Goal: Transaction & Acquisition: Purchase product/service

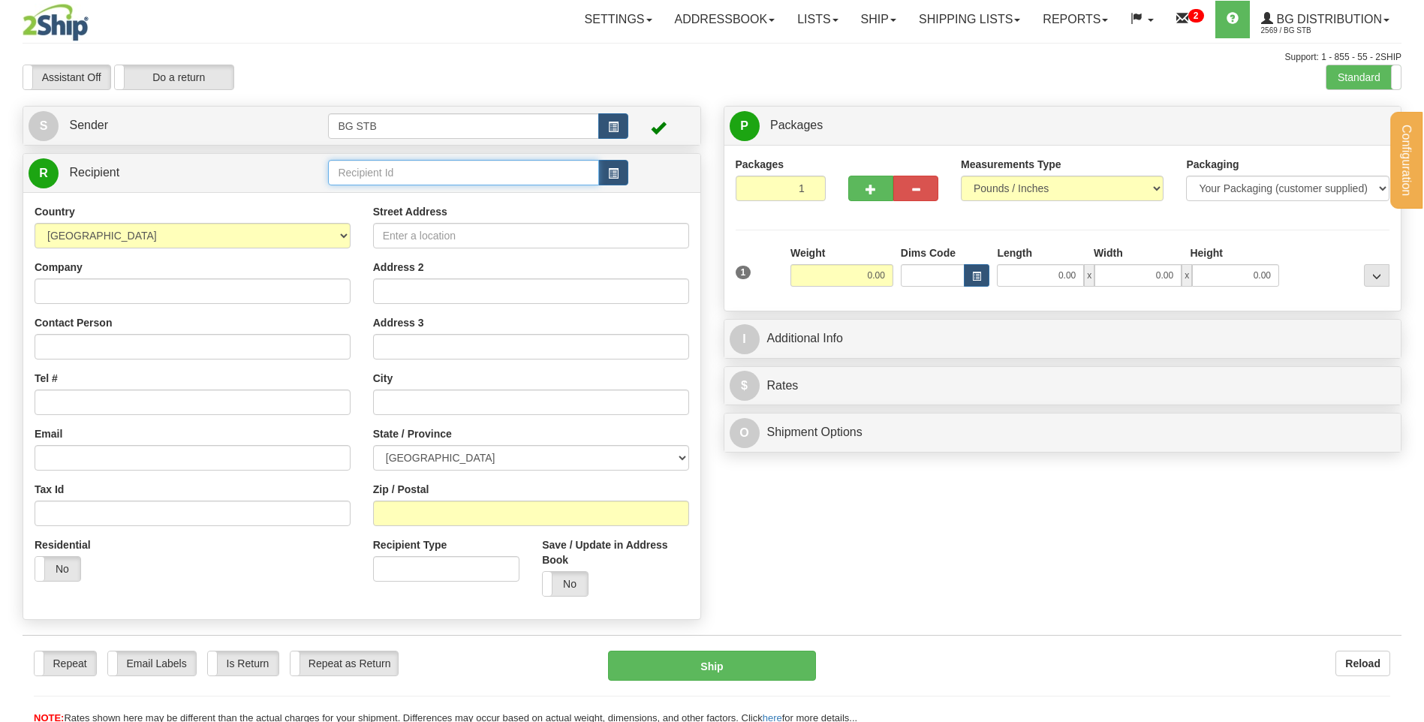
click at [368, 166] on input "text" at bounding box center [463, 173] width 270 height 26
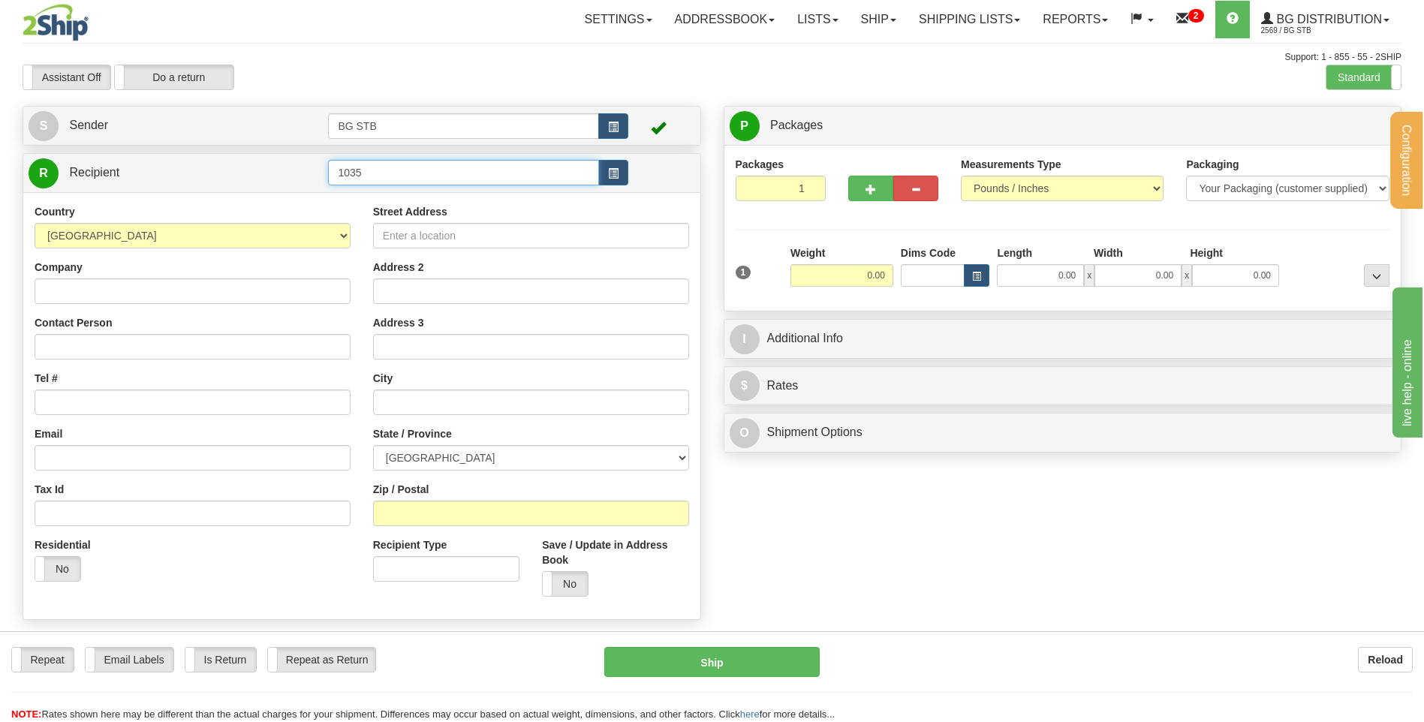
type input "1035"
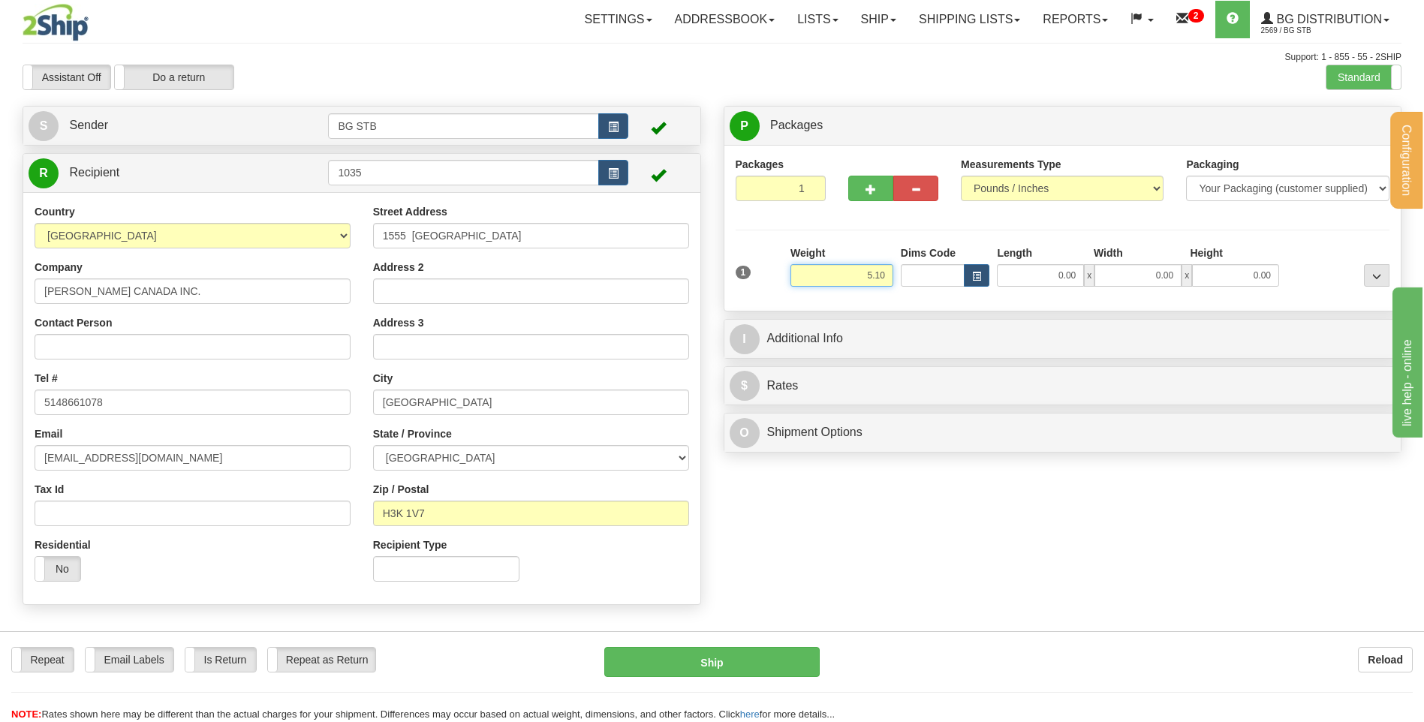
type input "5.10"
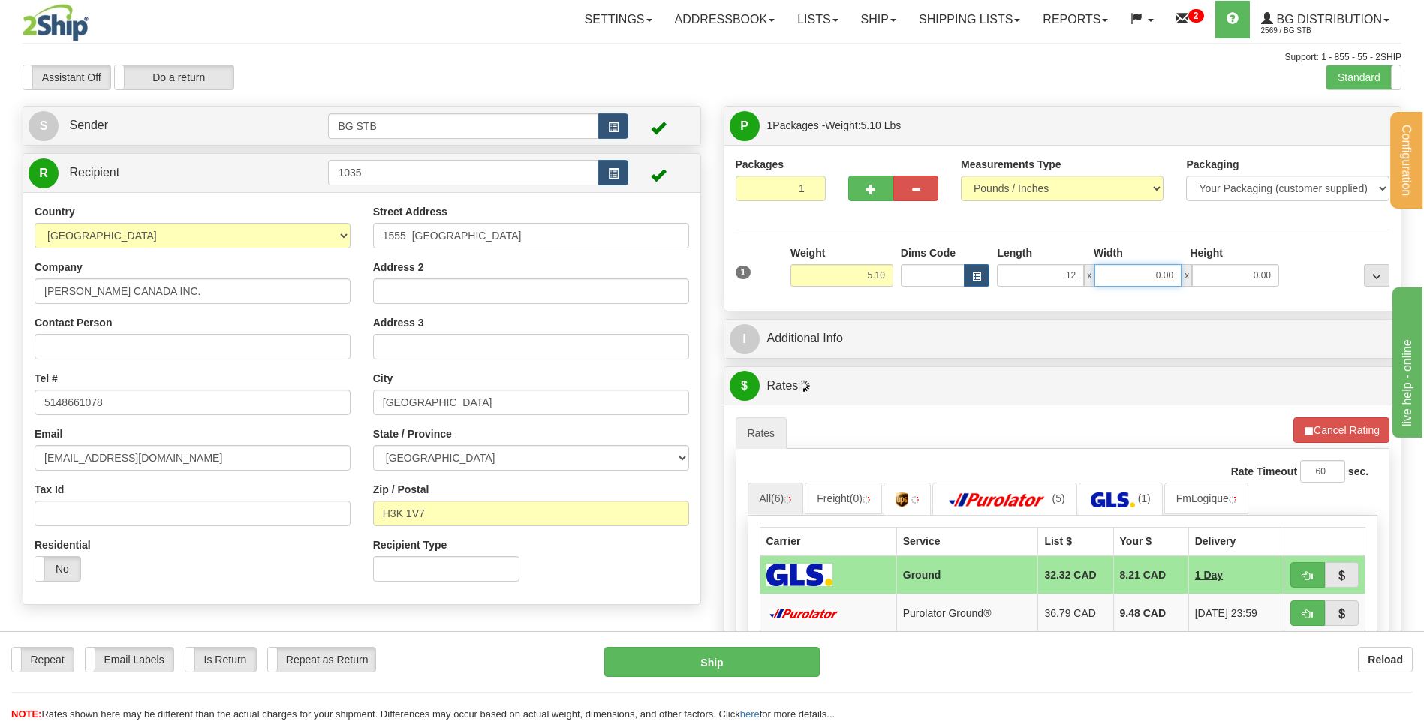
type input "12.00"
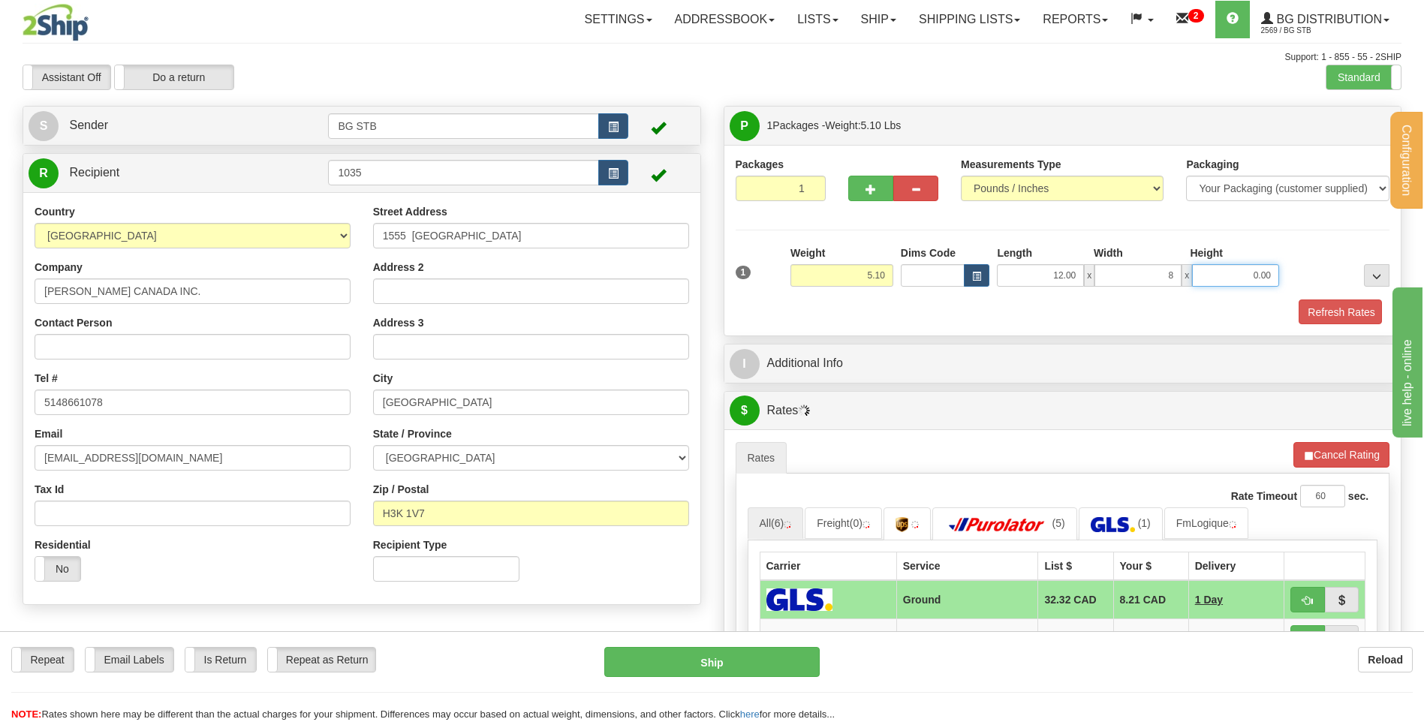
type input "8.00"
type input "6.00"
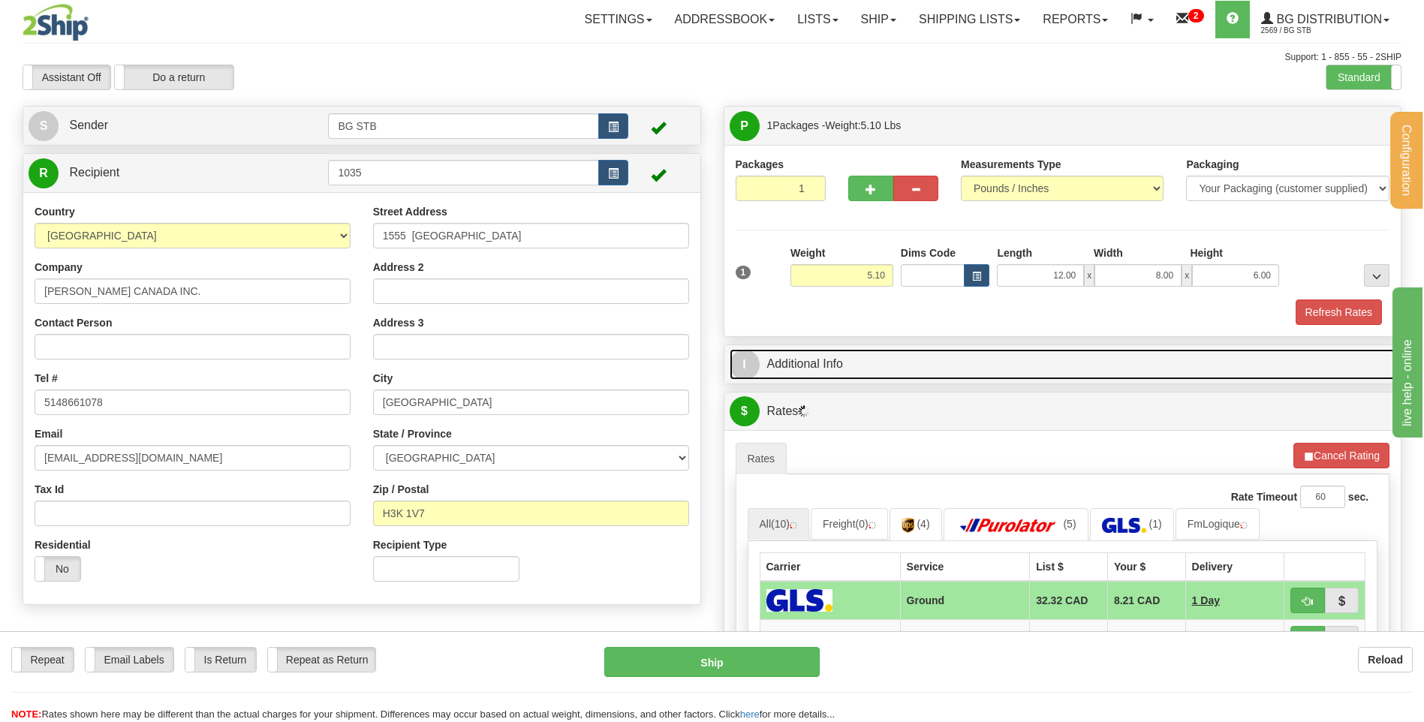
click at [871, 351] on link "I Additional Info" at bounding box center [1063, 364] width 666 height 31
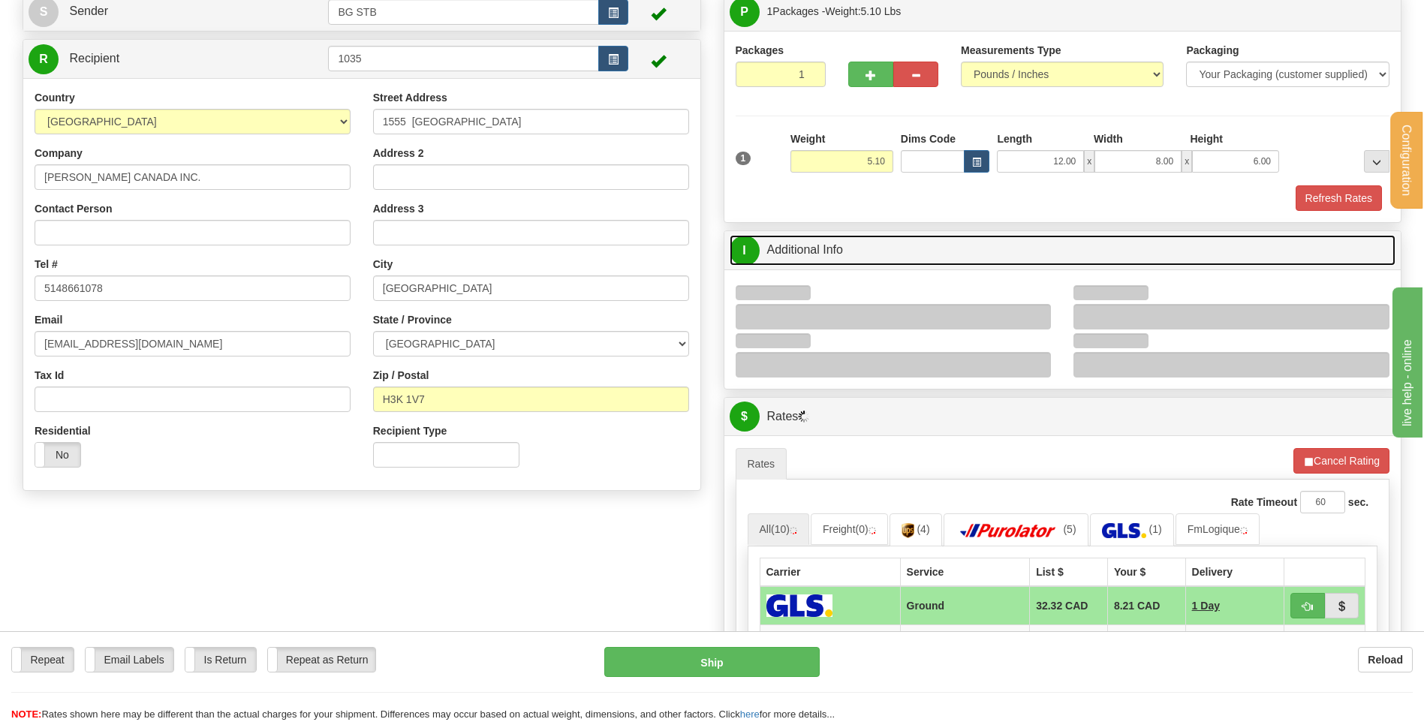
scroll to position [225, 0]
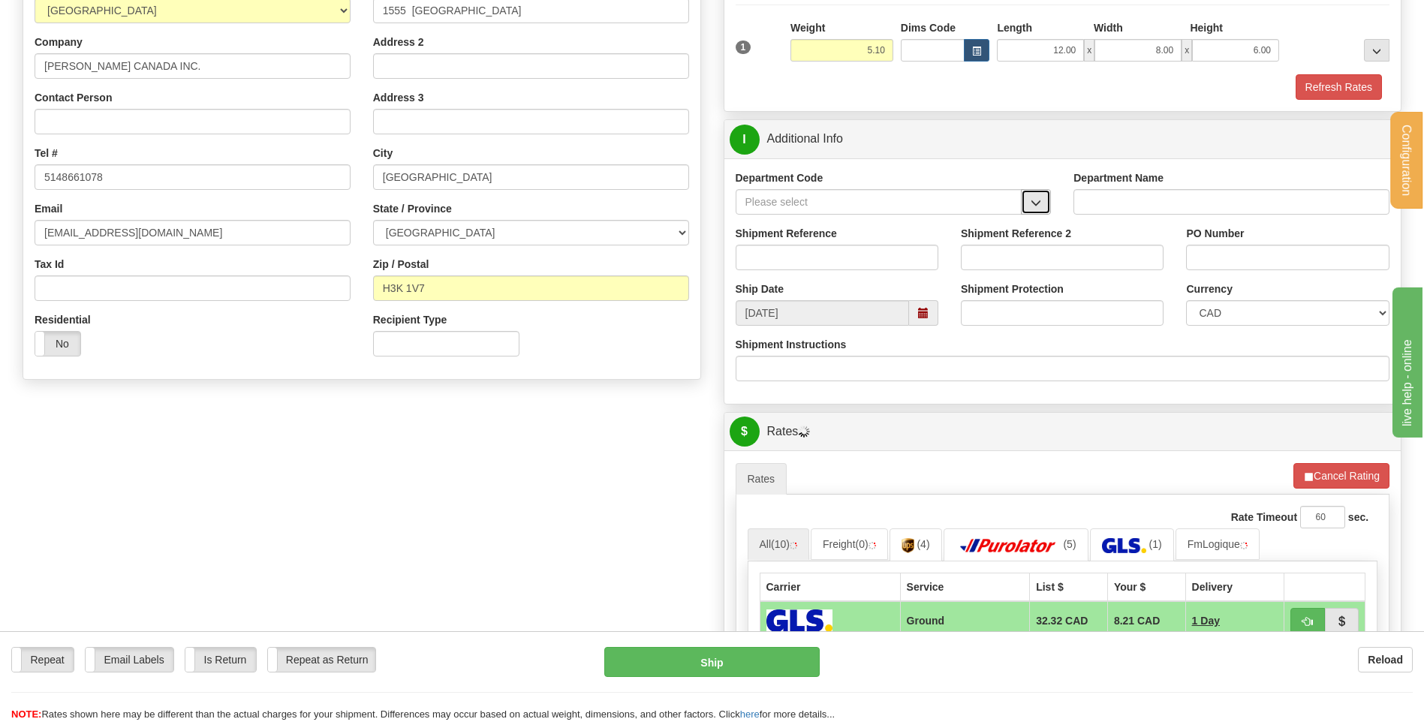
click at [1043, 198] on button "button" at bounding box center [1036, 202] width 30 height 26
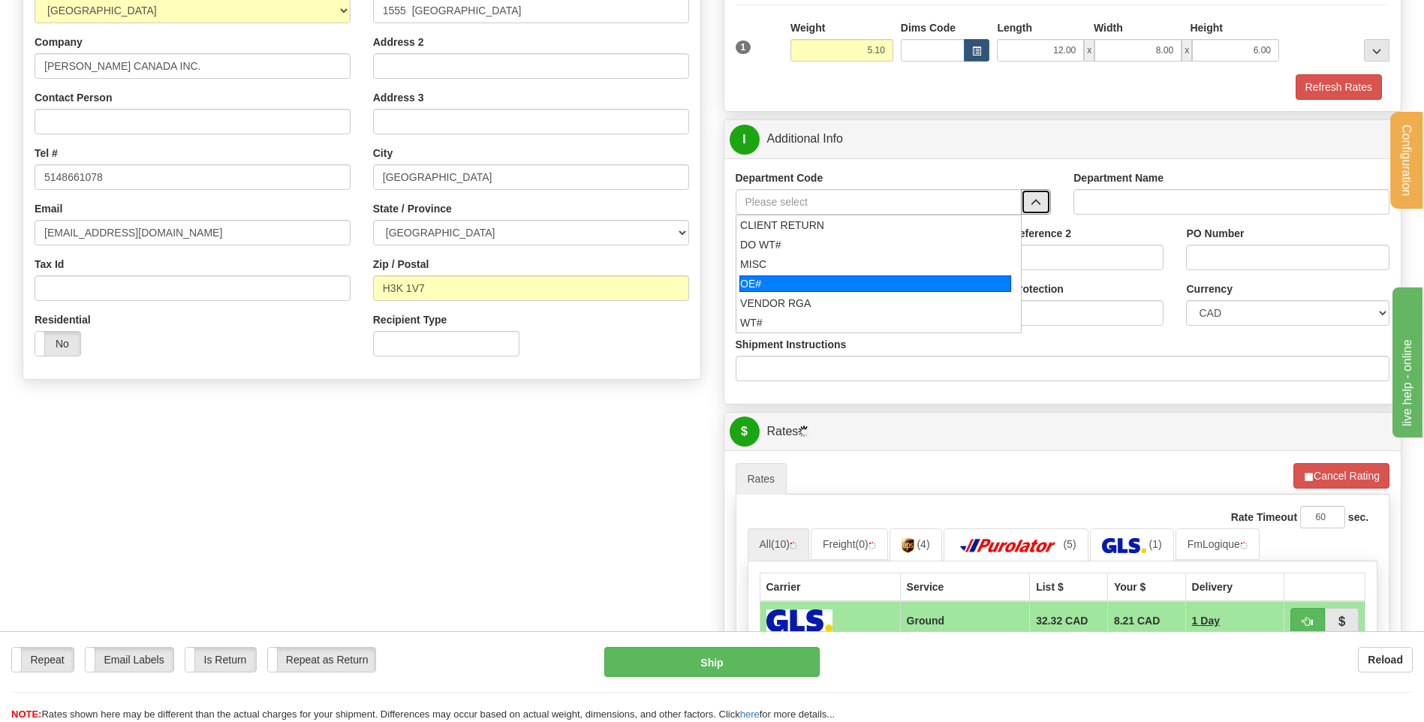
click at [829, 278] on div "OE#" at bounding box center [875, 283] width 272 height 17
type input "OE#"
type input "ORDERS"
click at [824, 270] on div "Shipment Reference" at bounding box center [836, 254] width 225 height 56
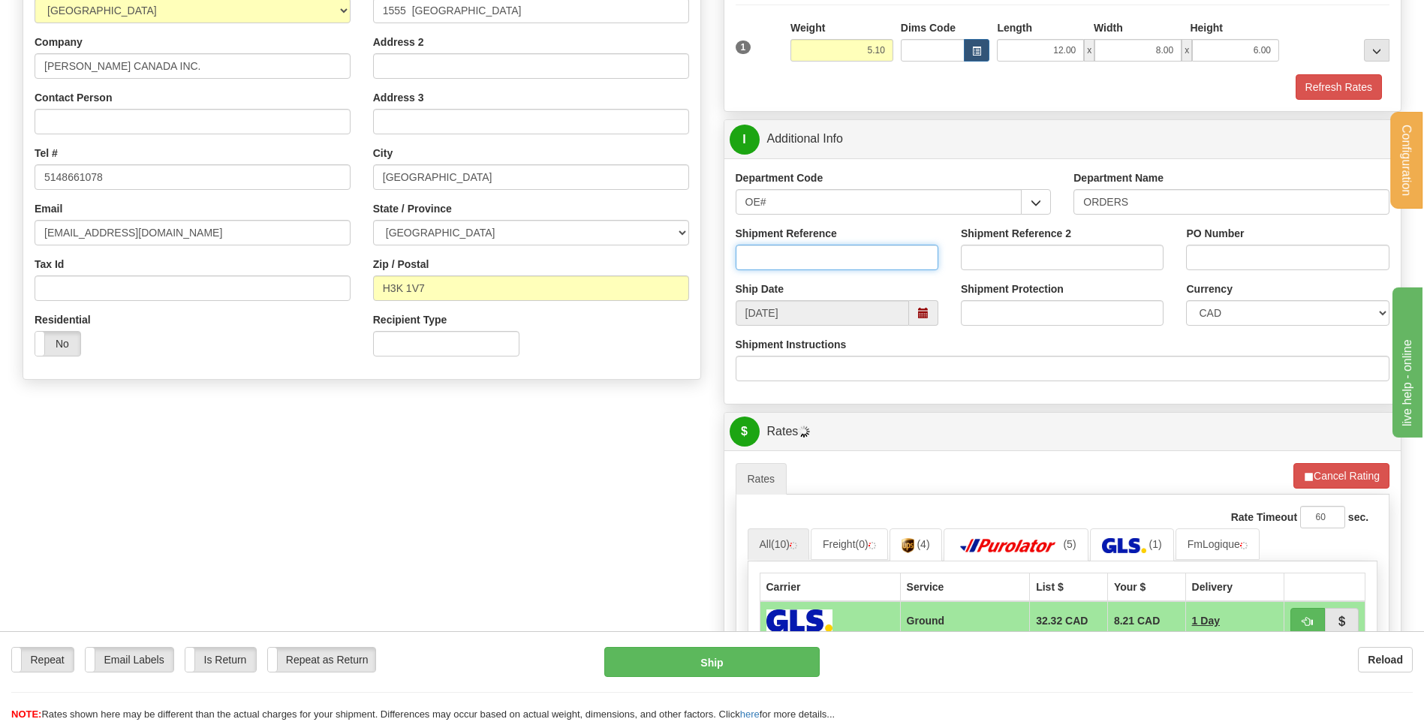
click at [818, 257] on input "Shipment Reference" at bounding box center [837, 258] width 203 height 26
type input "80005114-02"
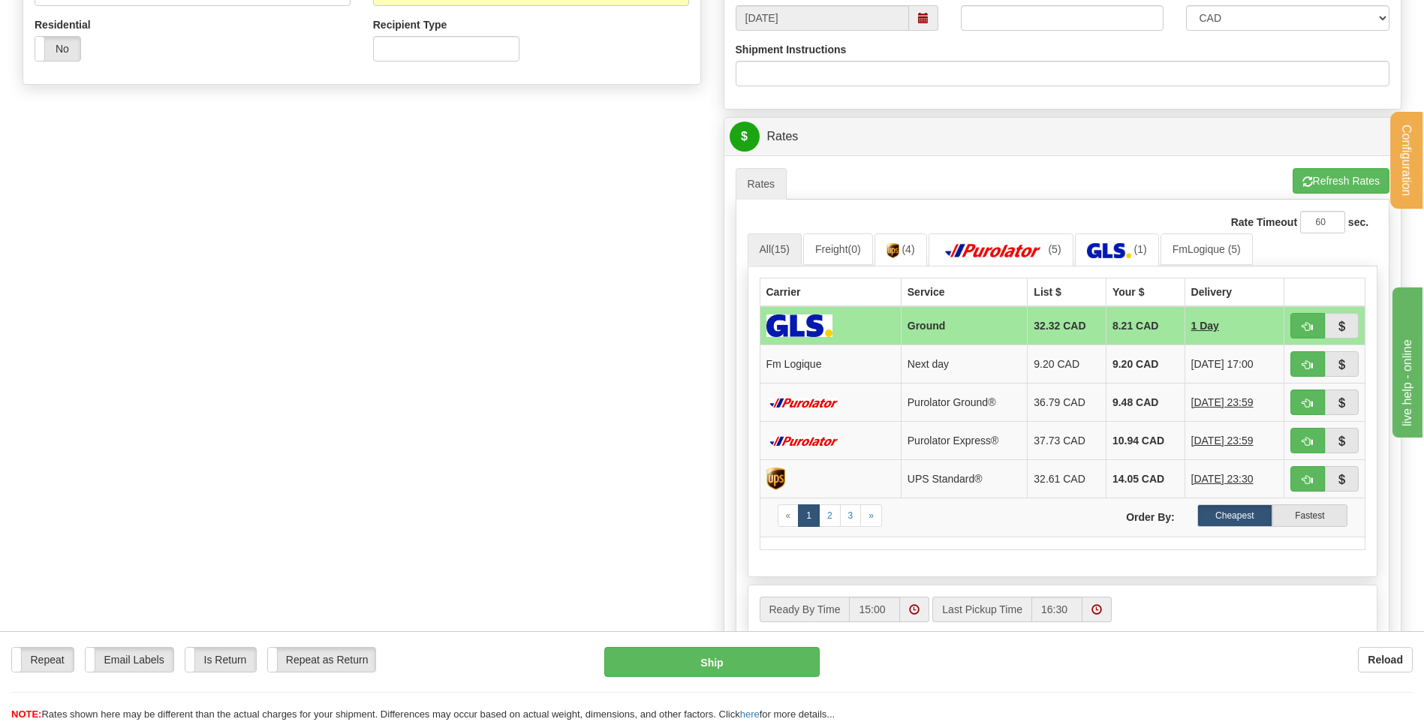
scroll to position [525, 0]
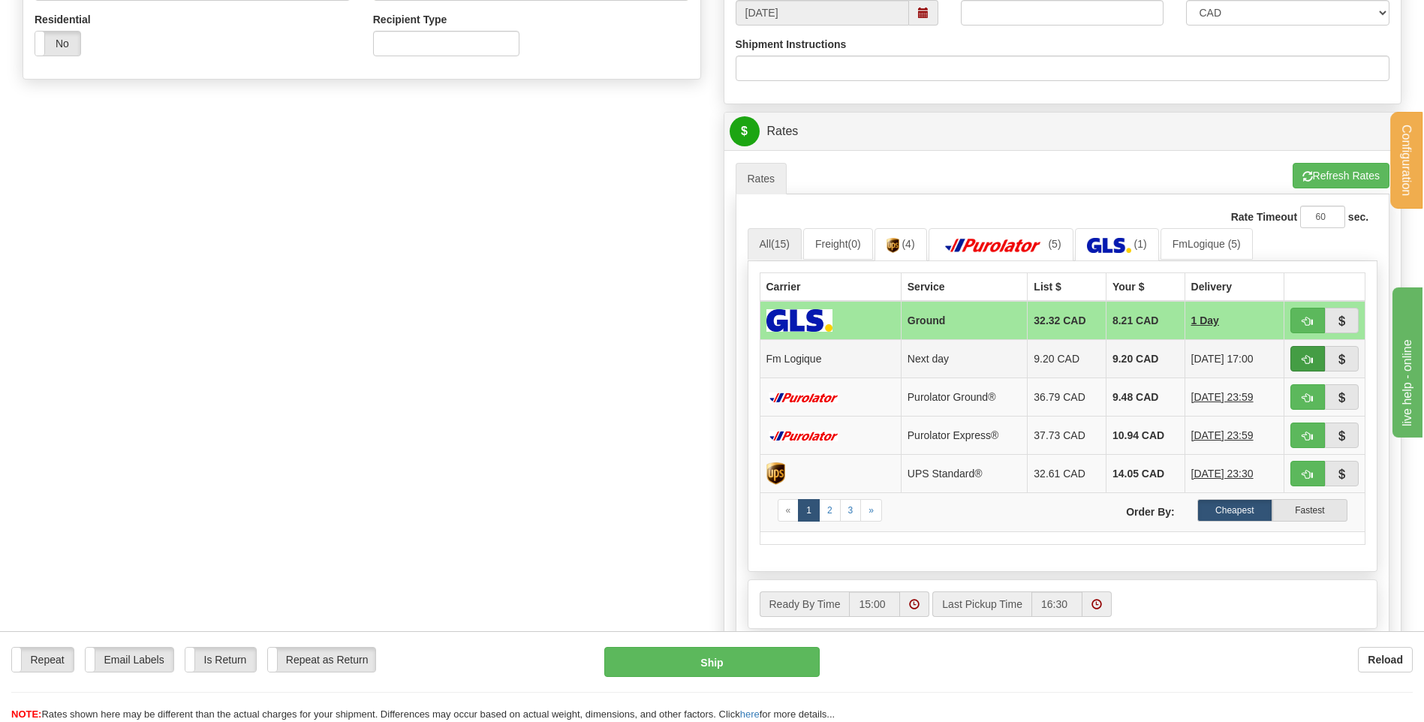
type input "10016612"
drag, startPoint x: 1313, startPoint y: 348, endPoint x: 1283, endPoint y: 351, distance: 29.4
click at [1304, 349] on button "button" at bounding box center [1307, 359] width 35 height 26
type input "jour"
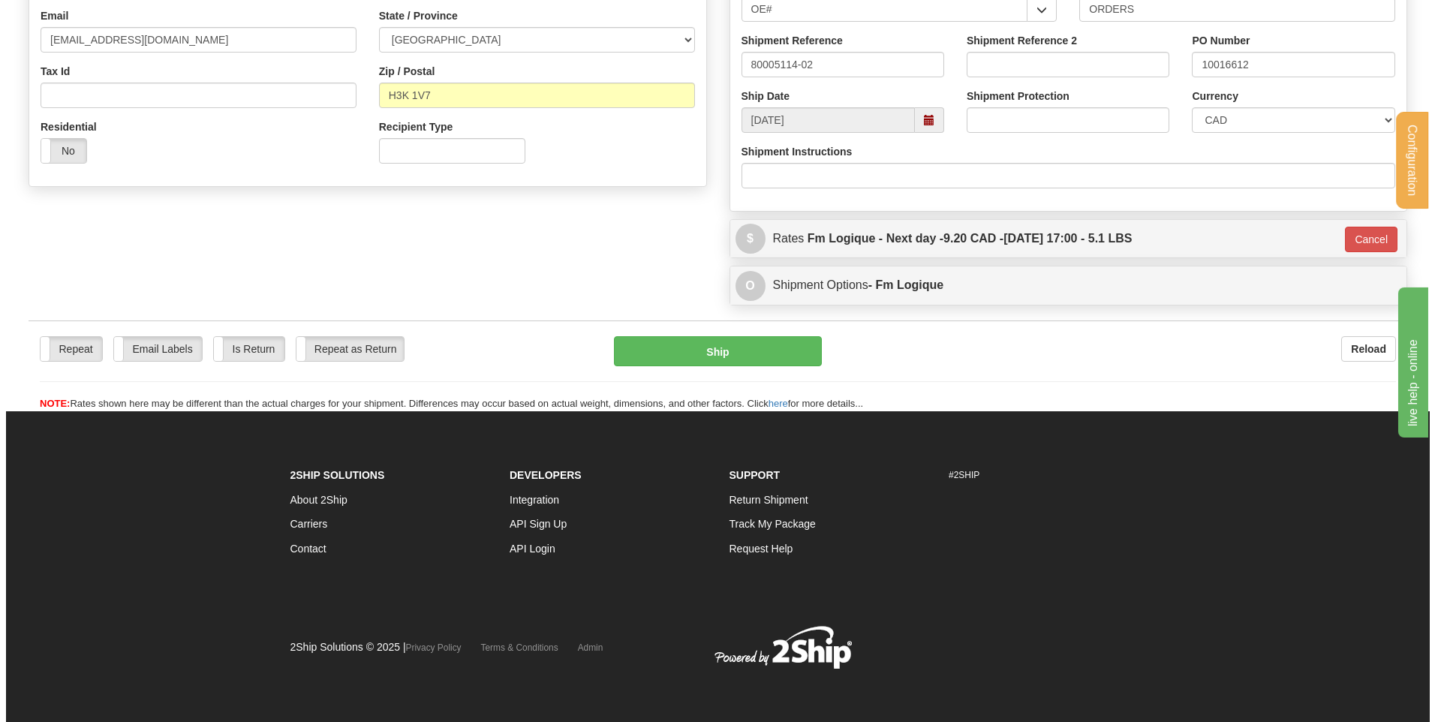
scroll to position [419, 0]
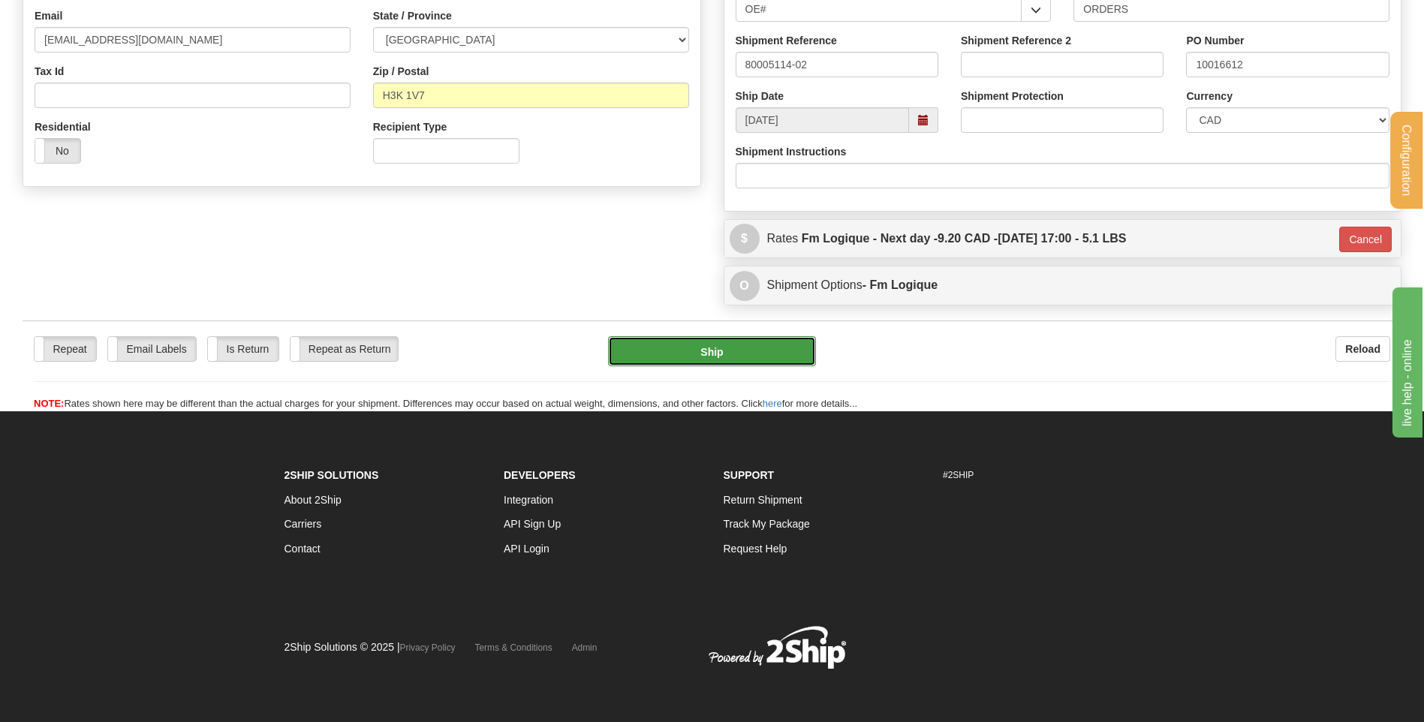
click at [766, 352] on button "Ship" at bounding box center [711, 351] width 207 height 30
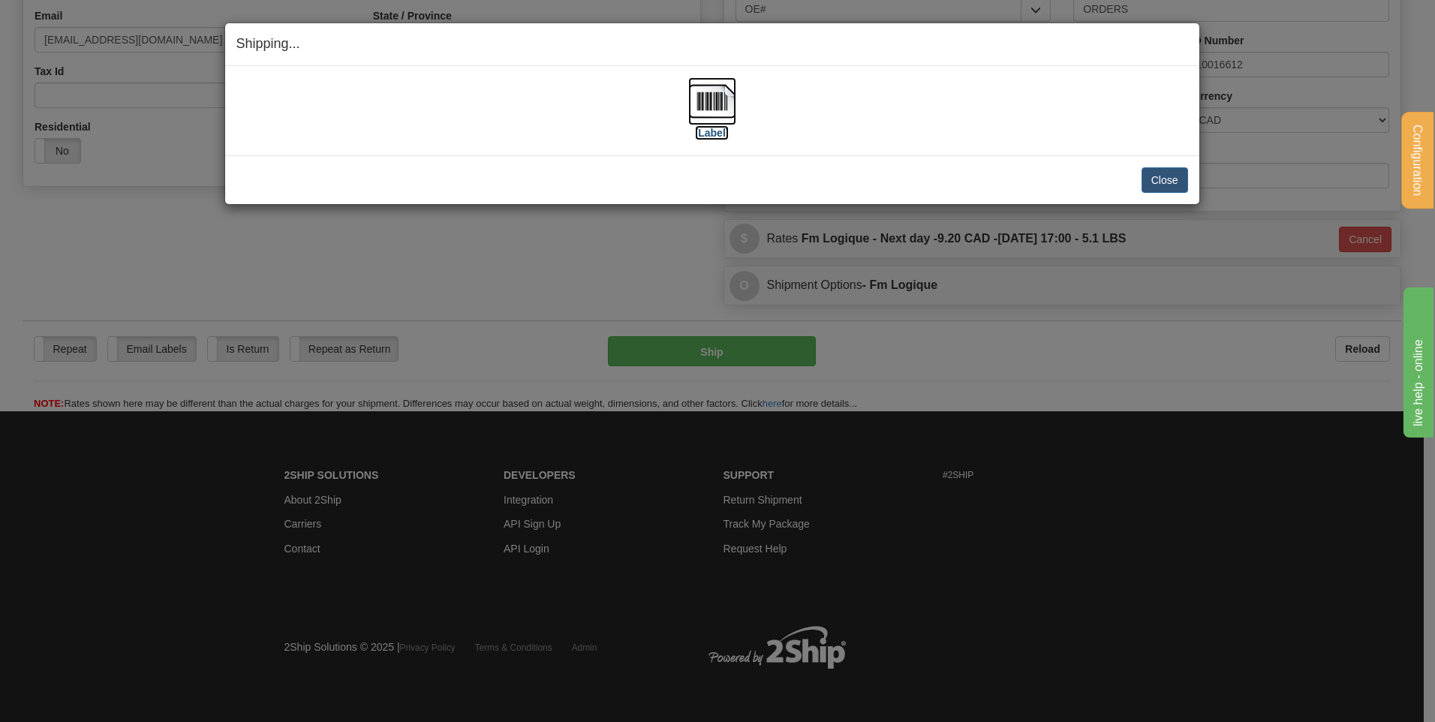
click at [710, 101] on img at bounding box center [712, 101] width 48 height 48
click at [1173, 174] on button "Close" at bounding box center [1165, 180] width 47 height 26
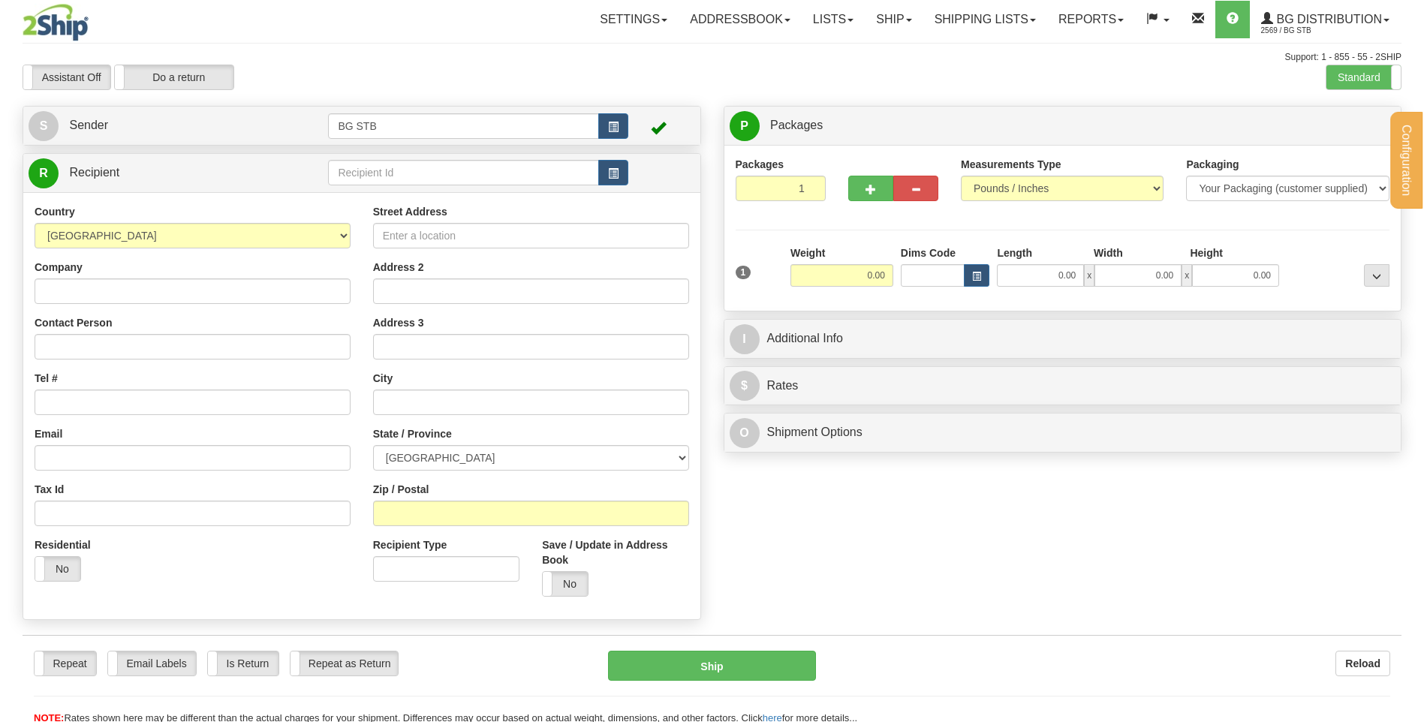
click at [387, 176] on div "Configuration My Configuration Panel Close Configure My Carriers" at bounding box center [712, 362] width 1424 height 725
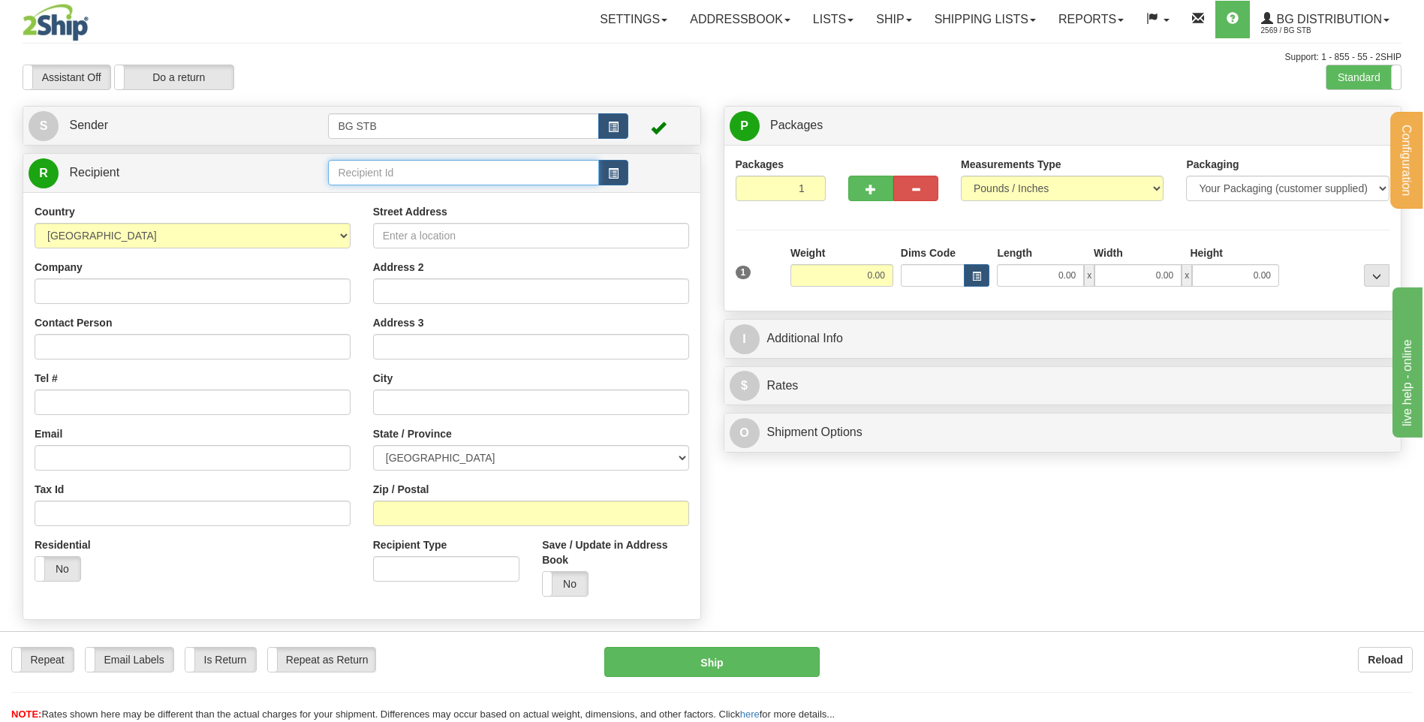
click at [387, 176] on input "text" at bounding box center [463, 173] width 270 height 26
type input "1250"
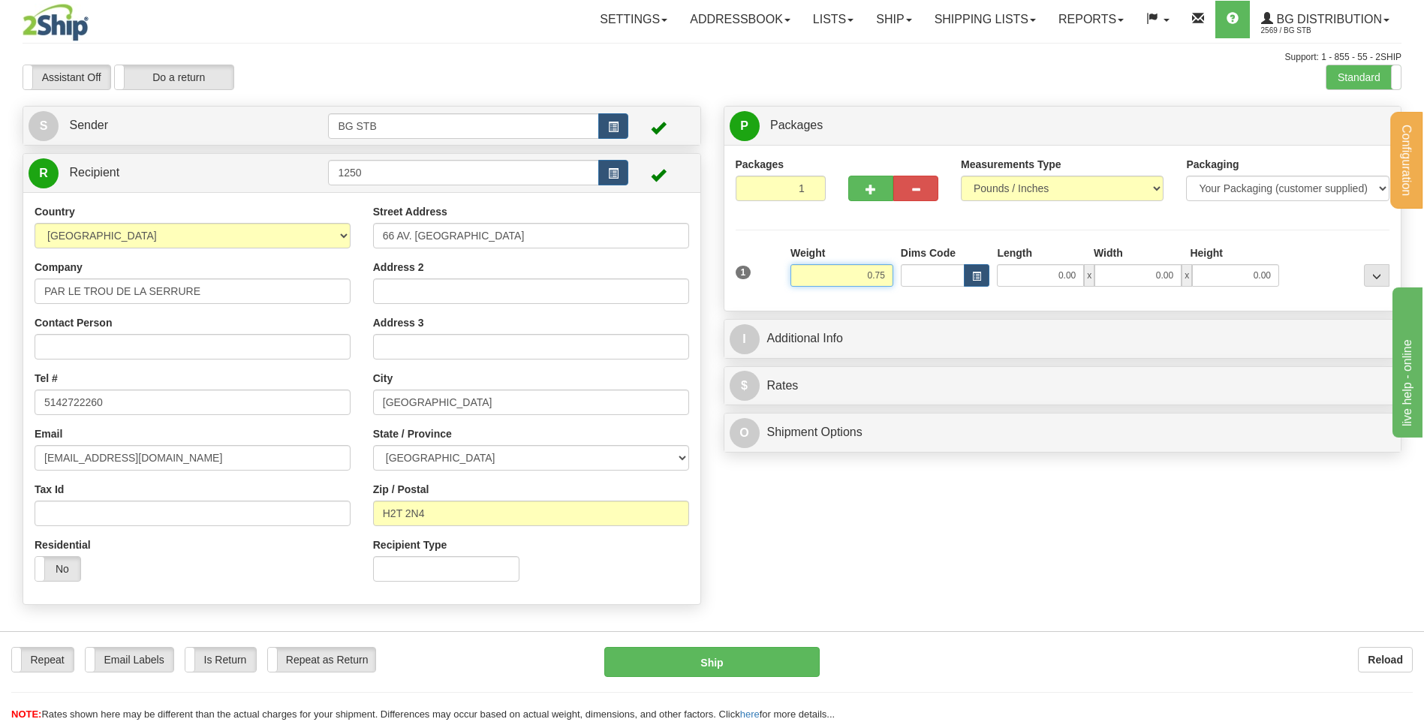
type input "0.75"
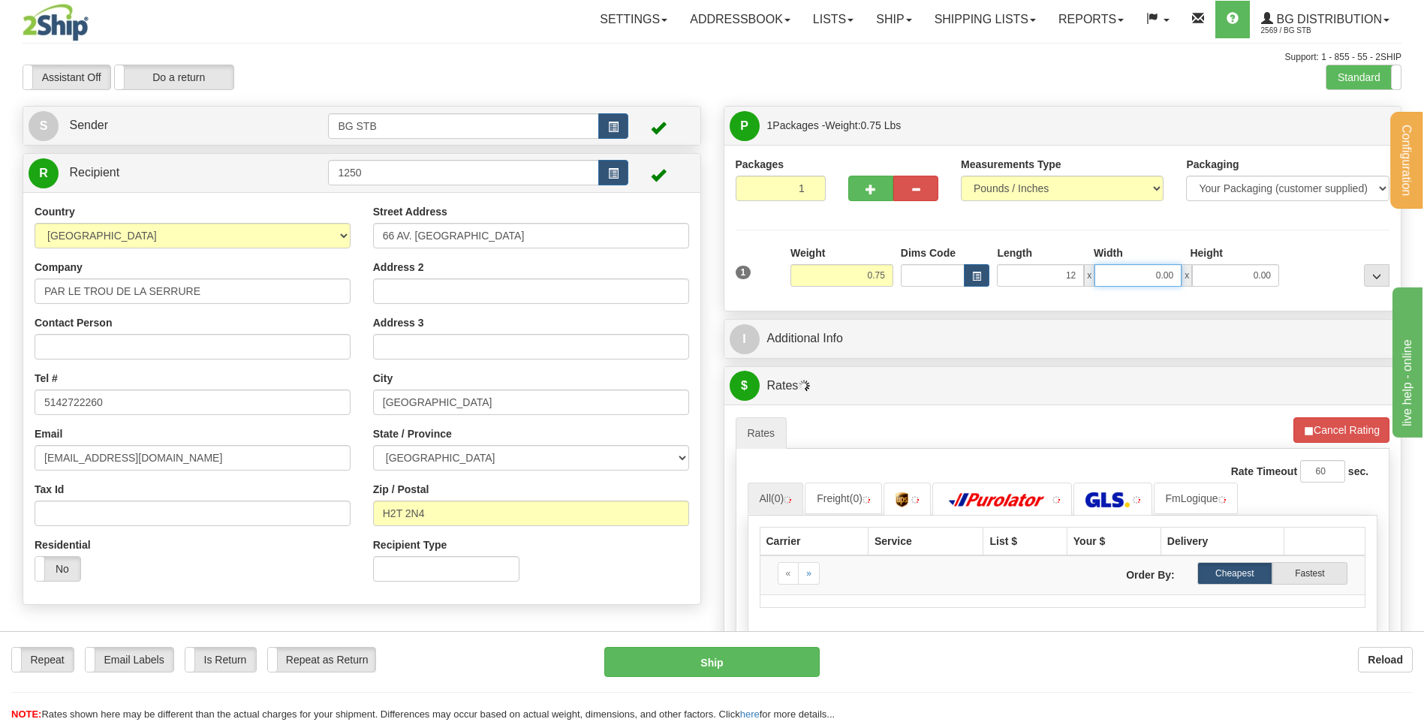
type input "12.00"
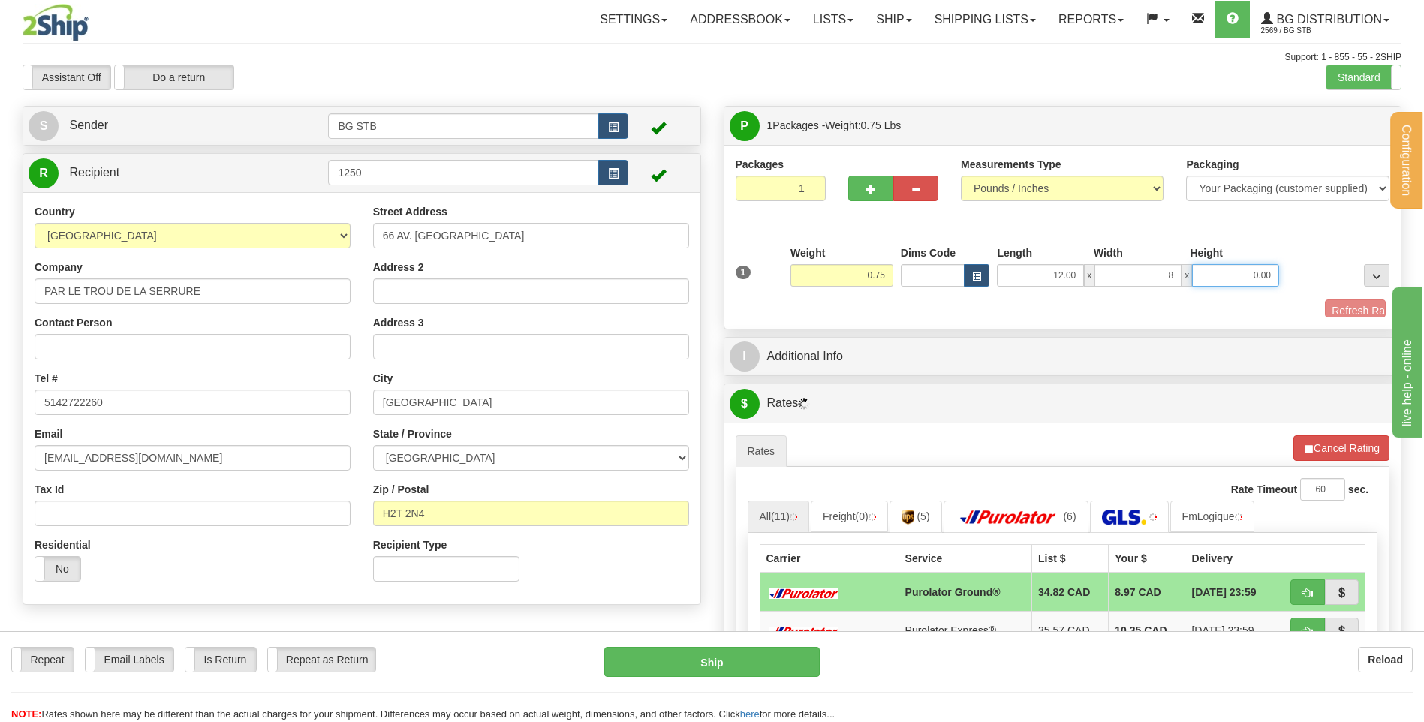
type input "8.00"
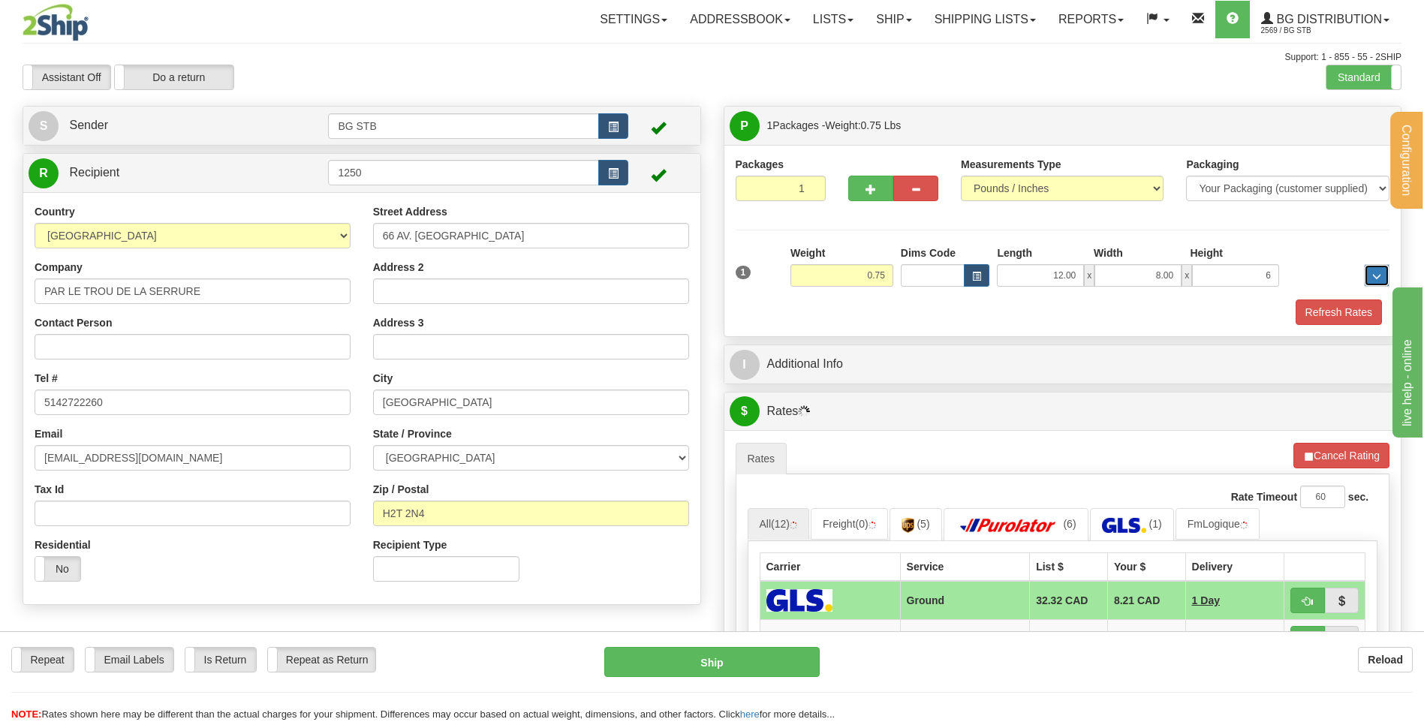
type input "6.00"
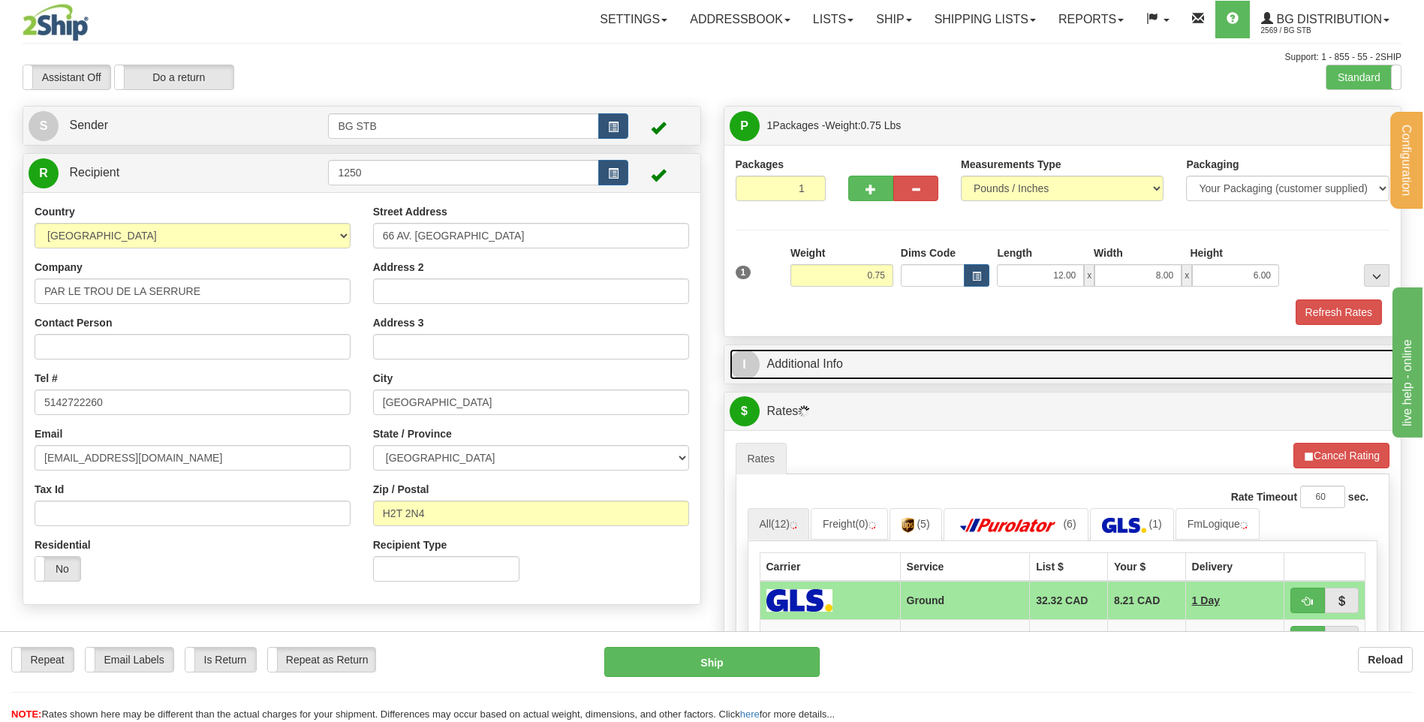
click at [865, 368] on link "I Additional Info" at bounding box center [1063, 364] width 666 height 31
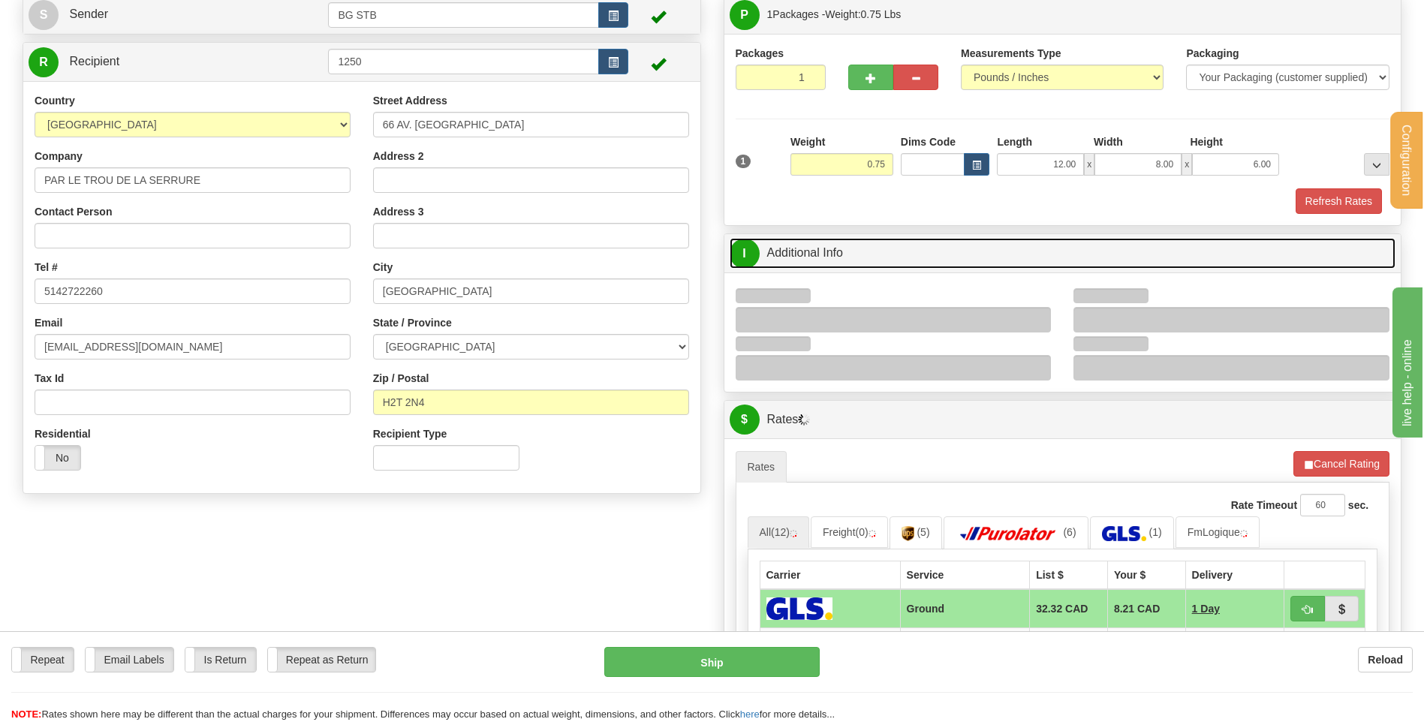
scroll to position [225, 0]
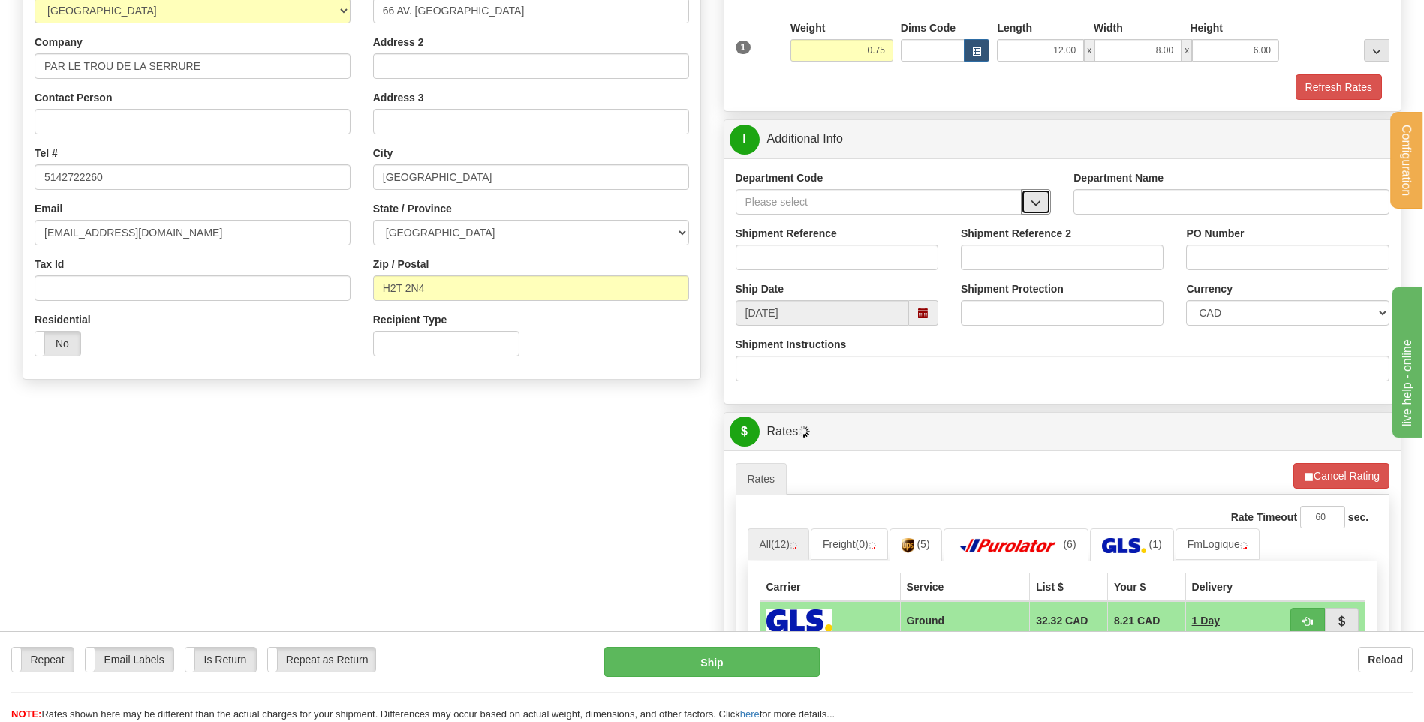
click at [1034, 201] on span "button" at bounding box center [1035, 203] width 11 height 10
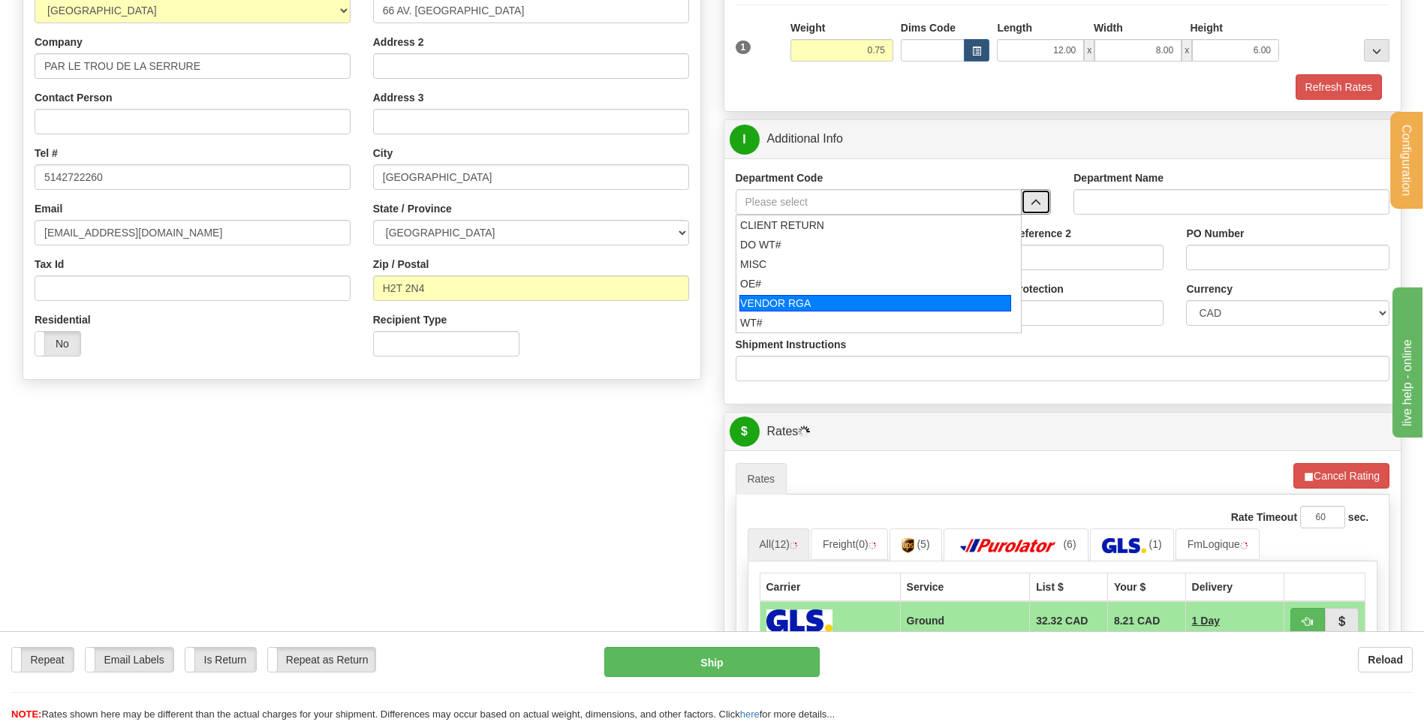
click at [835, 296] on div "VENDOR RGA" at bounding box center [875, 303] width 272 height 17
type input "VENDOR RGA"
type input "VENDOR RETURNS"
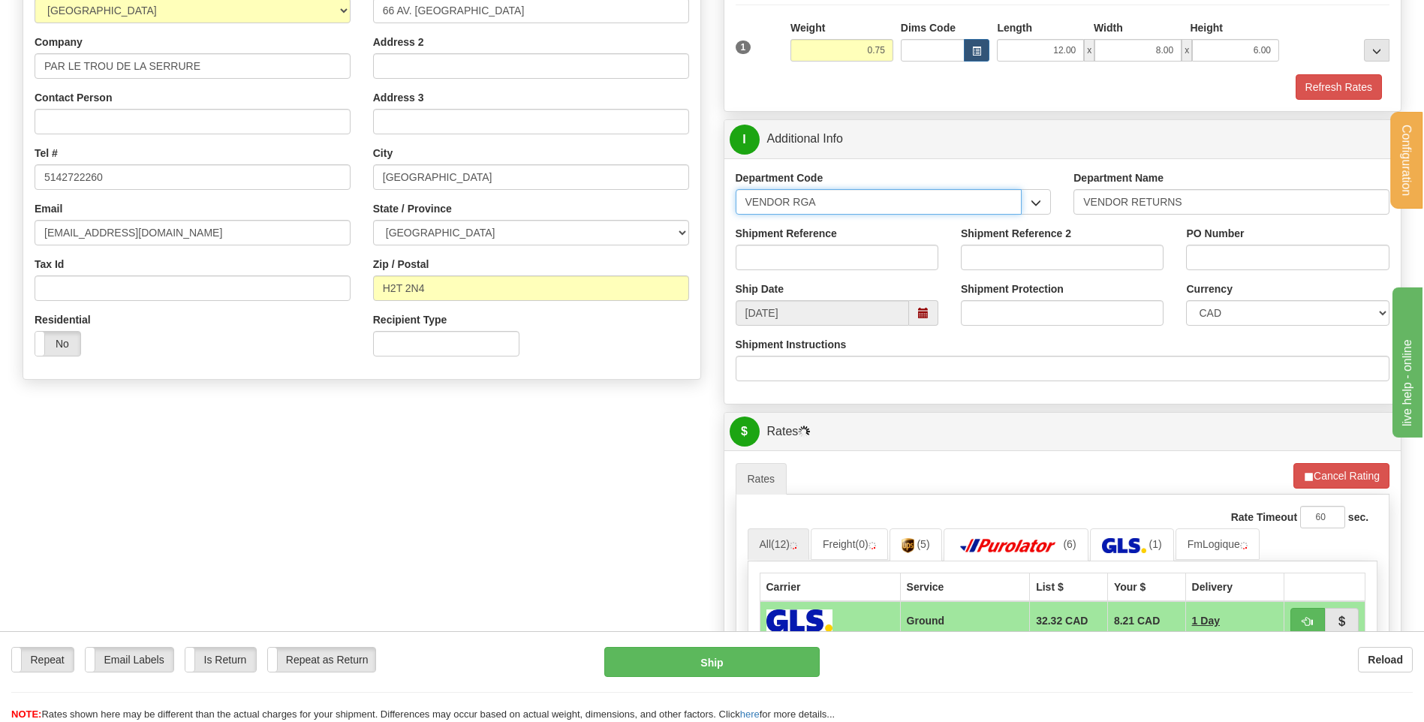
drag, startPoint x: 863, startPoint y: 211, endPoint x: 696, endPoint y: 196, distance: 167.3
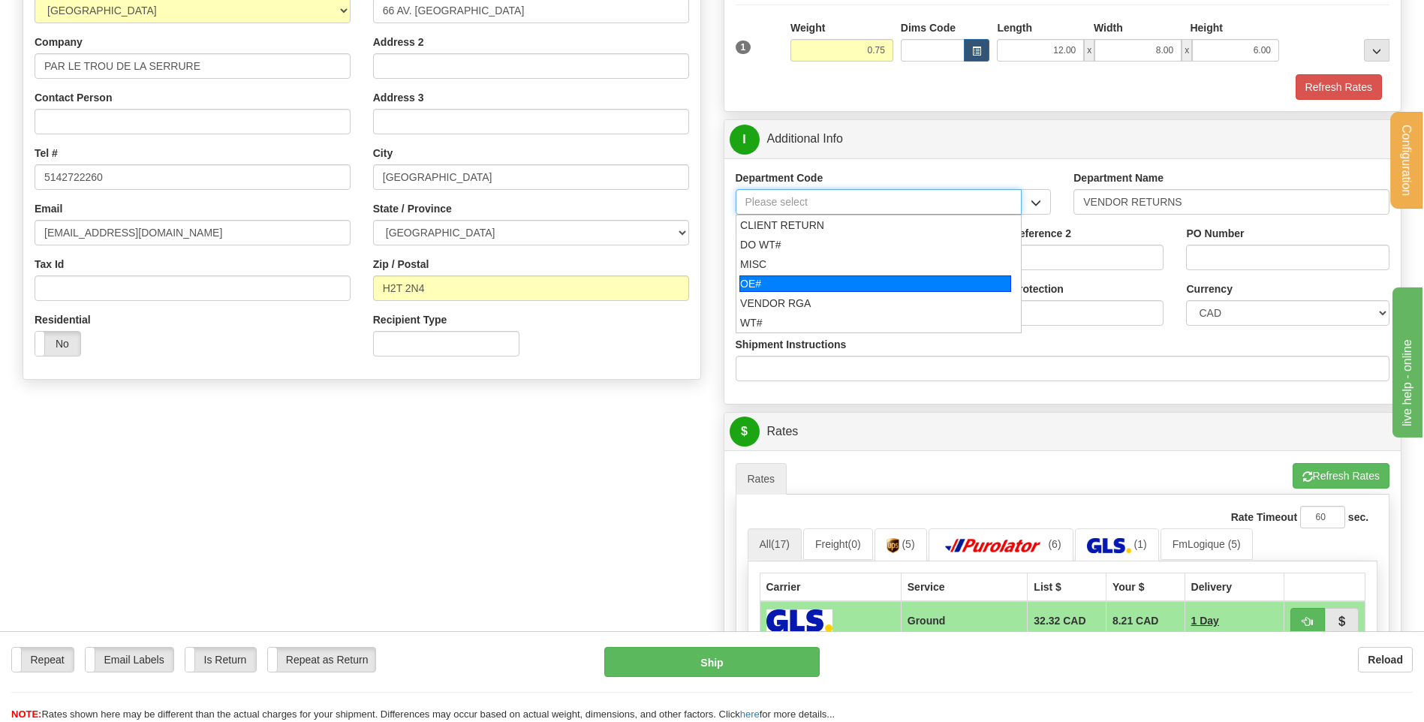
click at [760, 279] on div "OE#" at bounding box center [875, 283] width 272 height 17
type input "OE#"
type input "ORDERS"
type input "OE#"
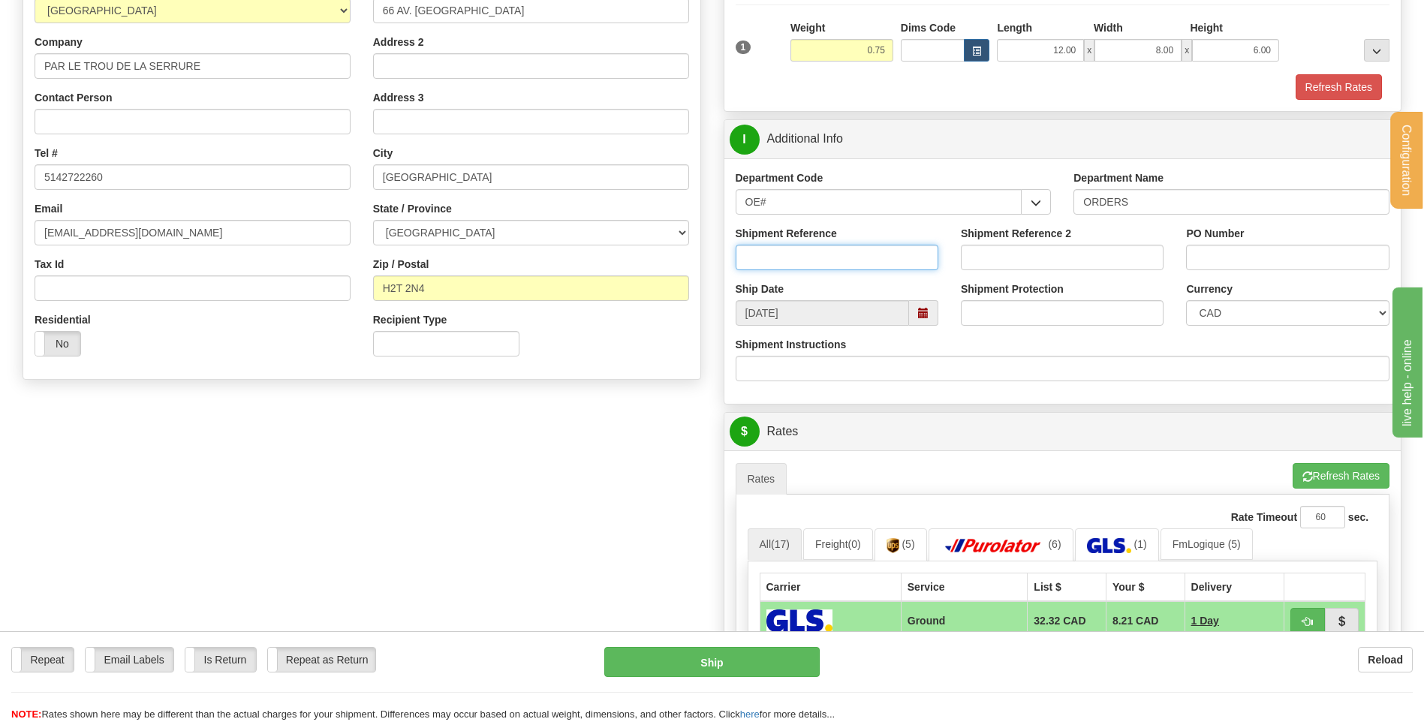
click at [765, 256] on input "Shipment Reference" at bounding box center [837, 258] width 203 height 26
type input "80005215-01"
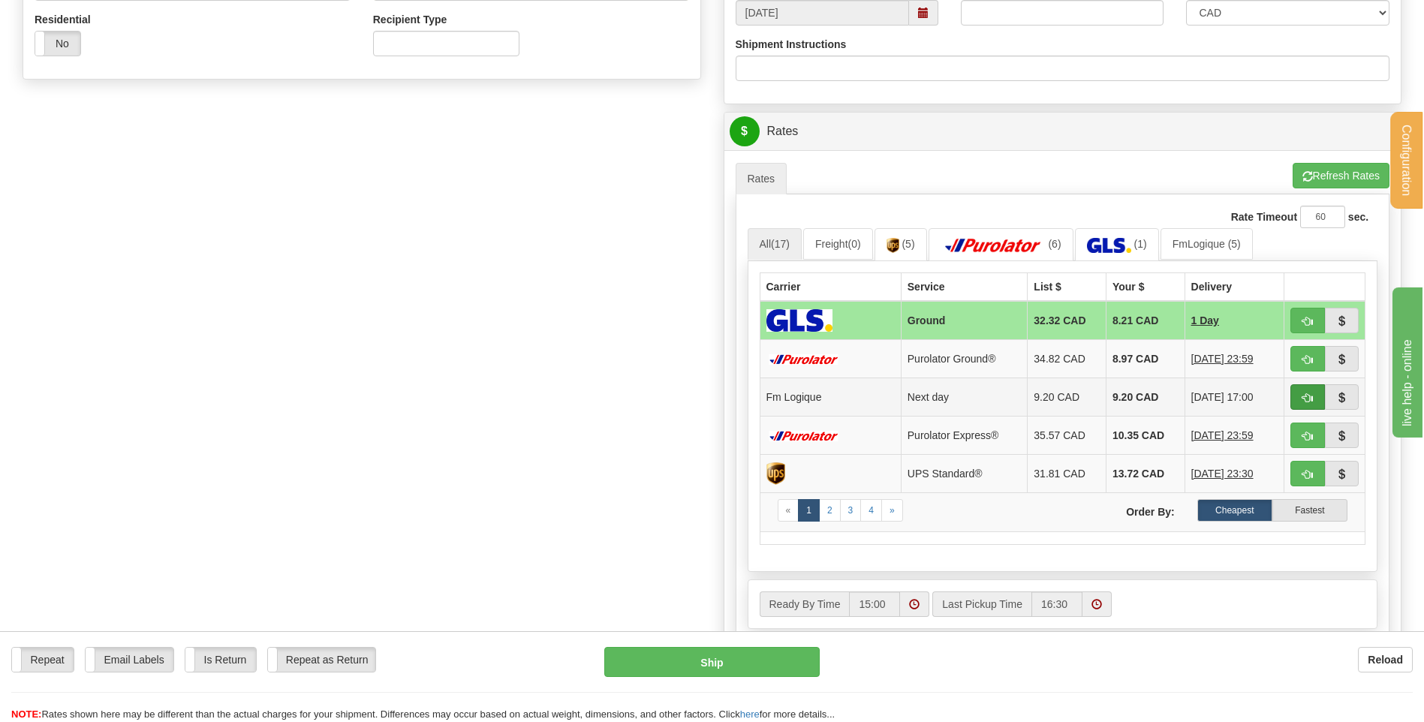
type input "96472 GIFT"
click at [1305, 399] on span "button" at bounding box center [1307, 398] width 11 height 10
type input "jour"
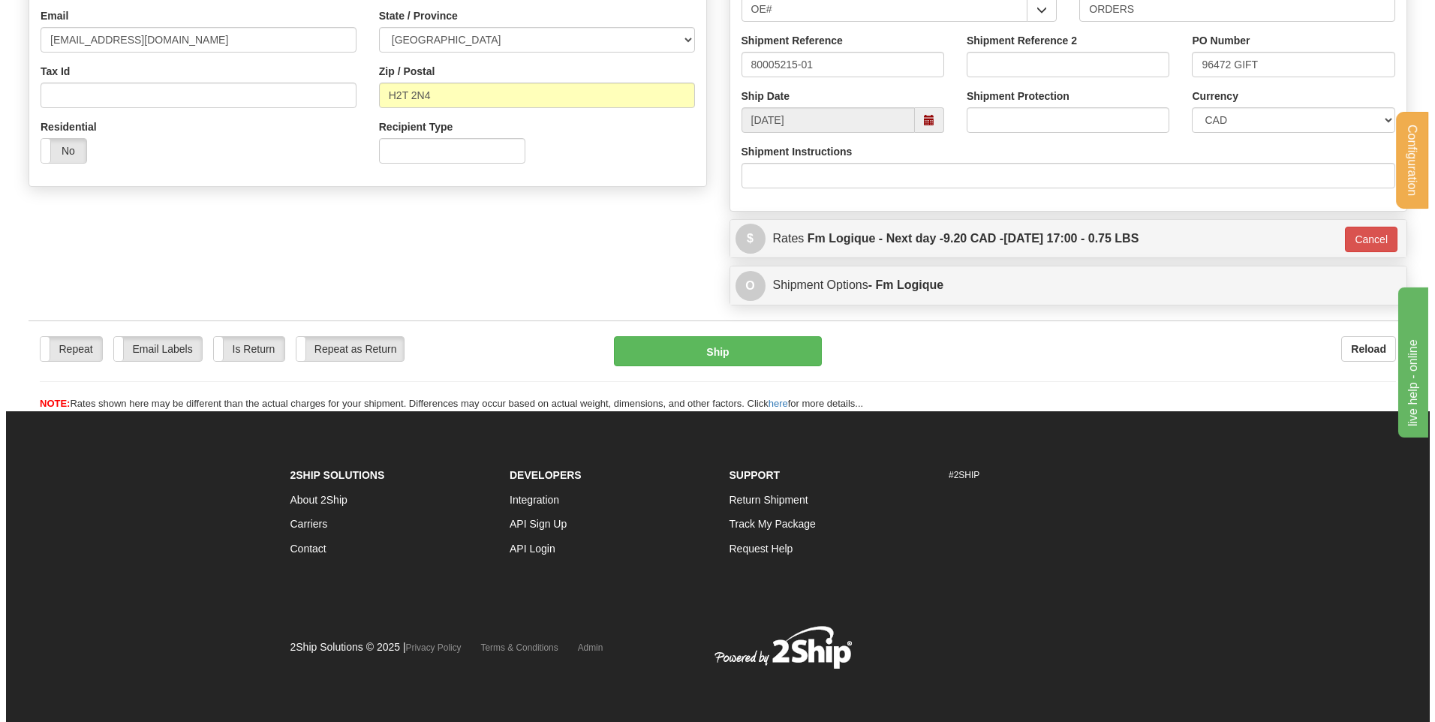
scroll to position [419, 0]
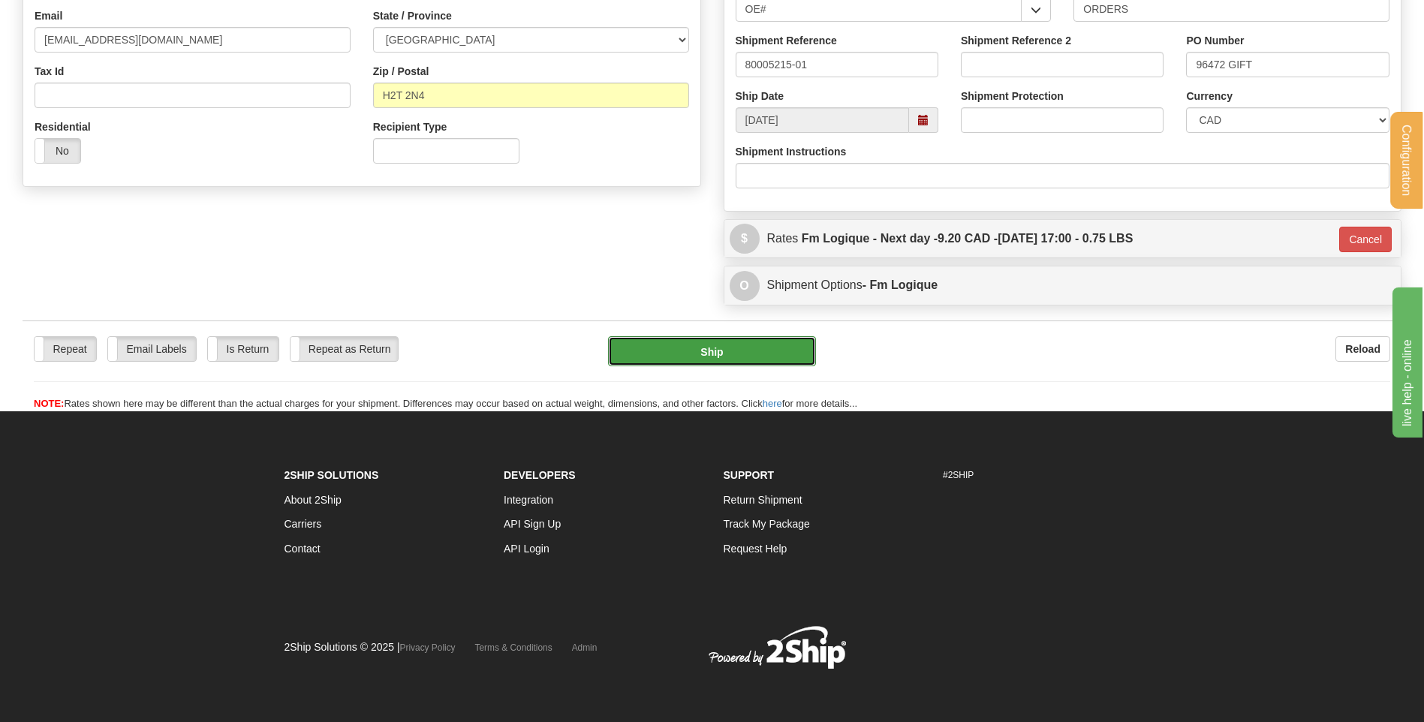
click at [766, 347] on button "Ship" at bounding box center [711, 351] width 207 height 30
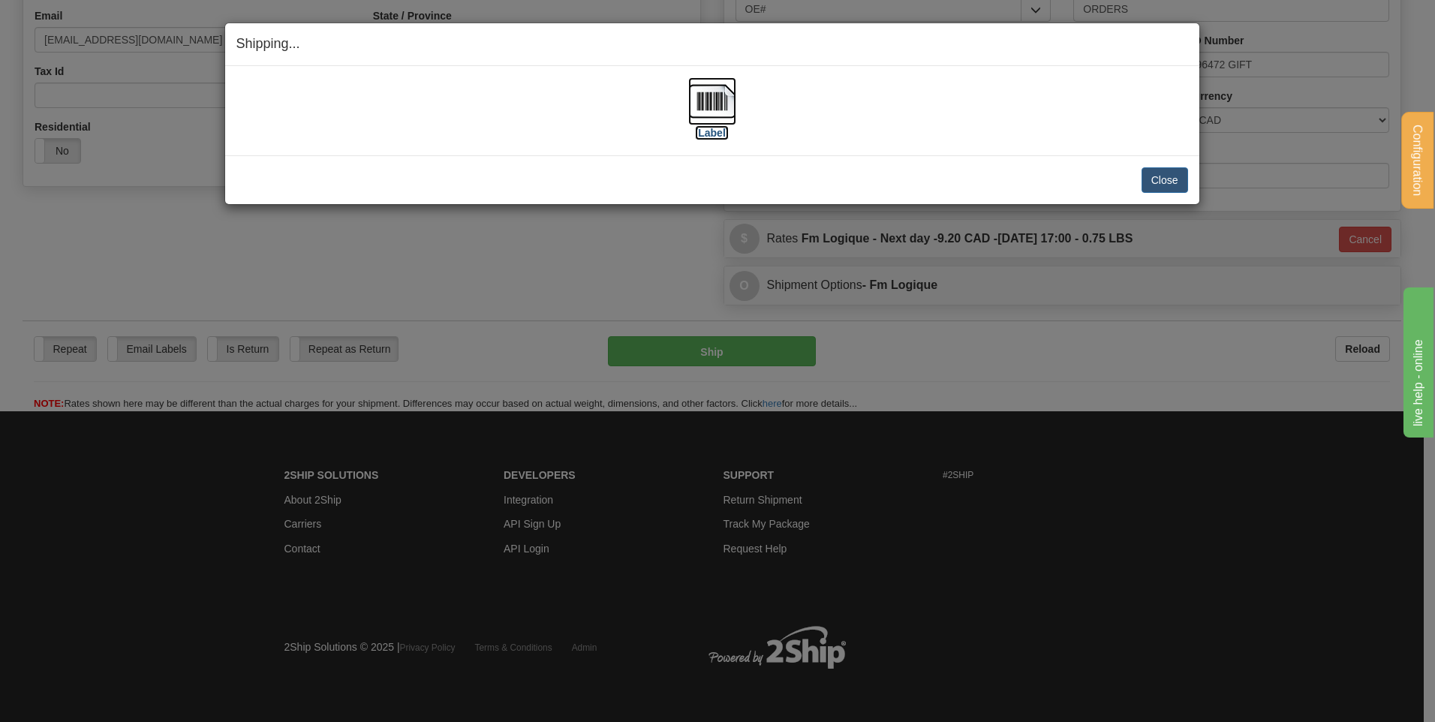
click at [729, 102] on img at bounding box center [712, 101] width 48 height 48
click at [1173, 176] on button "Close" at bounding box center [1165, 180] width 47 height 26
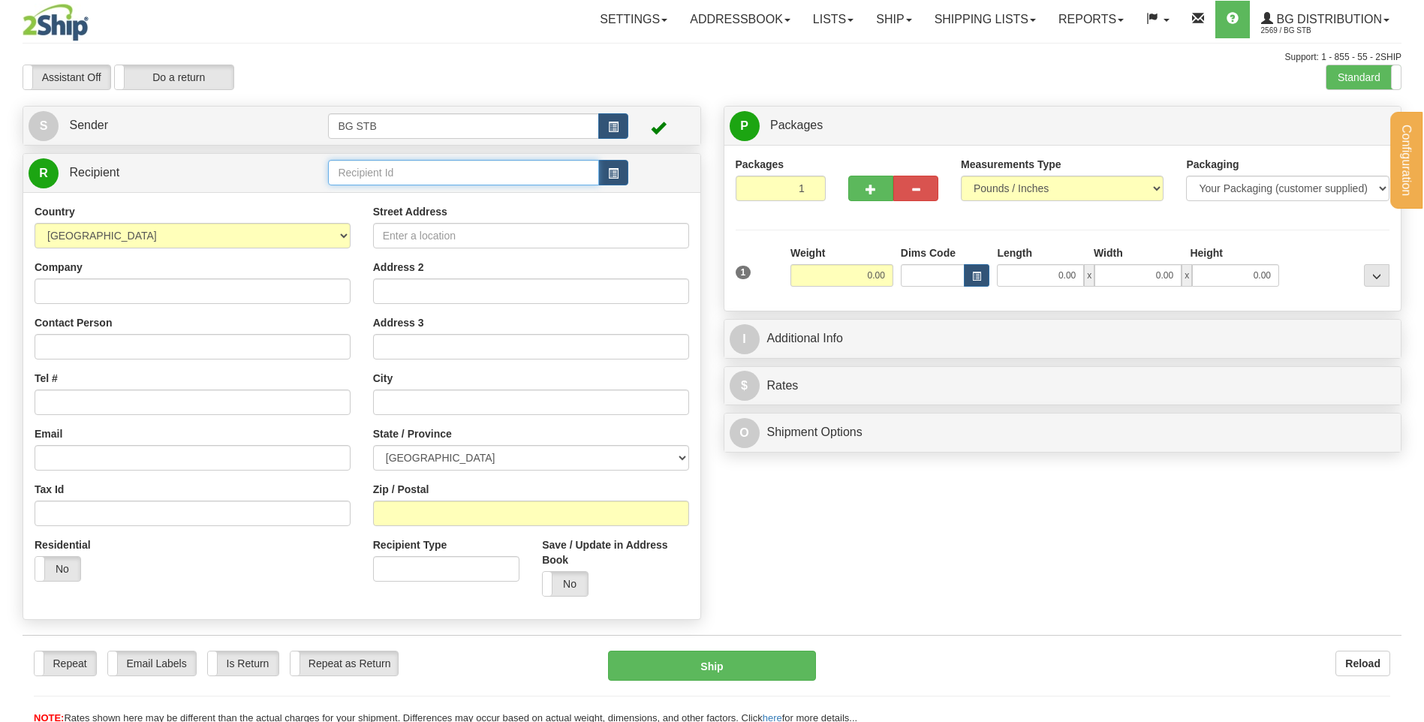
click at [431, 170] on input "text" at bounding box center [463, 173] width 270 height 26
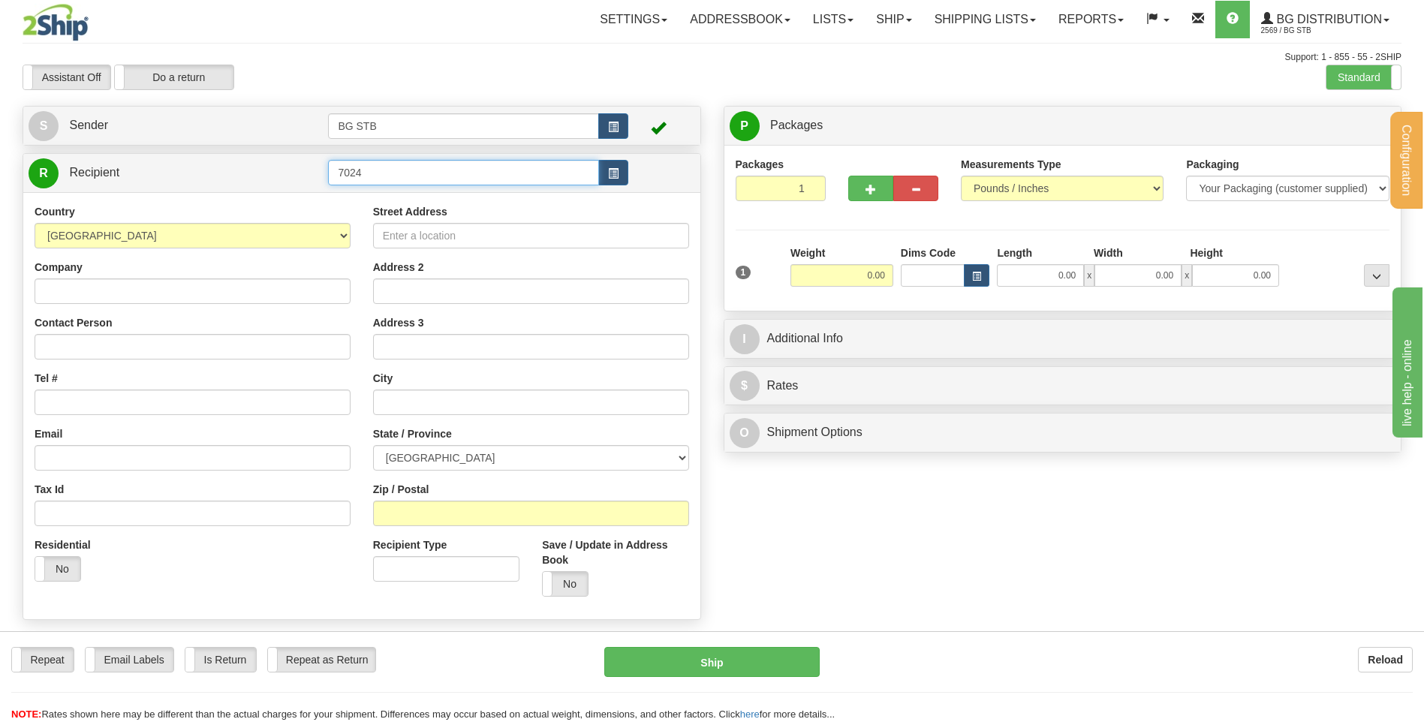
type input "7024"
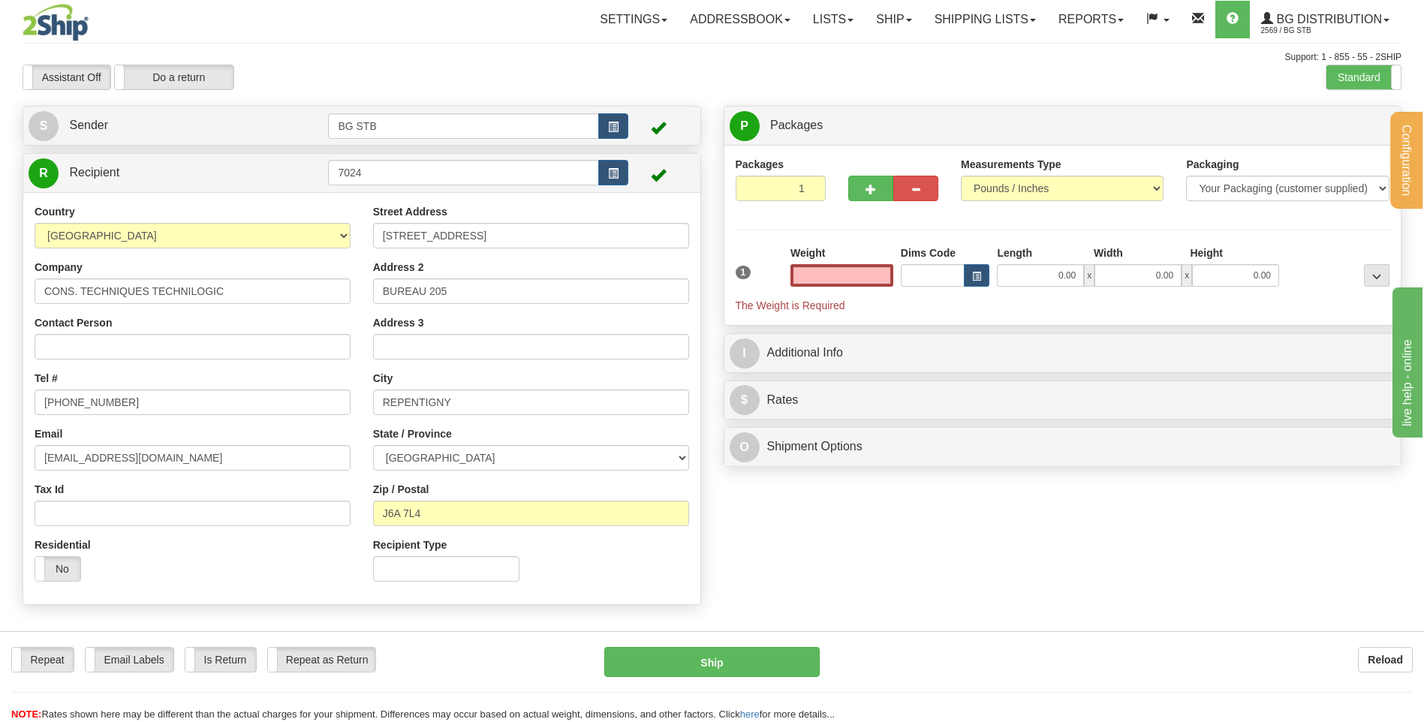
type input "0.00"
click at [848, 267] on input "0.00" at bounding box center [841, 275] width 103 height 23
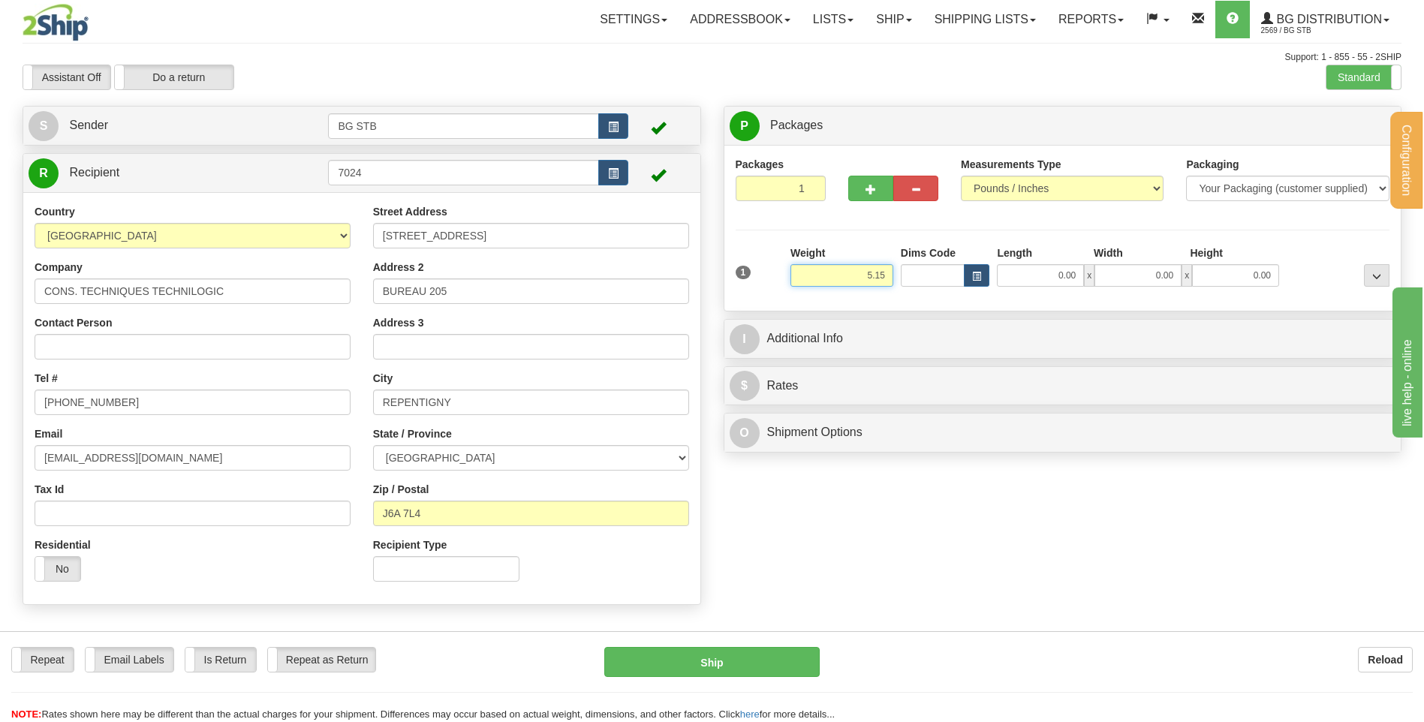
type input "5.15"
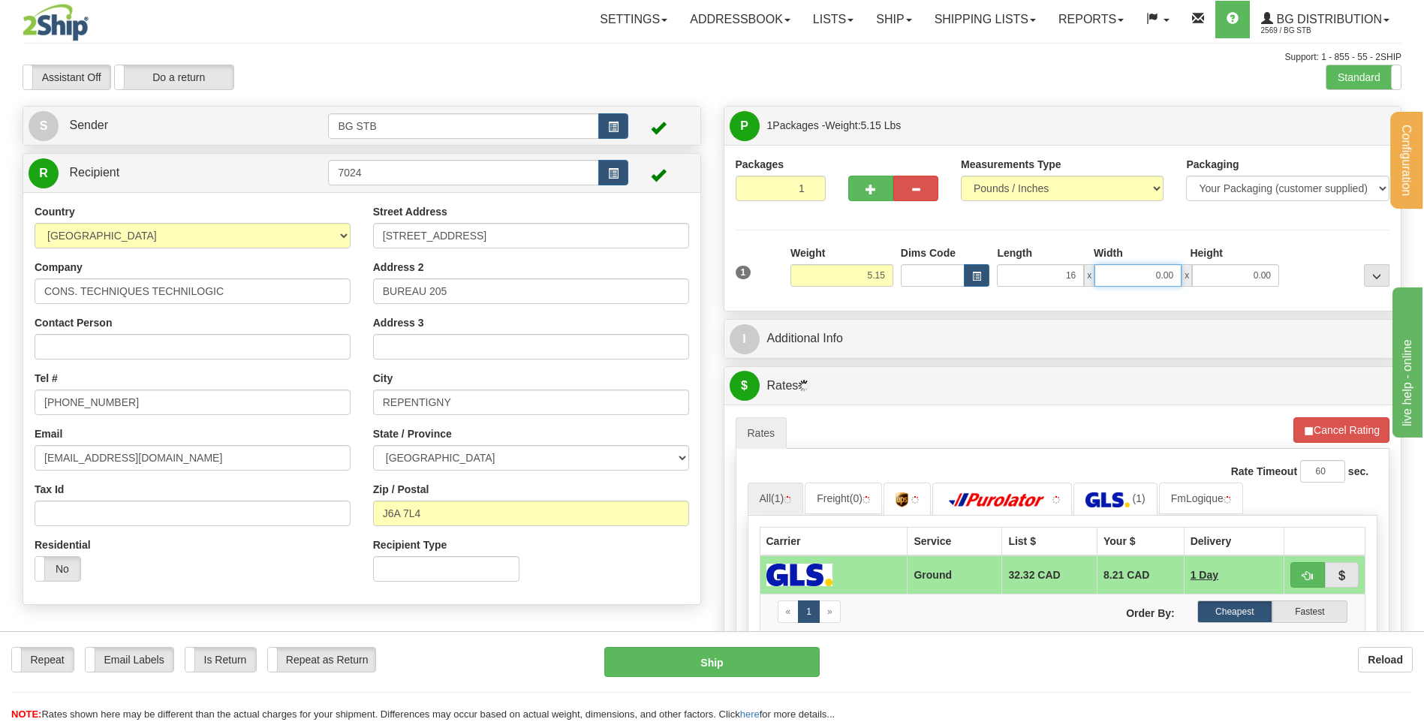
type input "16.00"
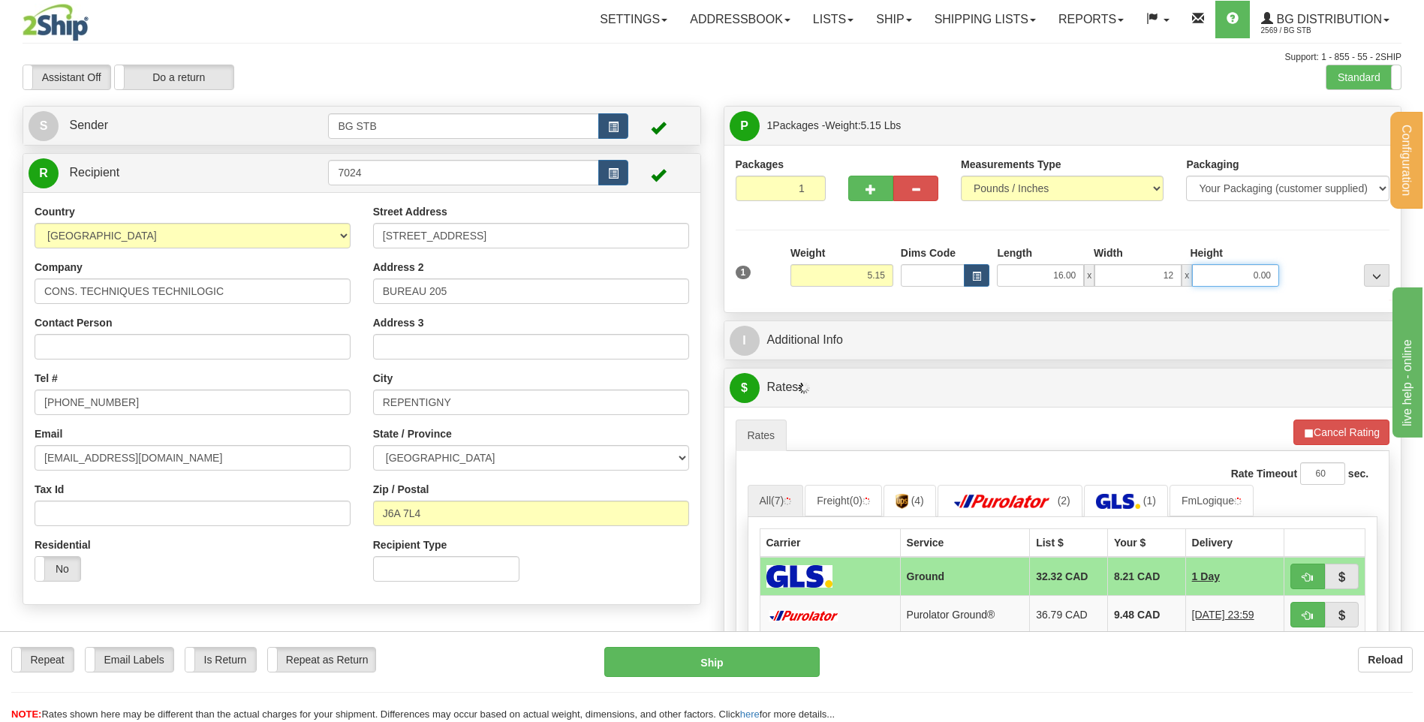
type input "12.00"
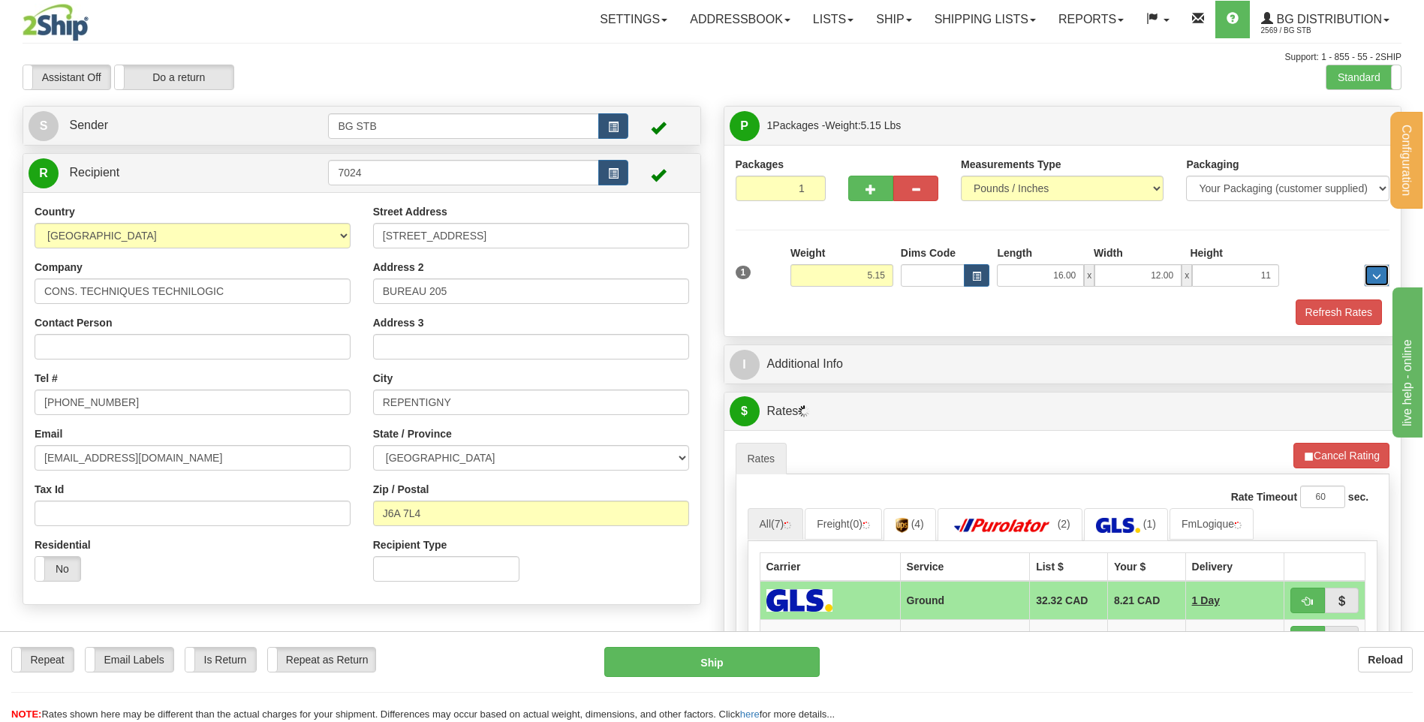
type input "11.00"
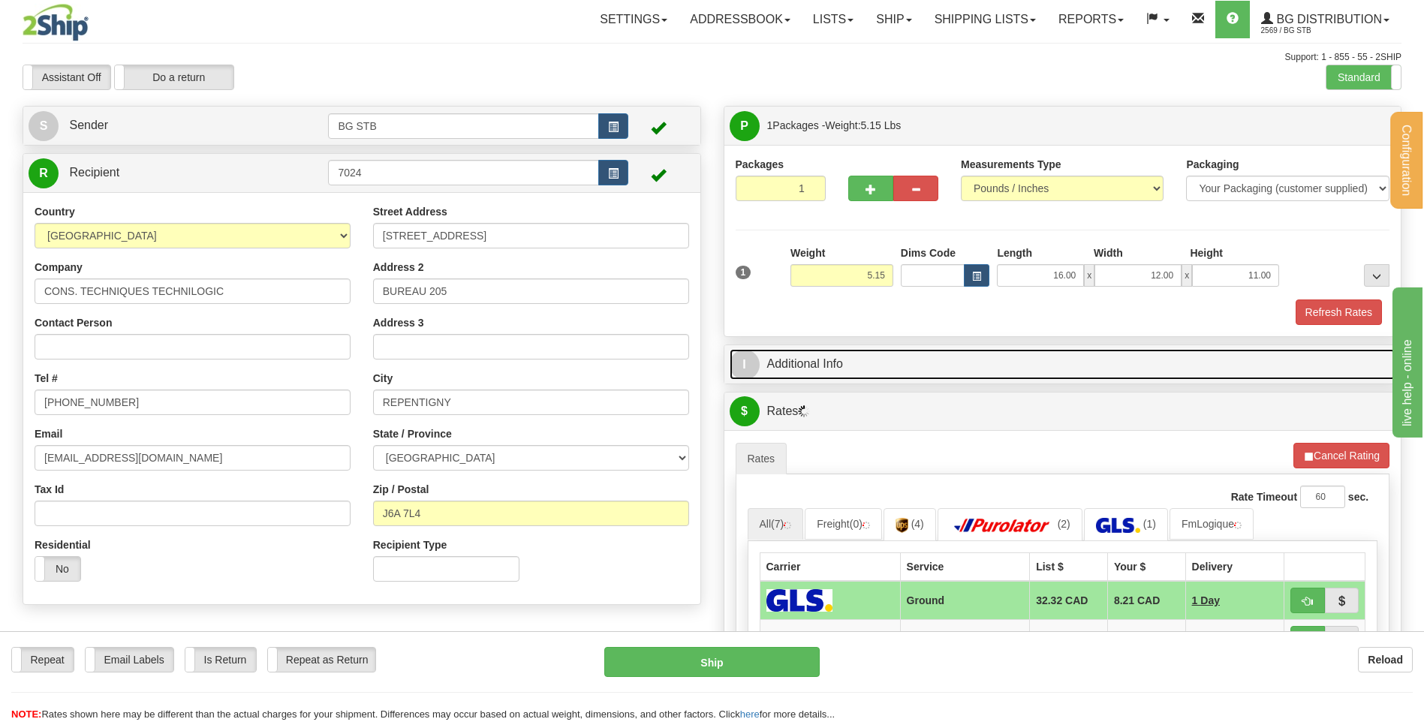
click at [868, 378] on link "I Additional Info" at bounding box center [1063, 364] width 666 height 31
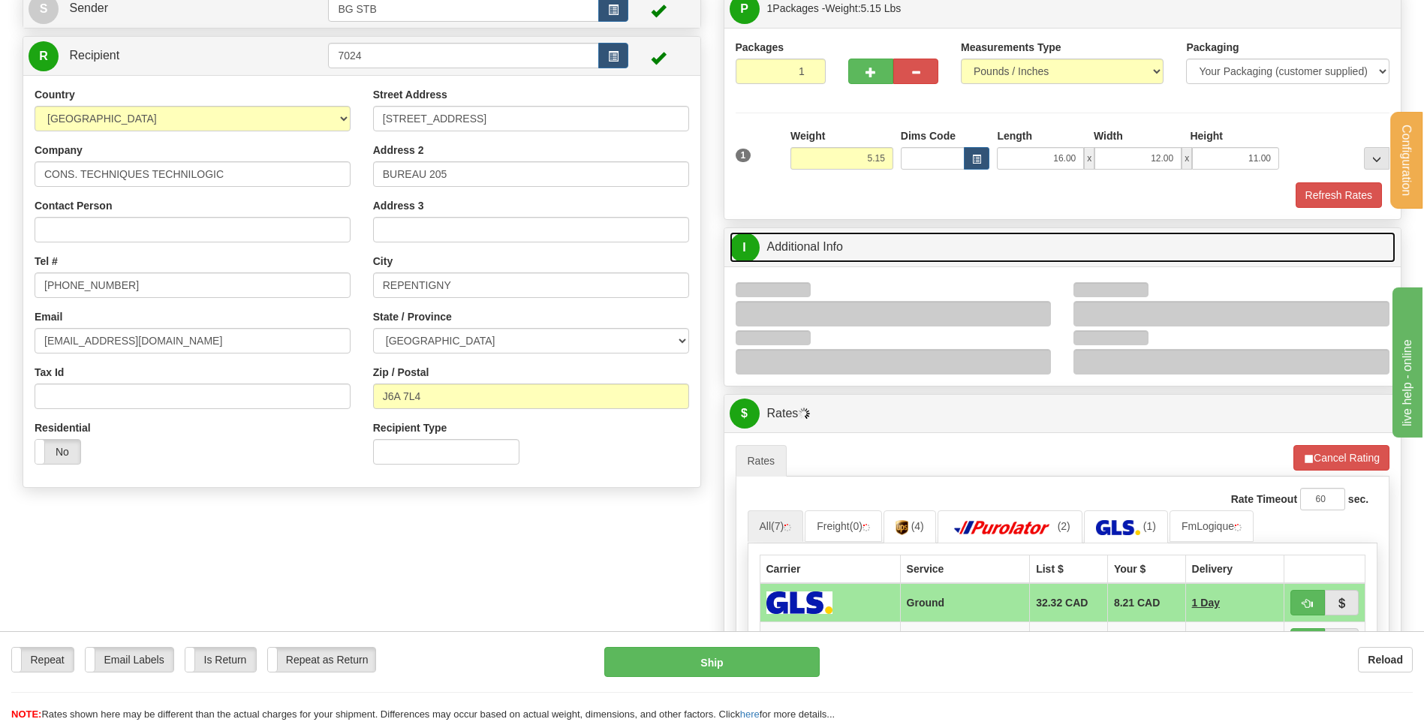
scroll to position [225, 0]
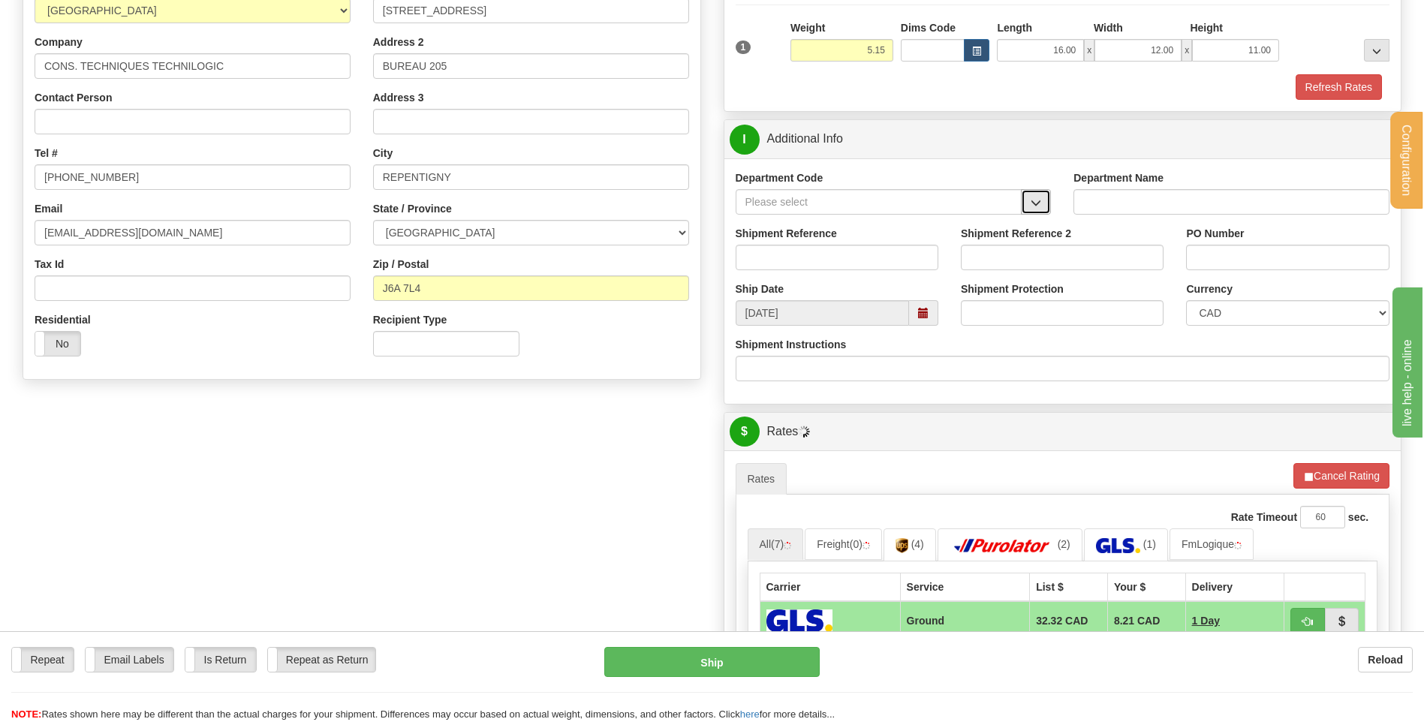
click at [1037, 198] on span "button" at bounding box center [1035, 203] width 11 height 10
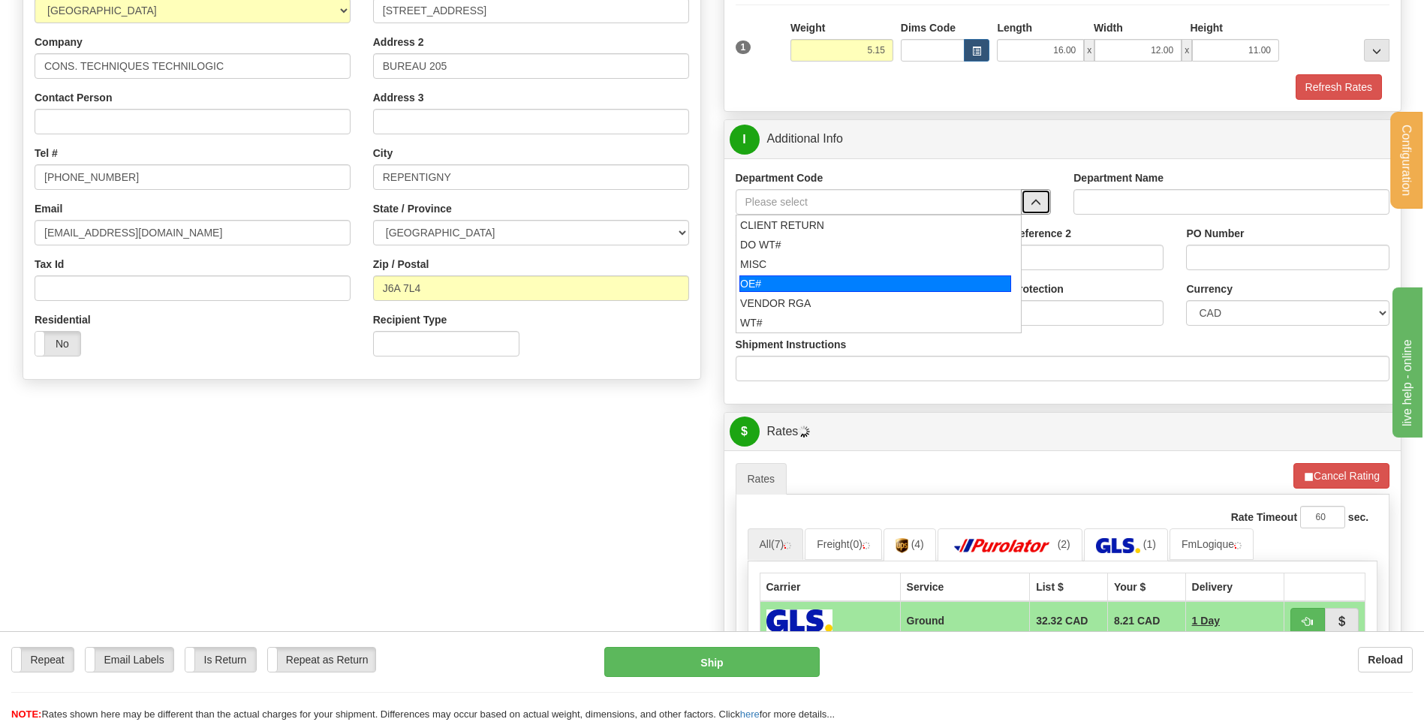
click at [825, 281] on div "OE#" at bounding box center [875, 283] width 272 height 17
type input "OE#"
type input "ORDERS"
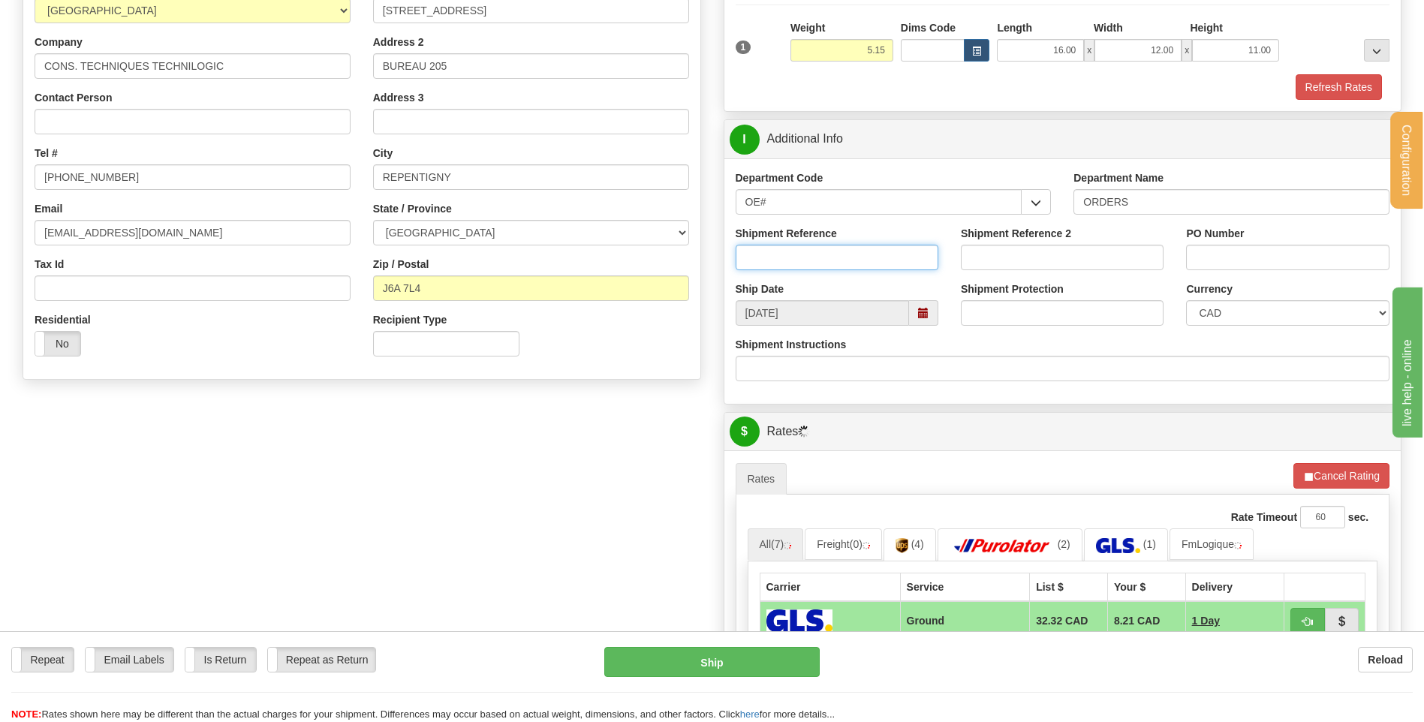
click at [820, 268] on input "Shipment Reference" at bounding box center [837, 258] width 203 height 26
type input "80005313-00"
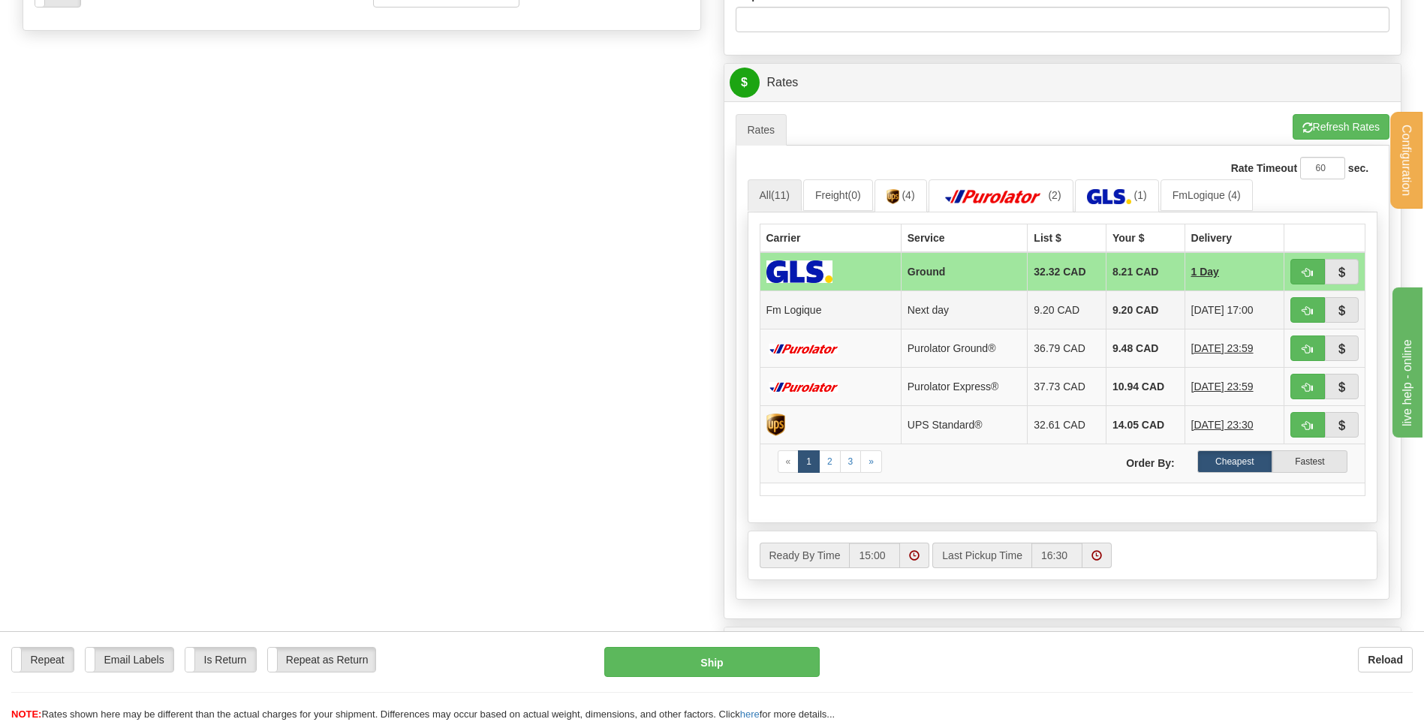
scroll to position [600, 0]
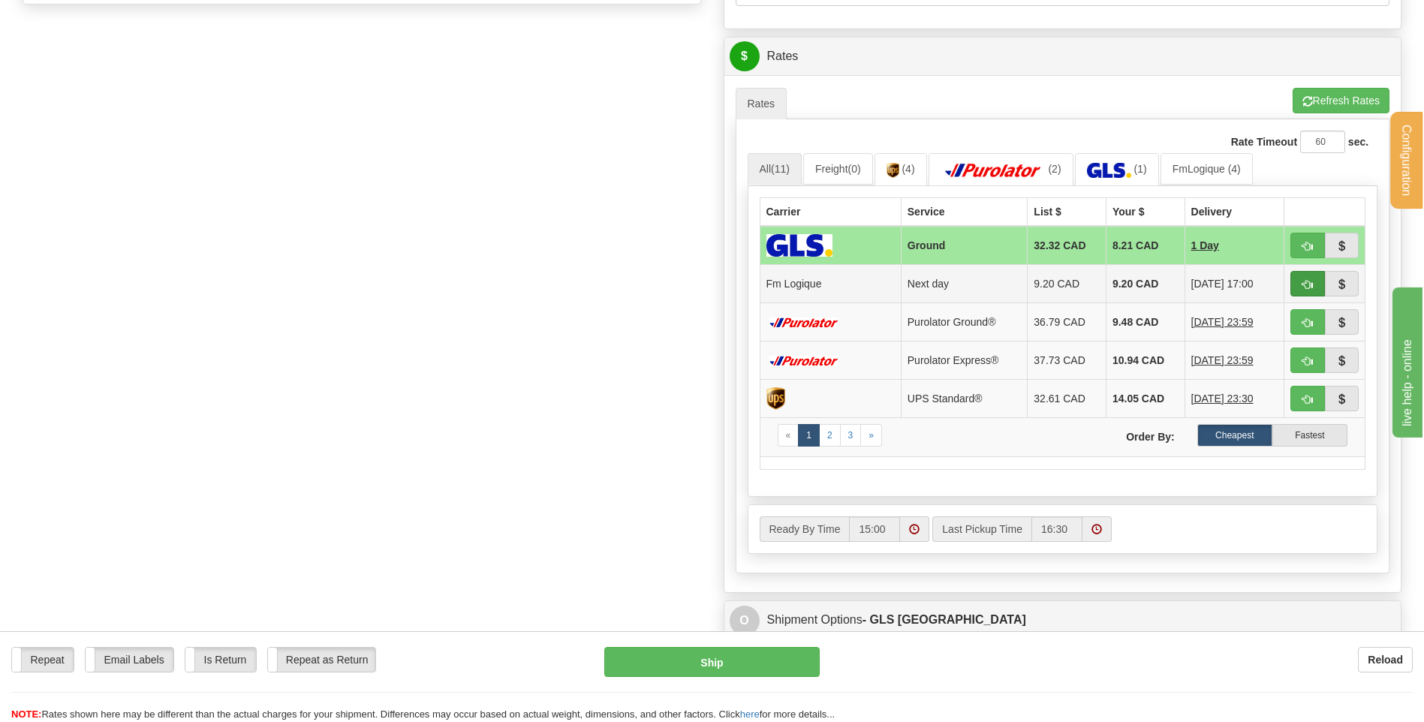
type input "13084"
click at [1302, 286] on span "button" at bounding box center [1307, 285] width 11 height 10
type input "jour"
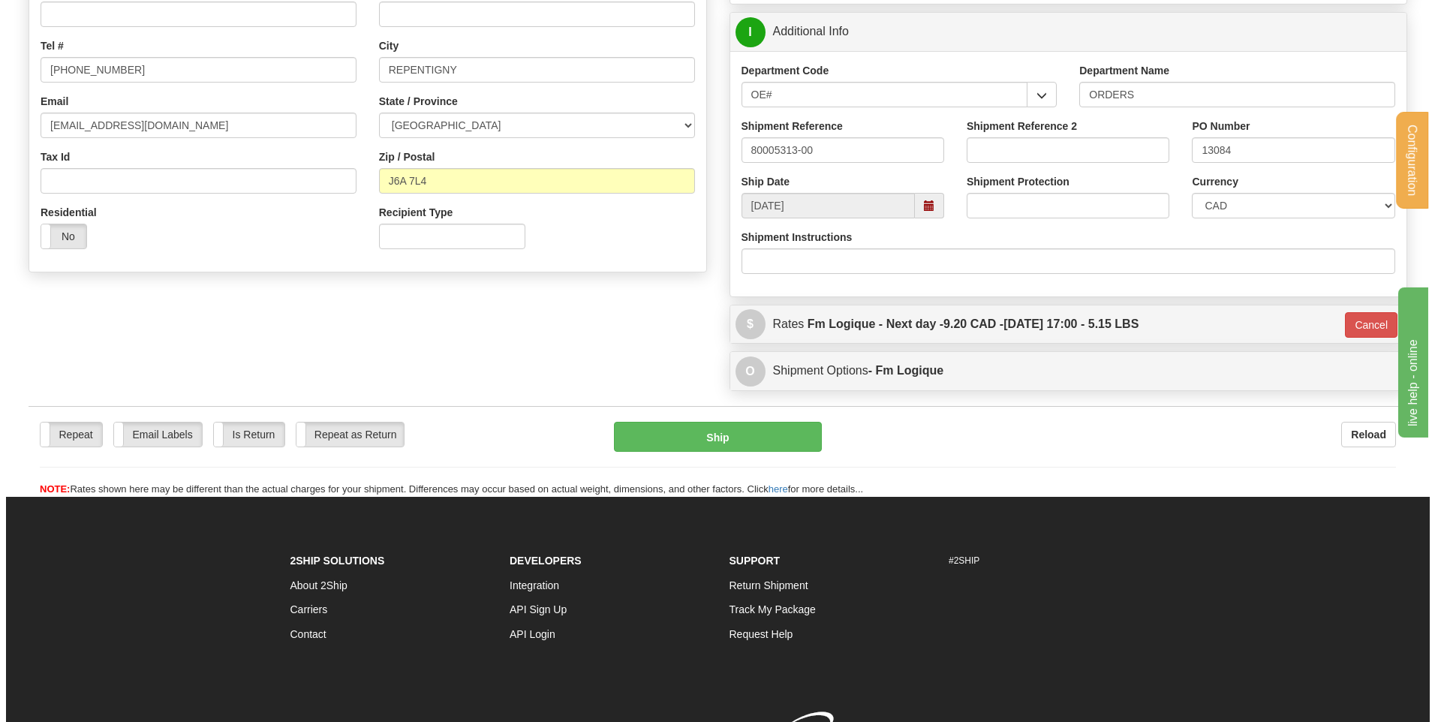
scroll to position [194, 0]
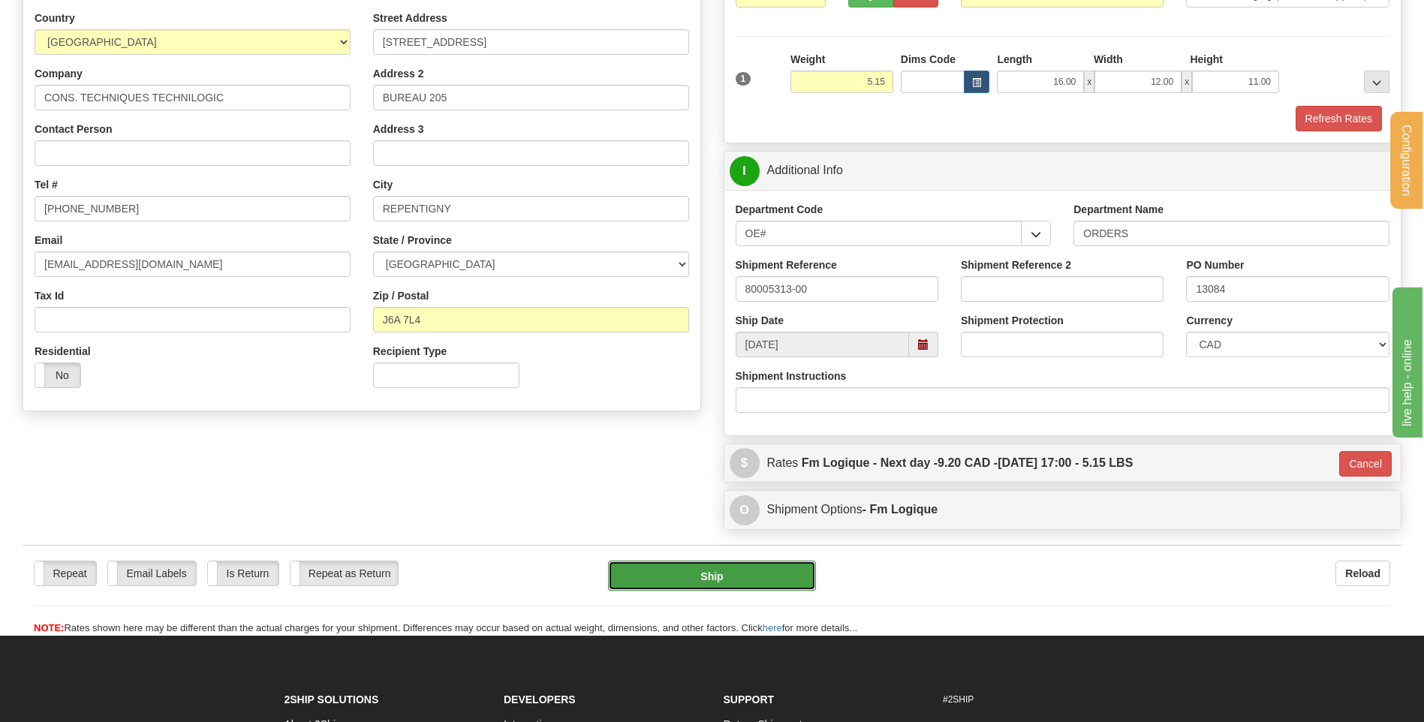
click at [651, 574] on button "Ship" at bounding box center [711, 576] width 207 height 30
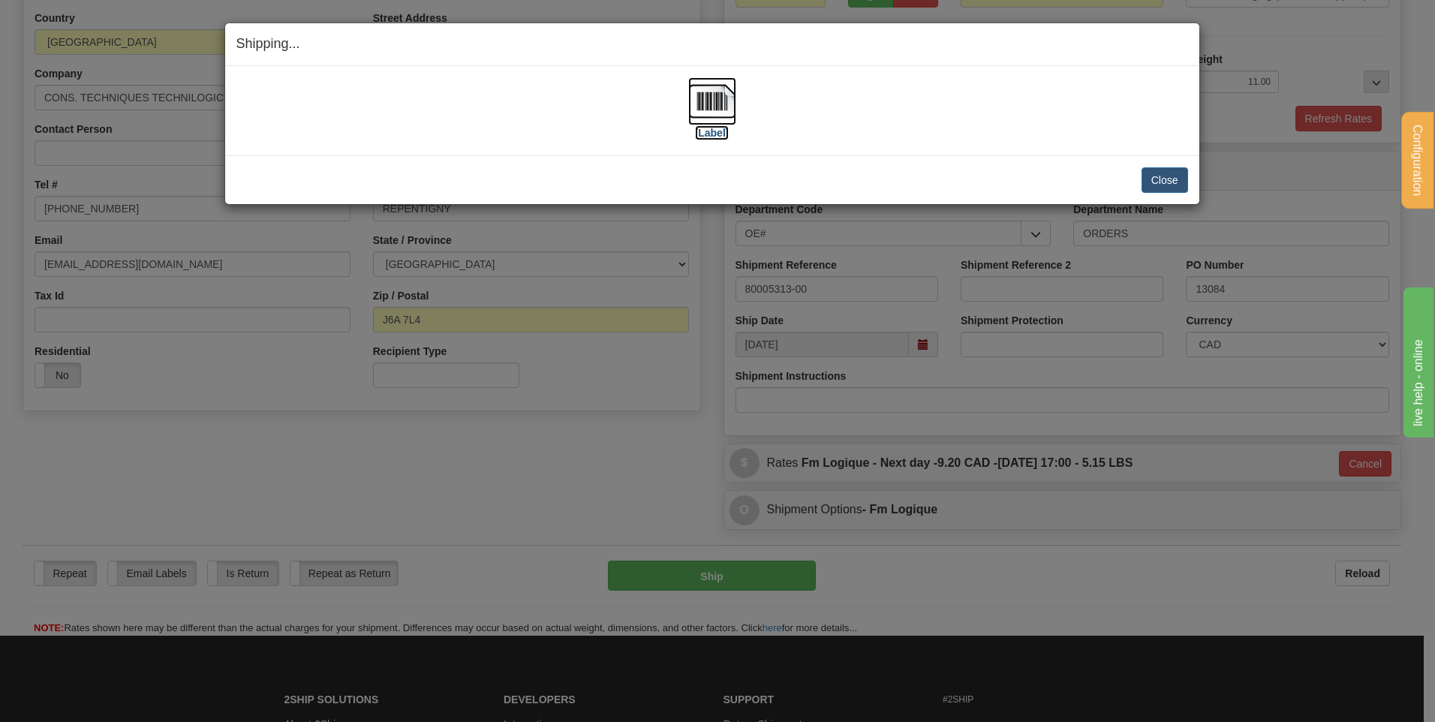
click at [705, 93] on img at bounding box center [712, 101] width 48 height 48
click at [1170, 174] on button "Close" at bounding box center [1165, 180] width 47 height 26
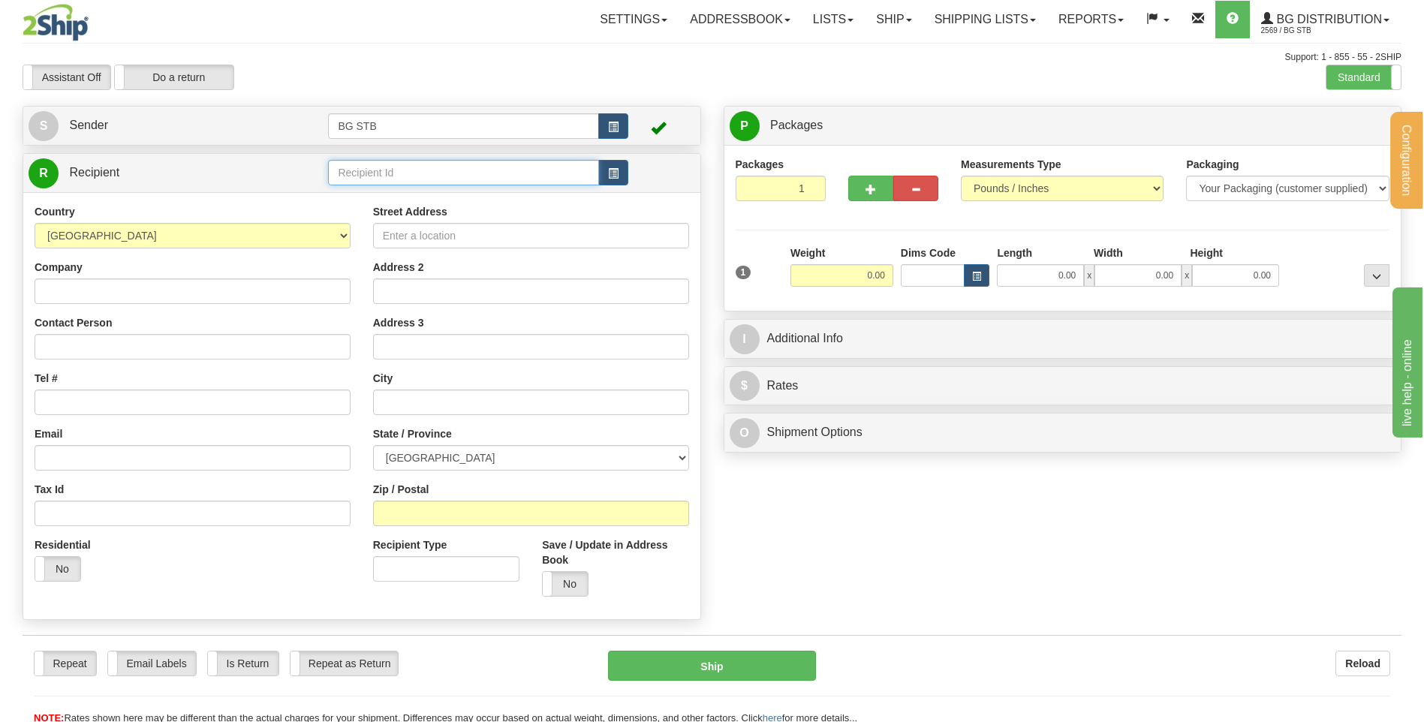
click at [375, 161] on input "text" at bounding box center [463, 173] width 270 height 26
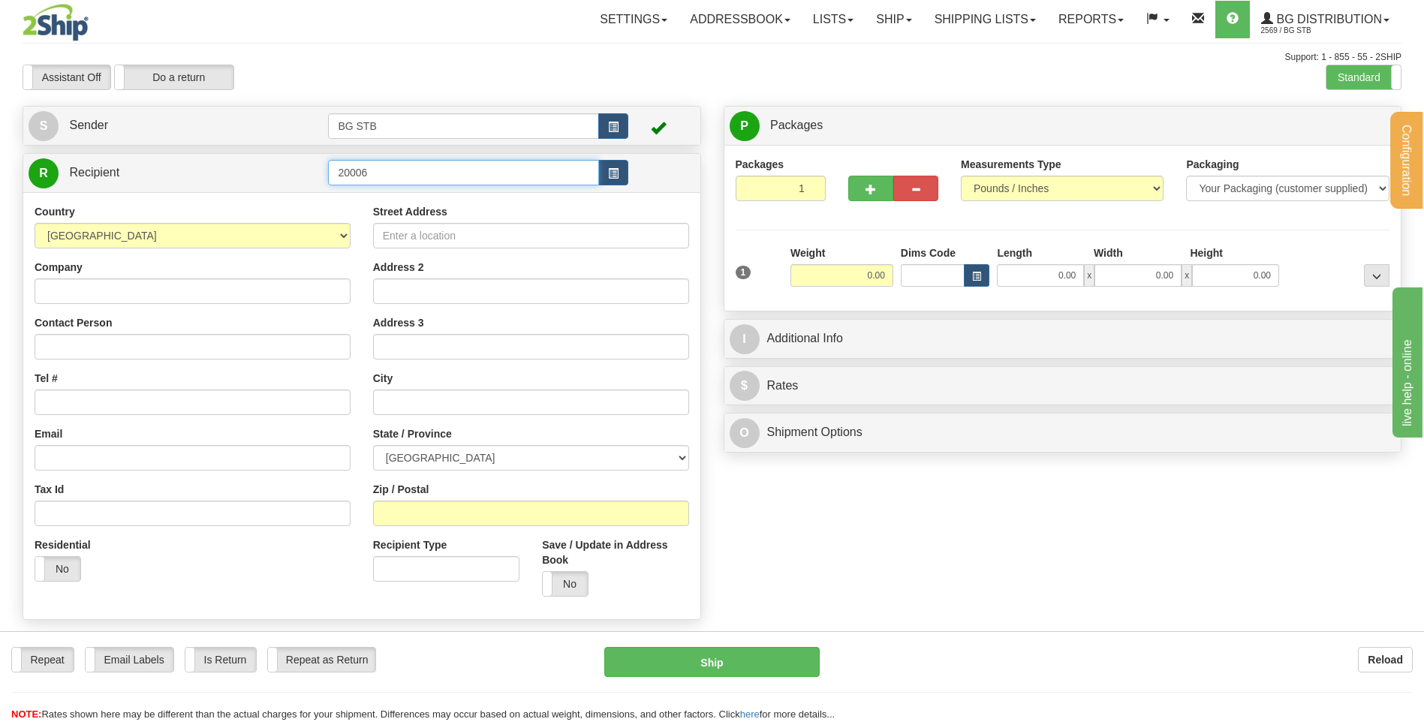
type input "20006"
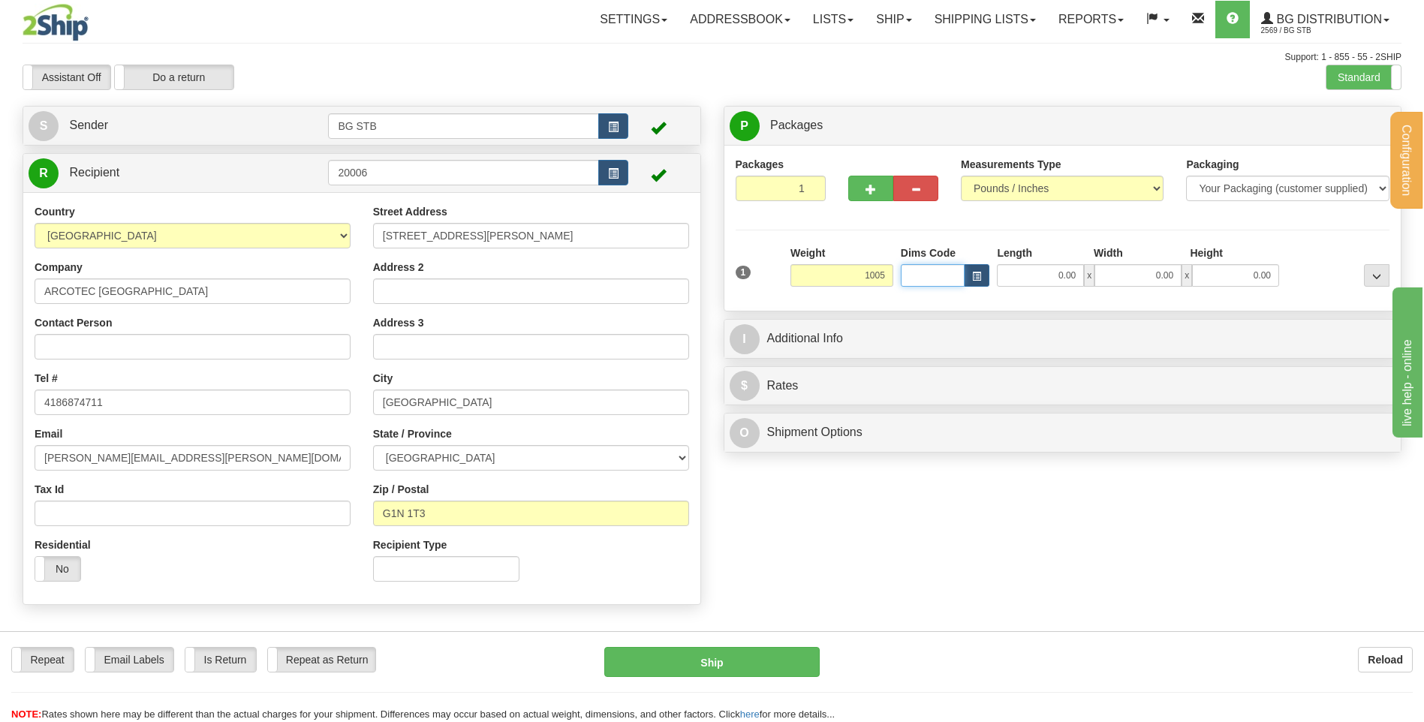
type input "1005.00"
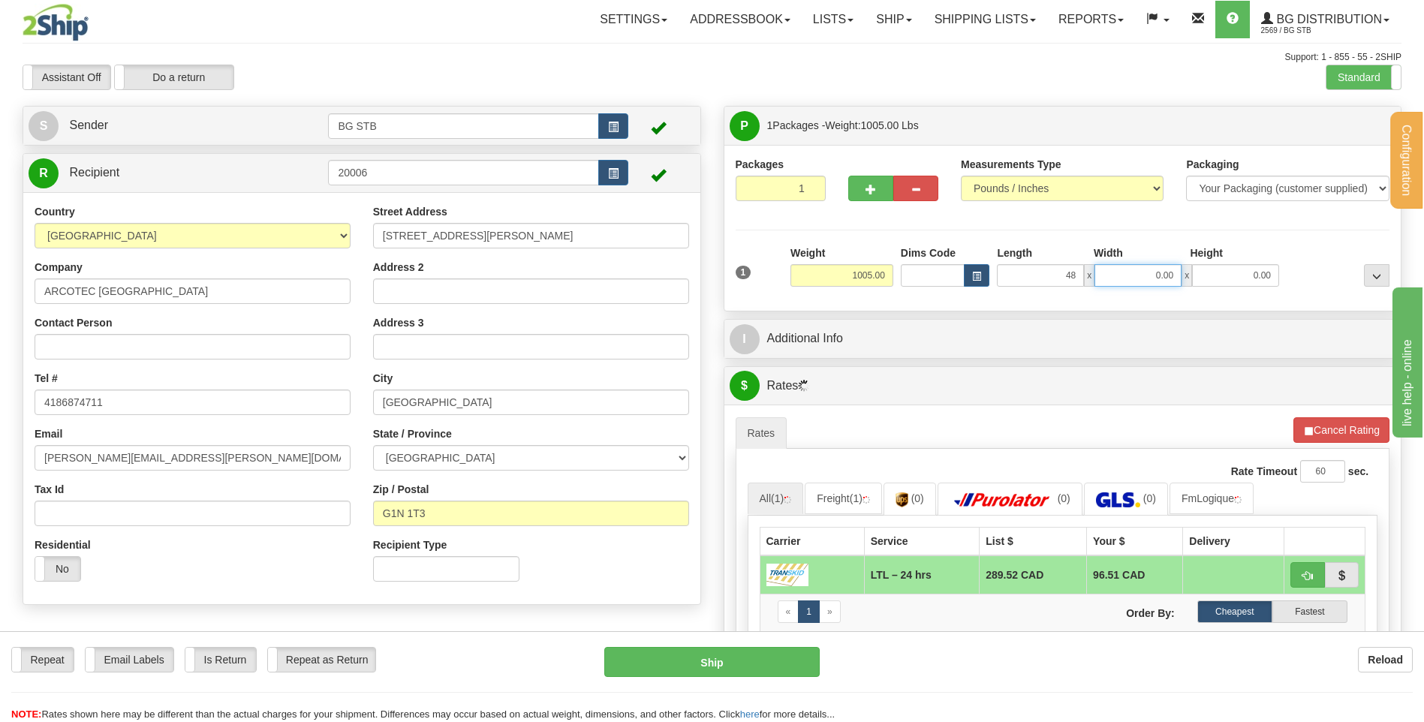
type input "48.00"
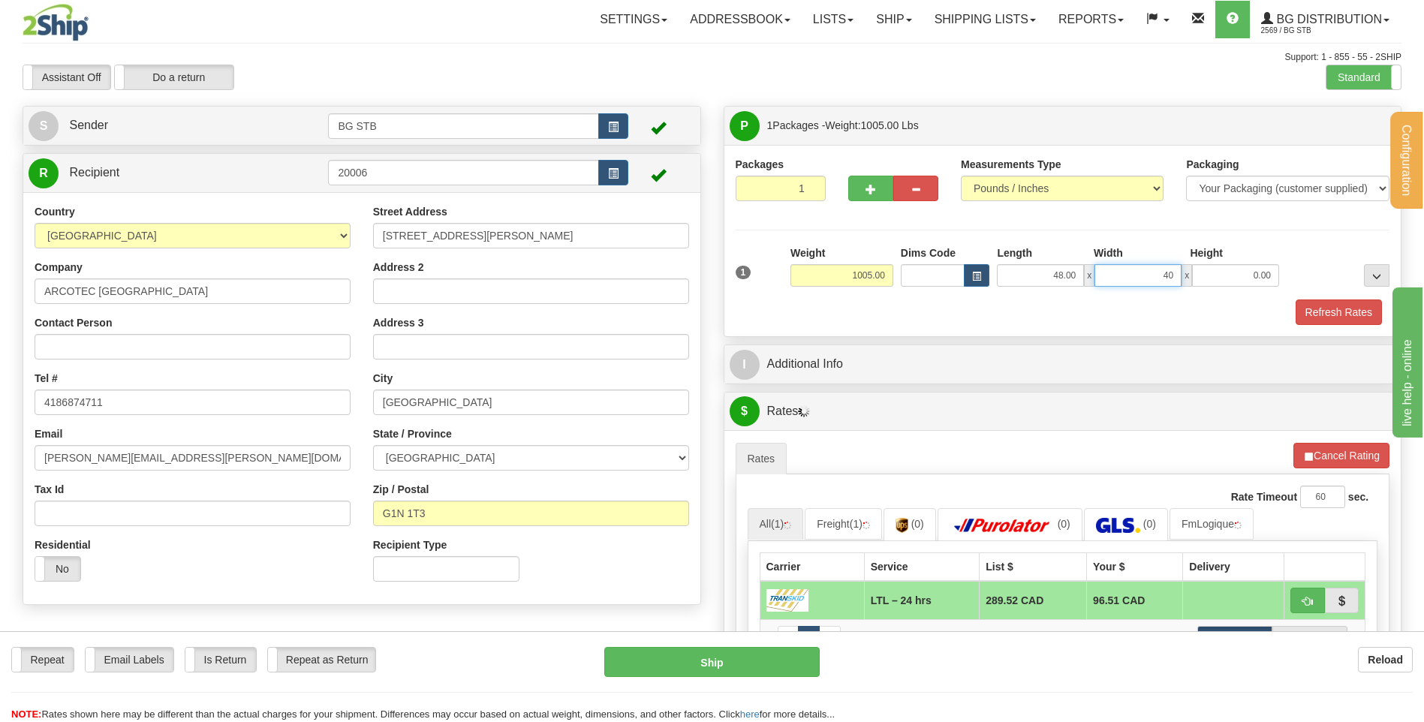
type input "40.00"
drag, startPoint x: 1050, startPoint y: 277, endPoint x: 1149, endPoint y: 285, distance: 99.4
click at [1097, 277] on div "48.00 x 40.00 x 0.00" at bounding box center [1138, 275] width 282 height 23
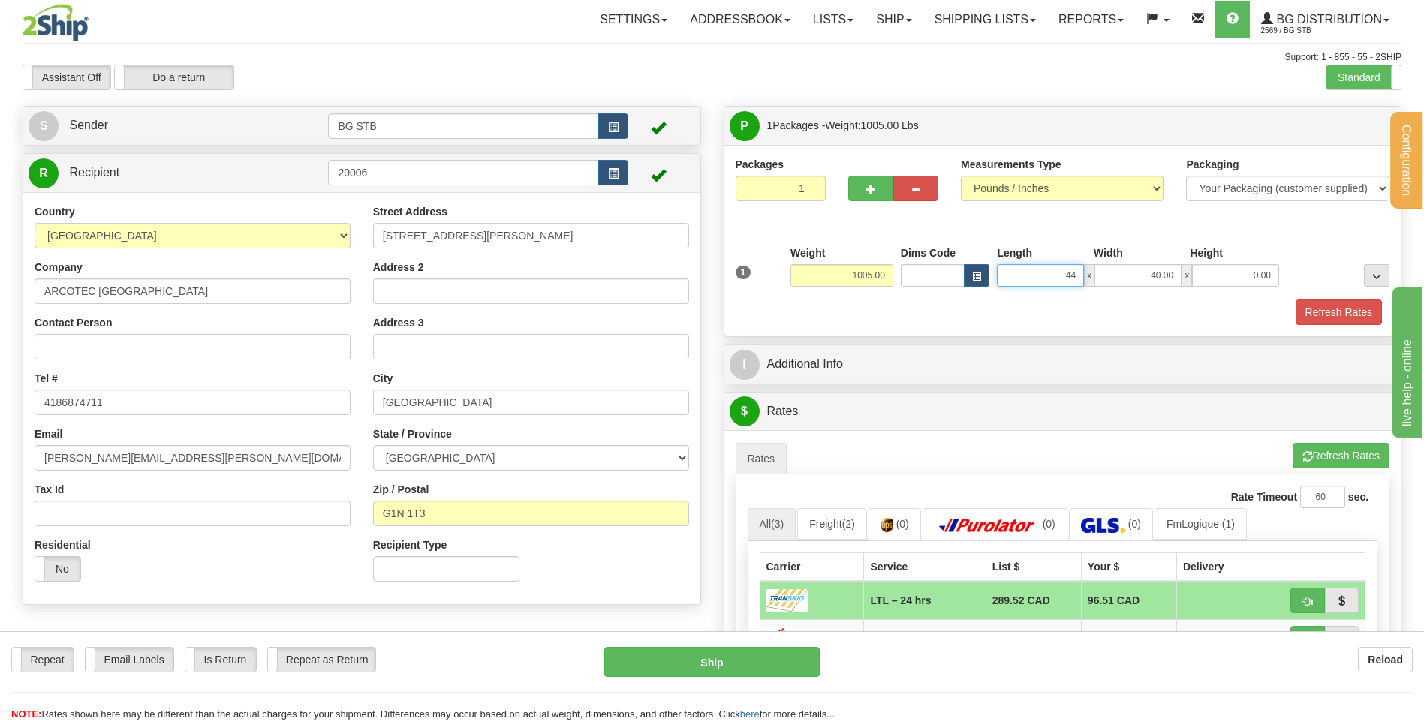
type input "44.00"
type input "49.00"
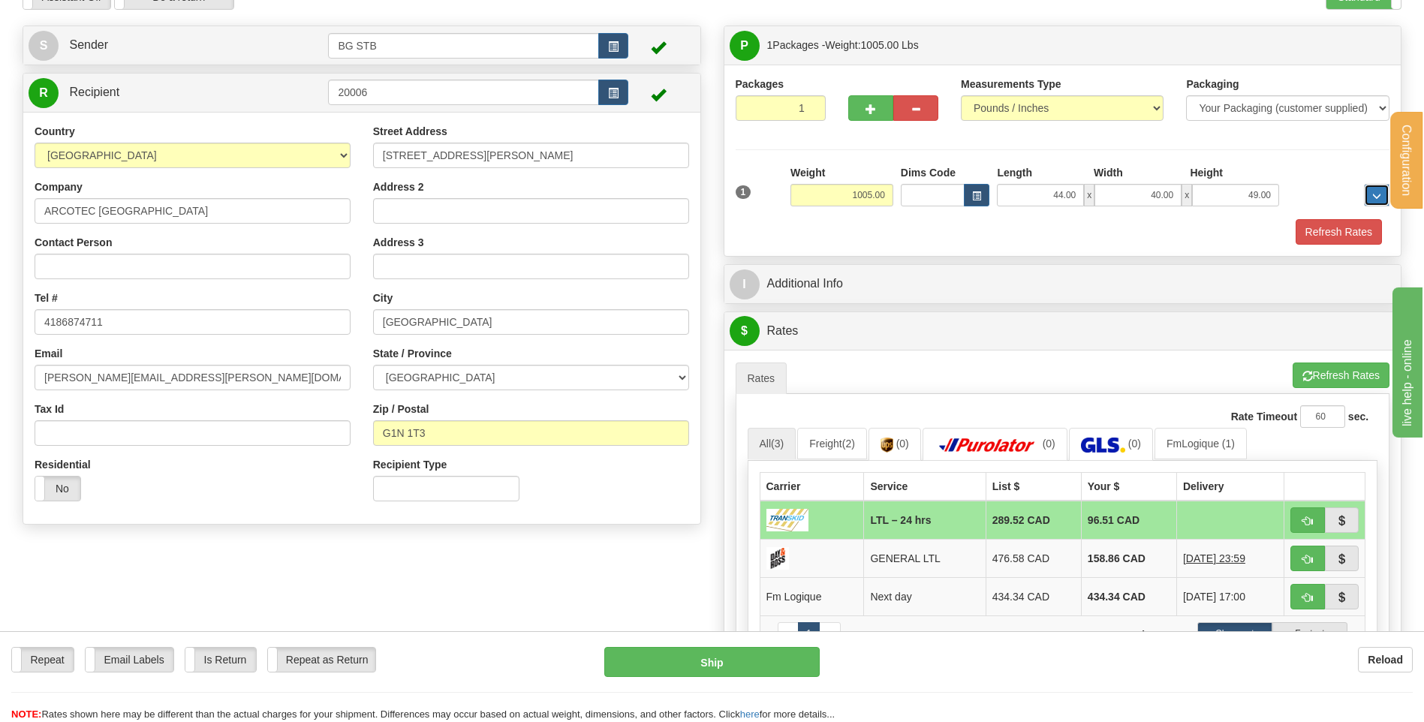
scroll to position [150, 0]
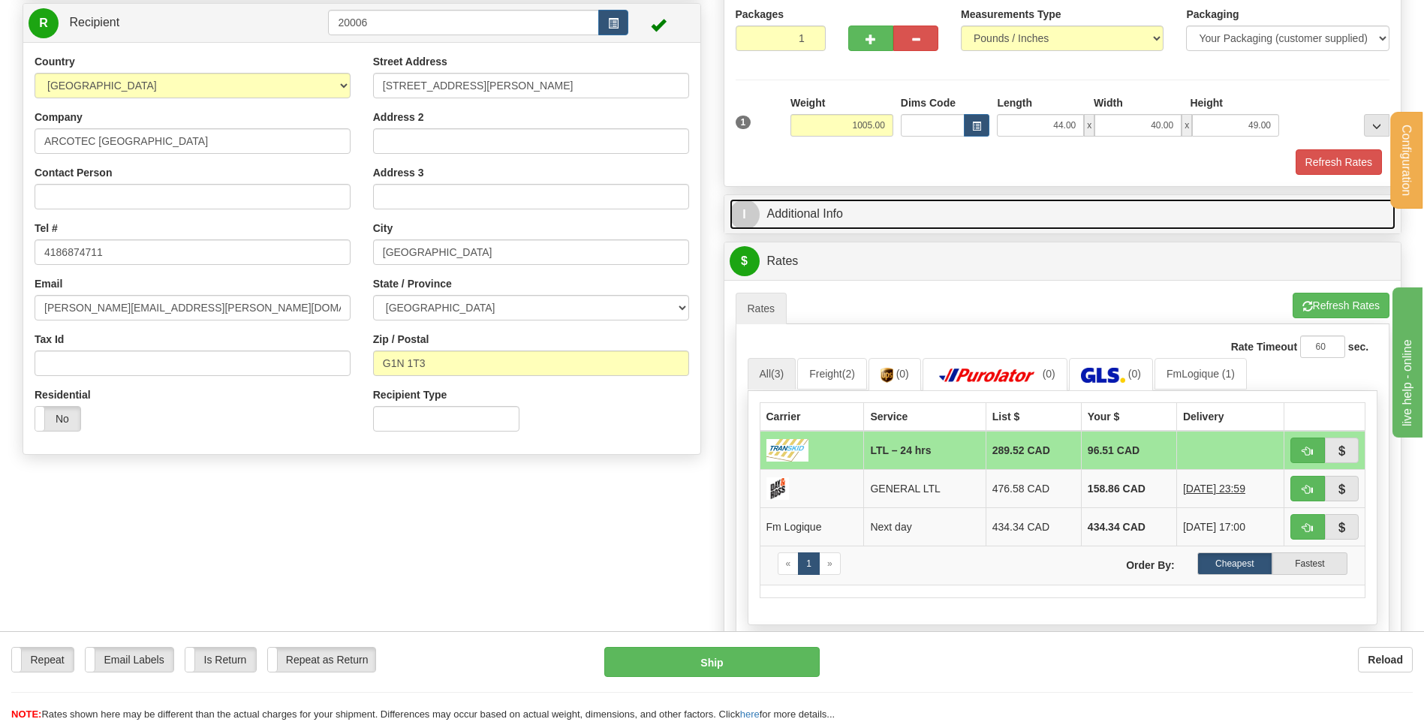
click at [946, 208] on link "I Additional Info" at bounding box center [1063, 214] width 666 height 31
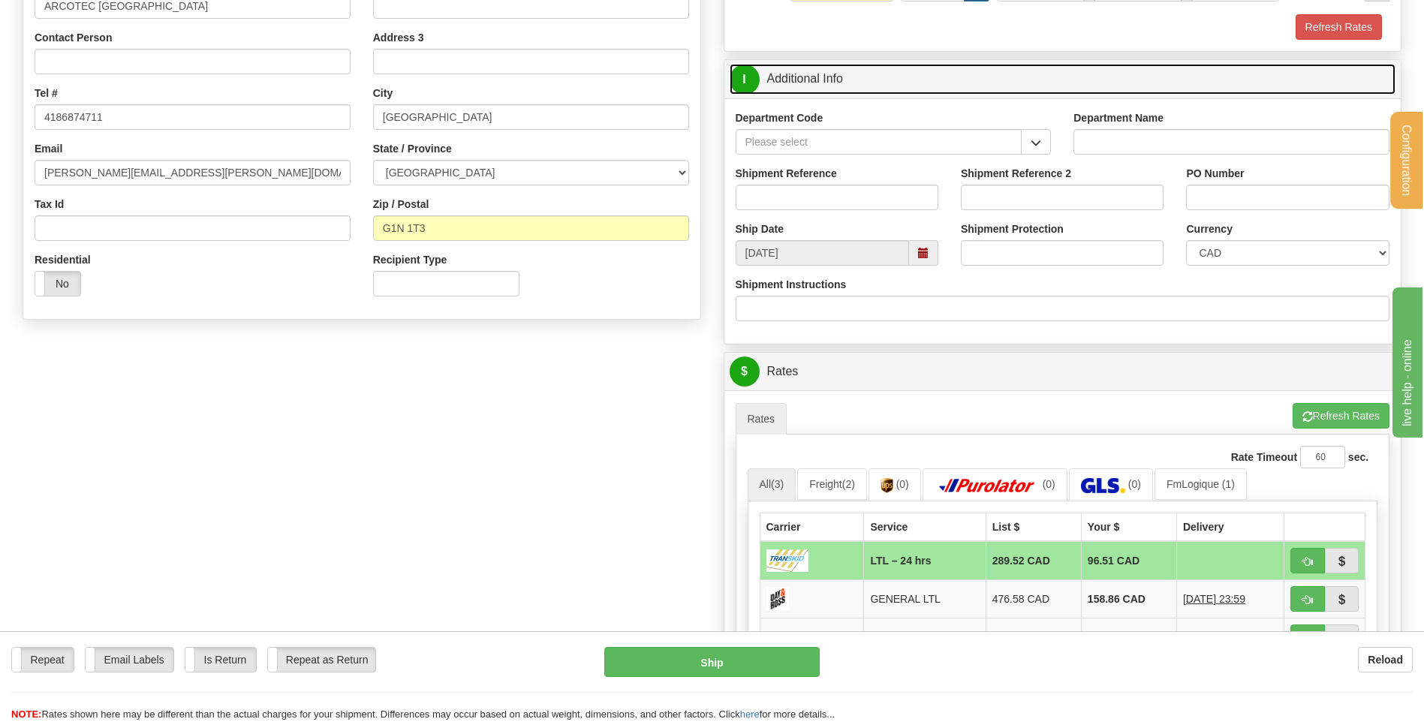
scroll to position [300, 0]
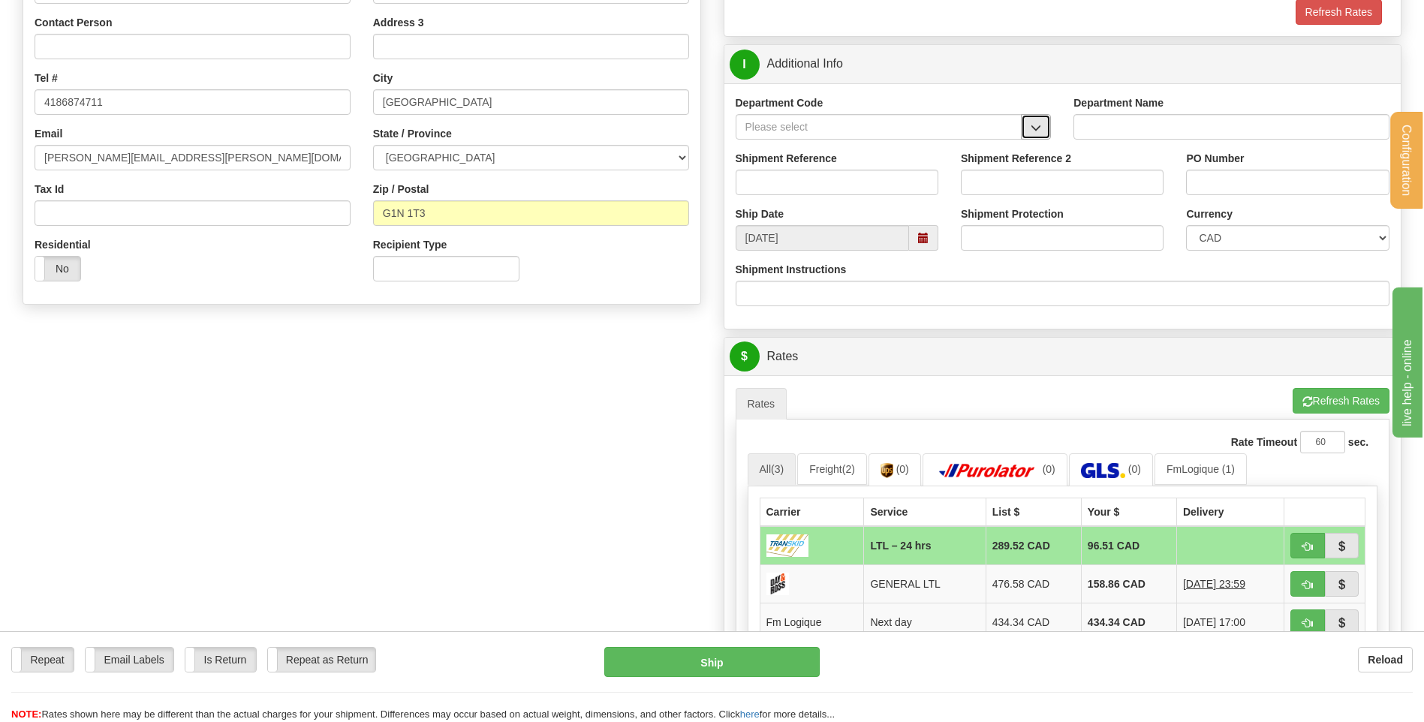
click at [1038, 123] on span "button" at bounding box center [1035, 128] width 11 height 10
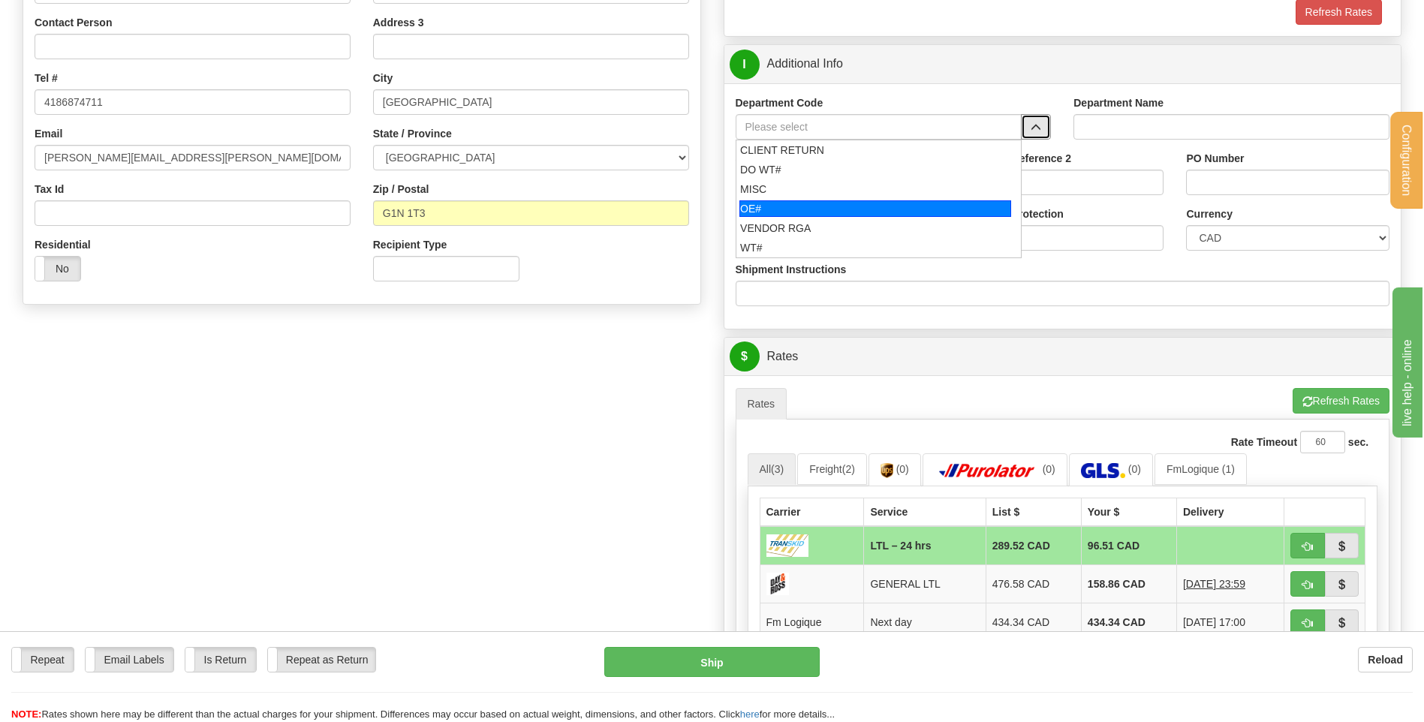
click at [809, 210] on div "OE#" at bounding box center [875, 208] width 272 height 17
type input "OE#"
type input "ORDERS"
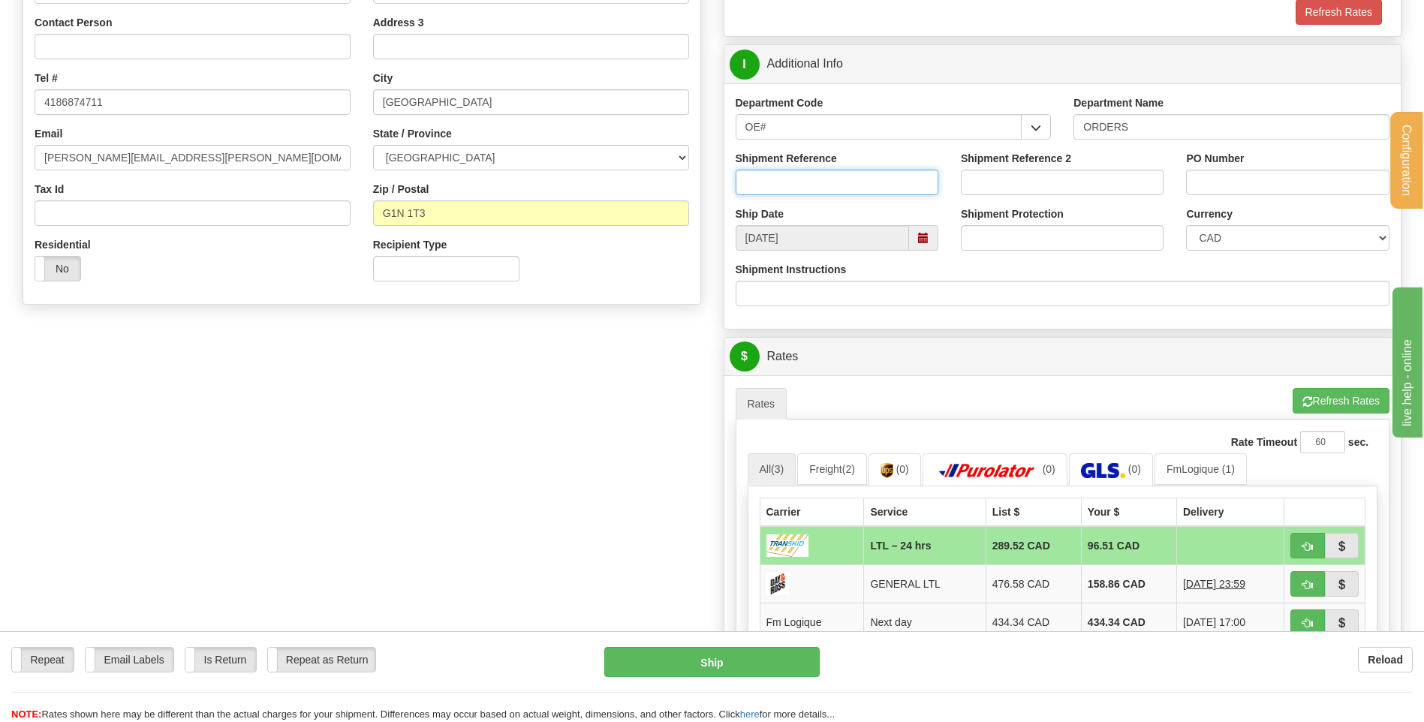
click at [802, 191] on input "Shipment Reference" at bounding box center [837, 183] width 203 height 26
type input "80005328-00 // 5329-00 // 5330-00"
click at [1311, 179] on input "PO Number" at bounding box center [1287, 183] width 203 height 26
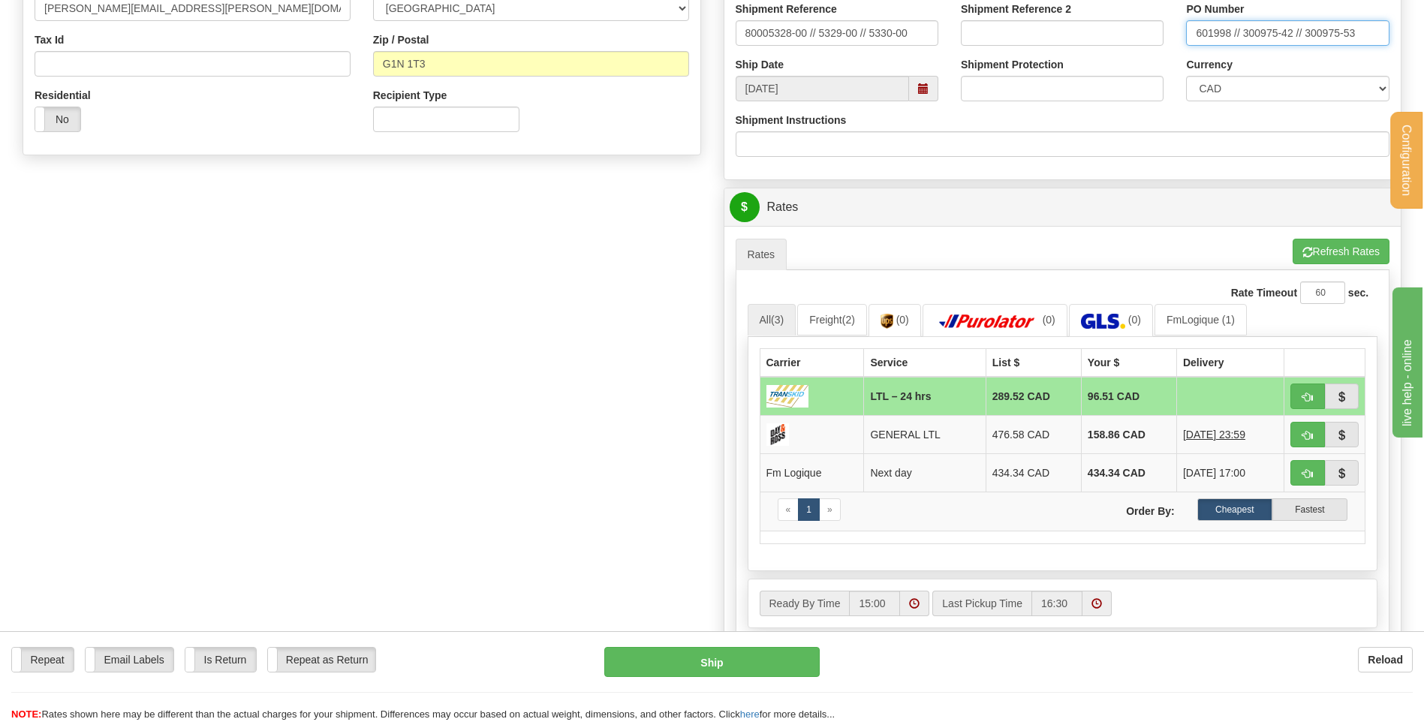
scroll to position [450, 0]
type input "601998 // 300975-42 // 300975-53"
drag, startPoint x: 1310, startPoint y: 392, endPoint x: 1136, endPoint y: 348, distance: 178.8
click at [1310, 392] on span "button" at bounding box center [1307, 397] width 11 height 10
type input "24 hrs"
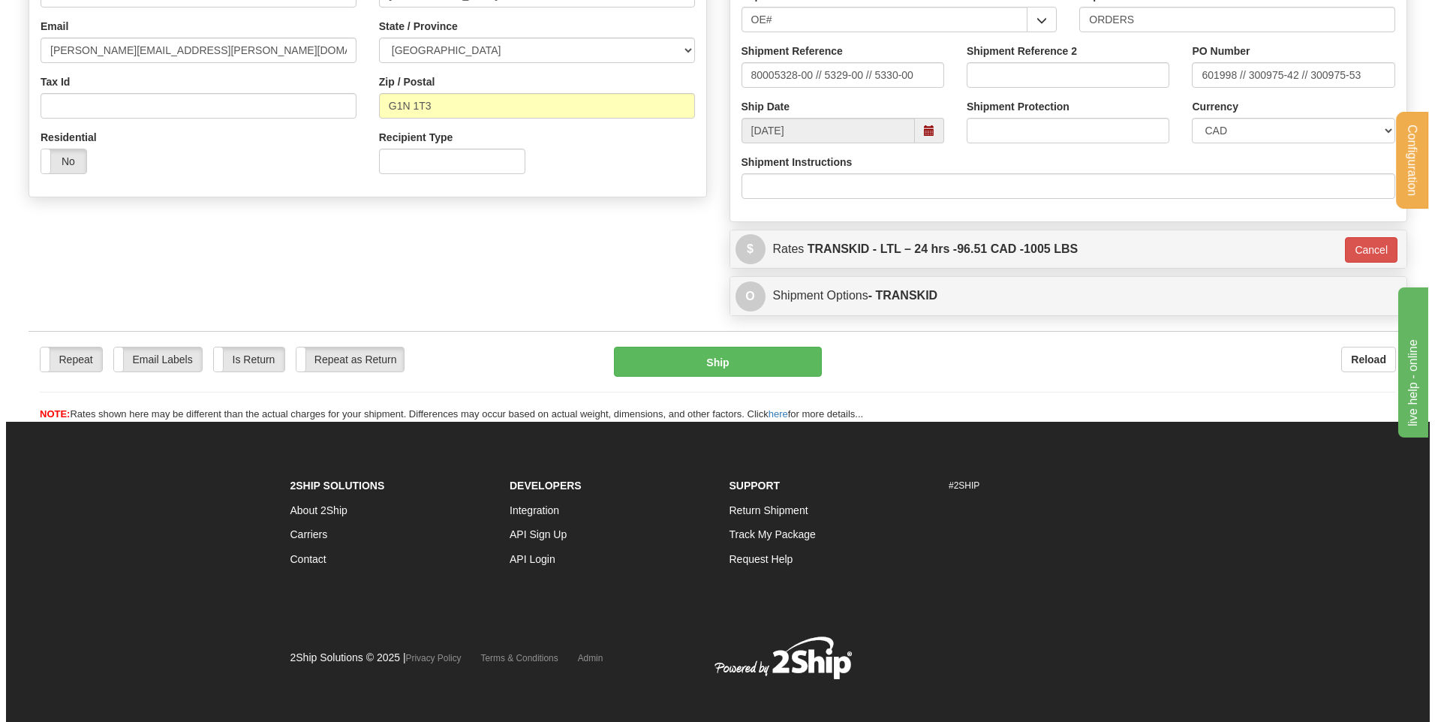
scroll to position [119, 0]
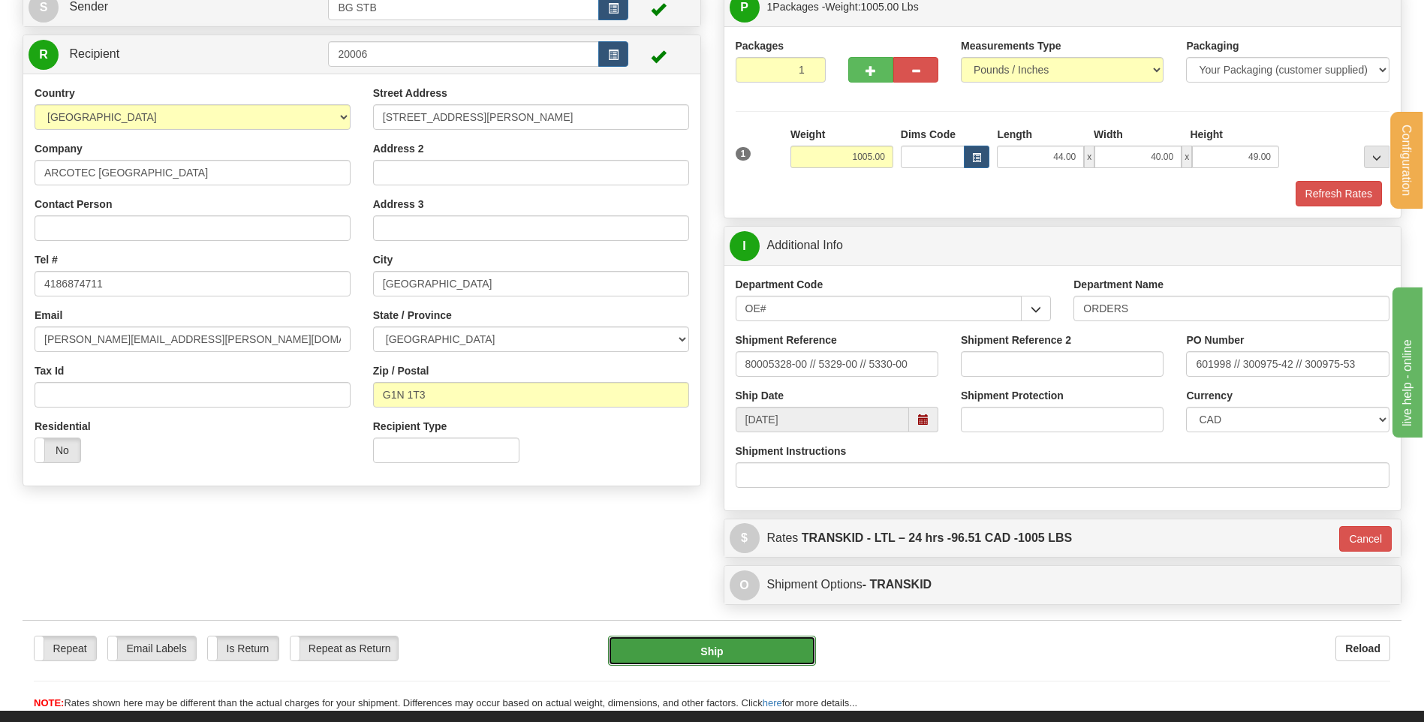
click at [696, 648] on button "Ship" at bounding box center [711, 651] width 207 height 30
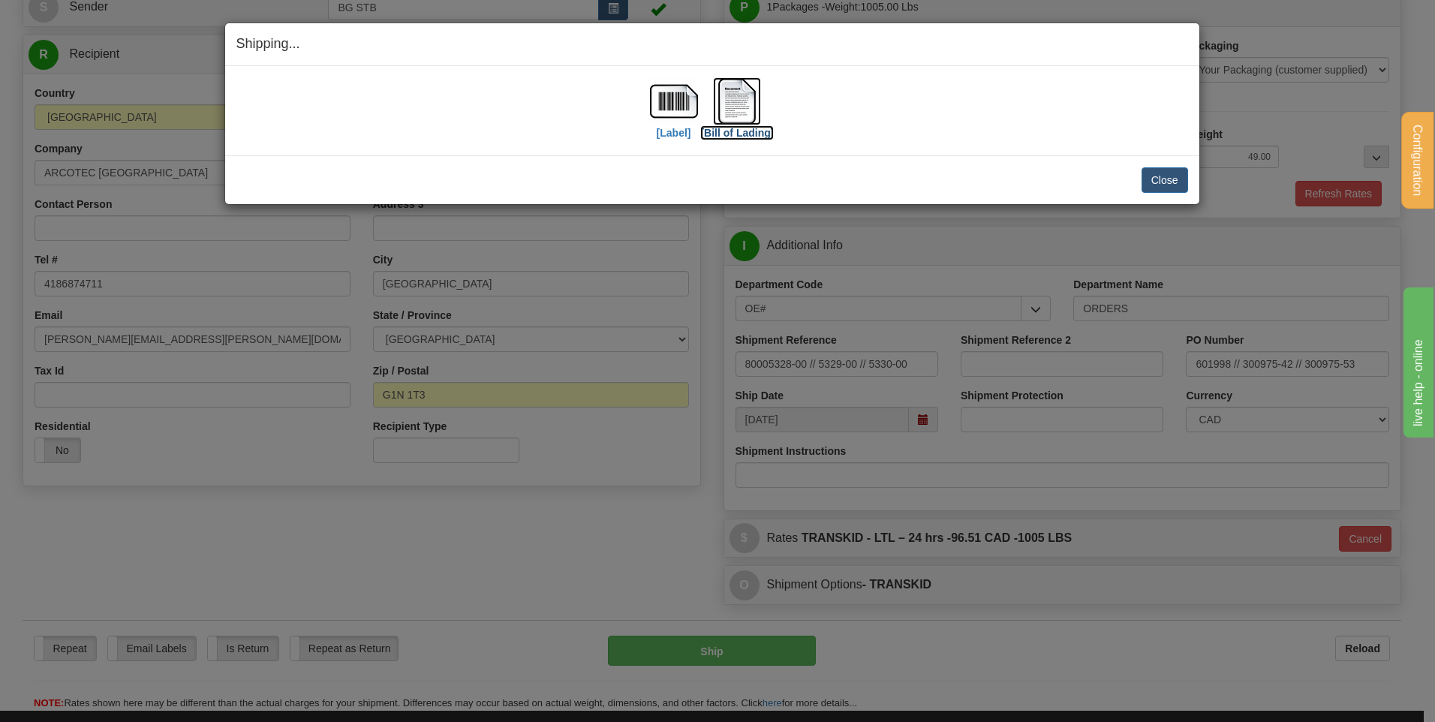
click at [729, 91] on img at bounding box center [737, 101] width 48 height 48
drag, startPoint x: 1178, startPoint y: 172, endPoint x: 1158, endPoint y: 188, distance: 25.6
click at [1175, 179] on button "Close" at bounding box center [1165, 180] width 47 height 26
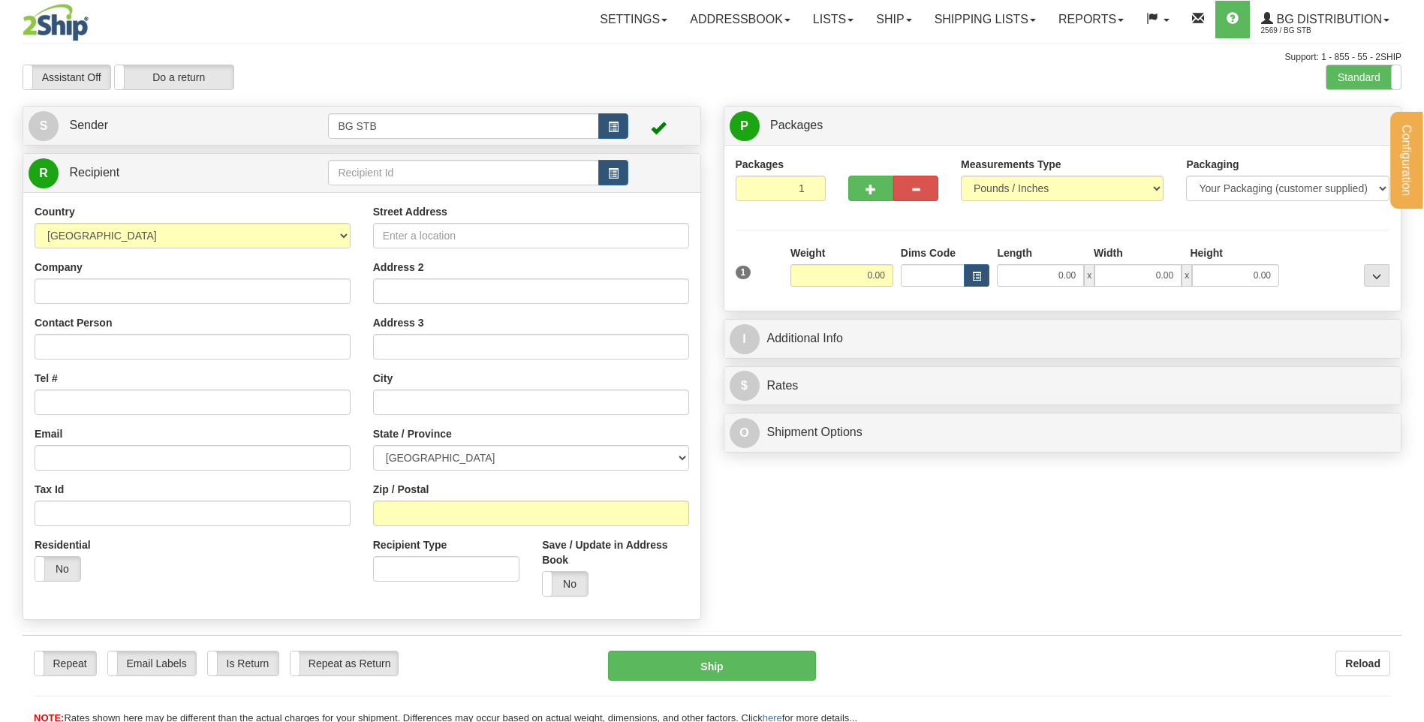
click at [384, 171] on input "text" at bounding box center [463, 173] width 270 height 26
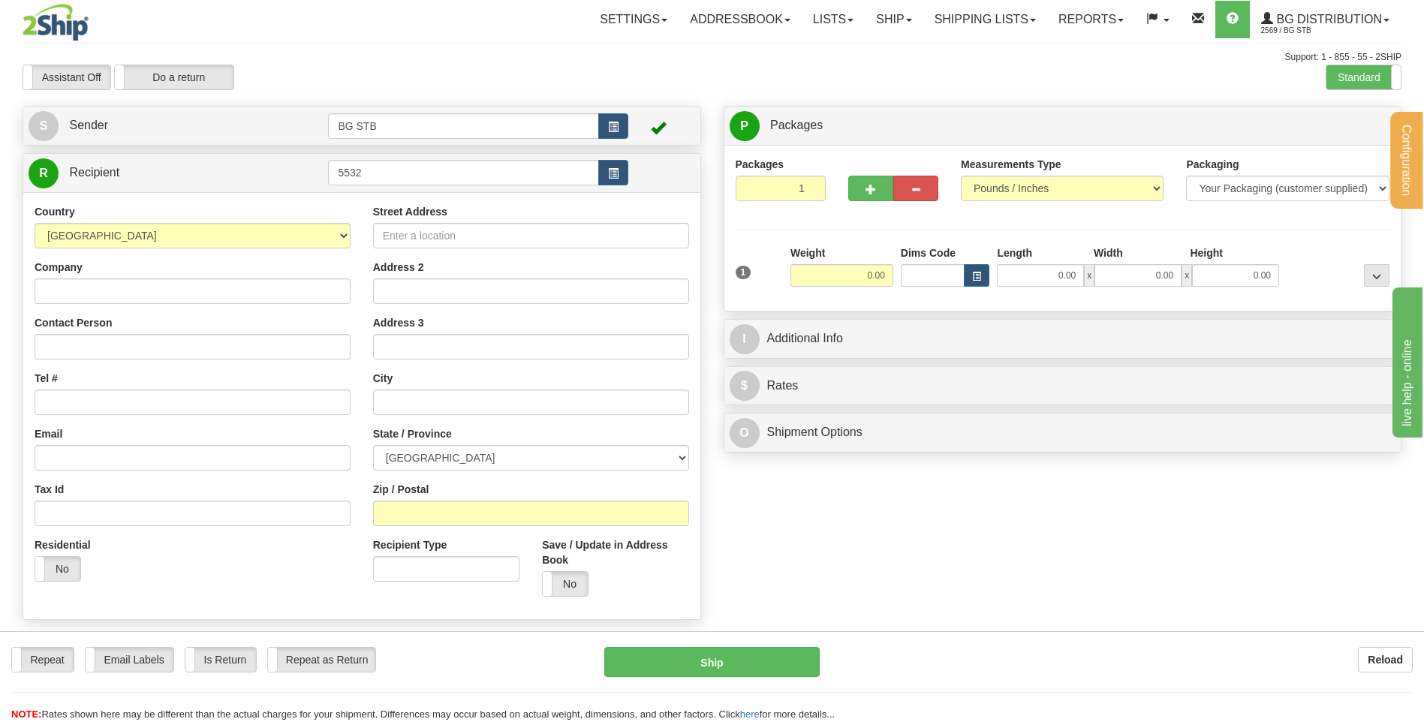
type input "5532"
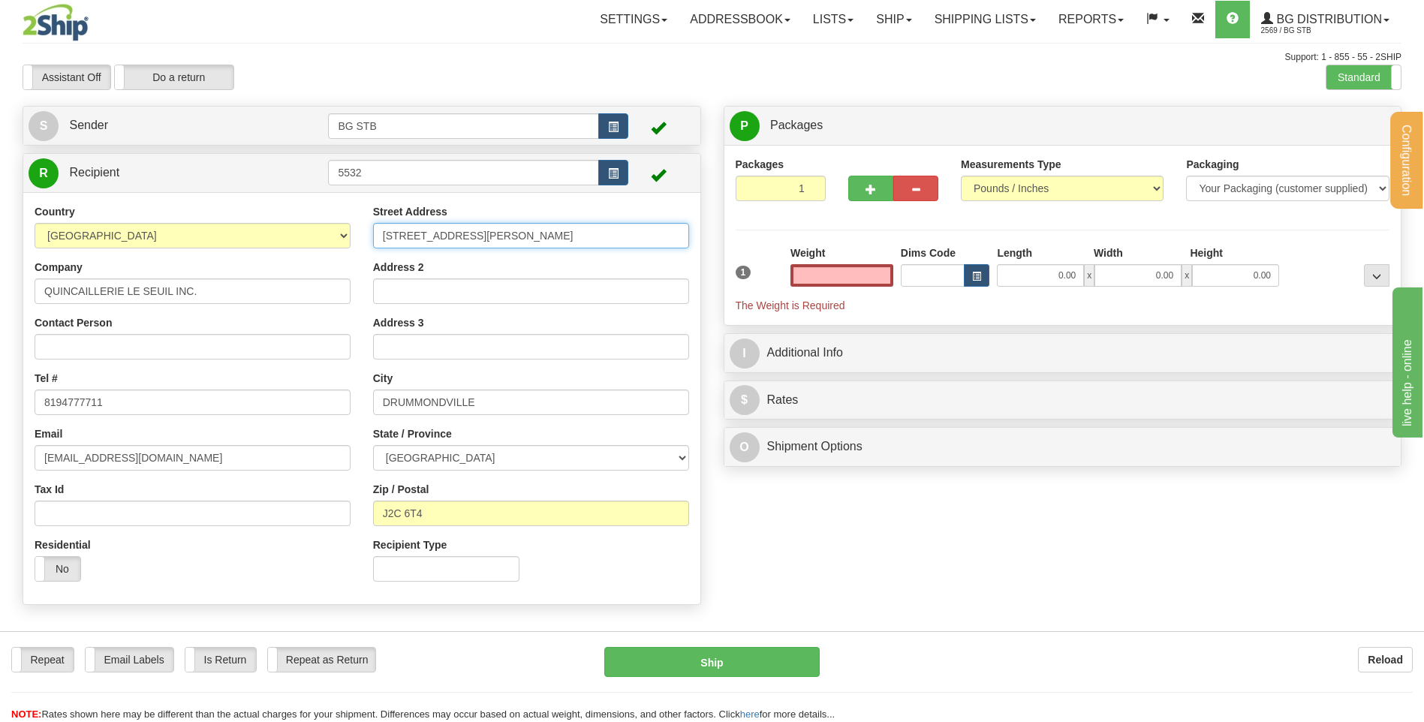
type input "0.00"
drag, startPoint x: 372, startPoint y: 232, endPoint x: 233, endPoint y: 234, distance: 138.9
click at [271, 235] on div "Country [GEOGRAPHIC_DATA] [GEOGRAPHIC_DATA] [GEOGRAPHIC_DATA] [GEOGRAPHIC_DATA]…" at bounding box center [361, 398] width 677 height 389
type input "[STREET_ADDRESS]"
type input "SAINT-[PERSON_NAME]"
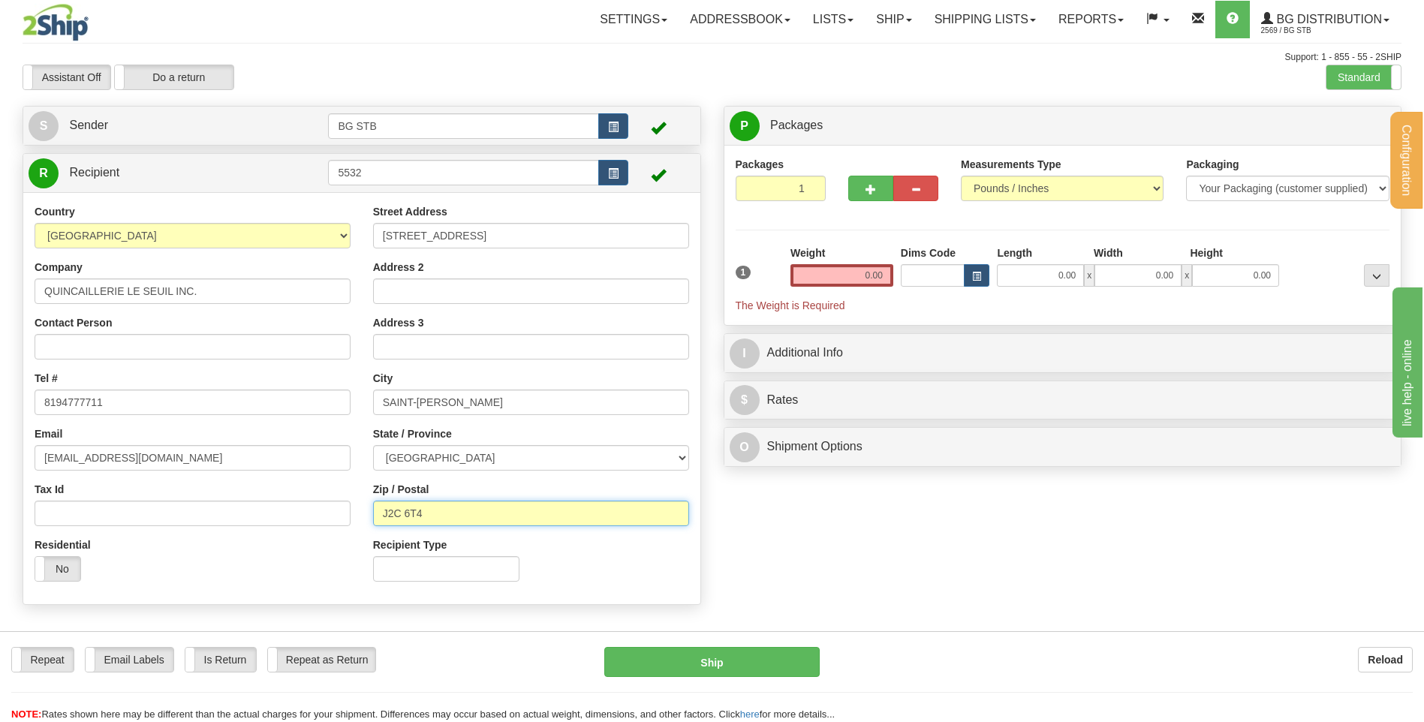
drag, startPoint x: 444, startPoint y: 518, endPoint x: 391, endPoint y: 516, distance: 52.6
click at [391, 516] on input "J2C 6T4" at bounding box center [531, 514] width 316 height 26
type input "J1Z 1B8"
click at [858, 275] on input "0.00" at bounding box center [841, 275] width 103 height 23
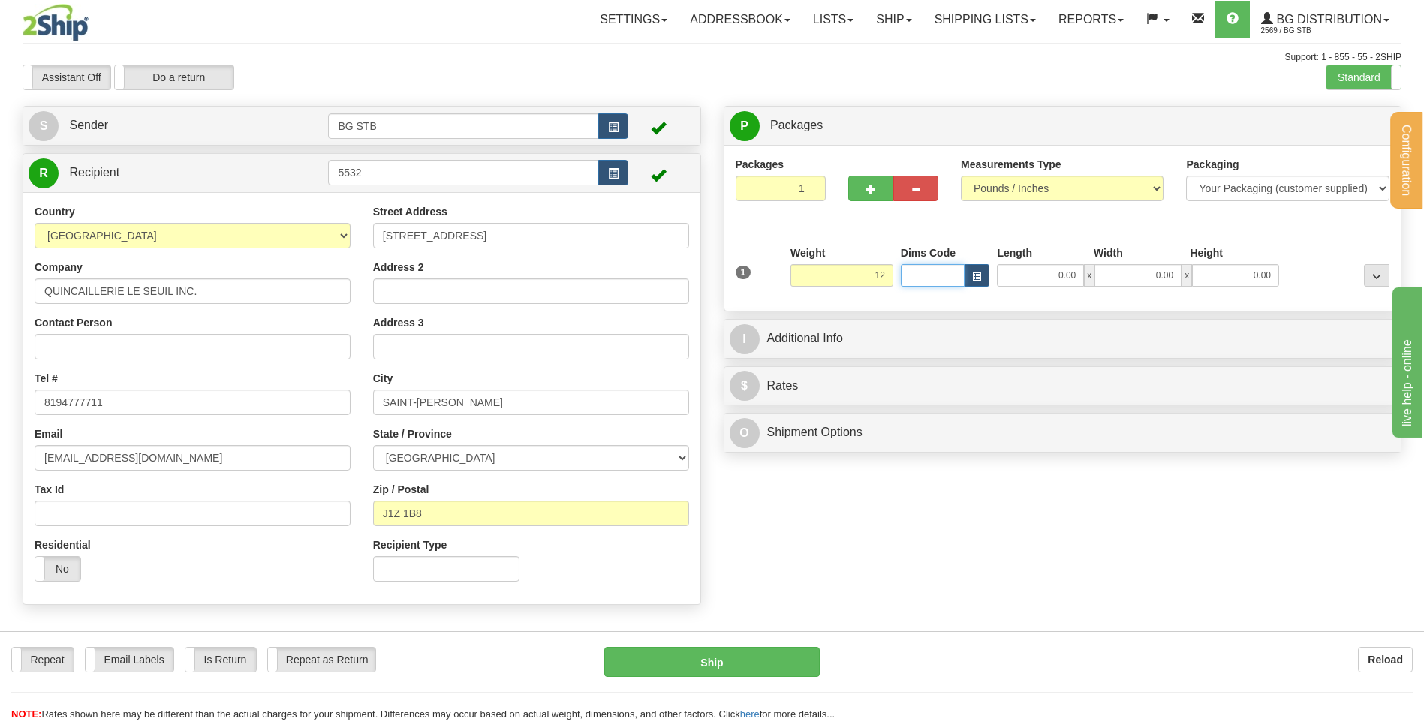
type input "12.00"
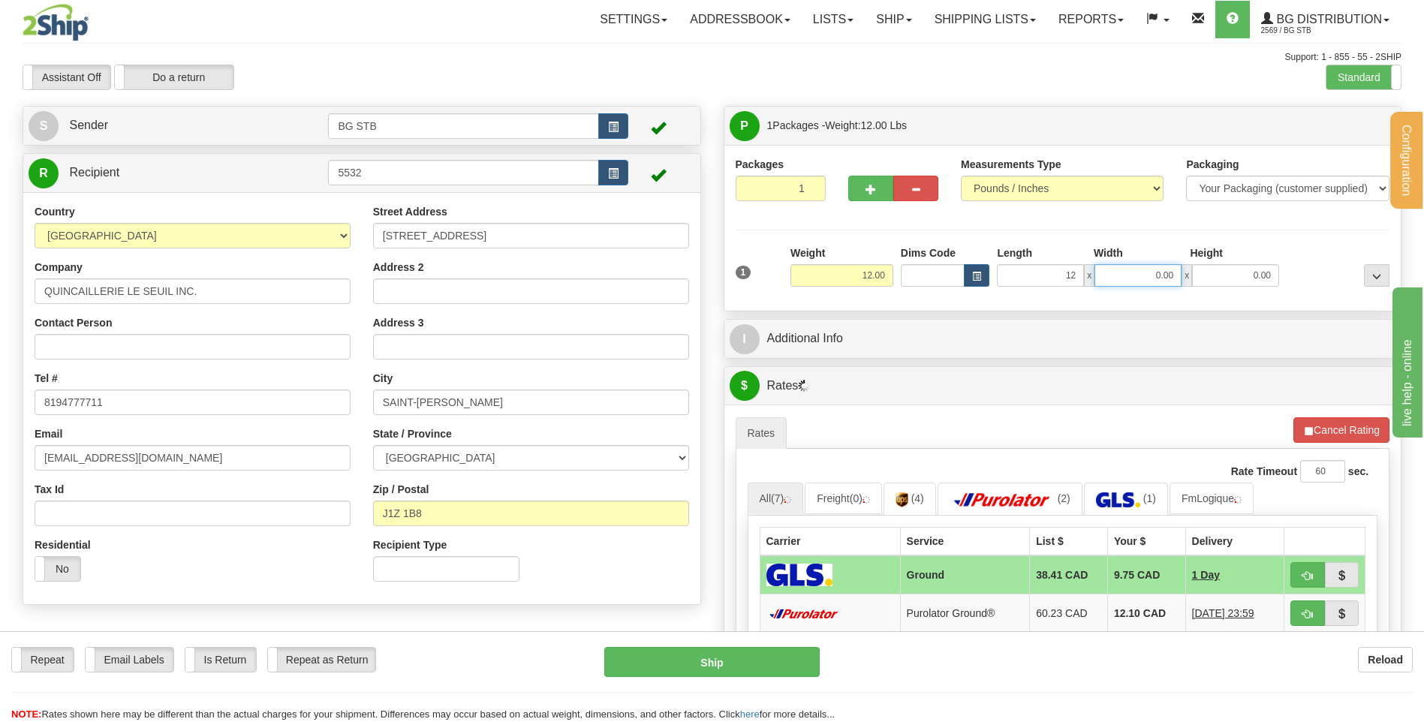
type input "12.00"
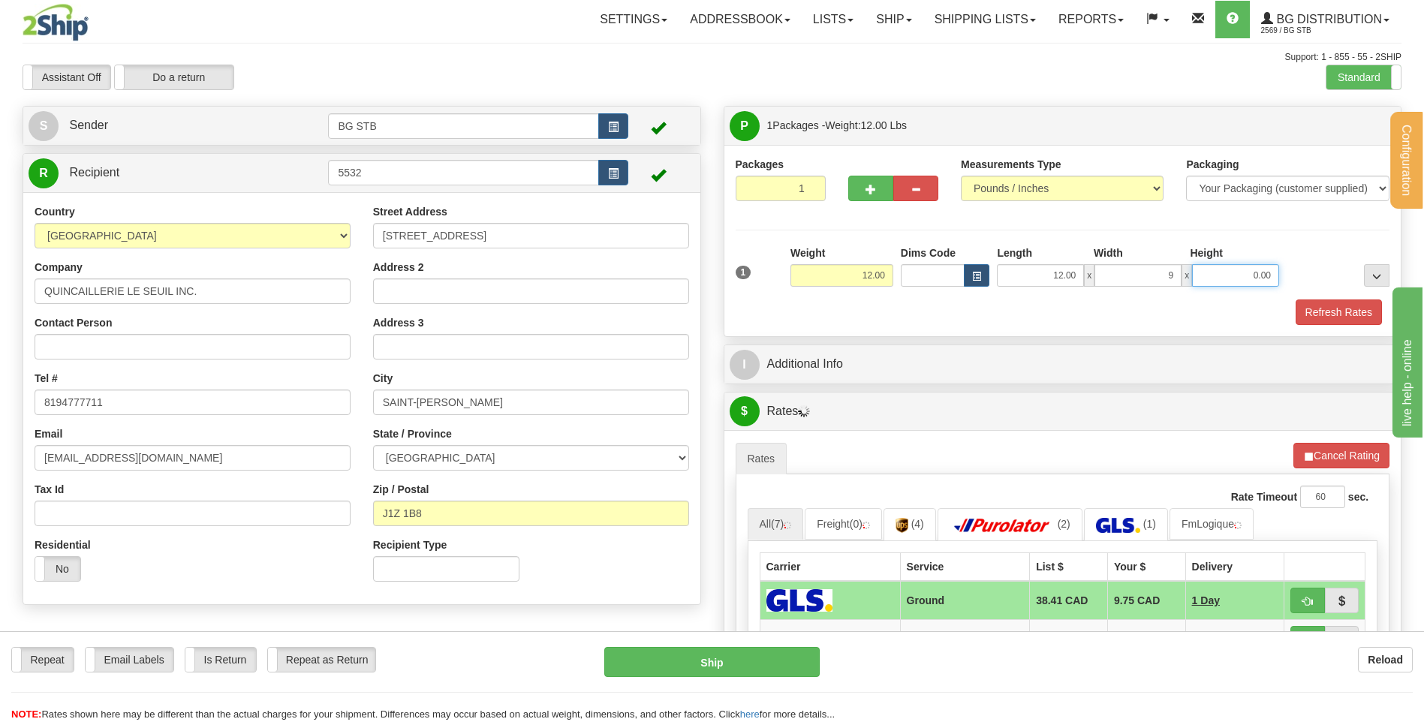
type input "9.00"
type input "14.00"
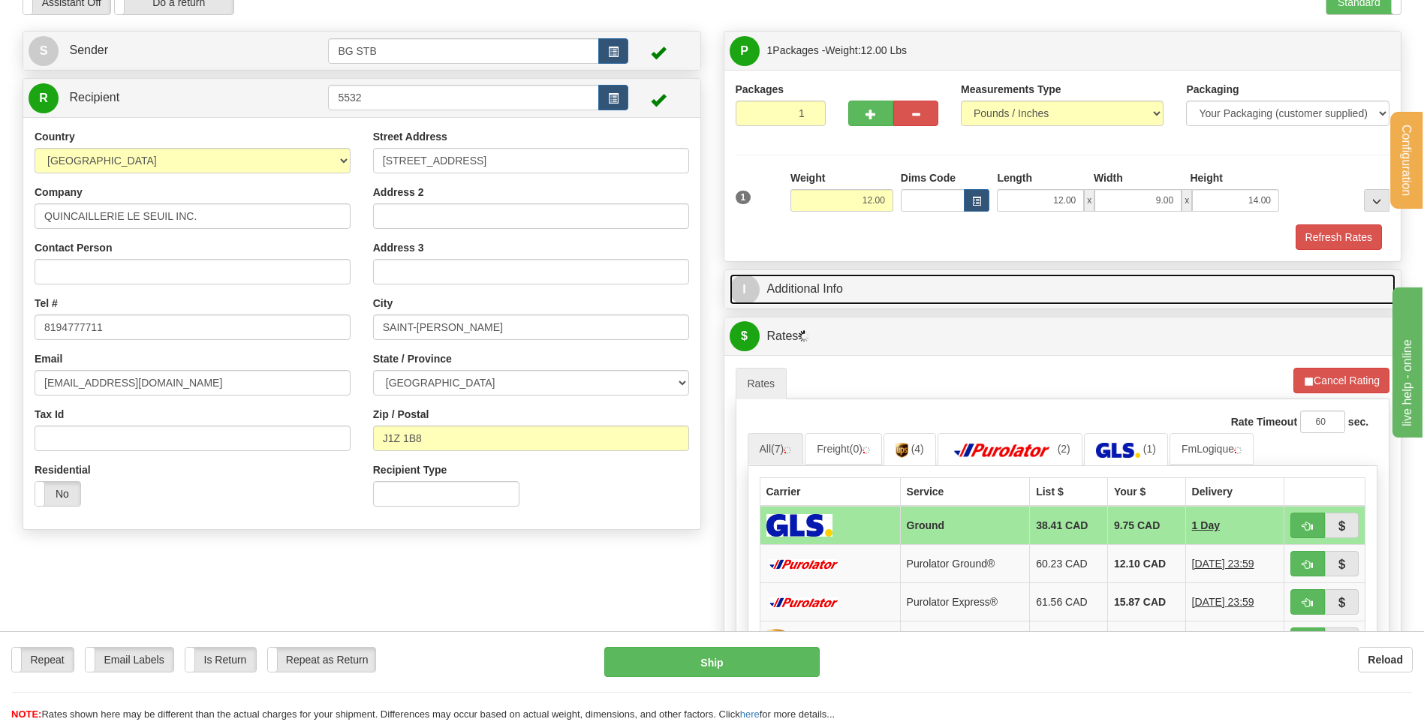
click at [931, 287] on link "I Additional Info" at bounding box center [1063, 289] width 666 height 31
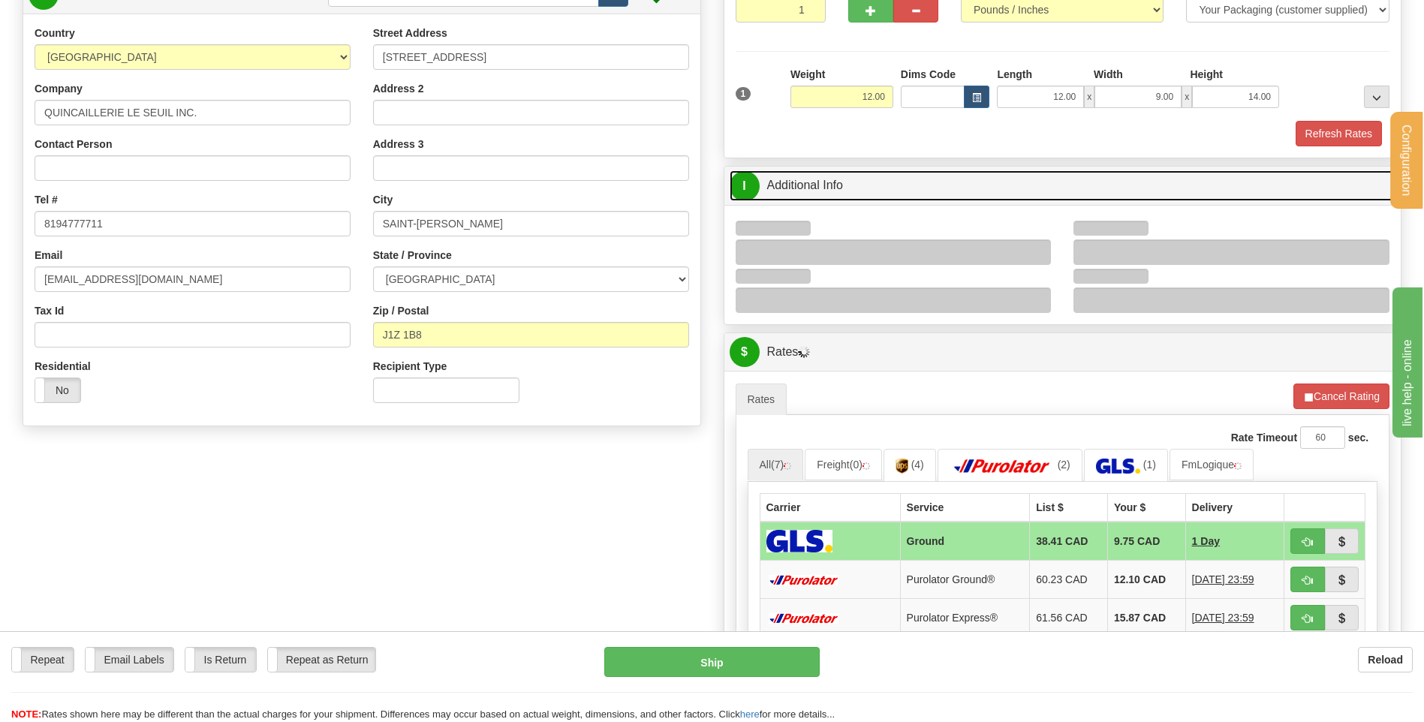
scroll to position [375, 0]
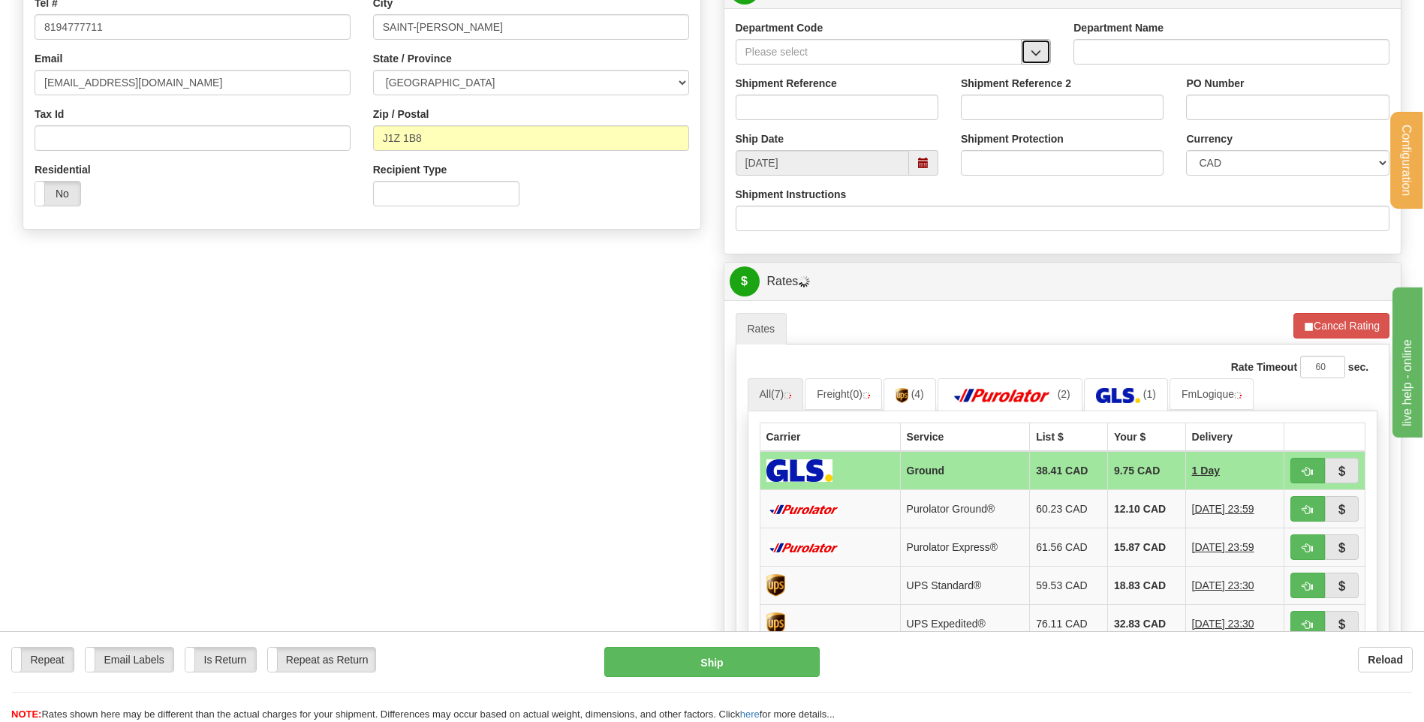
click at [1031, 48] on span "button" at bounding box center [1035, 53] width 11 height 10
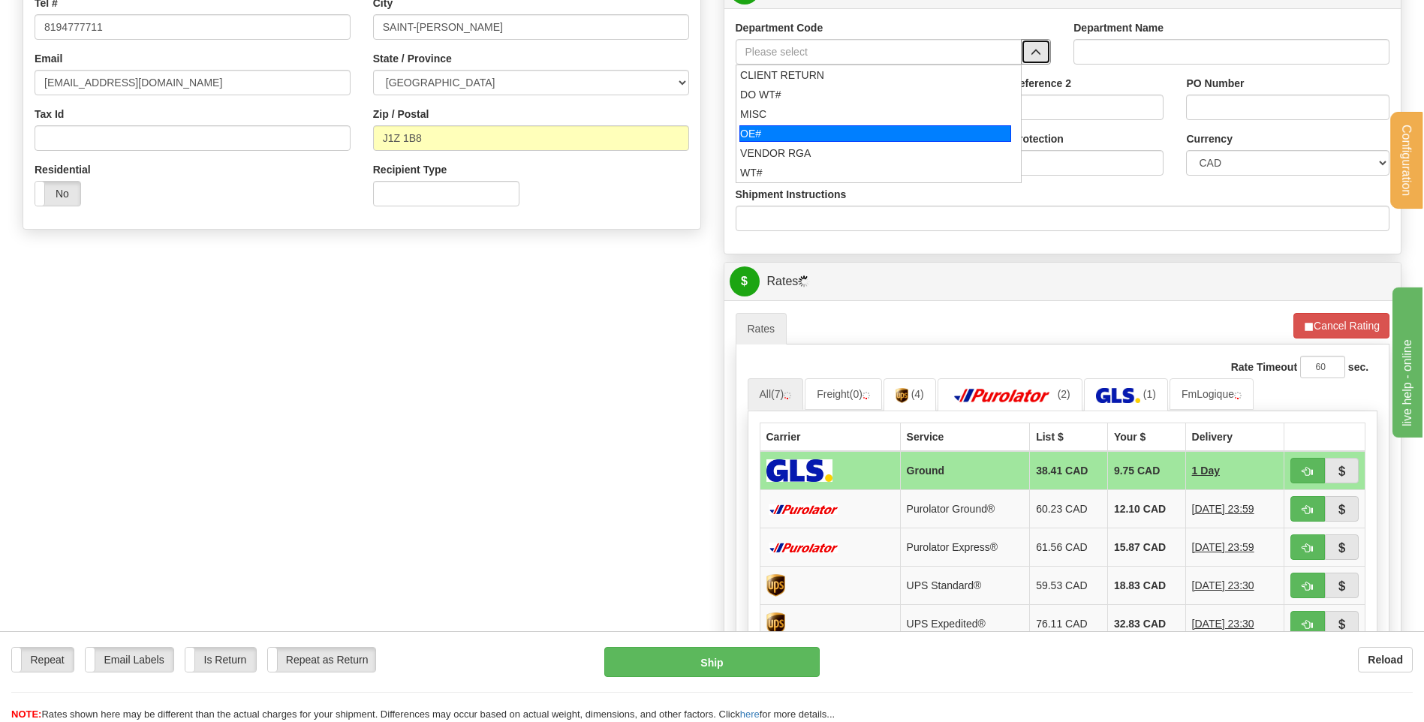
click at [760, 130] on div "OE#" at bounding box center [875, 133] width 272 height 17
type input "OE#"
type input "ORDERS"
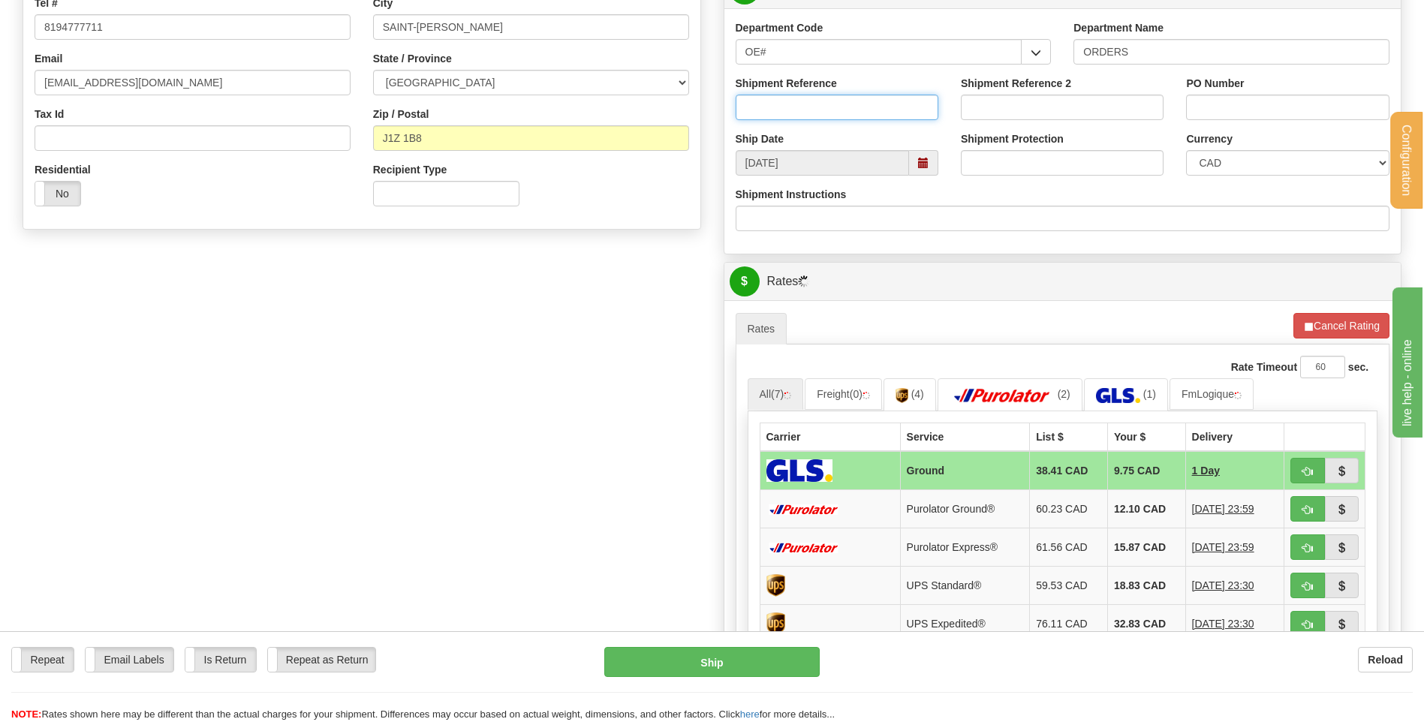
click at [772, 106] on input "Shipment Reference" at bounding box center [837, 108] width 203 height 26
type input "80005283-00"
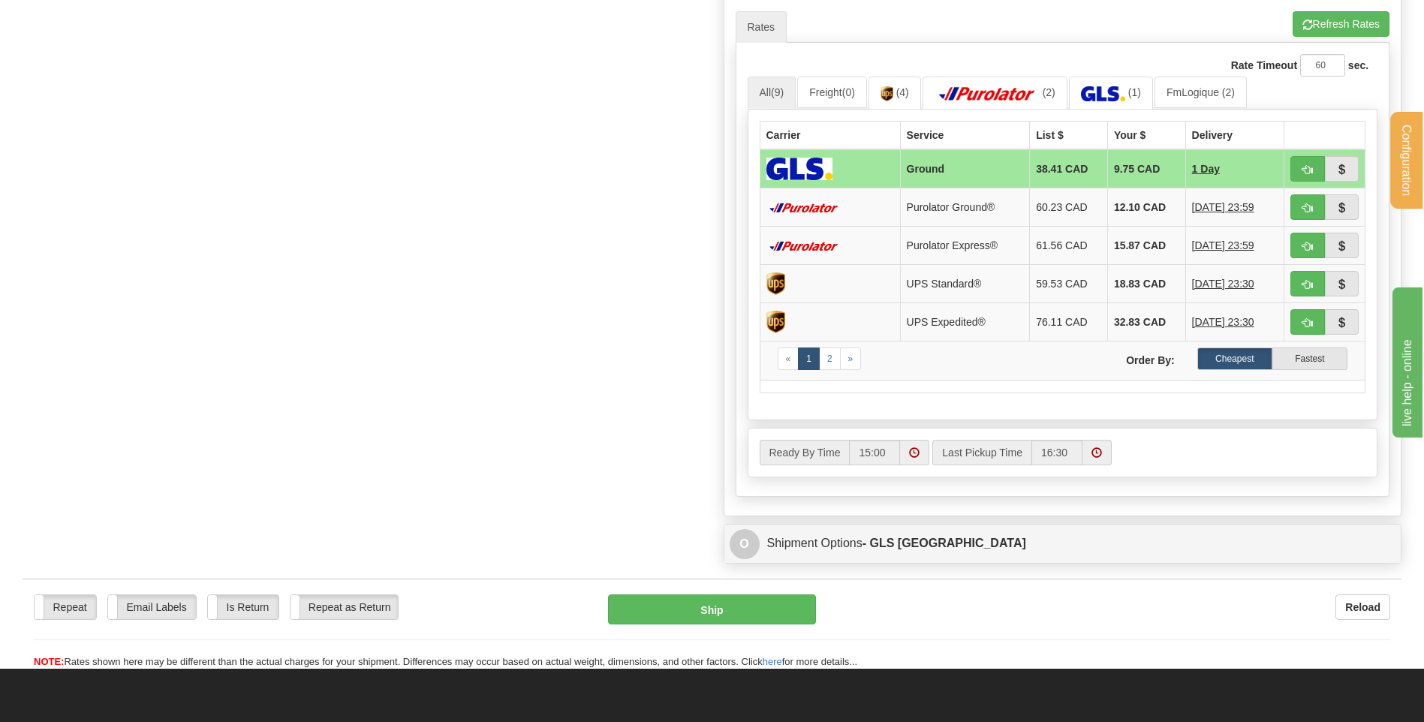
scroll to position [751, 0]
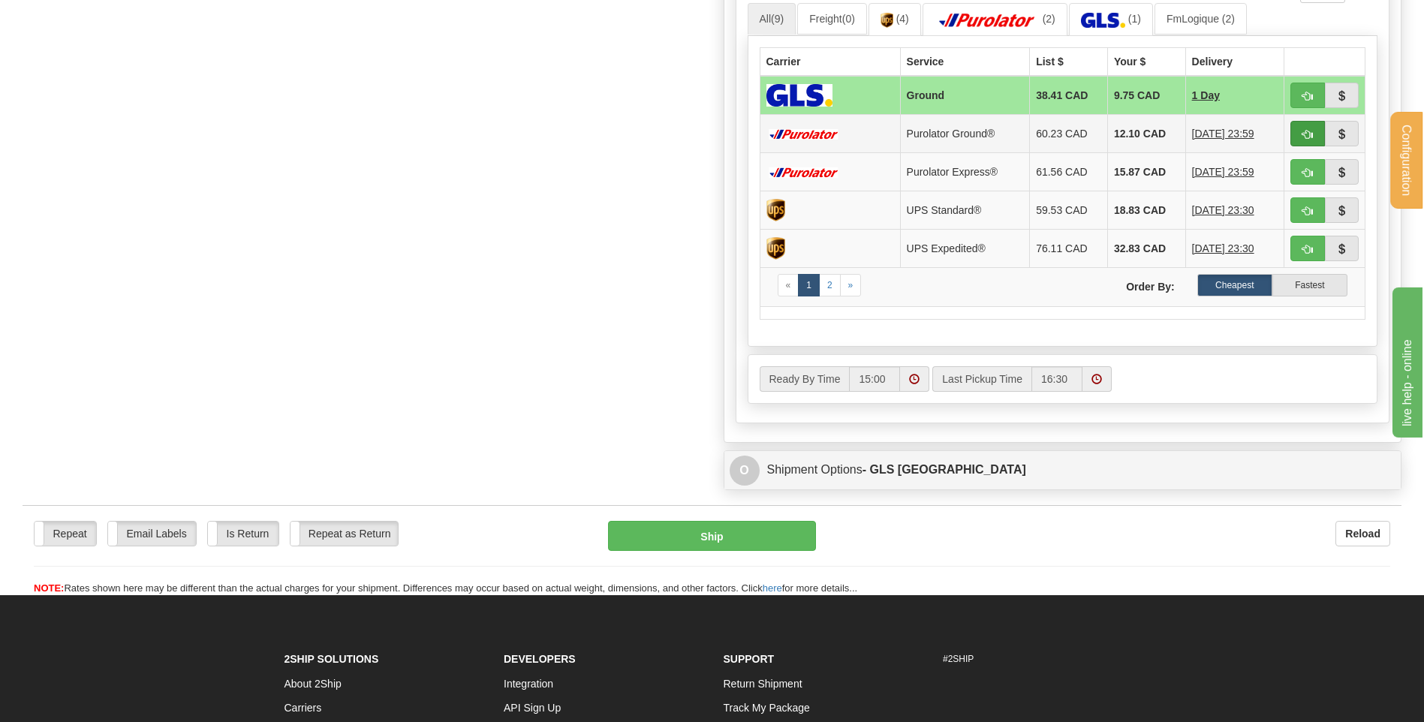
type input "34172"
drag, startPoint x: 1304, startPoint y: 122, endPoint x: 1269, endPoint y: 133, distance: 36.1
click at [1304, 122] on button "button" at bounding box center [1307, 134] width 35 height 26
type input "260"
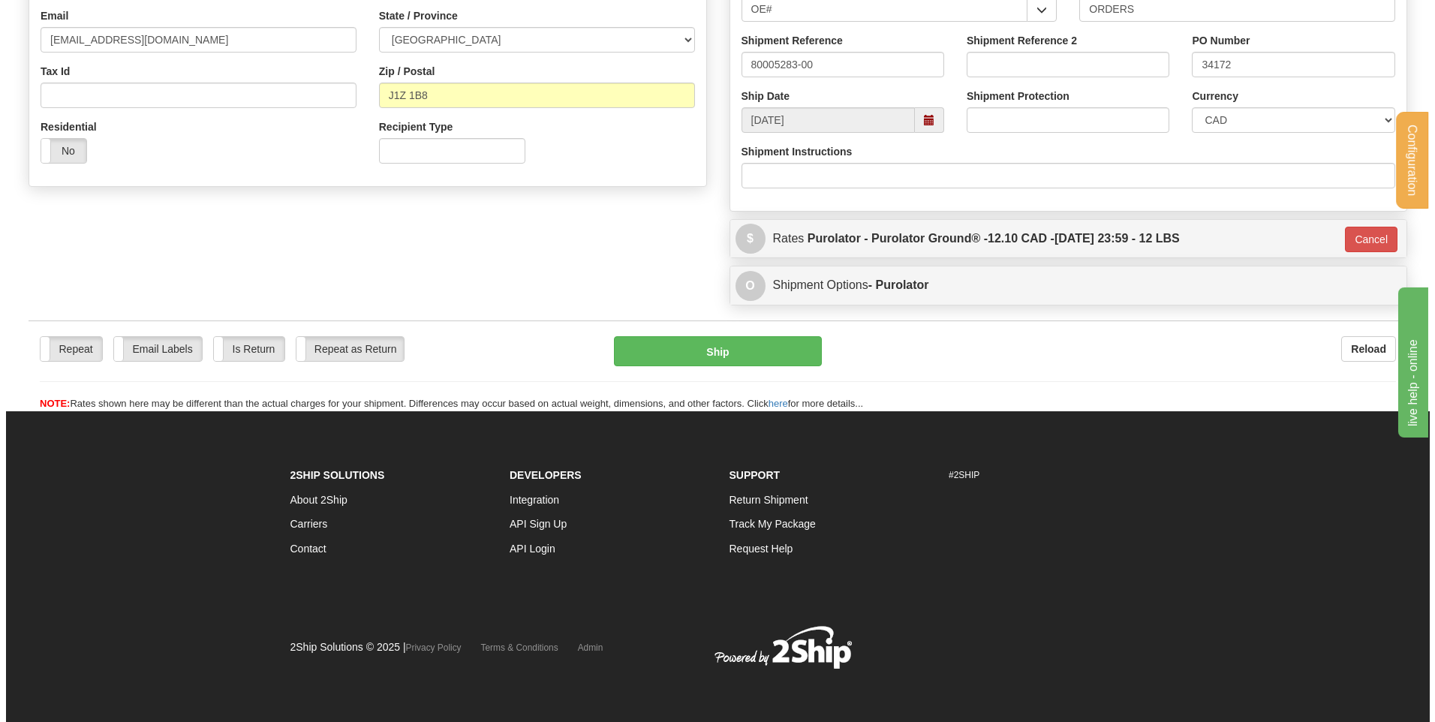
scroll to position [419, 0]
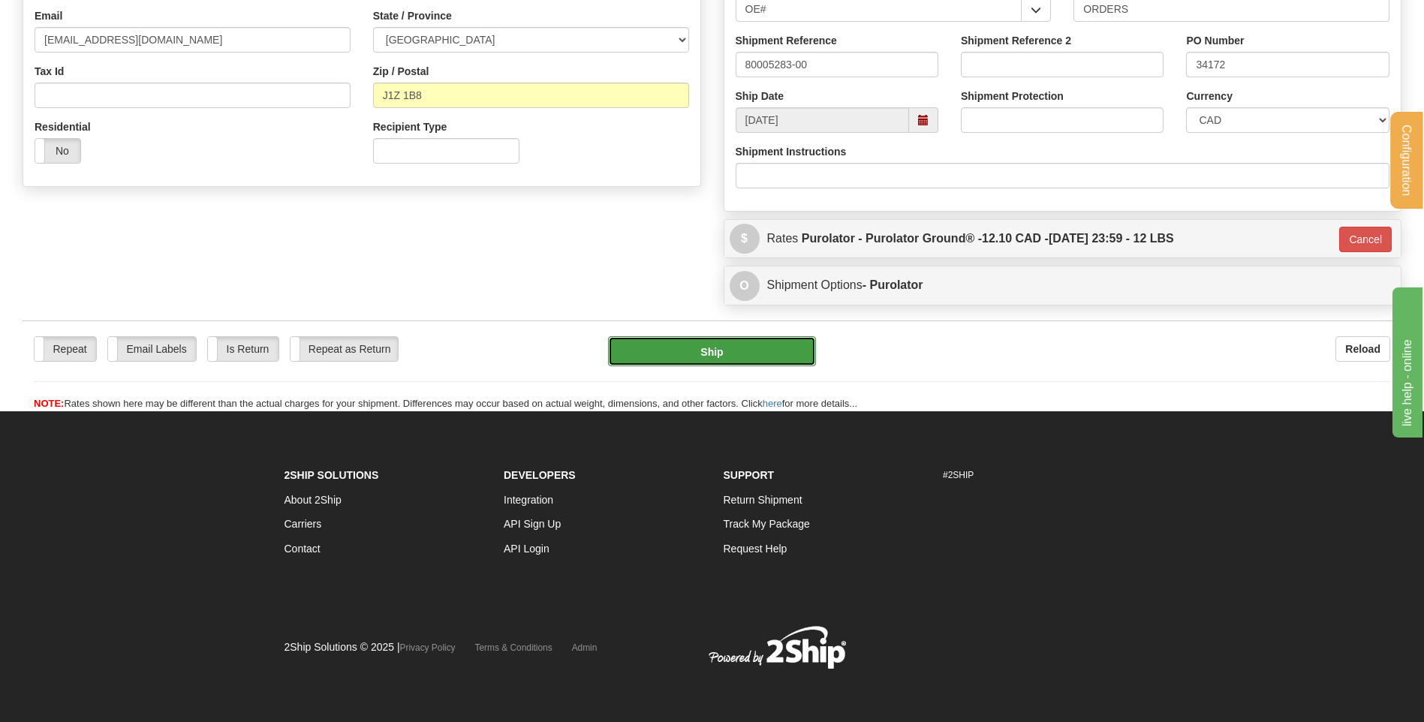
click at [658, 344] on button "Ship" at bounding box center [711, 351] width 207 height 30
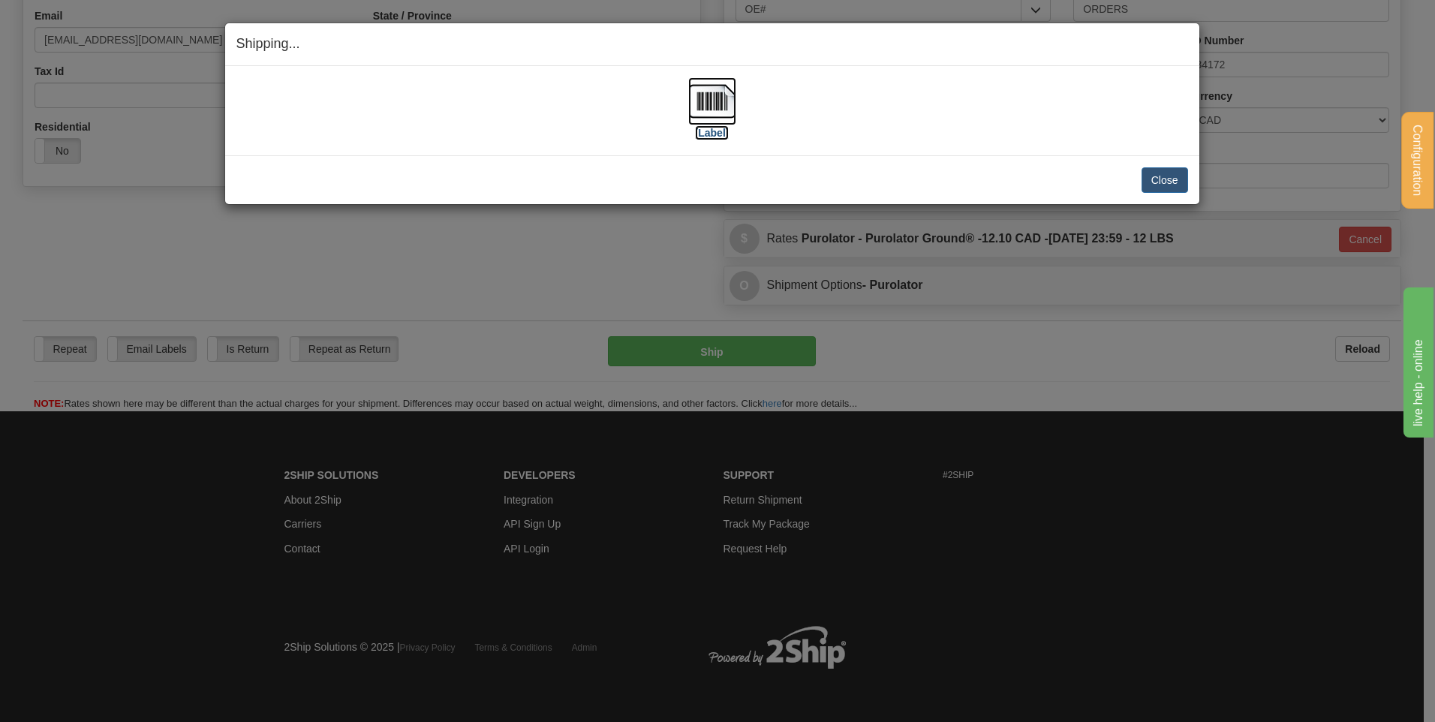
click at [705, 101] on img at bounding box center [712, 101] width 48 height 48
click at [1165, 180] on button "Close" at bounding box center [1165, 180] width 47 height 26
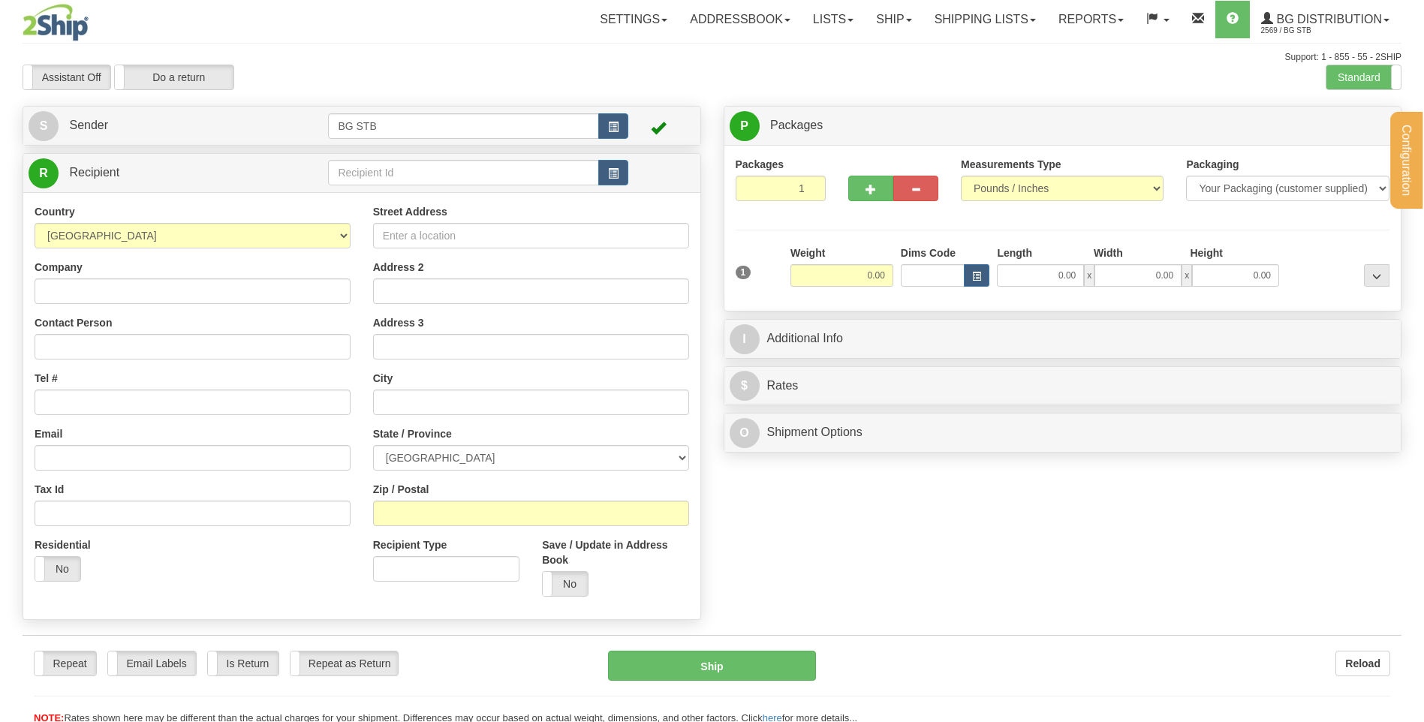
click at [892, 19] on div at bounding box center [712, 361] width 1424 height 722
click at [892, 20] on link "Ship" at bounding box center [894, 20] width 58 height 38
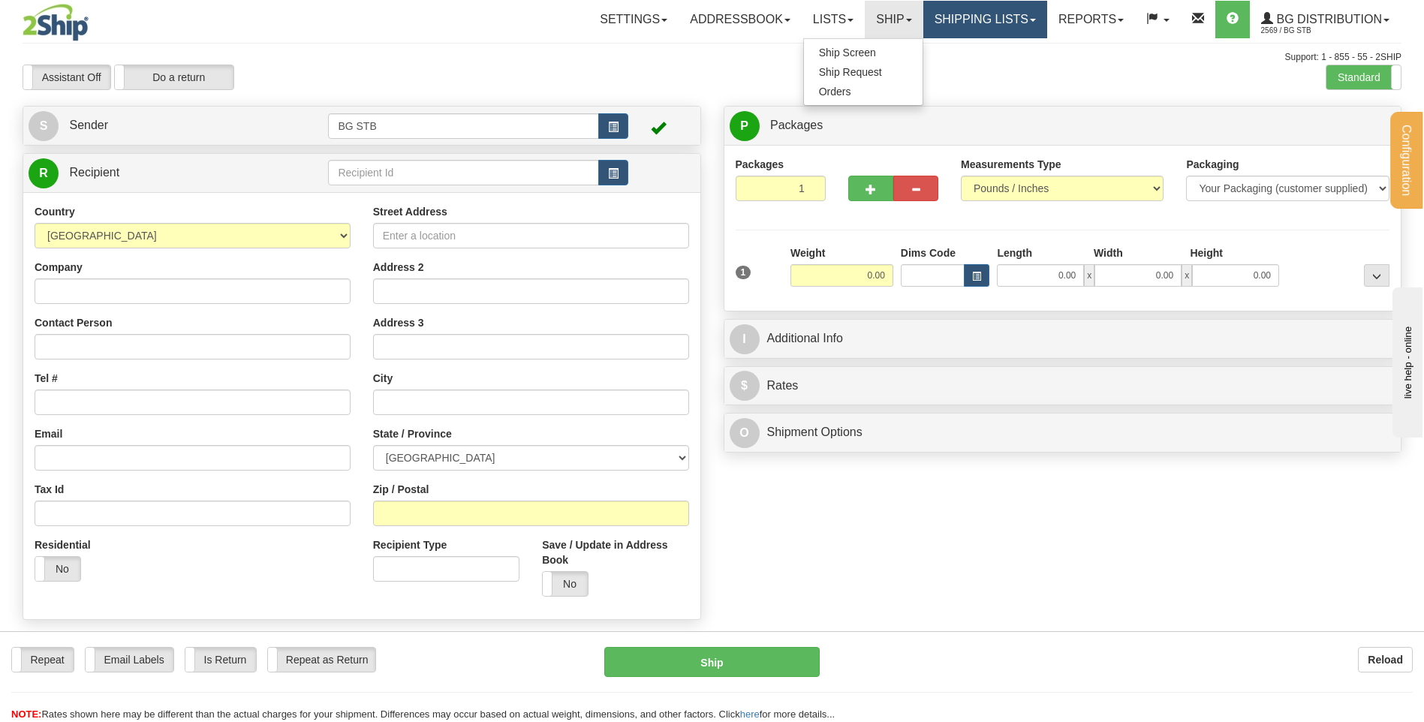
drag, startPoint x: 979, startPoint y: 52, endPoint x: 965, endPoint y: 22, distance: 33.2
click at [979, 51] on div "Support: 1 - 855 - 55 - 2SHIP" at bounding box center [712, 57] width 1379 height 13
click at [963, 14] on link "Shipping lists" at bounding box center [985, 20] width 124 height 38
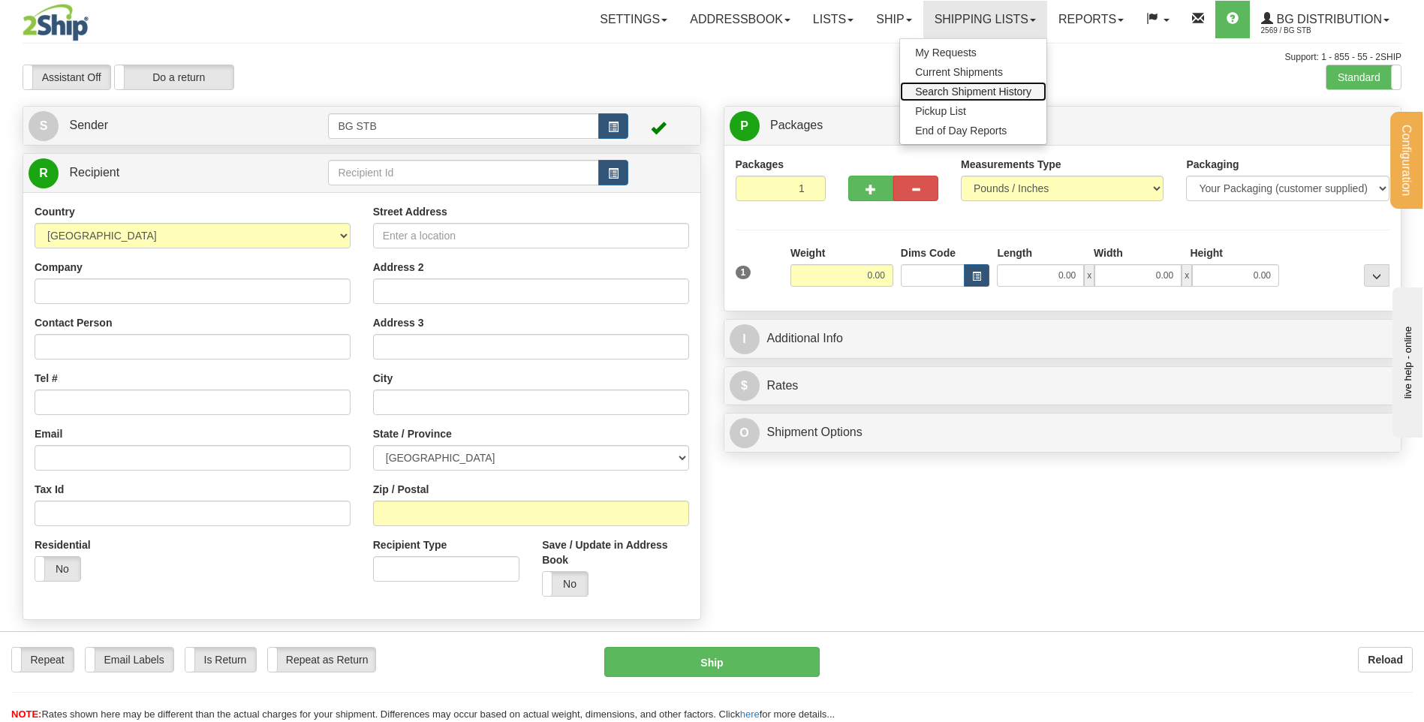
click at [979, 91] on span "Search Shipment History" at bounding box center [973, 92] width 116 height 12
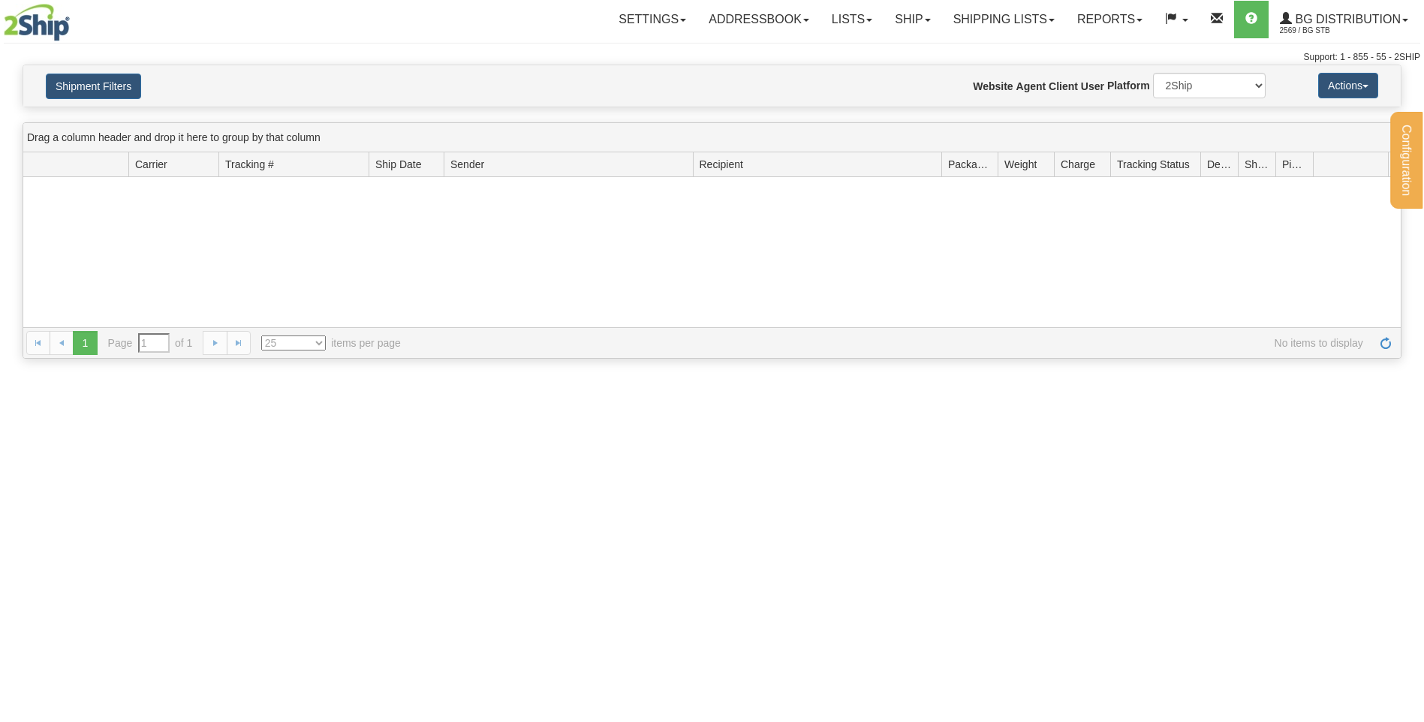
type input "From [DATE] To [DATE]"
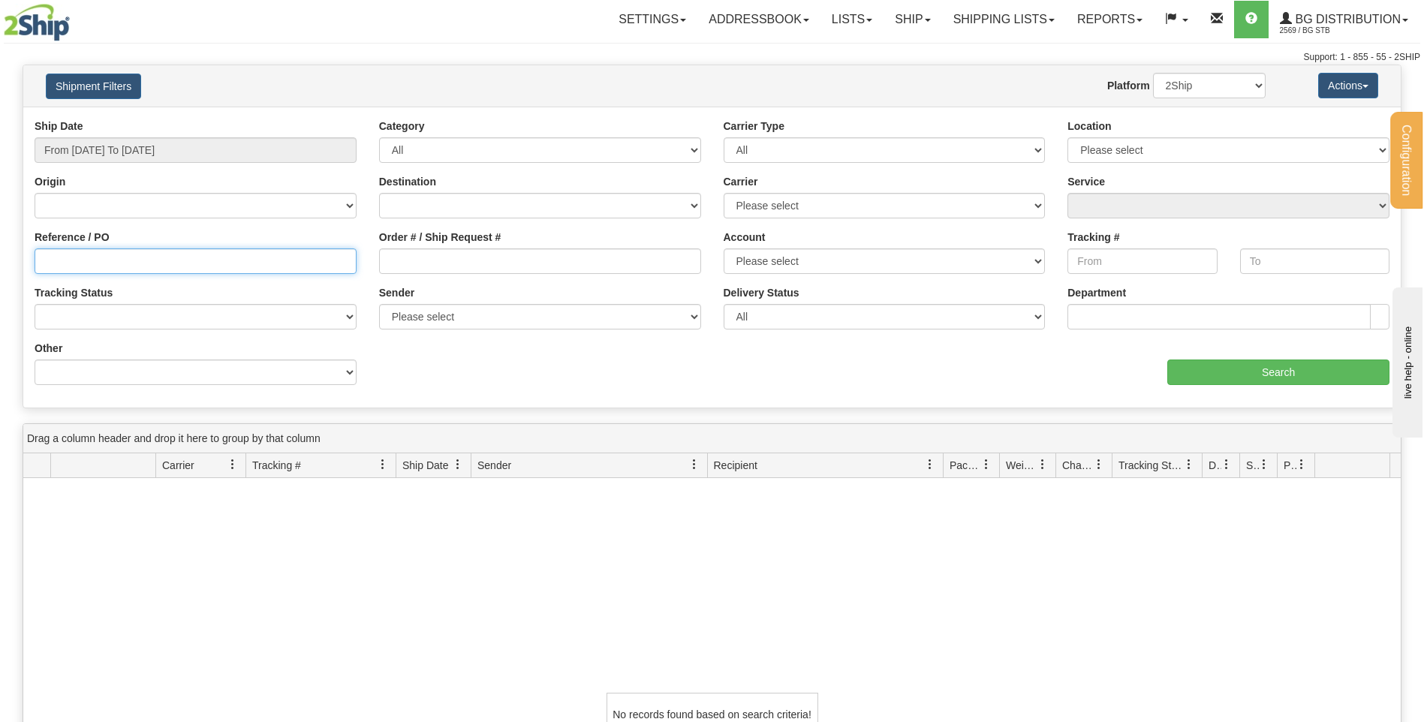
click at [221, 261] on input "Reference / PO" at bounding box center [196, 261] width 322 height 26
type input "80003488-00"
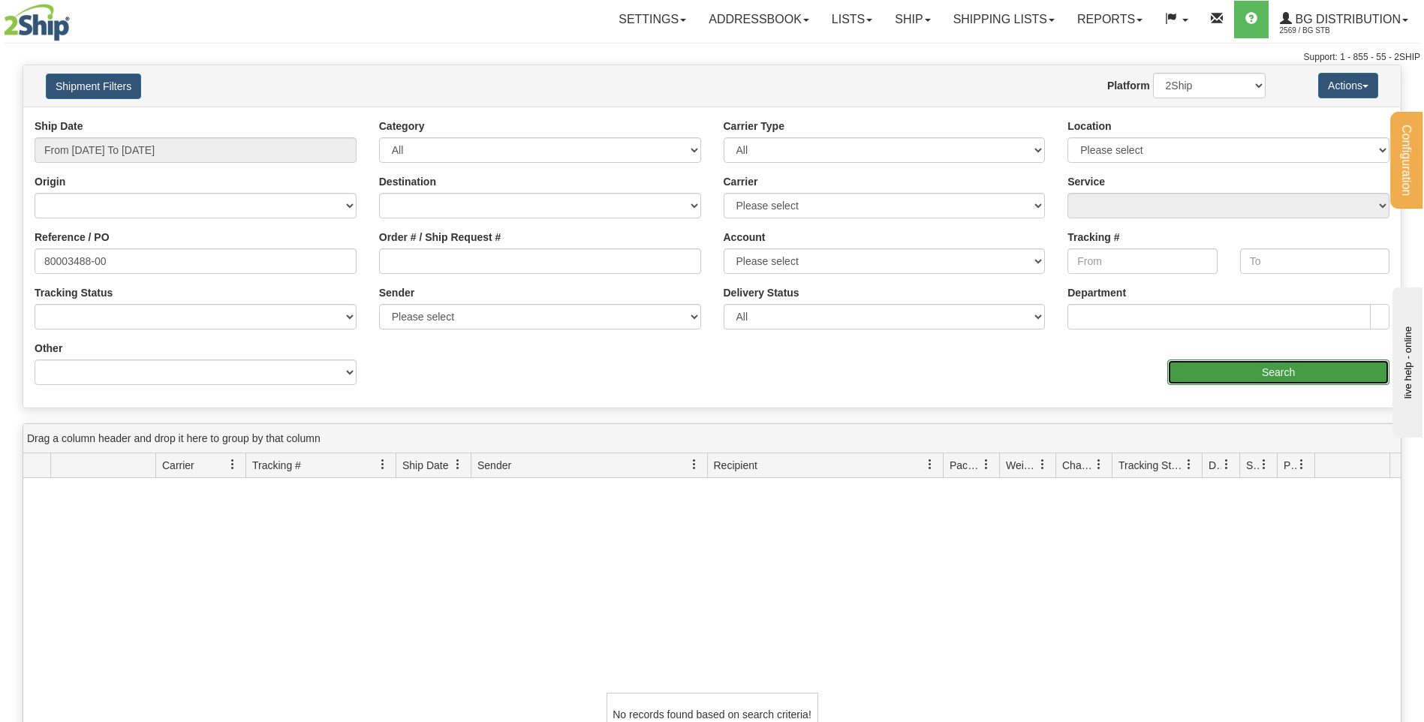
click at [1295, 363] on input "Search" at bounding box center [1278, 373] width 222 height 26
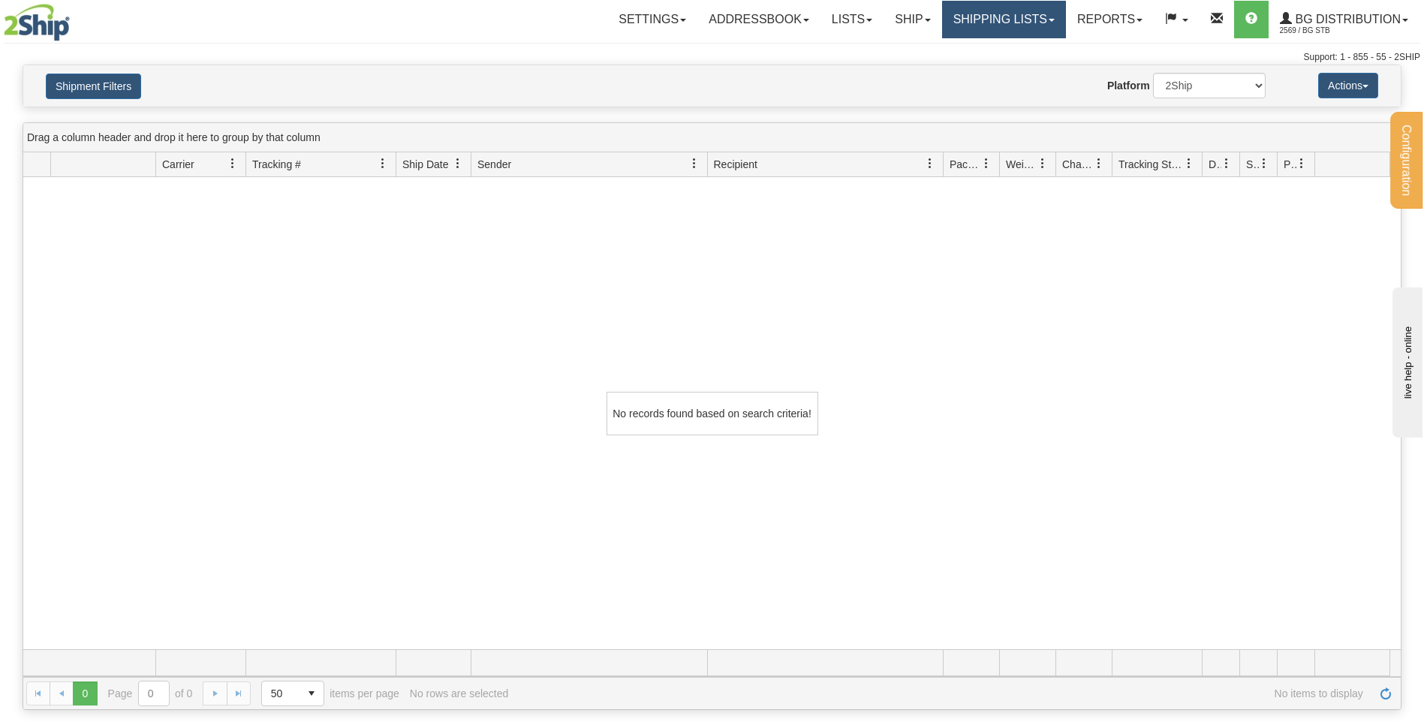
click at [987, 23] on link "Shipping lists" at bounding box center [1004, 20] width 124 height 38
drag, startPoint x: 841, startPoint y: 62, endPoint x: 685, endPoint y: 77, distance: 156.8
click at [832, 62] on div "Support: 1 - 855 - 55 - 2SHIP" at bounding box center [712, 57] width 1416 height 13
click at [78, 80] on button "Shipment Filters" at bounding box center [93, 87] width 95 height 26
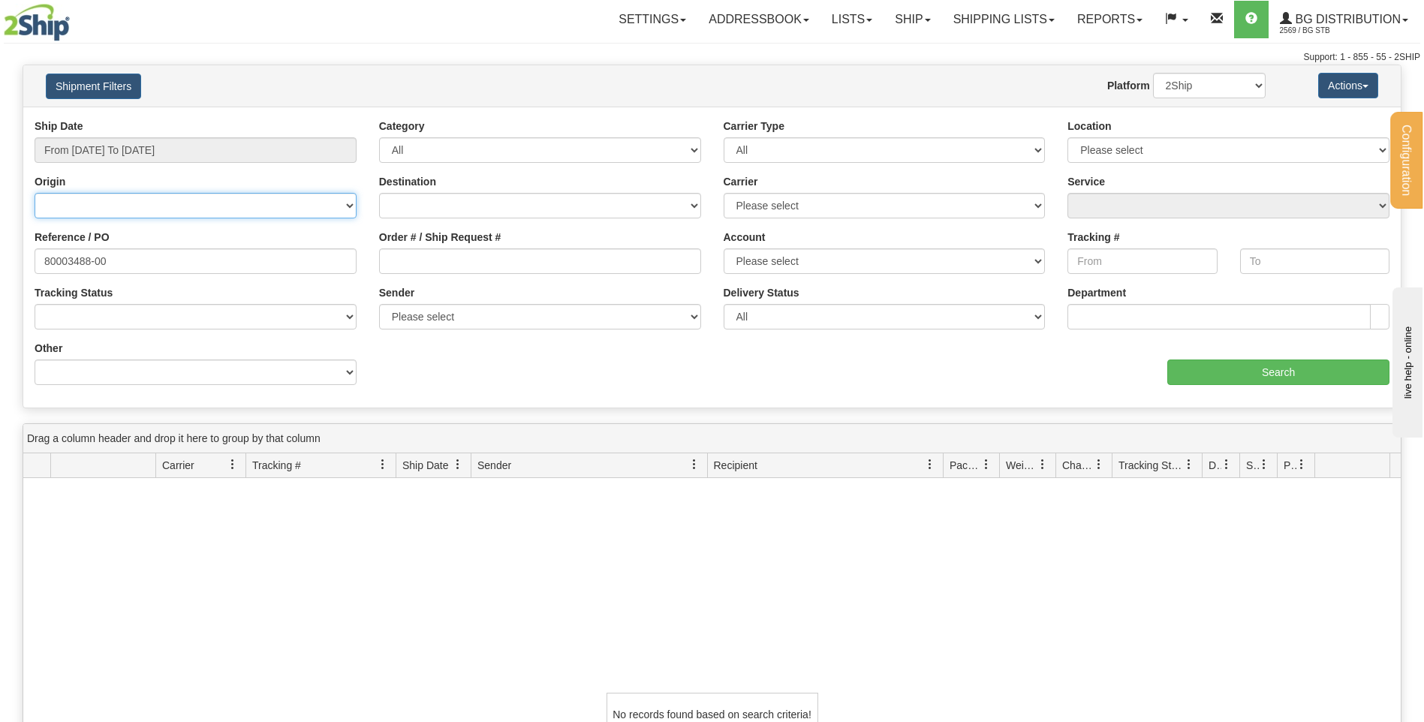
click at [219, 197] on select "Canada United States Mexico Puerto Rico Romania Australia New Zealand SouthAfri…" at bounding box center [196, 206] width 322 height 26
select select "CA"
click at [35, 193] on select "Canada United States Mexico Puerto Rico Romania Australia New Zealand SouthAfri…" at bounding box center [196, 206] width 322 height 26
drag, startPoint x: 468, startPoint y: 203, endPoint x: 475, endPoint y: 220, distance: 18.8
click at [468, 203] on select "Canada United States Mexico Puerto Rico Romania Australia New Zealand SouthAfri…" at bounding box center [540, 206] width 322 height 26
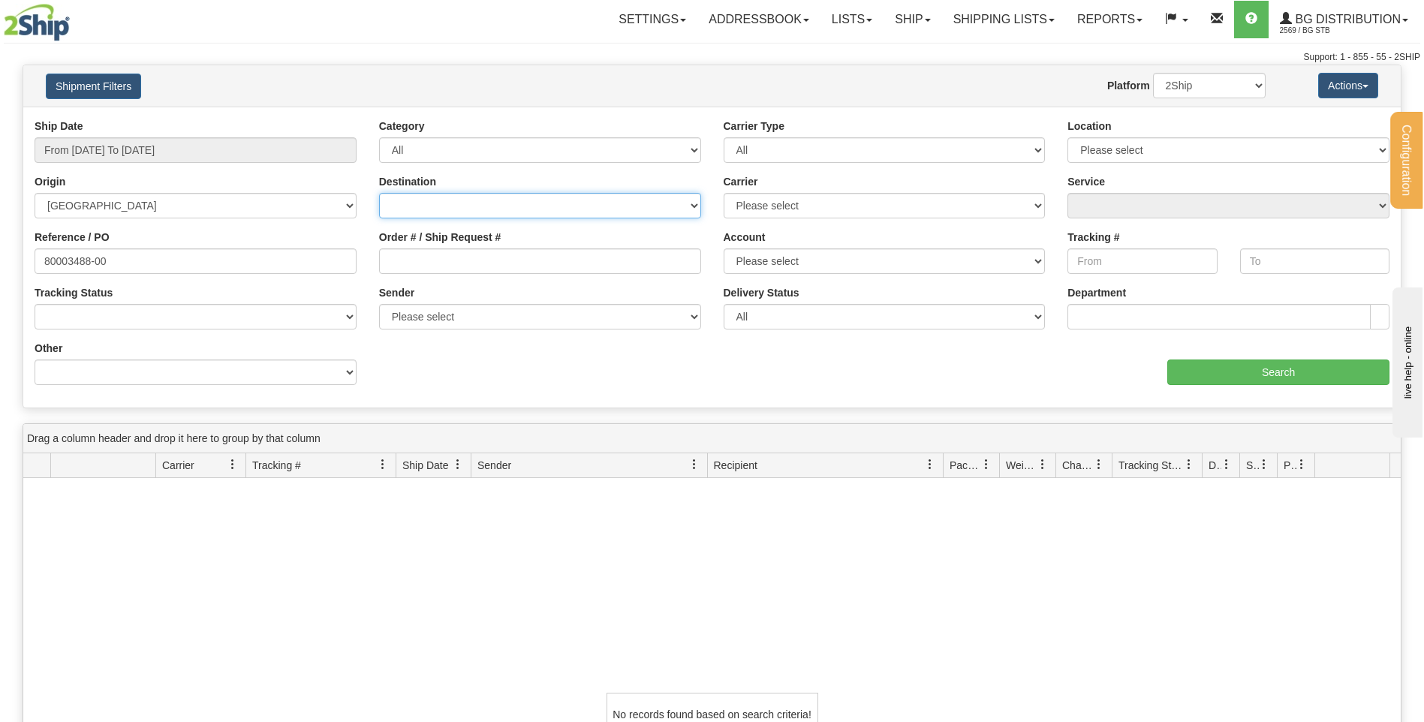
select select "CA"
click at [379, 193] on select "Canada United States Mexico Puerto Rico Romania Australia New Zealand SouthAfri…" at bounding box center [540, 206] width 322 height 26
click at [445, 260] on input "Order # / Ship Request #" at bounding box center [540, 261] width 322 height 26
drag, startPoint x: 233, startPoint y: 265, endPoint x: -4, endPoint y: 264, distance: 236.4
click at [0, 264] on html "Upgrade Account Cancel Configuration My Configuration Panel Close" at bounding box center [712, 361] width 1424 height 722
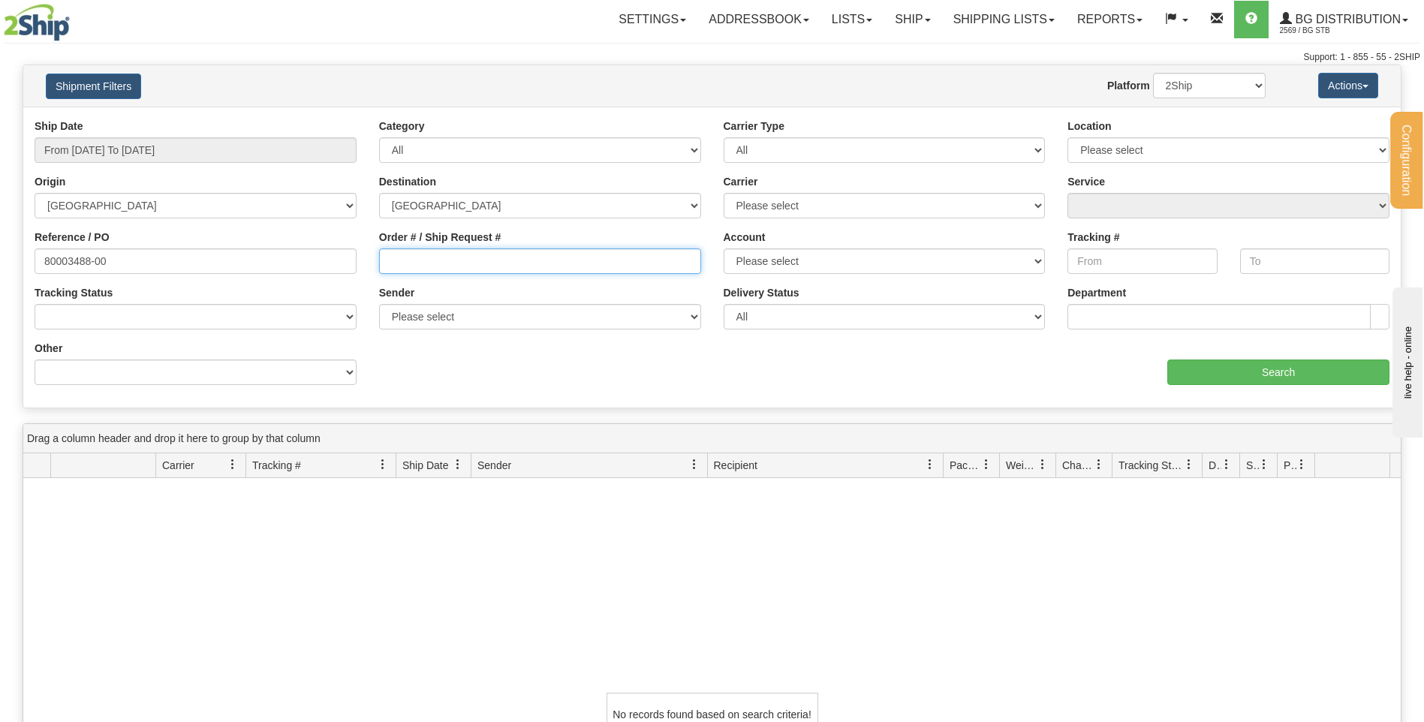
click at [426, 268] on input "Order # / Ship Request #" at bounding box center [540, 261] width 322 height 26
paste input "80003488-00"
type input "80003488-00"
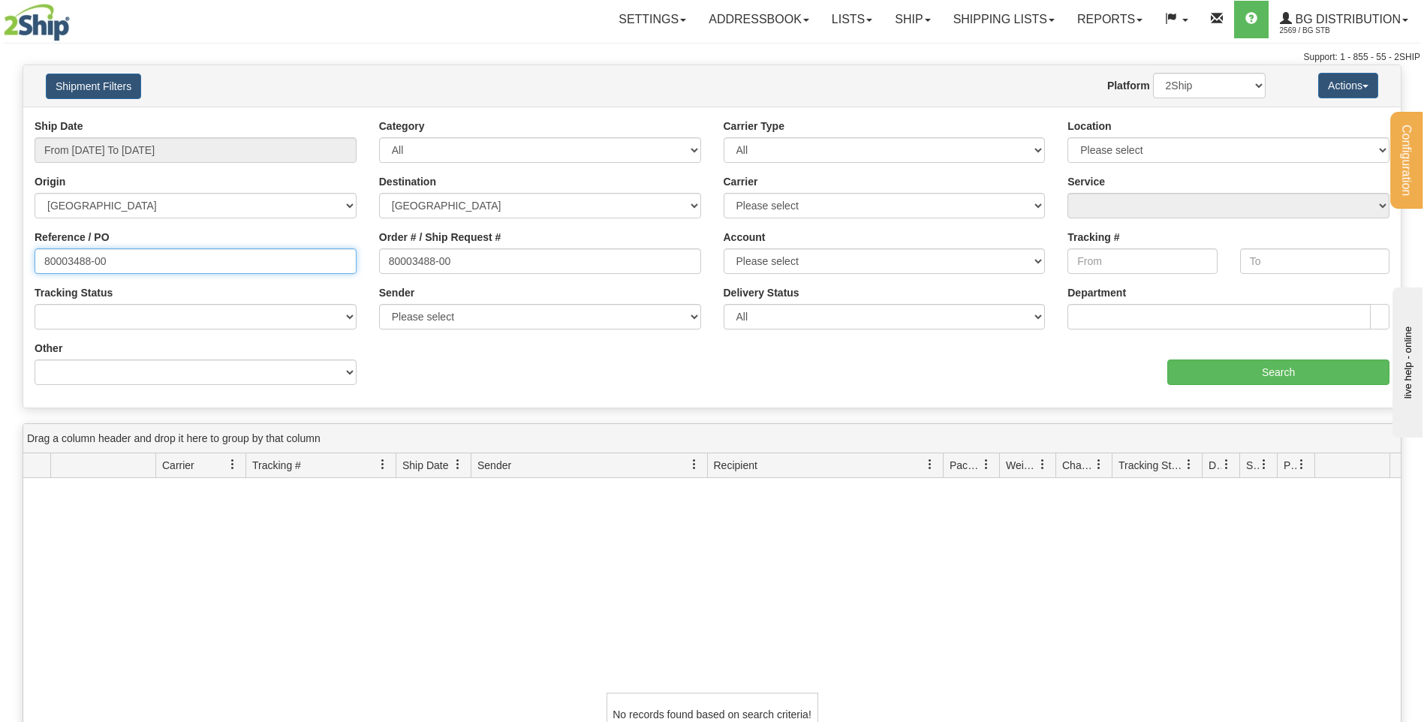
drag, startPoint x: 179, startPoint y: 262, endPoint x: 21, endPoint y: 256, distance: 157.7
click at [22, 256] on div "Please wait... × Confirm Delete Delete Cancel × Confirm Delete Yes No Cancel × …" at bounding box center [712, 538] width 1424 height 946
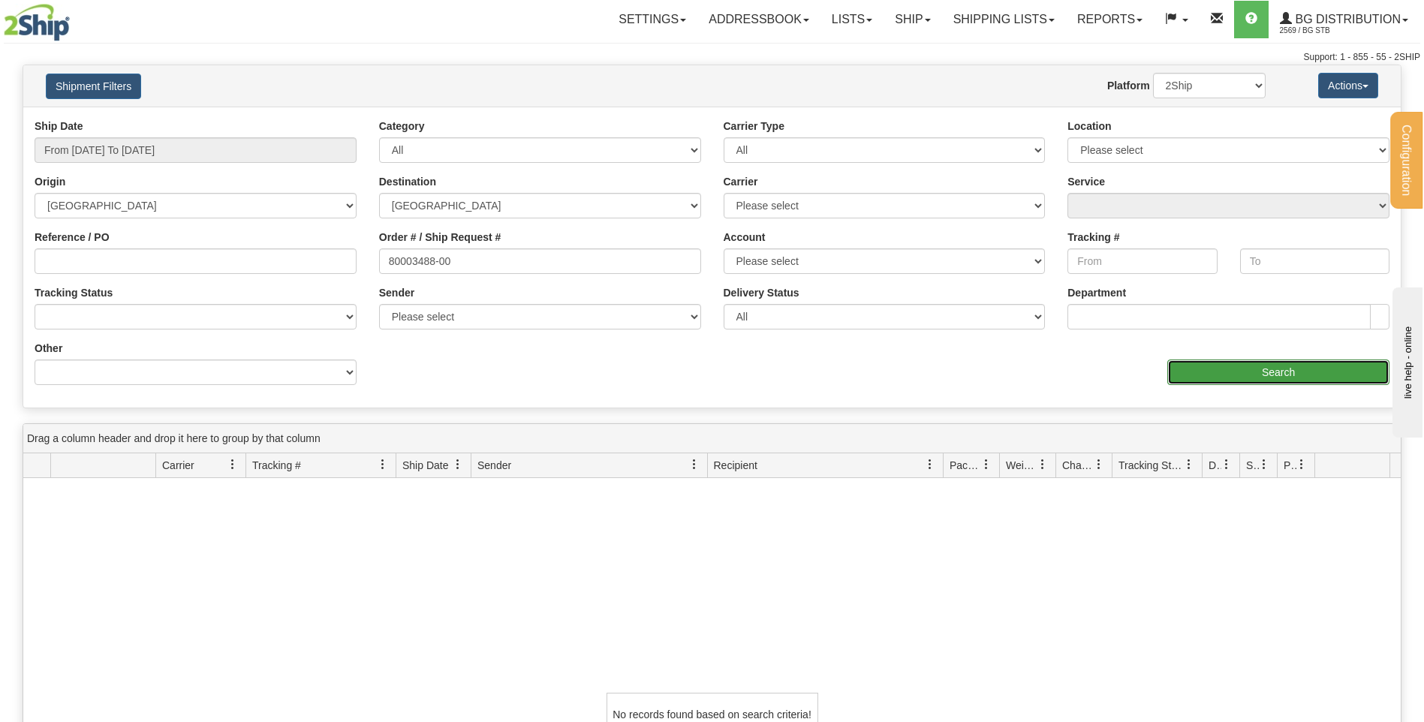
click at [1291, 370] on input "Search" at bounding box center [1278, 373] width 222 height 26
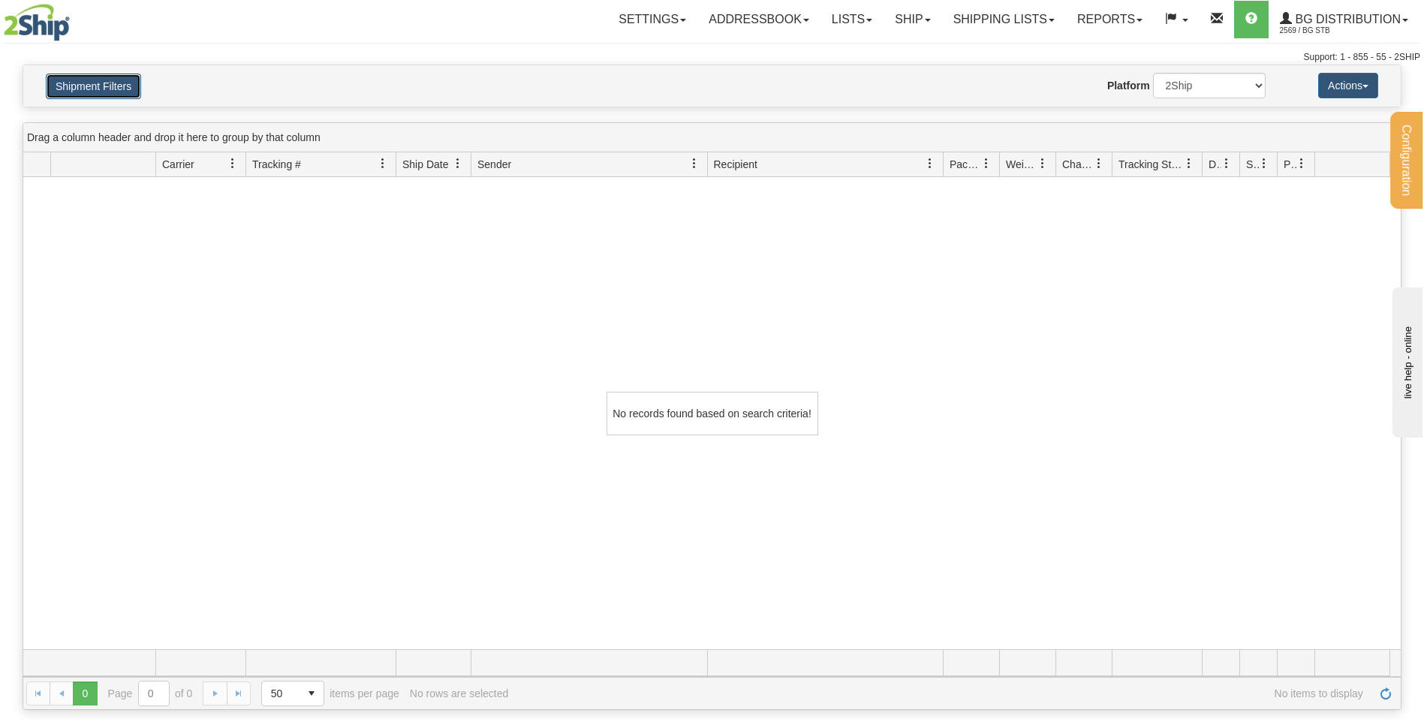
click at [92, 90] on button "Shipment Filters" at bounding box center [93, 87] width 95 height 26
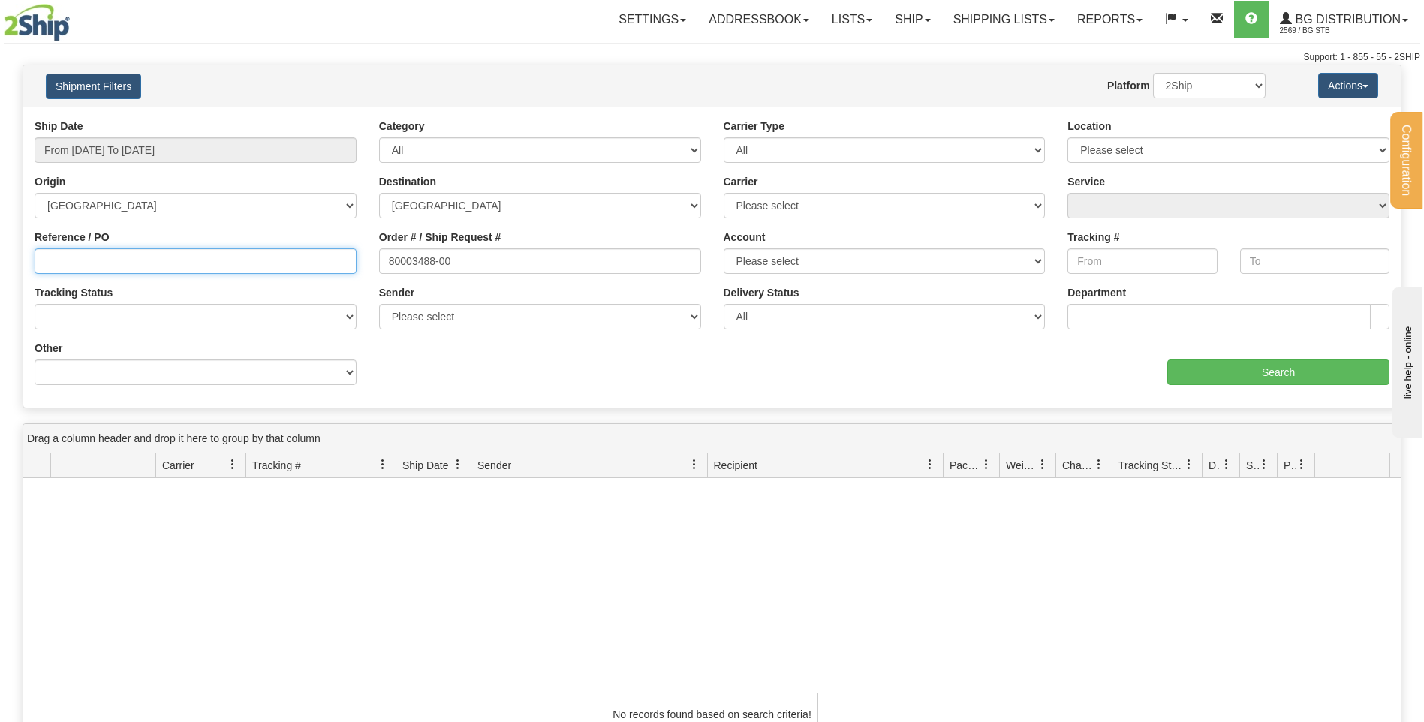
click at [115, 267] on input "Reference / PO" at bounding box center [196, 261] width 322 height 26
type input "BT12437"
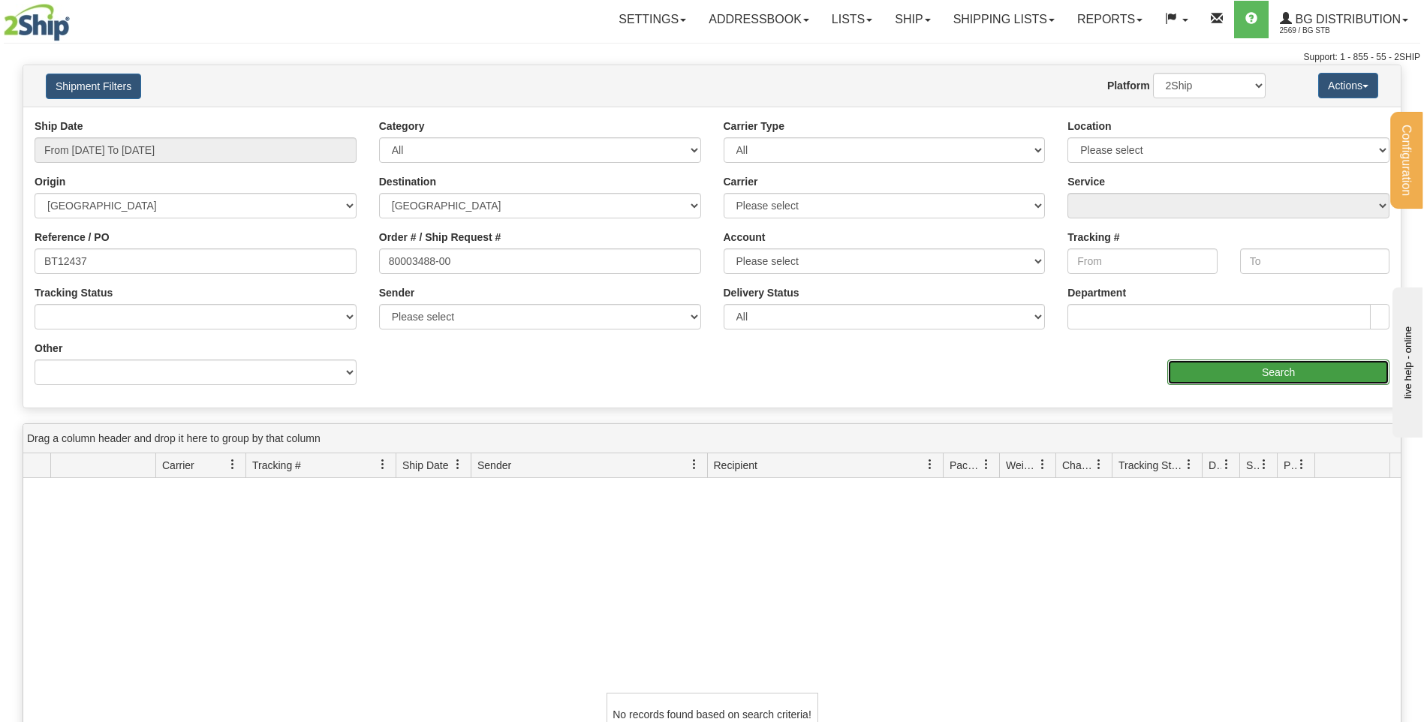
click at [1328, 372] on input "Search" at bounding box center [1278, 373] width 222 height 26
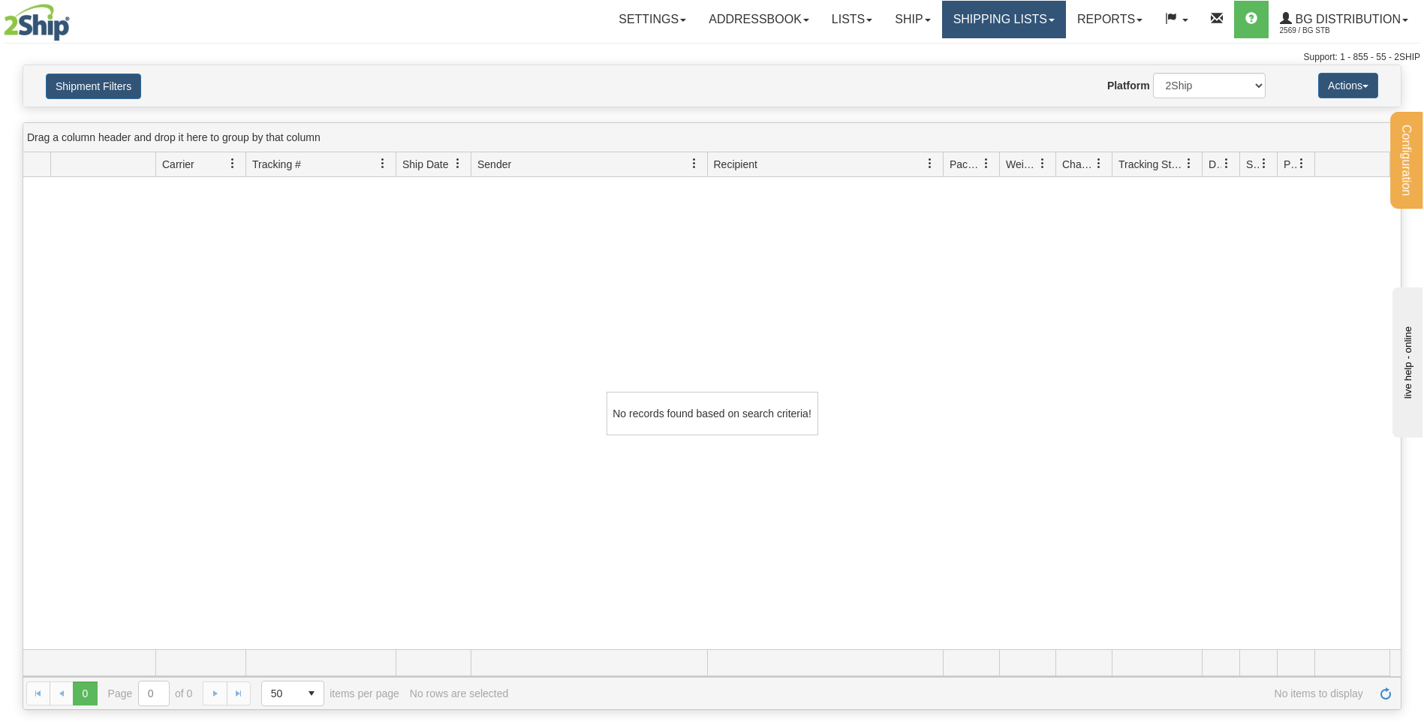
click at [1015, 25] on link "Shipping lists" at bounding box center [1004, 20] width 124 height 38
click at [975, 32] on link "Shipping lists" at bounding box center [1004, 20] width 124 height 38
drag, startPoint x: 913, startPoint y: 17, endPoint x: 887, endPoint y: 47, distance: 38.8
click at [913, 19] on link "Ship" at bounding box center [912, 20] width 58 height 38
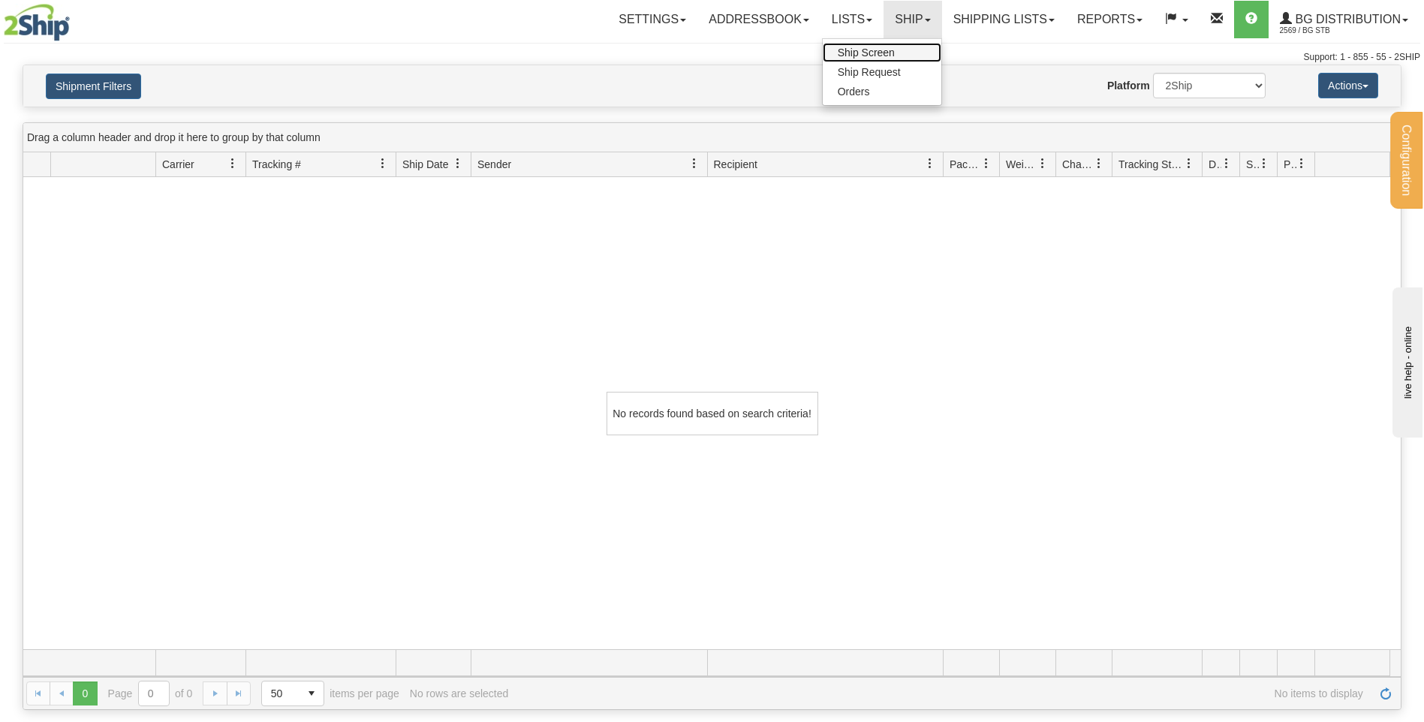
click at [883, 55] on span "Ship Screen" at bounding box center [866, 53] width 57 height 12
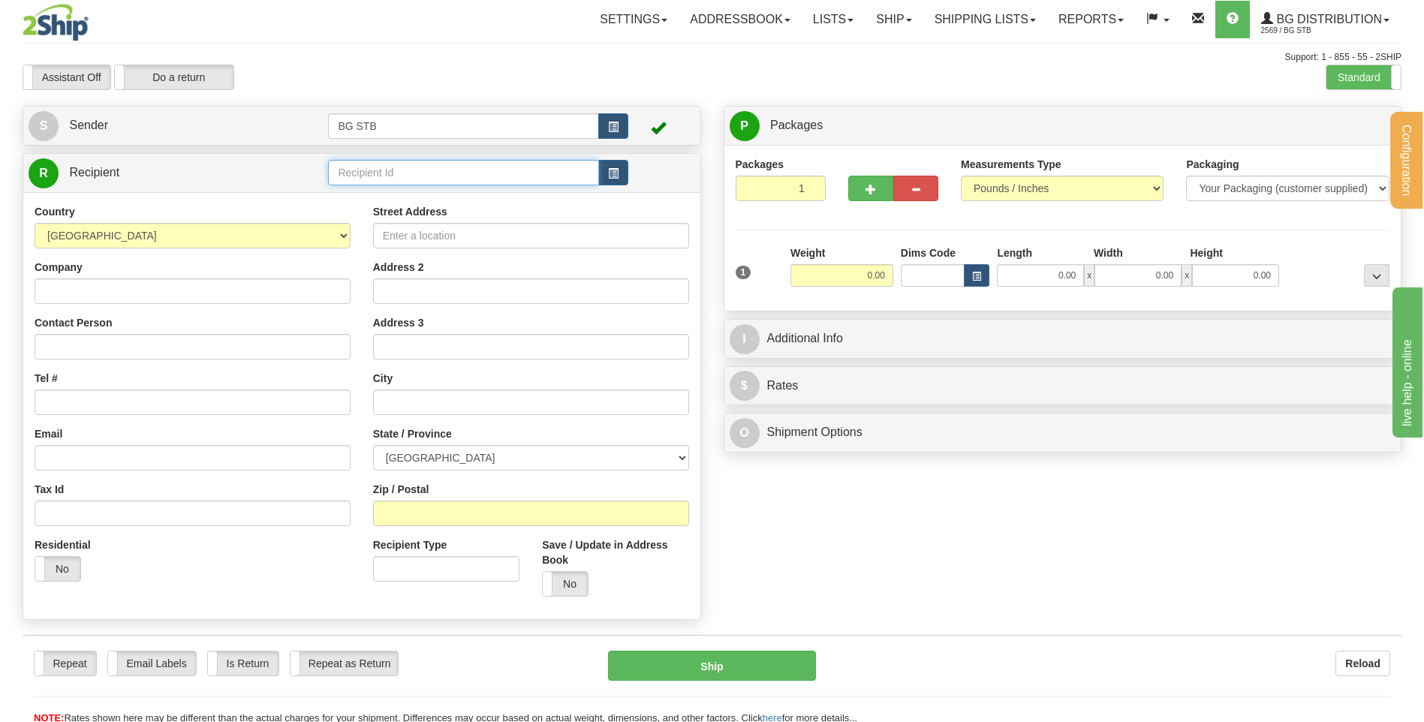
click at [482, 174] on input "text" at bounding box center [463, 173] width 270 height 26
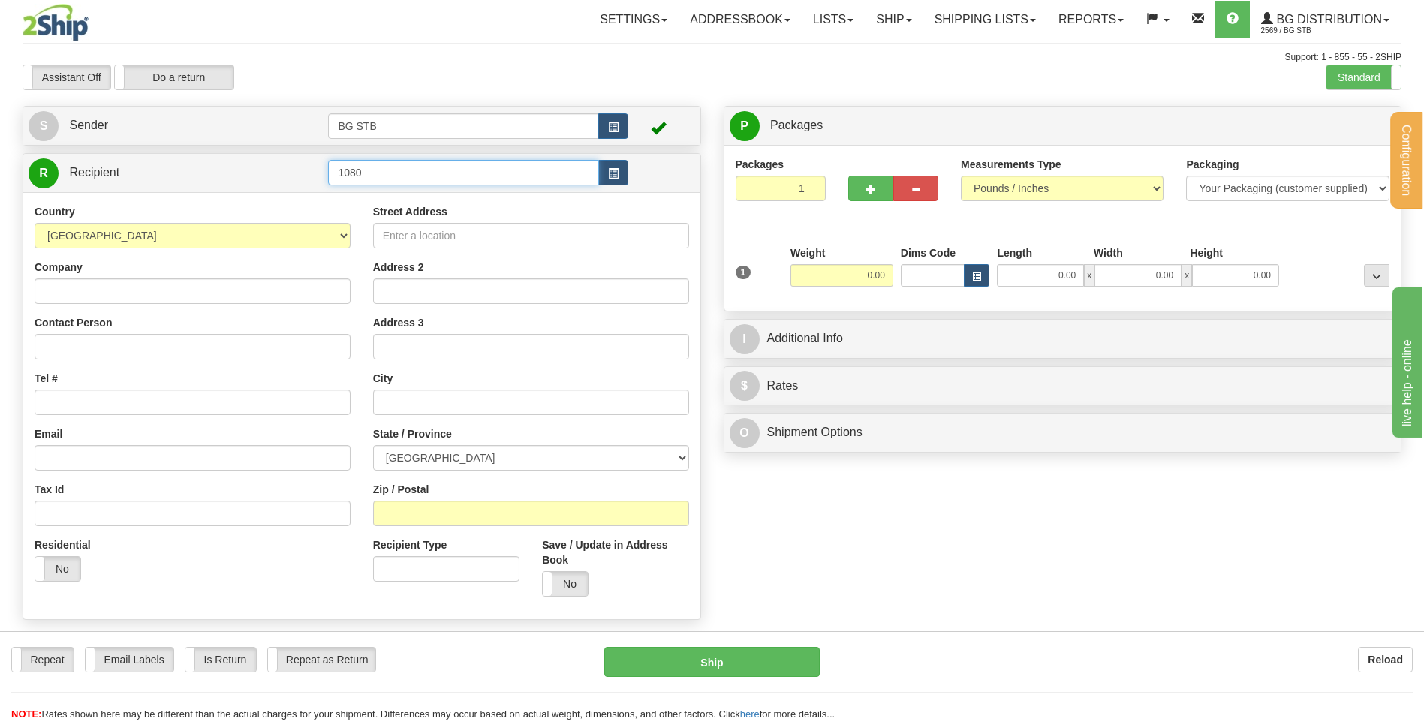
type input "1080"
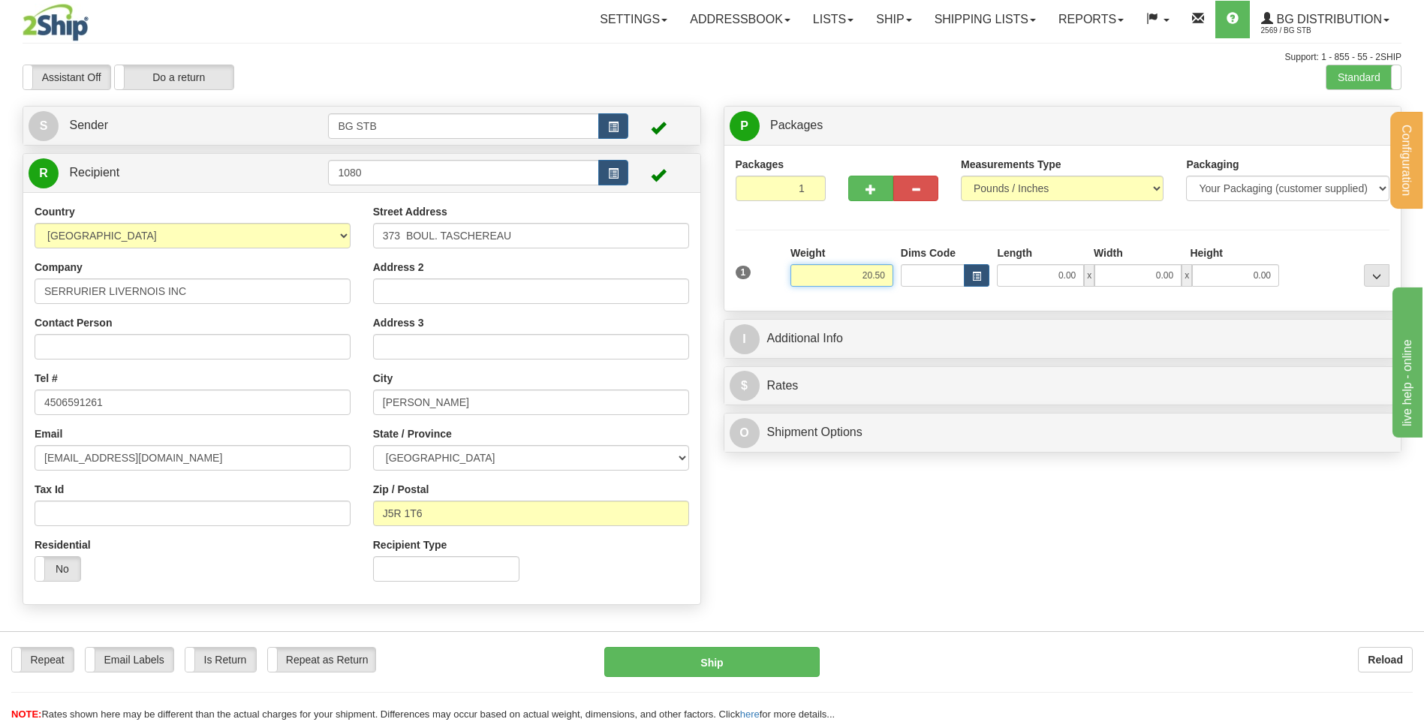
type input "20.50"
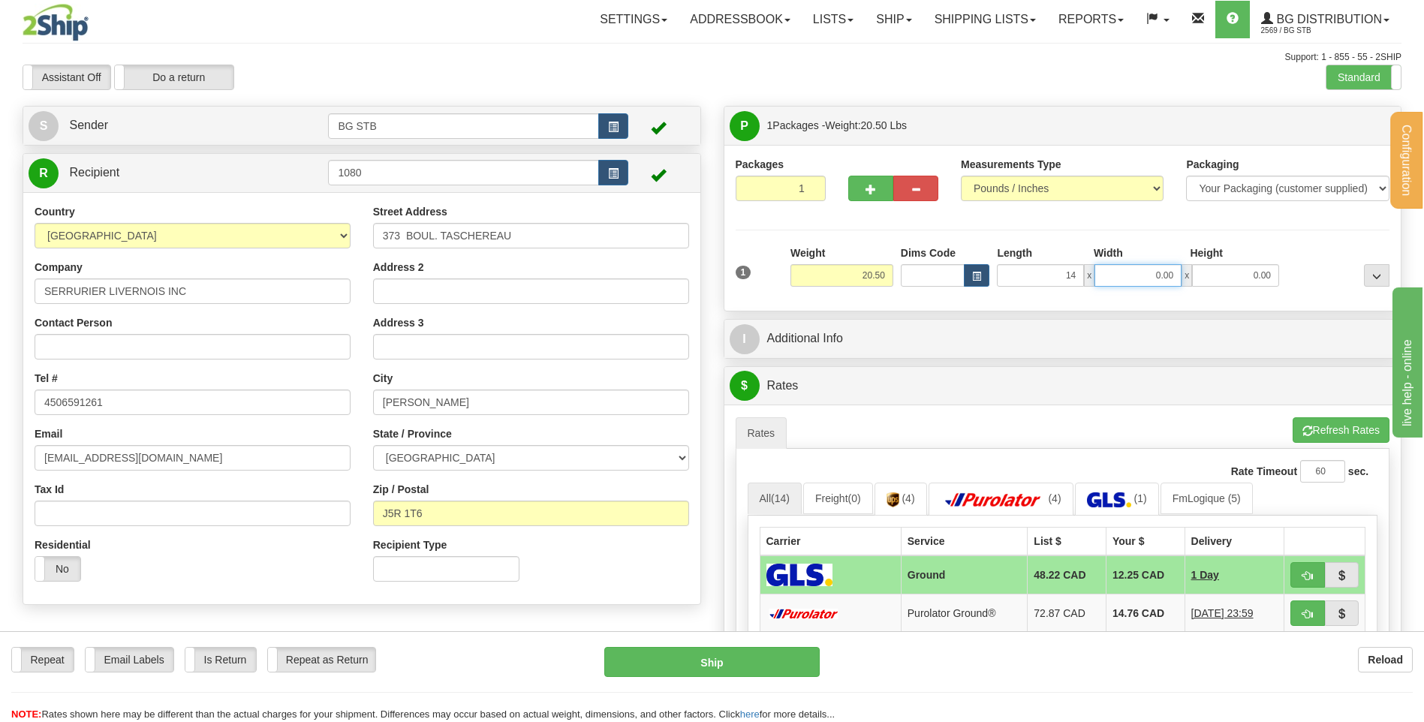
type input "14.00"
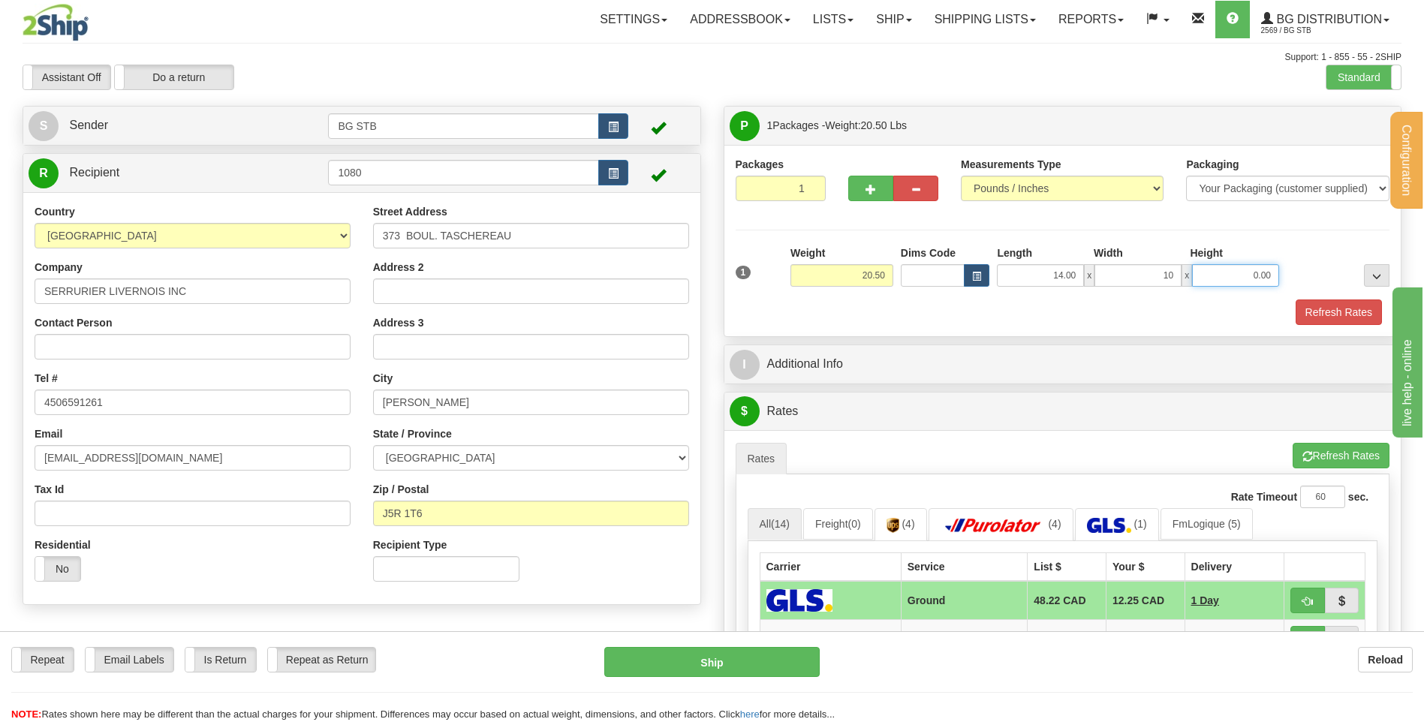
type input "10.00"
type input "8.00"
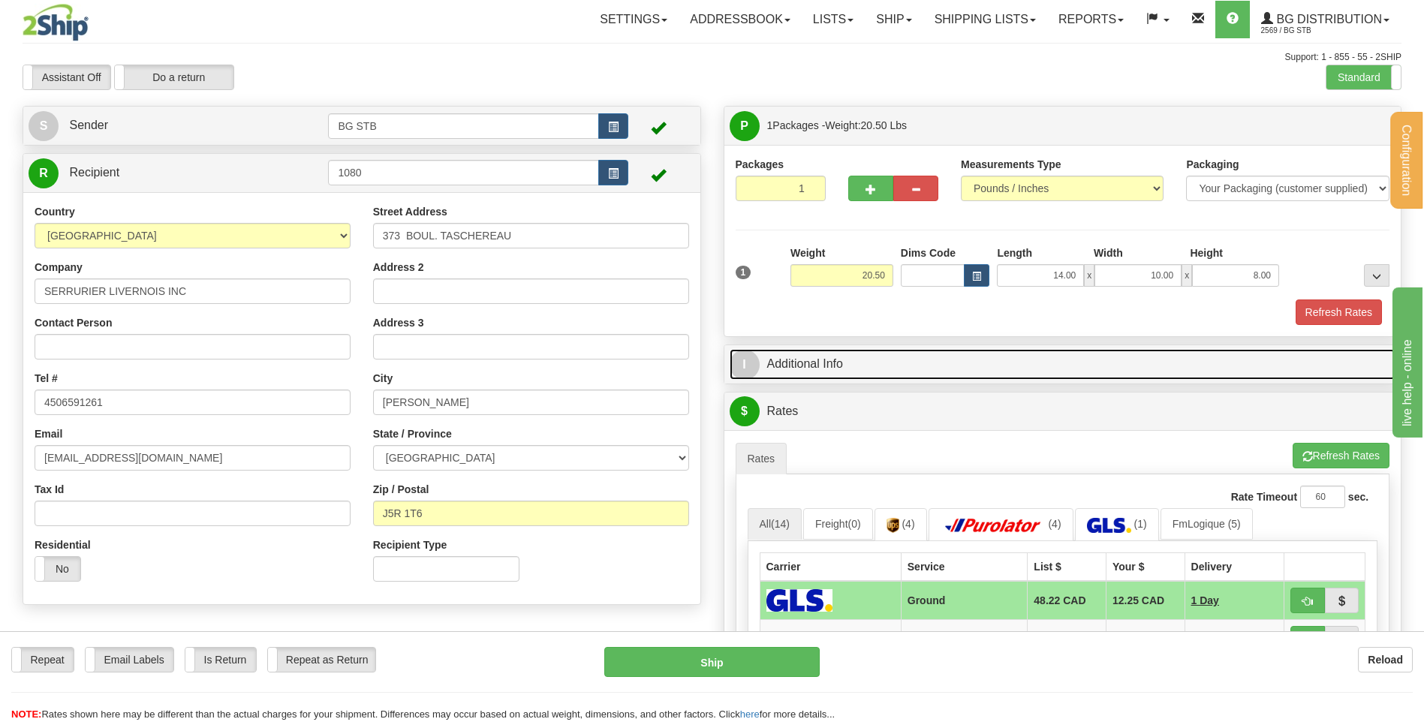
click at [799, 357] on link "I Additional Info" at bounding box center [1063, 364] width 666 height 31
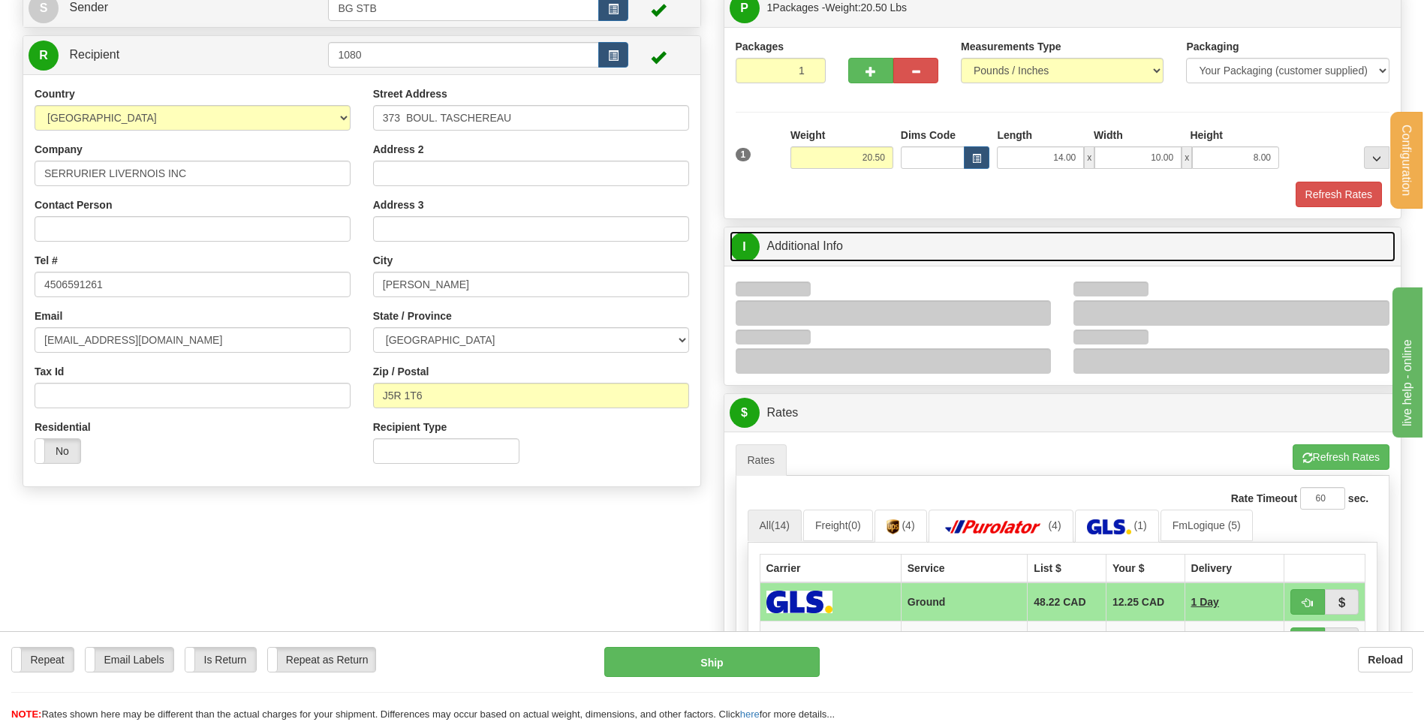
scroll to position [225, 0]
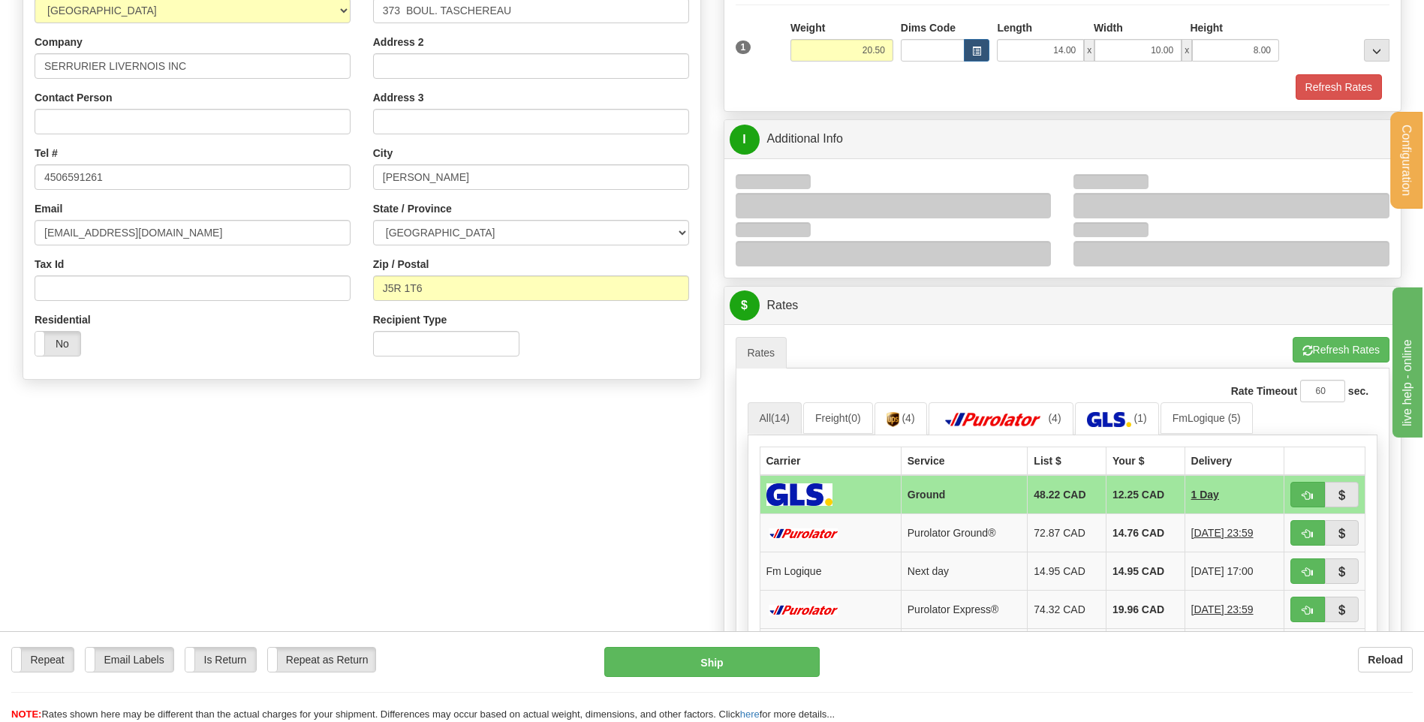
click at [1029, 200] on div at bounding box center [894, 206] width 316 height 26
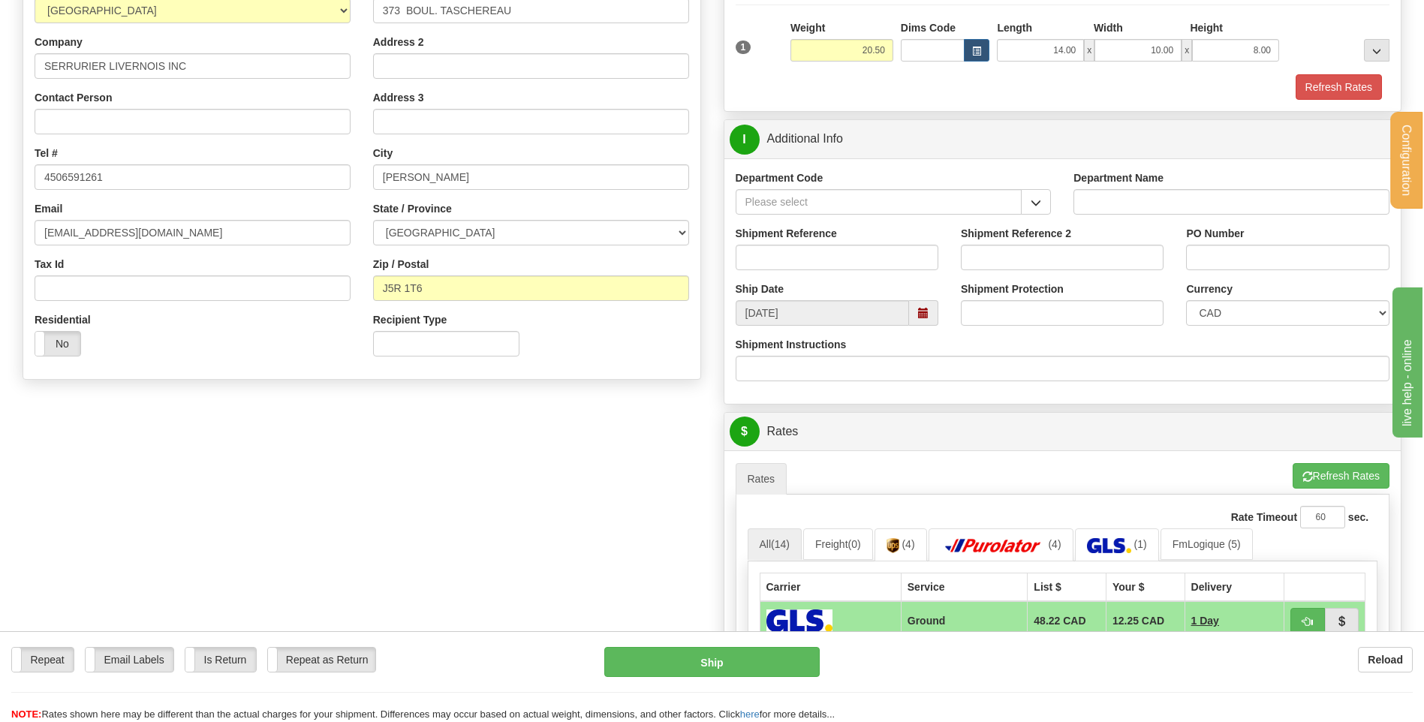
click at [1044, 216] on div "Department Code" at bounding box center [893, 198] width 338 height 56
click at [1027, 205] on button "button" at bounding box center [1036, 202] width 30 height 26
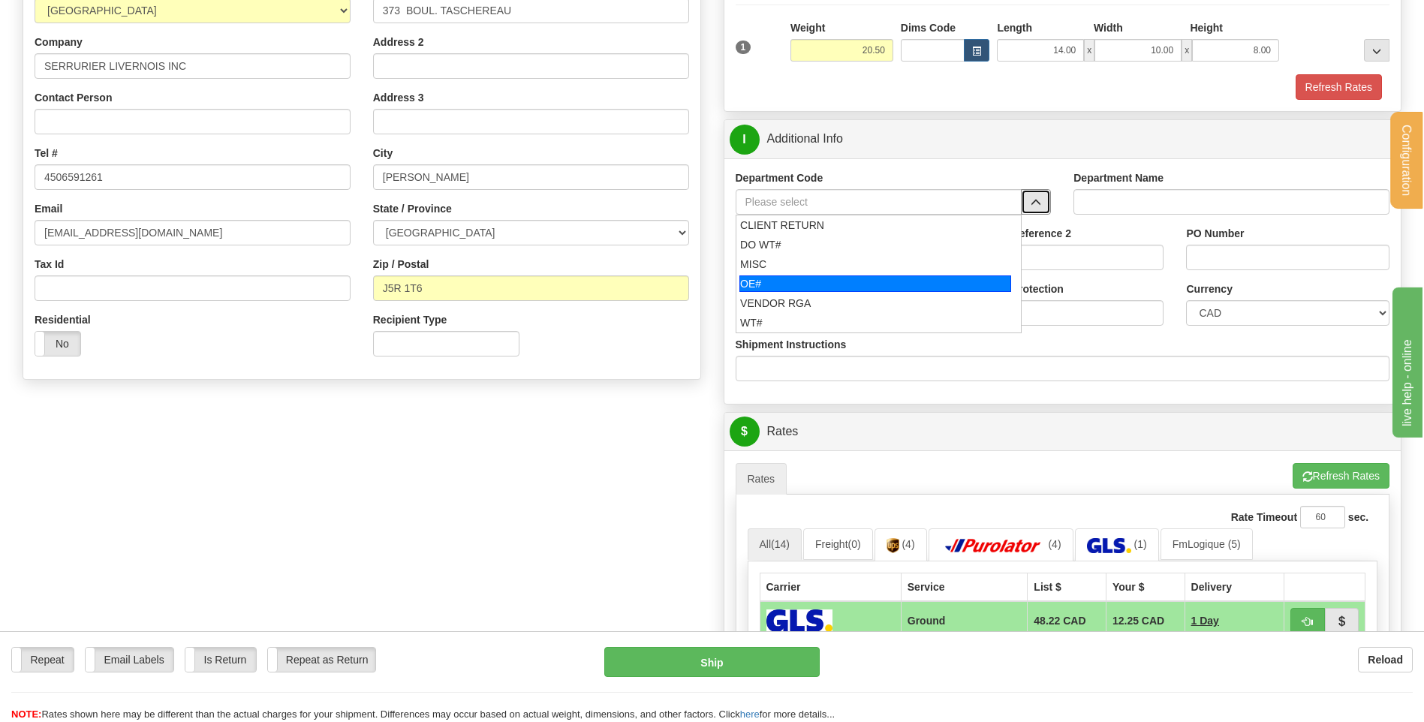
click at [865, 278] on div "OE#" at bounding box center [875, 283] width 272 height 17
type input "OE#"
type input "ORDERS"
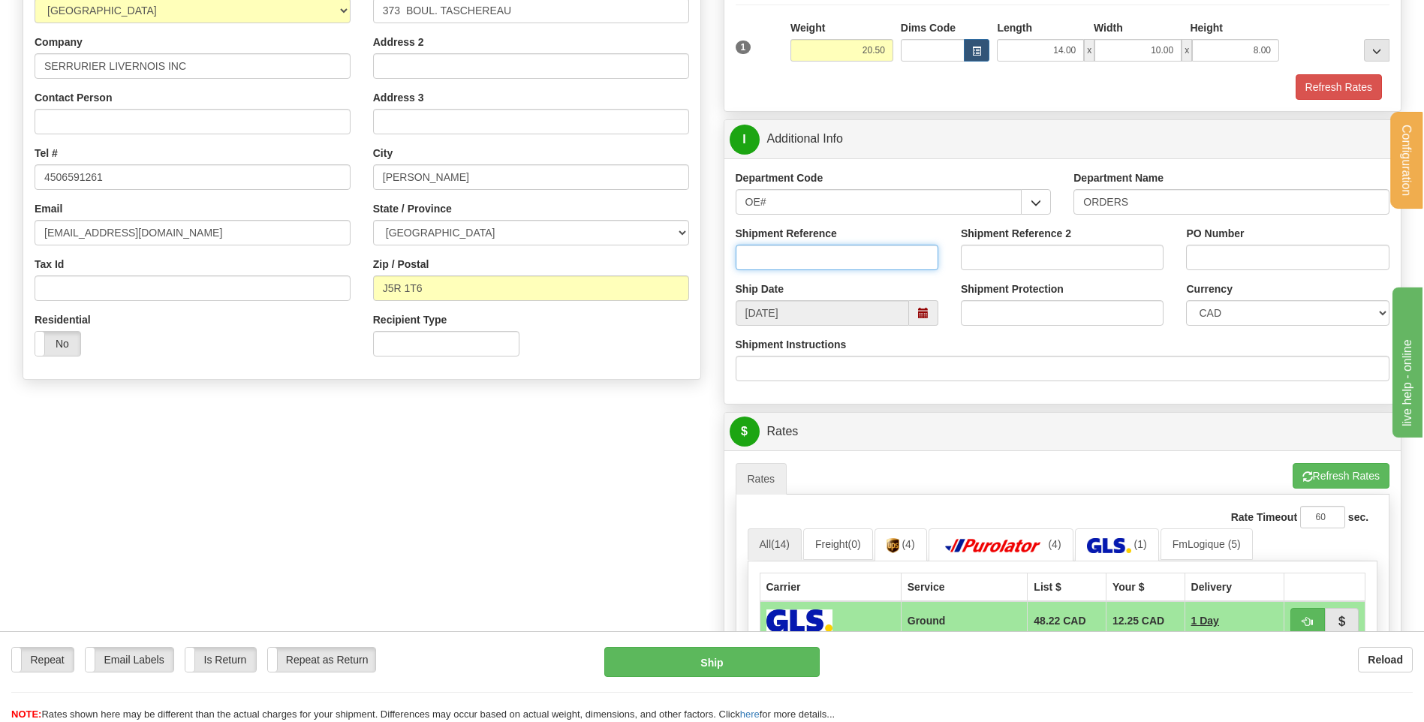
click at [863, 259] on input "Shipment Reference" at bounding box center [837, 258] width 203 height 26
type input "80005337-00"
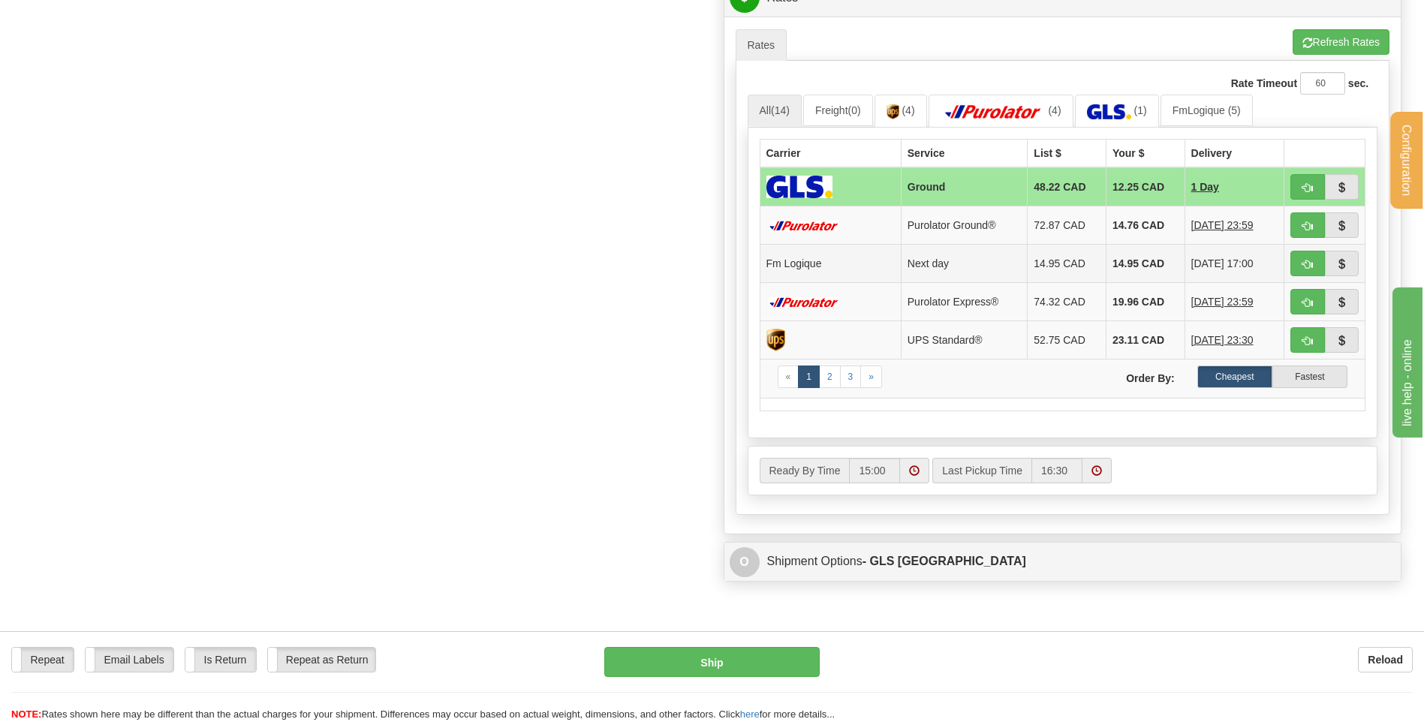
scroll to position [675, 0]
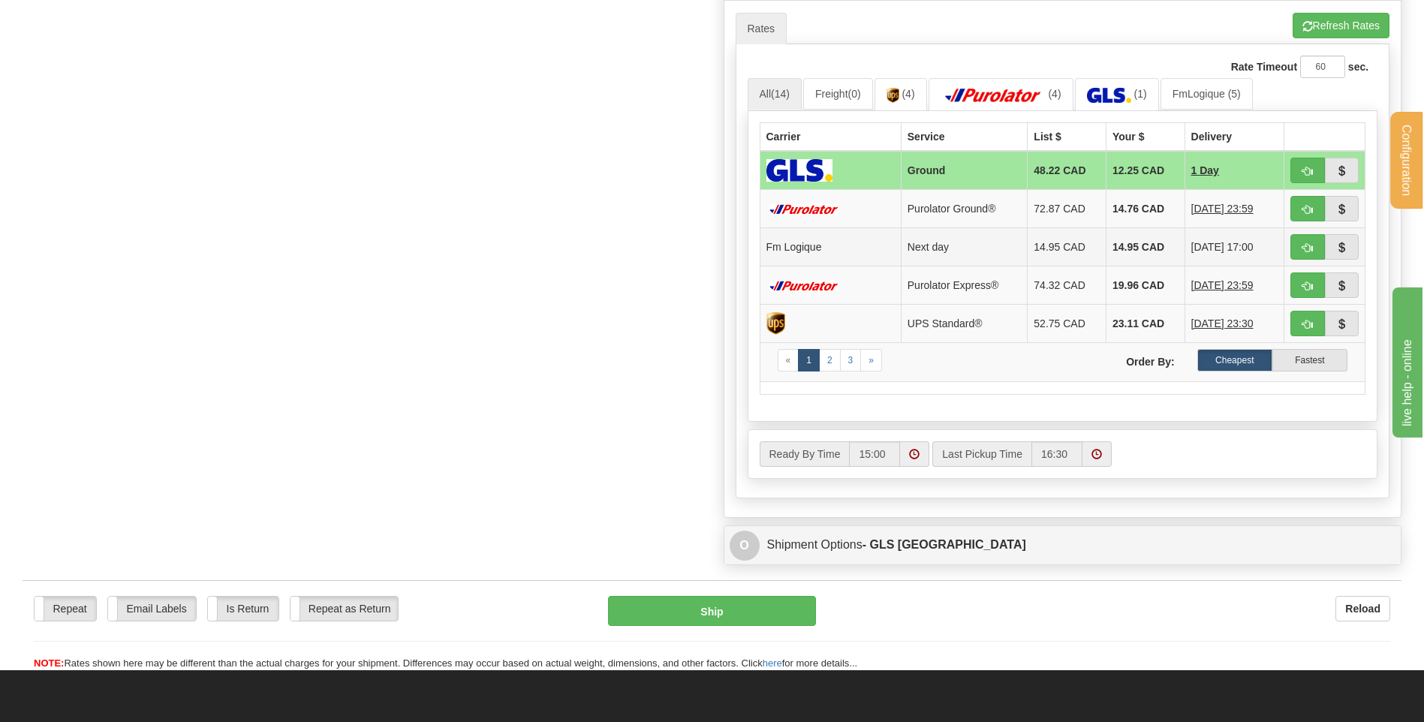
type input "250829-P"
click at [1311, 250] on span "button" at bounding box center [1307, 248] width 11 height 10
type input "jour"
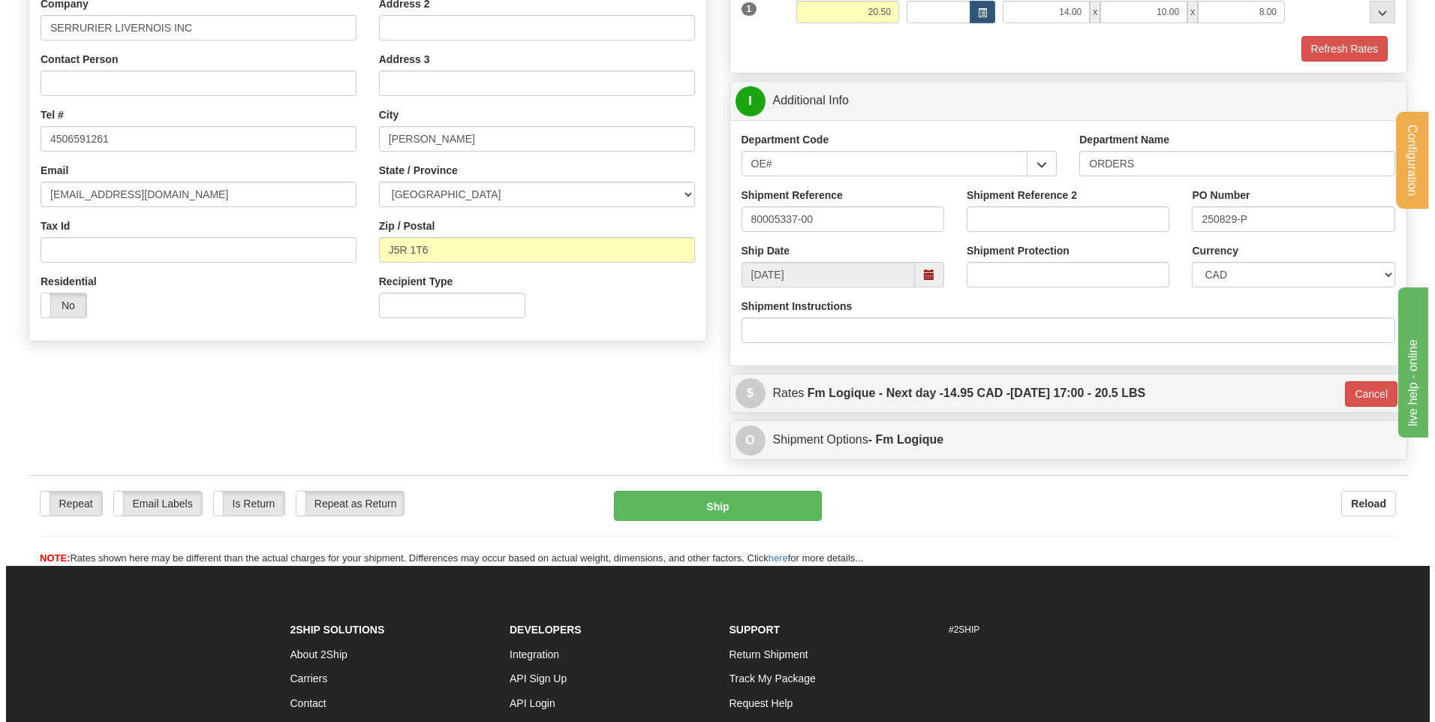
scroll to position [130, 0]
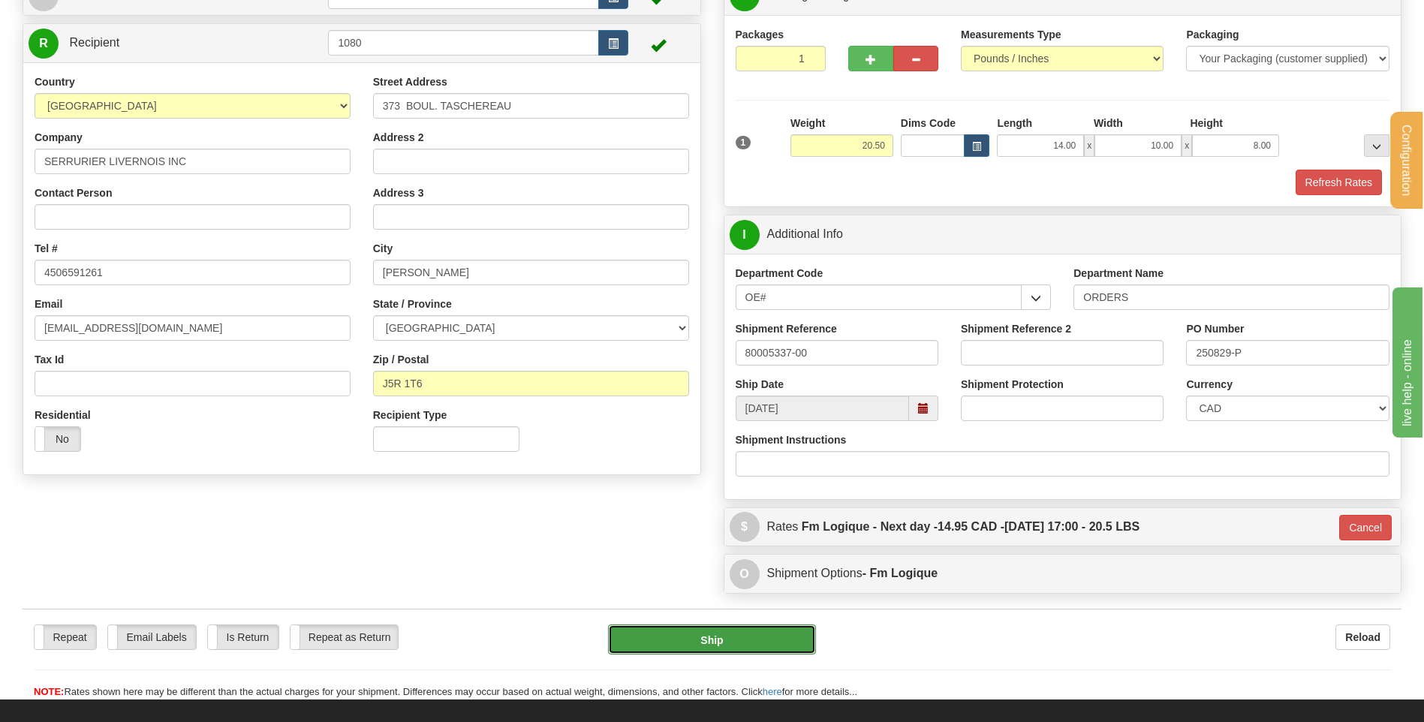
click at [675, 637] on button "Ship" at bounding box center [711, 639] width 207 height 30
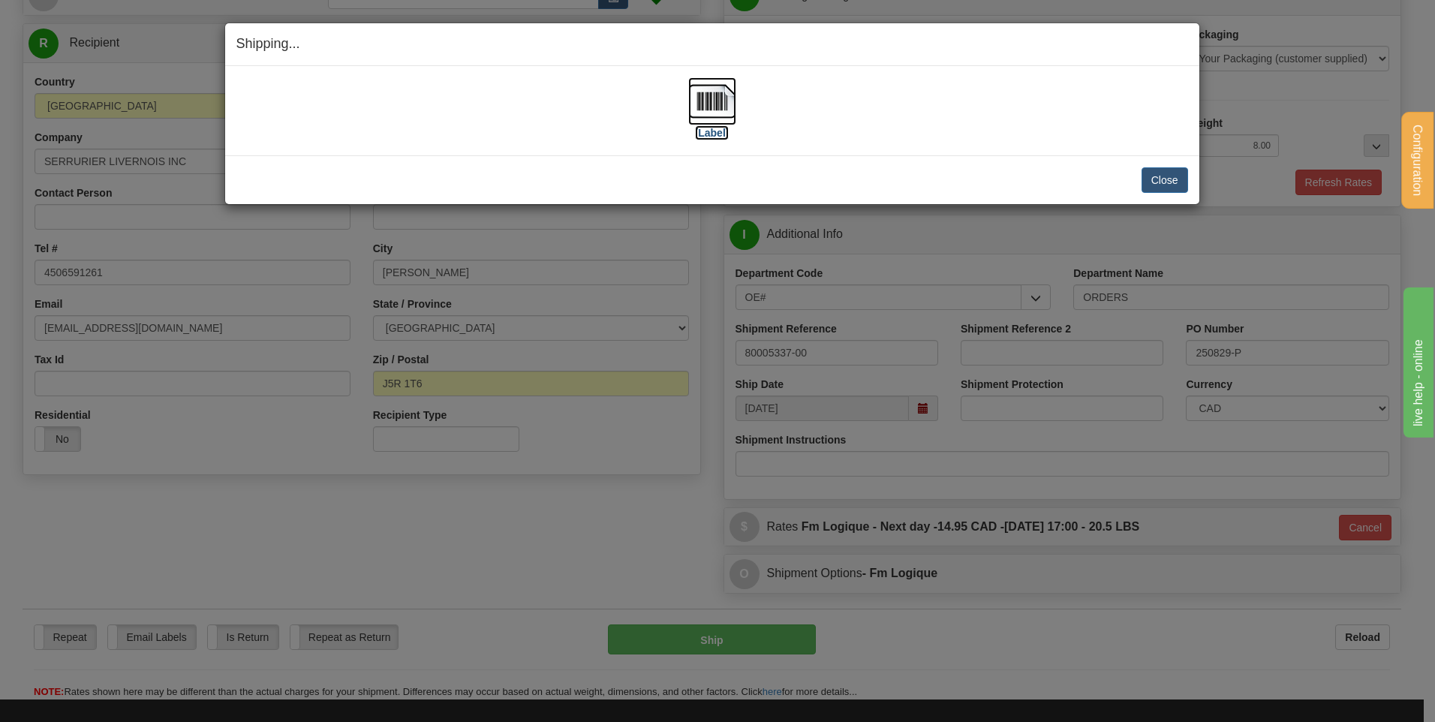
click at [718, 103] on img at bounding box center [712, 101] width 48 height 48
click at [1174, 175] on button "Close" at bounding box center [1165, 180] width 47 height 26
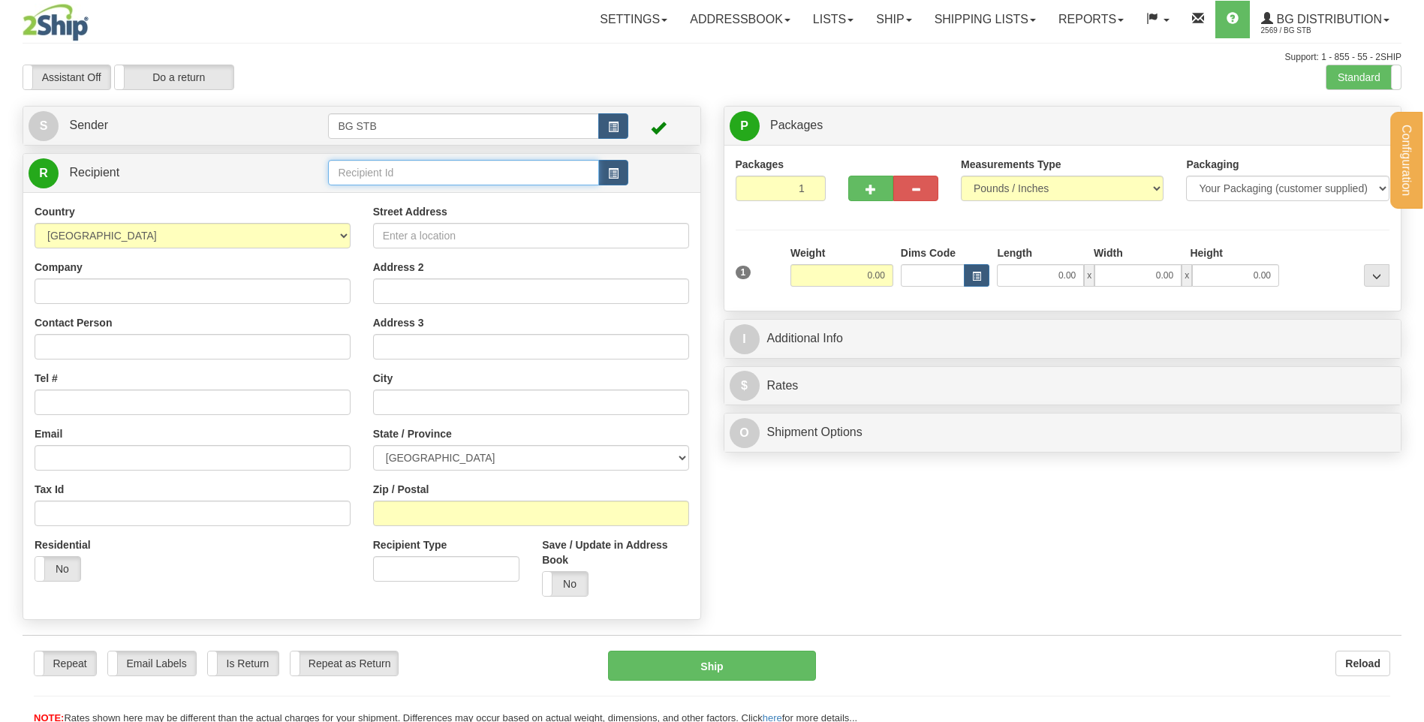
drag, startPoint x: 0, startPoint y: 0, endPoint x: 372, endPoint y: 173, distance: 409.7
click at [372, 173] on input "text" at bounding box center [463, 173] width 270 height 26
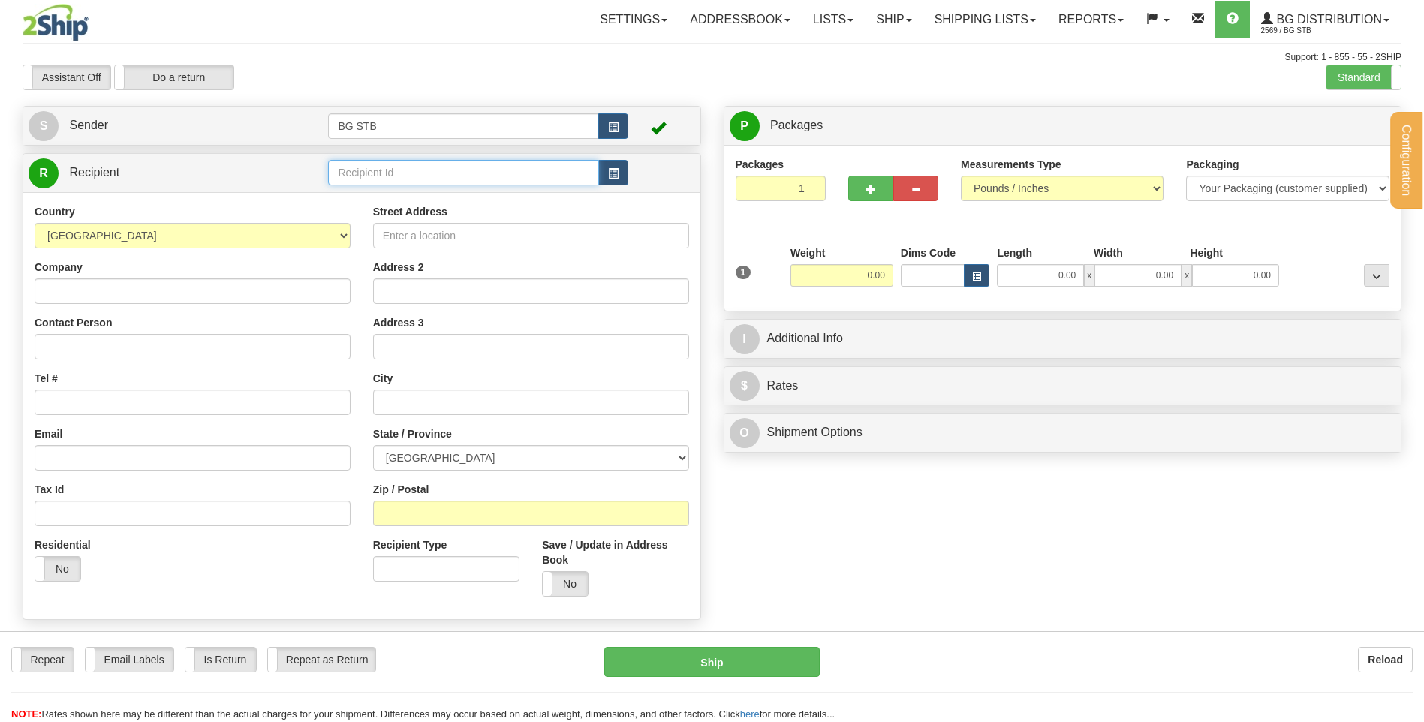
click at [372, 173] on input "text" at bounding box center [463, 173] width 270 height 26
type input "5580"
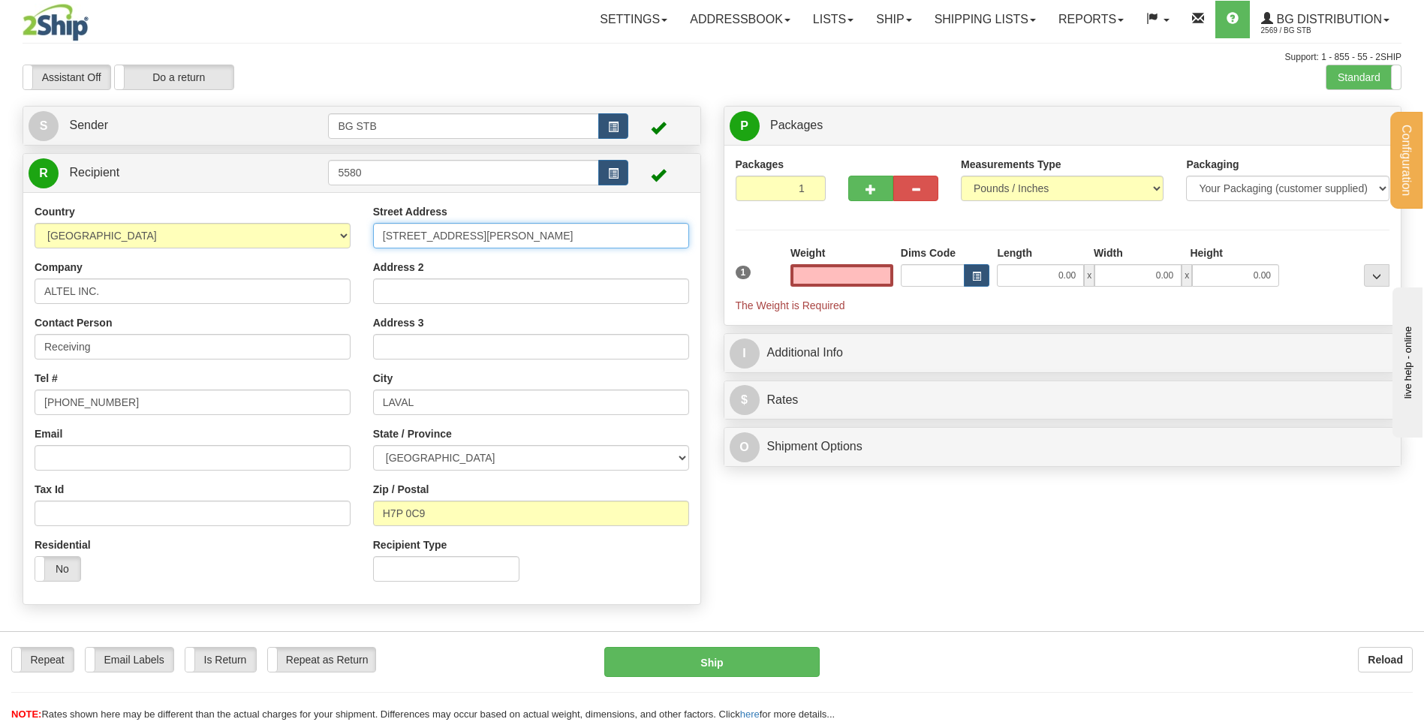
type input "0.00"
drag, startPoint x: 510, startPoint y: 239, endPoint x: 314, endPoint y: 240, distance: 195.9
click at [323, 240] on div "Country [GEOGRAPHIC_DATA] [GEOGRAPHIC_DATA] [GEOGRAPHIC_DATA] [GEOGRAPHIC_DATA]…" at bounding box center [361, 398] width 677 height 389
type input "347 [PERSON_NAME]-DE-L'INCARNATION"
drag, startPoint x: 435, startPoint y: 401, endPoint x: 308, endPoint y: 405, distance: 126.9
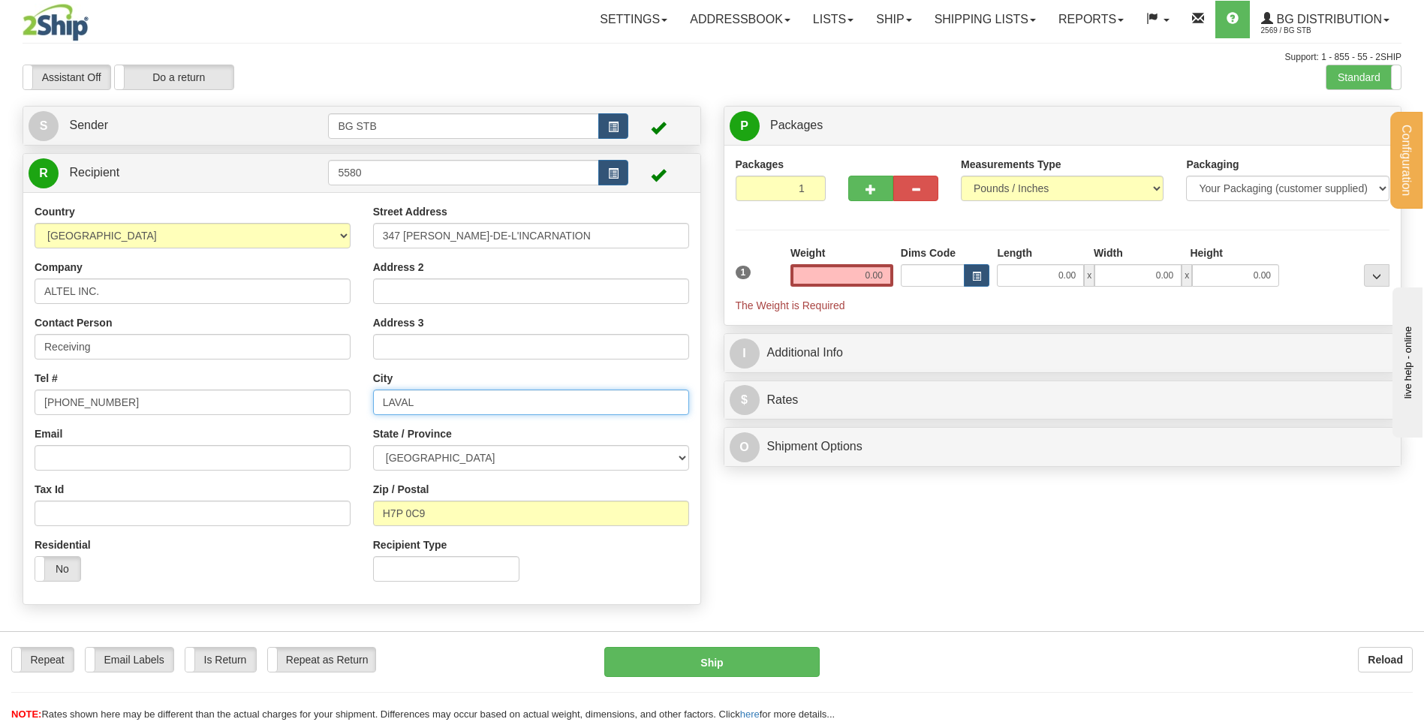
click at [319, 403] on div "Country [GEOGRAPHIC_DATA] [GEOGRAPHIC_DATA] [GEOGRAPHIC_DATA] [GEOGRAPHIC_DATA]…" at bounding box center [361, 398] width 677 height 389
type input "[GEOGRAPHIC_DATA]"
drag, startPoint x: 453, startPoint y: 508, endPoint x: 305, endPoint y: 510, distance: 148.6
click at [308, 510] on div "Country [GEOGRAPHIC_DATA] [GEOGRAPHIC_DATA] [GEOGRAPHIC_DATA] [GEOGRAPHIC_DATA]…" at bounding box center [361, 398] width 677 height 389
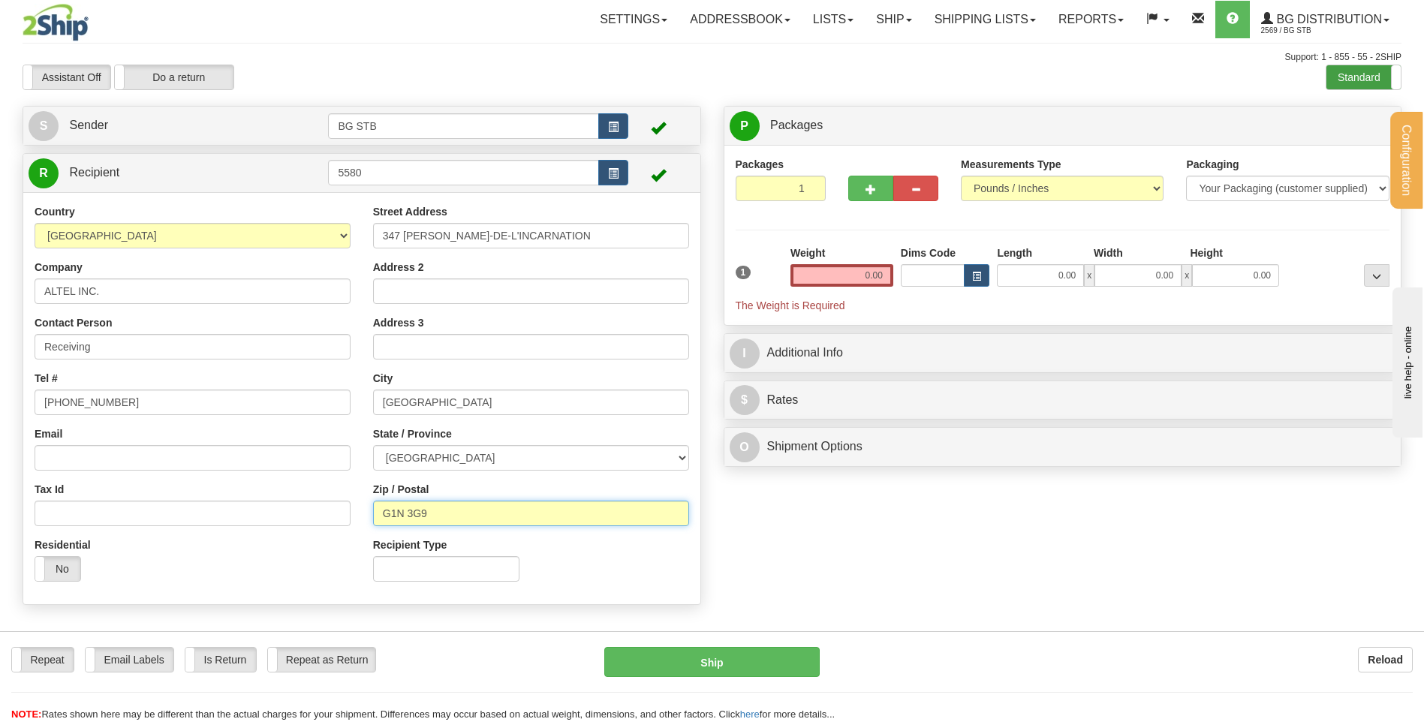
type input "G1N 3G9"
click at [1357, 67] on label "Standard" at bounding box center [1363, 77] width 74 height 24
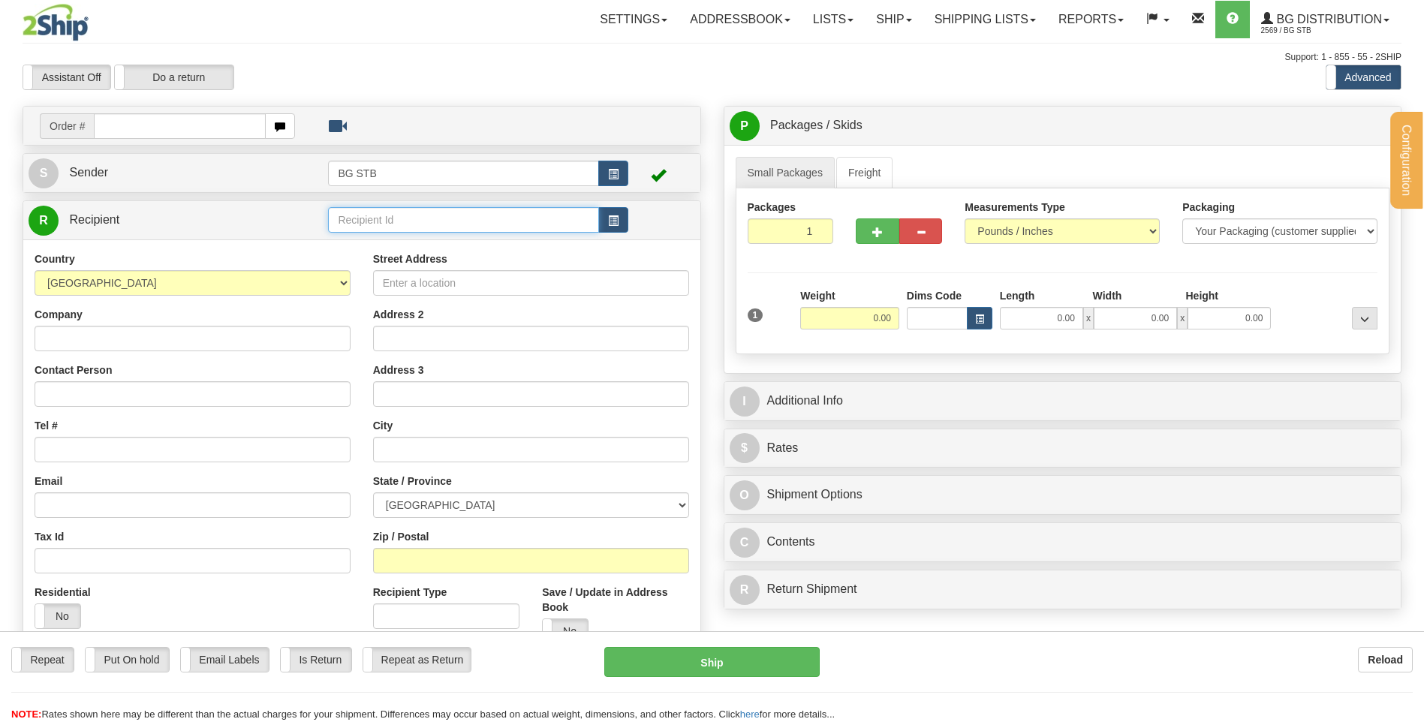
click at [375, 220] on input "text" at bounding box center [463, 220] width 270 height 26
type input "5580"
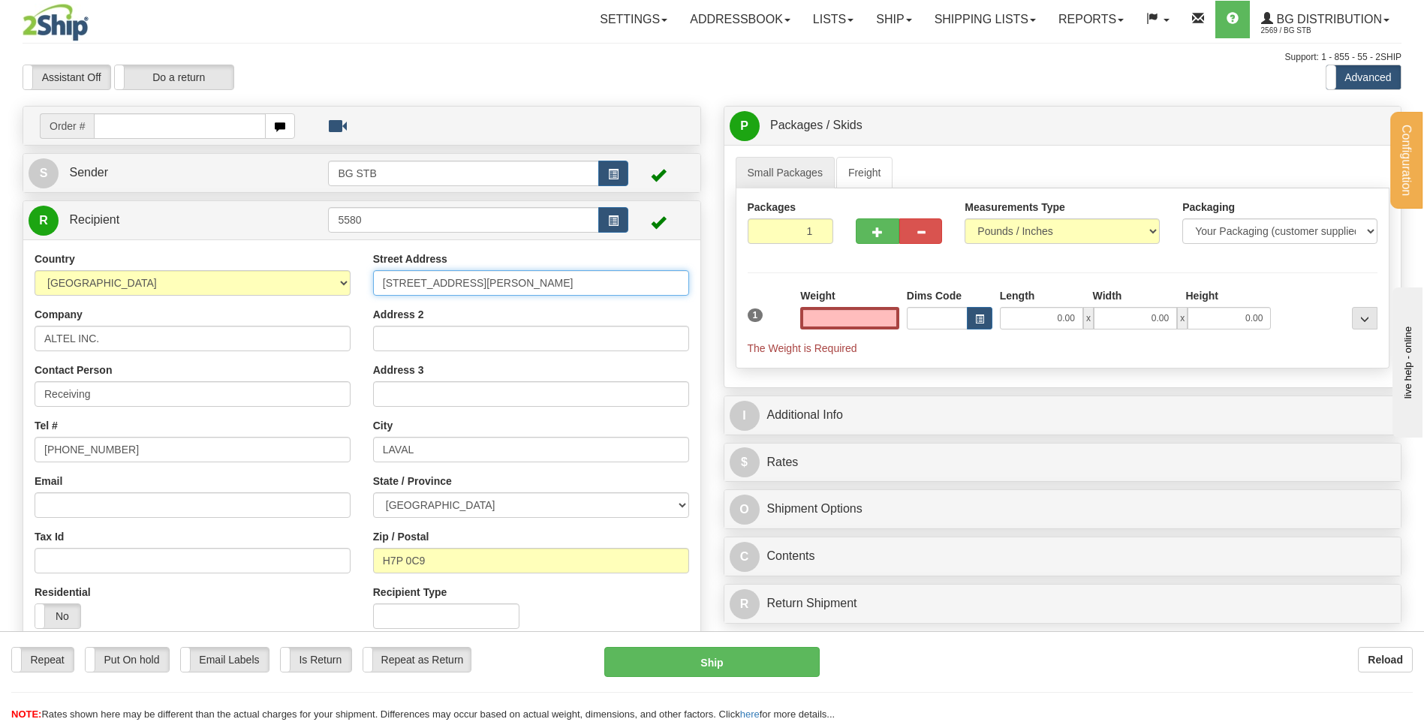
type input "0.00"
drag, startPoint x: 496, startPoint y: 289, endPoint x: 355, endPoint y: 287, distance: 141.1
click at [360, 287] on div "Country AFGHANISTAN ALAND ISLANDS ALBANIA ALGERIA AMERICAN SAMOA ANDORRA ANGOLA…" at bounding box center [361, 445] width 677 height 389
type input "5"
type input "347 RUE MARIE-DE-L'INCARNATION"
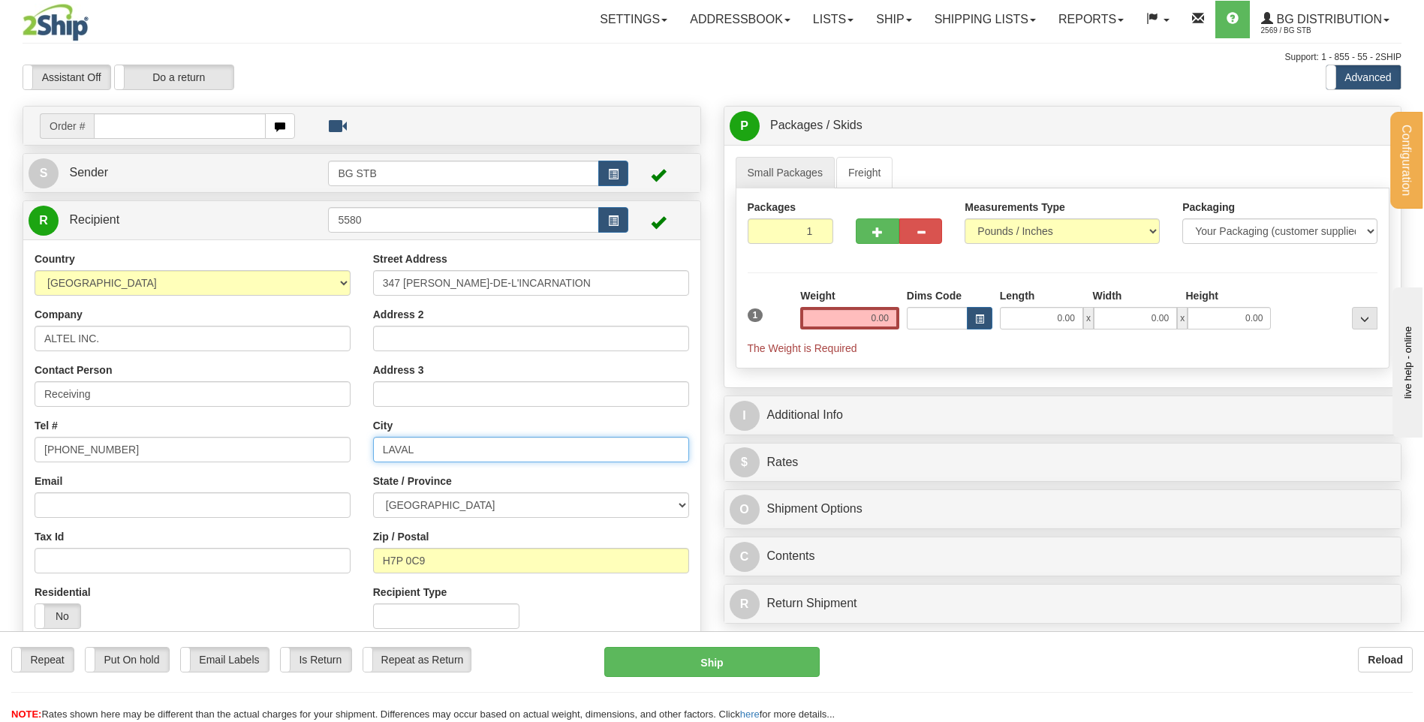
drag, startPoint x: 400, startPoint y: 449, endPoint x: 354, endPoint y: 450, distance: 46.6
click at [362, 450] on div "Street Address 347 RUE MARIE-DE-L'INCARNATION Address 2 Address 3 City LAVAL St…" at bounding box center [531, 445] width 338 height 389
type input "[GEOGRAPHIC_DATA]"
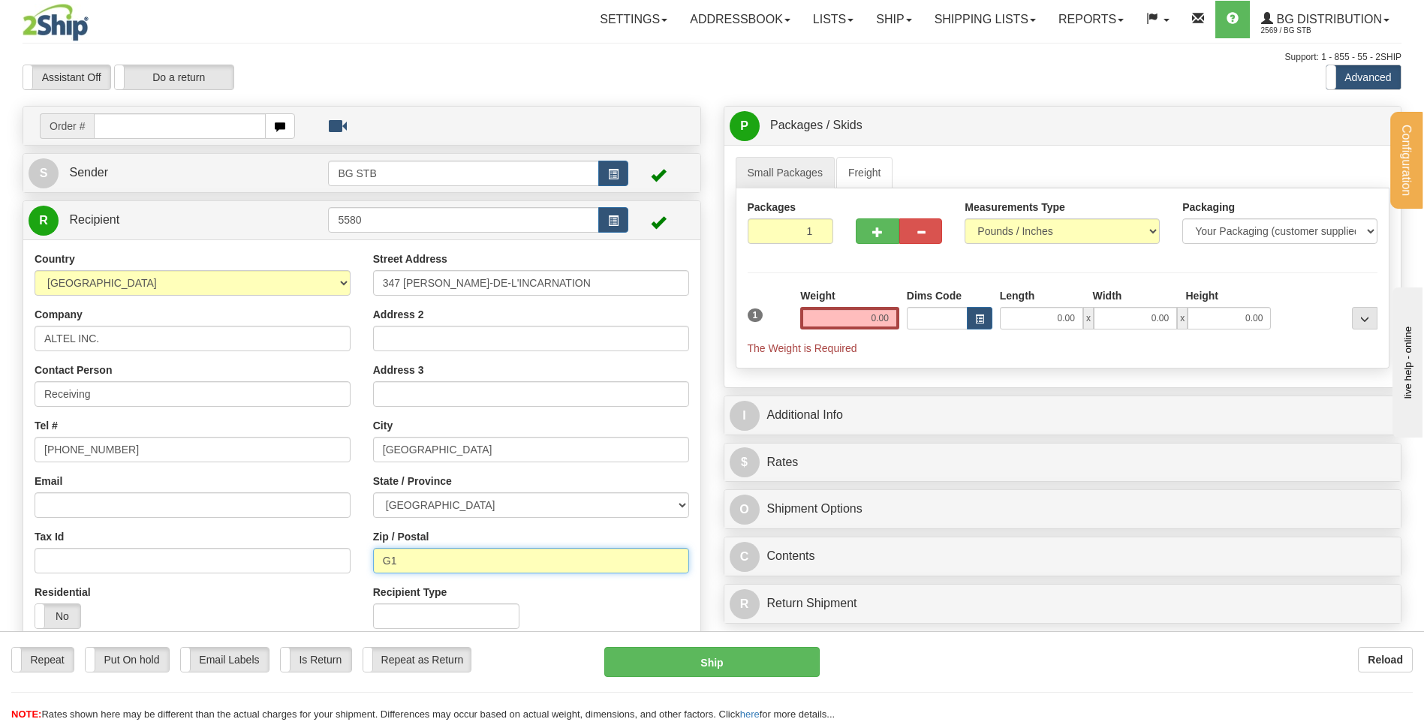
type input "G1N 3G9"
drag, startPoint x: 100, startPoint y: 326, endPoint x: 17, endPoint y: 333, distance: 83.6
click at [17, 333] on div "Create a label for the return Create Pickup Without Label Order # S Sender BG S…" at bounding box center [361, 430] width 701 height 648
type input "CONVERGINT TECH."
click at [858, 326] on input "0.00" at bounding box center [849, 318] width 99 height 23
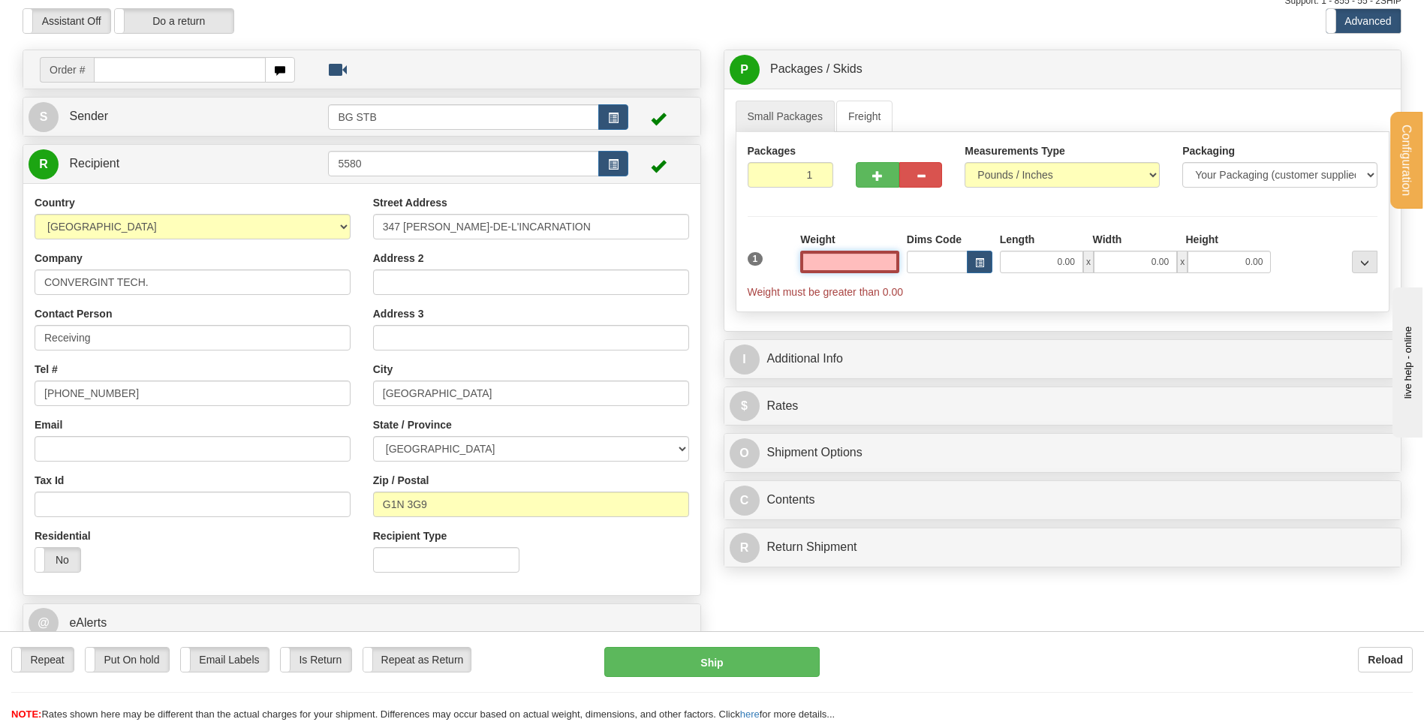
scroll to position [300, 0]
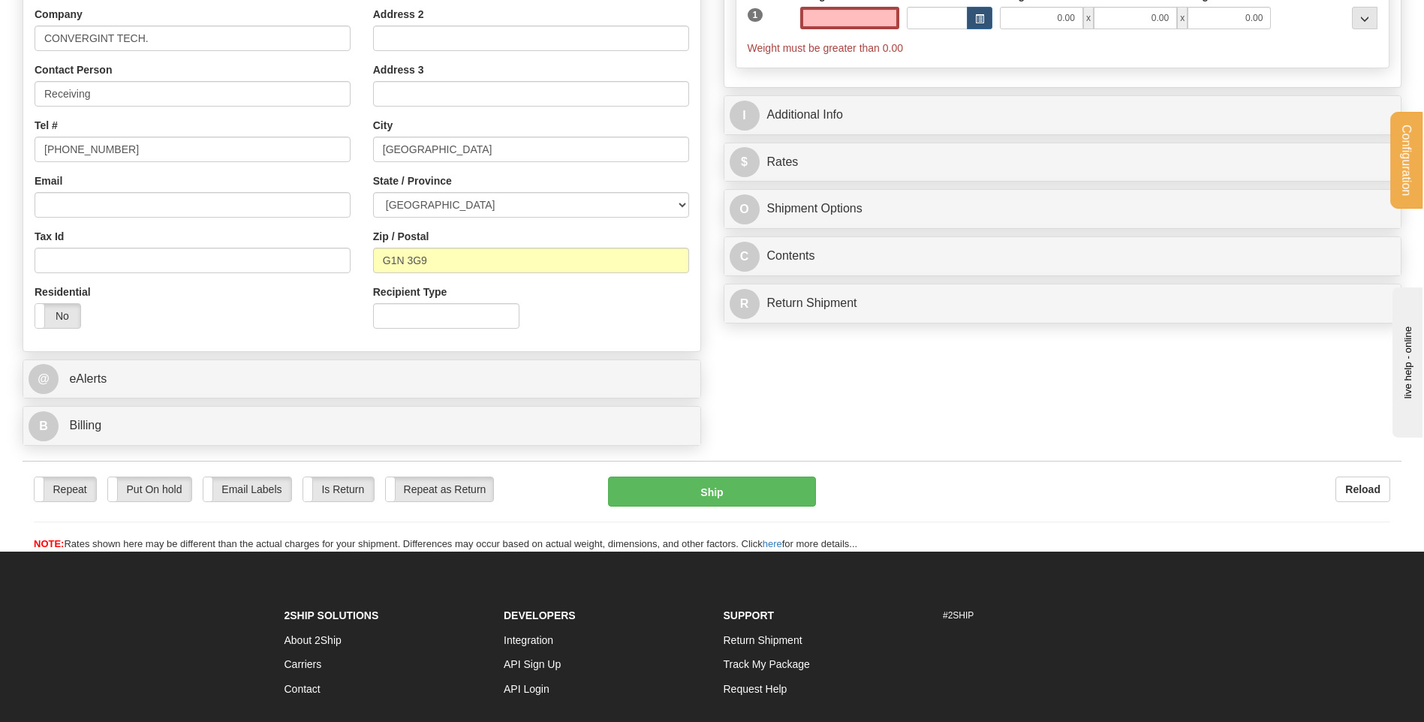
type input "0.00"
click at [299, 399] on div "@ eAlerts" at bounding box center [362, 380] width 678 height 40
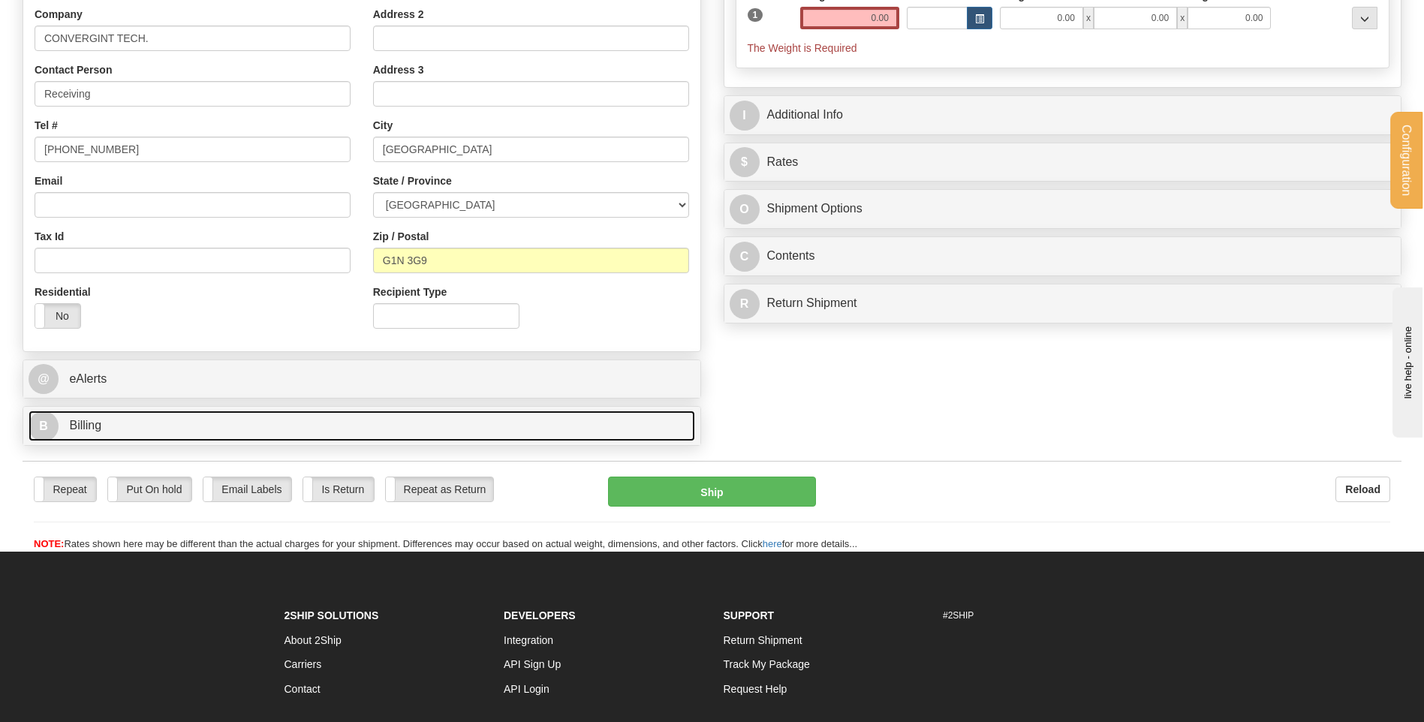
click at [304, 413] on link "B Billing" at bounding box center [362, 426] width 666 height 31
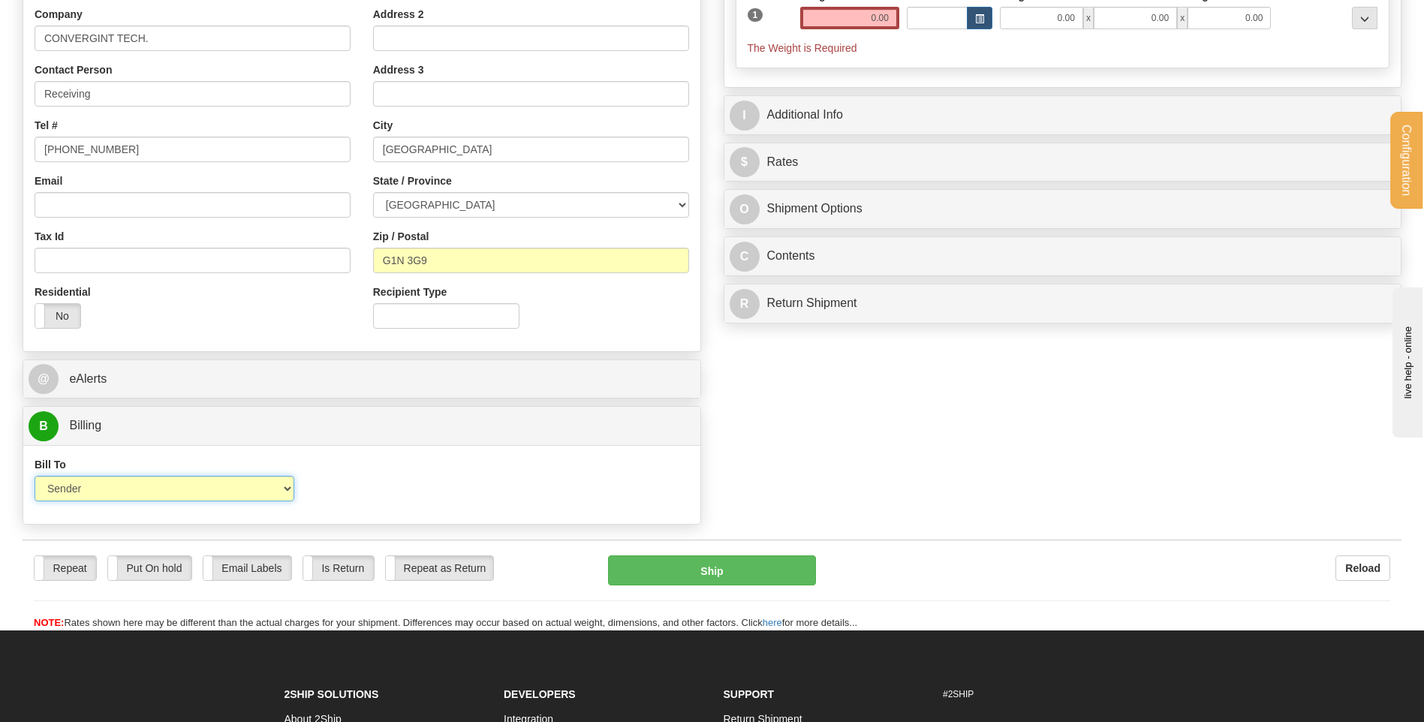
click at [252, 494] on select "Sender Recipient Third Party Collect" at bounding box center [165, 489] width 260 height 26
select select "2"
click at [35, 476] on select "Sender Recipient Third Party Collect" at bounding box center [165, 489] width 260 height 26
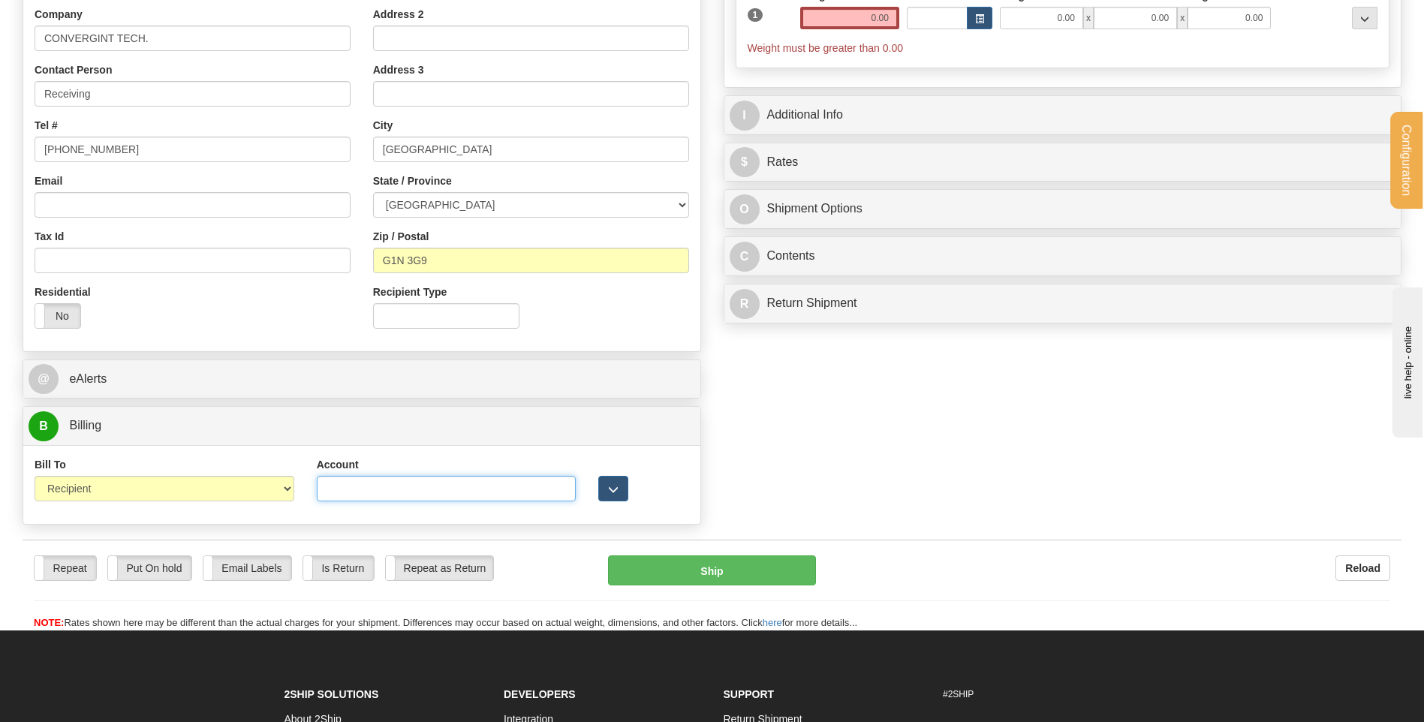
click at [332, 496] on input "Account" at bounding box center [447, 489] width 260 height 26
type input "1286069"
click at [600, 489] on button "button" at bounding box center [613, 489] width 30 height 26
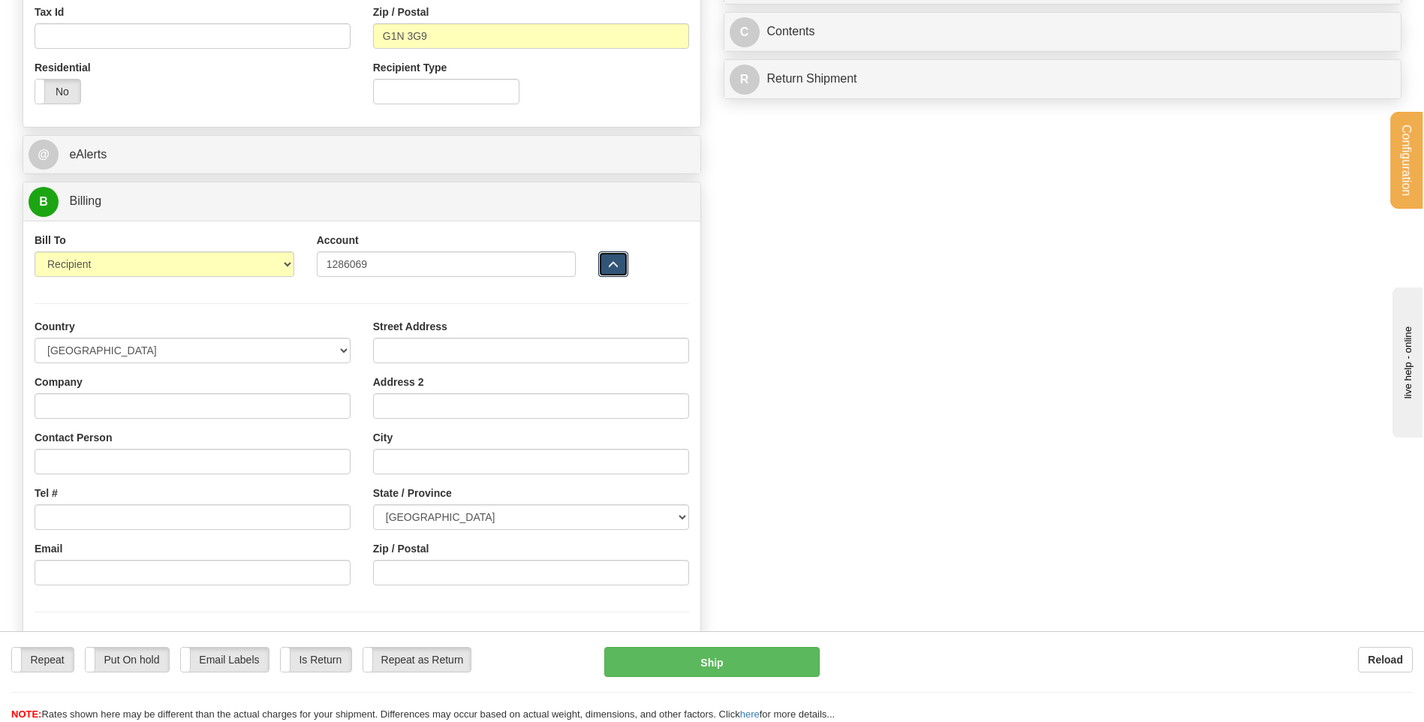
scroll to position [525, 0]
click at [109, 402] on input "Company" at bounding box center [193, 406] width 316 height 26
type input "CONVERGINT TECHNOLOGIES"
type input "Receiving"
type input "3505 rue John-Pratt"
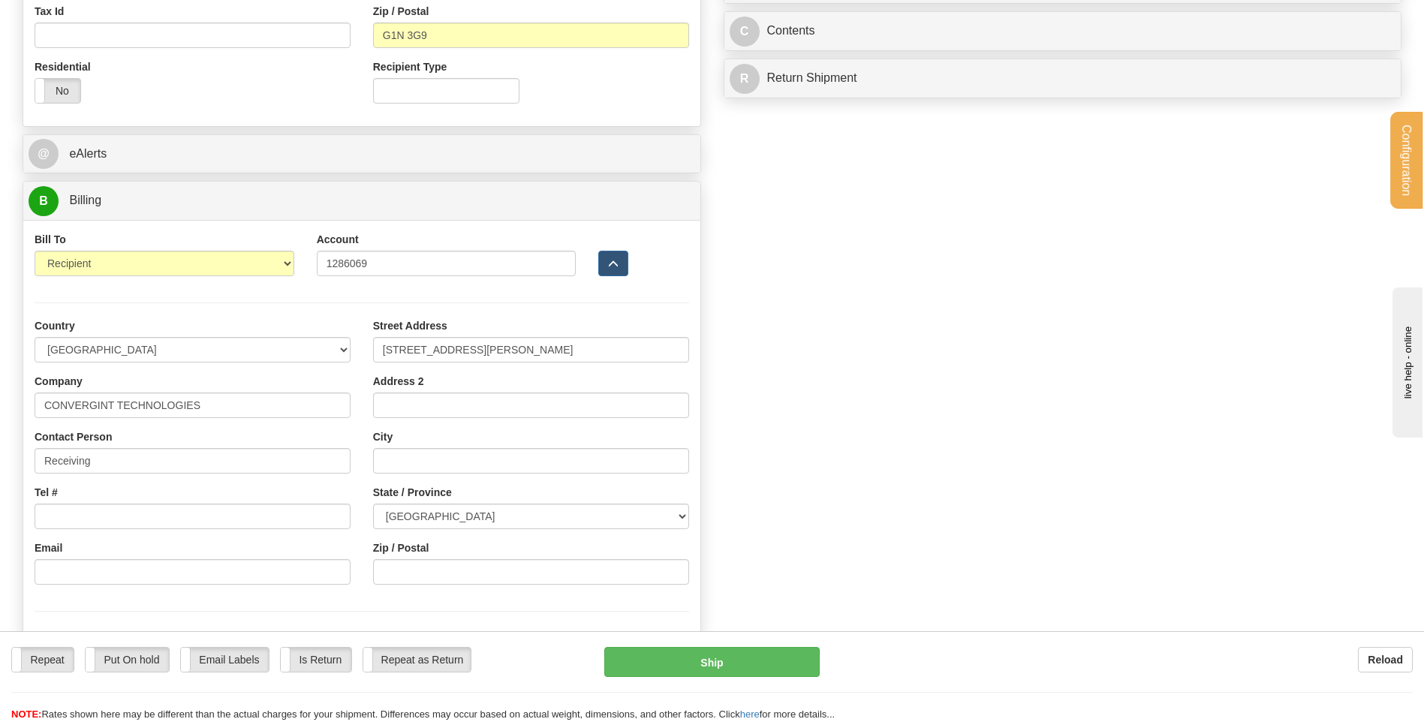
type input "LAVAL"
select select "QC"
type input "H7P 0C9"
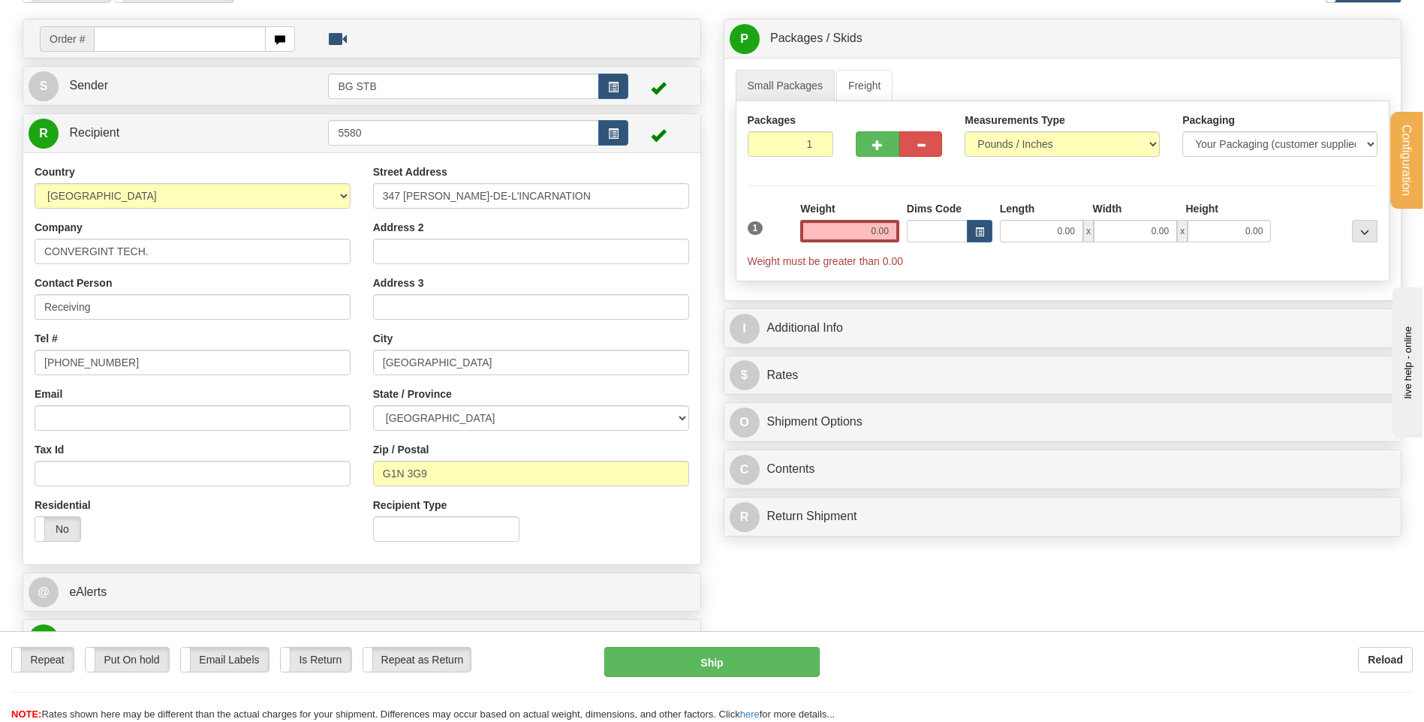
scroll to position [0, 0]
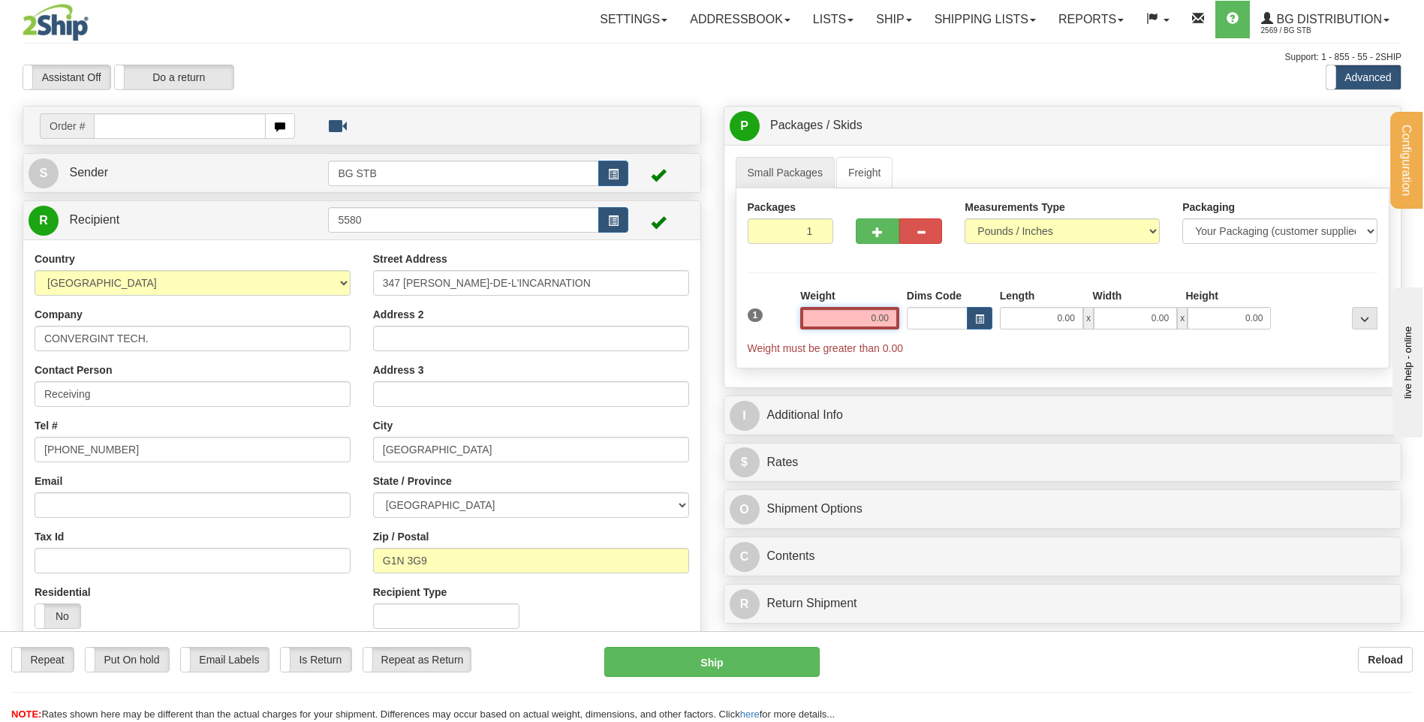
click at [866, 317] on input "0.00" at bounding box center [849, 318] width 99 height 23
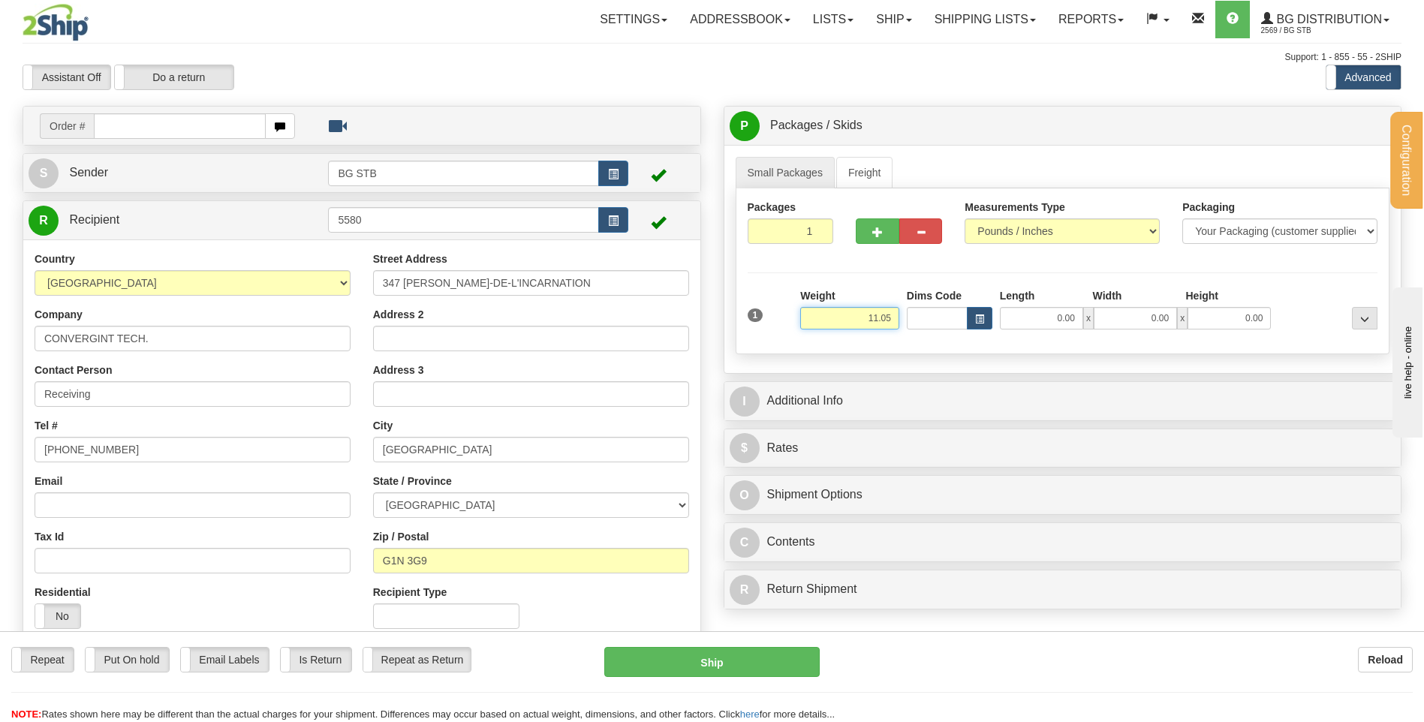
type input "11.05"
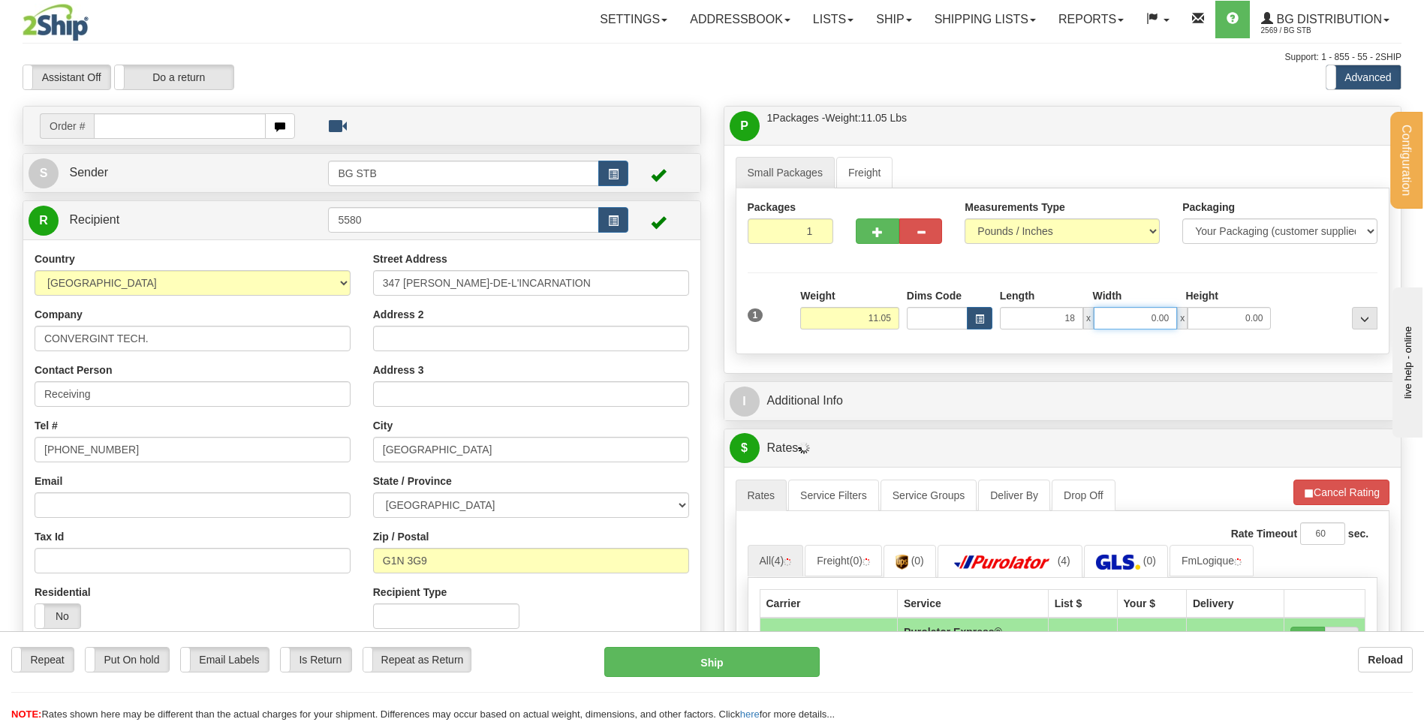
type input "18.00"
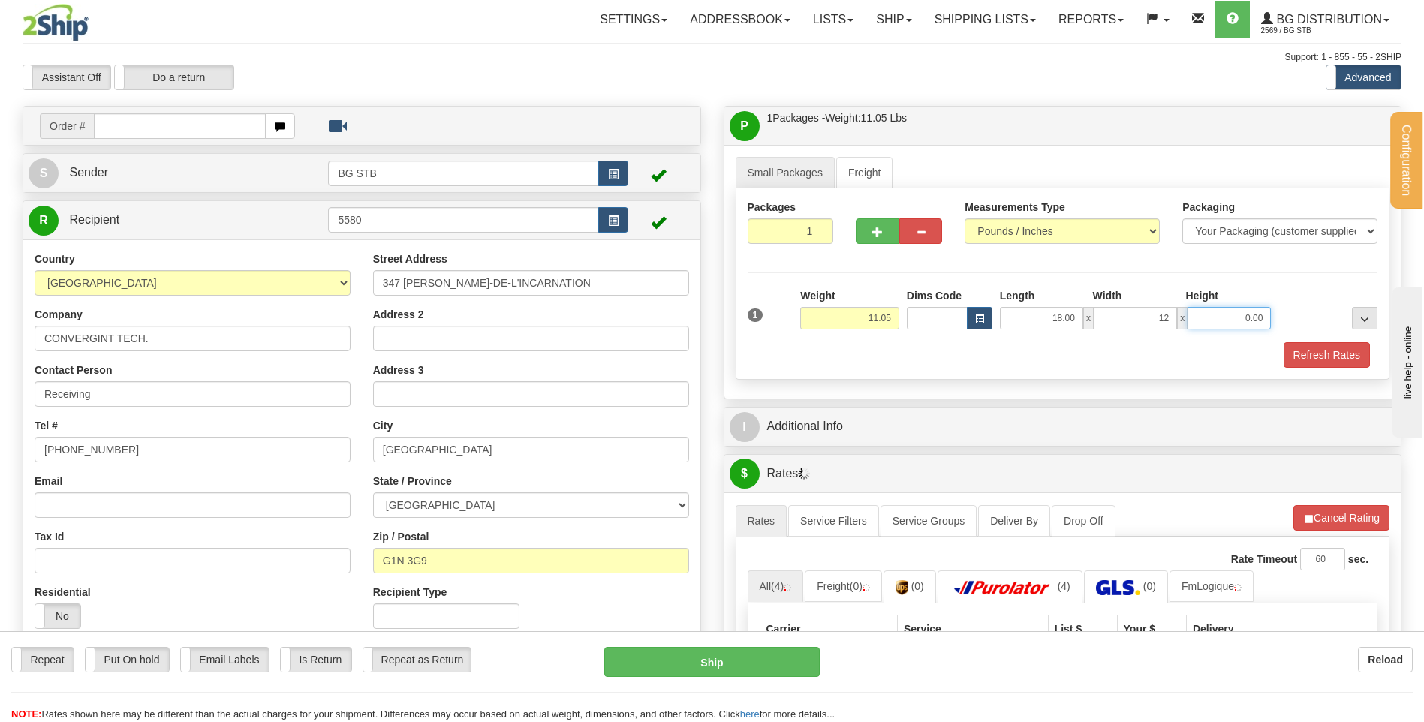
type input "12.00"
type input "13.00"
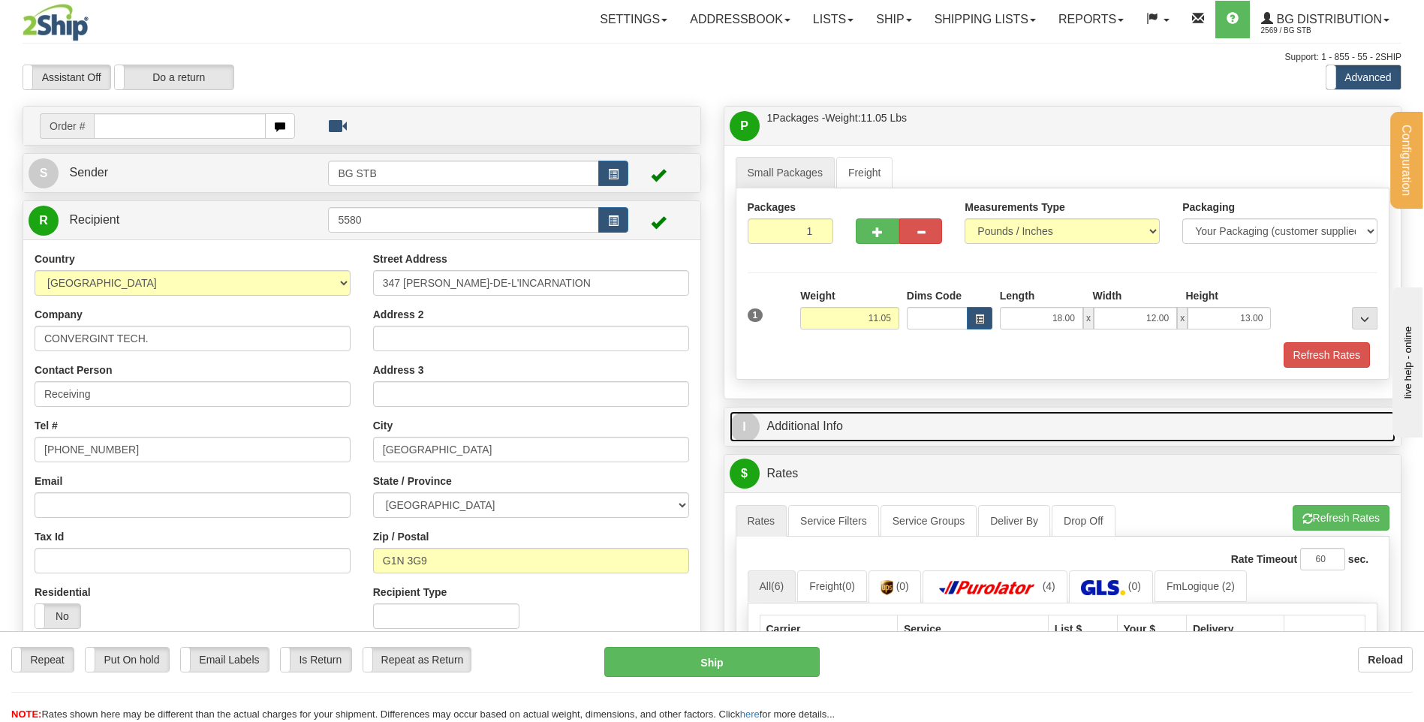
click at [894, 433] on link "I Additional Info" at bounding box center [1063, 426] width 666 height 31
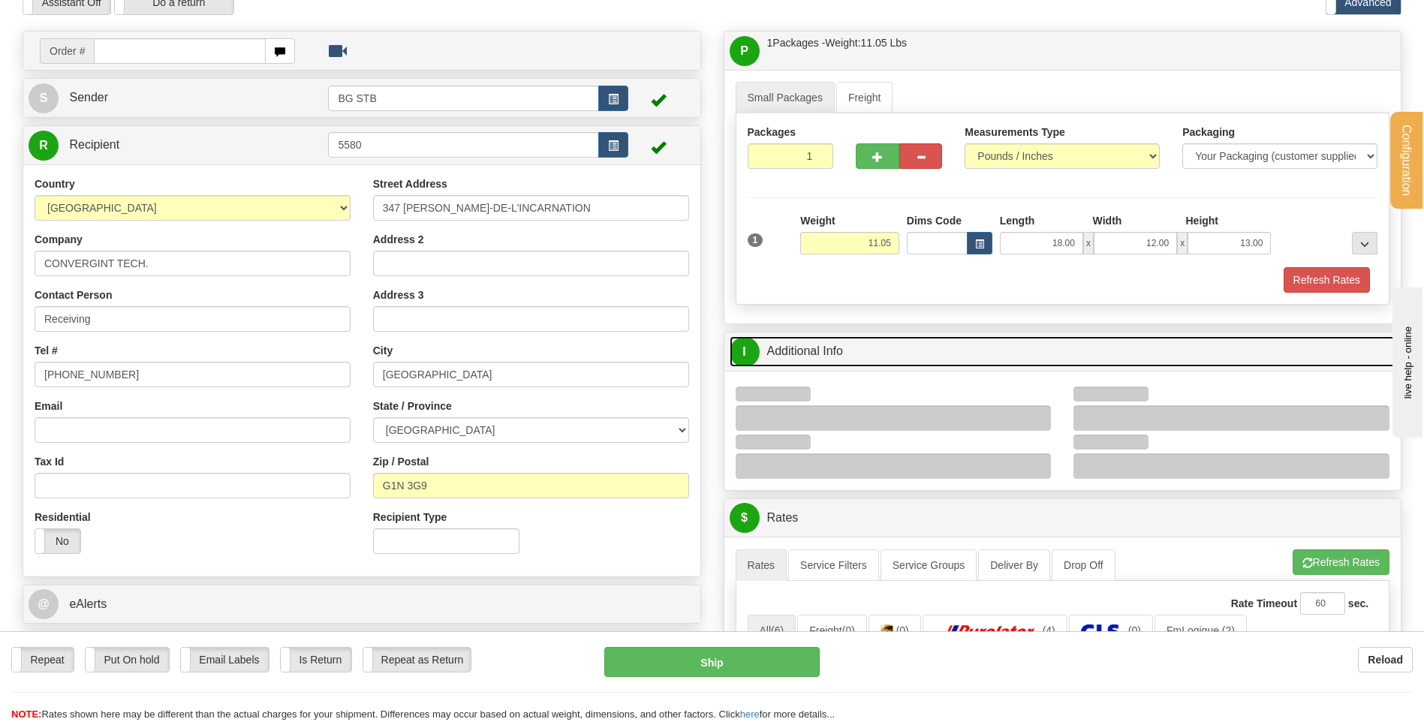
scroll to position [225, 0]
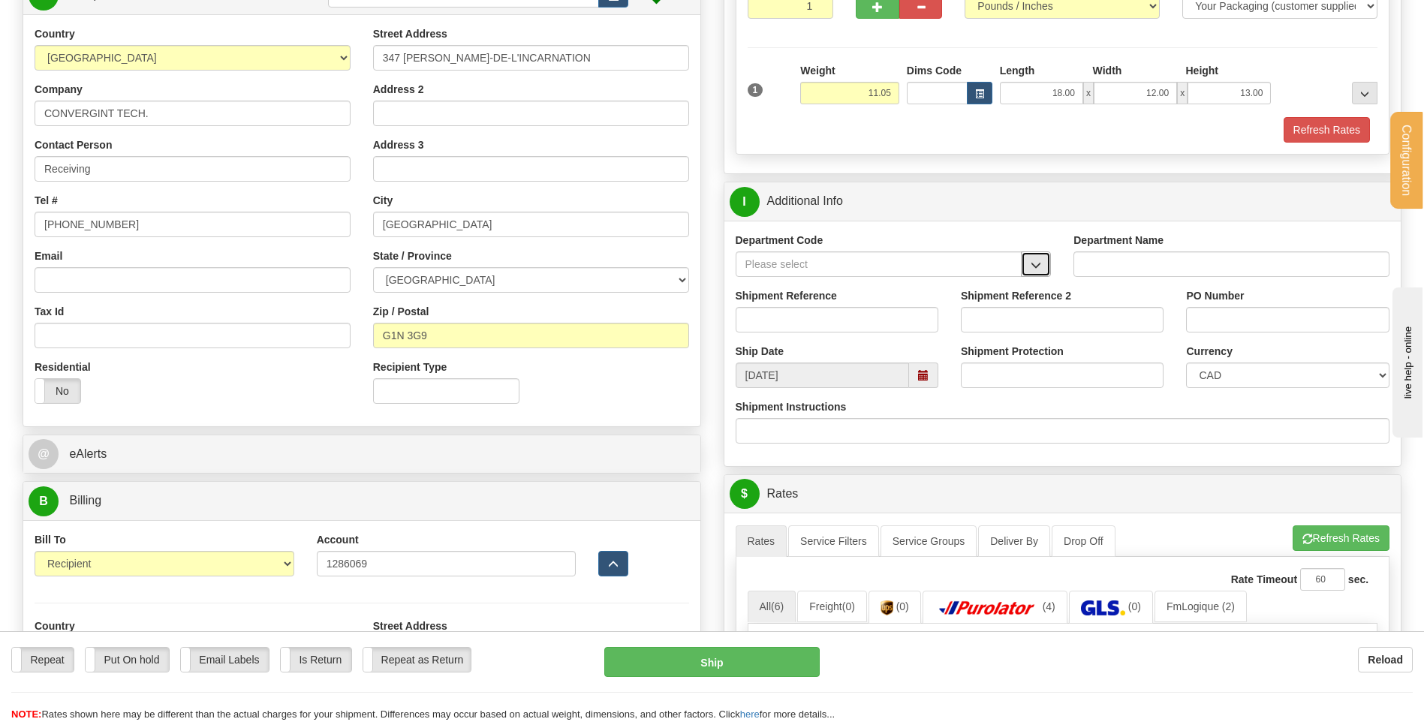
click at [1032, 267] on span "button" at bounding box center [1035, 265] width 11 height 10
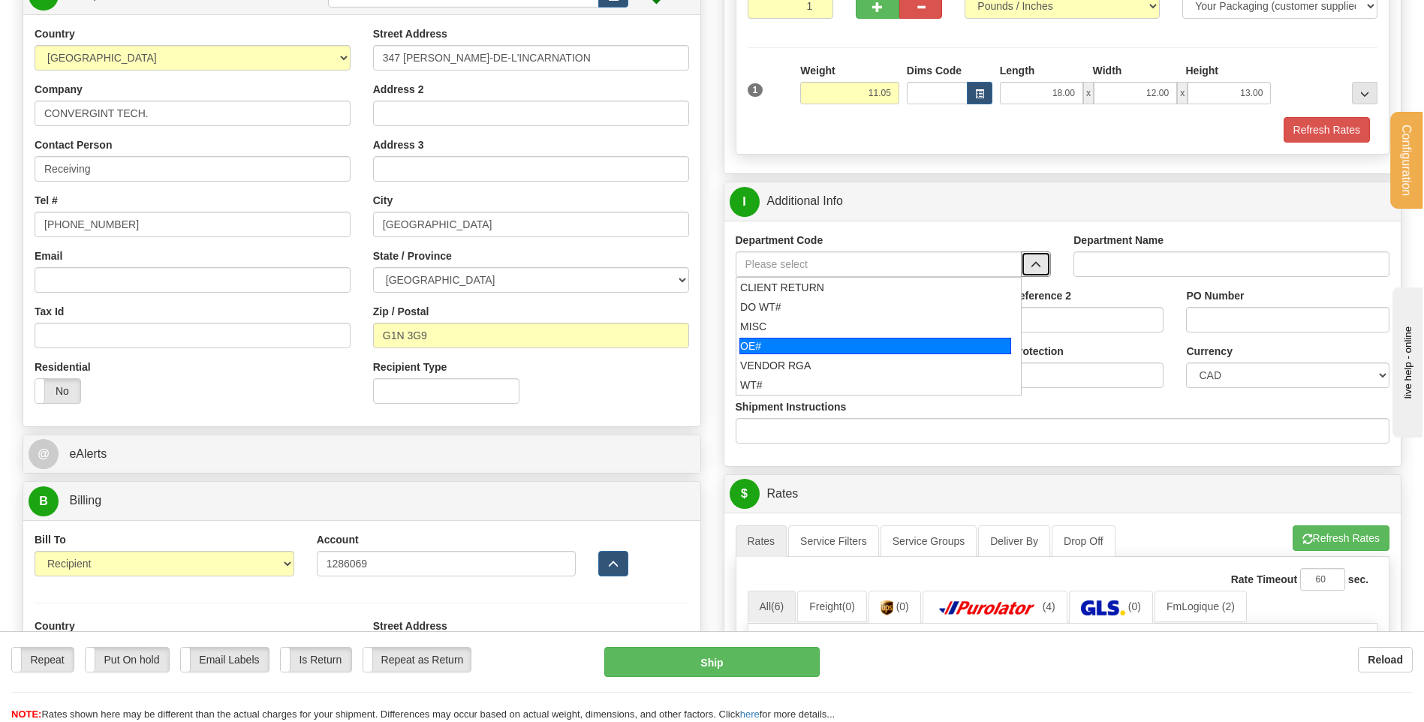
click at [853, 338] on div "OE#" at bounding box center [875, 346] width 272 height 17
type input "OE#"
type input "ORDERS"
click at [850, 326] on input "Shipment Reference" at bounding box center [837, 320] width 203 height 26
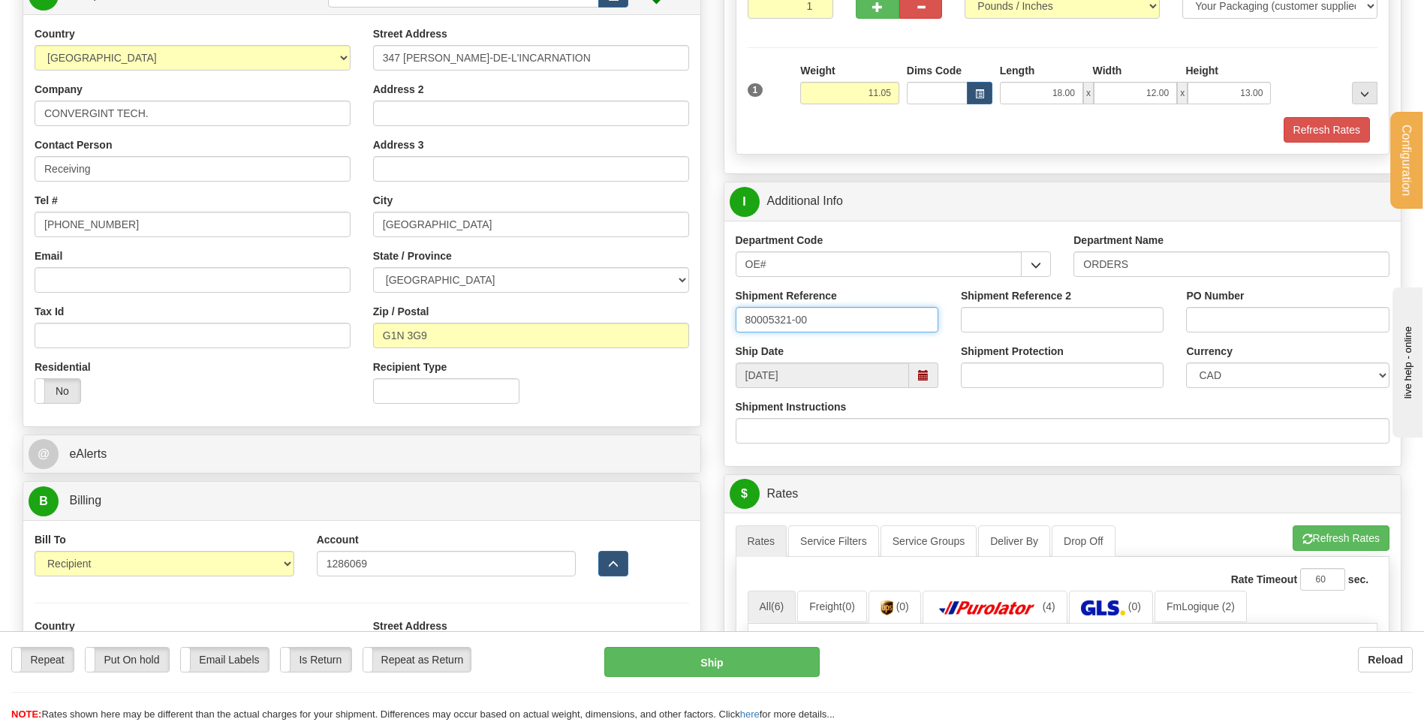
type input "80005321-00"
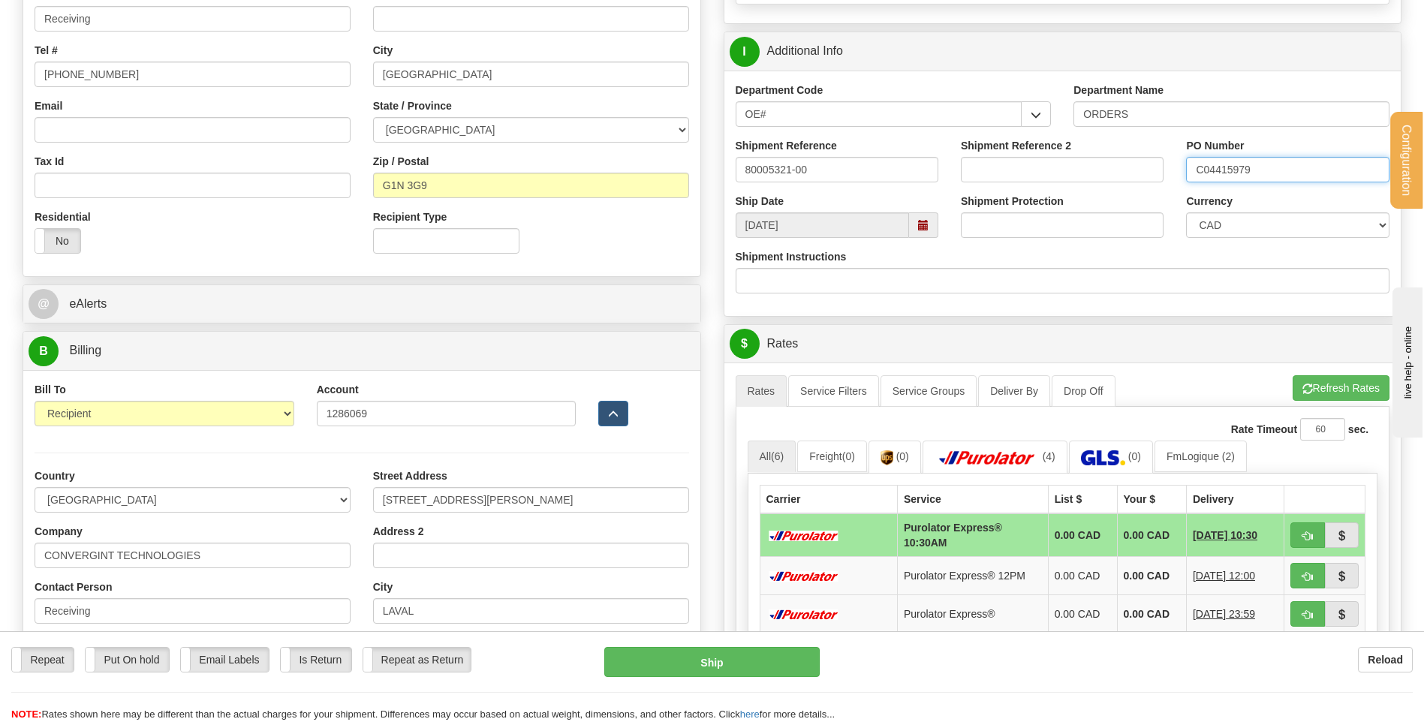
scroll to position [525, 0]
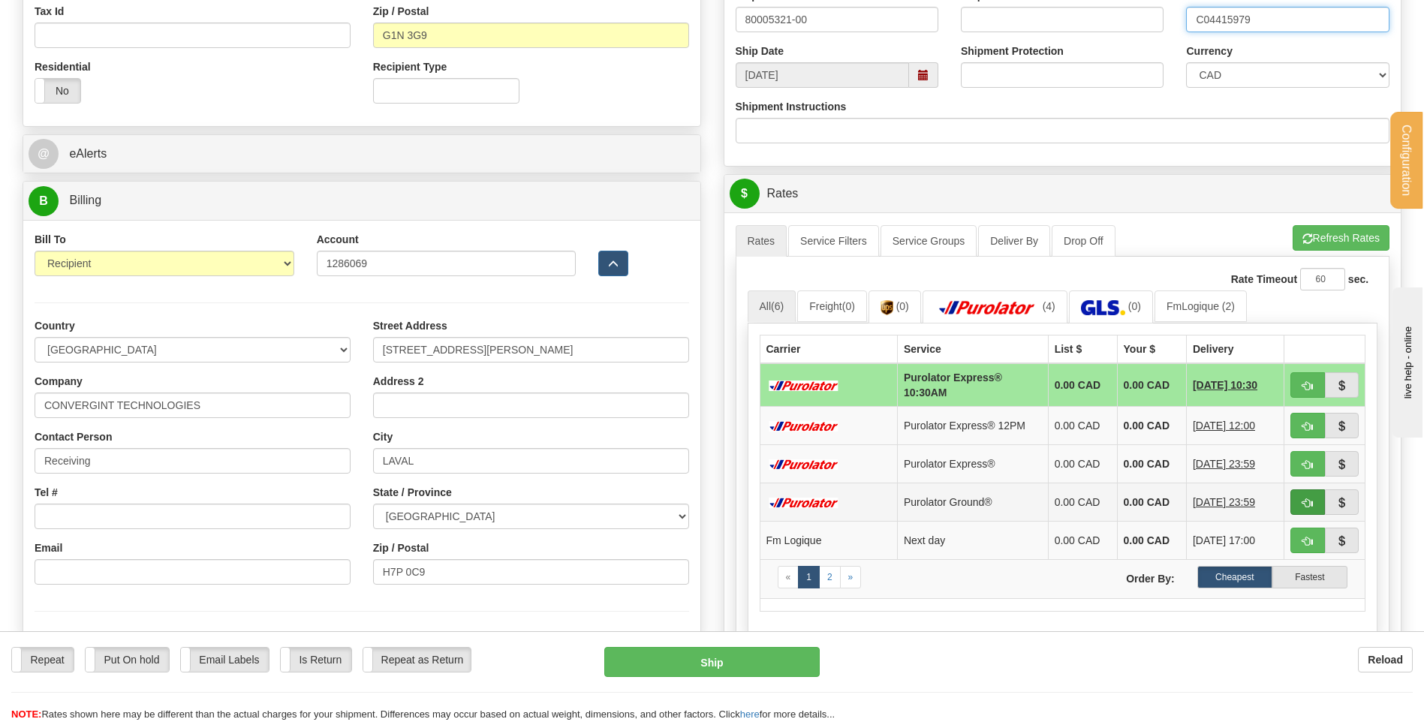
type input "C04415979"
click at [1310, 503] on span "button" at bounding box center [1307, 503] width 11 height 10
type input "260"
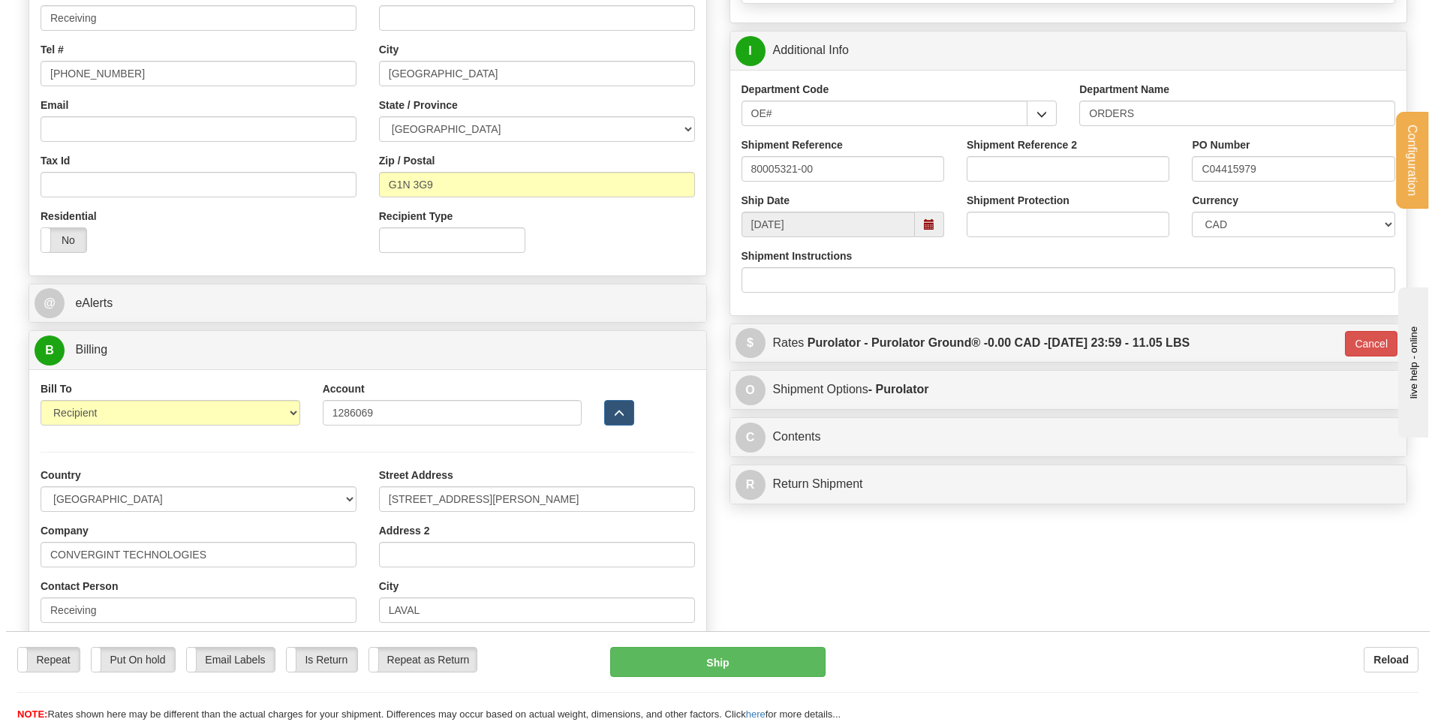
scroll to position [375, 0]
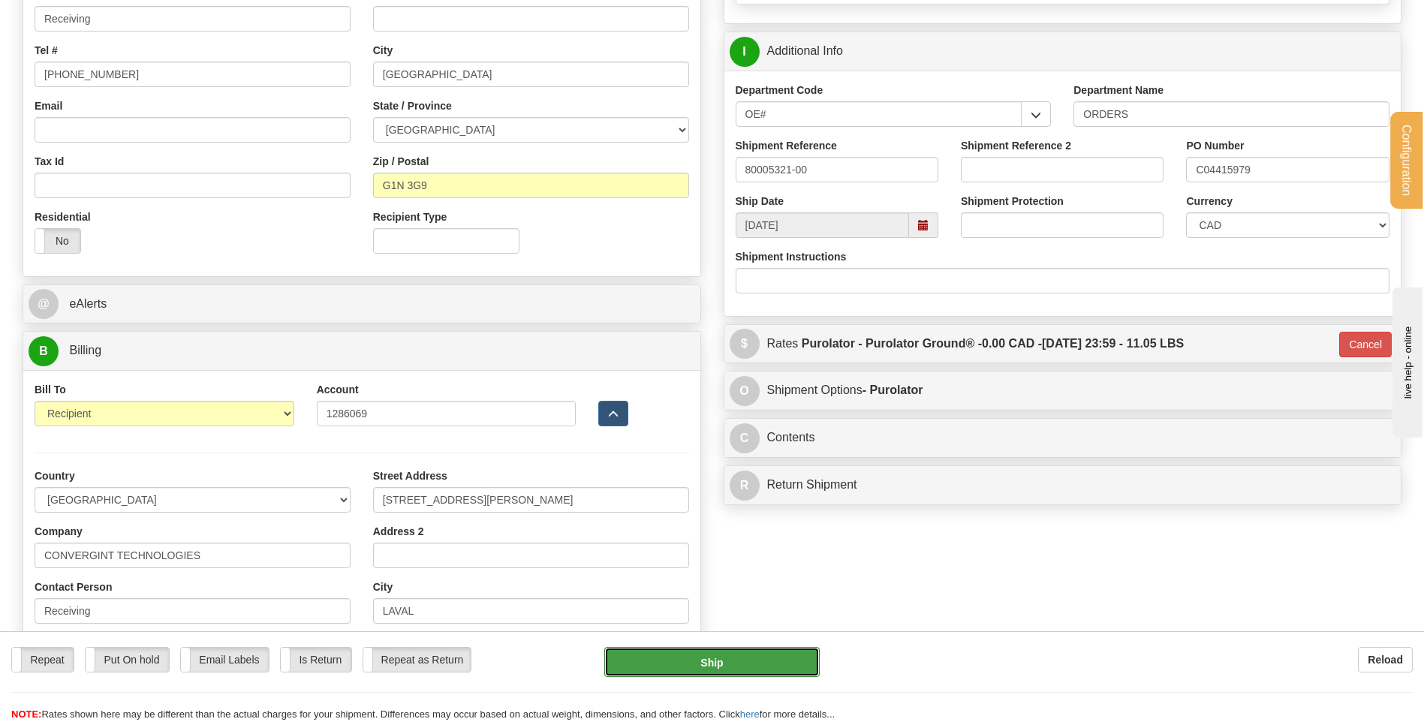
click at [727, 657] on button "Ship" at bounding box center [711, 662] width 215 height 30
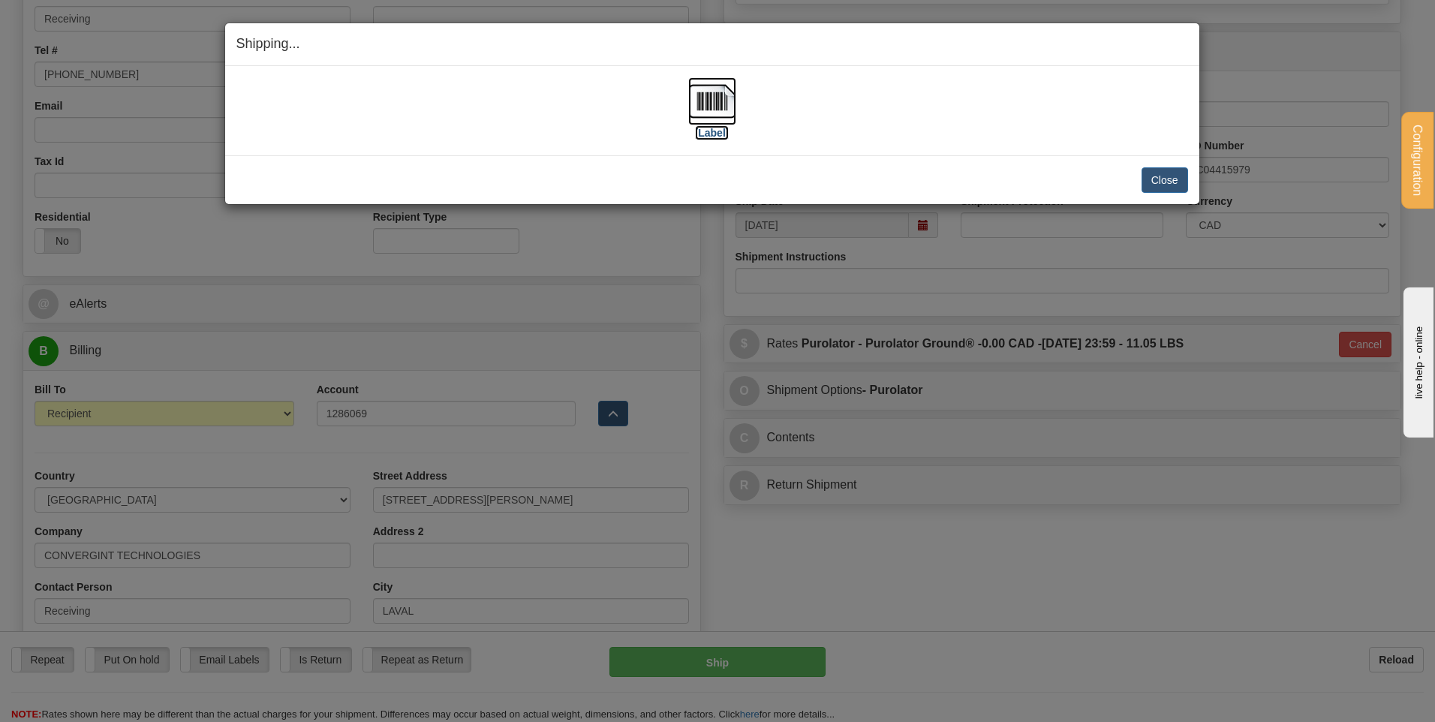
click at [706, 112] on img at bounding box center [712, 101] width 48 height 48
click at [1169, 174] on button "Close" at bounding box center [1165, 180] width 47 height 26
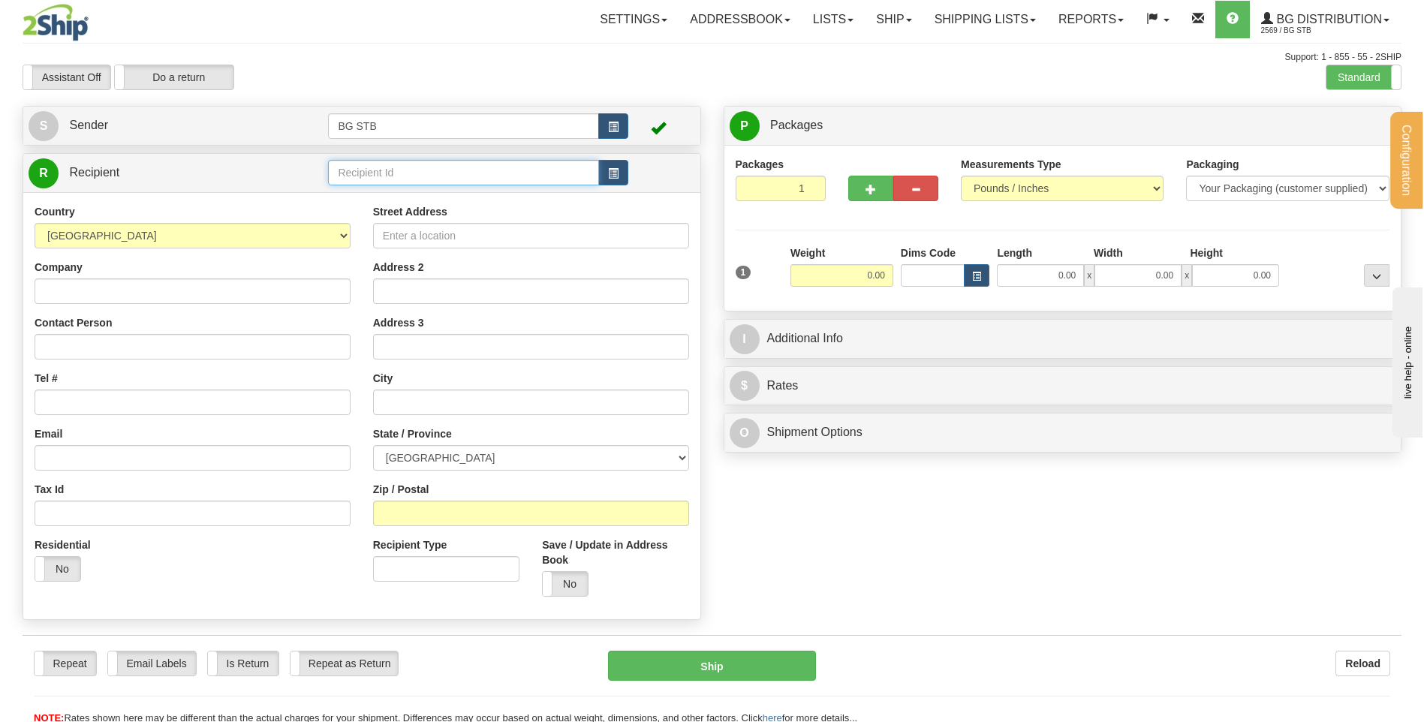
click at [405, 176] on input "text" at bounding box center [463, 173] width 270 height 26
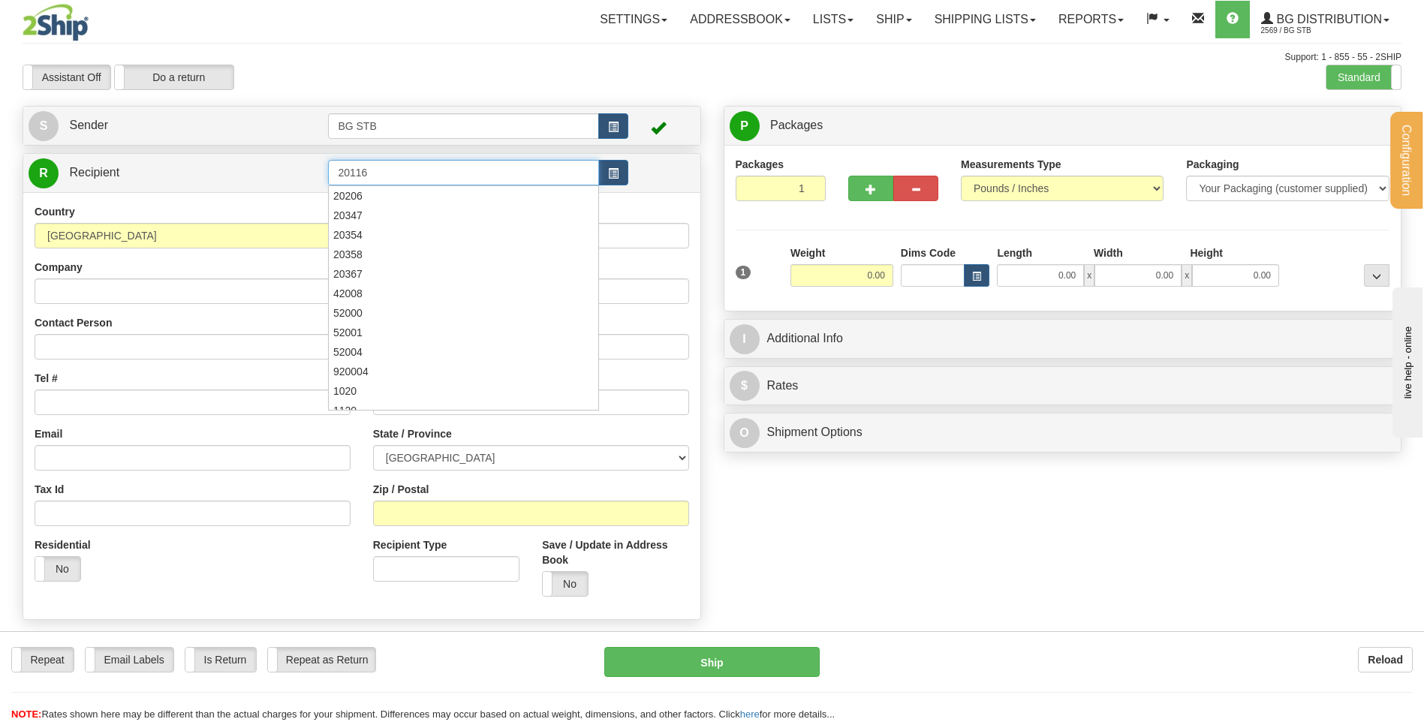
type input "20116"
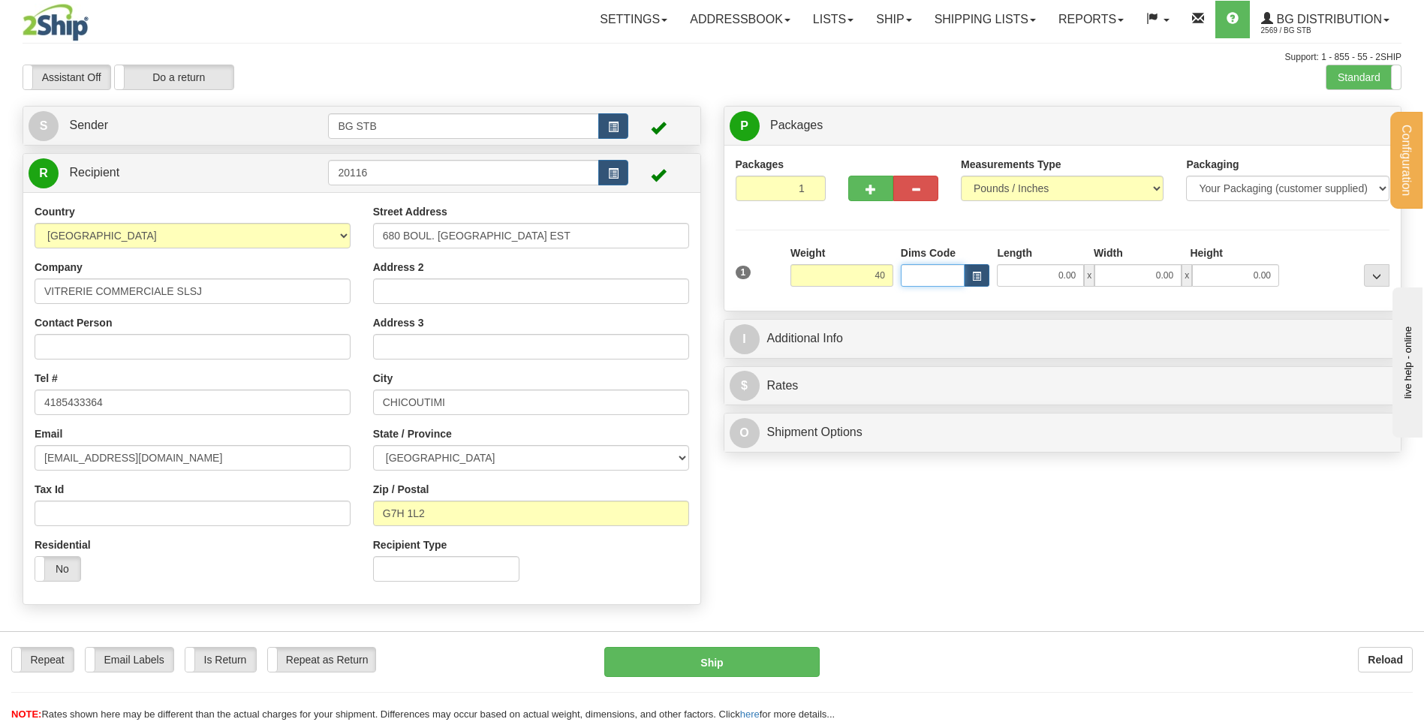
type input "40.00"
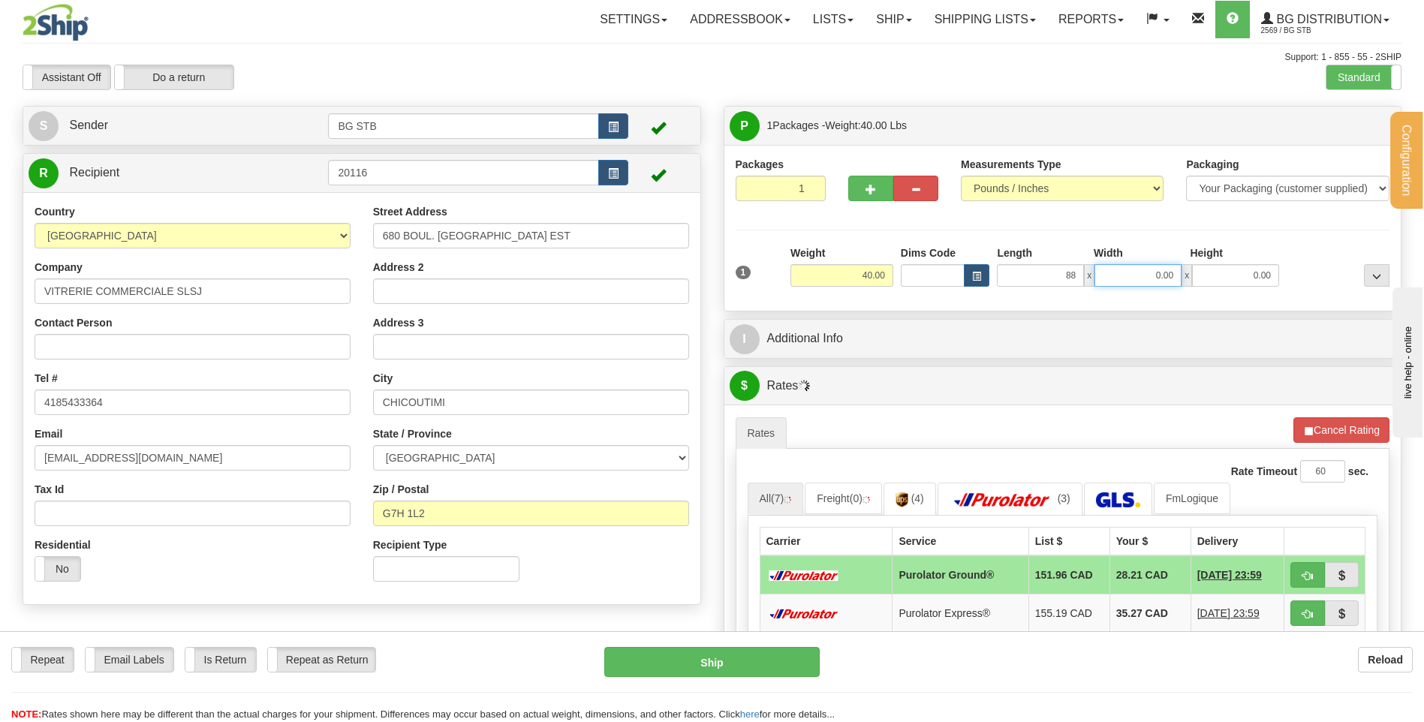
type input "88.00"
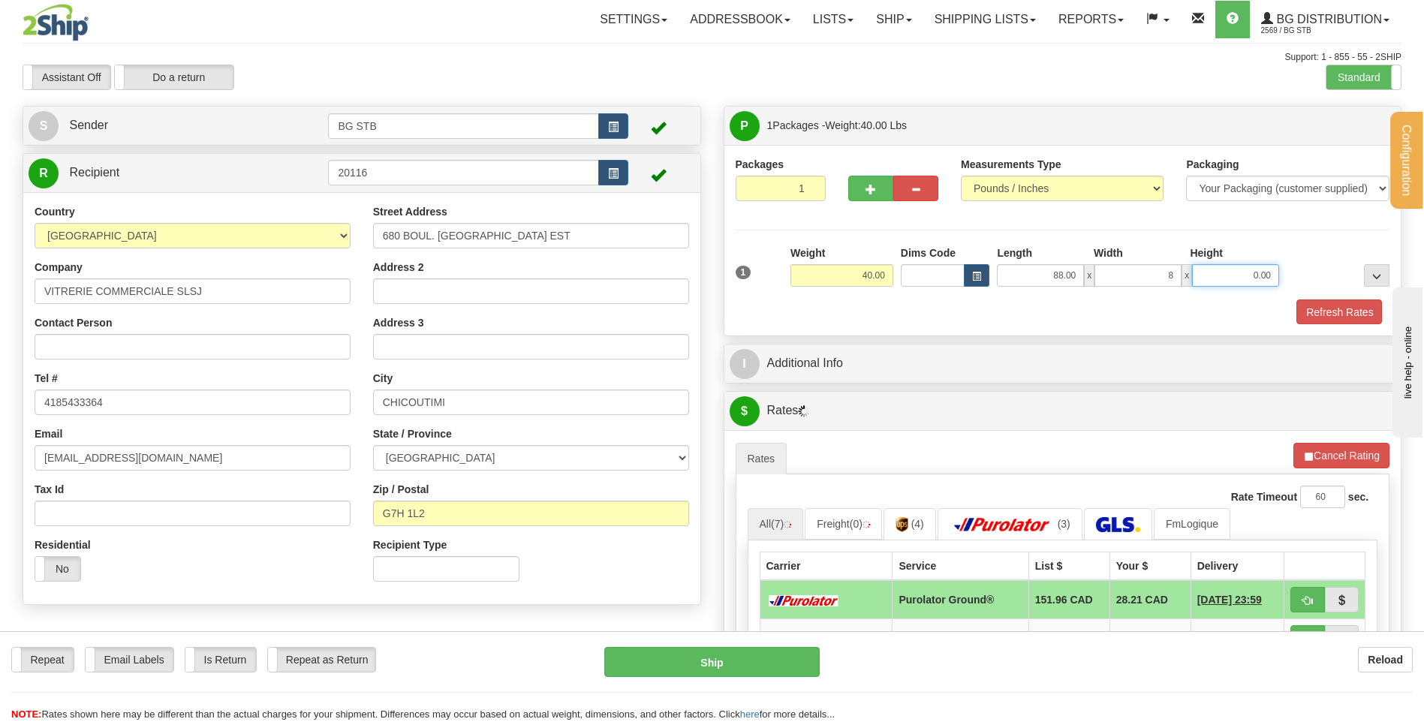
type input "8.00"
type input "6.00"
click at [858, 195] on button "button" at bounding box center [870, 189] width 45 height 26
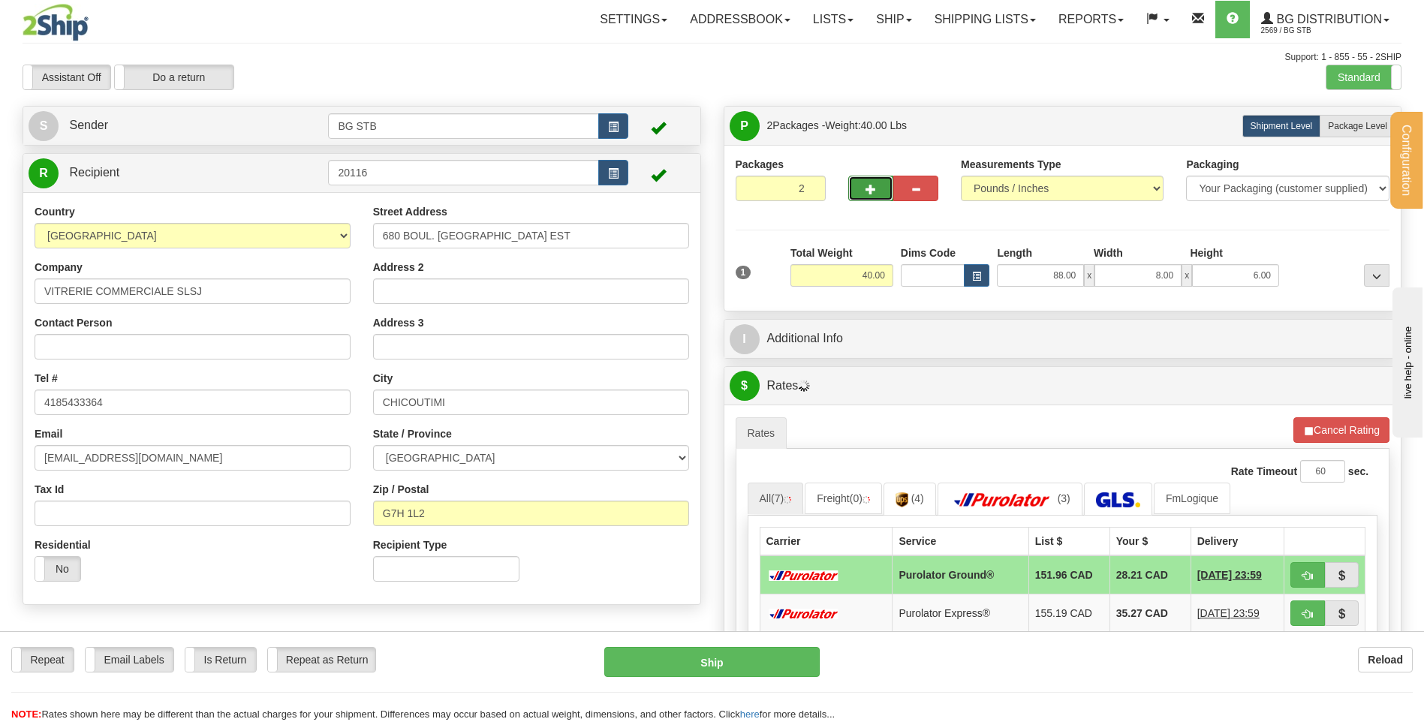
click at [867, 187] on span "button" at bounding box center [870, 190] width 11 height 10
type input "3"
drag, startPoint x: 1377, startPoint y: 117, endPoint x: 1199, endPoint y: 196, distance: 195.2
click at [1374, 120] on label "Package Level Pack.." at bounding box center [1357, 126] width 76 height 23
radio input "true"
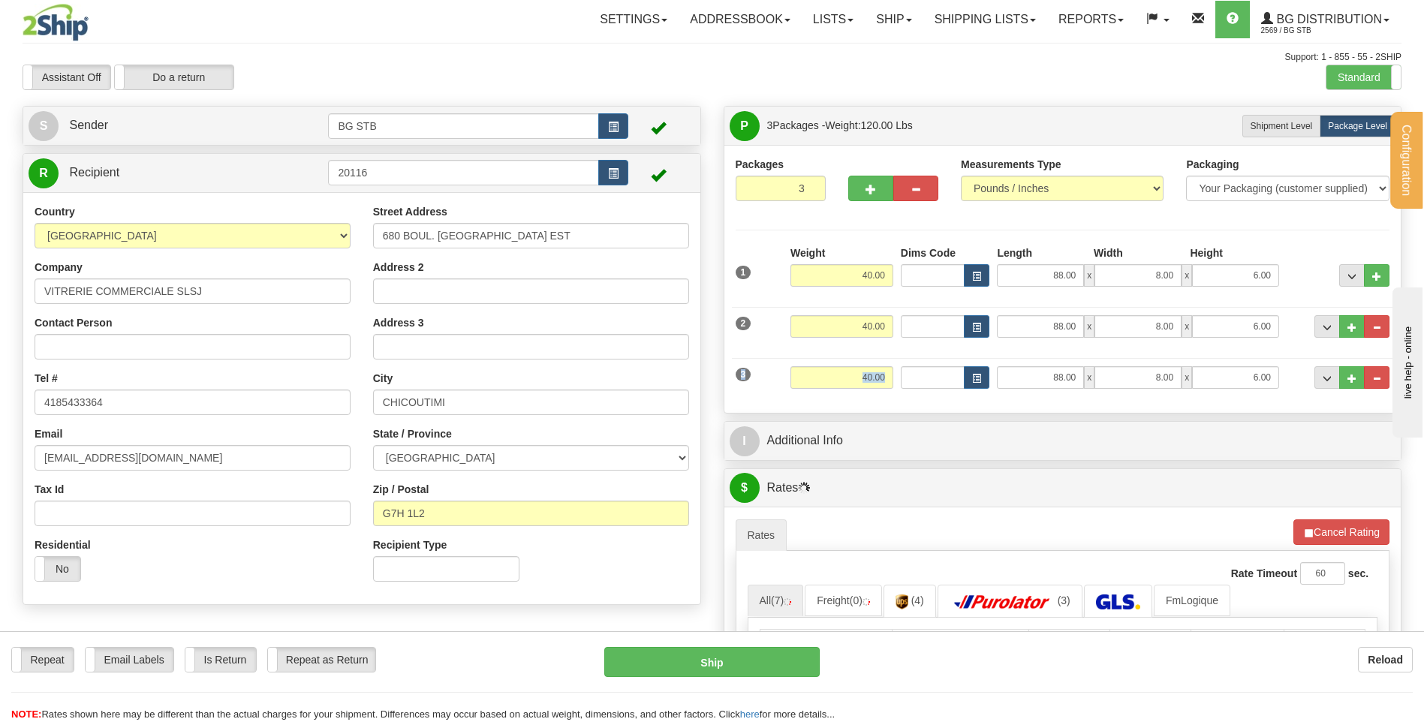
drag, startPoint x: 838, startPoint y: 359, endPoint x: 911, endPoint y: 371, distance: 74.5
click at [911, 371] on div "3 Weight 40.00 Dims Code Length Width Height" at bounding box center [1063, 376] width 662 height 50
click at [842, 363] on div "3 Weight 40.00 Dims Code Length Width Height" at bounding box center [1063, 376] width 662 height 50
drag, startPoint x: 839, startPoint y: 375, endPoint x: 999, endPoint y: 360, distance: 160.6
click at [998, 360] on div "3 Weight 40.00 Dims Code Length Width Height" at bounding box center [1063, 376] width 662 height 50
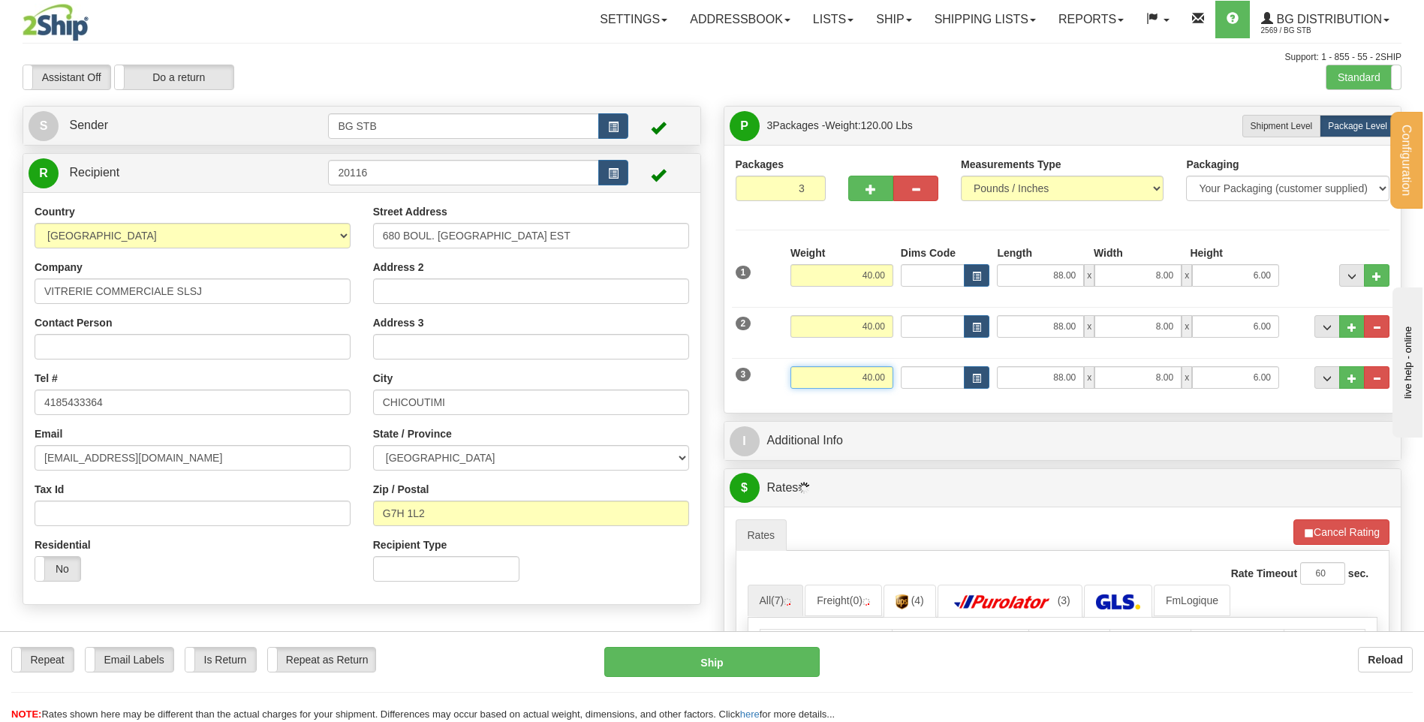
drag, startPoint x: 862, startPoint y: 377, endPoint x: 955, endPoint y: 384, distance: 92.6
click at [952, 384] on div "3 Weight 40.00 Dims Code Length Width Height" at bounding box center [1063, 376] width 662 height 50
drag, startPoint x: 865, startPoint y: 375, endPoint x: 957, endPoint y: 379, distance: 92.4
click at [957, 377] on div "3 Weight 40.00 Dims Code Length Width Height" at bounding box center [1063, 376] width 662 height 50
type input "70.00"
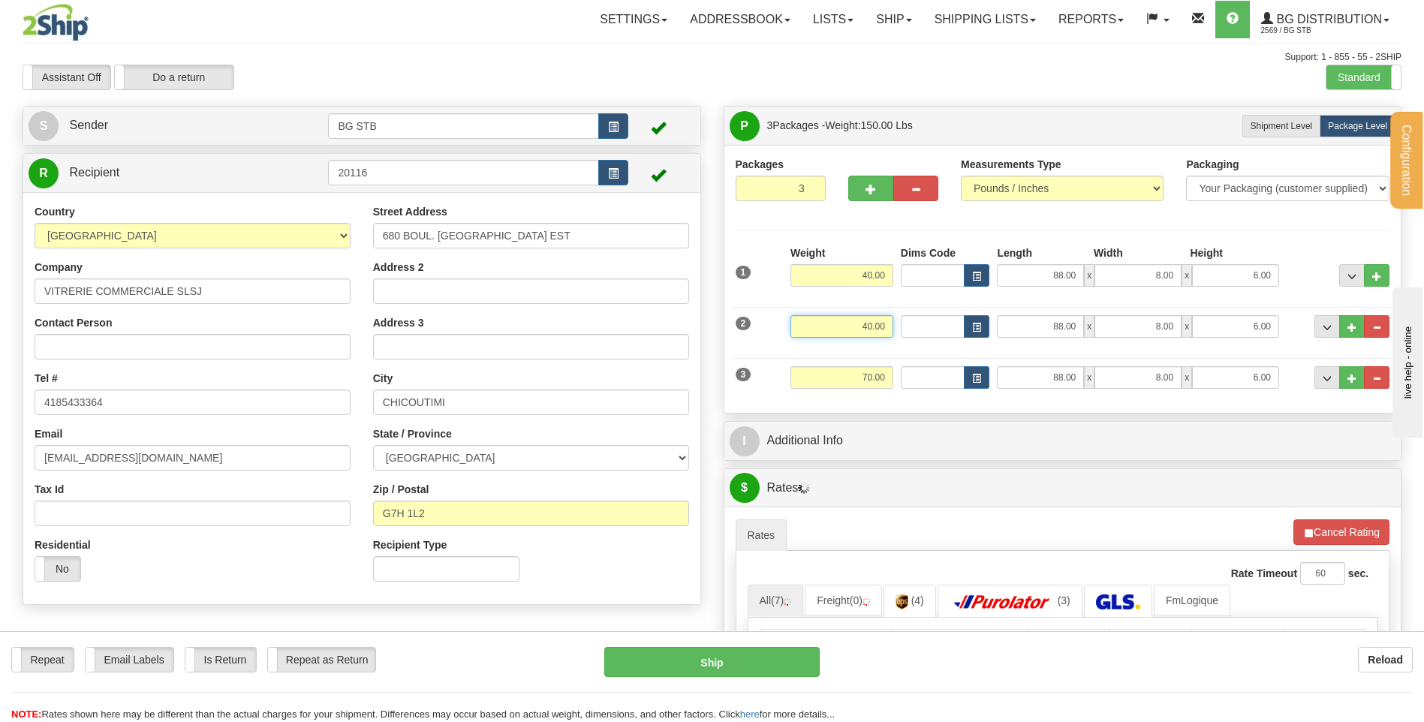
drag, startPoint x: 833, startPoint y: 331, endPoint x: 937, endPoint y: 331, distance: 103.6
click at [937, 331] on div "2 Weight 40.00 Dims Code Length Width Height" at bounding box center [1063, 324] width 662 height 50
type input "55.00"
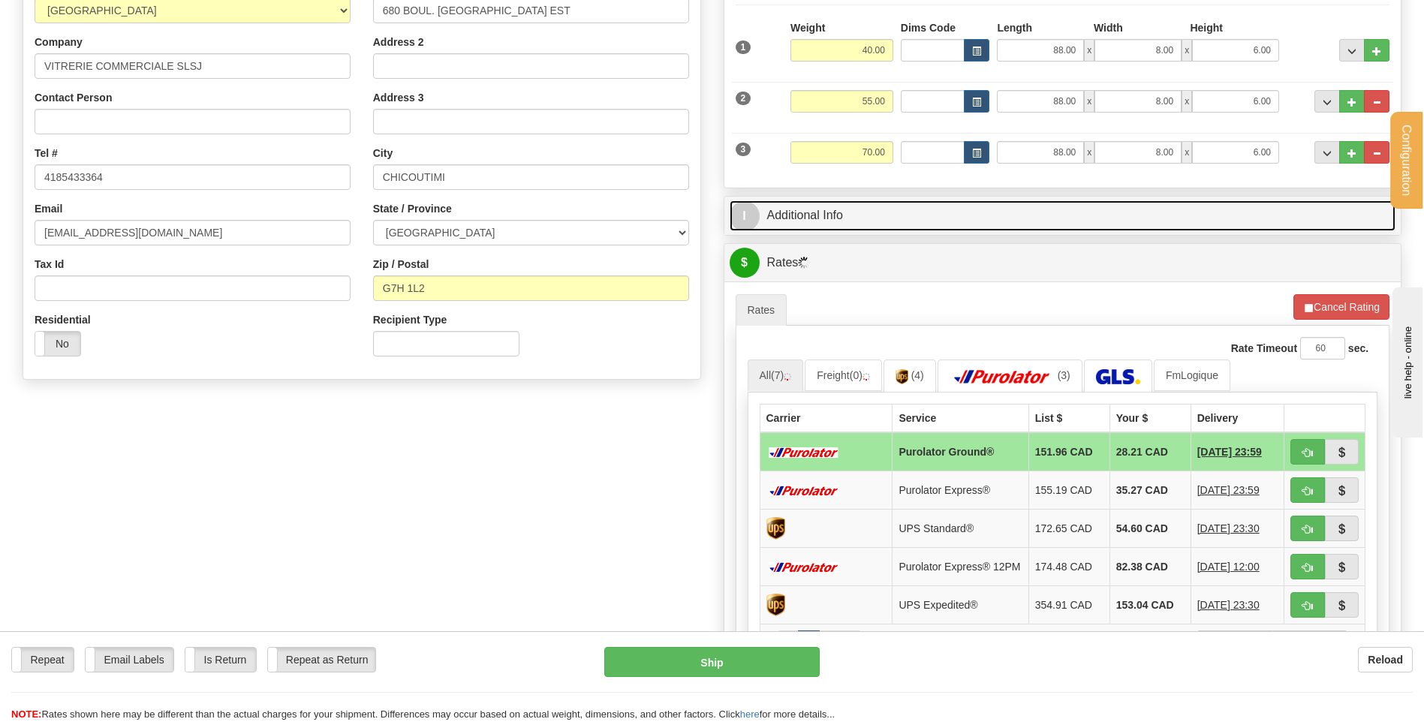
click at [812, 222] on link "I Additional Info" at bounding box center [1063, 215] width 666 height 31
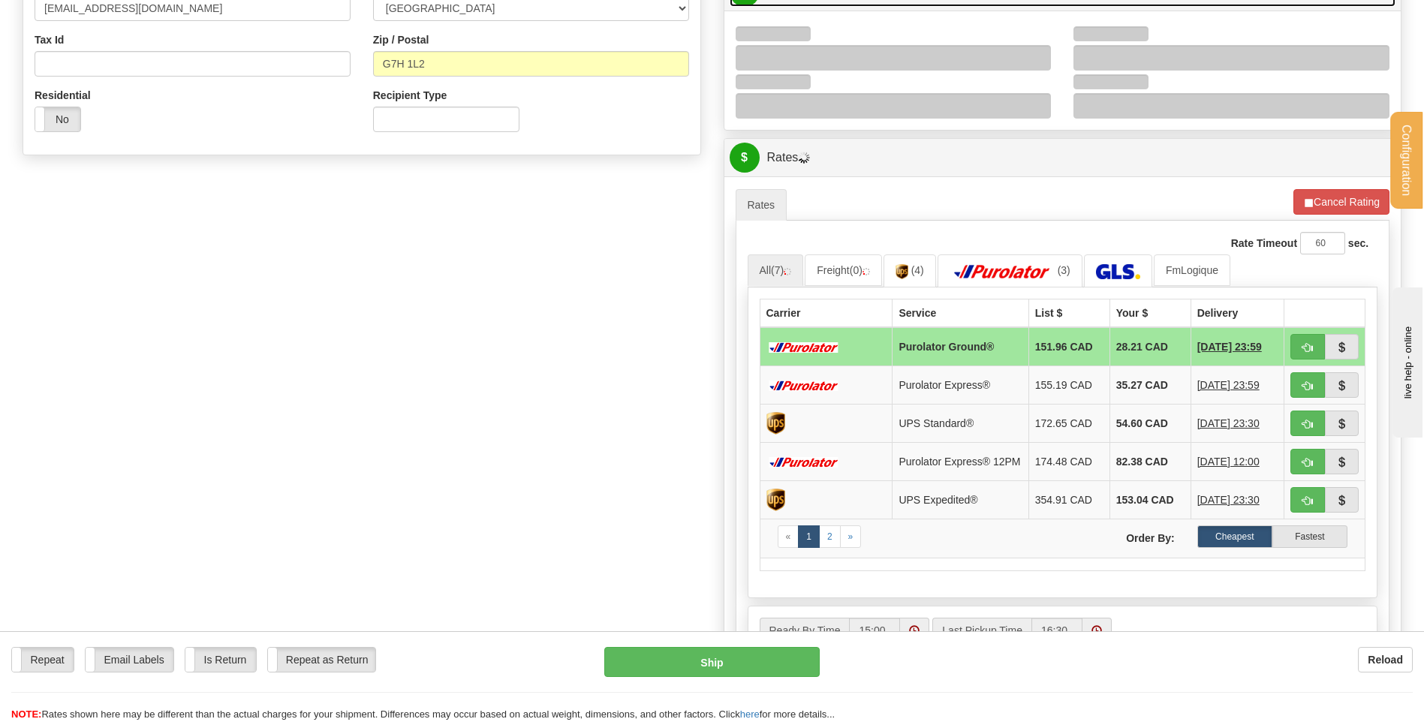
scroll to position [450, 0]
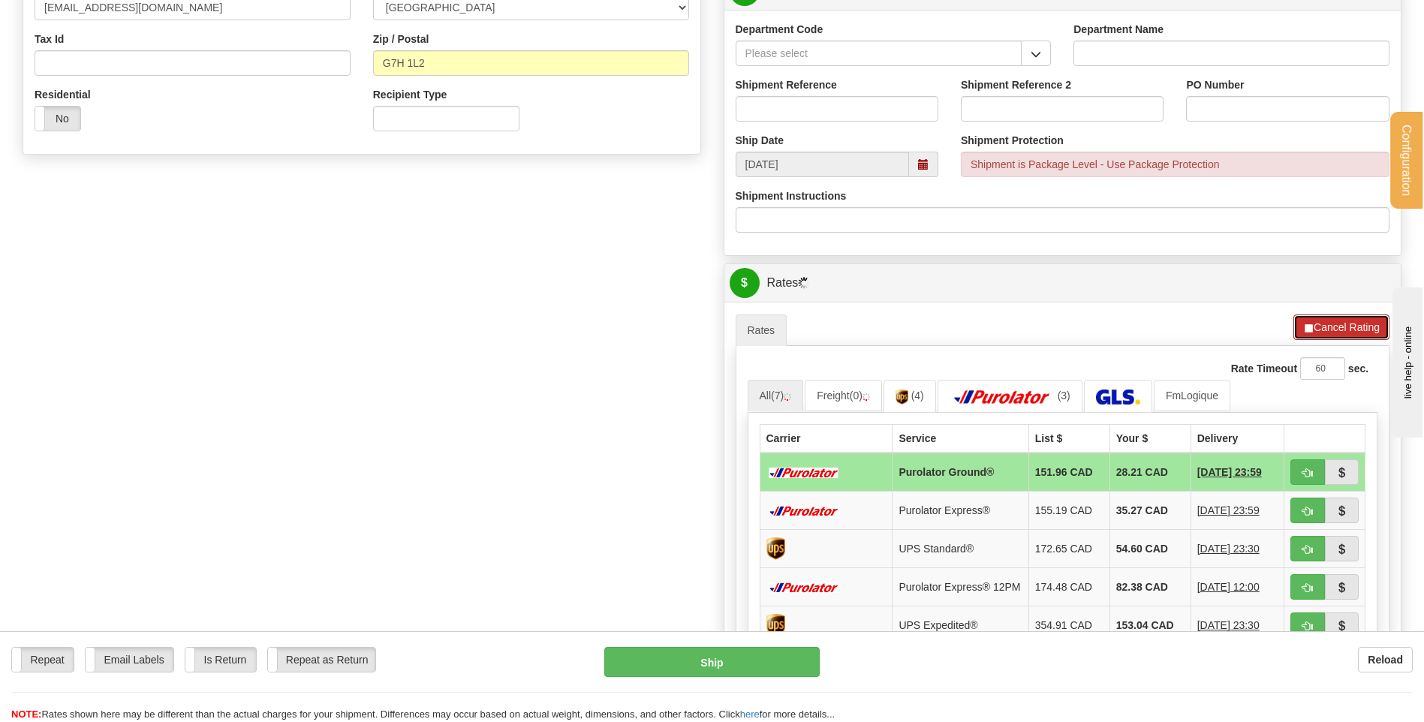
click at [1336, 329] on button "Cancel Rating" at bounding box center [1341, 327] width 96 height 26
click at [1331, 330] on button "Refresh Rates" at bounding box center [1340, 327] width 97 height 26
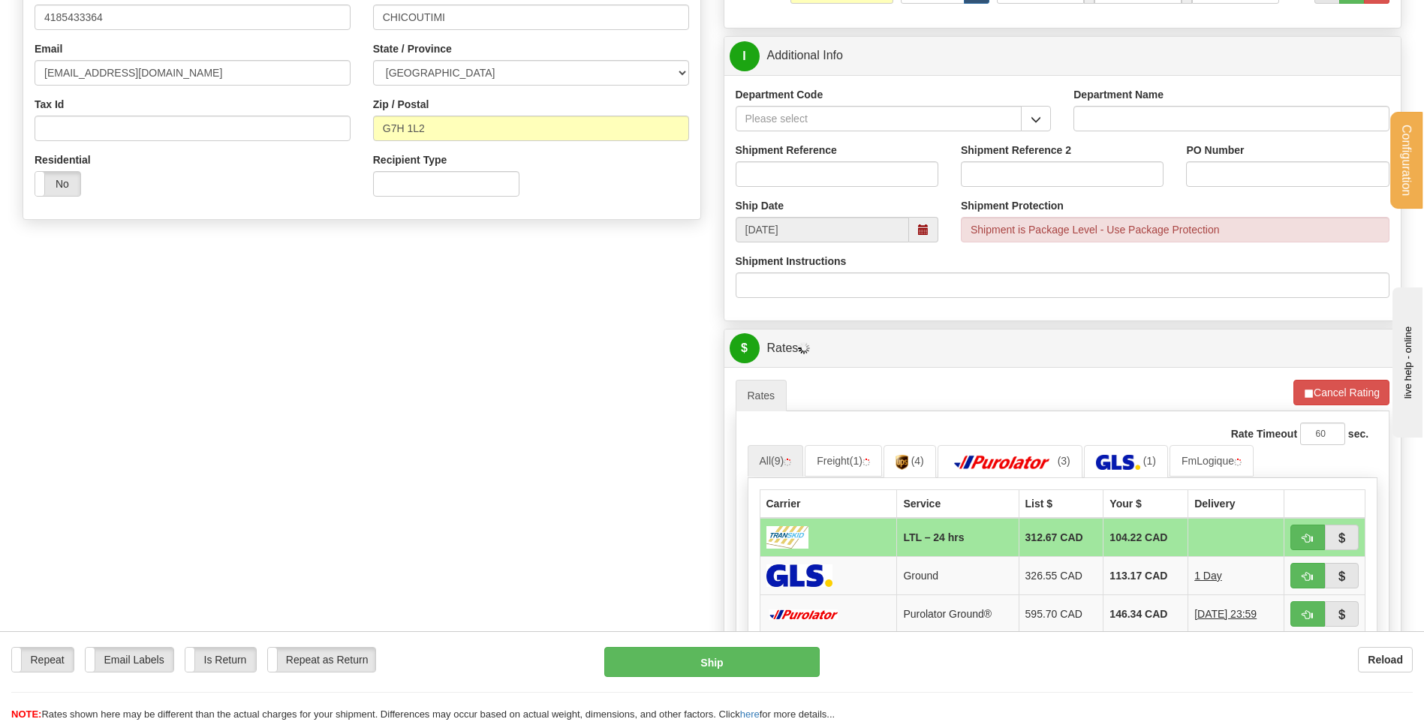
scroll to position [225, 0]
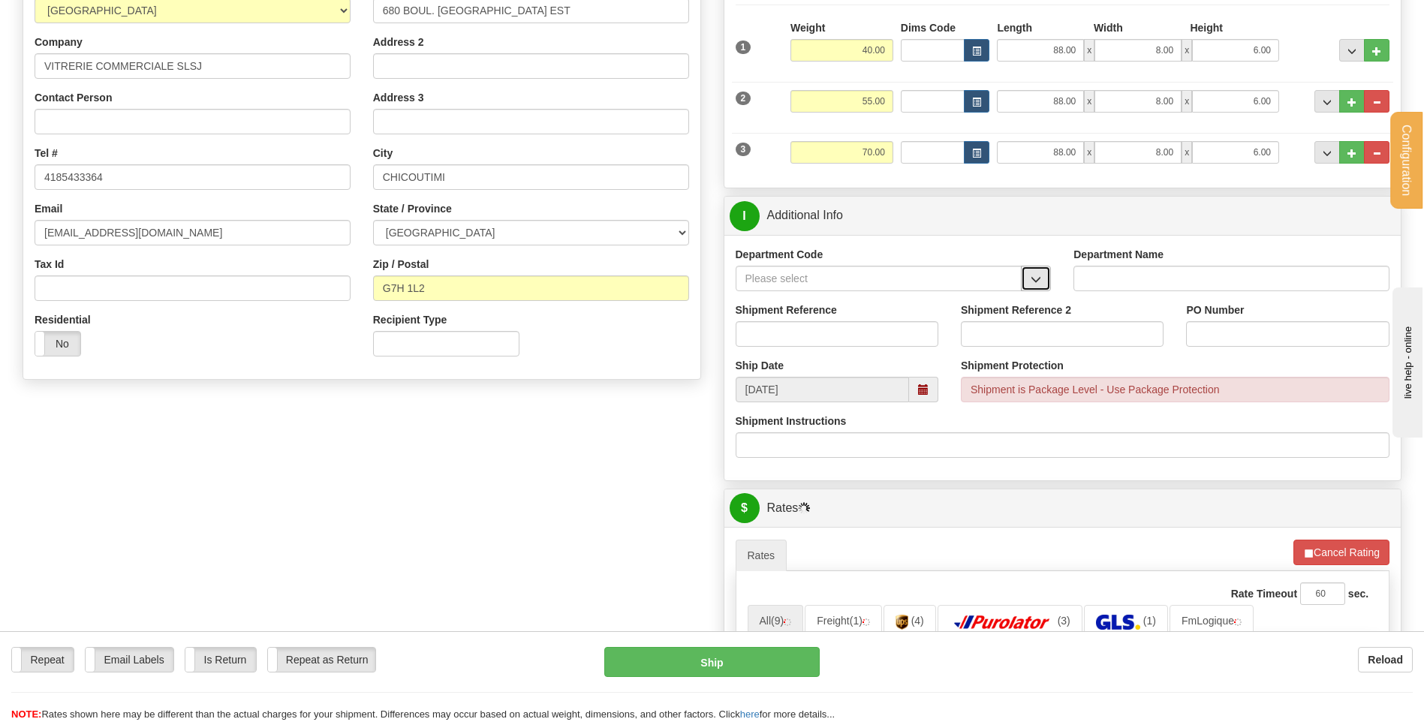
click at [1036, 275] on span "button" at bounding box center [1035, 280] width 11 height 10
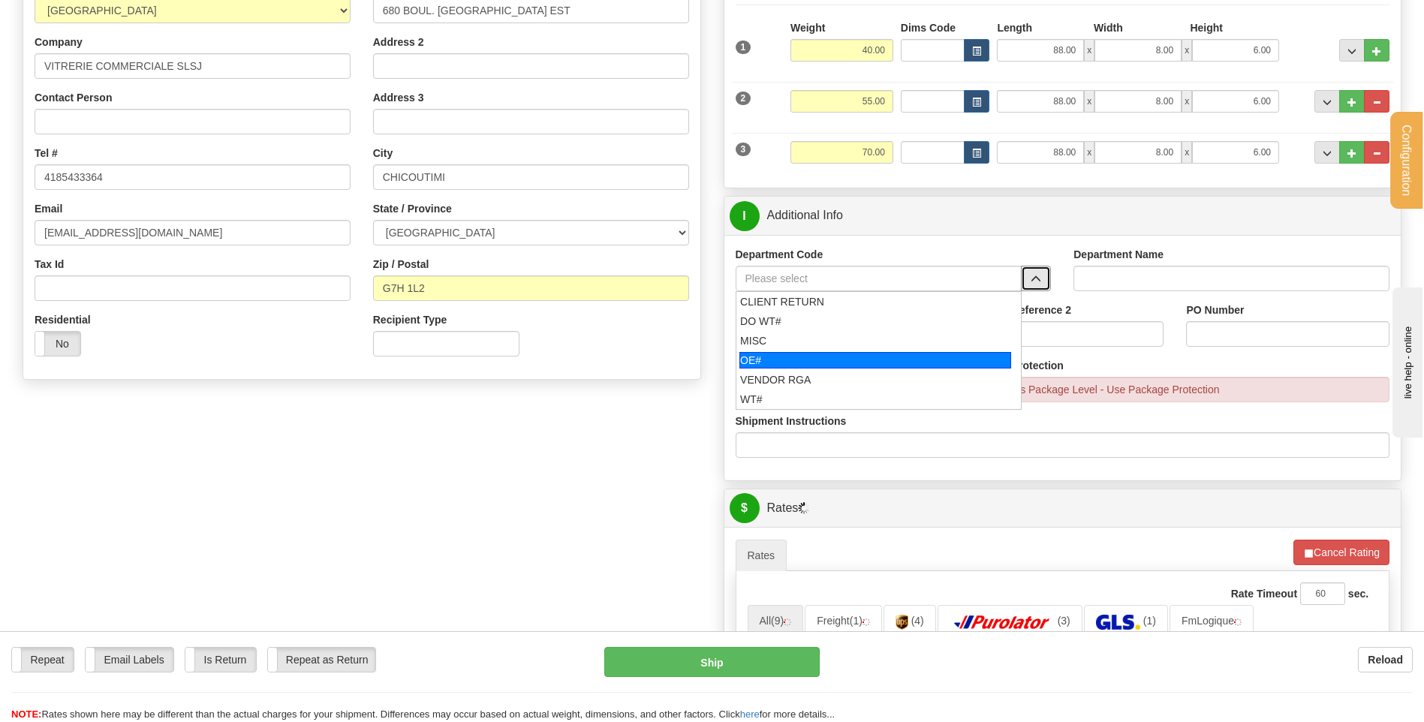
drag, startPoint x: 832, startPoint y: 362, endPoint x: 832, endPoint y: 345, distance: 16.5
click at [832, 360] on div "OE#" at bounding box center [875, 360] width 272 height 17
type input "OE#"
type input "ORDERS"
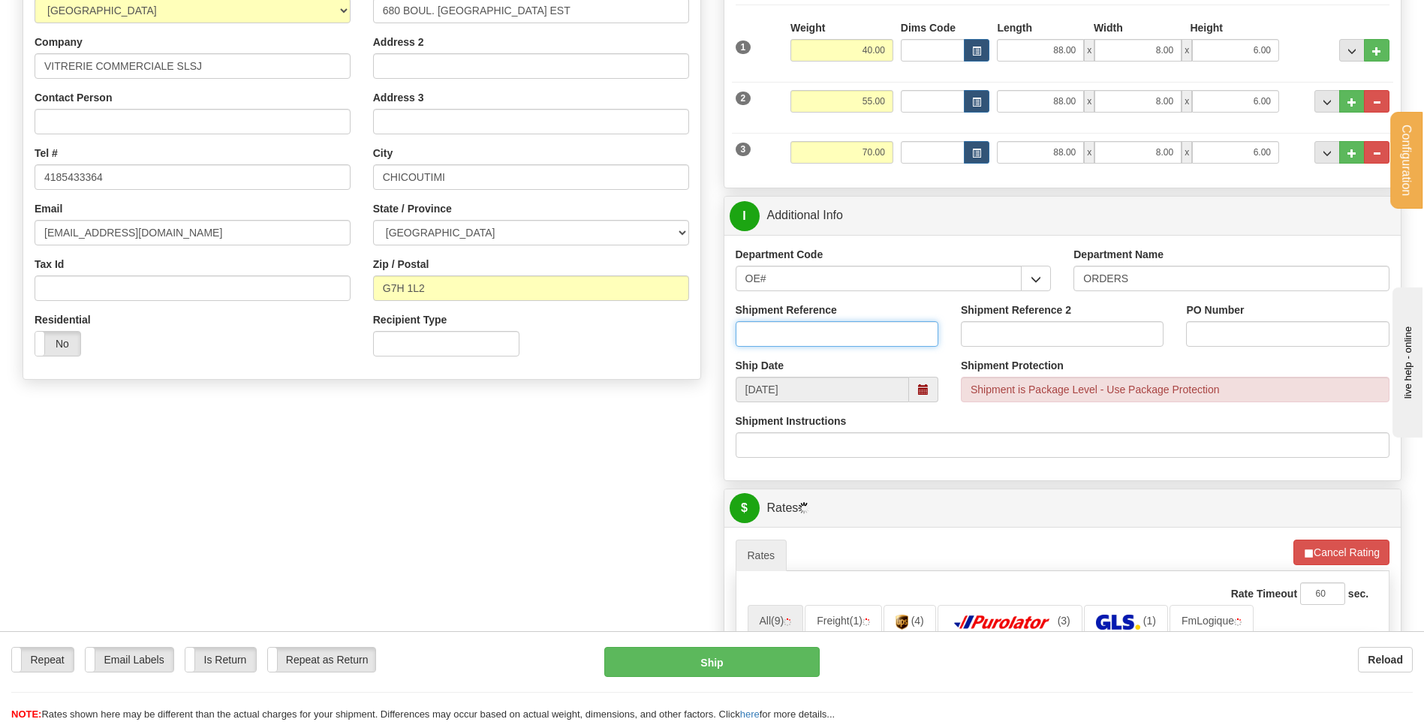
click at [832, 337] on input "Shipment Reference" at bounding box center [837, 334] width 203 height 26
type input "30133694-00"
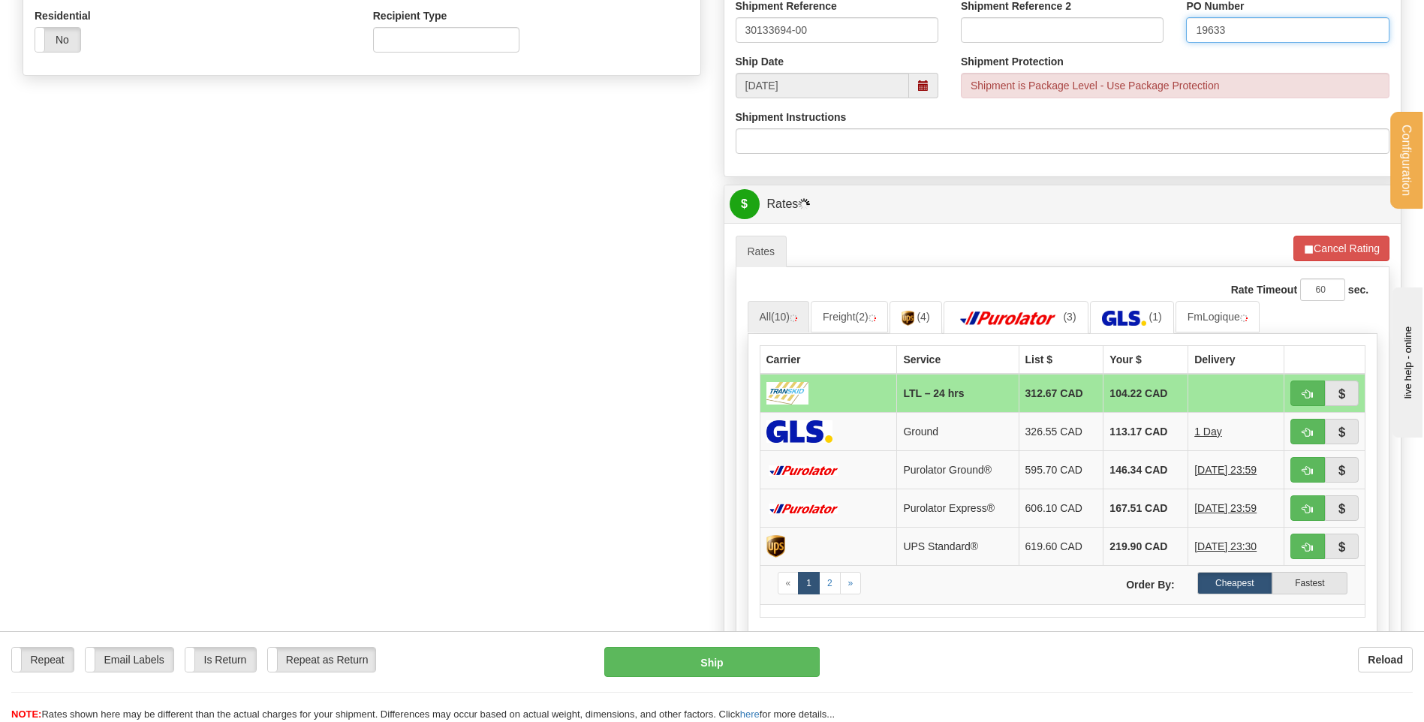
scroll to position [600, 0]
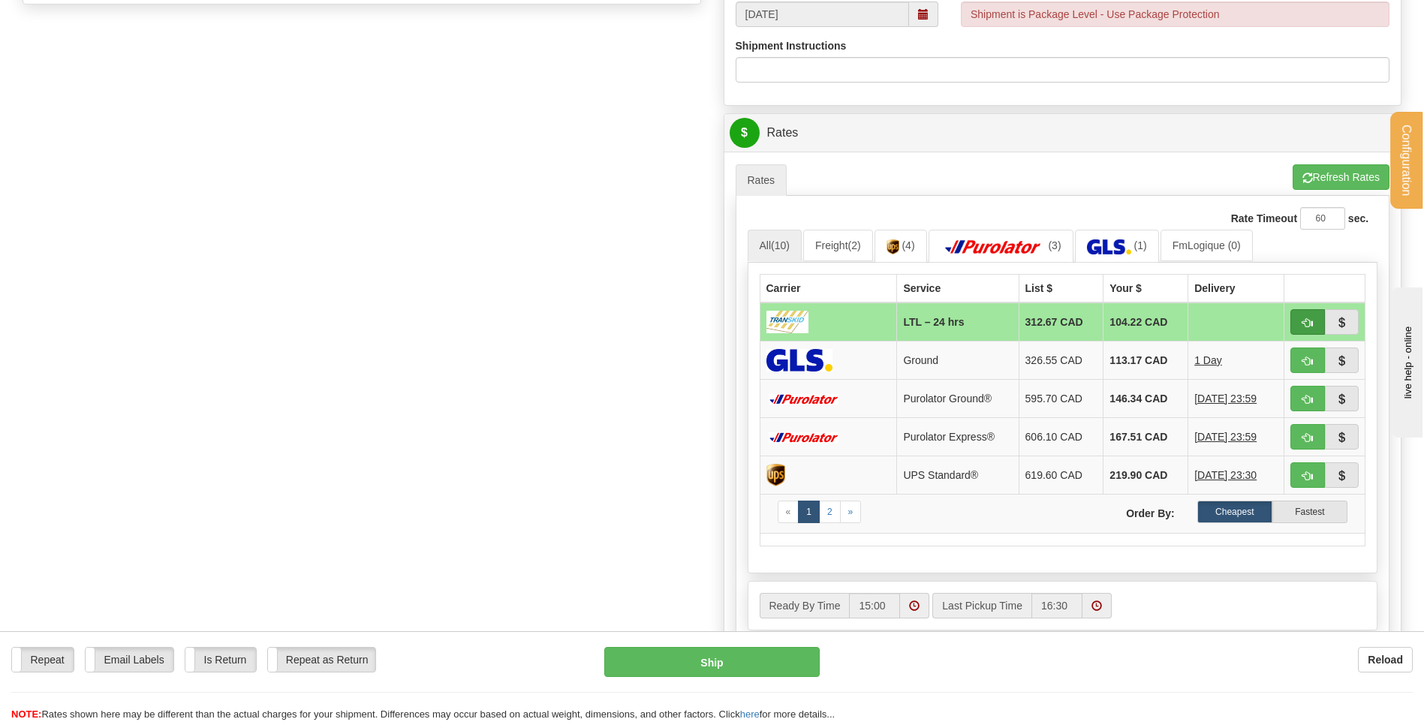
type input "19633"
click at [1303, 320] on span "button" at bounding box center [1307, 323] width 11 height 10
type input "24 hrs"
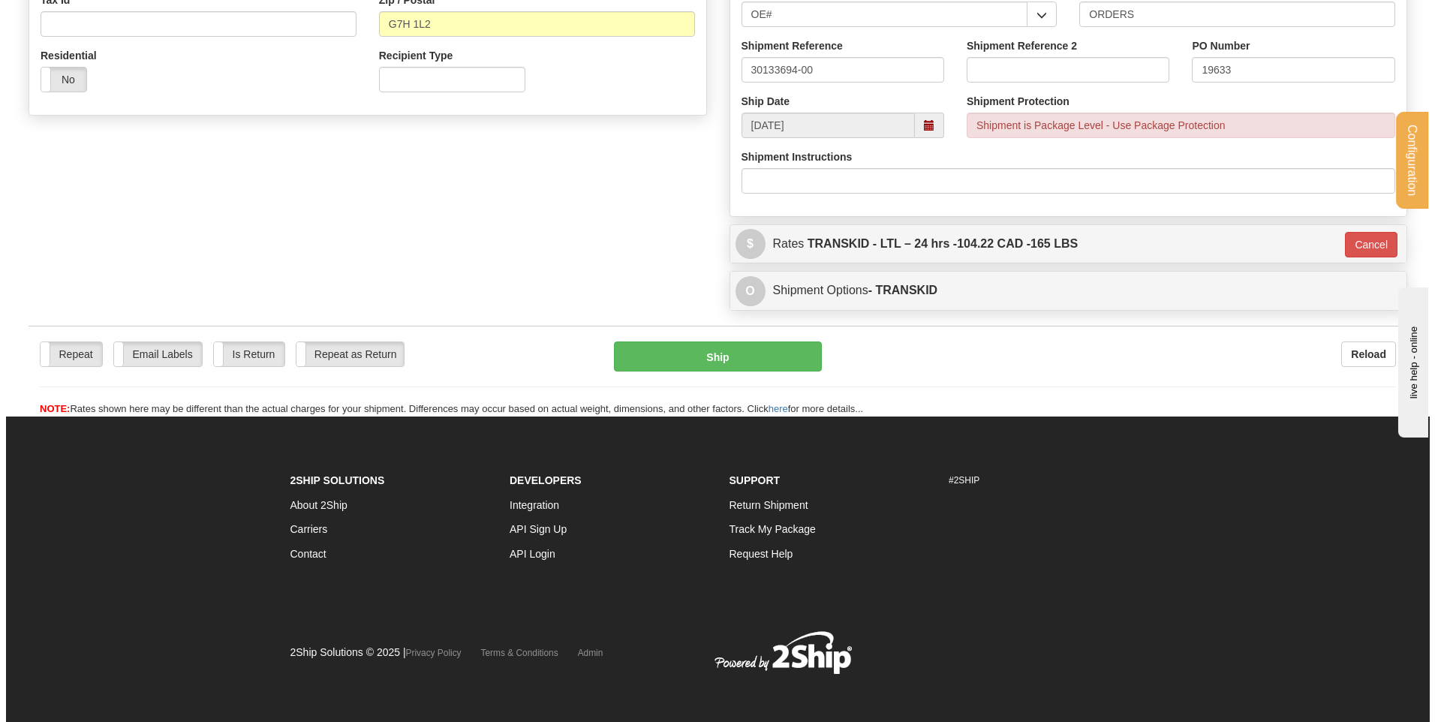
scroll to position [495, 0]
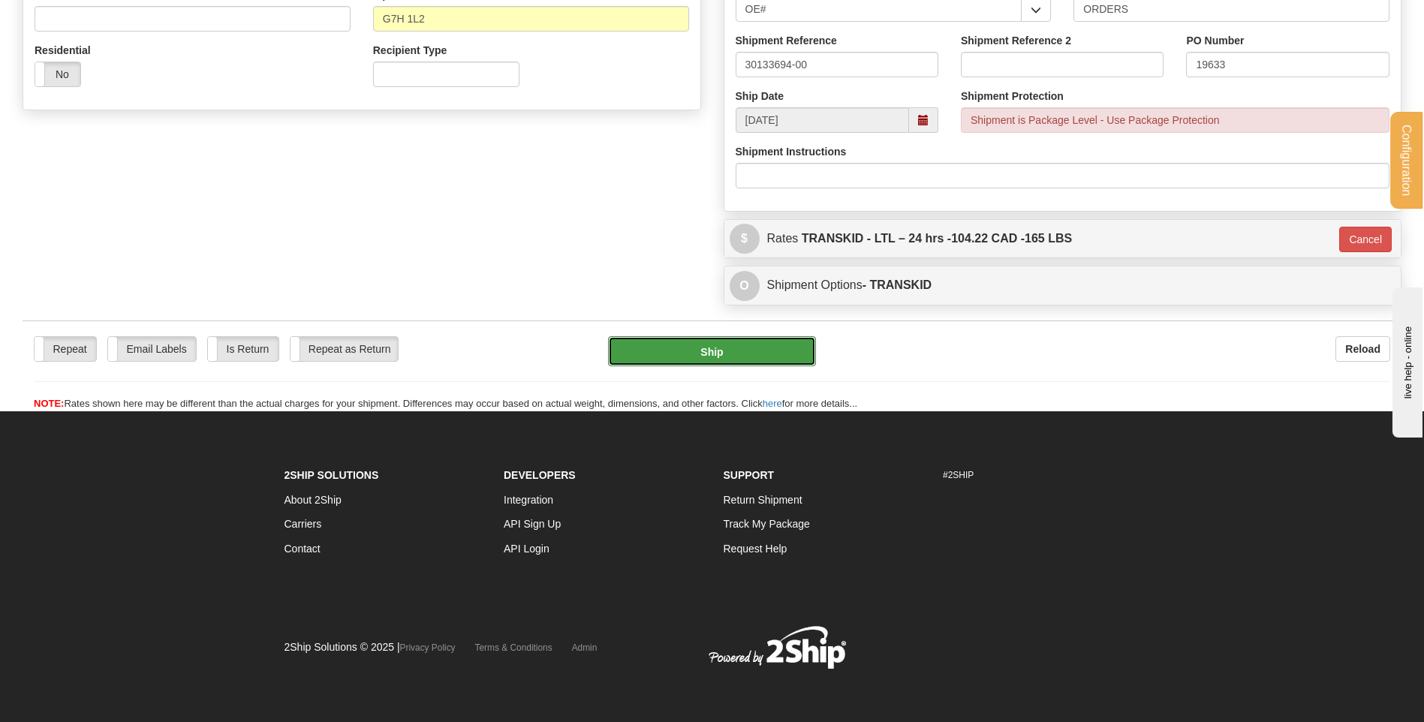
click at [736, 351] on button "Ship" at bounding box center [711, 351] width 207 height 30
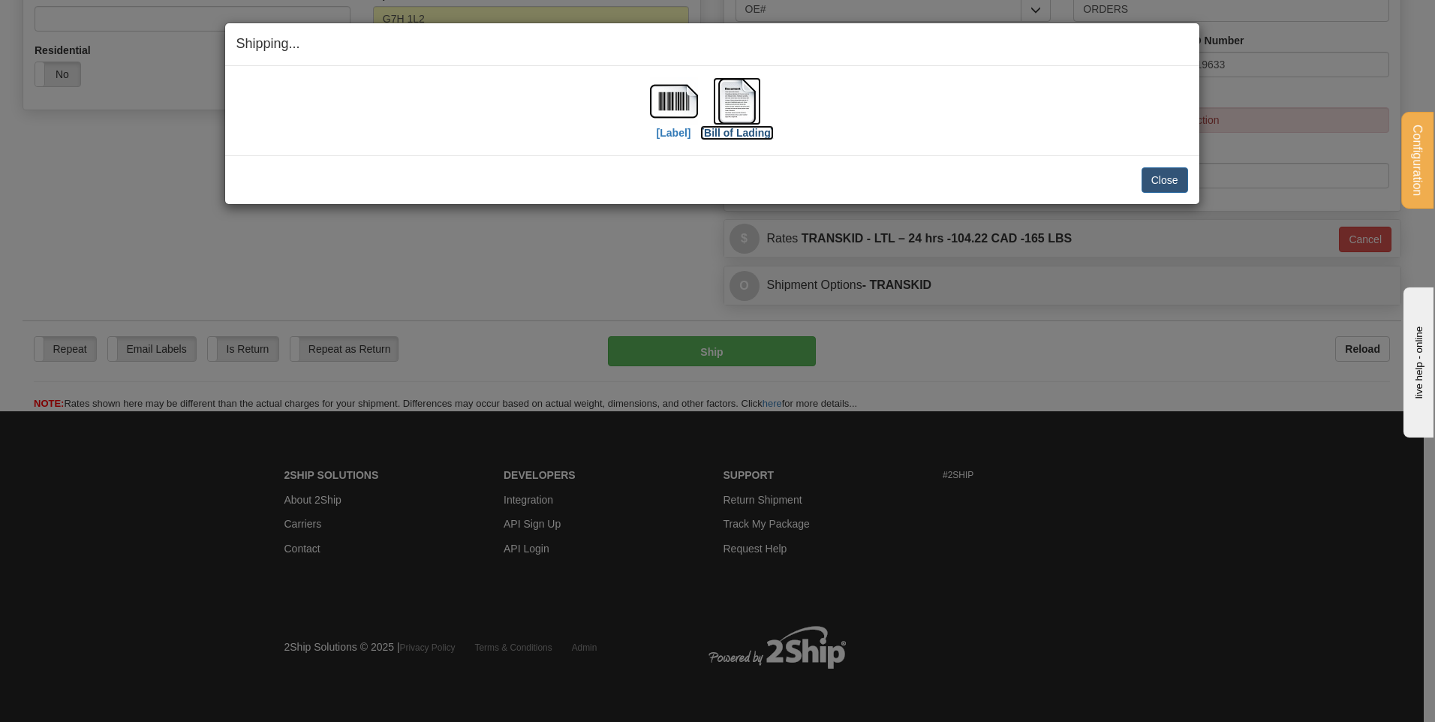
click at [747, 95] on img at bounding box center [737, 101] width 48 height 48
click at [1151, 167] on button "Close" at bounding box center [1165, 180] width 47 height 26
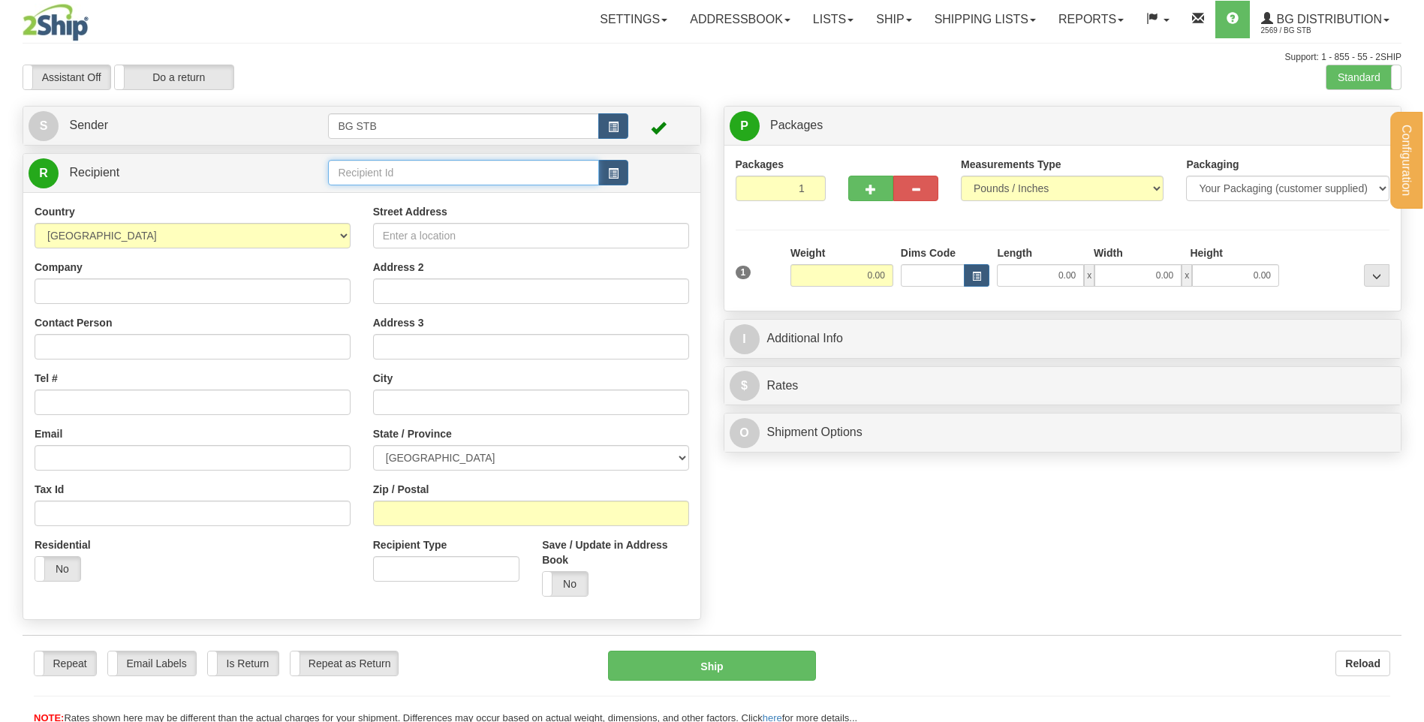
click at [372, 173] on input "text" at bounding box center [463, 173] width 270 height 26
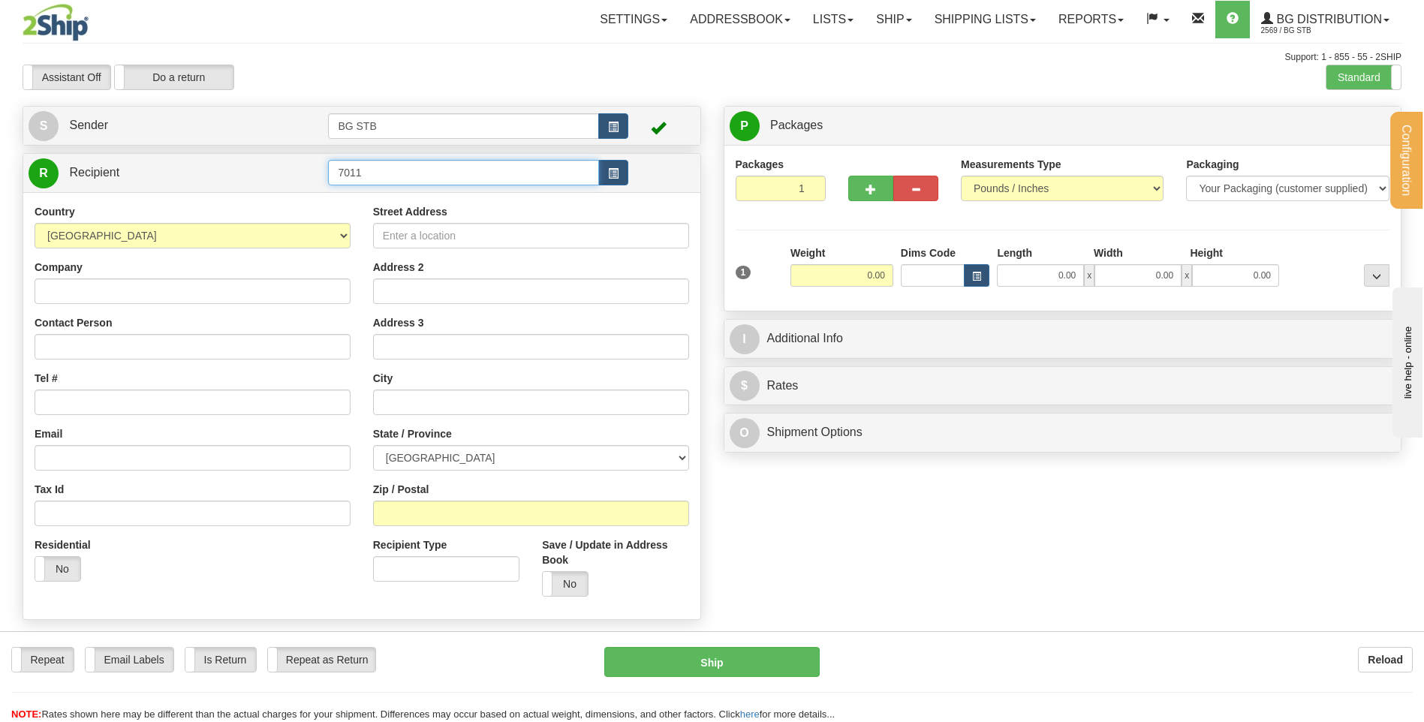
type input "7011"
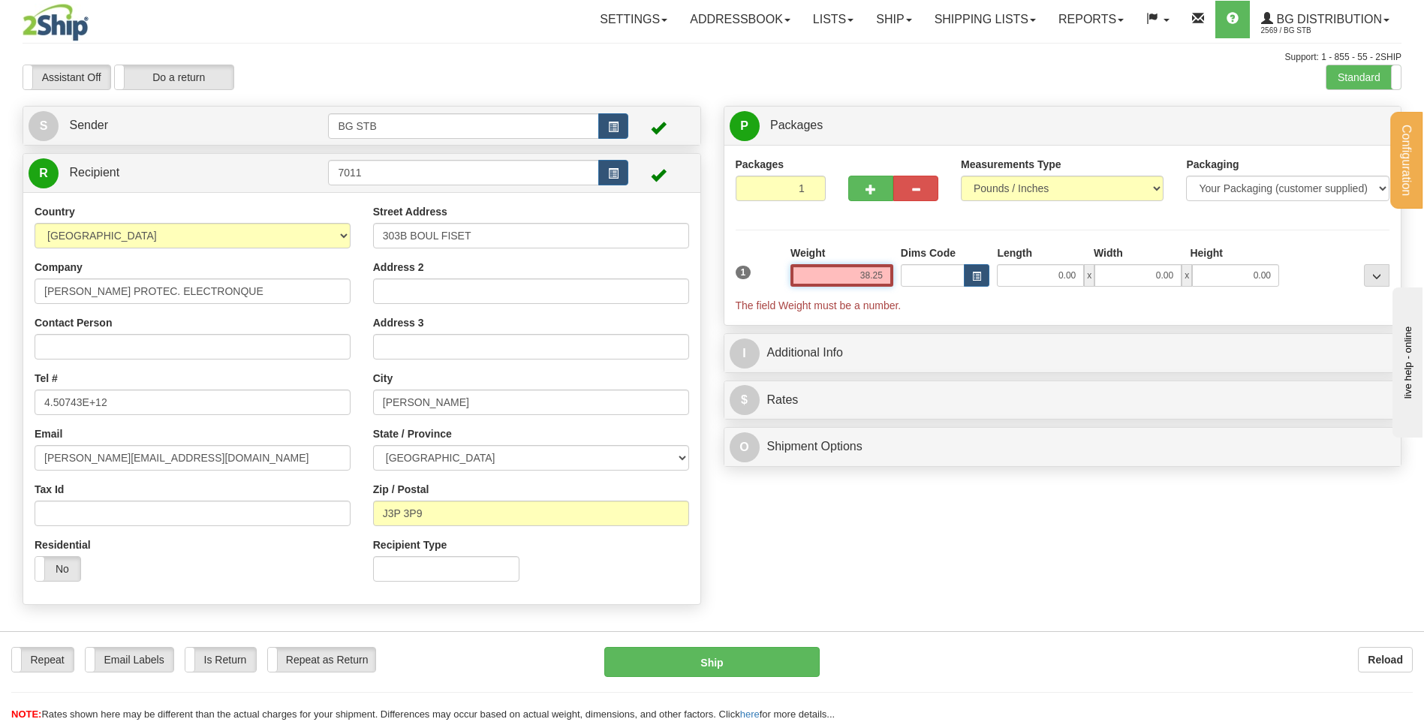
type input "38.25"
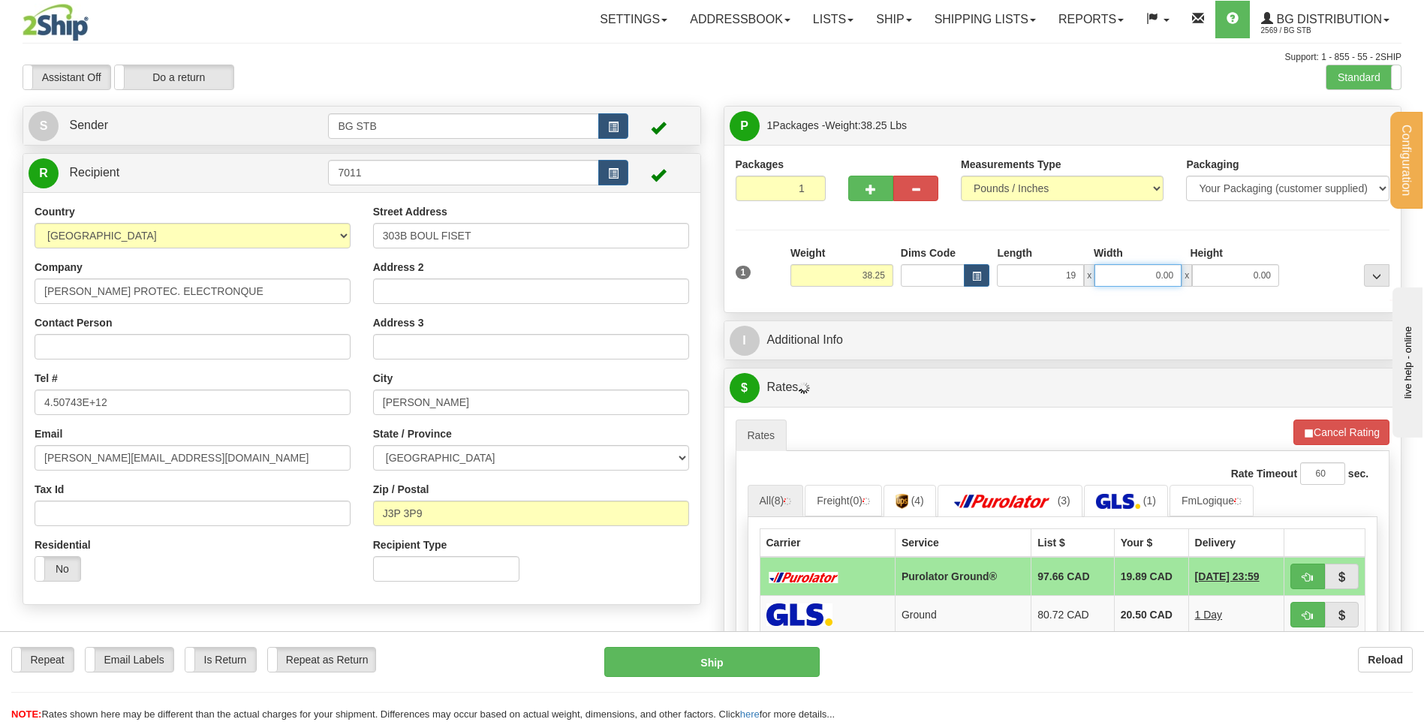
type input "19.00"
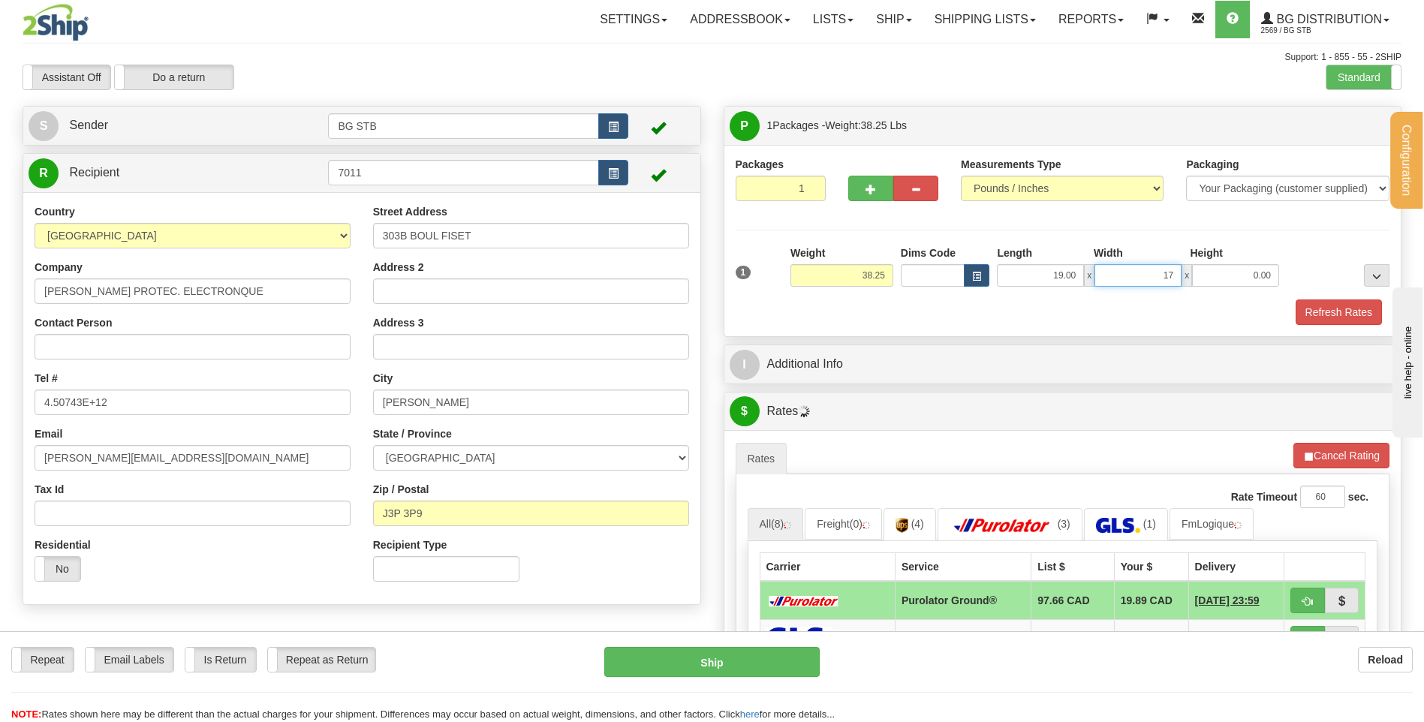
type input "17.00"
type input "16.00"
click at [813, 341] on div "P Packages 1 Packages - Weight: 38.25 Lbs Shipment Level Shipm. Package Level P…" at bounding box center [1062, 554] width 701 height 896
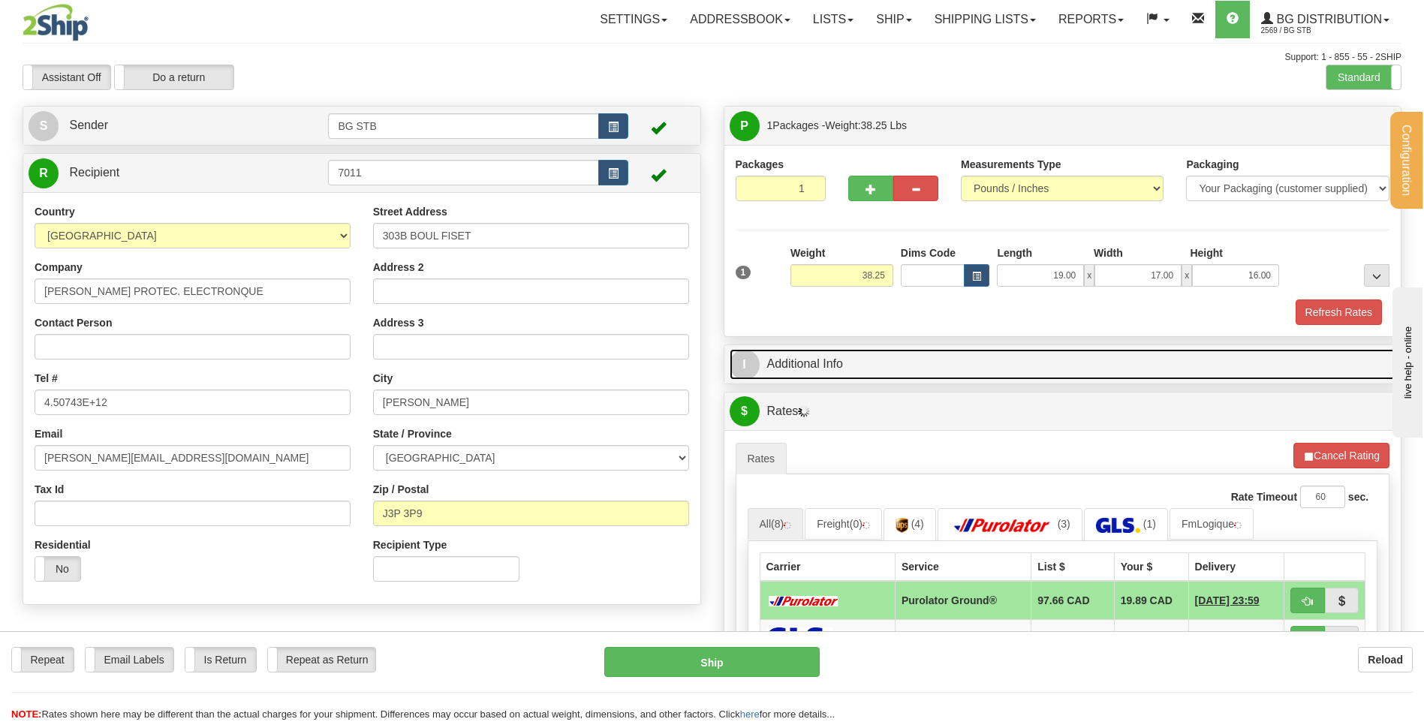
click at [833, 353] on link "I Additional Info" at bounding box center [1063, 364] width 666 height 31
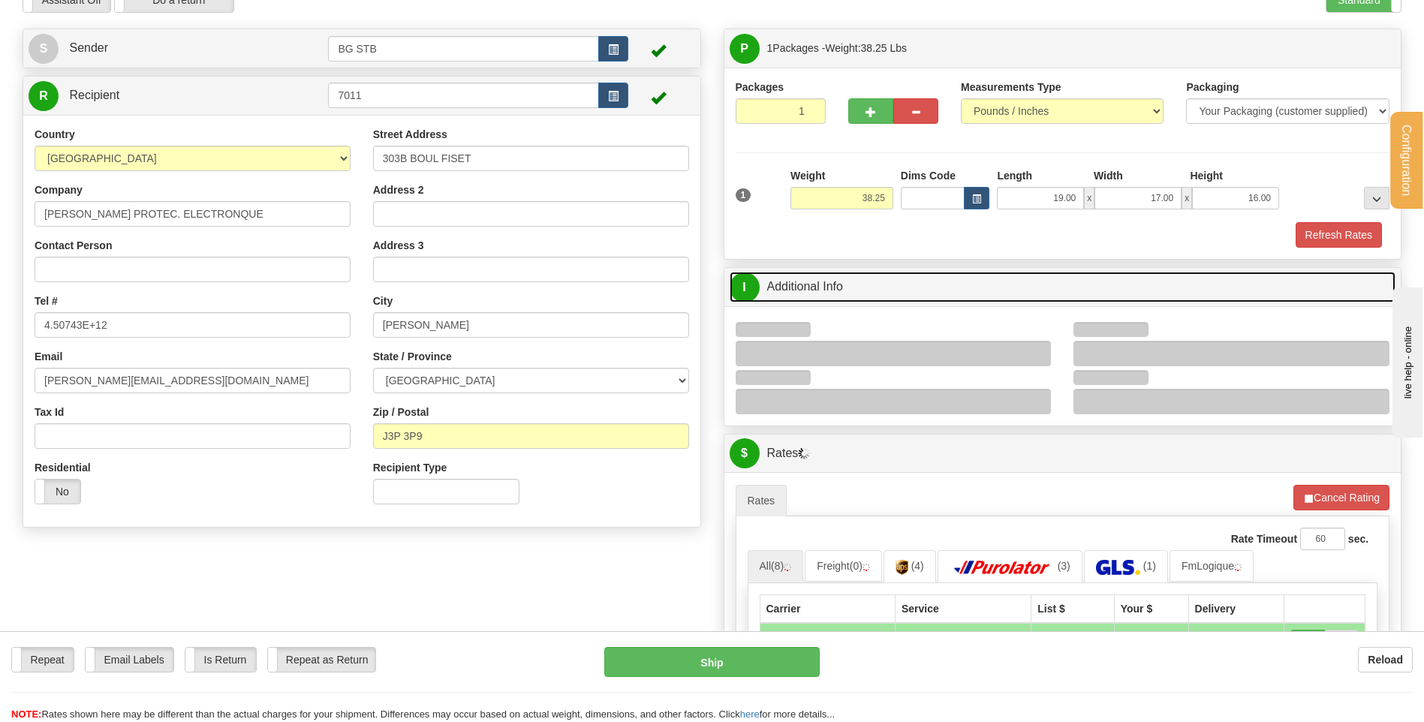
scroll to position [150, 0]
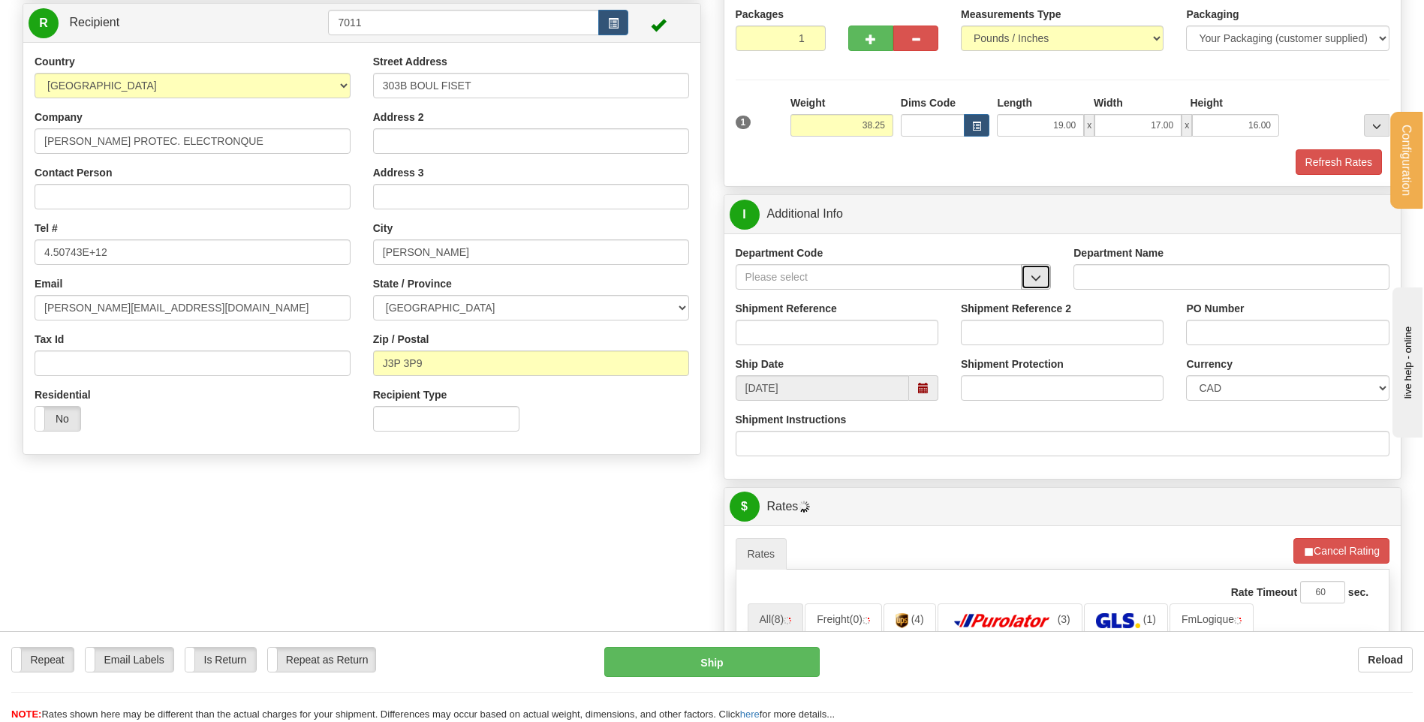
click at [1036, 279] on span "button" at bounding box center [1035, 278] width 11 height 10
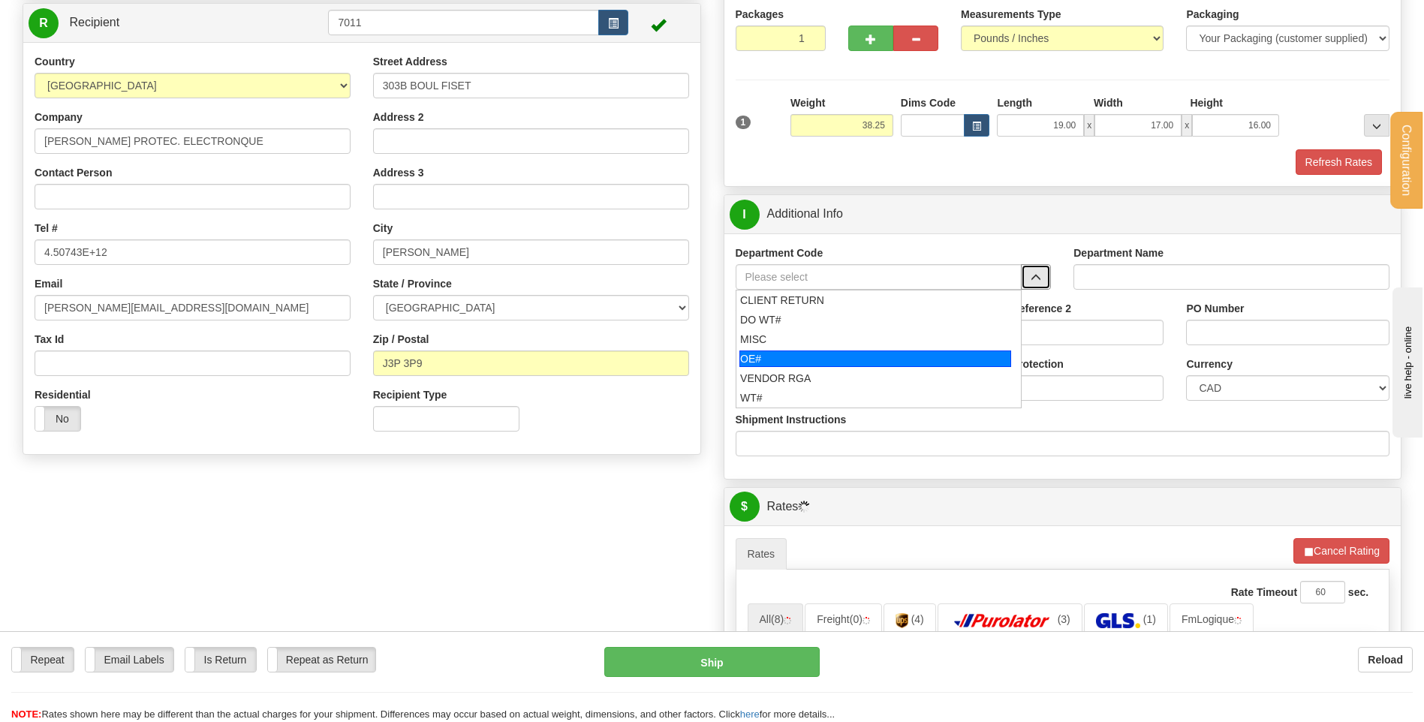
click at [805, 349] on li "OE#" at bounding box center [878, 359] width 285 height 20
type input "OE#"
type input "ORDERS"
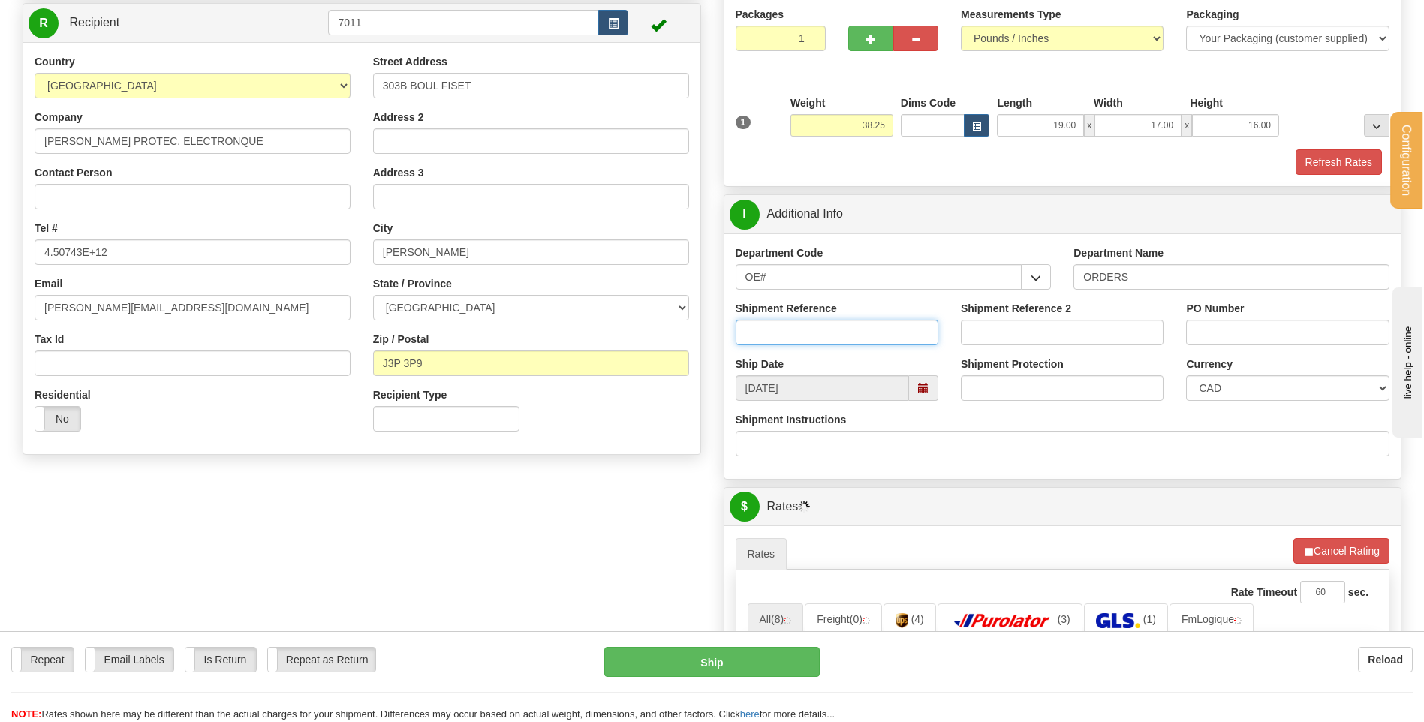
click at [802, 342] on input "Shipment Reference" at bounding box center [837, 333] width 203 height 26
type input "80003488-00 //-01"
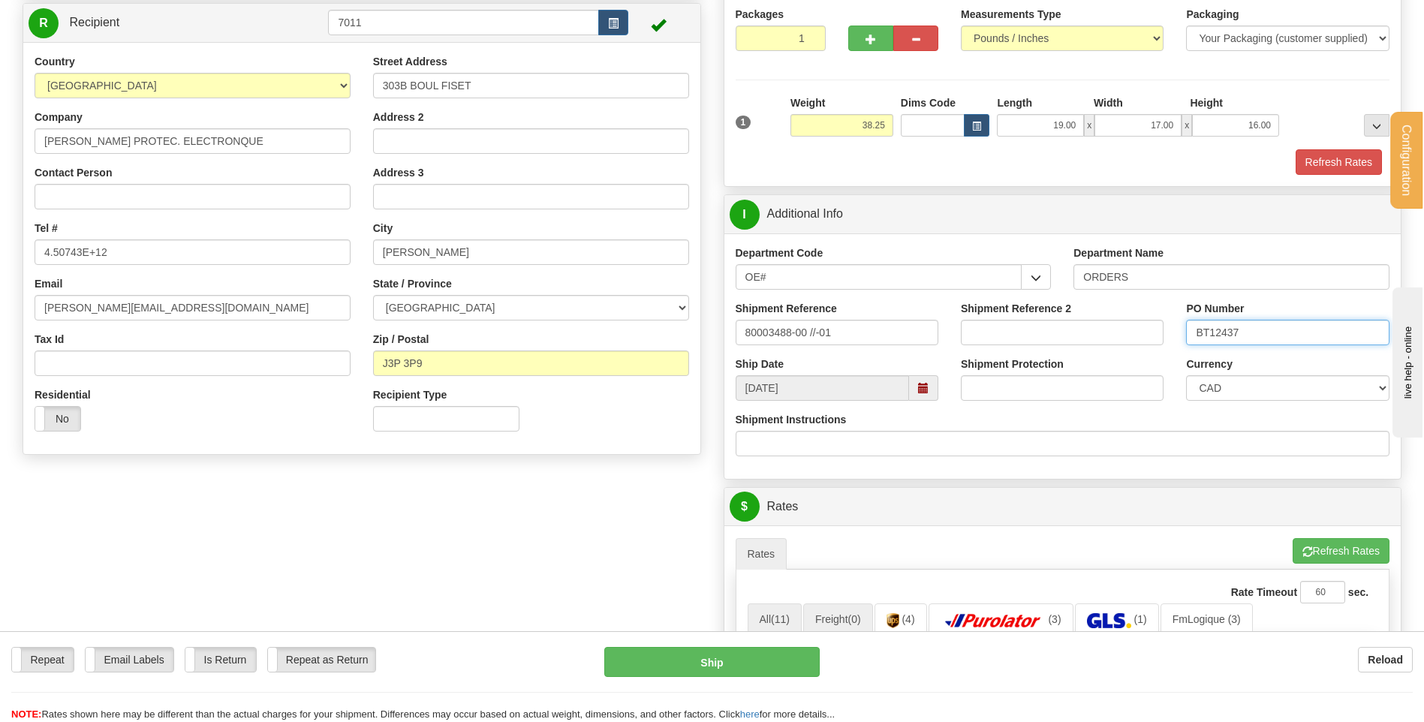
scroll to position [450, 0]
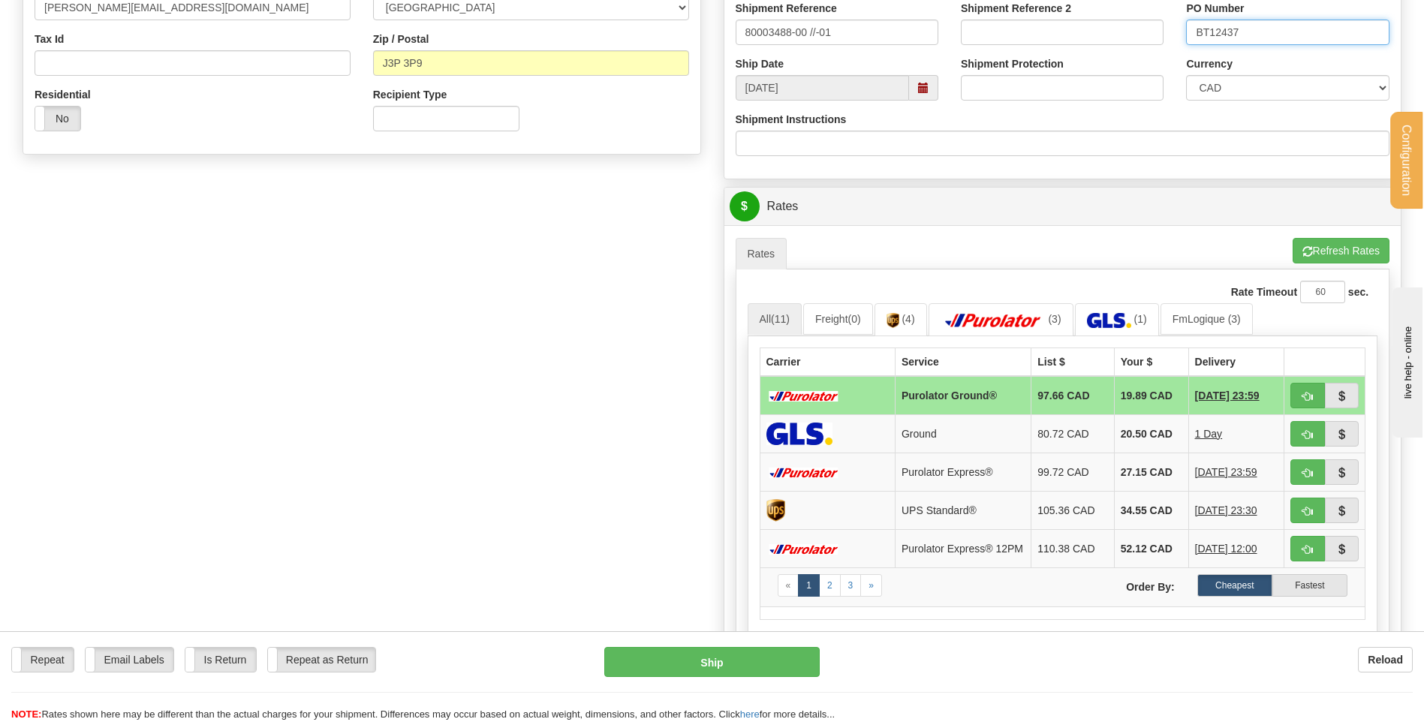
type input "BT12437"
click at [1298, 394] on button "button" at bounding box center [1307, 396] width 35 height 26
type input "260"
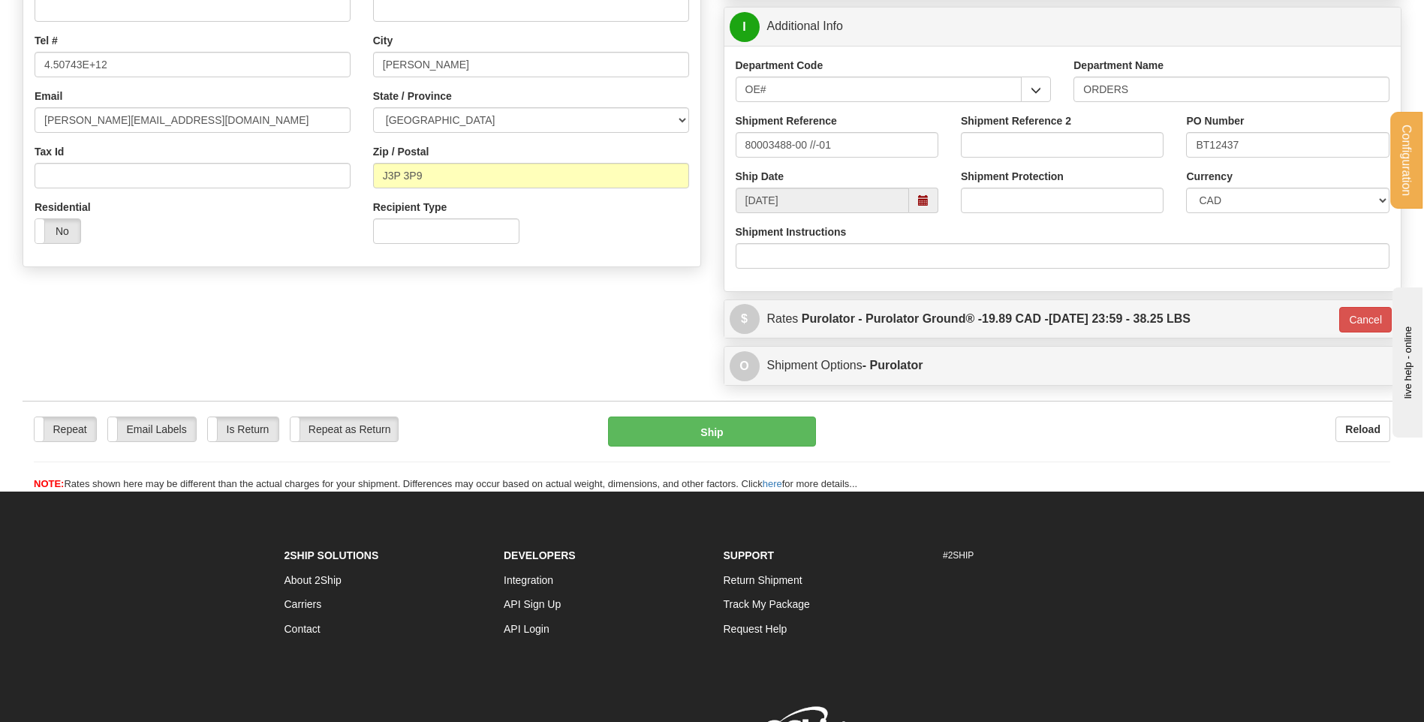
scroll to position [194, 0]
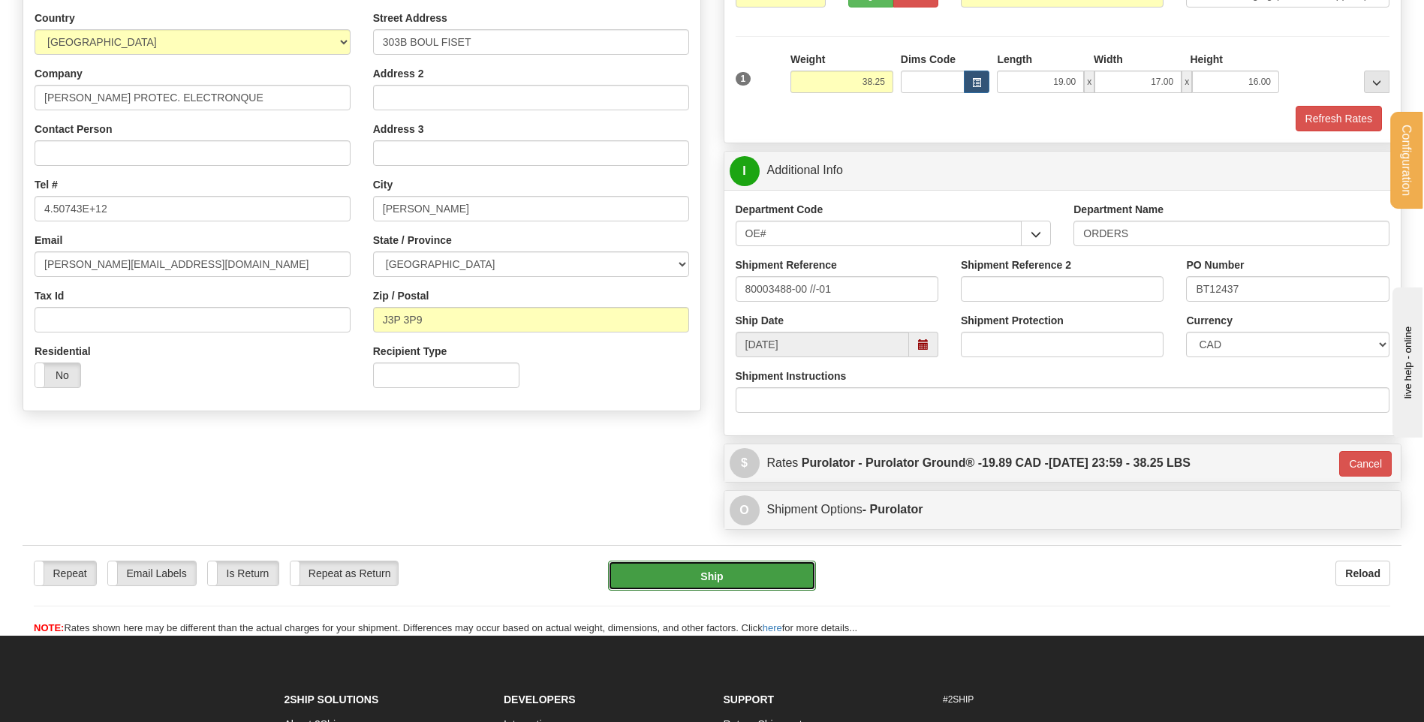
click at [727, 573] on button "Ship" at bounding box center [711, 576] width 207 height 30
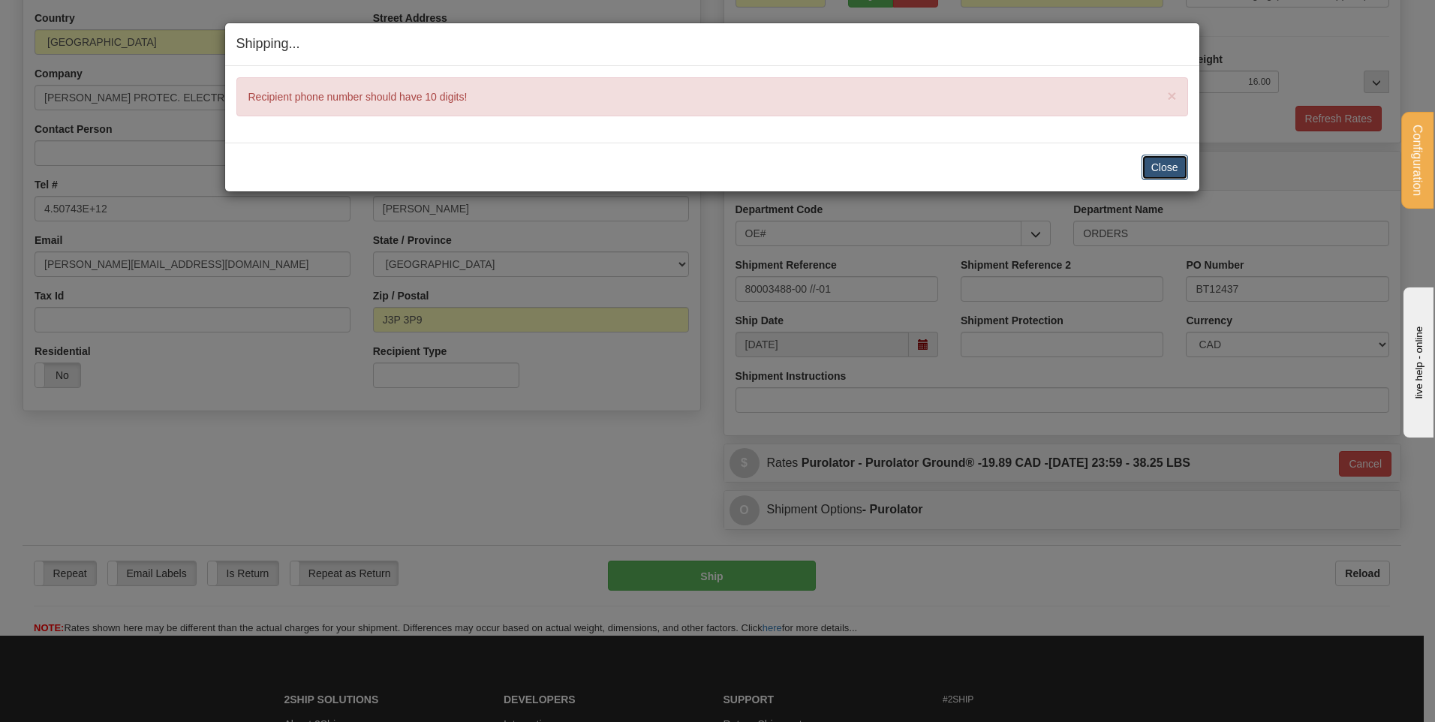
click at [1156, 166] on button "Close" at bounding box center [1165, 168] width 47 height 26
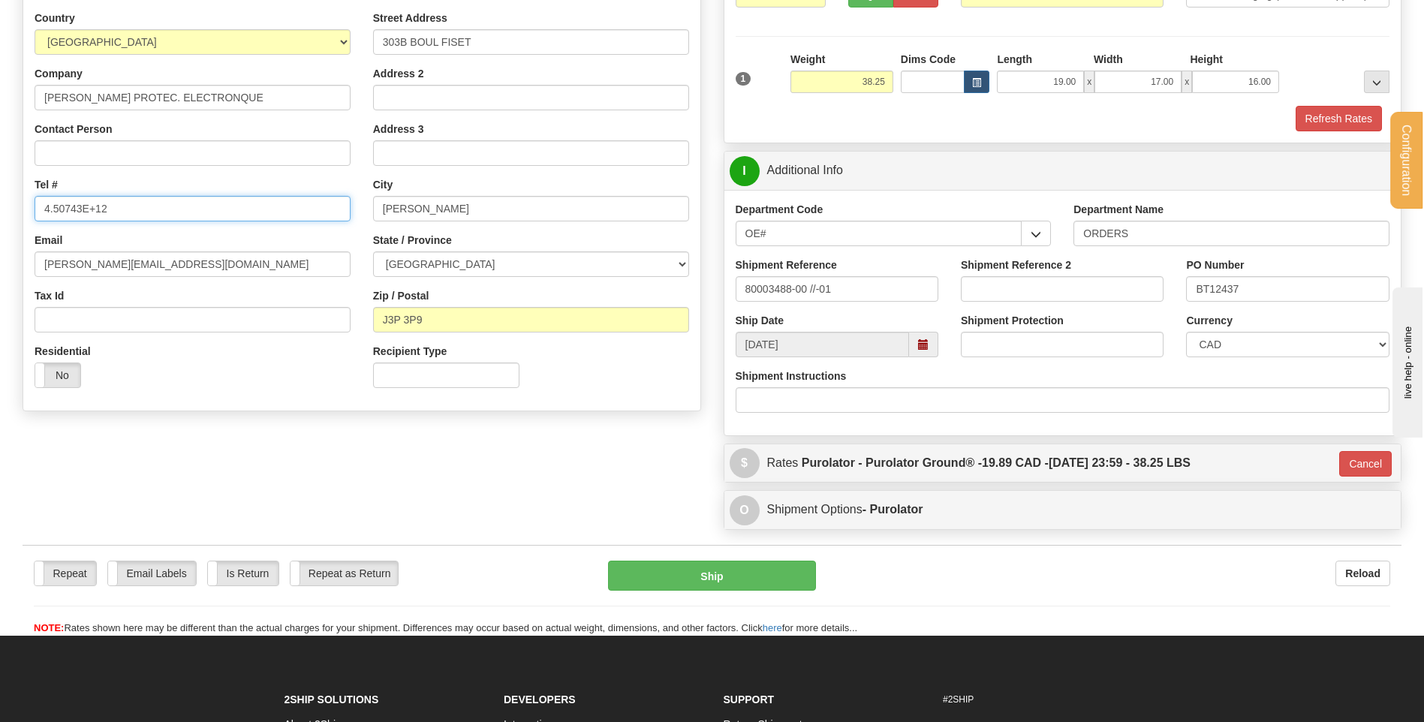
drag, startPoint x: 146, startPoint y: 201, endPoint x: -58, endPoint y: 207, distance: 203.5
click at [0, 207] on html "Training Course Close Configuration My Configuration Panel Close" at bounding box center [712, 167] width 1424 height 722
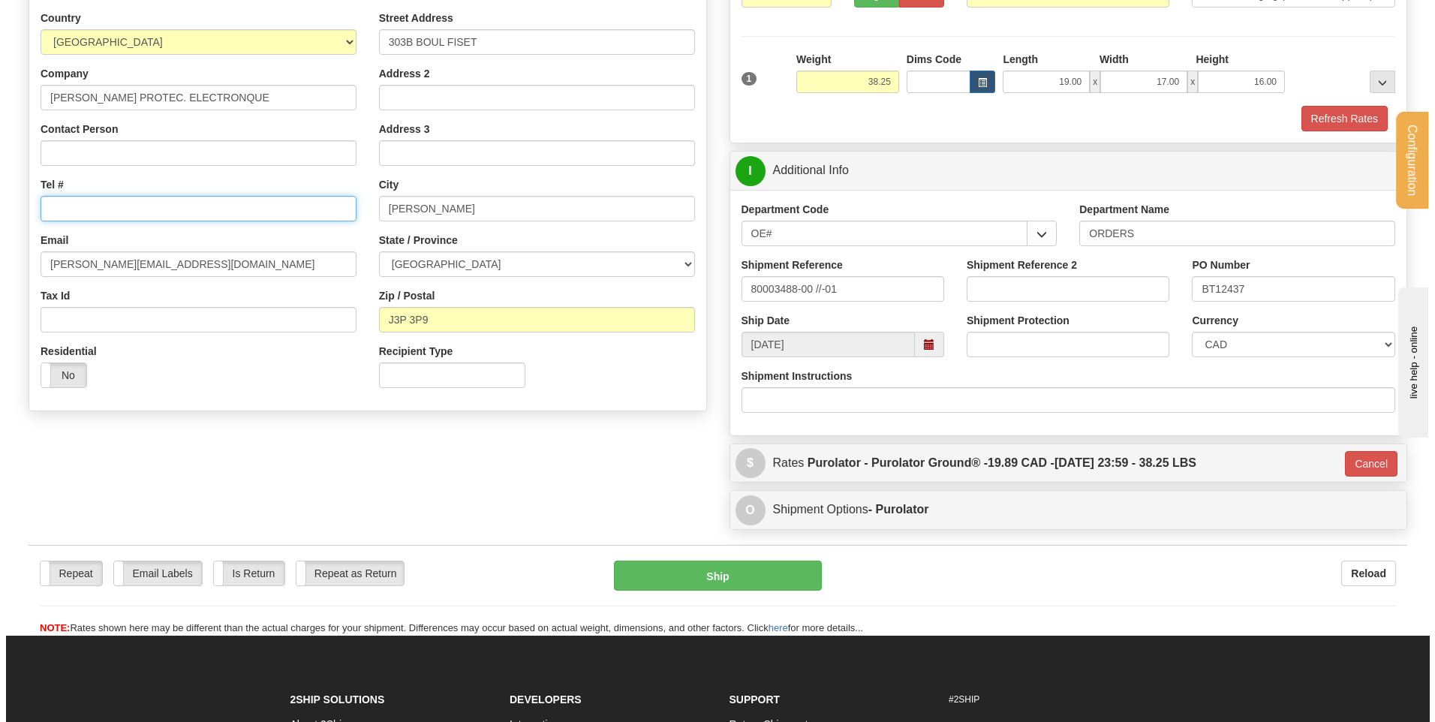
scroll to position [119, 0]
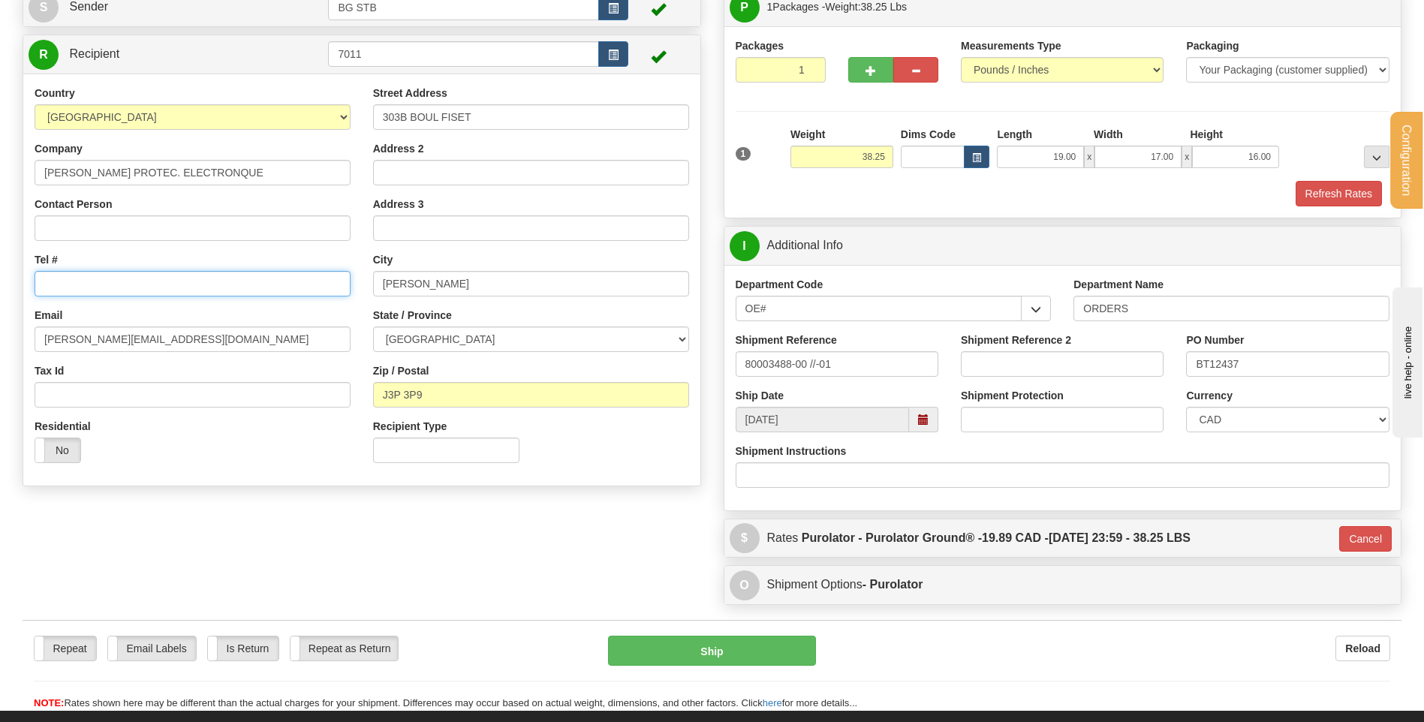
type input "5"
type input "4507429366201"
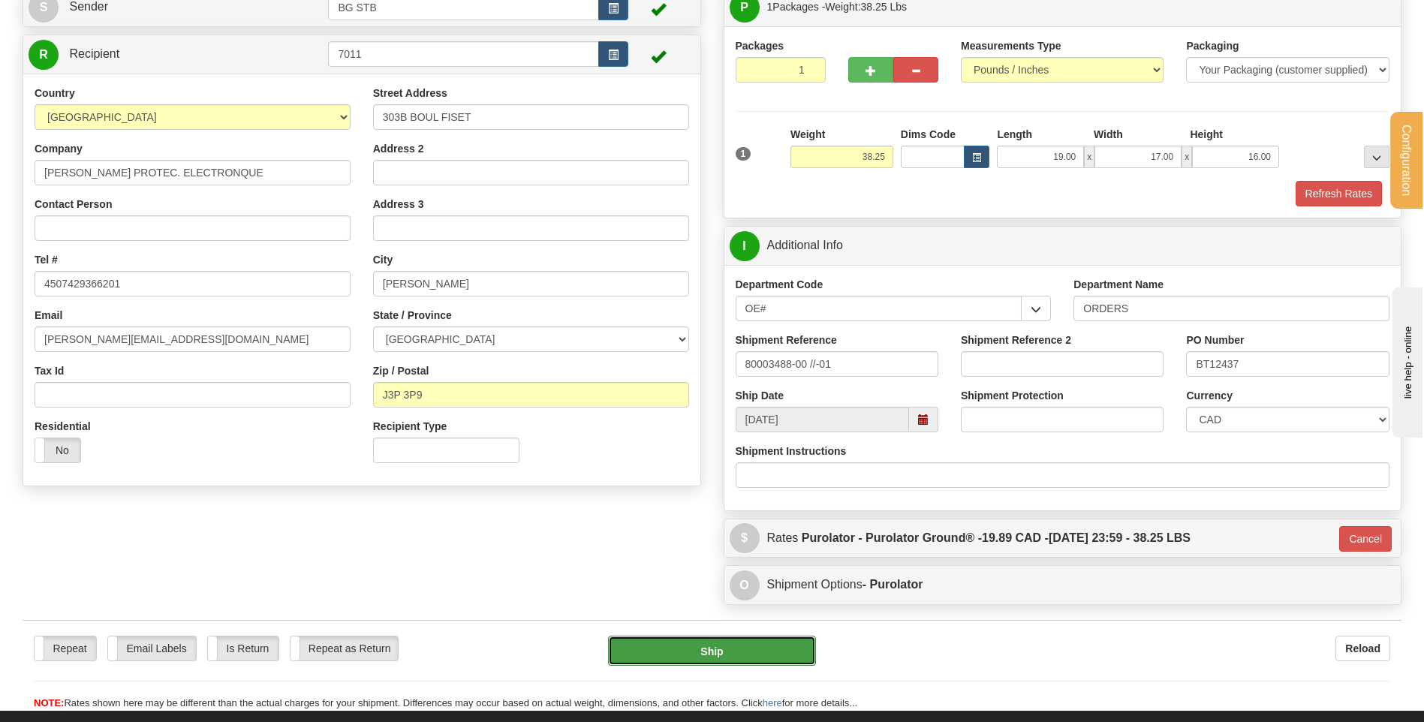
click at [699, 650] on button "Ship" at bounding box center [711, 651] width 207 height 30
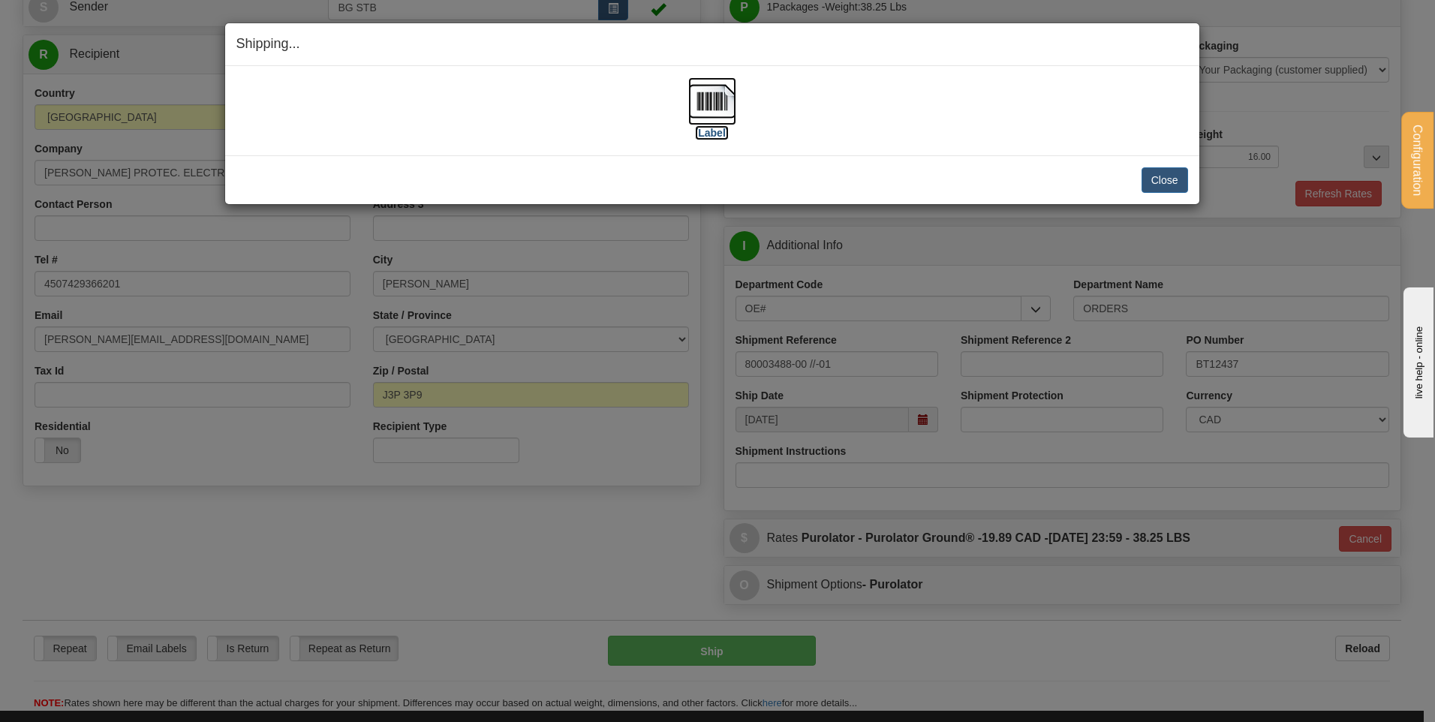
click at [729, 110] on img at bounding box center [712, 101] width 48 height 48
click at [1168, 178] on button "Close" at bounding box center [1165, 180] width 47 height 26
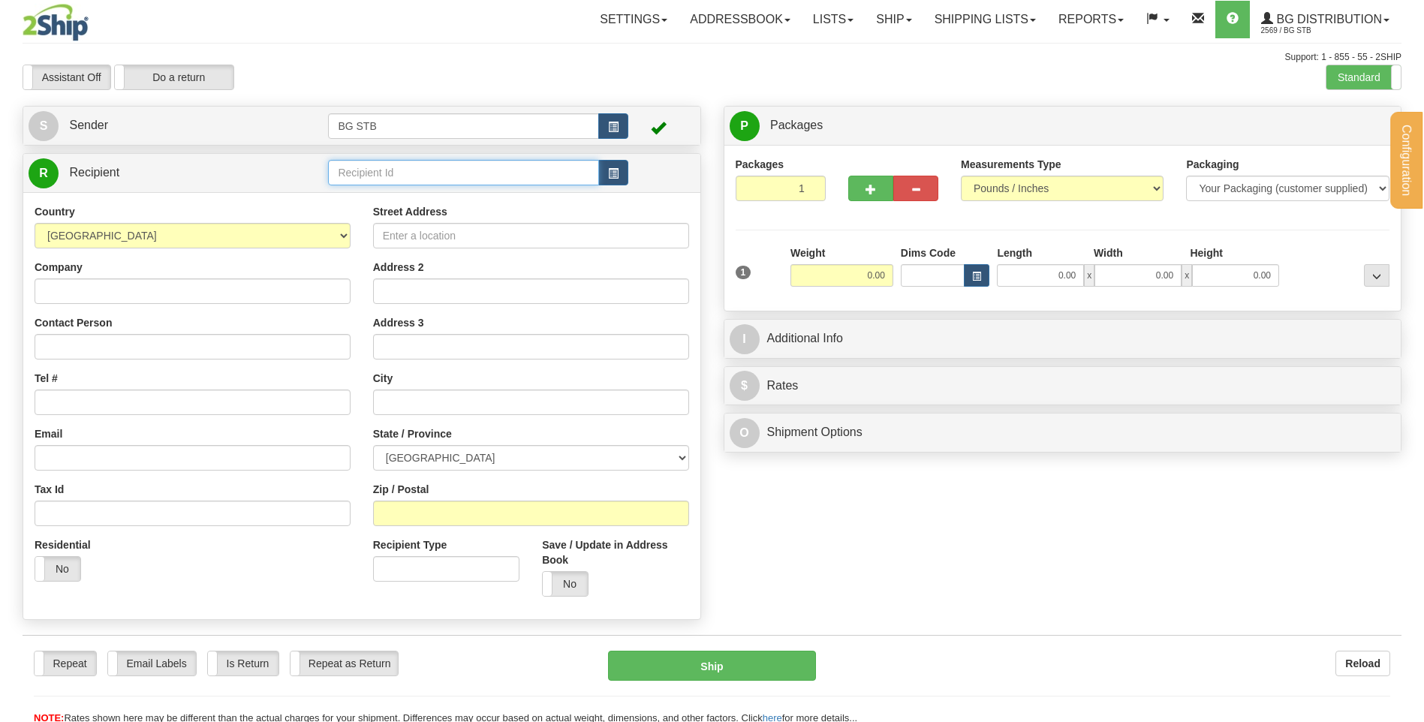
click at [417, 175] on input "text" at bounding box center [463, 173] width 270 height 26
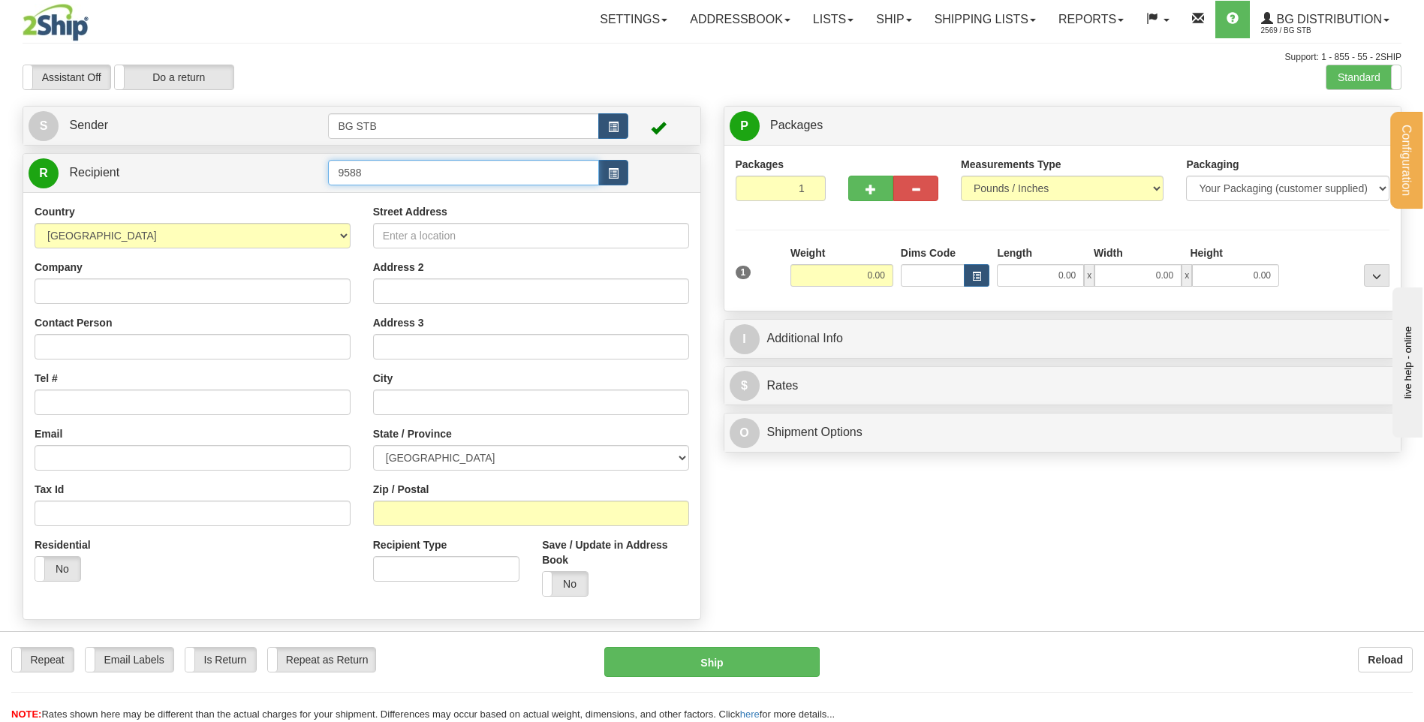
type input "9588"
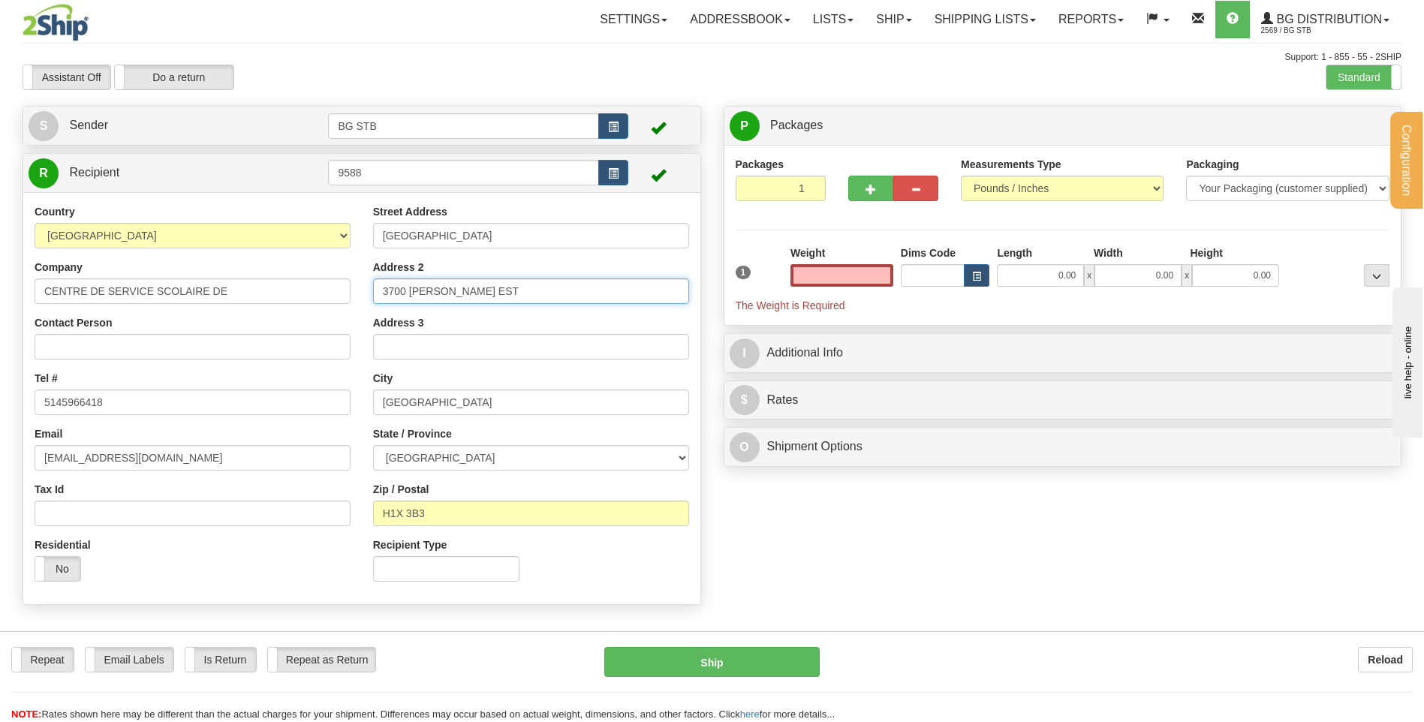
type input "0.00"
drag, startPoint x: 483, startPoint y: 287, endPoint x: 290, endPoint y: 279, distance: 193.8
click at [290, 279] on div "Country [GEOGRAPHIC_DATA] [GEOGRAPHIC_DATA] [GEOGRAPHIC_DATA] [GEOGRAPHIC_DATA]…" at bounding box center [361, 398] width 677 height 389
type input "3735 [PERSON_NAME]"
drag, startPoint x: 414, startPoint y: 228, endPoint x: 159, endPoint y: 229, distance: 254.4
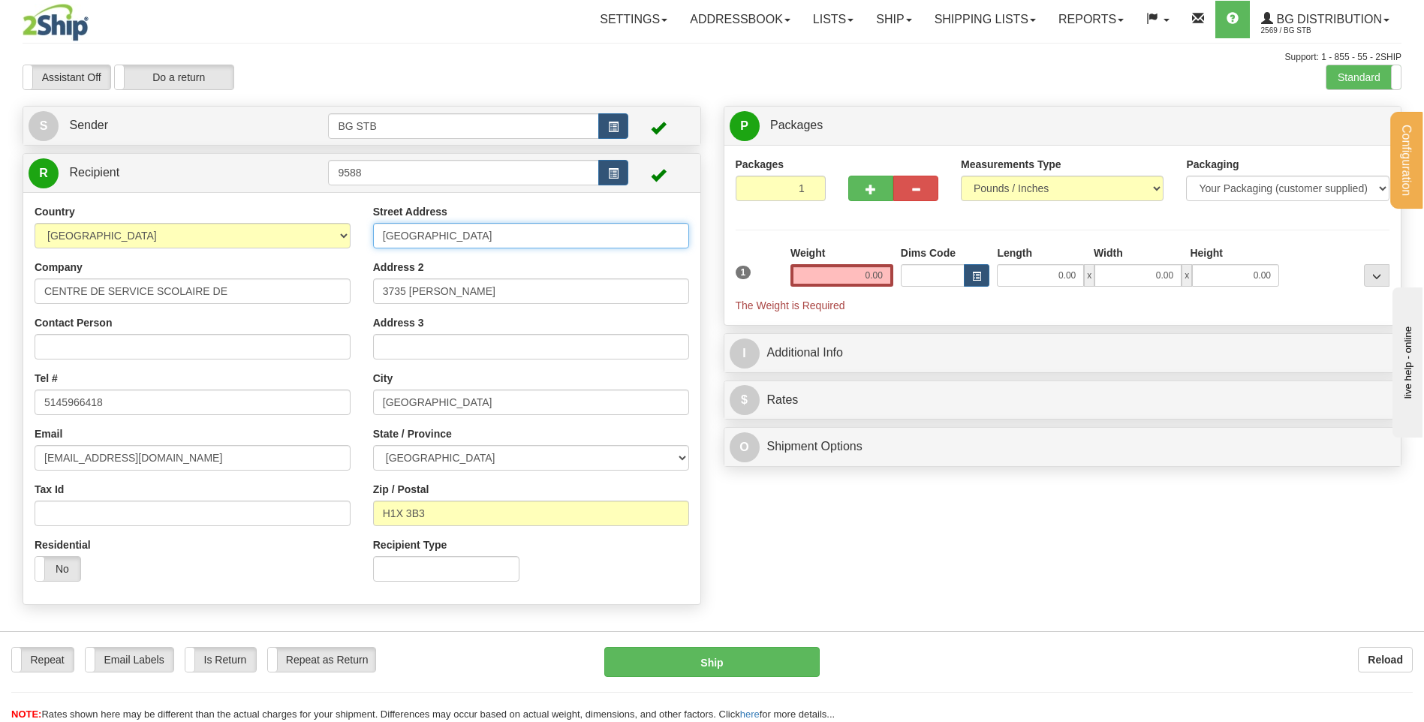
click at [183, 226] on div "Country [GEOGRAPHIC_DATA] [GEOGRAPHIC_DATA] [GEOGRAPHIC_DATA] [GEOGRAPHIC_DATA]…" at bounding box center [361, 398] width 677 height 389
type input "EDIFICE DES PINS"
drag, startPoint x: 398, startPoint y: 516, endPoint x: 390, endPoint y: 518, distance: 7.7
click at [390, 518] on input "H1X 3B3" at bounding box center [531, 514] width 316 height 26
type input "H2X 3H7"
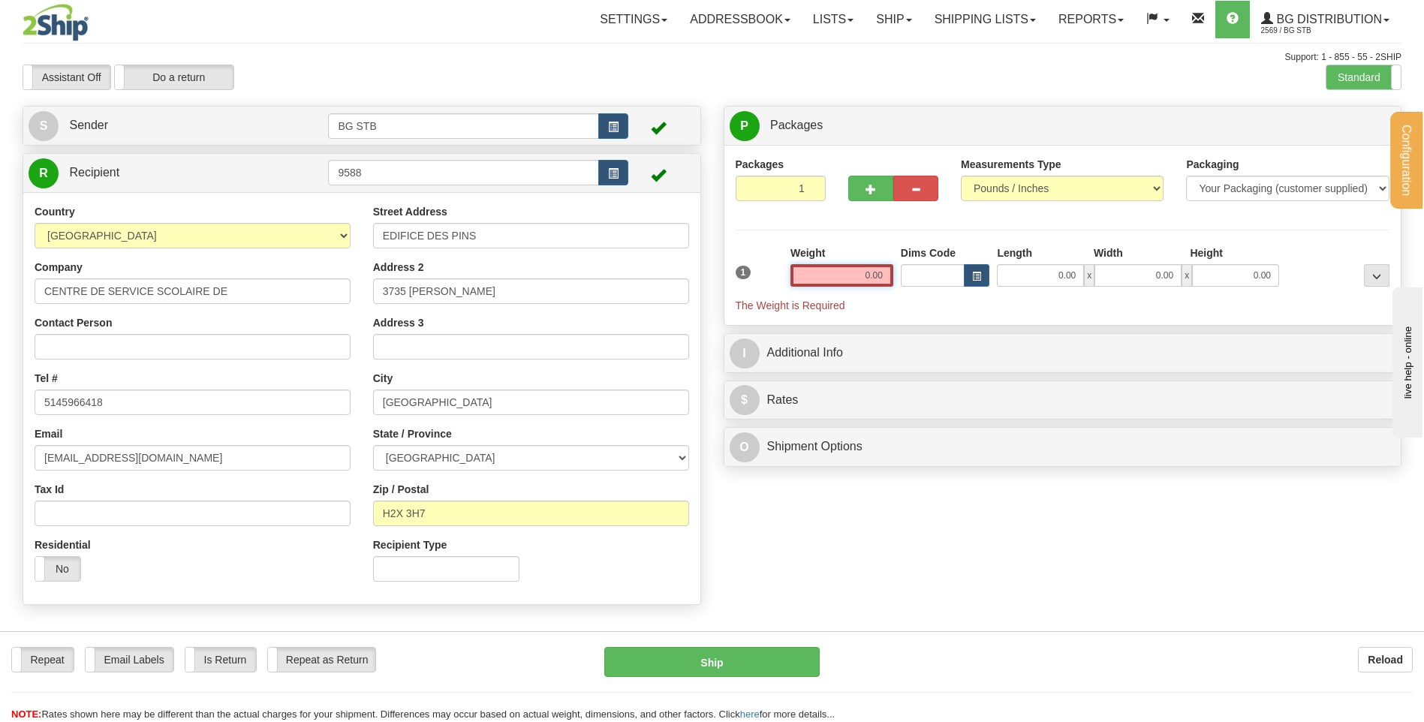
click at [827, 274] on input "0.00" at bounding box center [841, 275] width 103 height 23
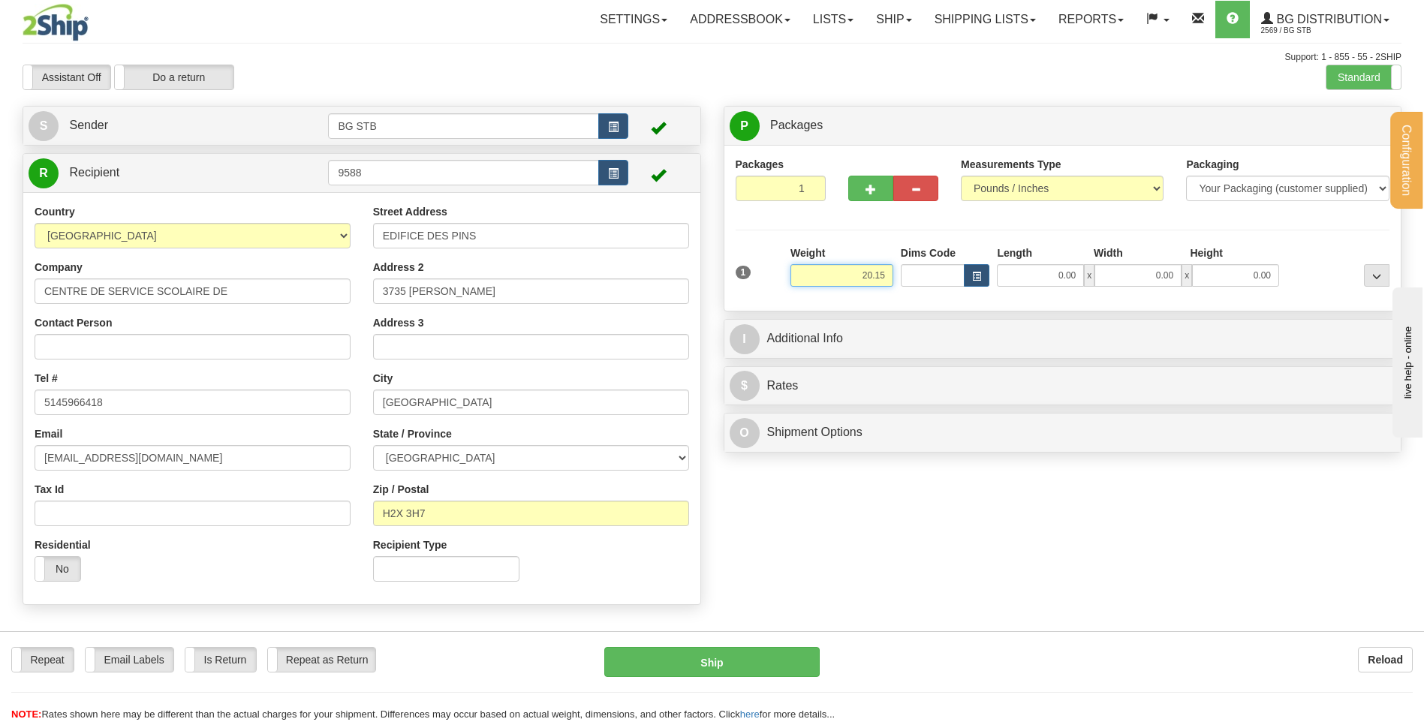
type input "20.15"
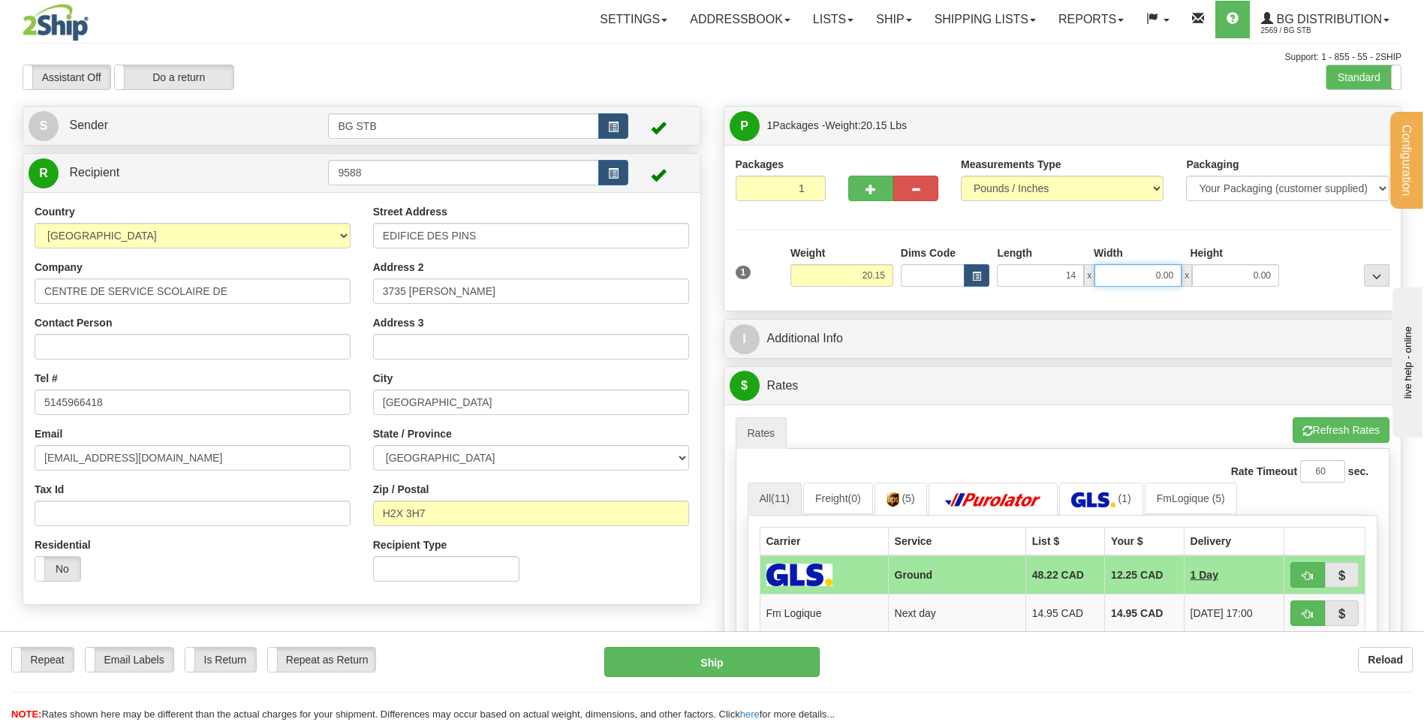
type input "14.00"
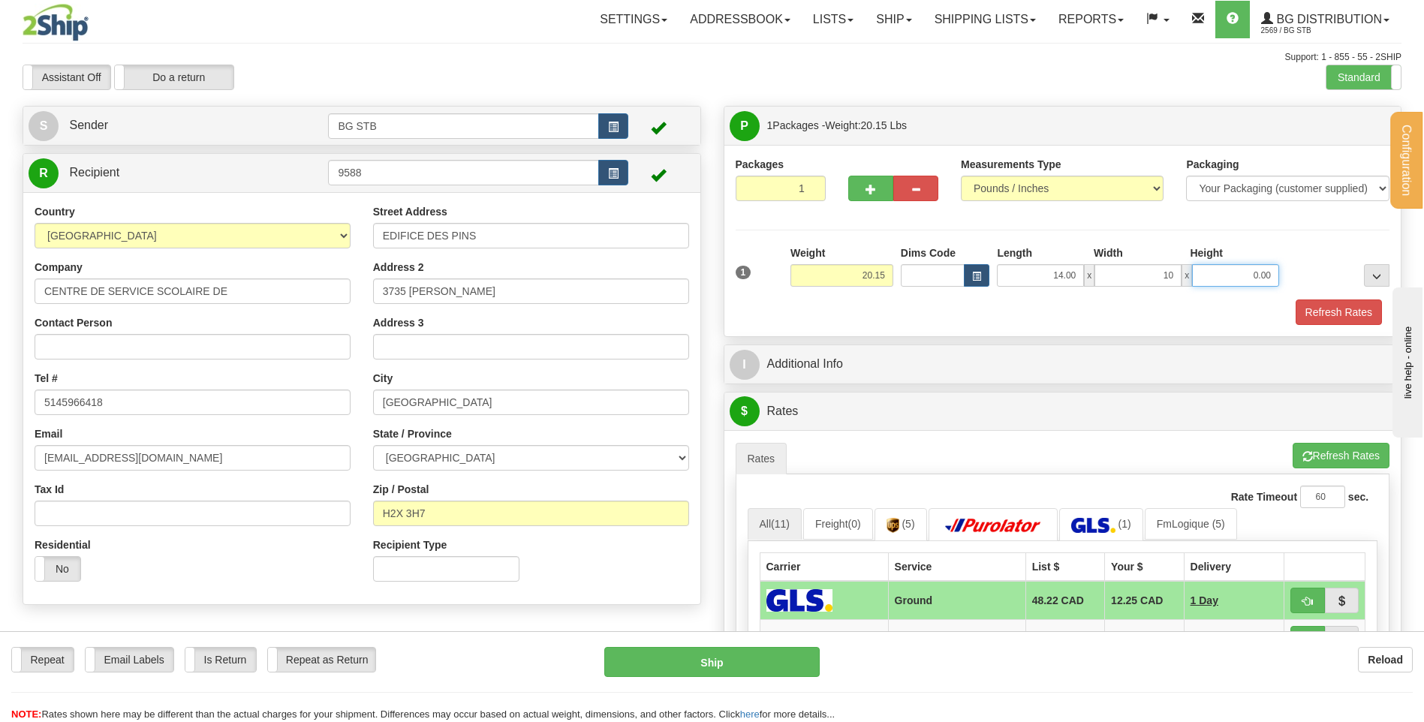
type input "10.00"
type input "7.00"
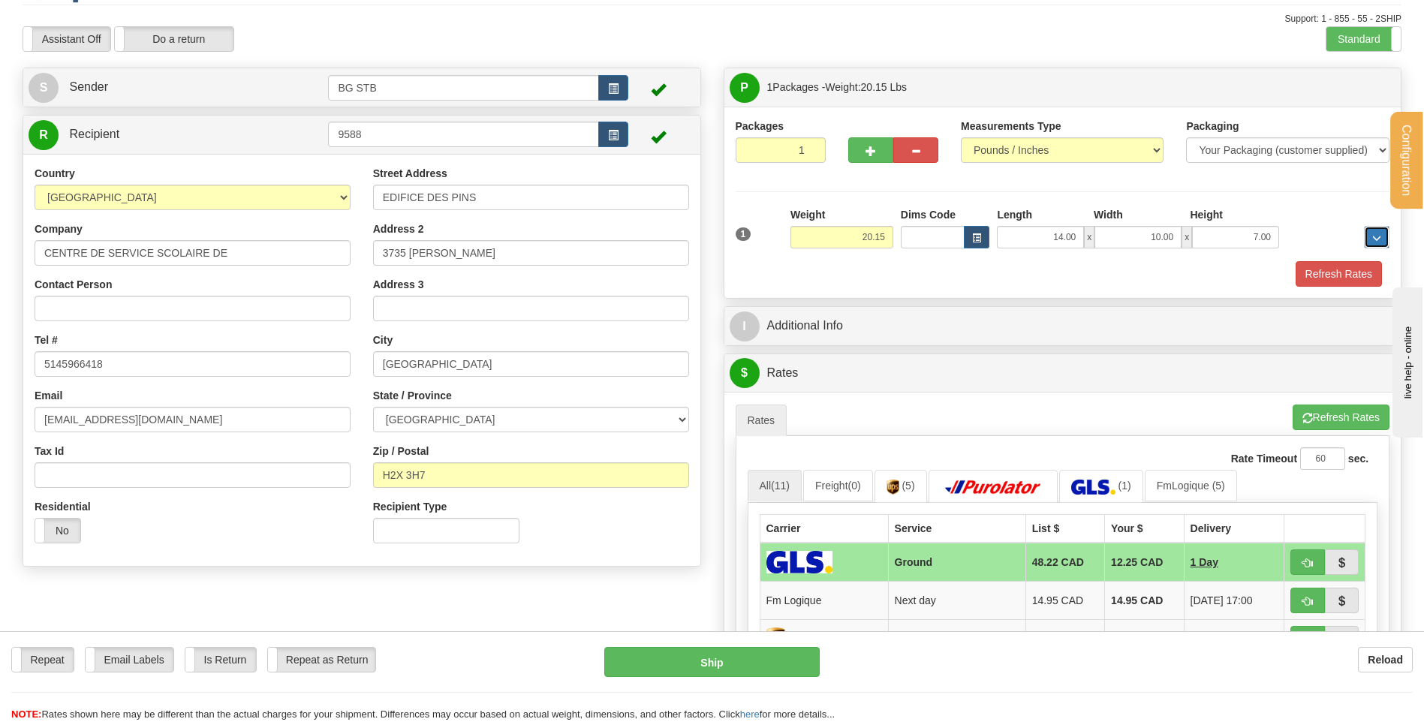
scroll to position [75, 0]
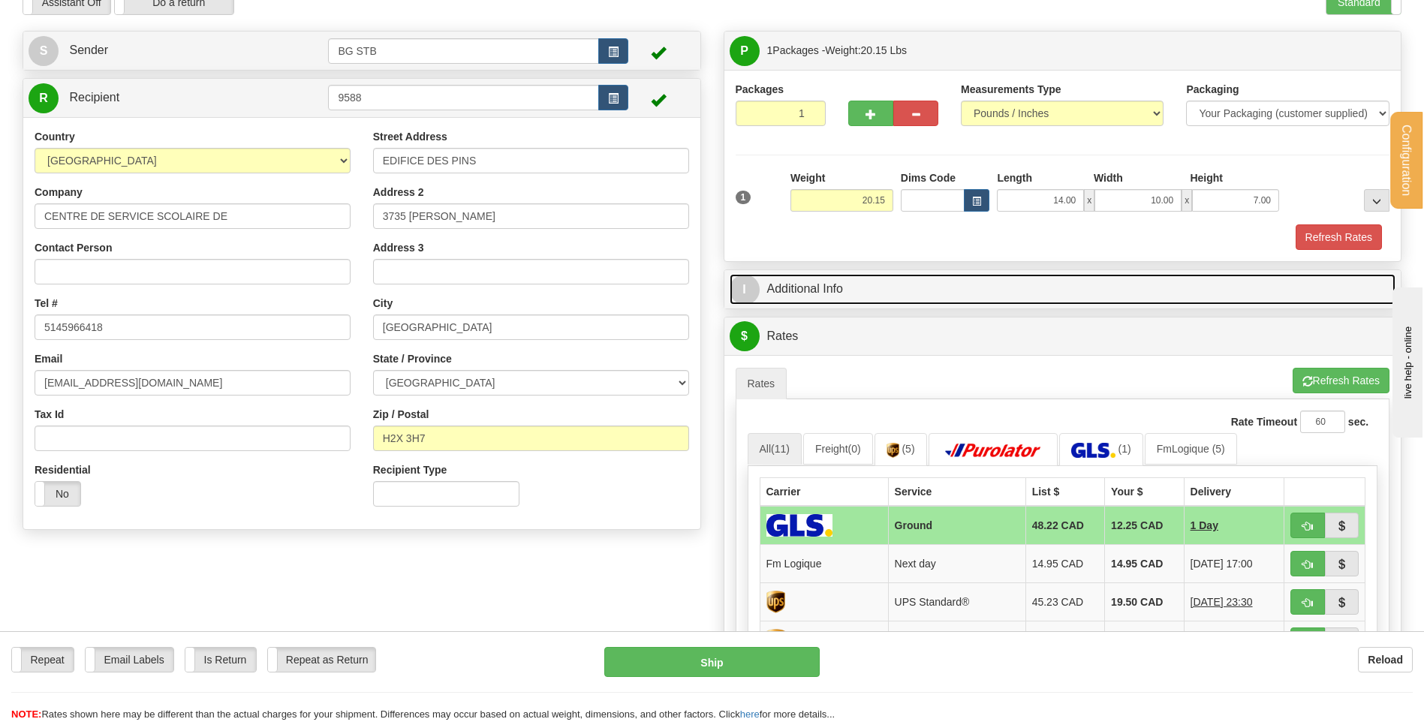
drag, startPoint x: 830, startPoint y: 279, endPoint x: 840, endPoint y: 279, distance: 9.8
click at [830, 279] on link "I Additional Info" at bounding box center [1063, 289] width 666 height 31
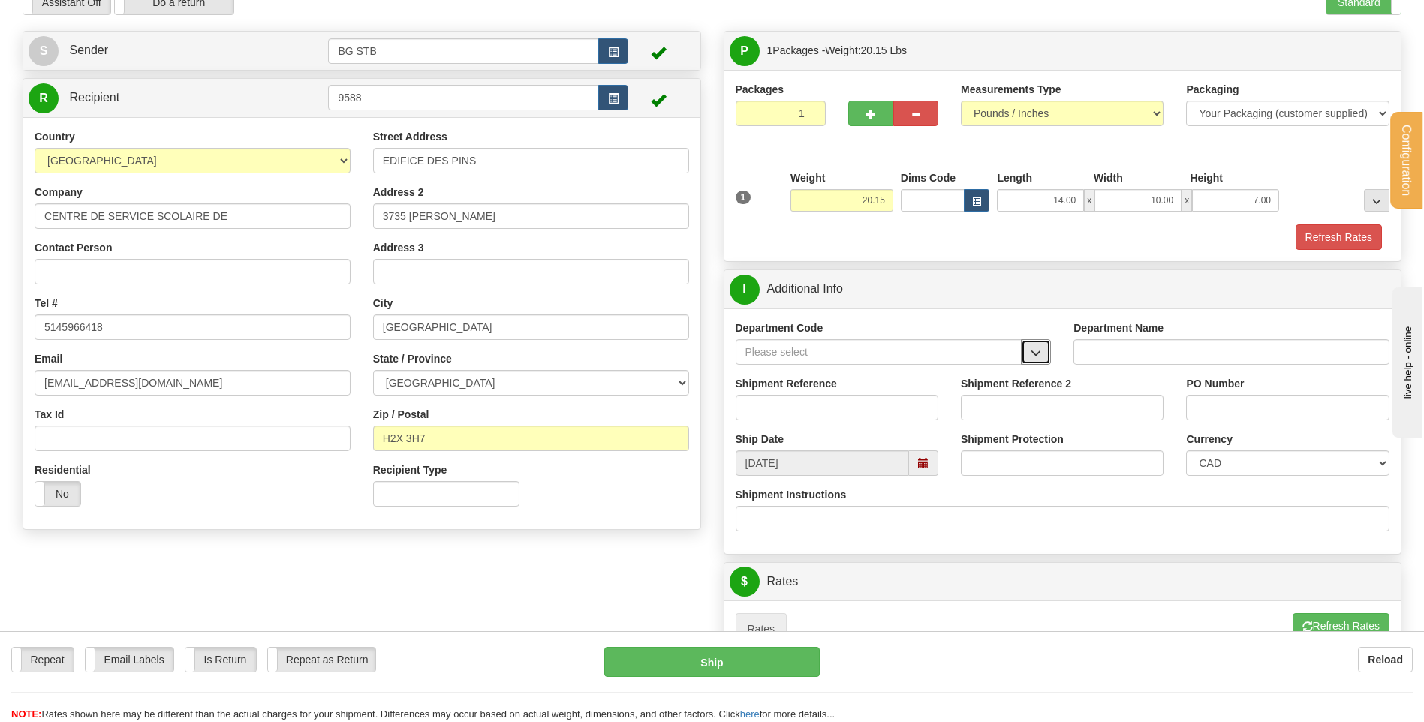
click at [1036, 351] on span "button" at bounding box center [1035, 353] width 11 height 10
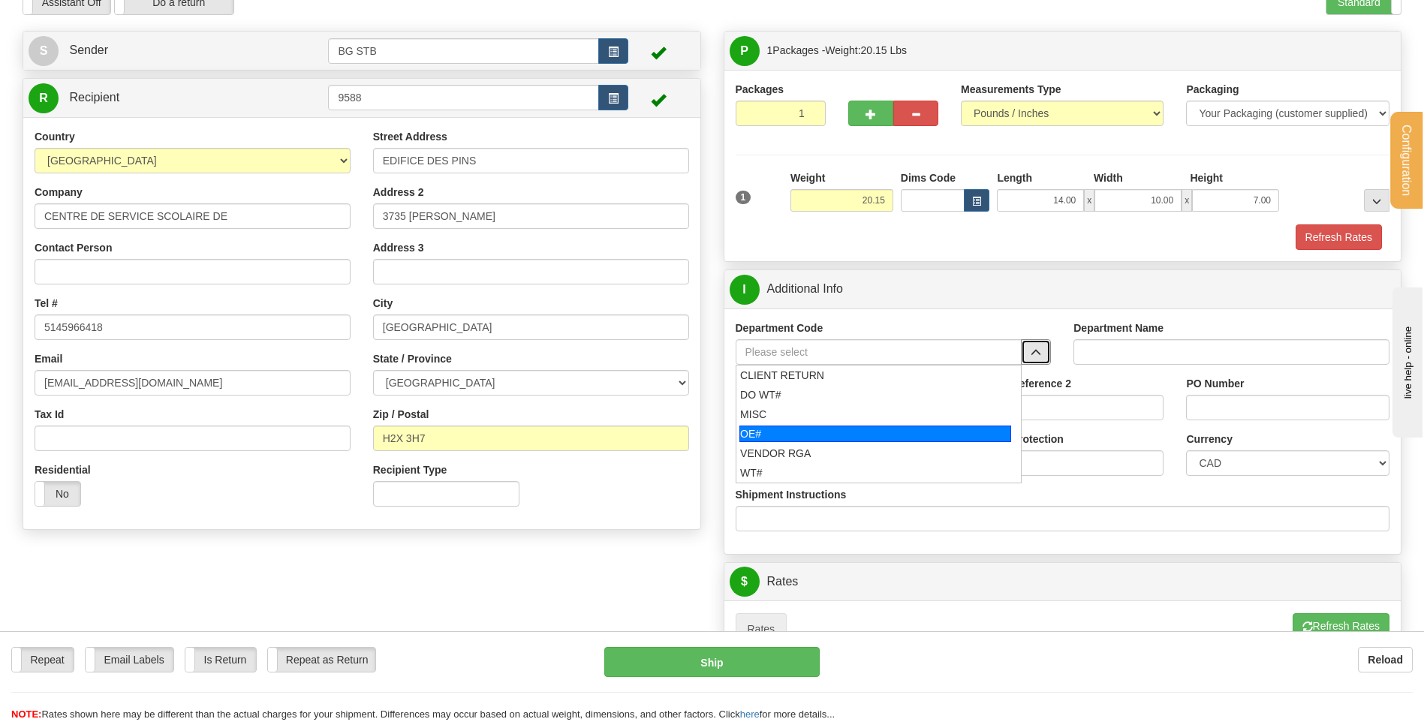
drag, startPoint x: 845, startPoint y: 441, endPoint x: 838, endPoint y: 428, distance: 14.4
click at [844, 440] on div "OE#" at bounding box center [875, 434] width 272 height 17
type input "OE#"
type input "ORDERS"
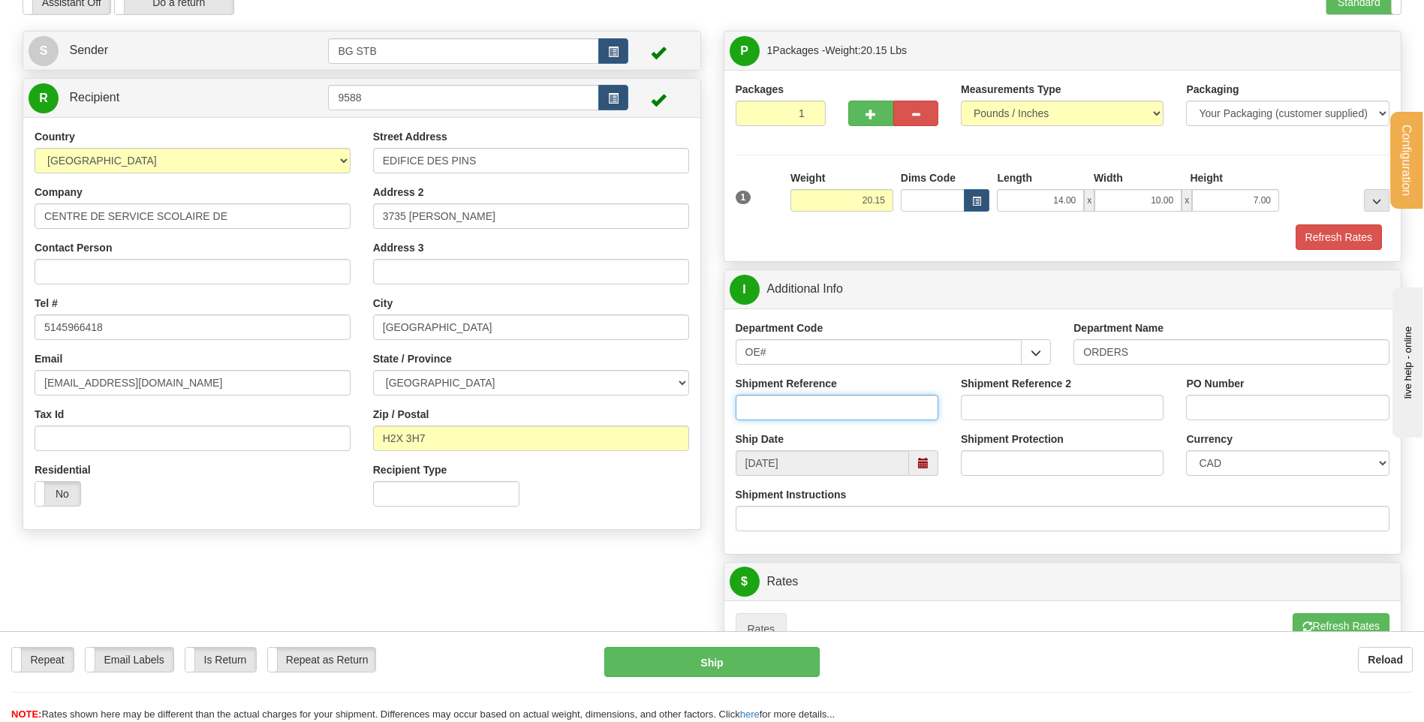
click at [833, 406] on input "Shipment Reference" at bounding box center [837, 408] width 203 height 26
type input "80004988-00 // 80005318-00"
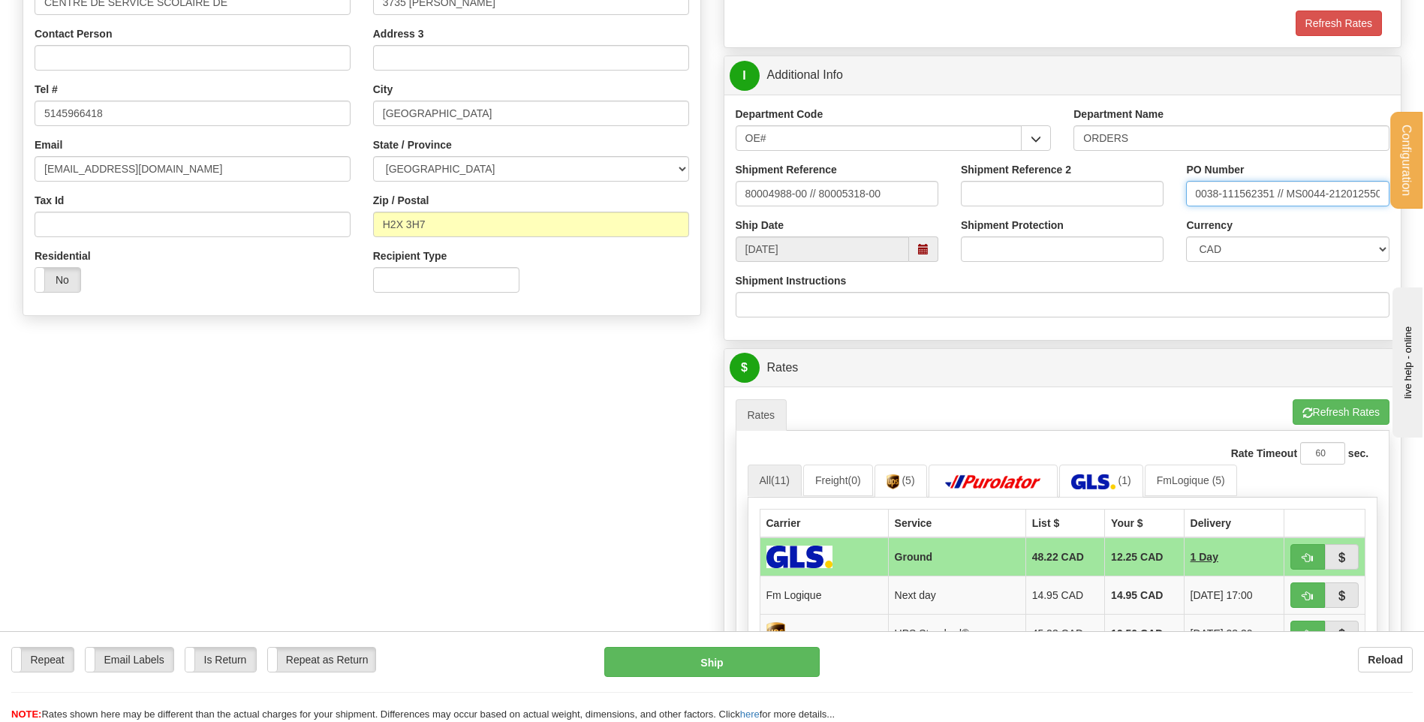
scroll to position [450, 0]
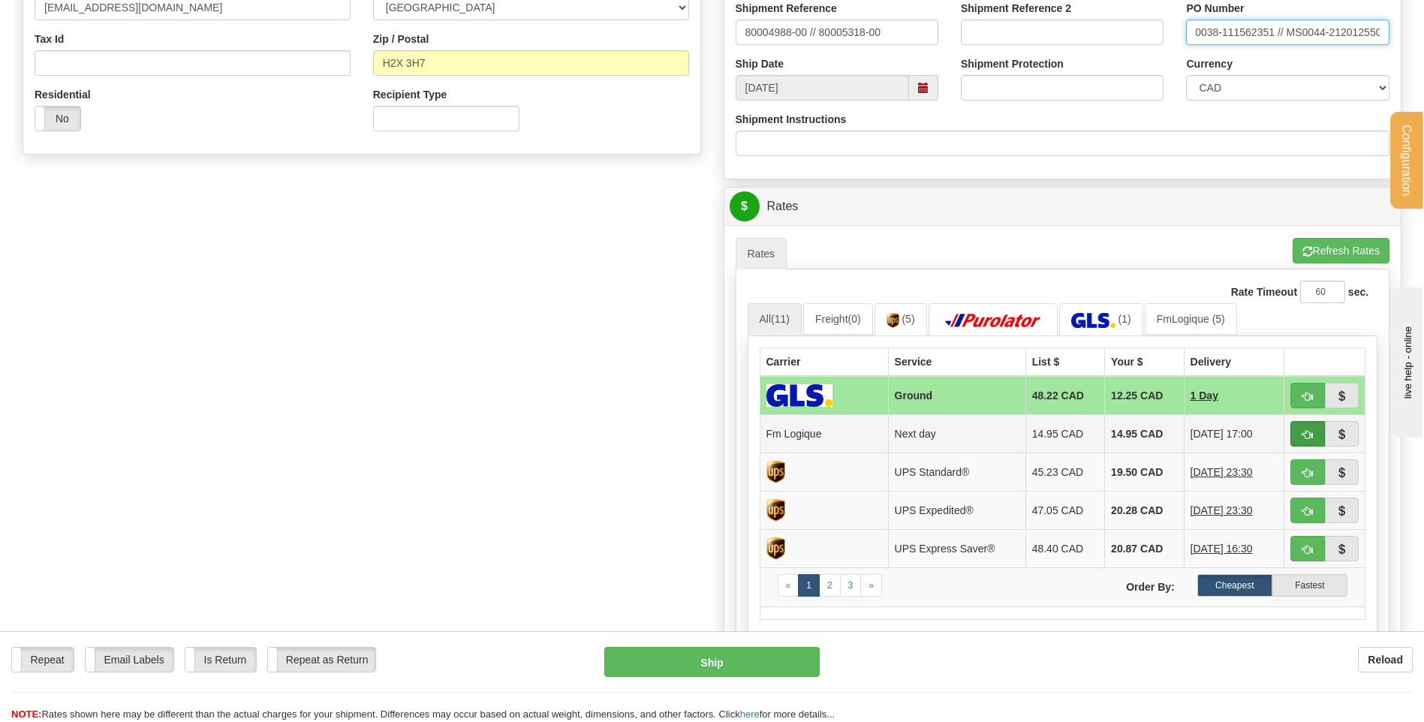
type input "MS-0038-111562351 // MS0044-212012550"
click at [1310, 441] on button "button" at bounding box center [1307, 434] width 35 height 26
type input "jour"
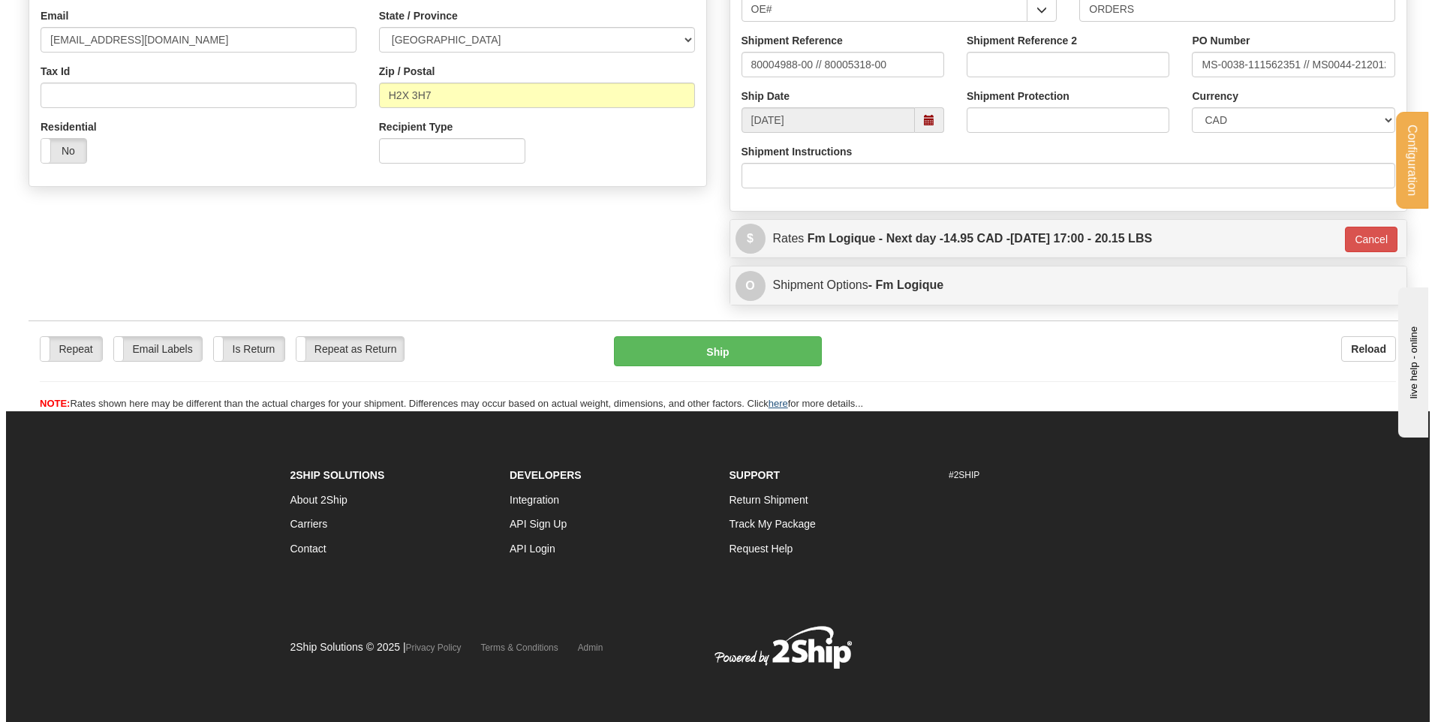
scroll to position [419, 0]
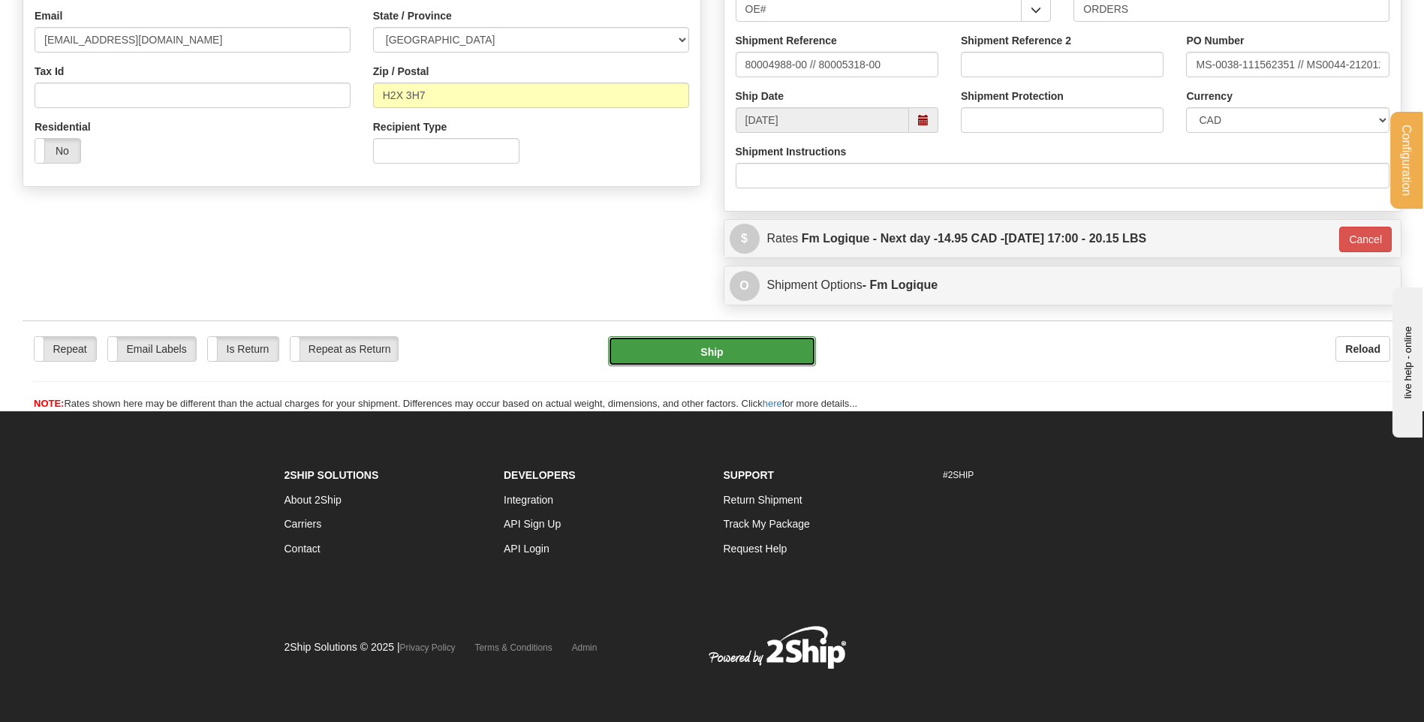
click at [739, 350] on button "Ship" at bounding box center [711, 351] width 207 height 30
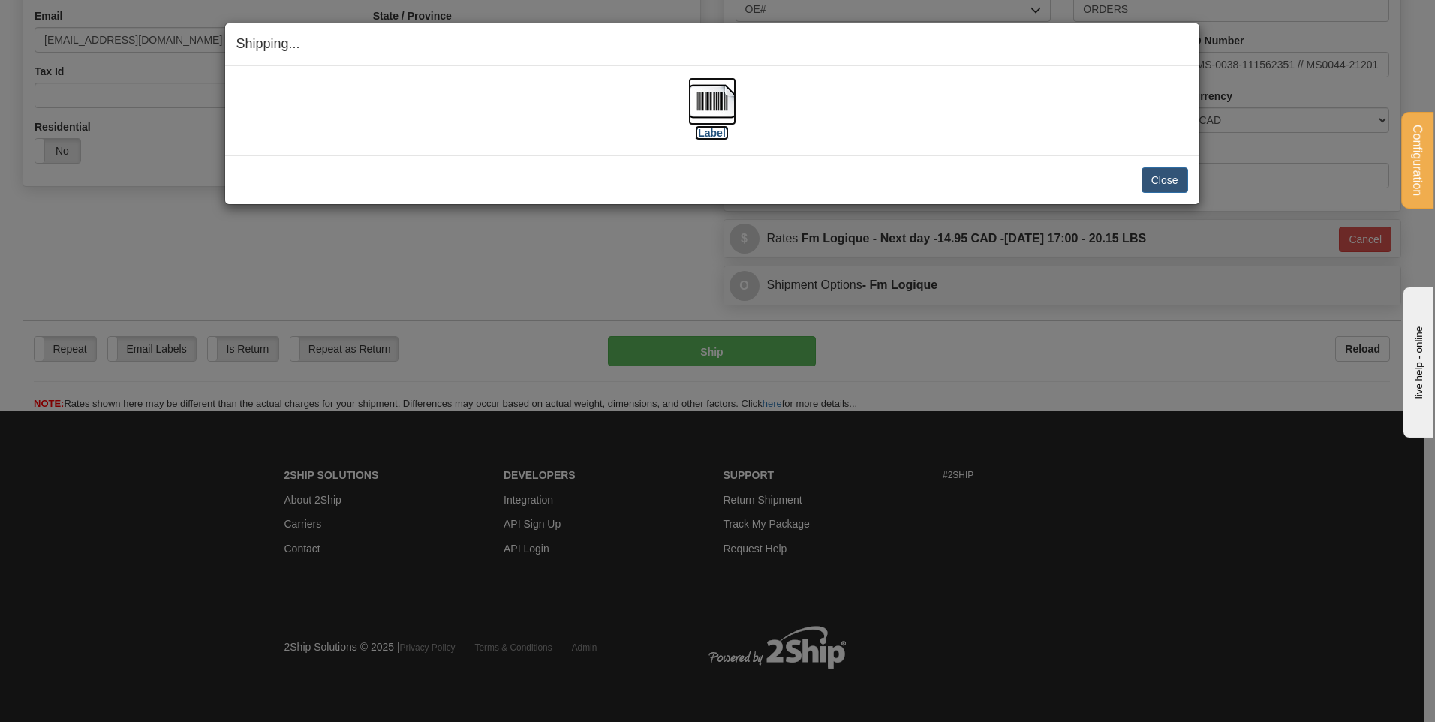
click at [706, 106] on img at bounding box center [712, 101] width 48 height 48
click at [1158, 174] on button "Close" at bounding box center [1165, 180] width 47 height 26
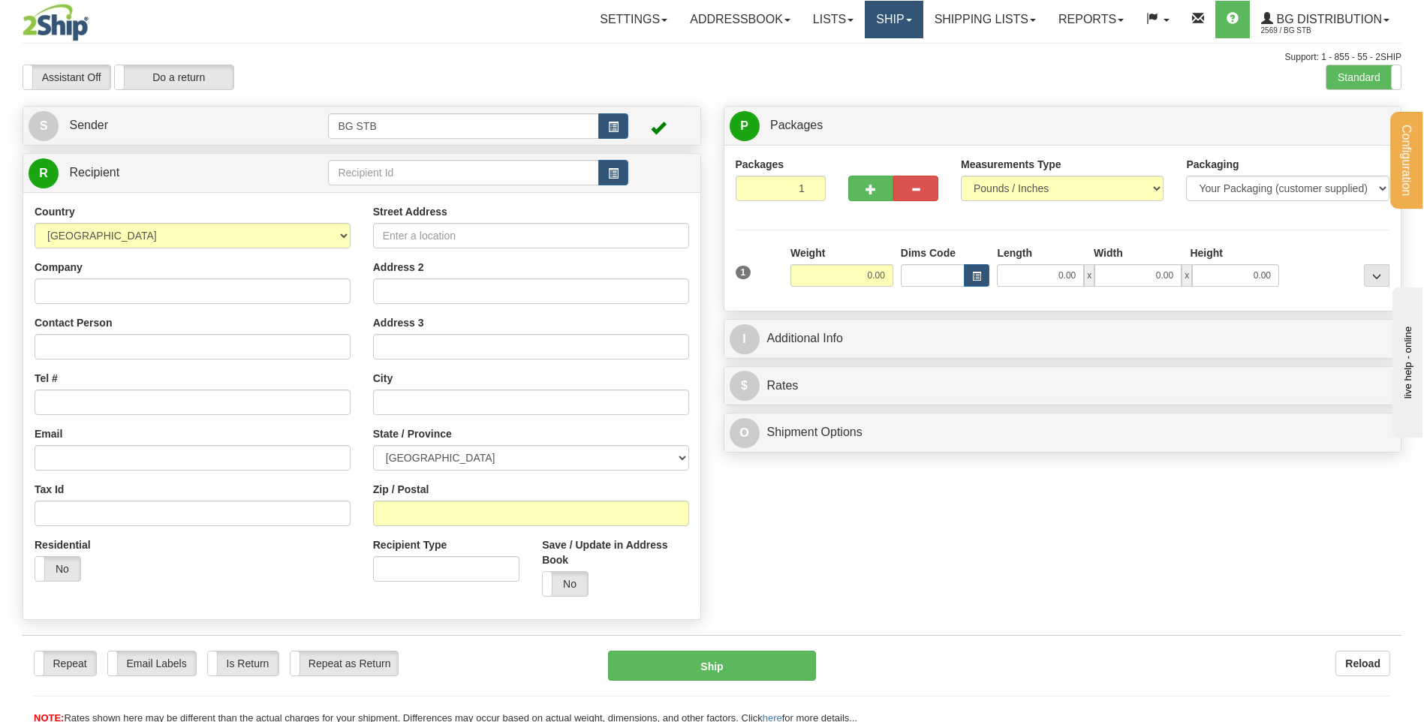
click at [882, 22] on link "Ship" at bounding box center [894, 20] width 58 height 38
click at [856, 69] on span "Ship Request" at bounding box center [850, 72] width 63 height 12
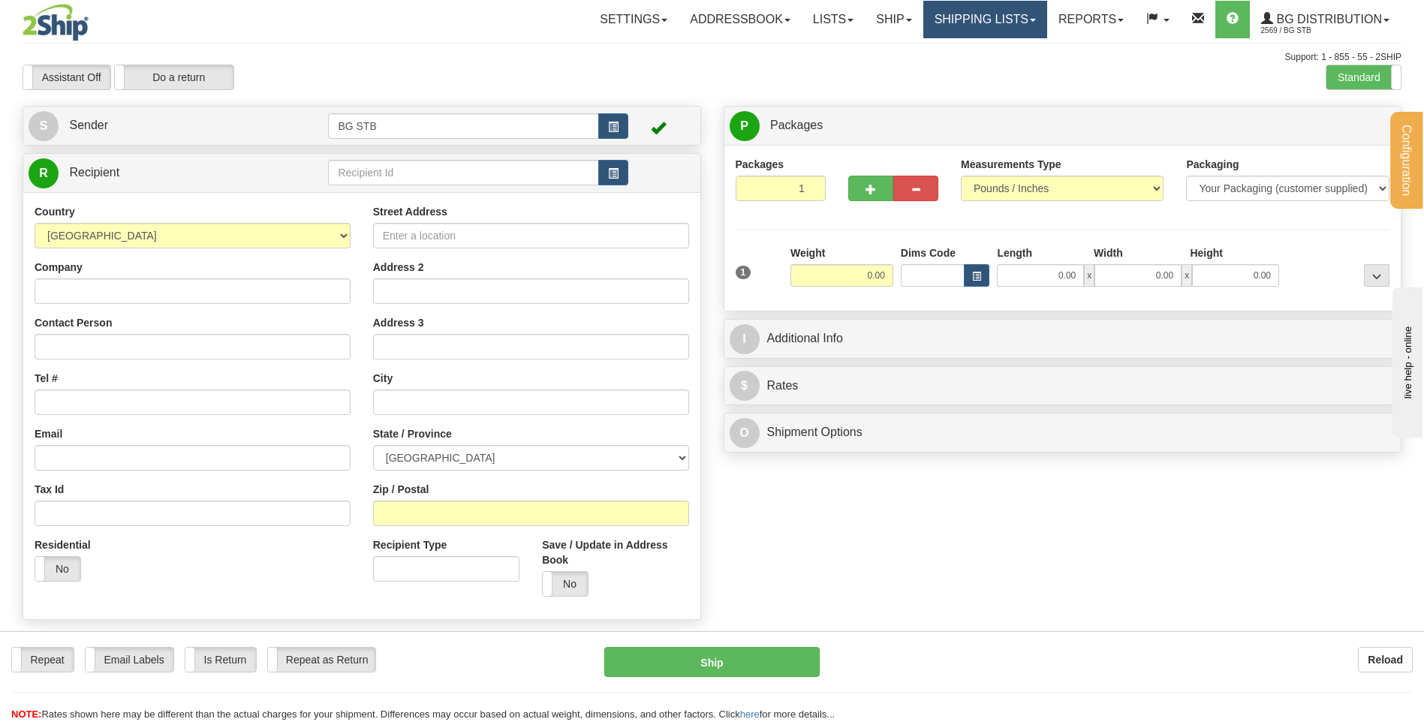
click at [987, 29] on link "Shipping lists" at bounding box center [985, 20] width 124 height 38
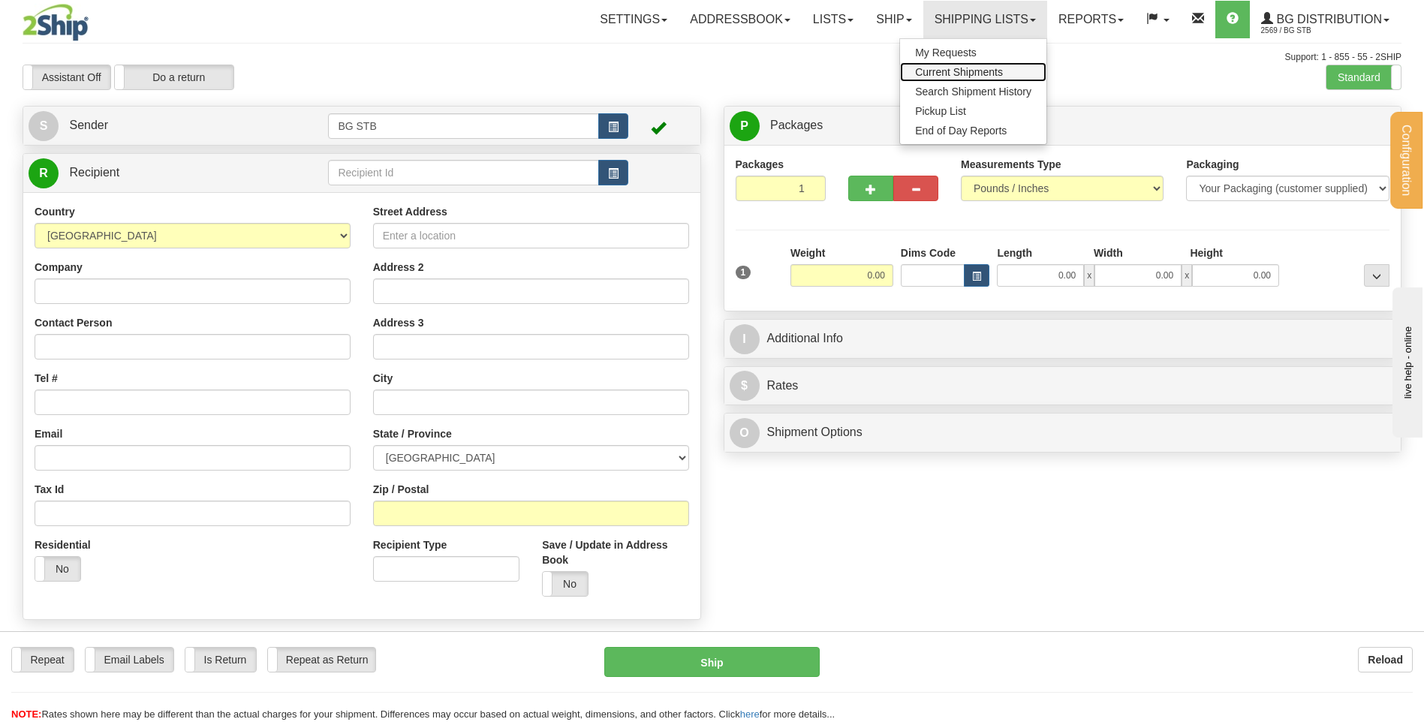
click at [979, 69] on span "Current Shipments" at bounding box center [959, 72] width 88 height 12
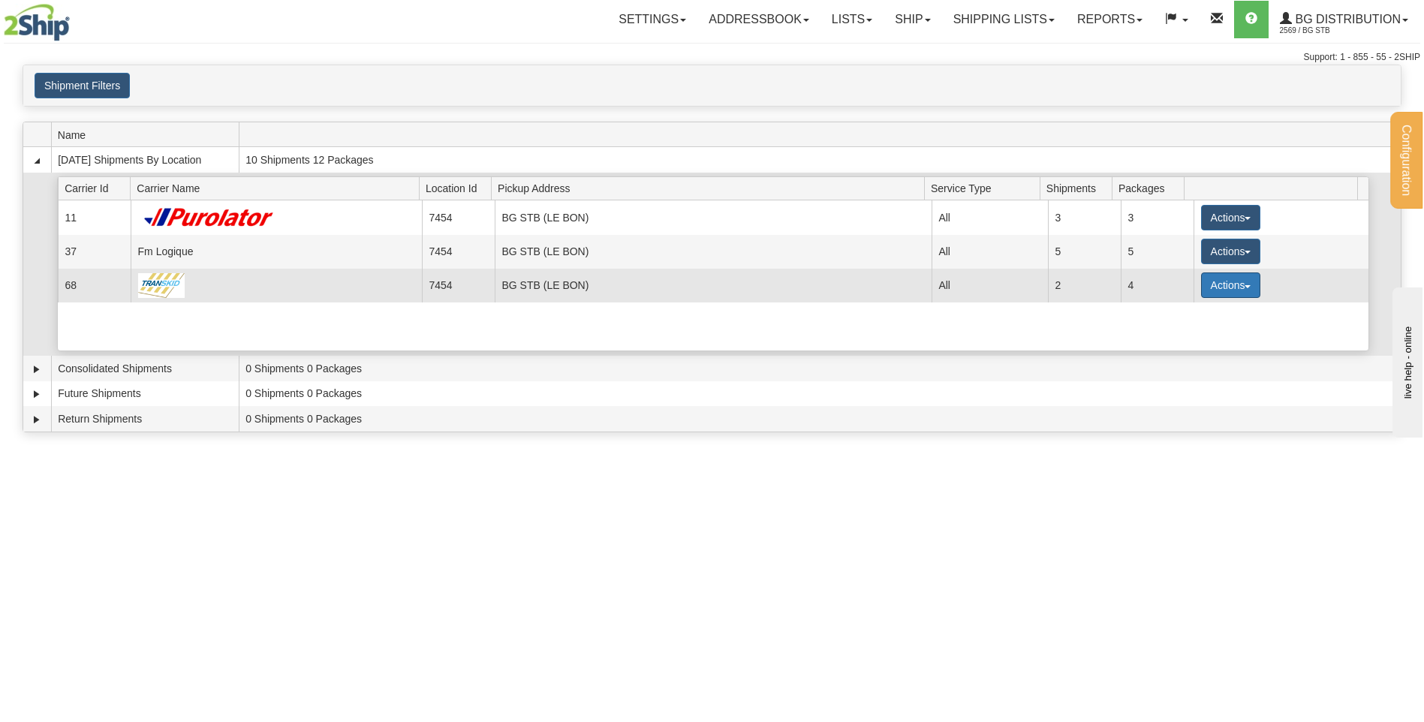
click at [1223, 284] on button "Actions" at bounding box center [1231, 285] width 60 height 26
click at [1165, 309] on span "Details" at bounding box center [1174, 313] width 41 height 11
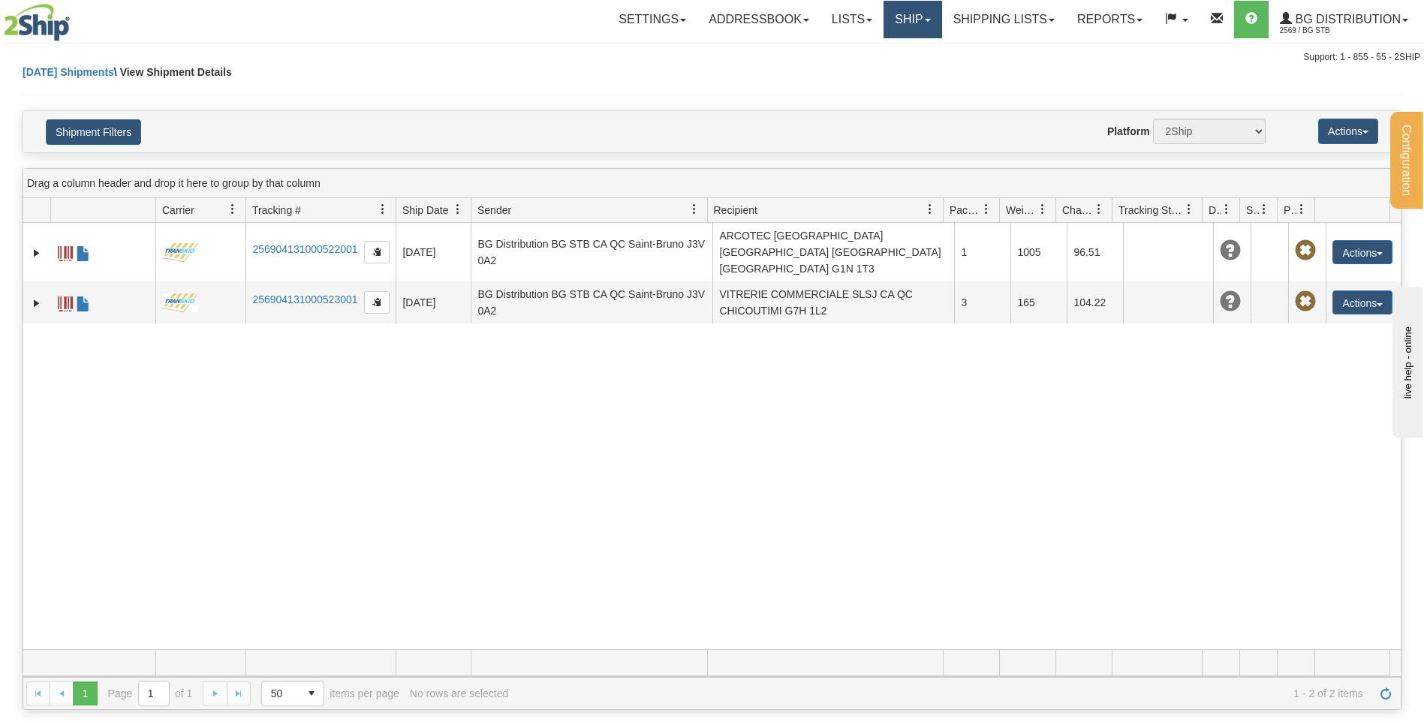
click at [931, 18] on link "Ship" at bounding box center [912, 20] width 58 height 38
click at [911, 49] on link "Ship Screen" at bounding box center [882, 53] width 119 height 20
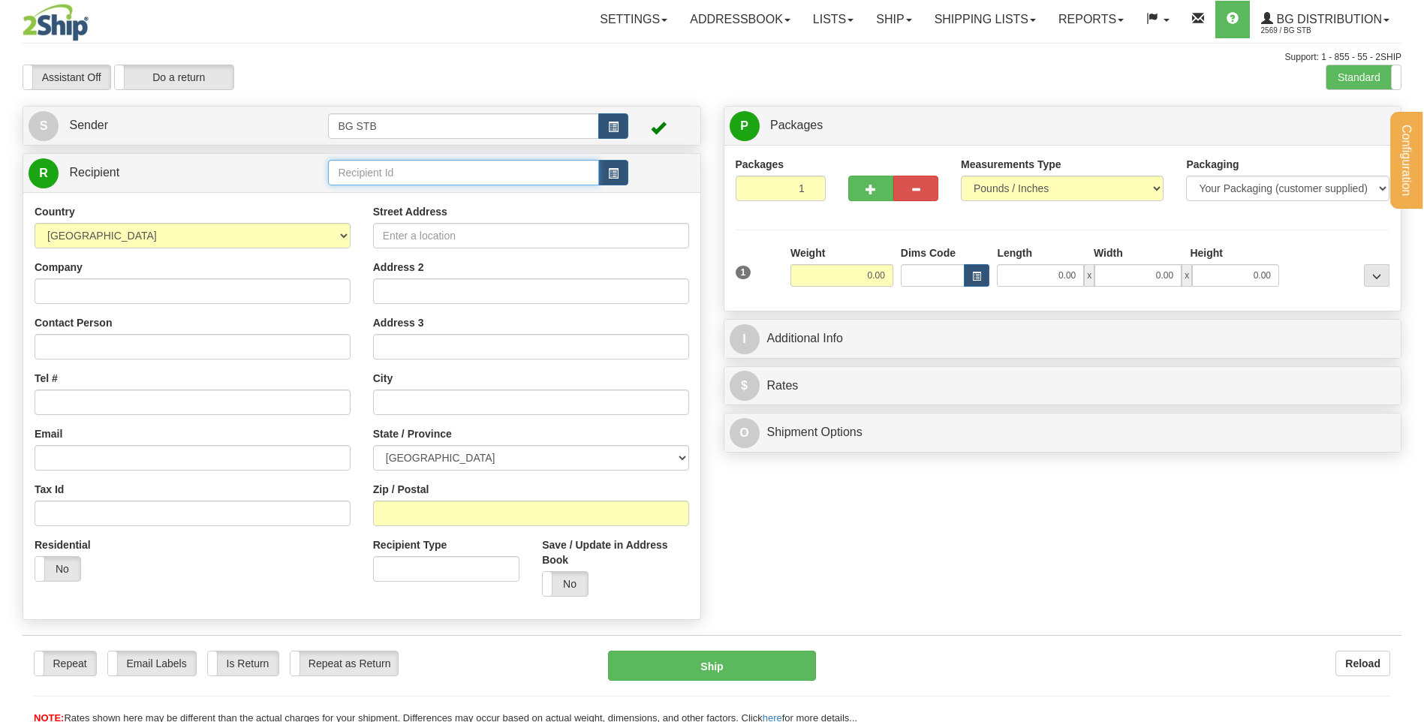
click at [391, 177] on input "text" at bounding box center [463, 173] width 270 height 26
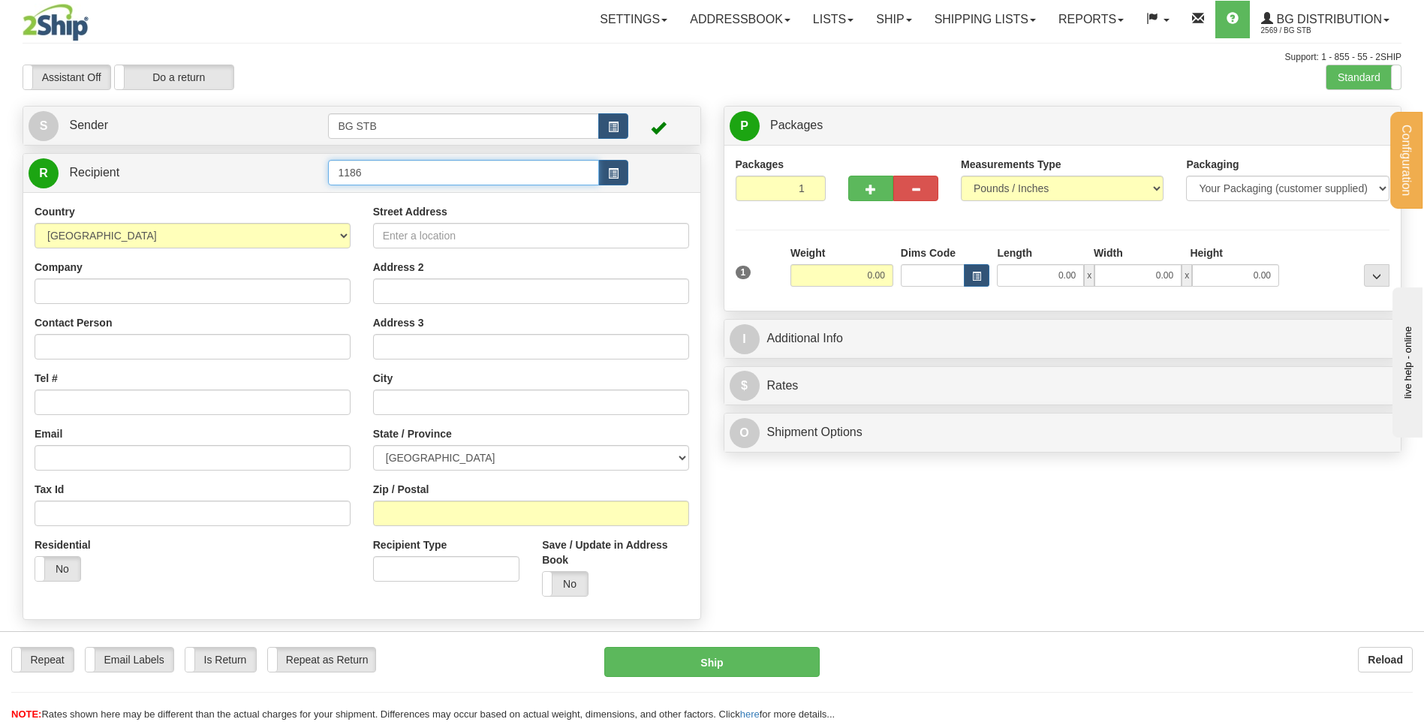
type input "1186"
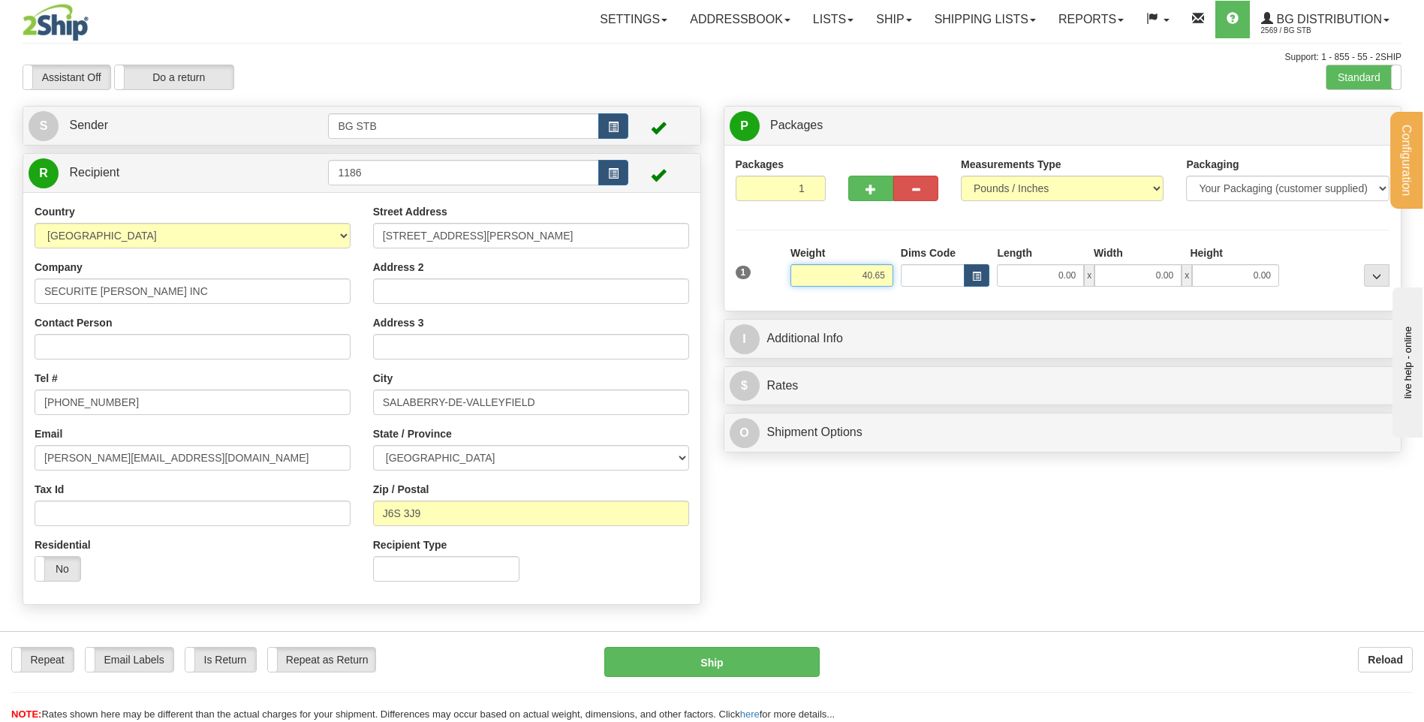
type input "40.65"
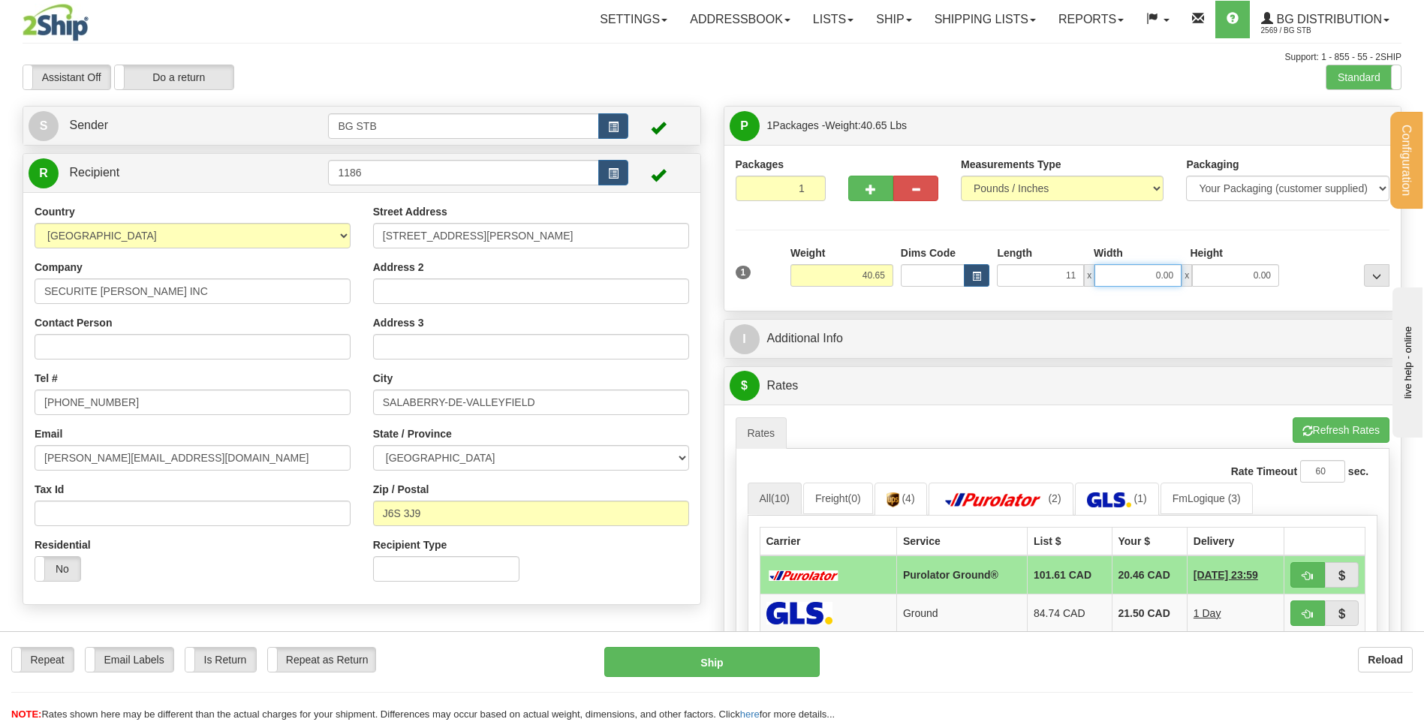
type input "11.00"
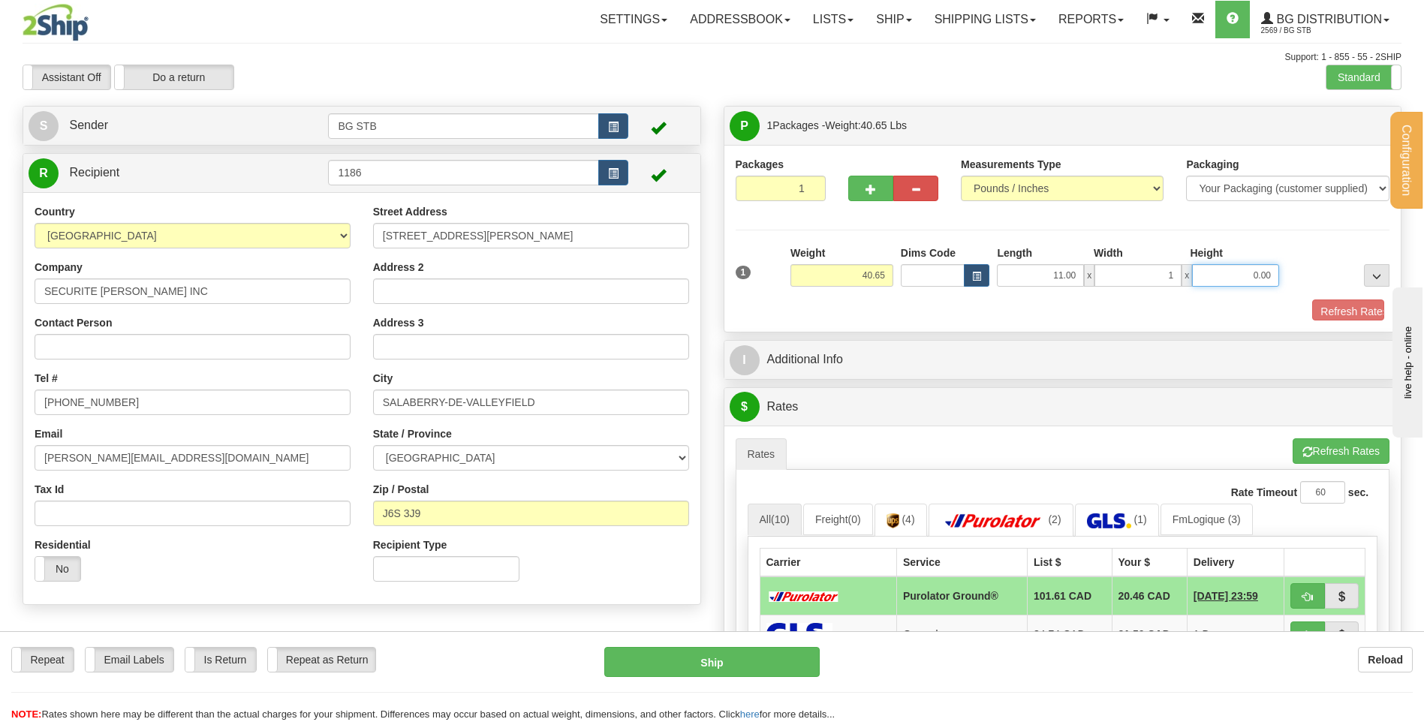
type input "1.00"
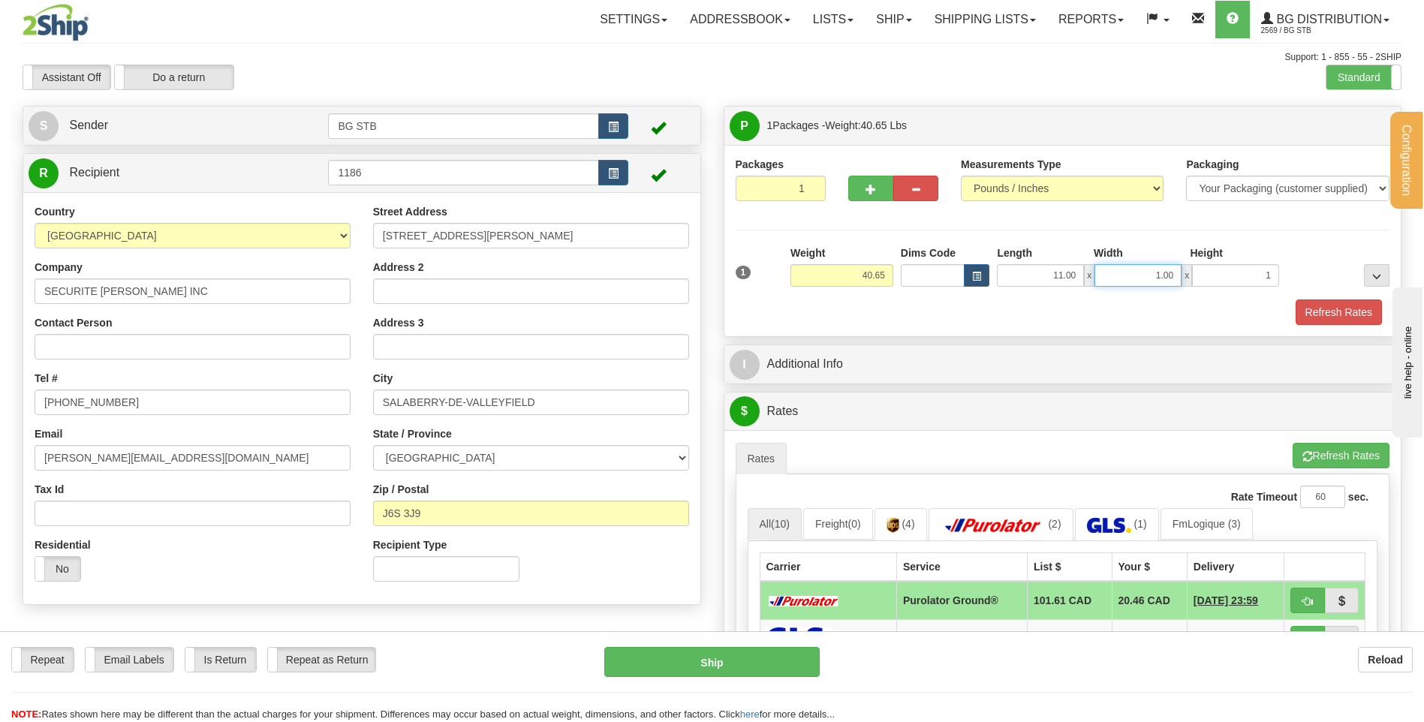
type input "1.00"
drag, startPoint x: 1136, startPoint y: 274, endPoint x: 1407, endPoint y: 215, distance: 277.4
click at [1269, 262] on div "Length Width Height 11.00 x 1.00 x 1.00" at bounding box center [1138, 265] width 290 height 41
type input "10.00"
type input "14.00"
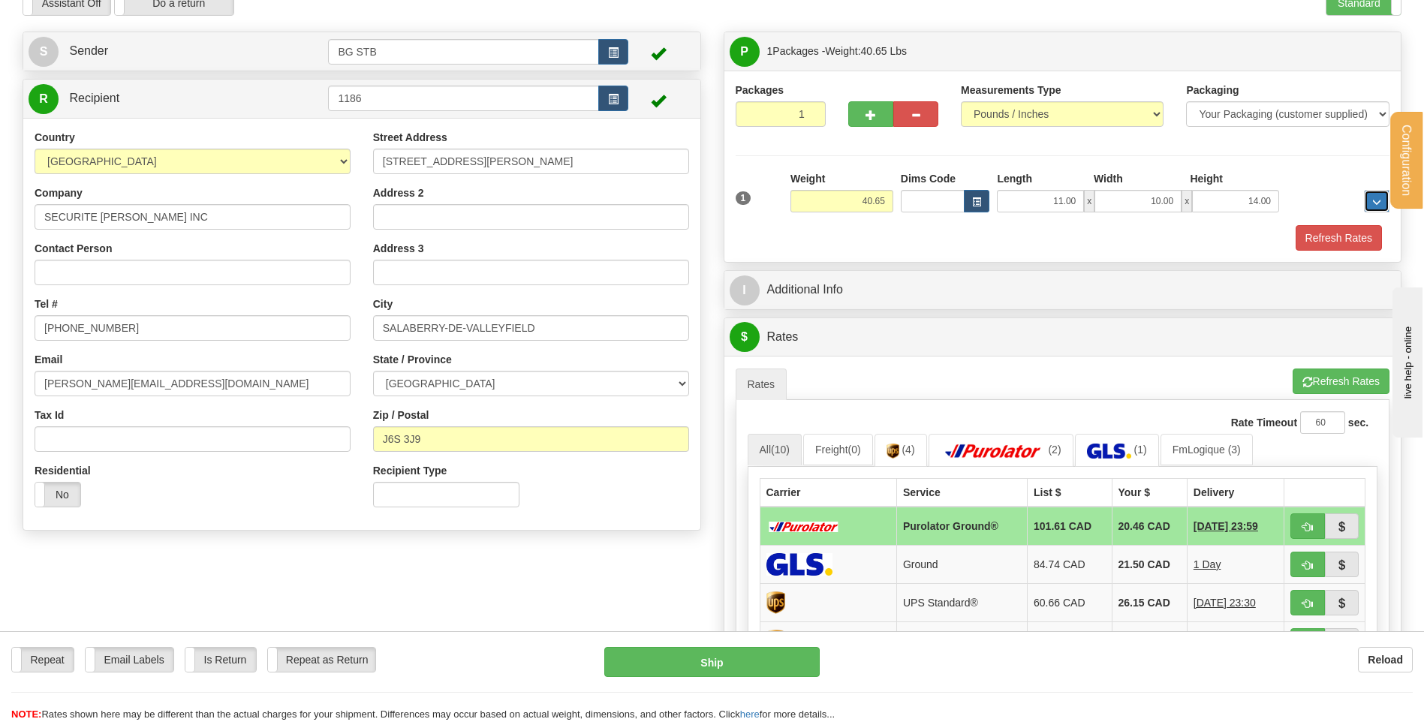
scroll to position [75, 0]
click at [876, 111] on button "button" at bounding box center [870, 114] width 45 height 26
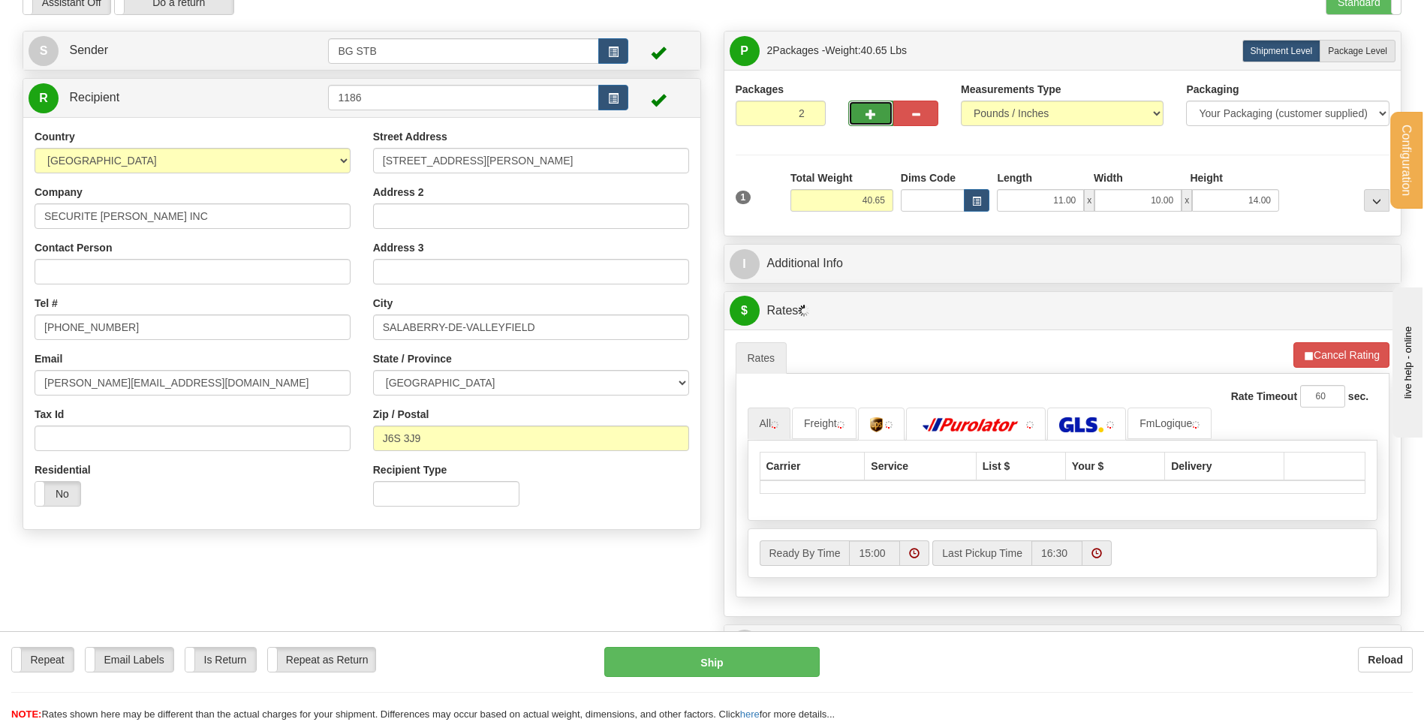
click at [865, 116] on span "button" at bounding box center [870, 115] width 11 height 10
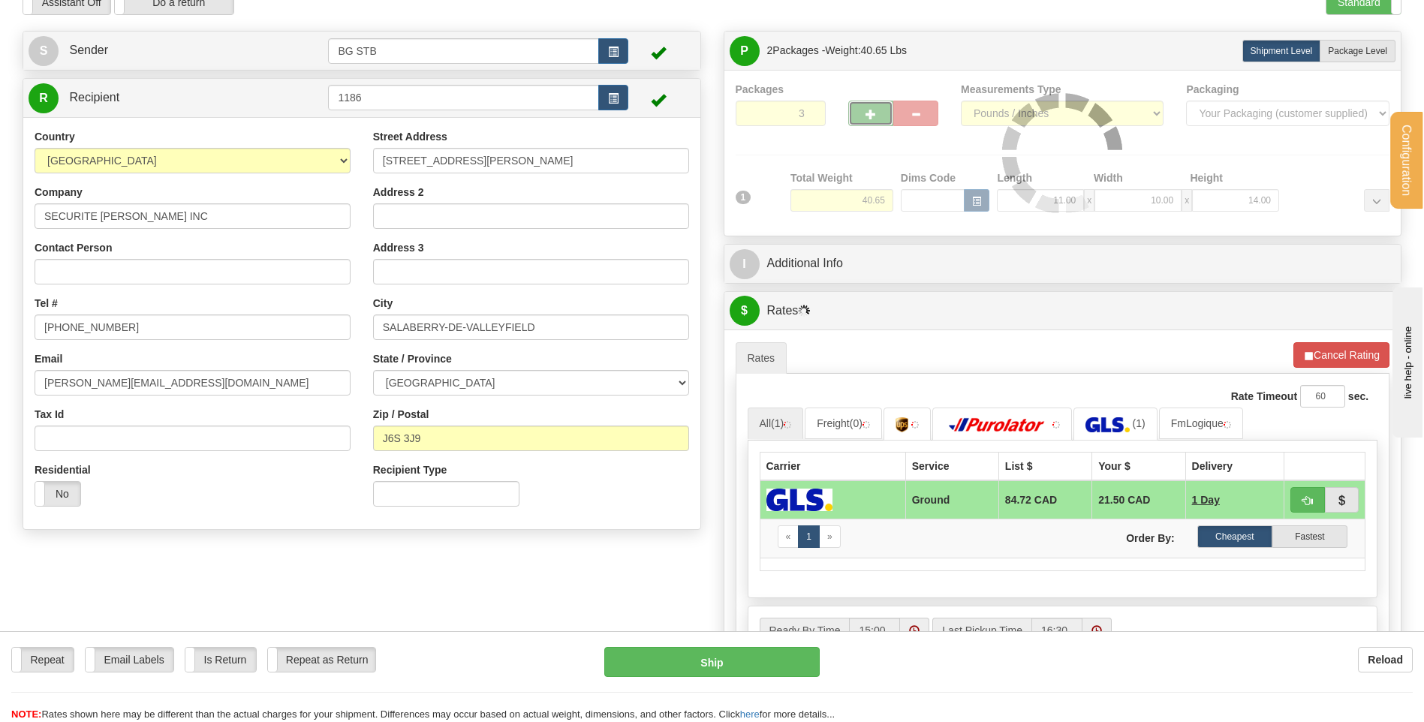
click at [865, 116] on div at bounding box center [1063, 153] width 654 height 143
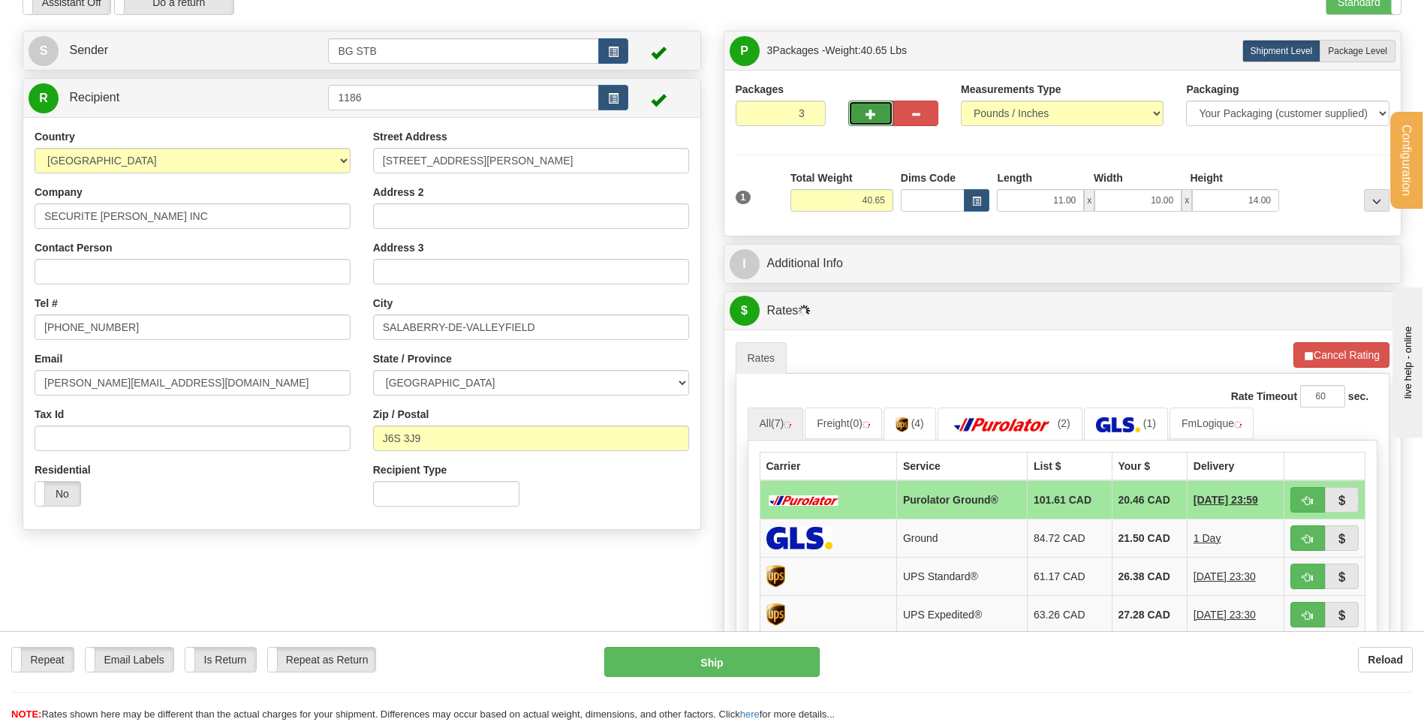
click at [866, 116] on span "button" at bounding box center [870, 115] width 11 height 10
type input "5"
click at [1355, 52] on span "Package Level" at bounding box center [1357, 51] width 59 height 11
radio input "true"
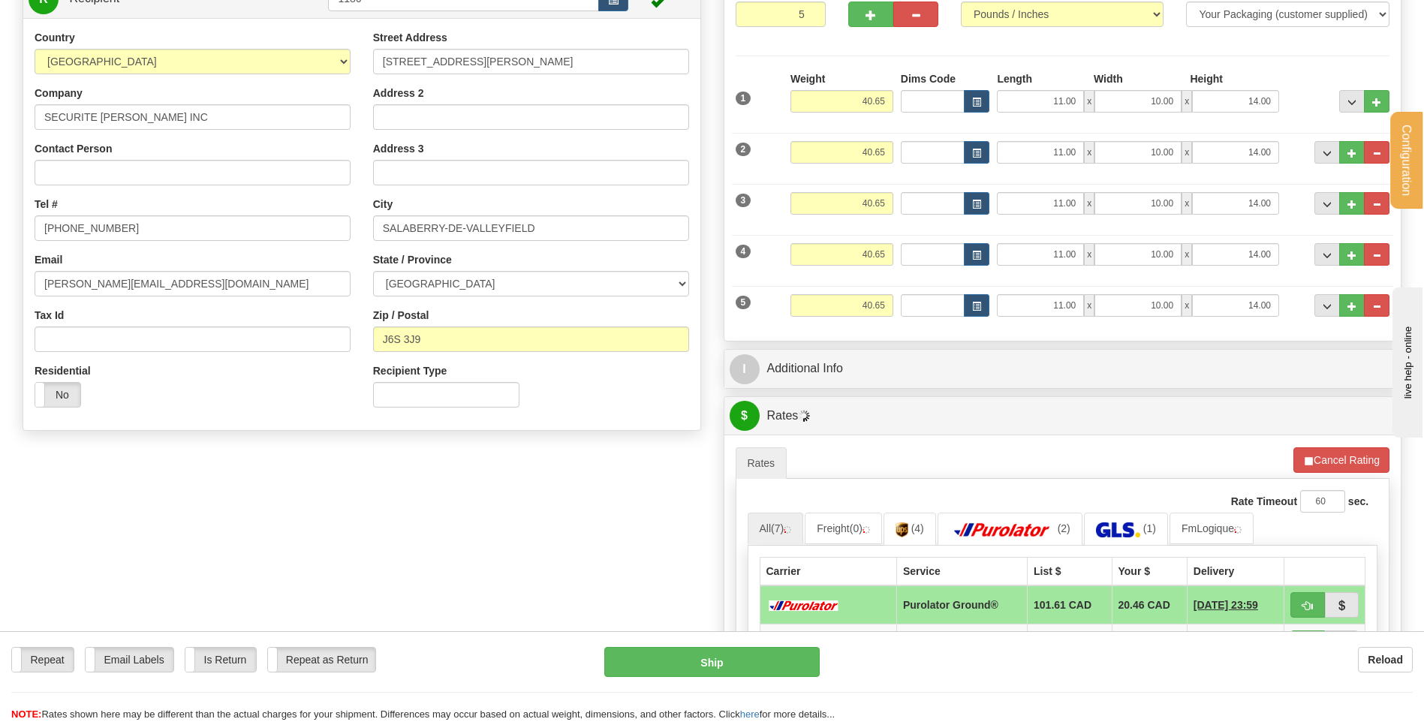
scroll to position [300, 0]
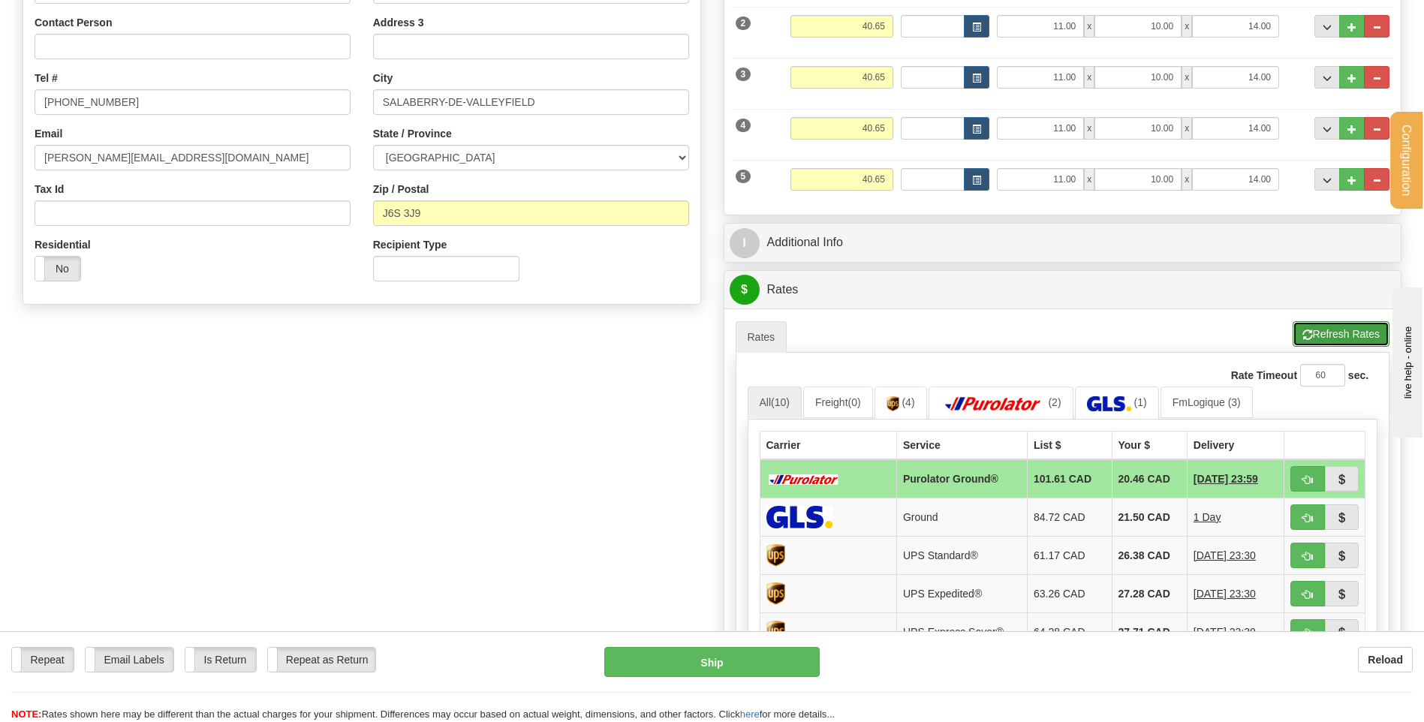
click at [1310, 333] on button "Refresh Rates" at bounding box center [1340, 334] width 97 height 26
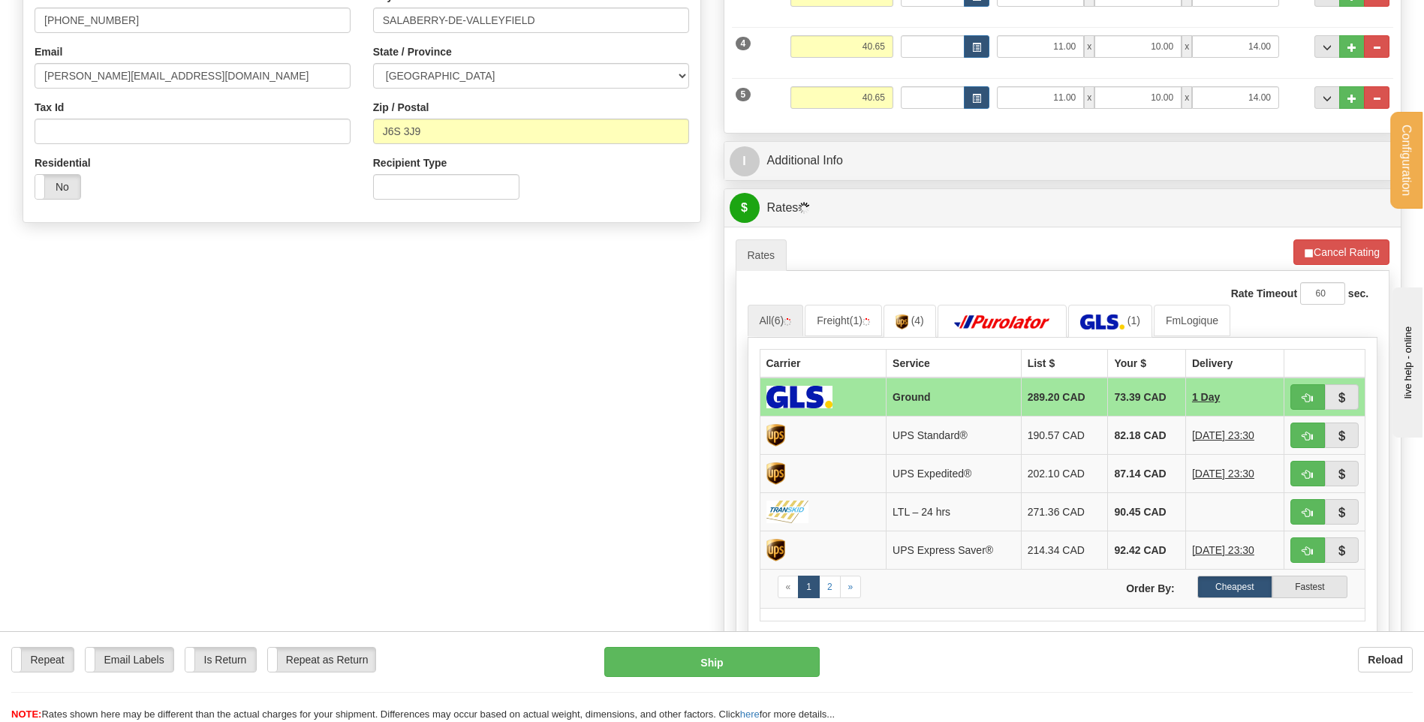
scroll to position [375, 0]
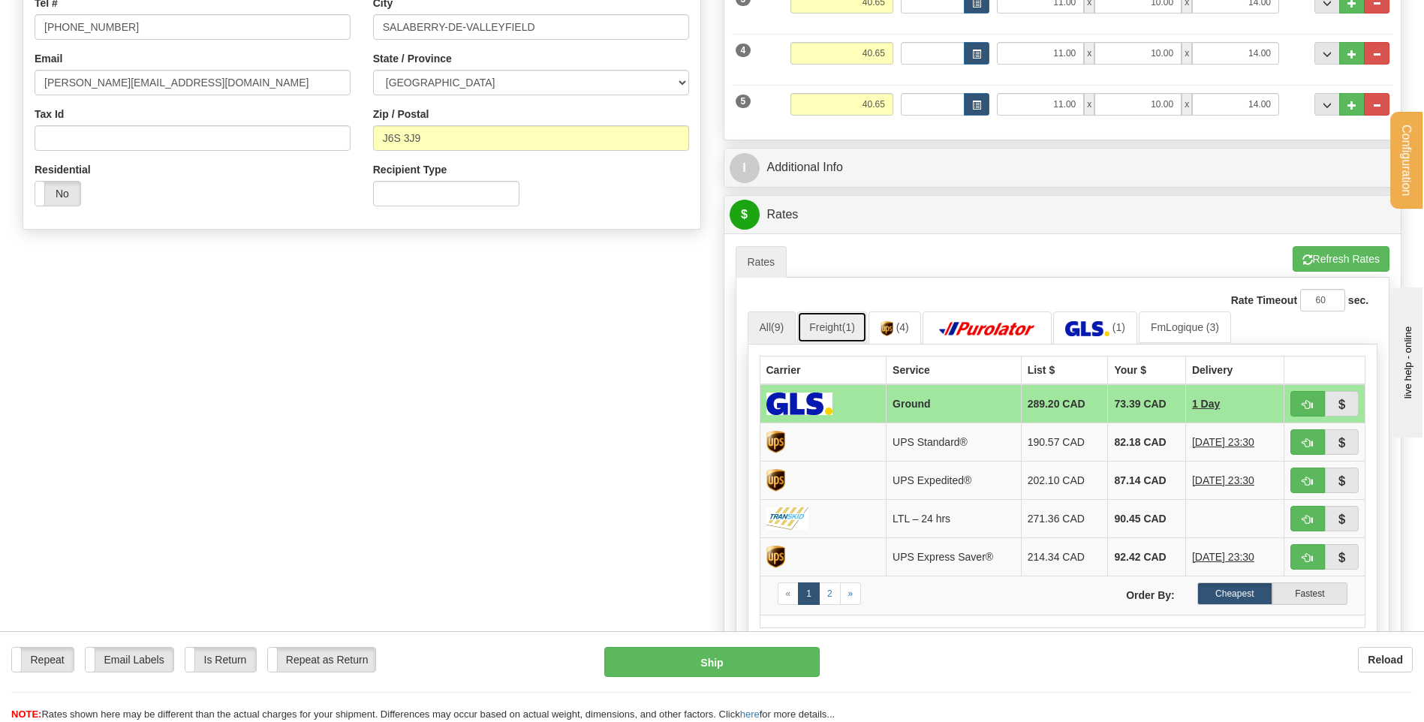
click at [838, 326] on link "Freight (1)" at bounding box center [832, 327] width 70 height 32
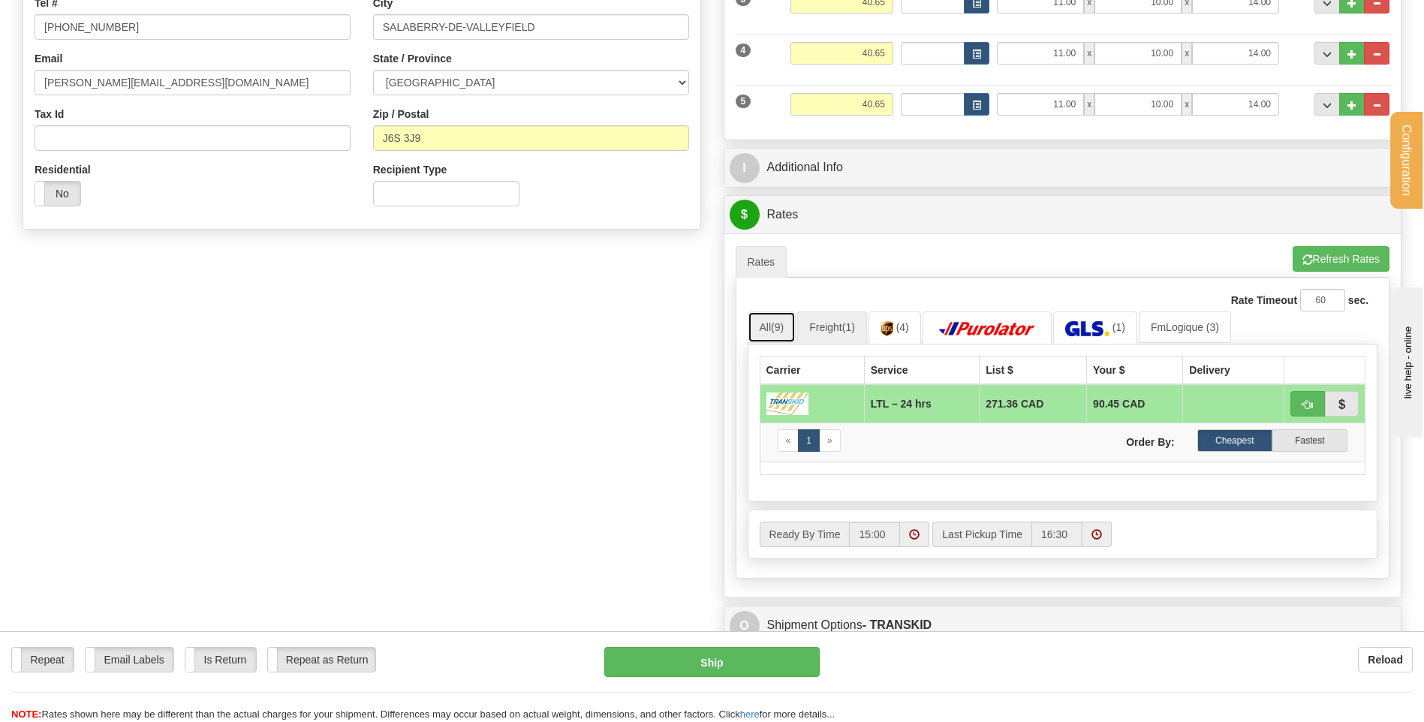
click at [778, 326] on span "(9)" at bounding box center [777, 327] width 13 height 12
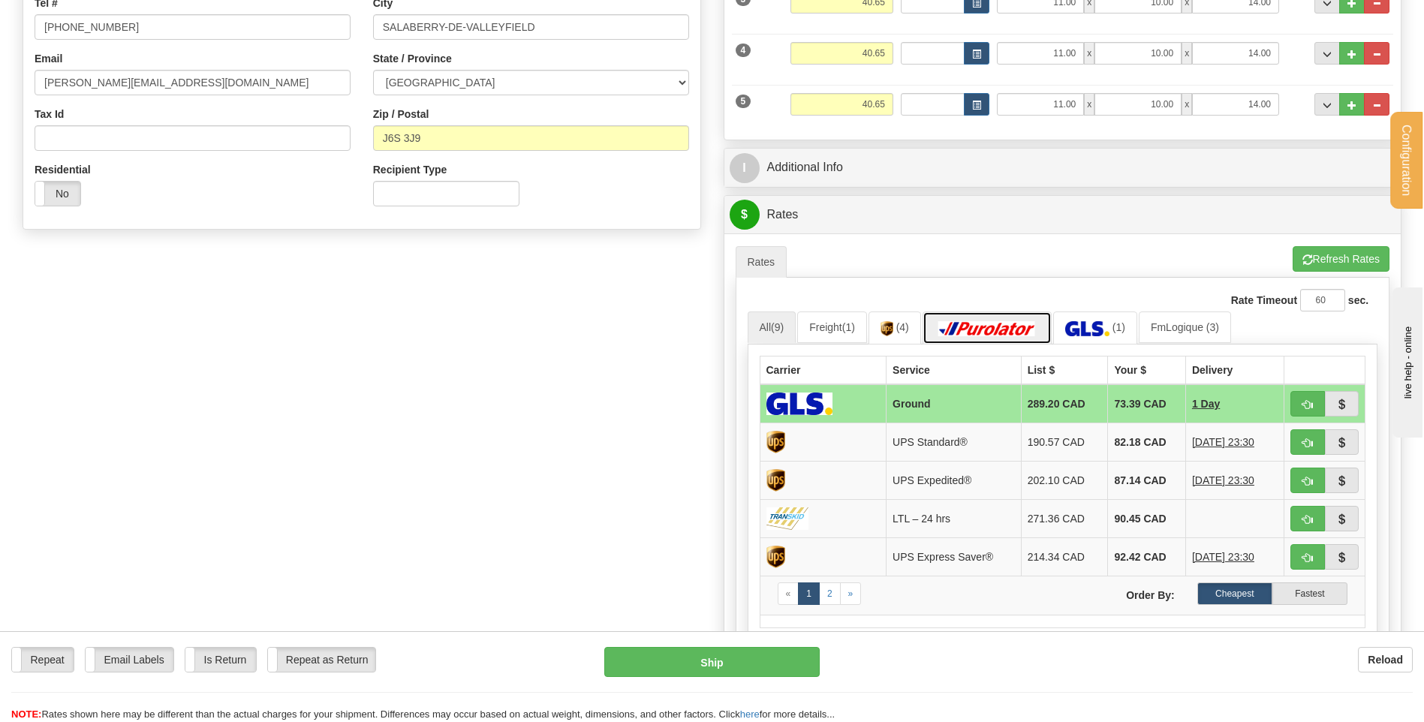
click at [988, 316] on link at bounding box center [986, 327] width 129 height 32
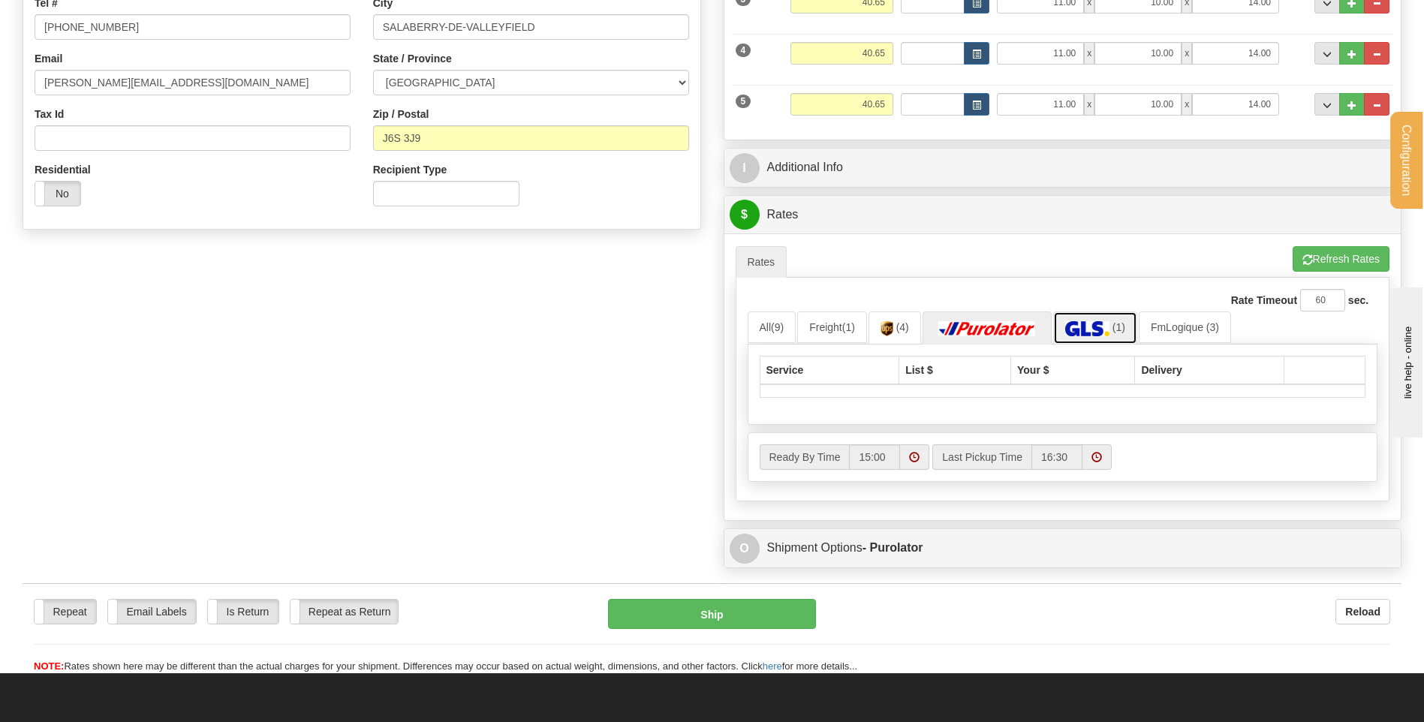
click at [1094, 323] on img at bounding box center [1087, 328] width 44 height 15
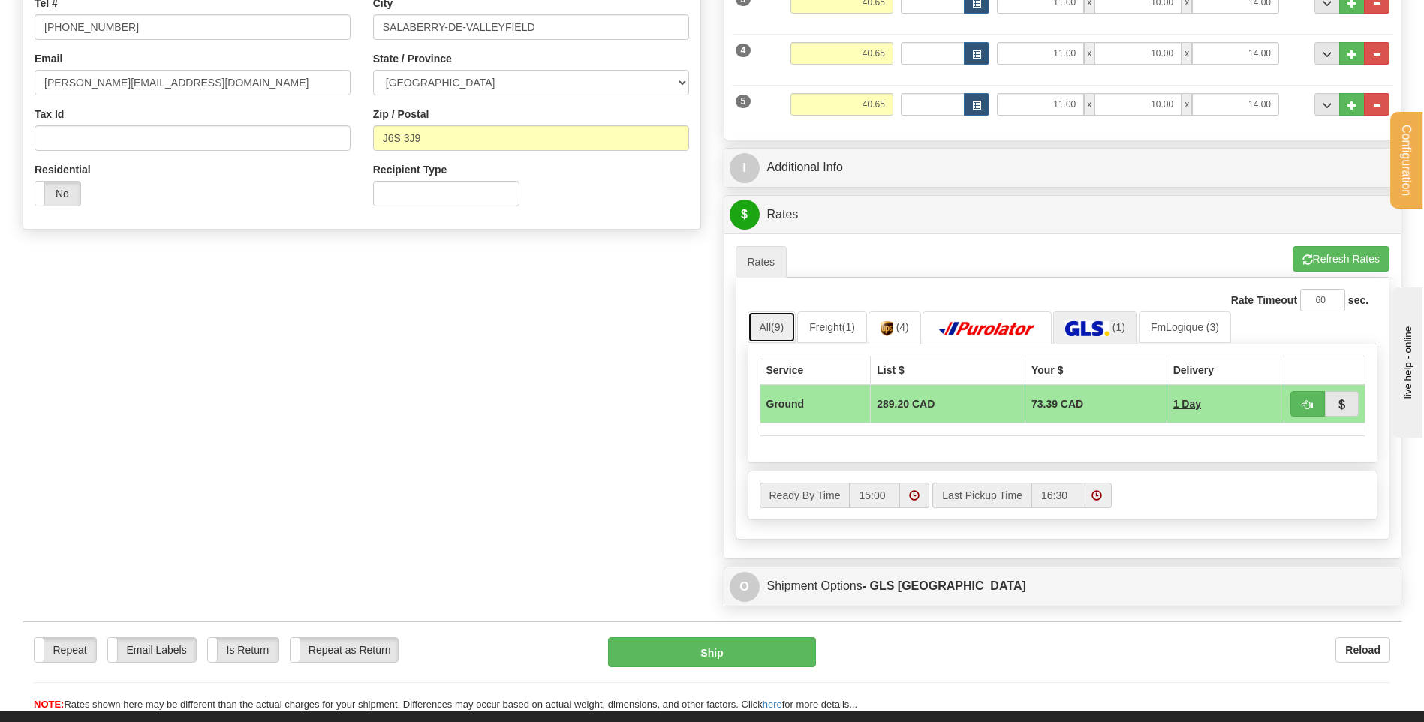
click at [762, 328] on link "All (9)" at bounding box center [772, 327] width 49 height 32
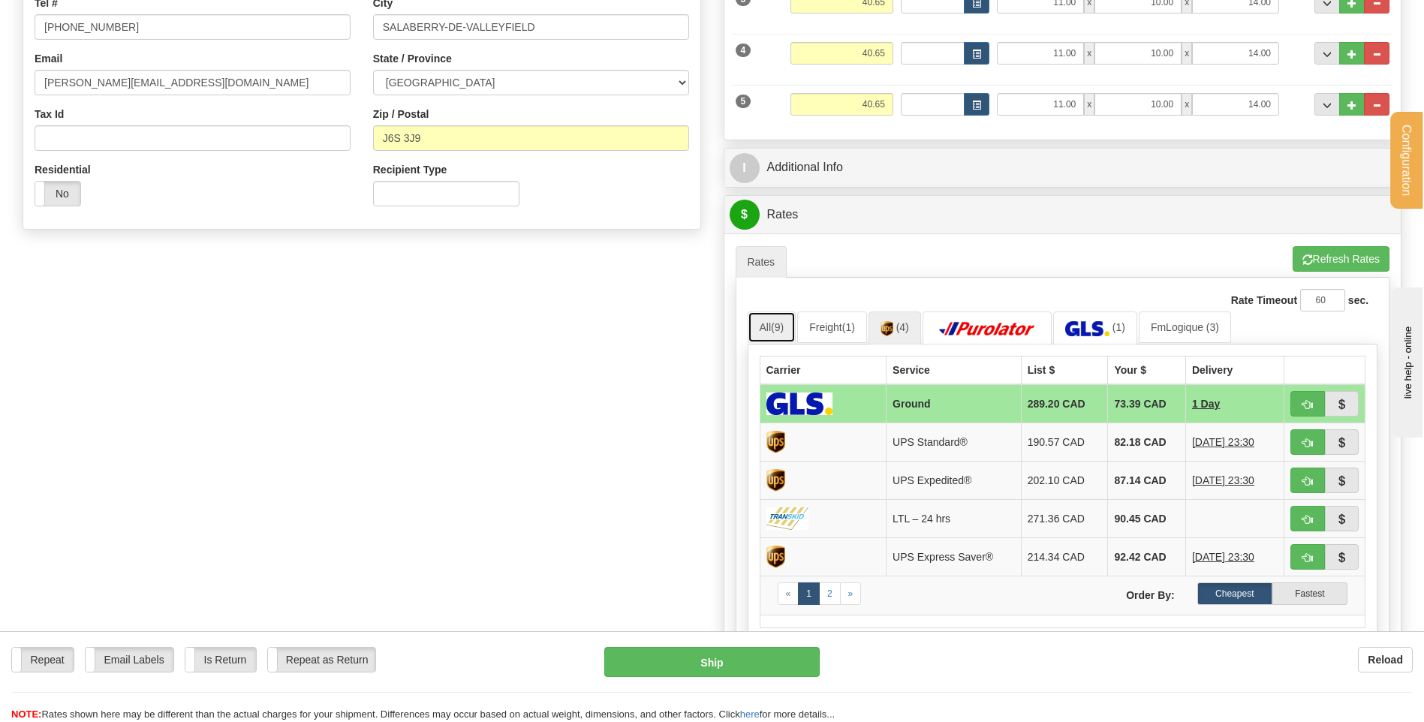
scroll to position [75, 0]
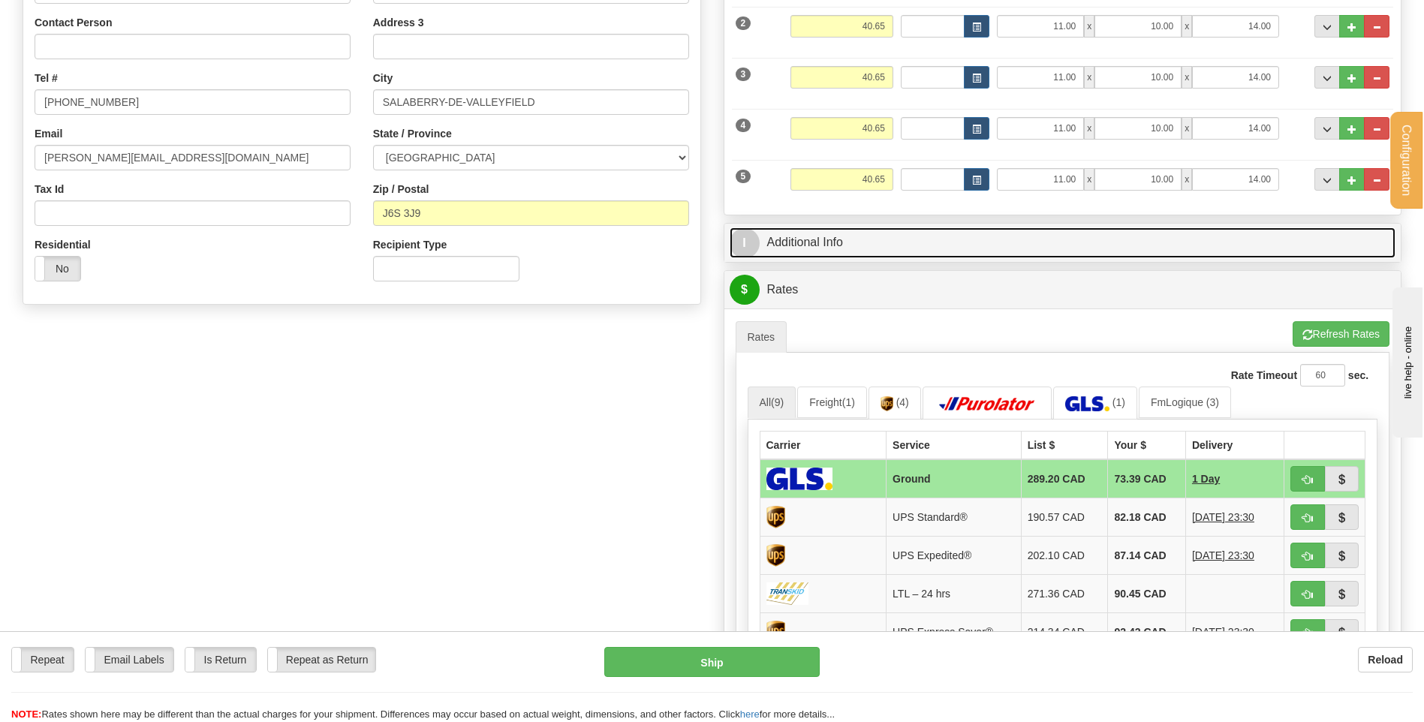
click at [854, 246] on link "I Additional Info" at bounding box center [1063, 242] width 666 height 31
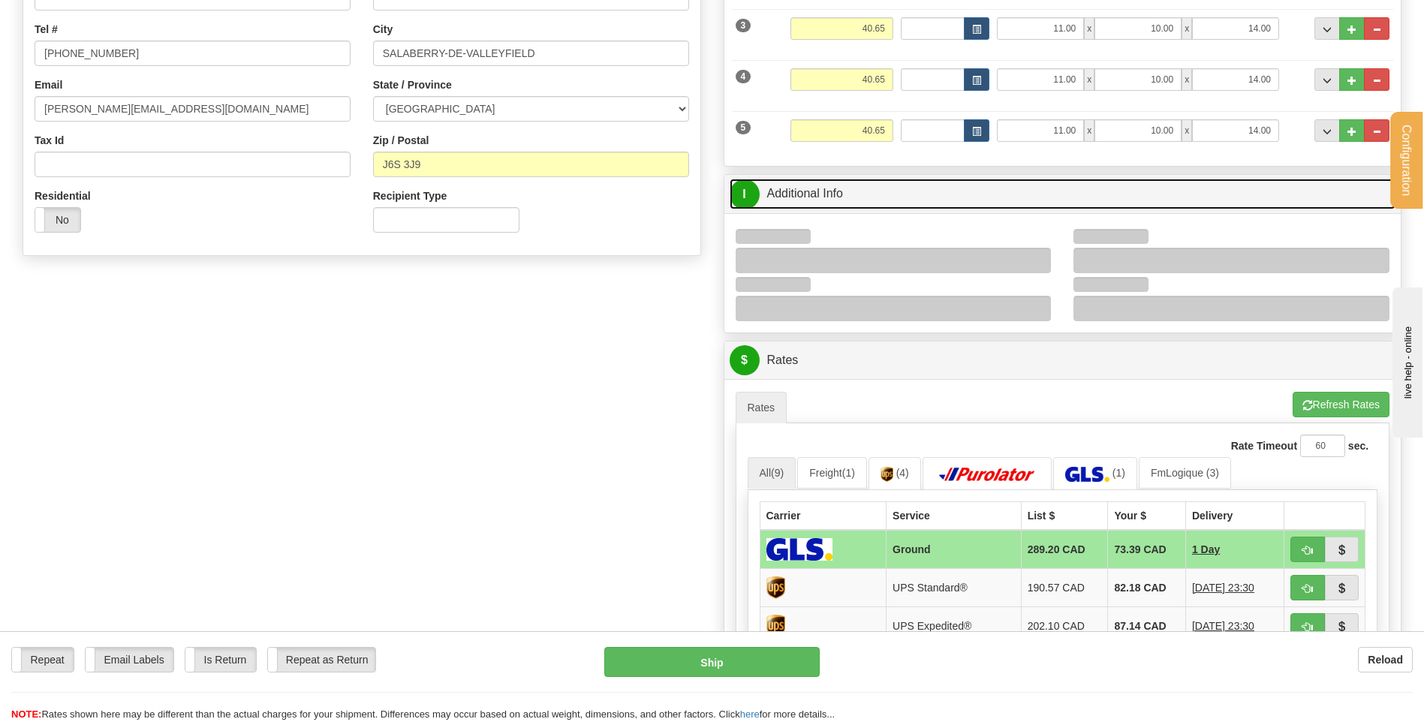
scroll to position [375, 0]
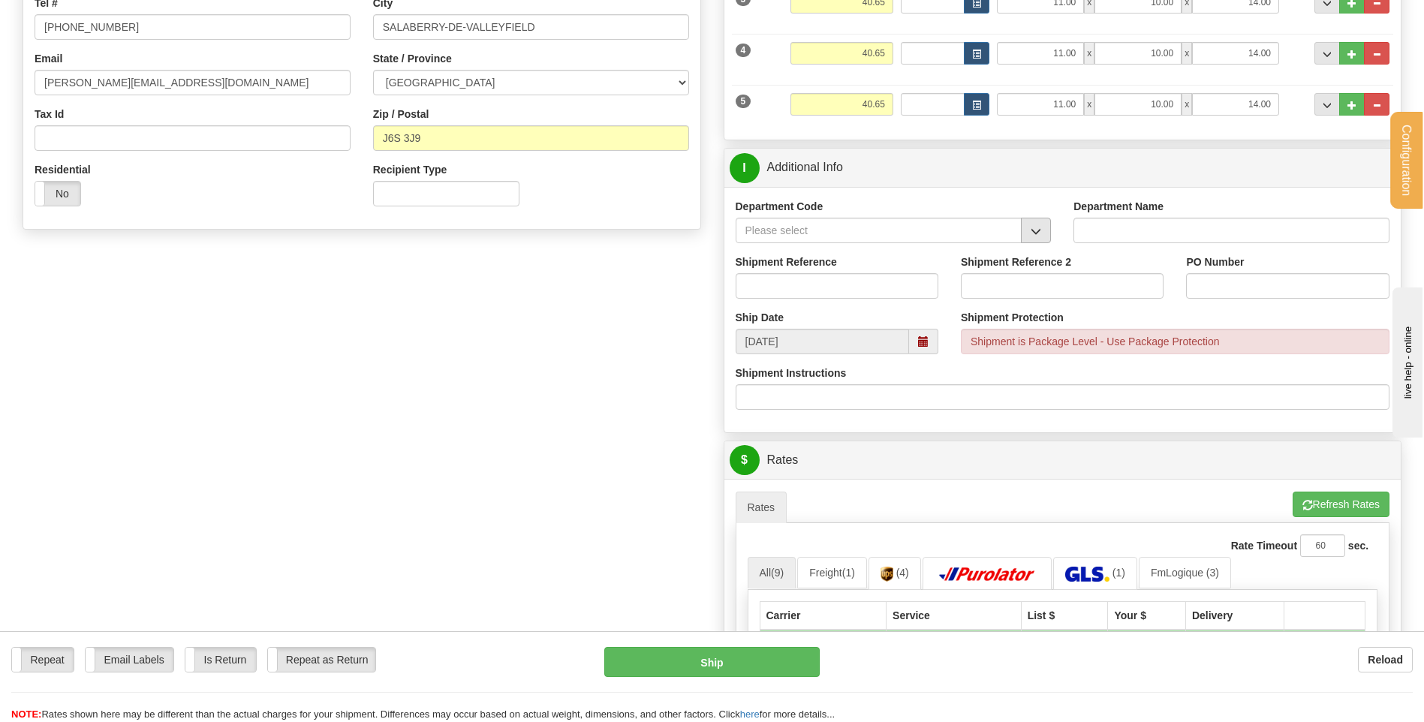
click at [1038, 229] on span "button" at bounding box center [1035, 232] width 11 height 10
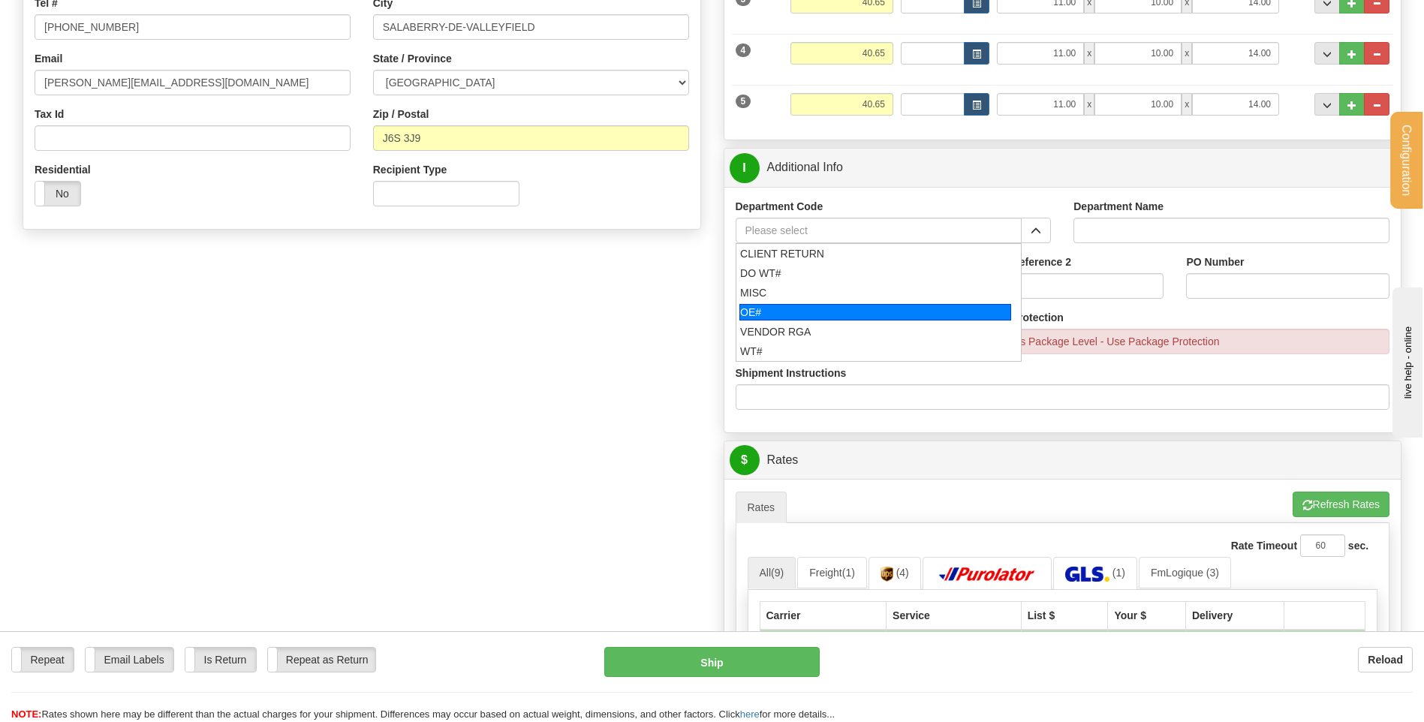
click at [834, 309] on div "OE#" at bounding box center [875, 312] width 272 height 17
type input "OE#"
type input "ORDERS"
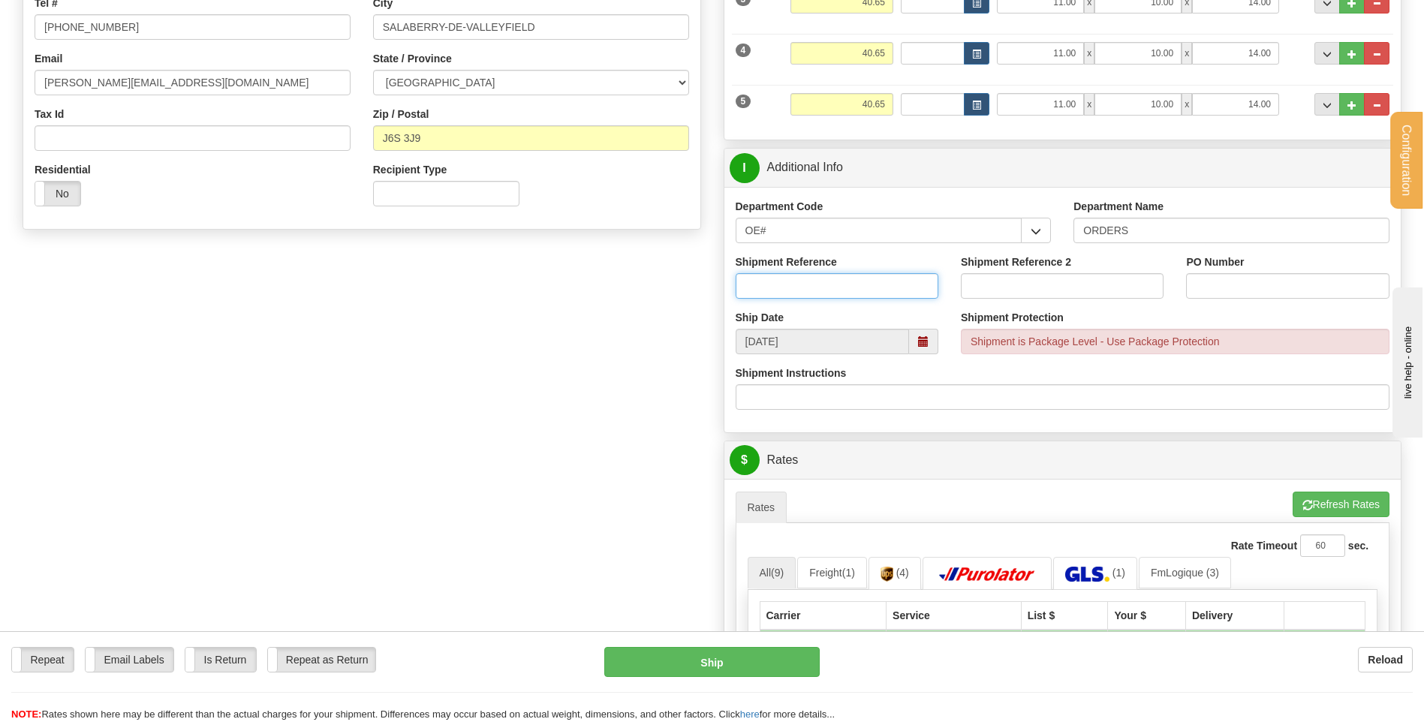
click at [828, 286] on input "Shipment Reference" at bounding box center [837, 286] width 203 height 26
type input "80005344-00"
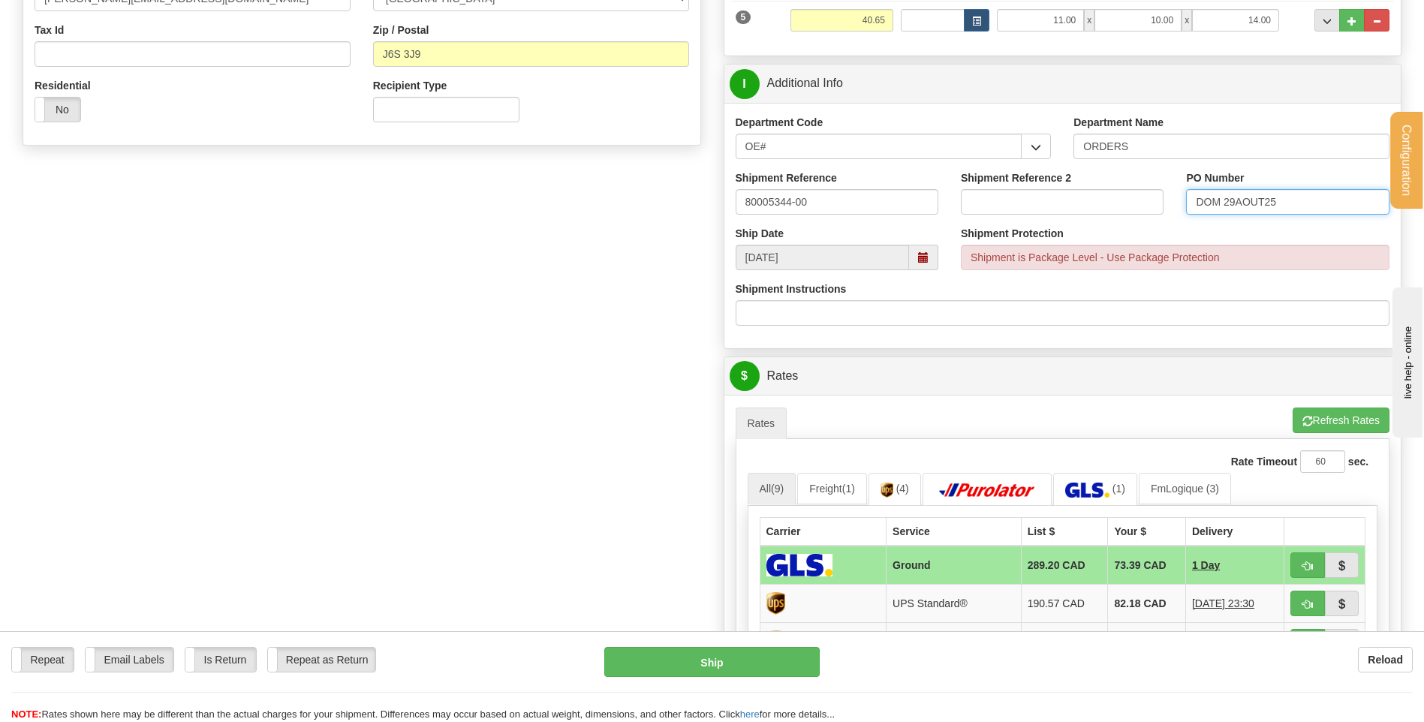
scroll to position [675, 0]
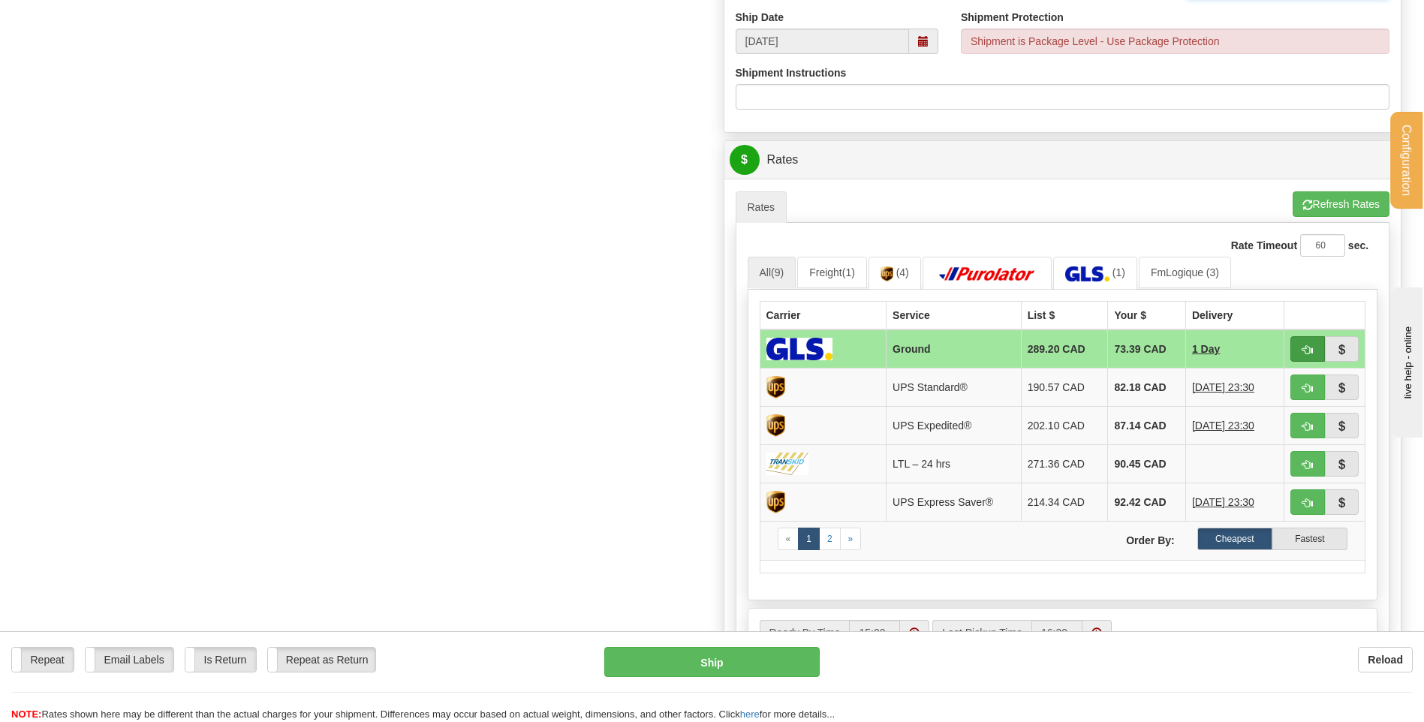
type input "DOM 29AOUT25"
click at [1313, 343] on button "button" at bounding box center [1307, 349] width 35 height 26
type input "1"
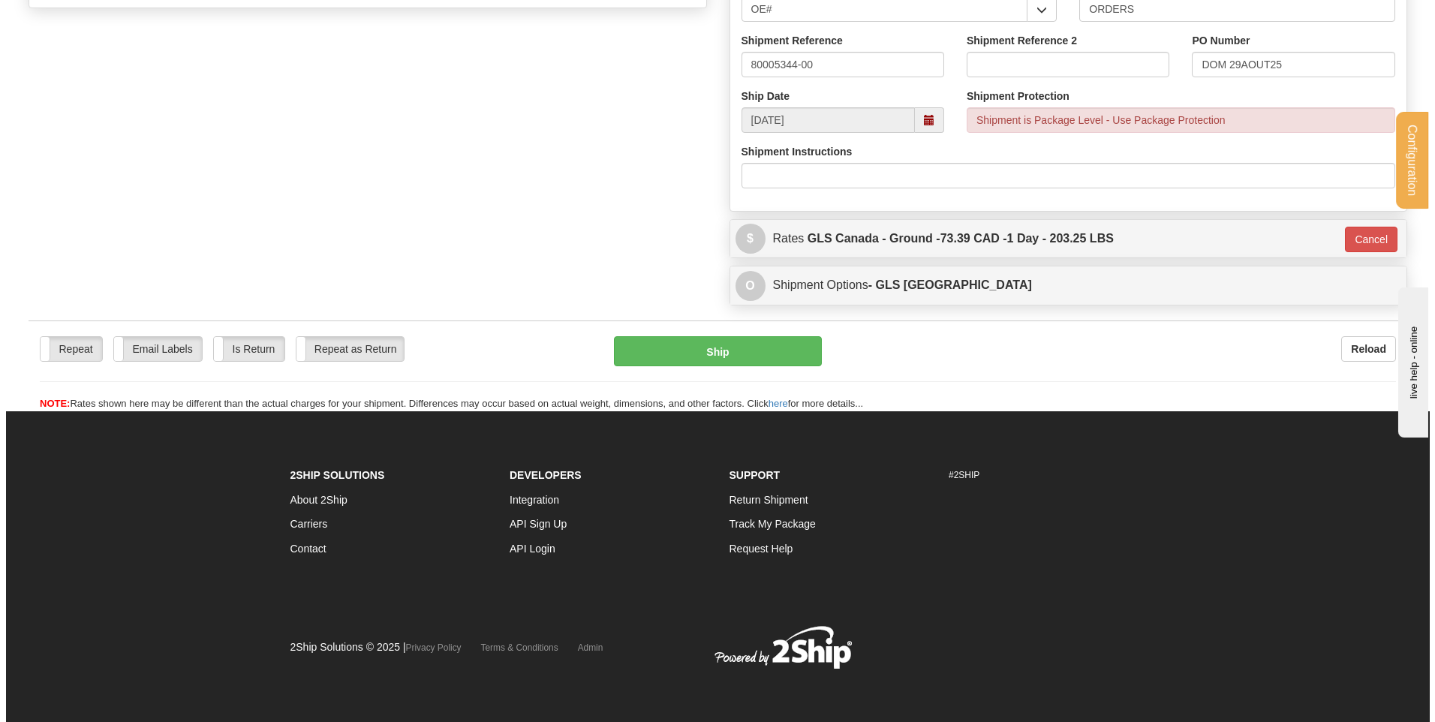
scroll to position [597, 0]
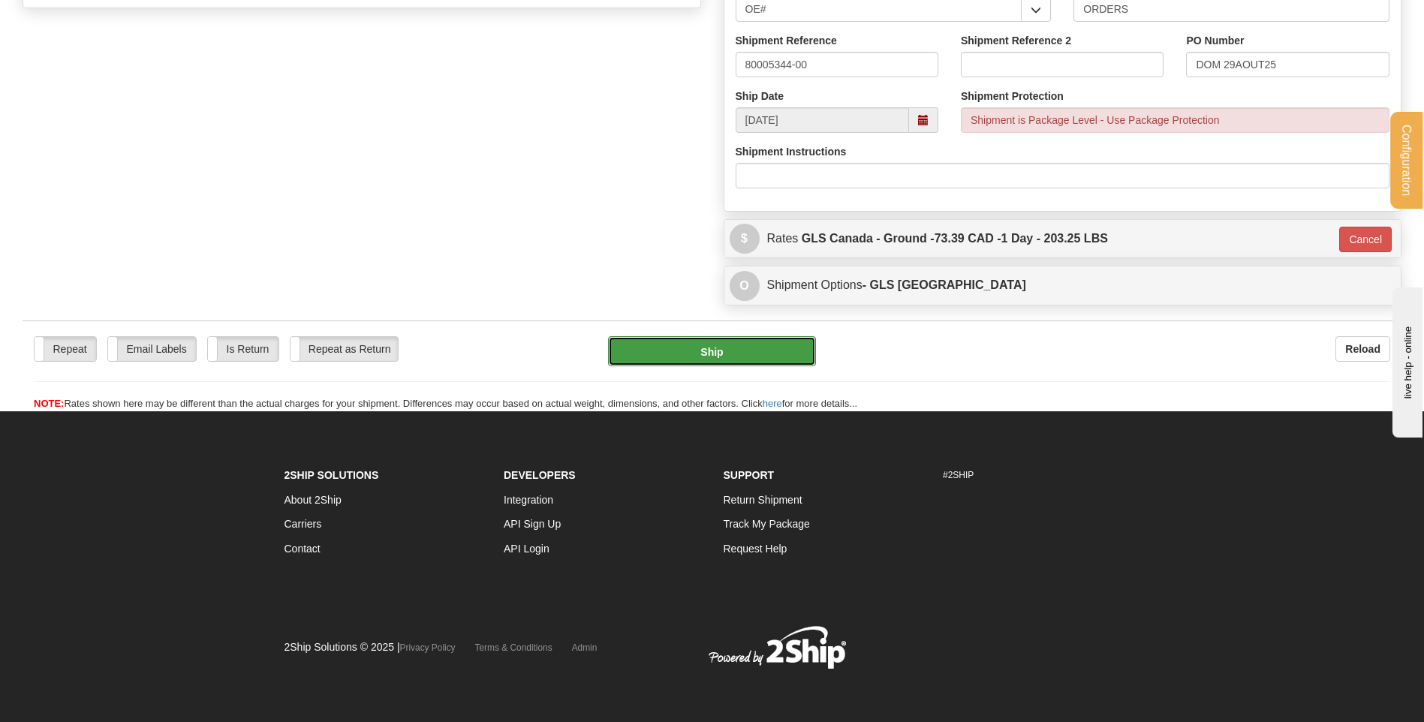
click at [700, 344] on button "Ship" at bounding box center [711, 351] width 207 height 30
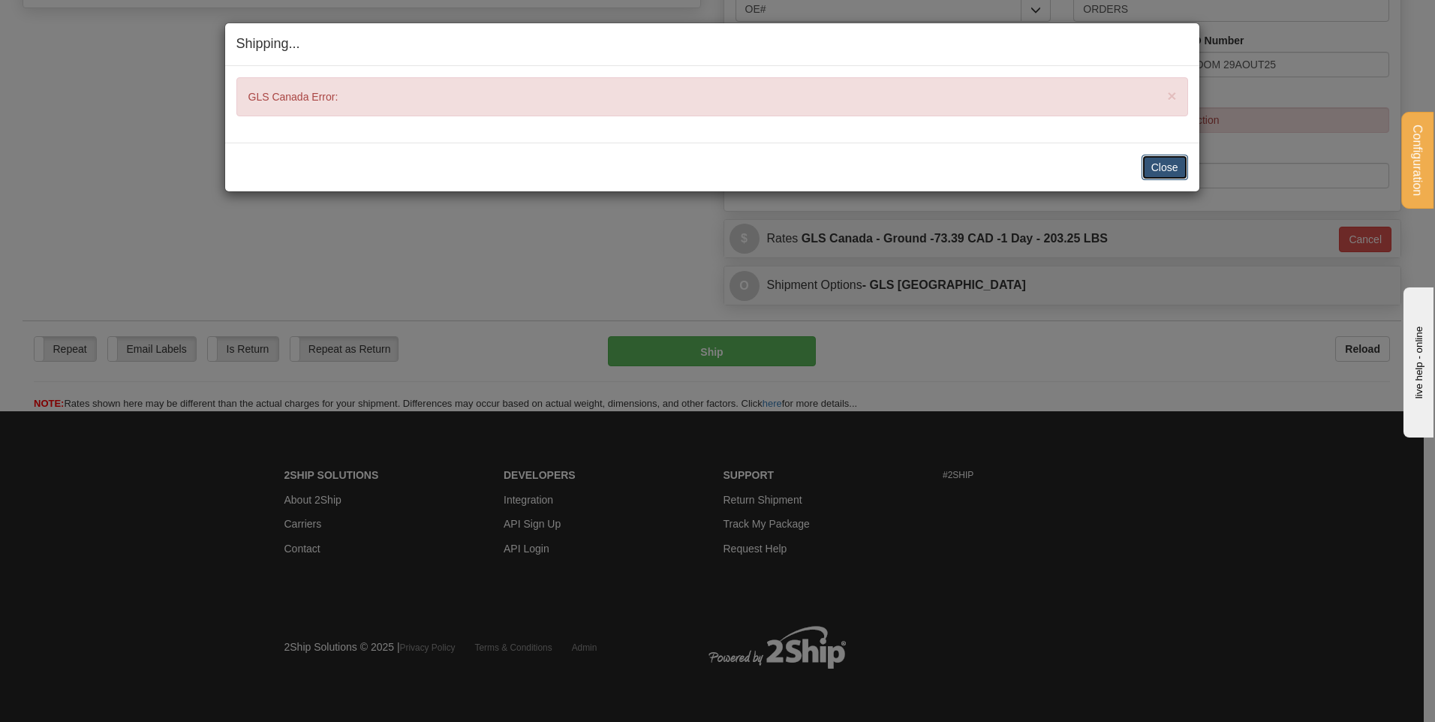
click at [1161, 165] on button "Close" at bounding box center [1165, 168] width 47 height 26
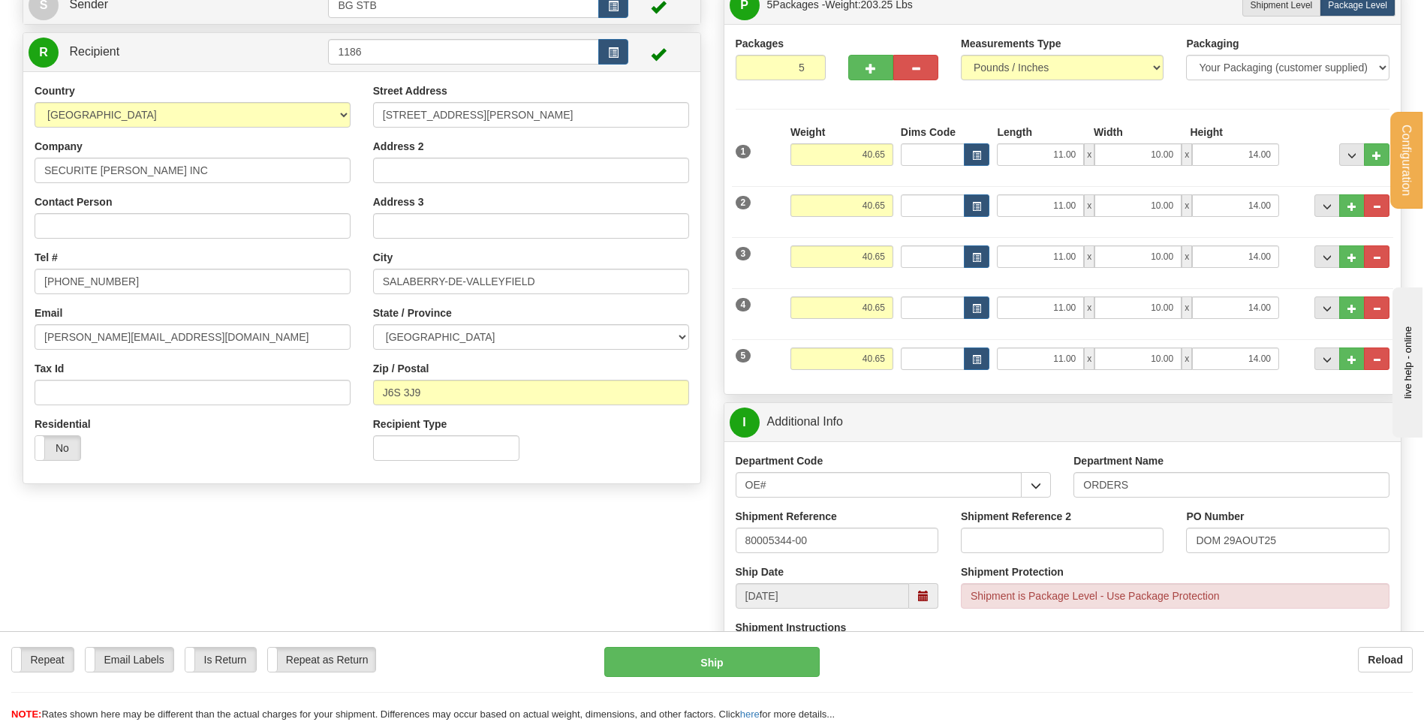
scroll to position [0, 0]
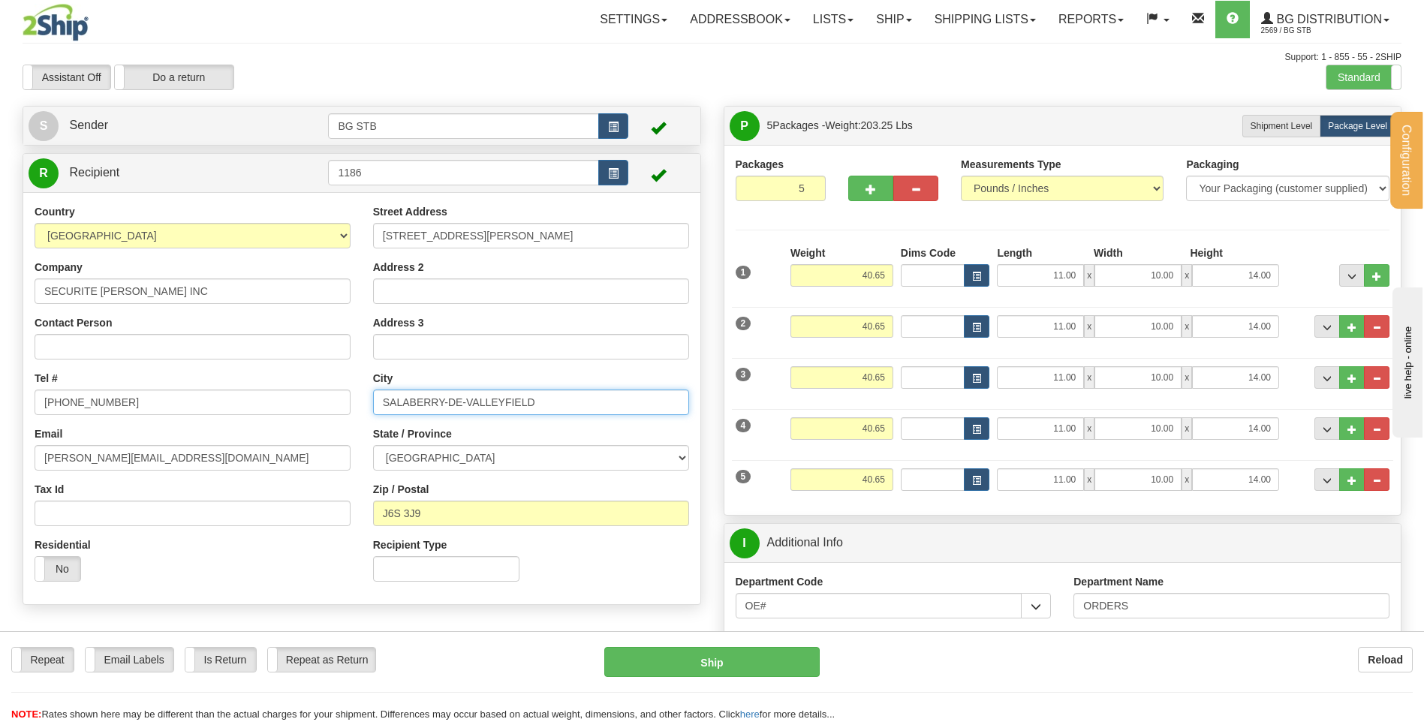
click at [468, 401] on input "SALABERRY-DE-VALLEYFIELD" at bounding box center [531, 403] width 316 height 26
click at [568, 403] on input "SALABERRY-DE-VALLEYFIELD" at bounding box center [531, 403] width 316 height 26
click at [573, 375] on div "City SALABERRY-DE-VALLEYFIELD" at bounding box center [531, 393] width 316 height 44
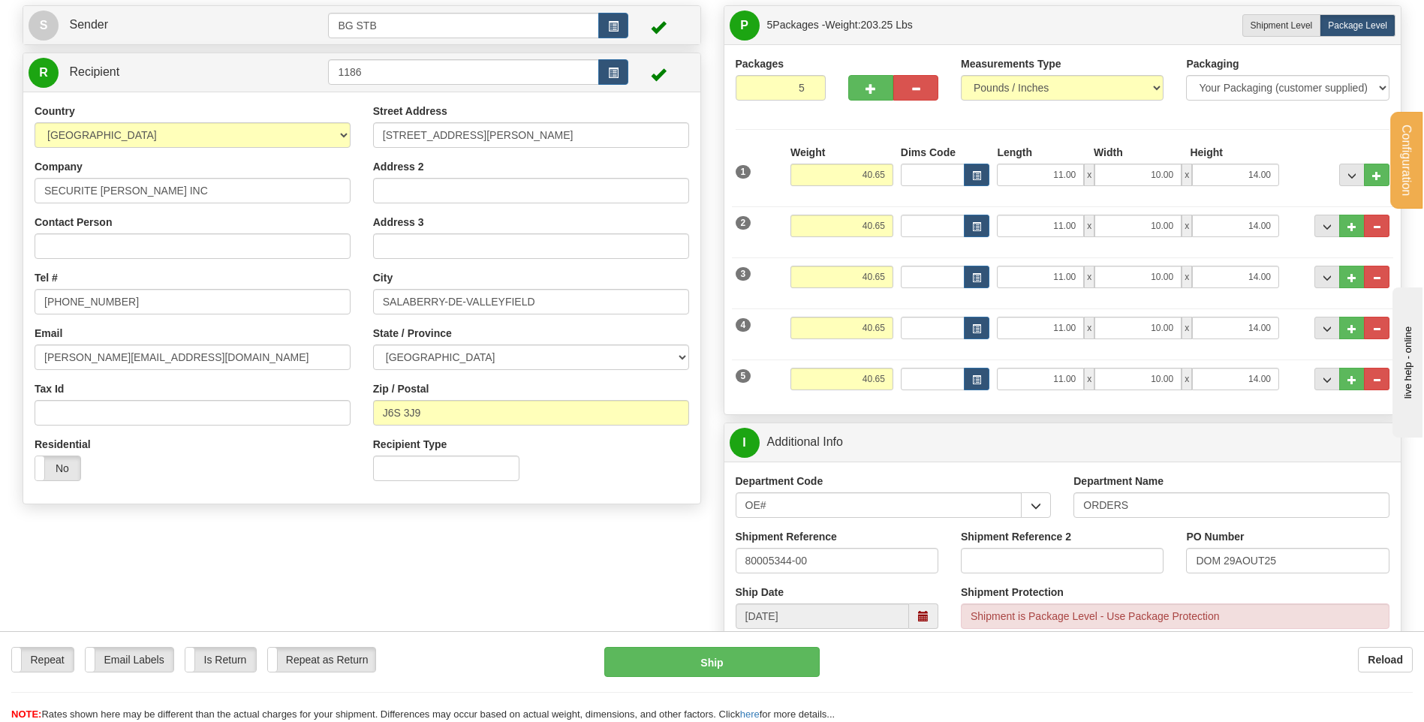
scroll to position [225, 0]
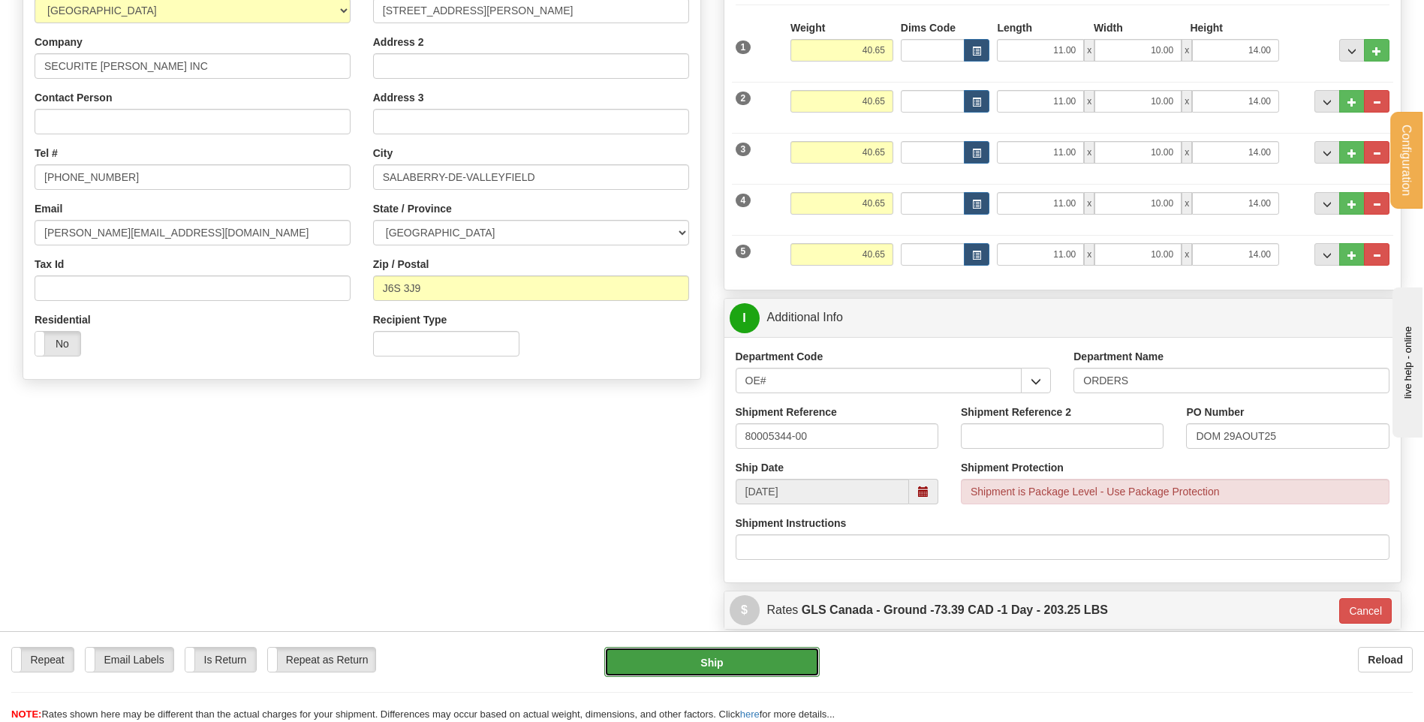
click at [745, 656] on button "Ship" at bounding box center [711, 662] width 215 height 30
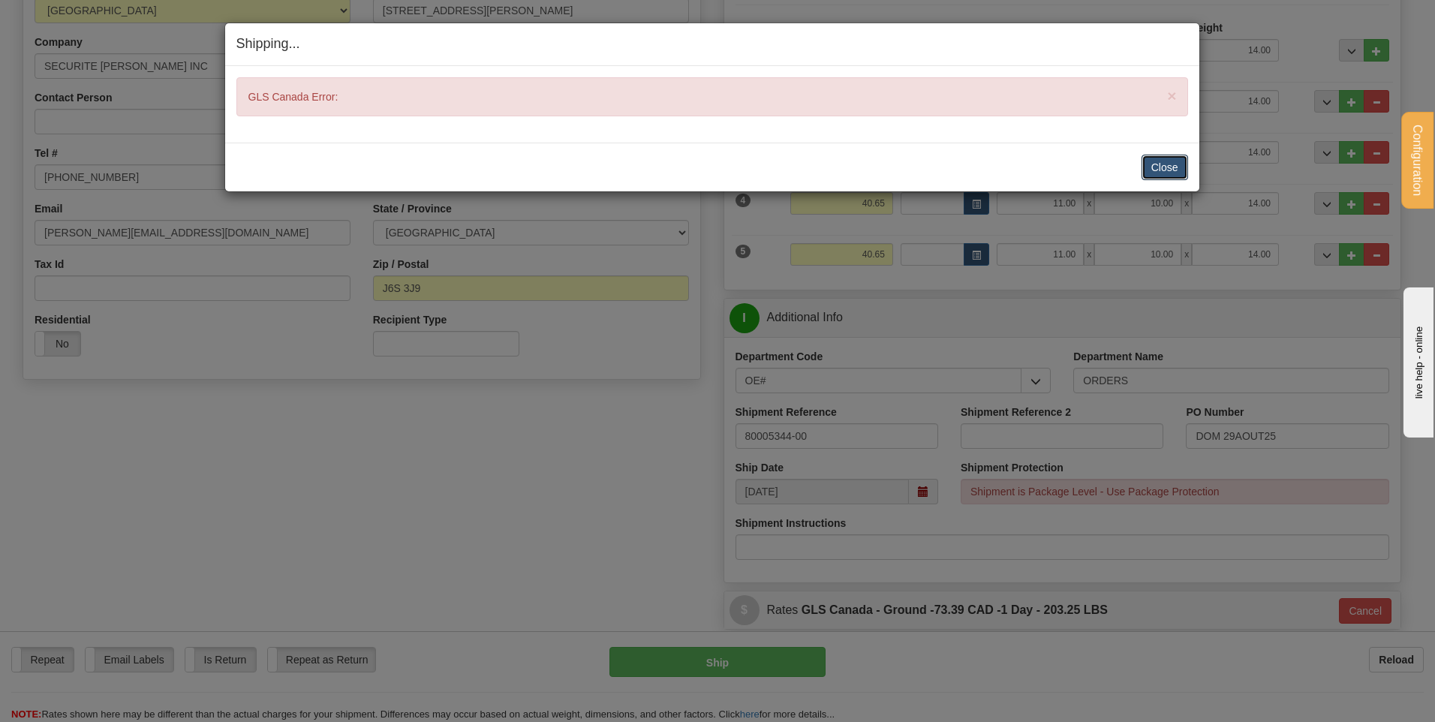
drag, startPoint x: 1178, startPoint y: 172, endPoint x: 1096, endPoint y: 171, distance: 81.8
click at [1178, 172] on button "Close" at bounding box center [1165, 168] width 47 height 26
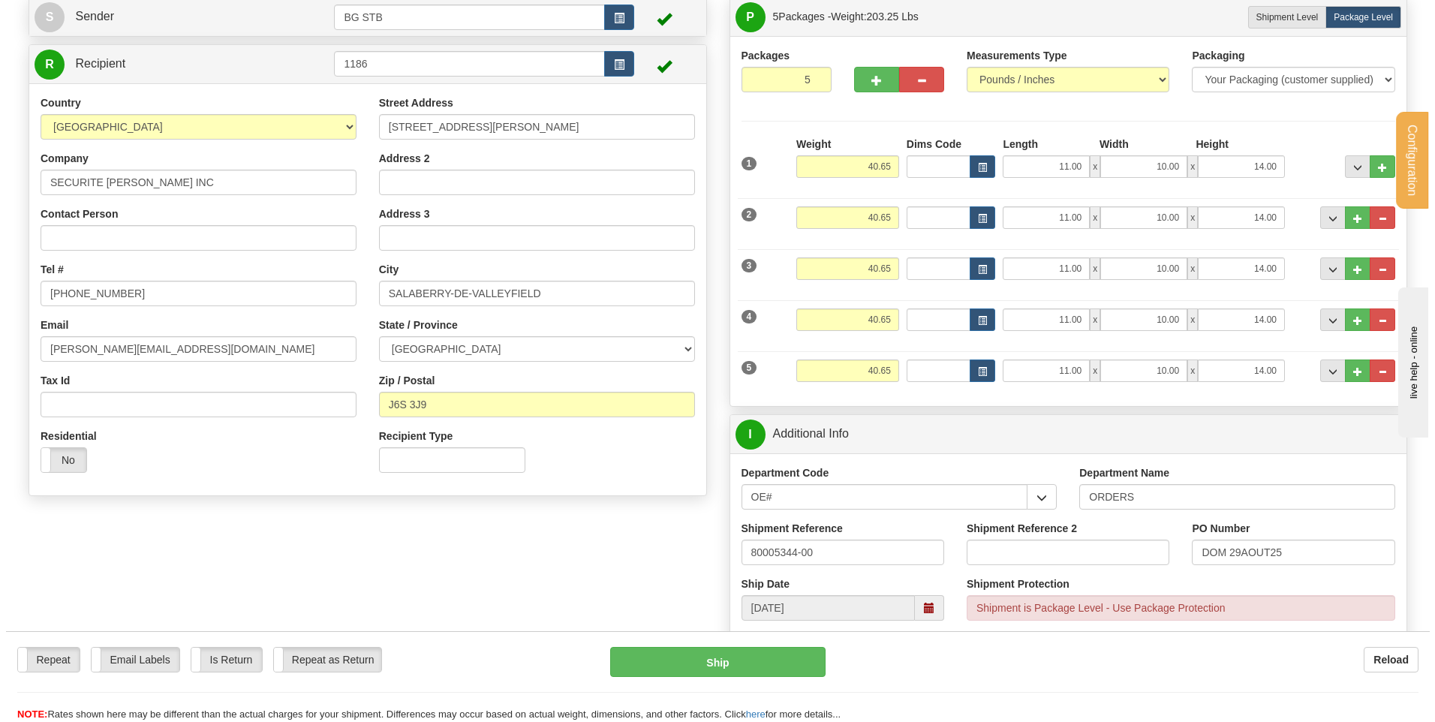
scroll to position [0, 0]
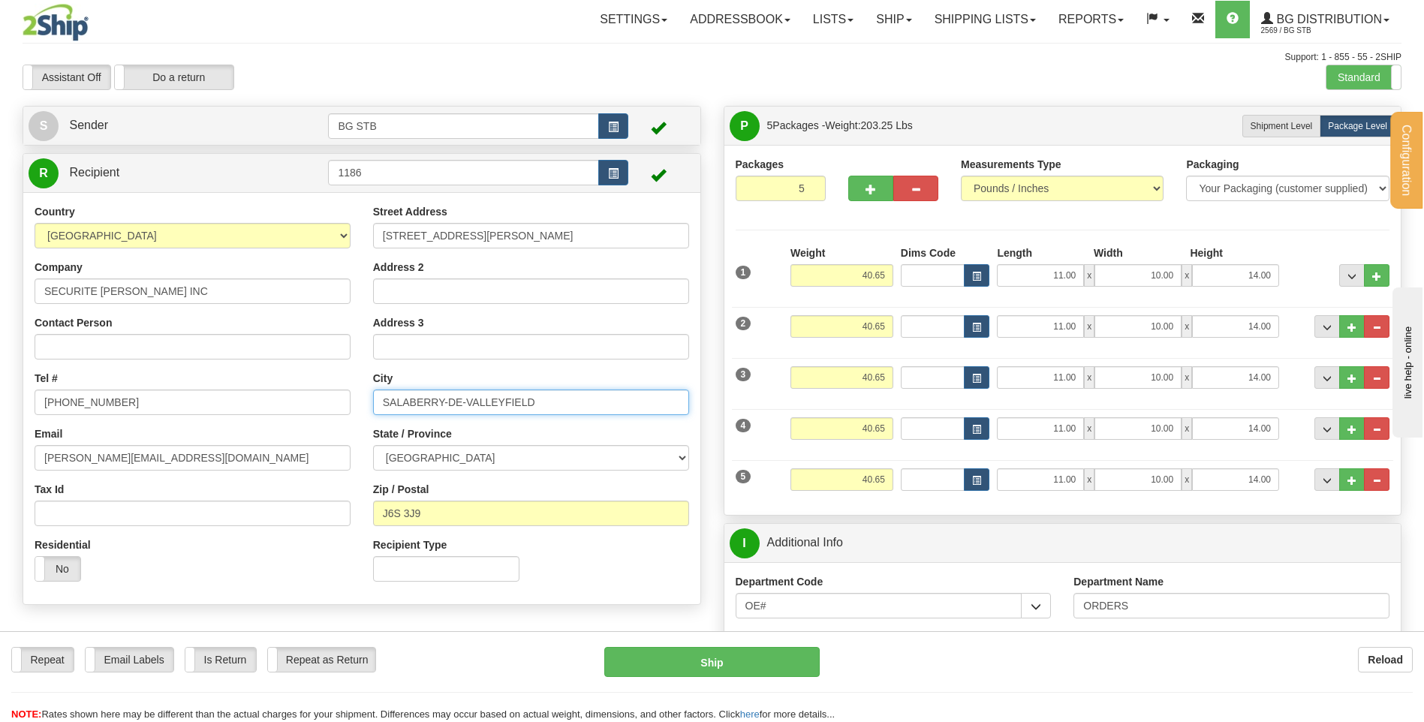
drag, startPoint x: 450, startPoint y: 399, endPoint x: 450, endPoint y: 408, distance: 9.0
click at [450, 399] on input "SALABERRY-DE-VALLEYFIELD" at bounding box center [531, 403] width 316 height 26
click at [468, 401] on input "SALABERRY DE-VALLEYFIELD" at bounding box center [531, 403] width 316 height 26
type input "SALABERRY DE VALLEYFIELD"
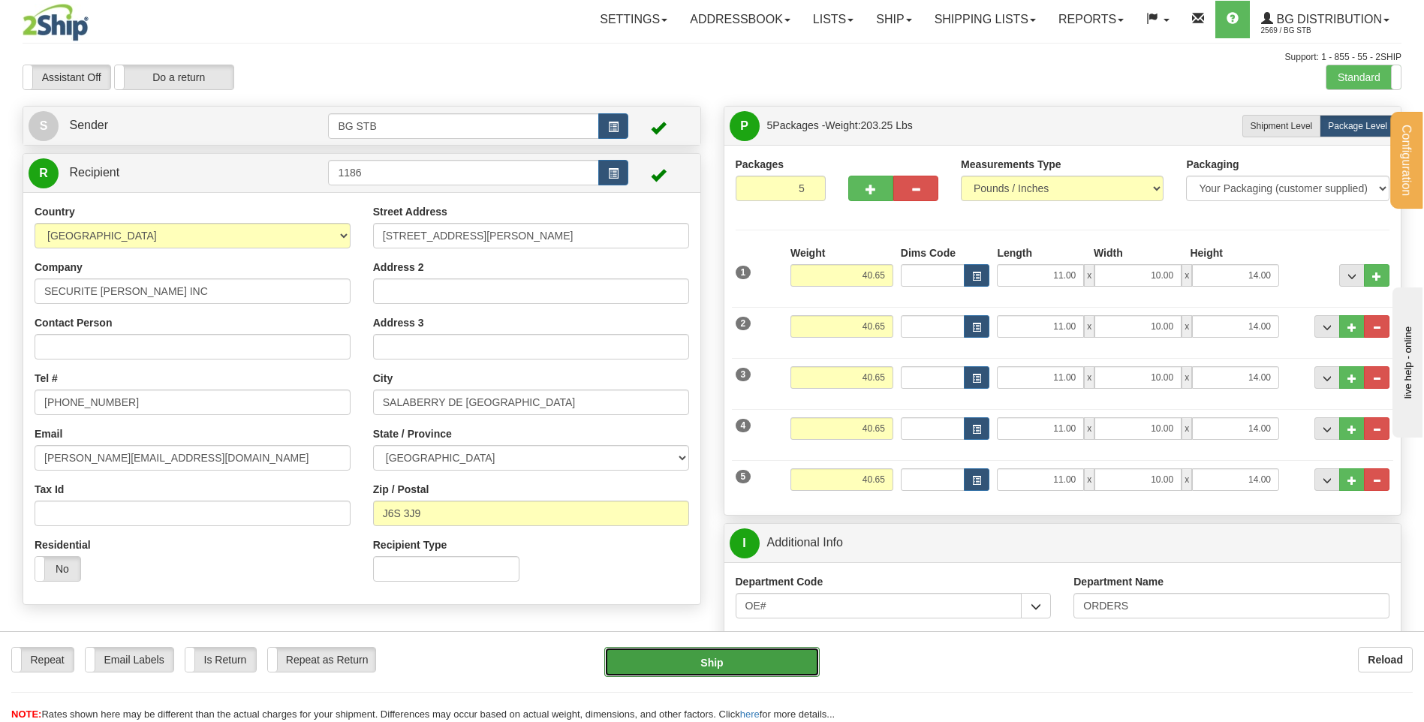
click at [648, 666] on button "Ship" at bounding box center [711, 662] width 215 height 30
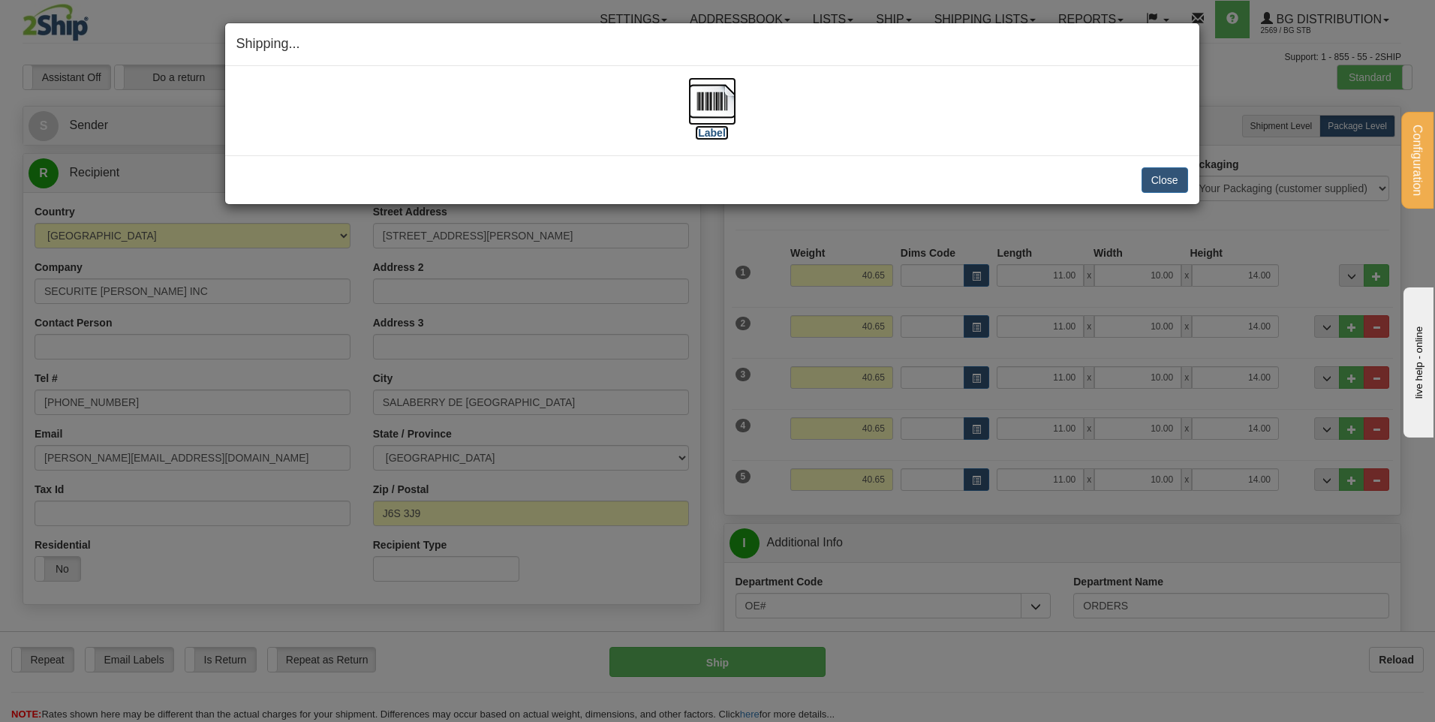
click at [703, 107] on img at bounding box center [712, 101] width 48 height 48
click at [1175, 183] on button "Close" at bounding box center [1165, 180] width 47 height 26
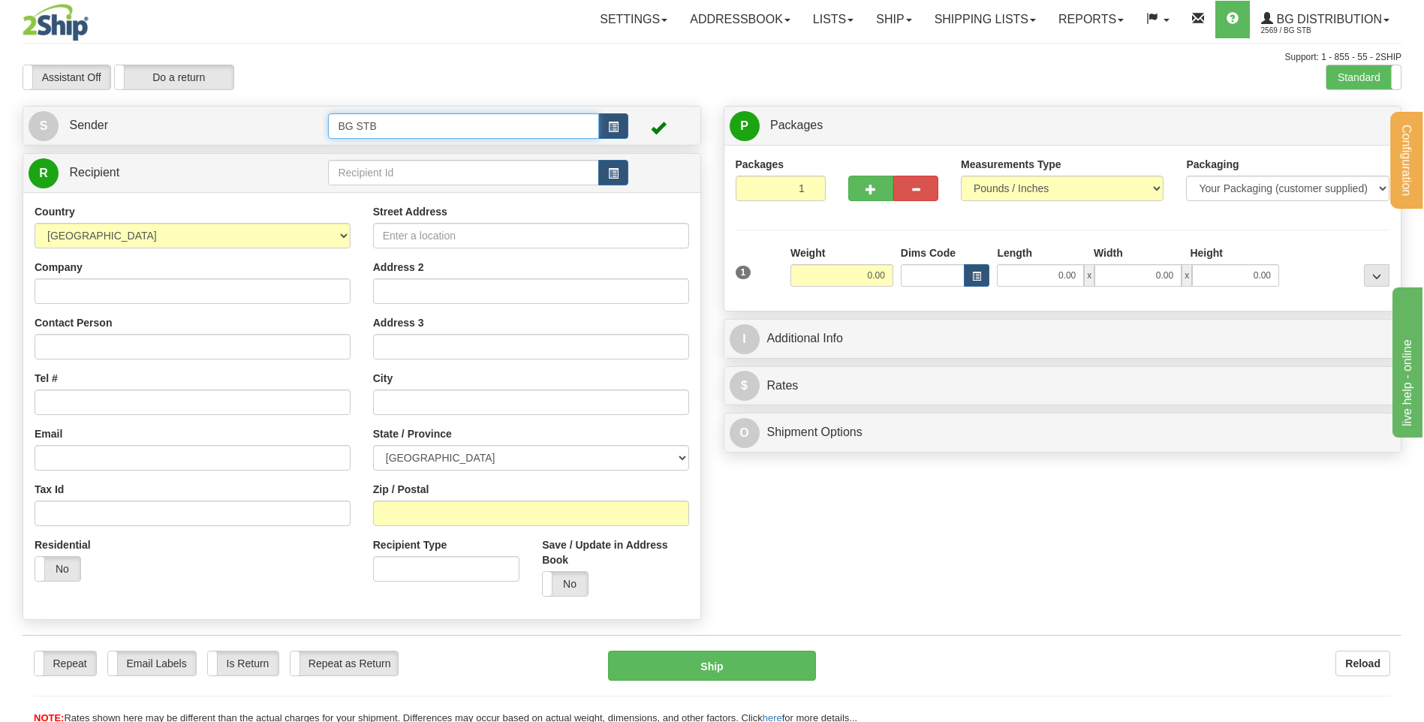
click at [424, 137] on input "BG STB" at bounding box center [463, 126] width 270 height 26
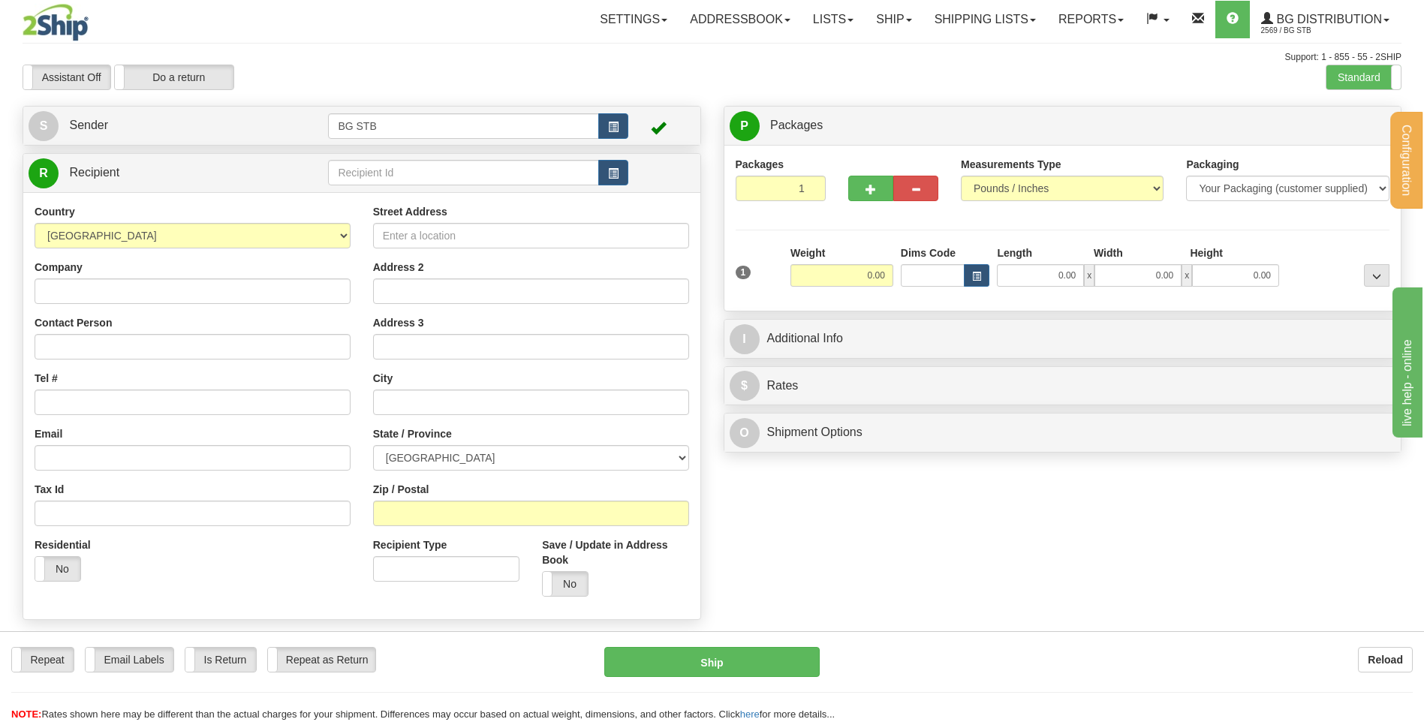
click at [428, 159] on td at bounding box center [477, 173] width 299 height 31
click at [433, 180] on input "text" at bounding box center [463, 173] width 270 height 26
type input "4015"
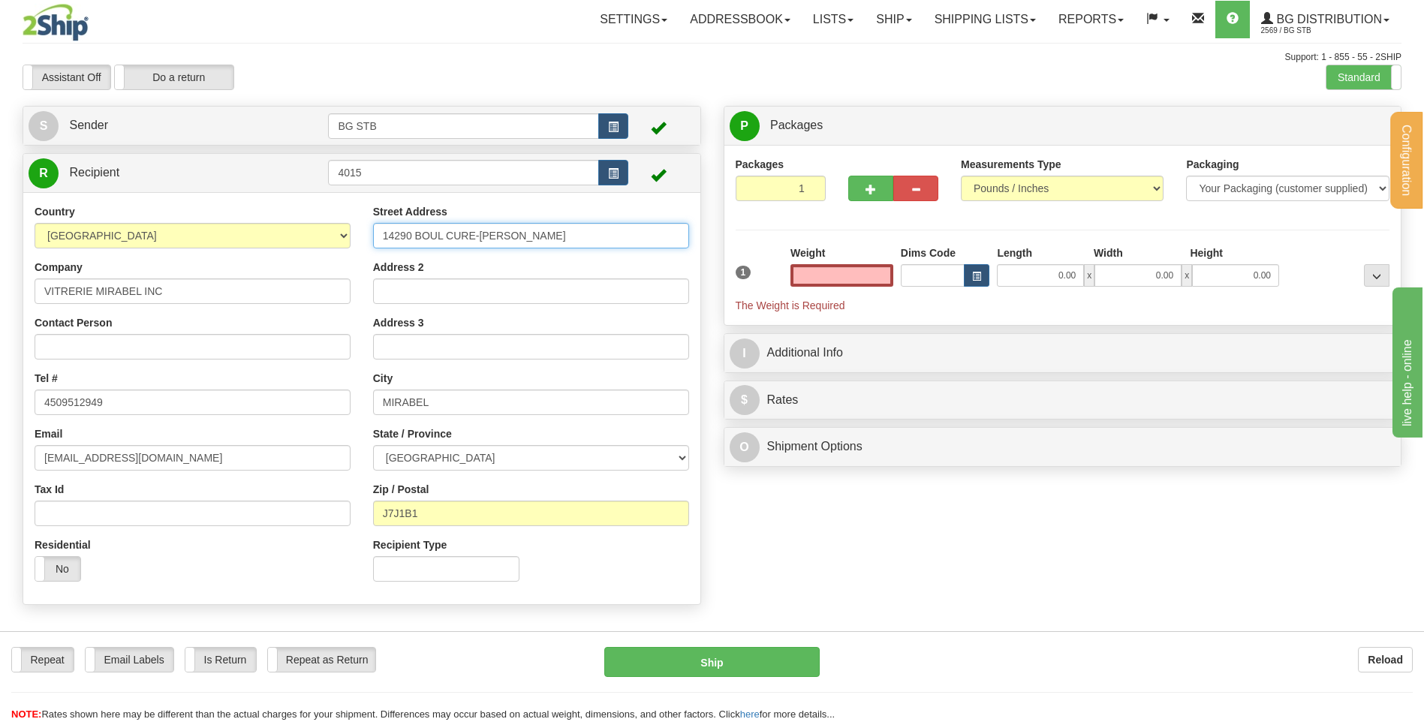
type input "0.00"
drag, startPoint x: 406, startPoint y: 235, endPoint x: 396, endPoint y: 233, distance: 10.7
click at [396, 233] on input "14290 BOUL CURE-LABELLE" at bounding box center [531, 236] width 316 height 26
click at [528, 266] on div "Address 2" at bounding box center [531, 282] width 316 height 44
click at [441, 293] on input "Address 2" at bounding box center [531, 291] width 316 height 26
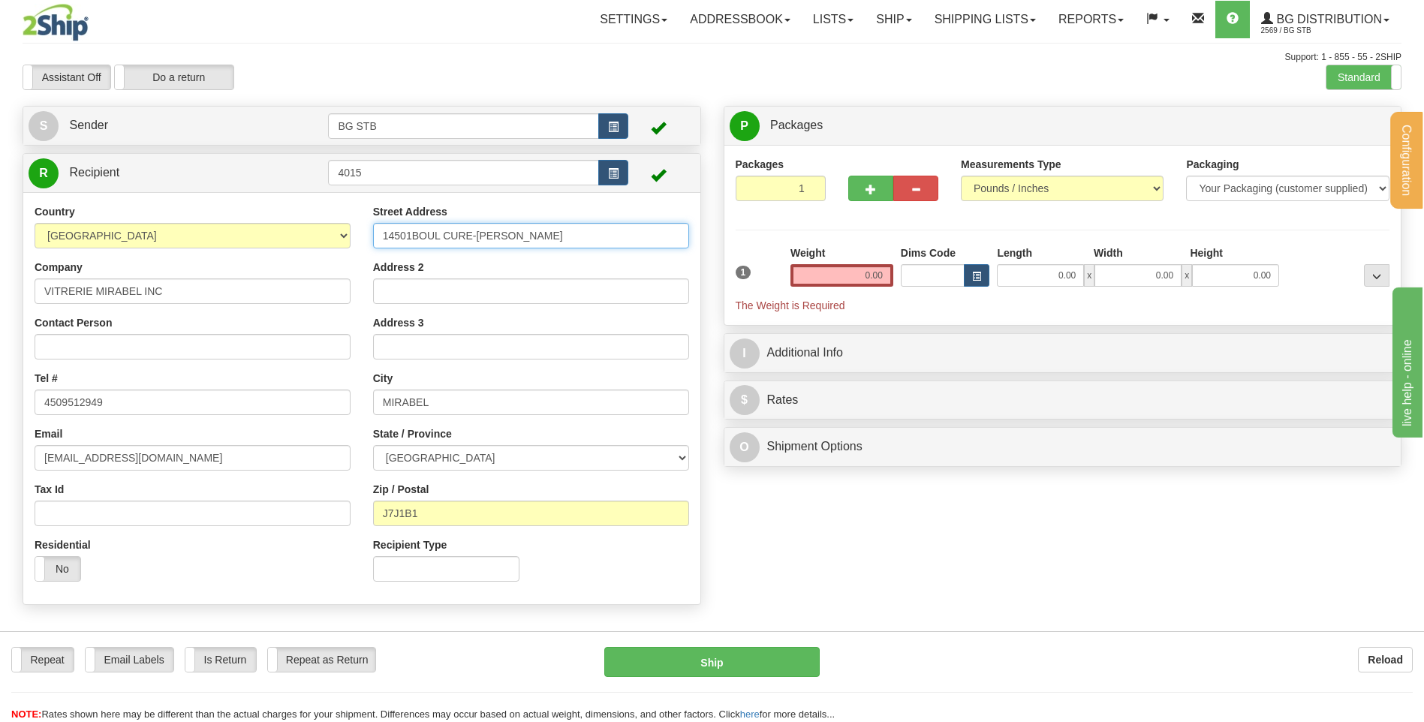
click at [410, 233] on input "14501BOUL CURE-LABELLE" at bounding box center [531, 236] width 316 height 26
type input "14501 BOUL CURE-LABELLE"
click at [439, 295] on input "Address 2" at bounding box center [531, 291] width 316 height 26
type input "LOCAL 102"
click at [375, 319] on label "Address 3" at bounding box center [398, 322] width 51 height 15
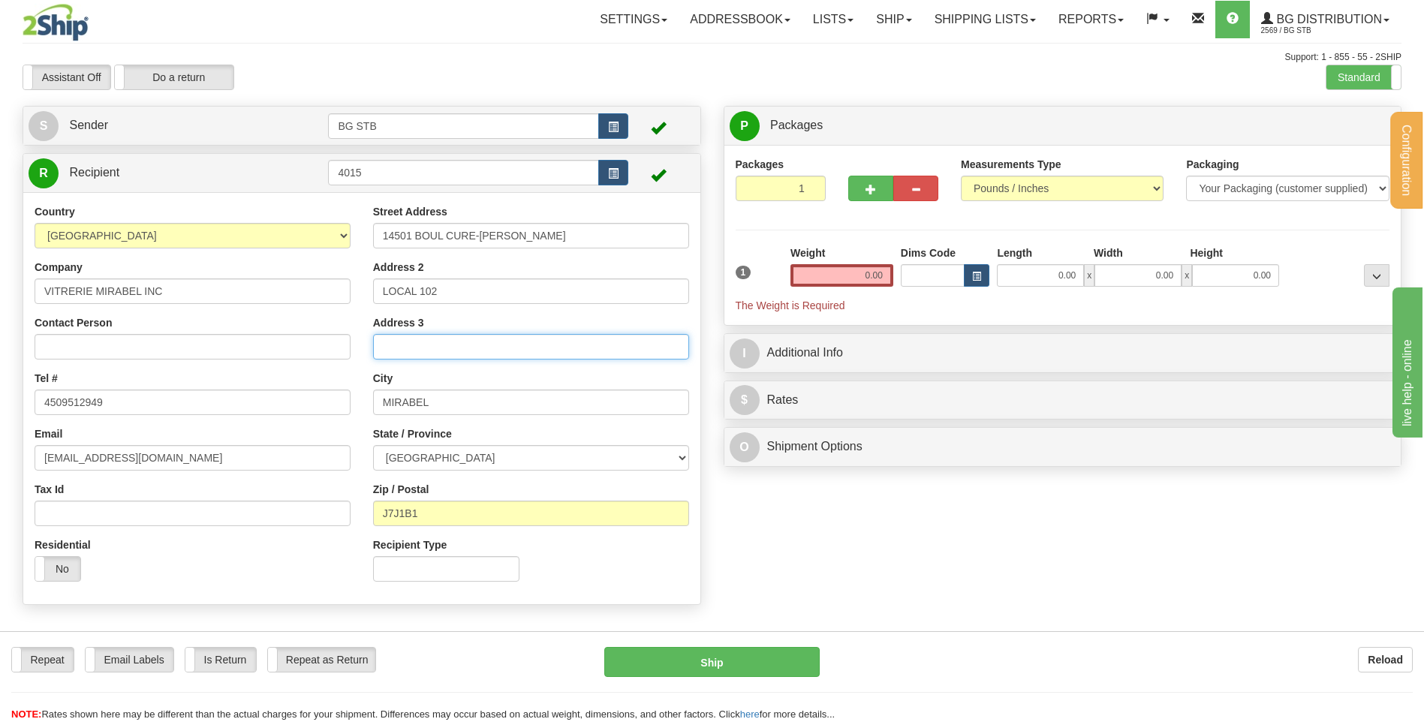
click at [375, 334] on input "Address 3" at bounding box center [531, 347] width 316 height 26
drag, startPoint x: 456, startPoint y: 510, endPoint x: 399, endPoint y: 518, distance: 56.9
click at [399, 518] on input "J7J1B1" at bounding box center [531, 514] width 316 height 26
type input "J7J 1M2"
click at [536, 569] on div "Recipient Type" at bounding box center [531, 565] width 338 height 56
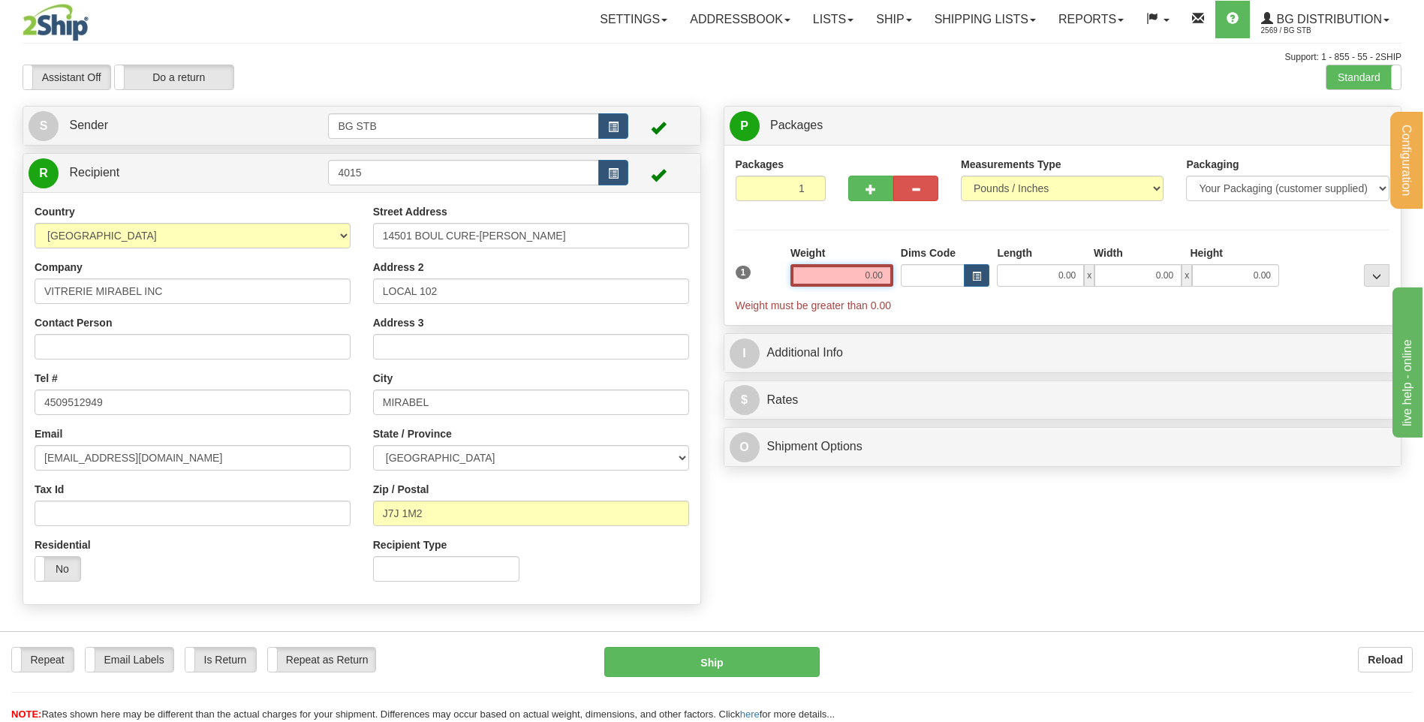
click at [861, 278] on input "0.00" at bounding box center [841, 275] width 103 height 23
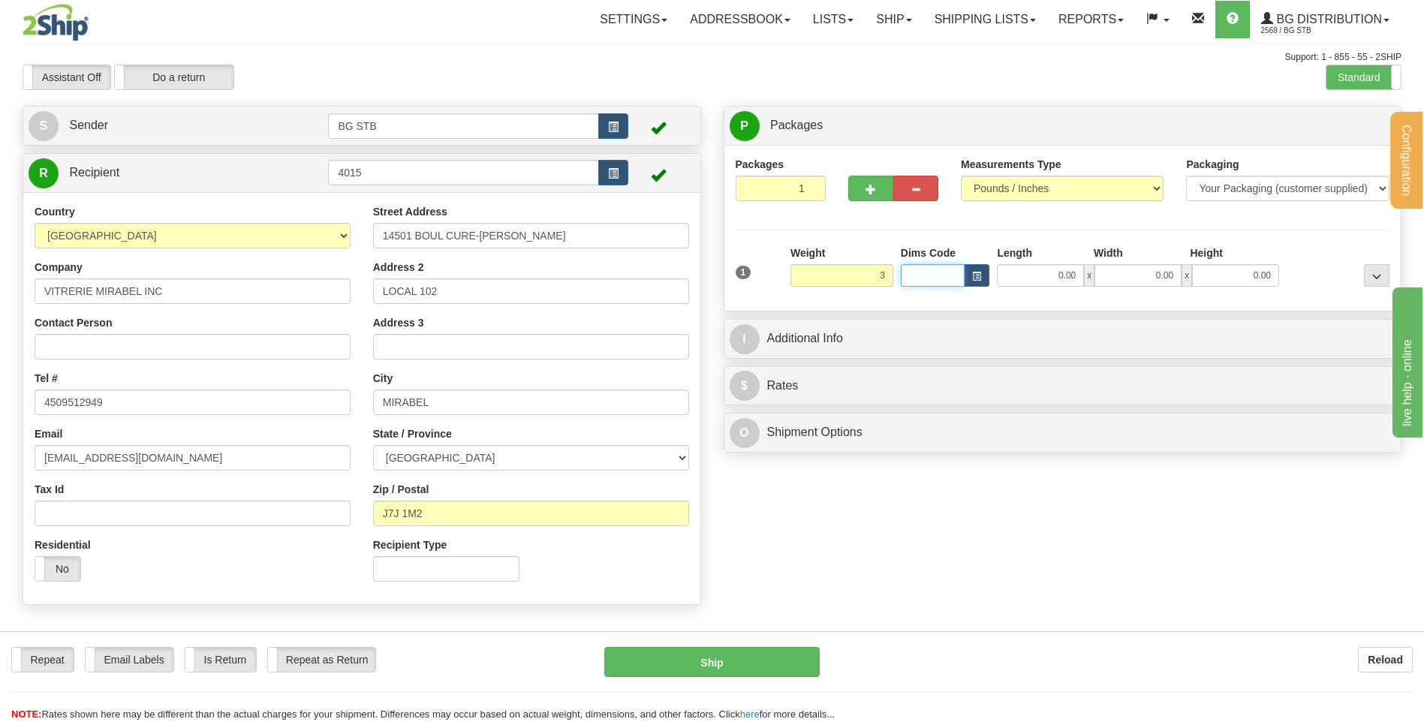
type input "3.00"
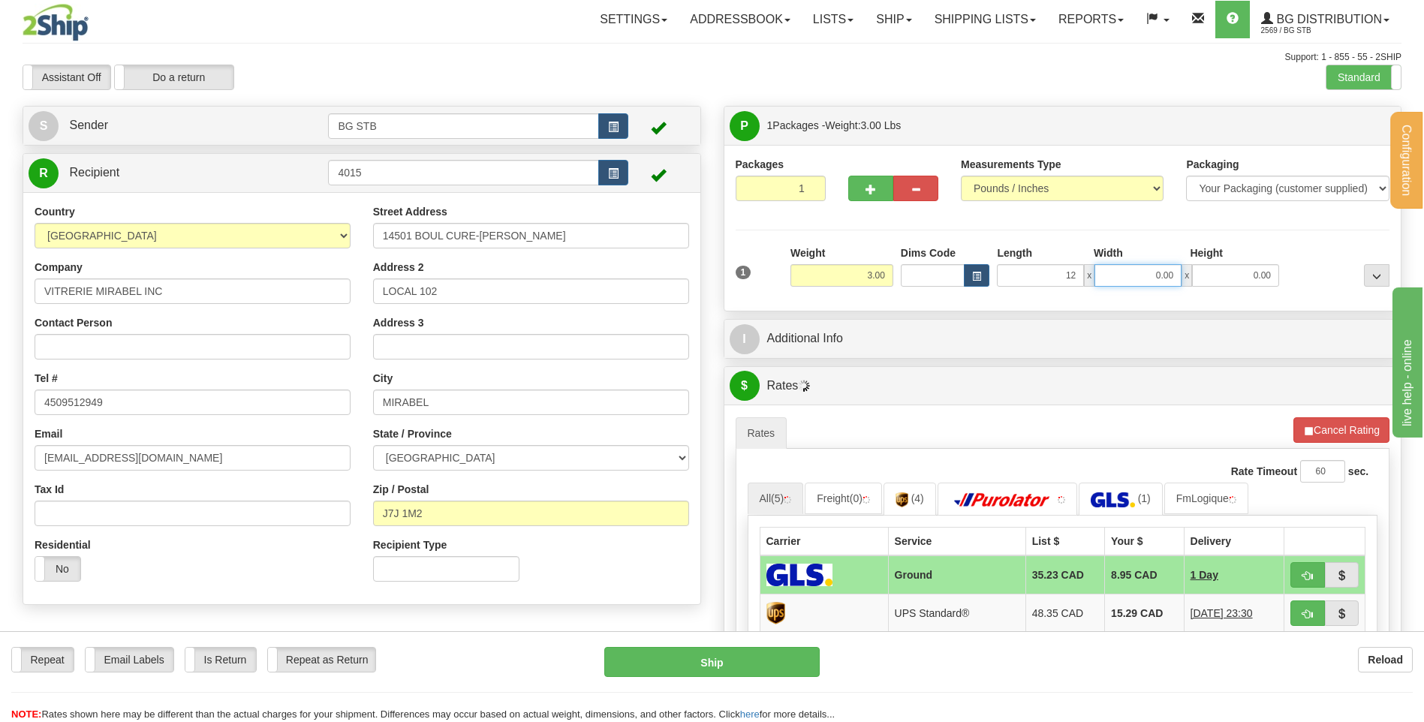
type input "12.00"
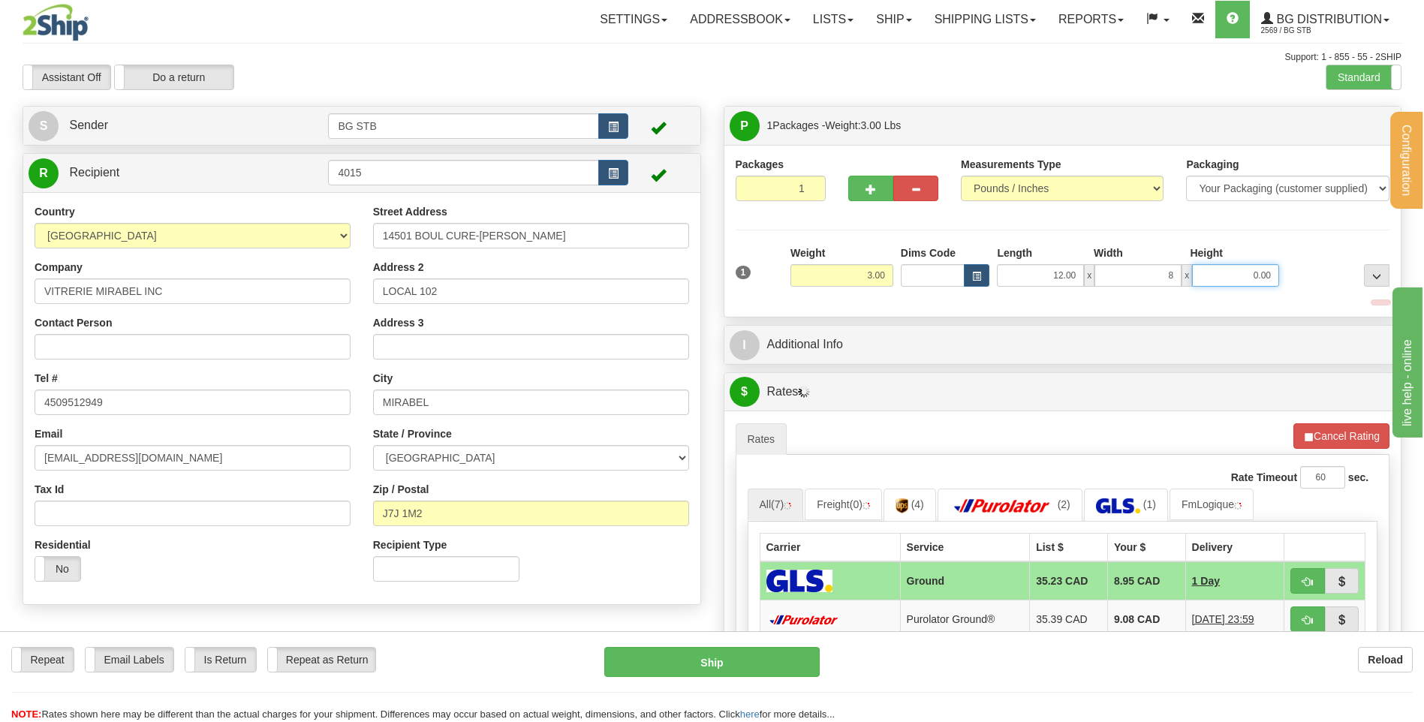
type input "8.00"
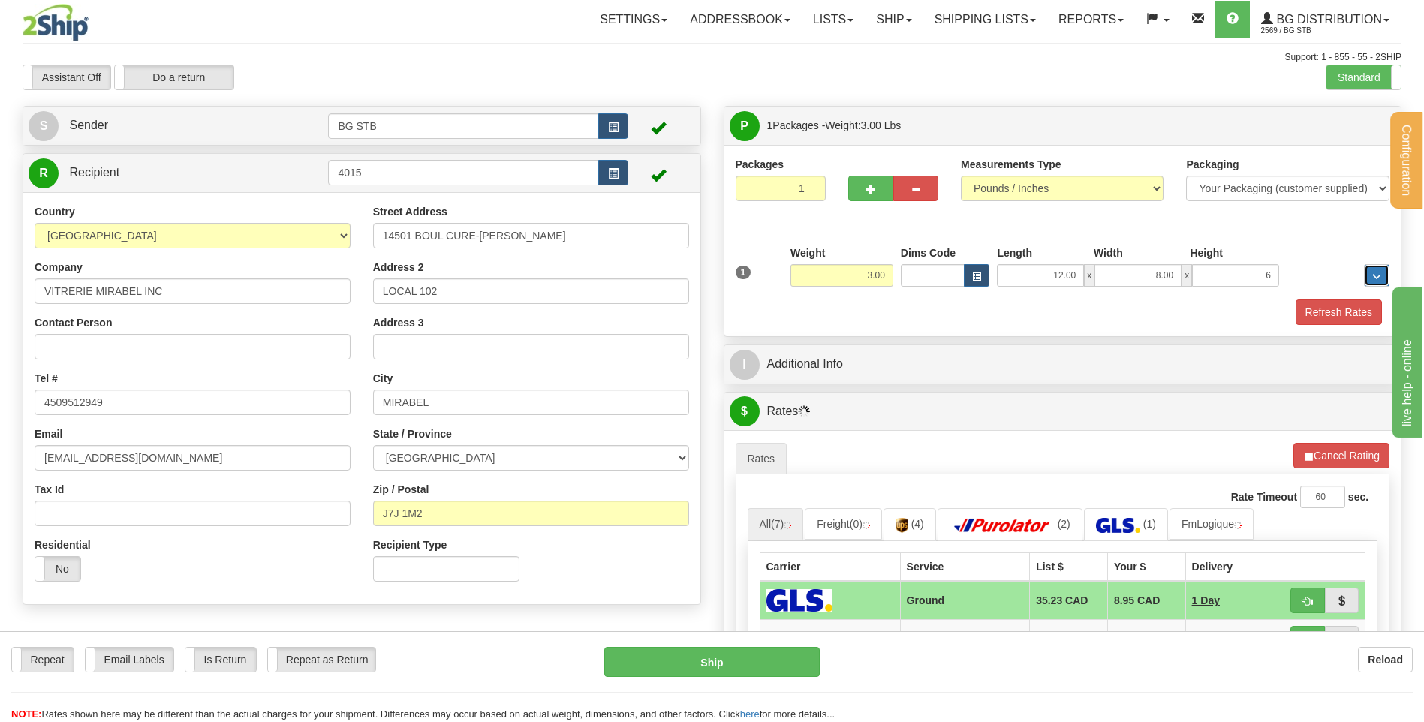
type input "6.00"
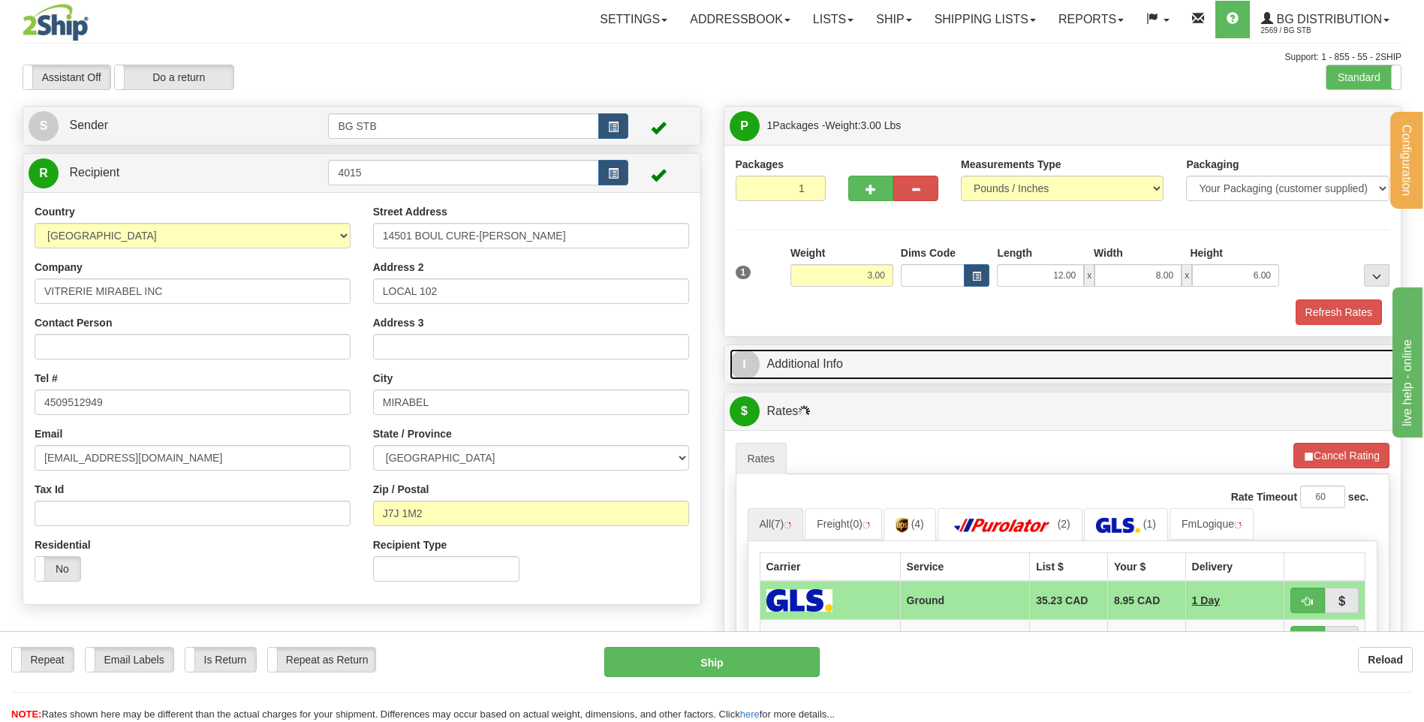
click at [854, 363] on link "I Additional Info" at bounding box center [1063, 364] width 666 height 31
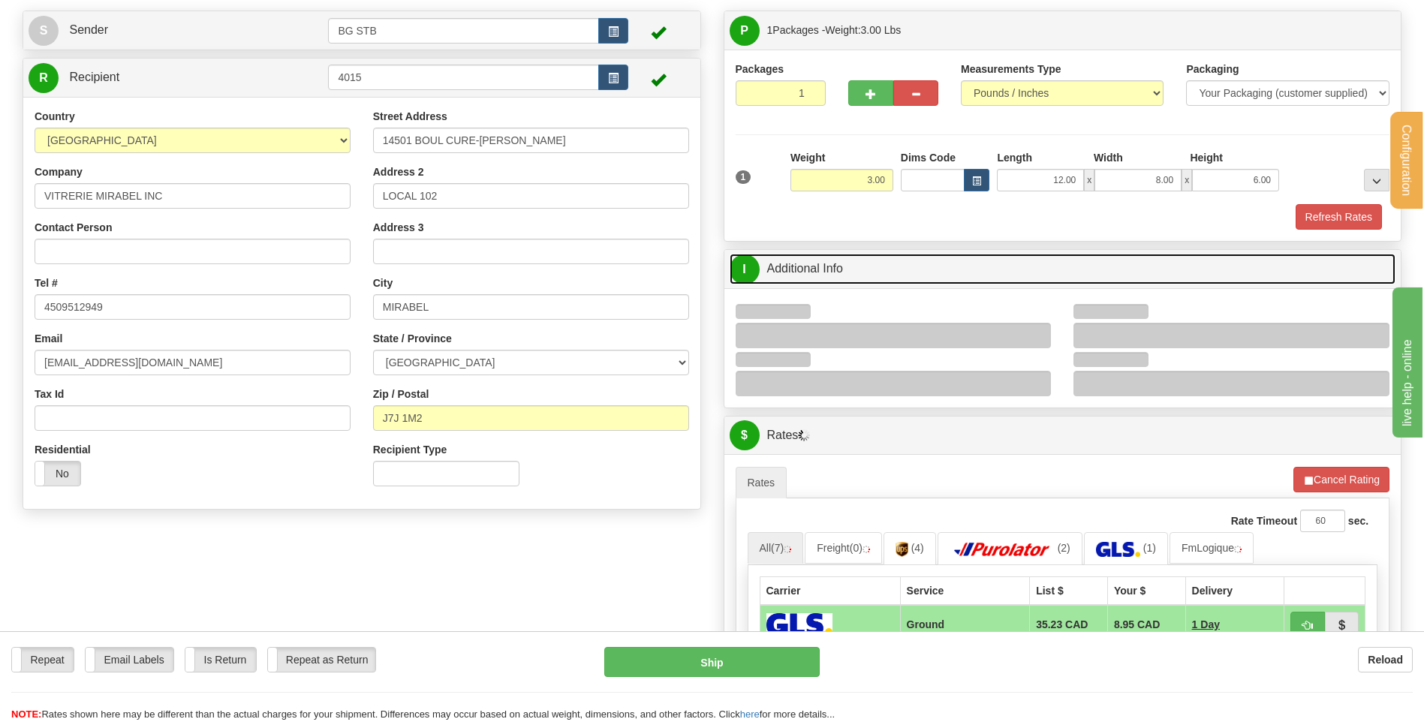
scroll to position [150, 0]
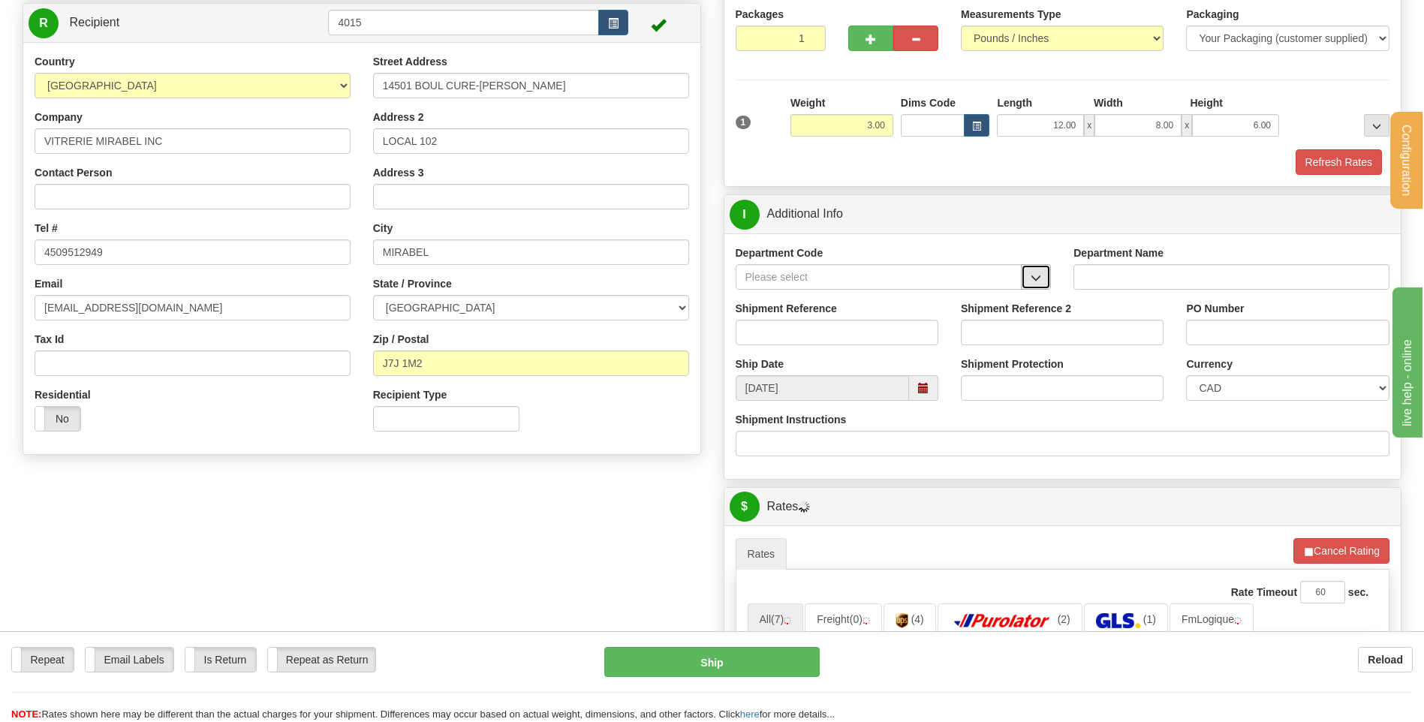
click at [1034, 276] on span "button" at bounding box center [1035, 278] width 11 height 10
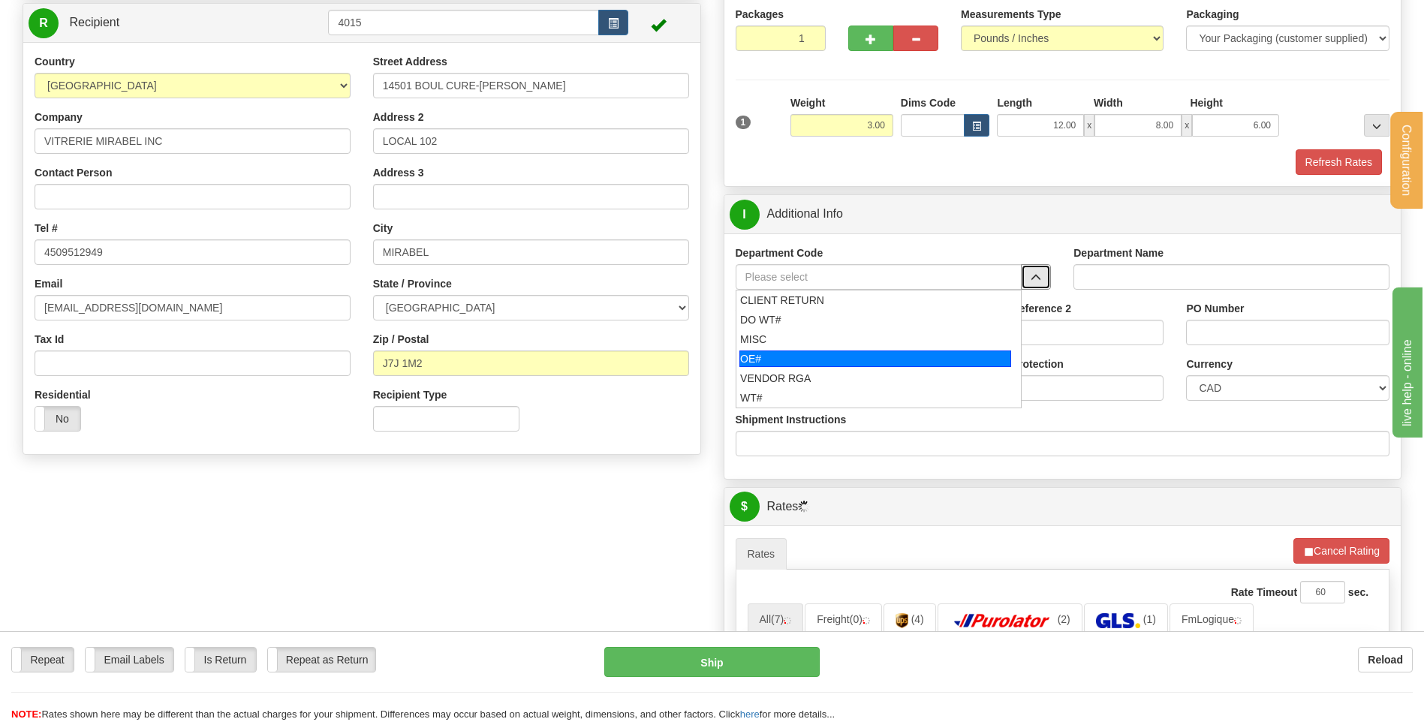
drag, startPoint x: 864, startPoint y: 353, endPoint x: 852, endPoint y: 335, distance: 21.6
click at [859, 351] on div "OE#" at bounding box center [875, 359] width 272 height 17
type input "OE#"
type input "ORDERS"
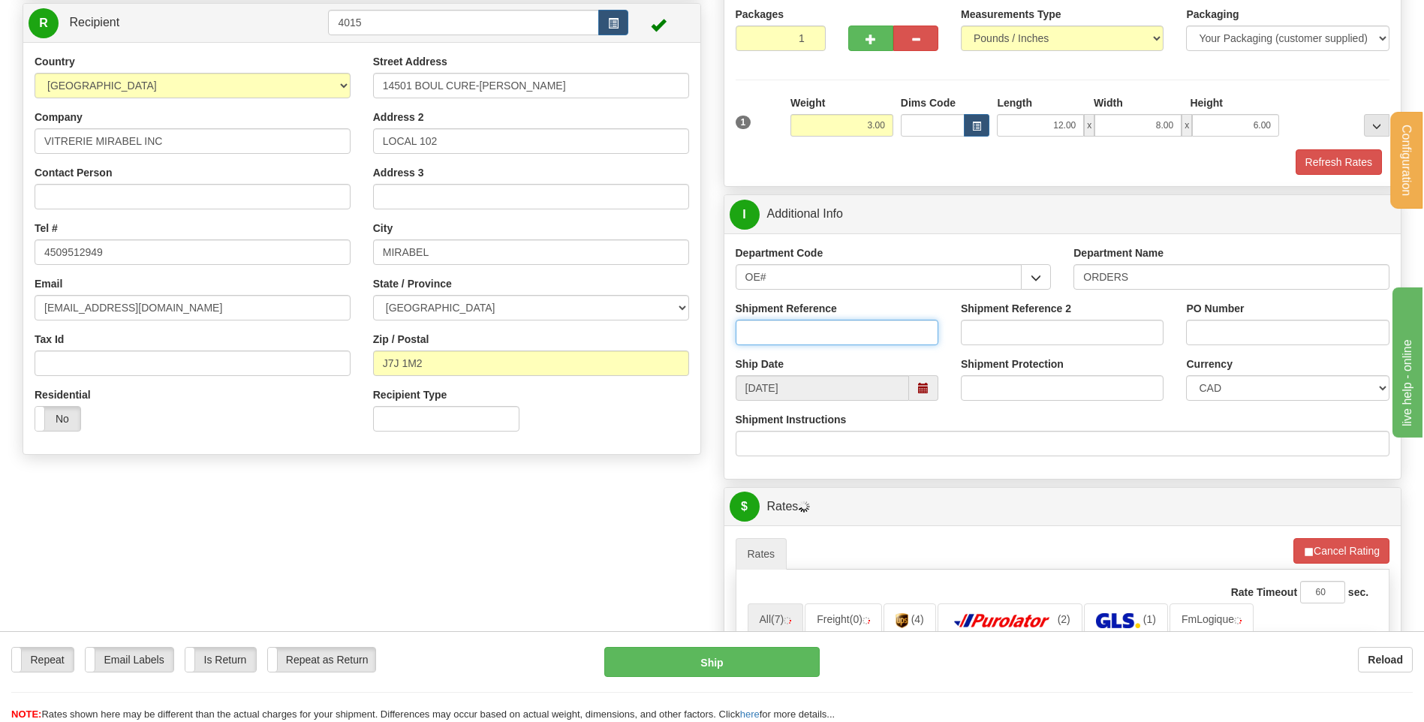
click at [852, 335] on input "Shipment Reference" at bounding box center [837, 333] width 203 height 26
type input "80005327-00"
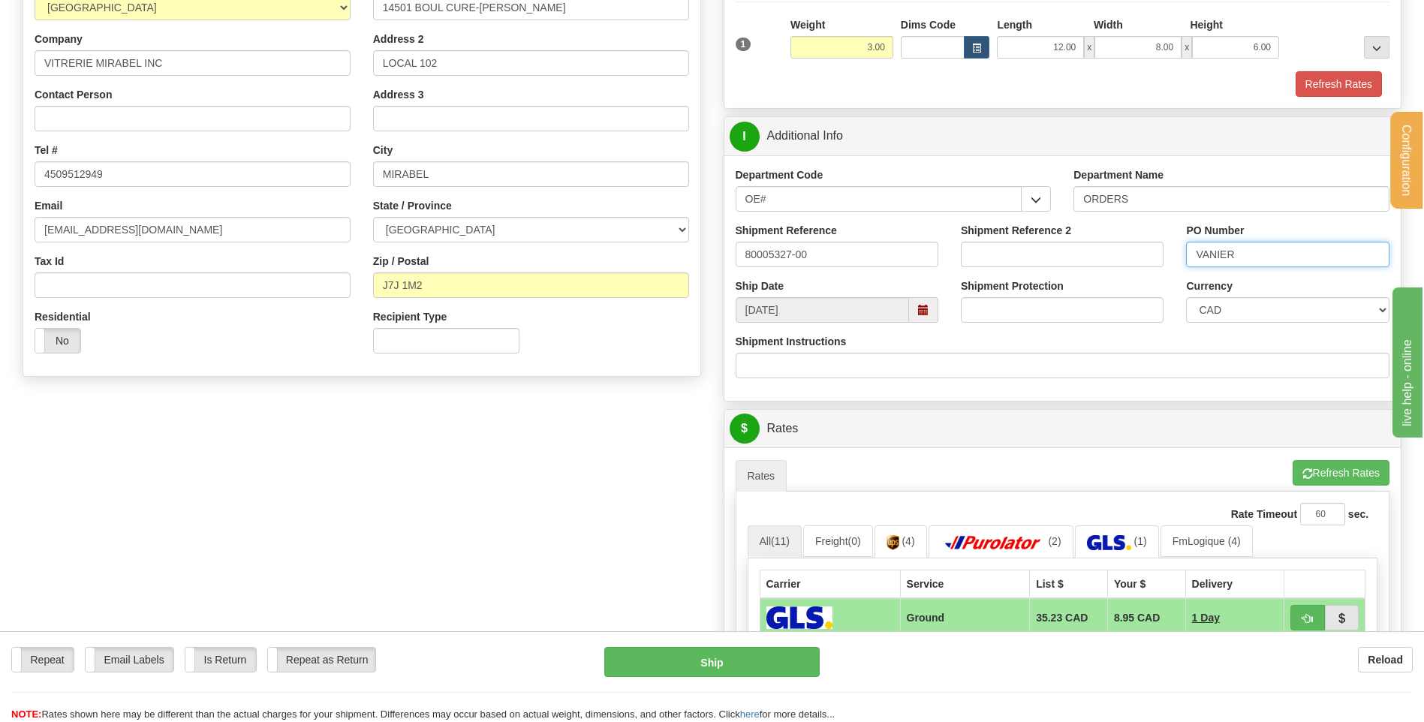
scroll to position [450, 0]
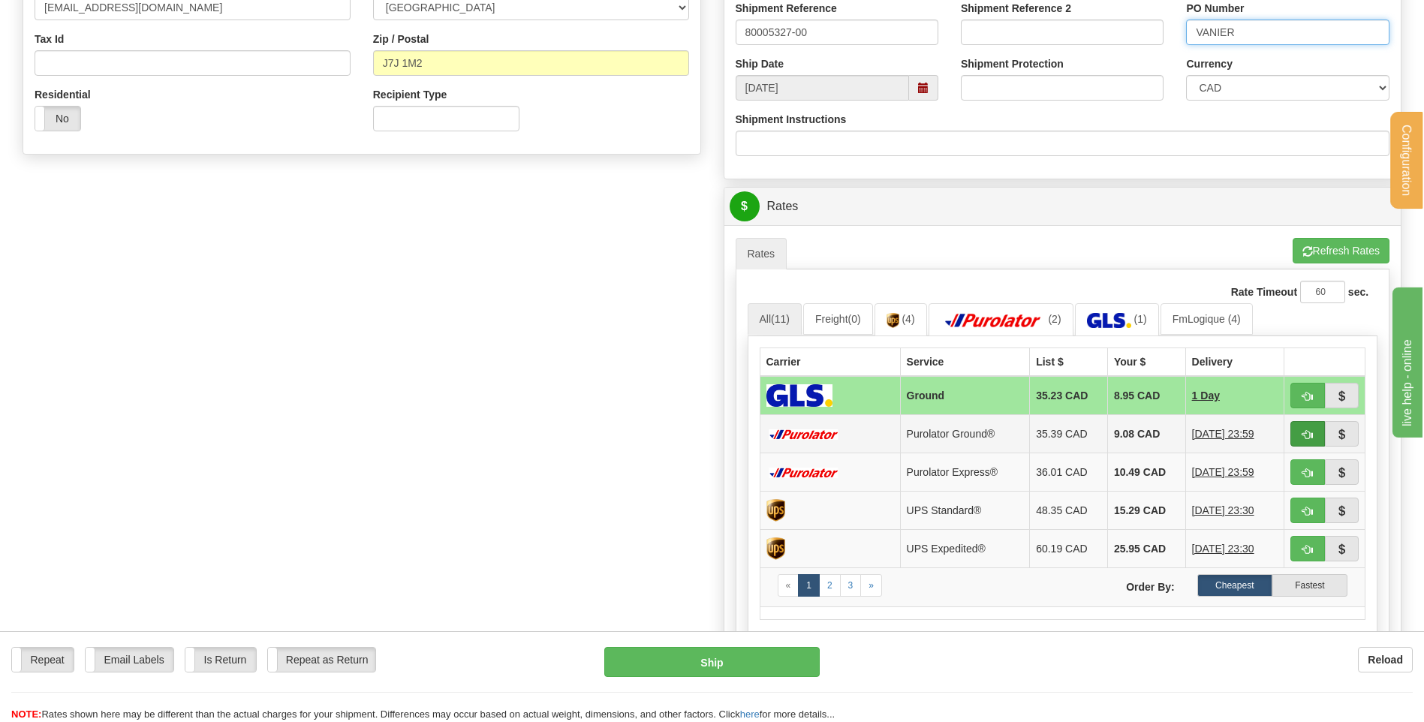
type input "VANIER"
click at [1307, 441] on button "button" at bounding box center [1307, 434] width 35 height 26
type input "260"
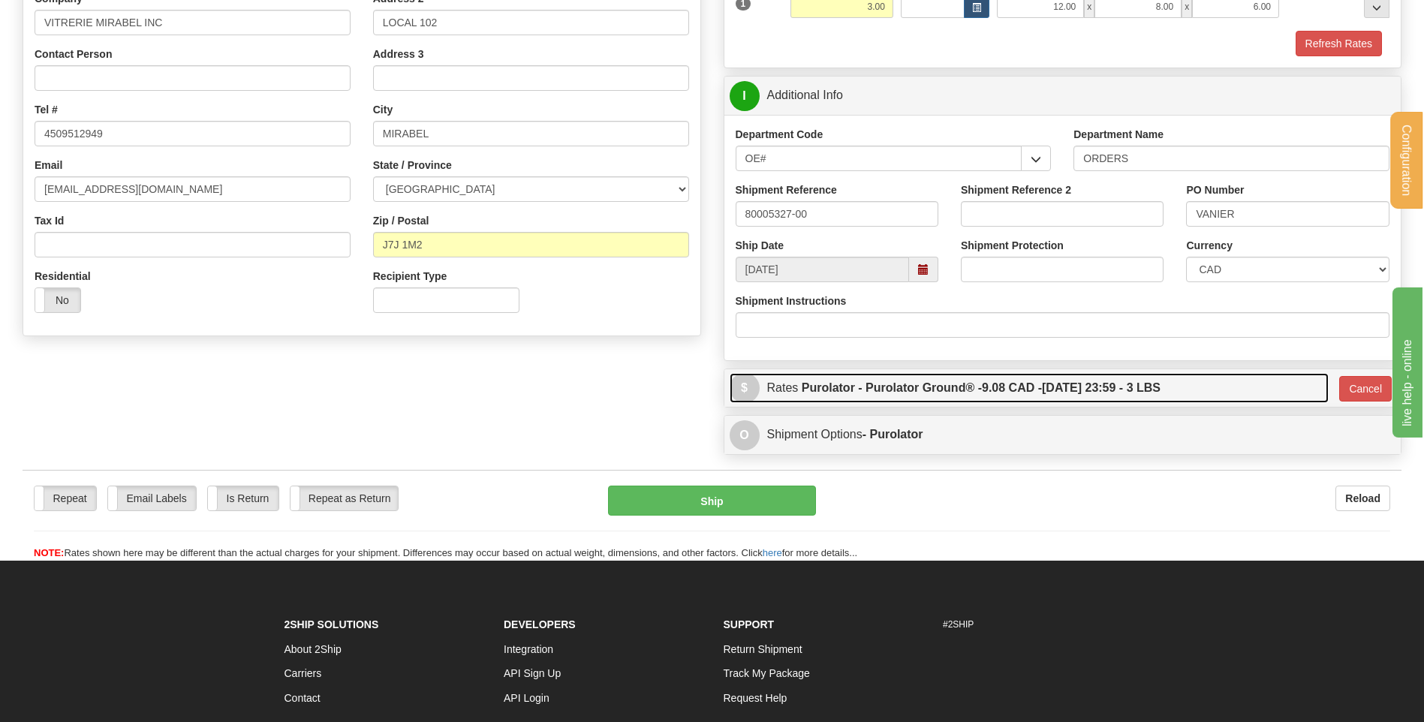
click at [901, 390] on label "Purolator - Purolator Ground® - 9.08 CAD - 09/03/2025 23:59 - 3 LBS" at bounding box center [981, 388] width 359 height 30
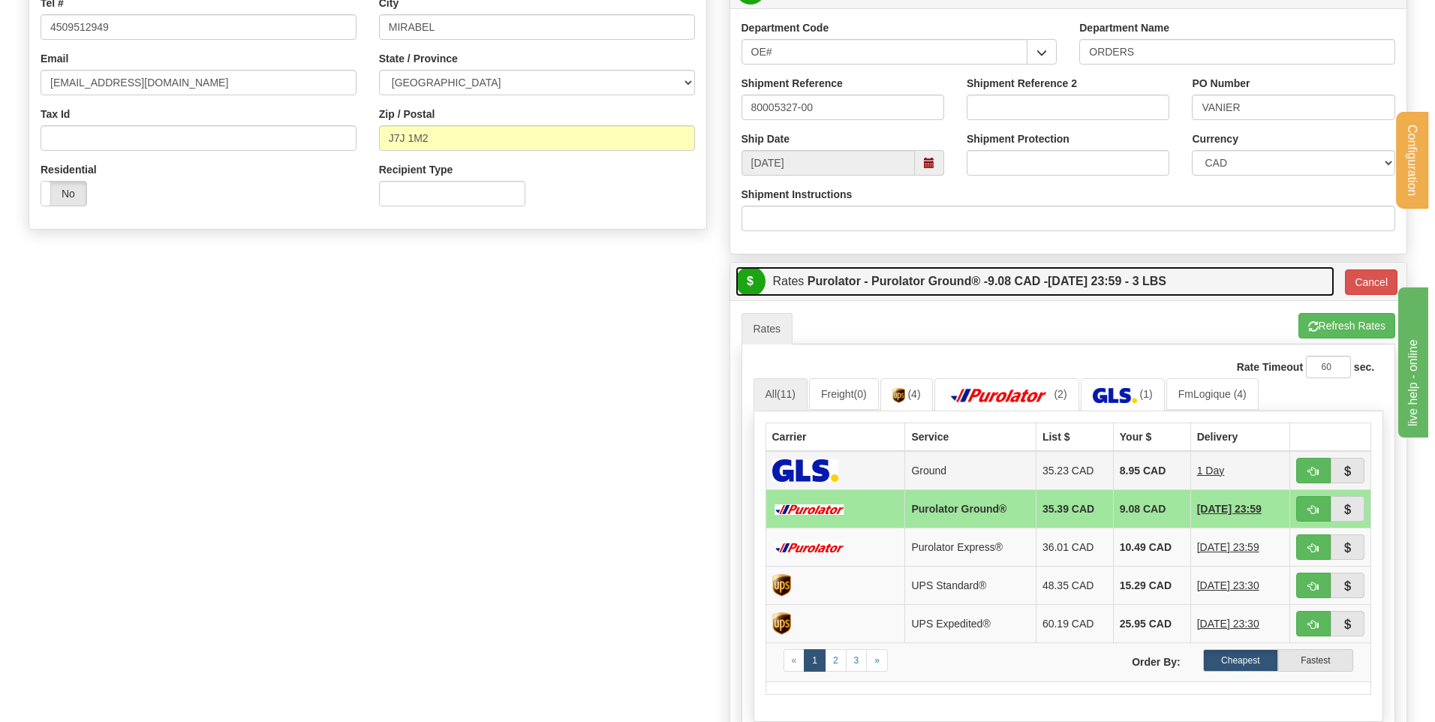
scroll to position [494, 0]
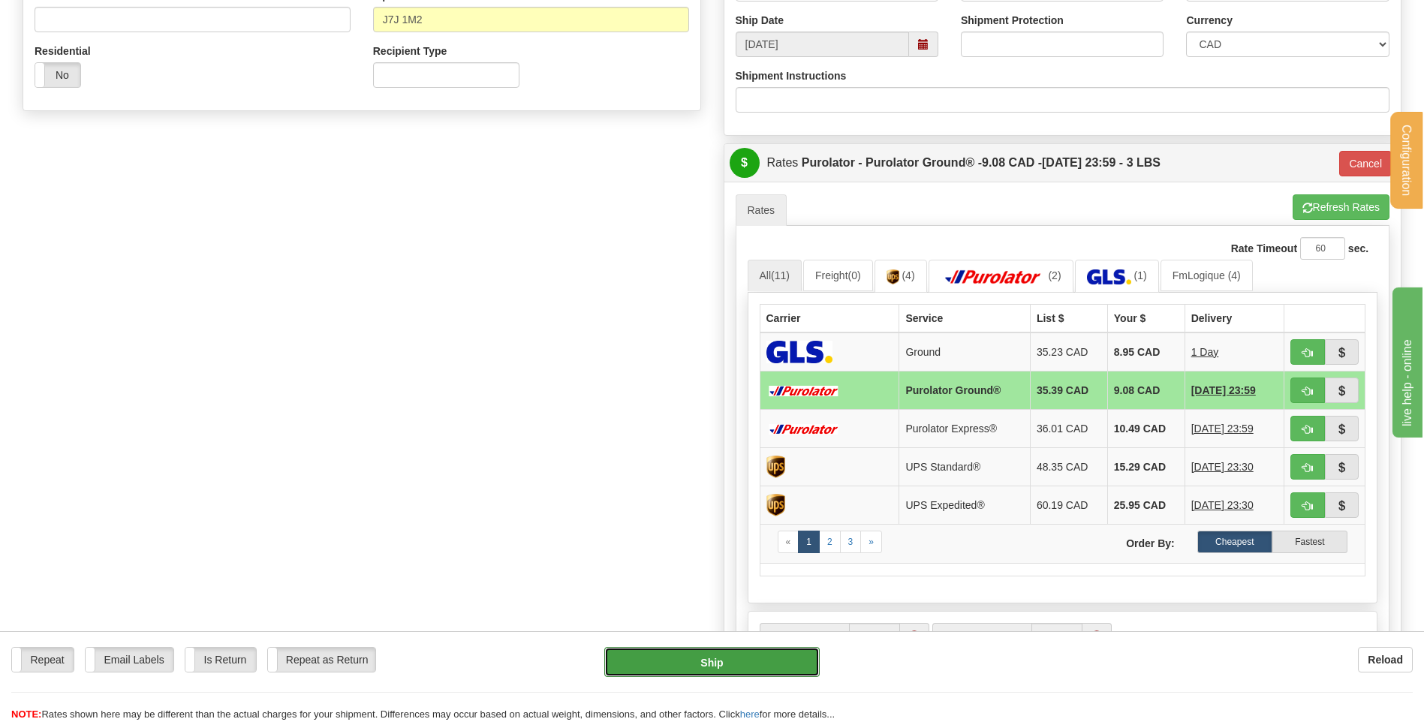
click at [742, 663] on button "Ship" at bounding box center [711, 662] width 215 height 30
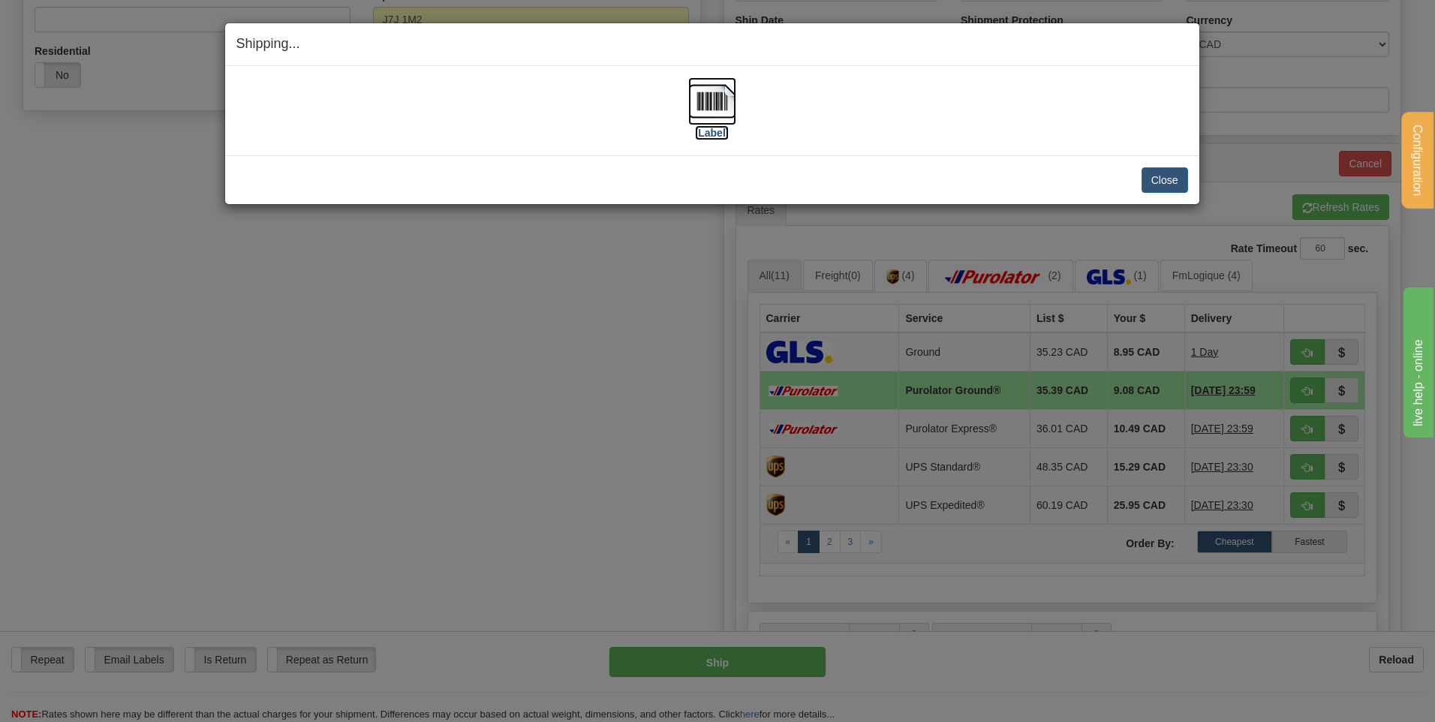
click at [715, 94] on img at bounding box center [712, 101] width 48 height 48
click at [1163, 179] on button "Close" at bounding box center [1165, 180] width 47 height 26
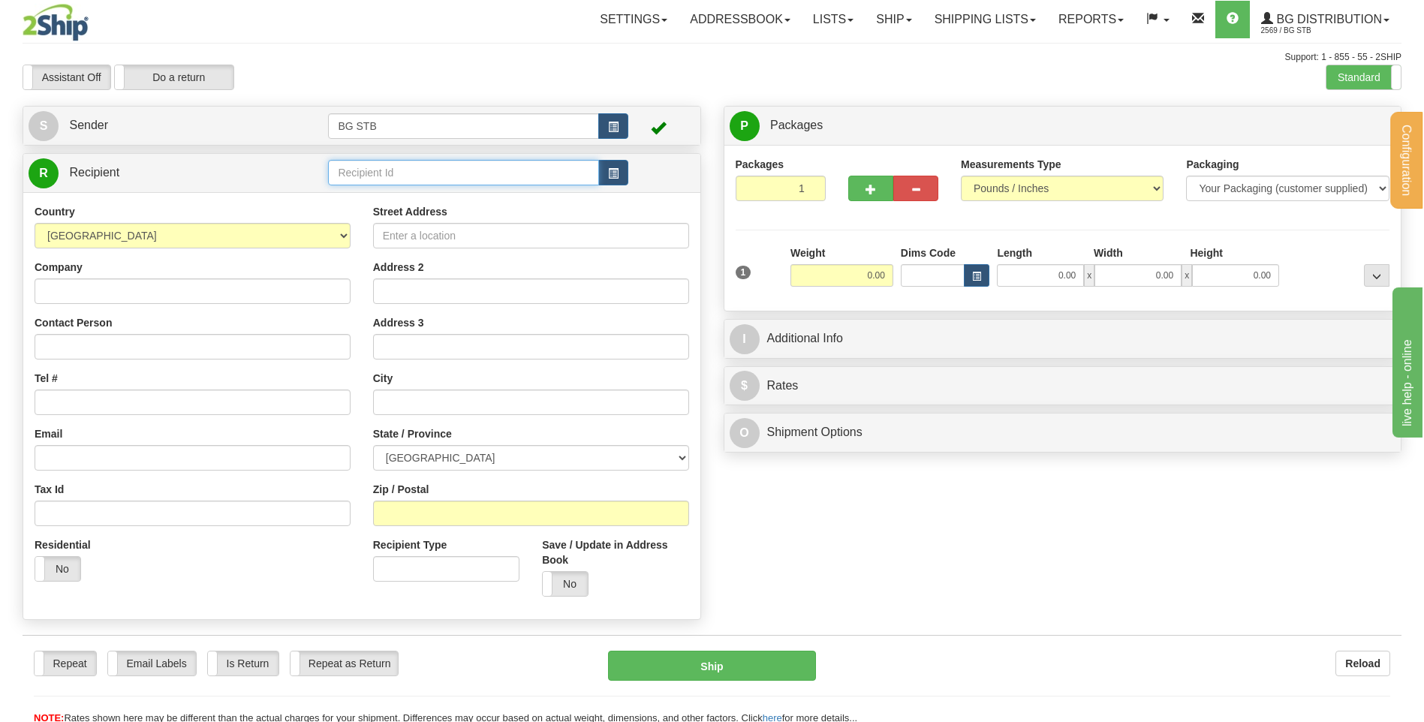
click at [424, 168] on input "text" at bounding box center [463, 173] width 270 height 26
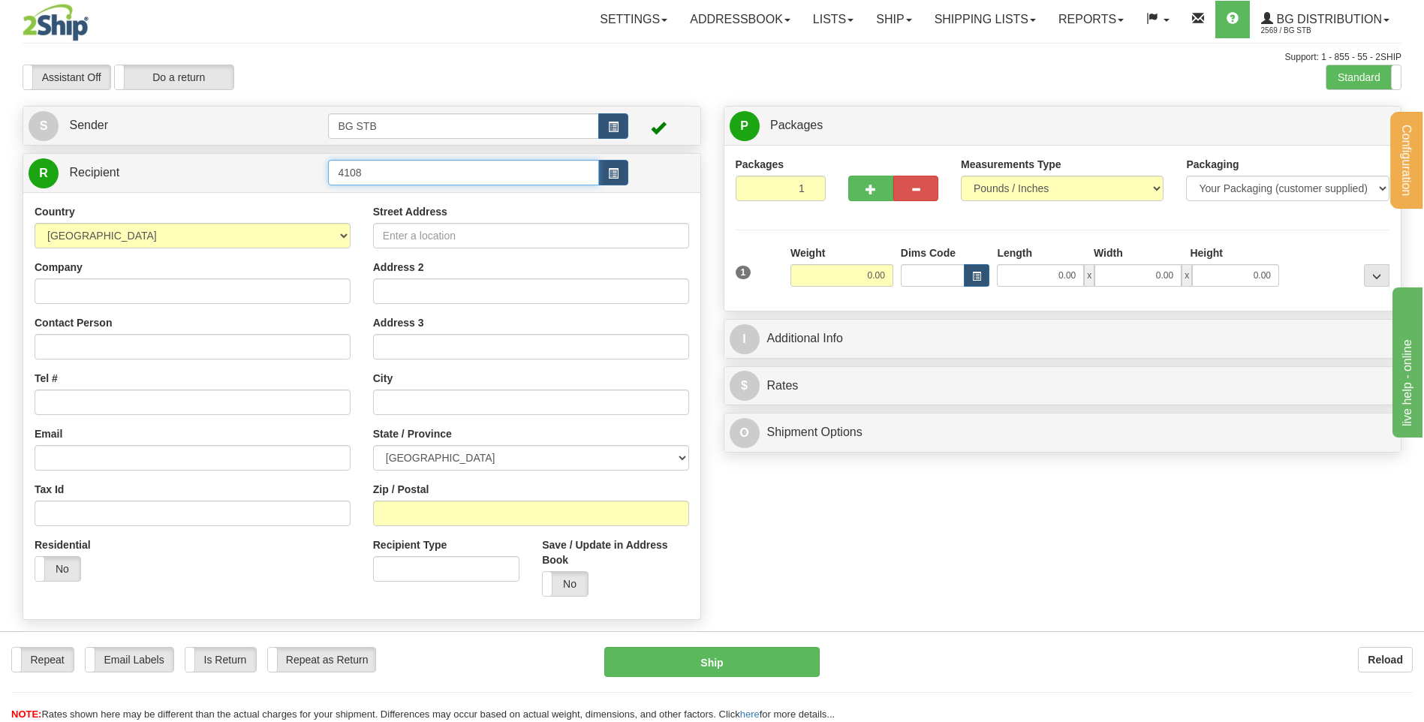
type input "4108"
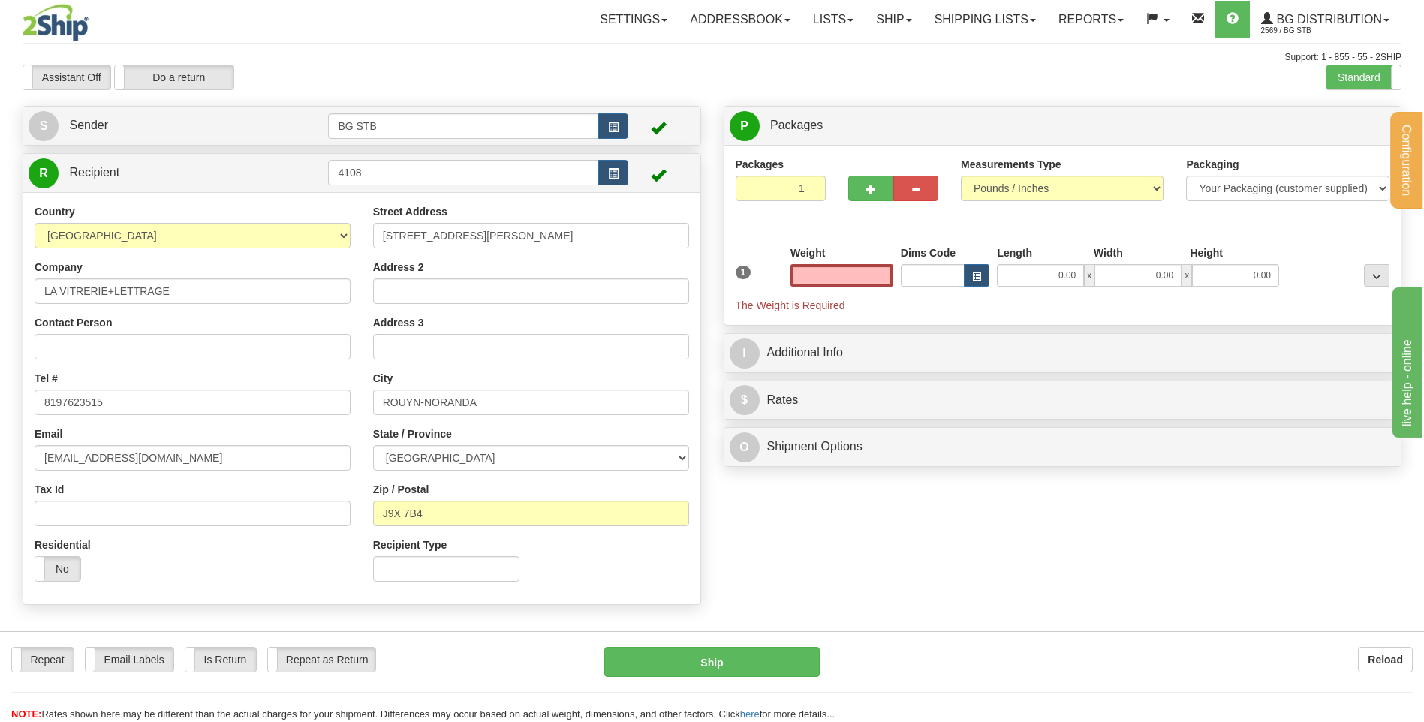
type input "0.00"
click at [838, 272] on input "0.00" at bounding box center [841, 275] width 103 height 23
type input "7.05"
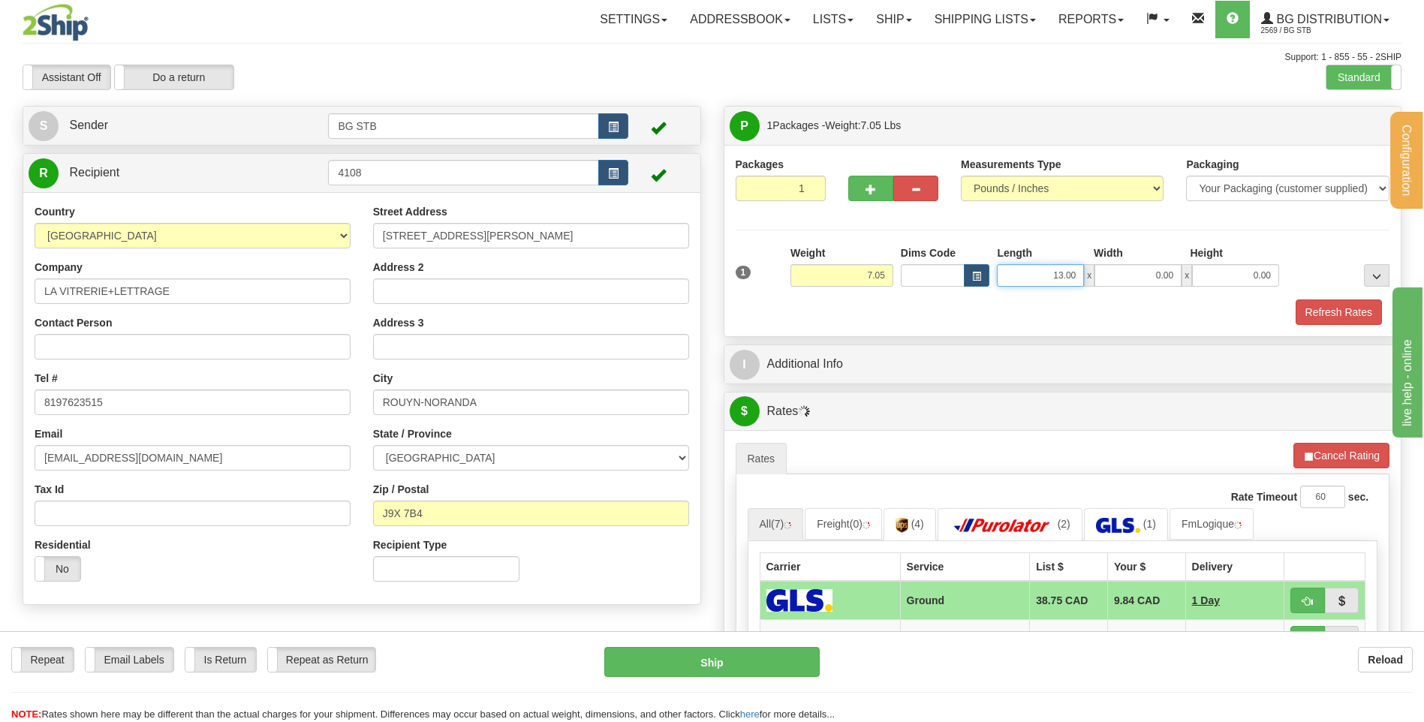
drag, startPoint x: 1048, startPoint y: 277, endPoint x: 1192, endPoint y: 287, distance: 144.5
click at [1172, 281] on div "13.00 x 0.00 x 0.00" at bounding box center [1138, 275] width 282 height 23
type input "16.00"
type input "12.00"
type input "11.00"
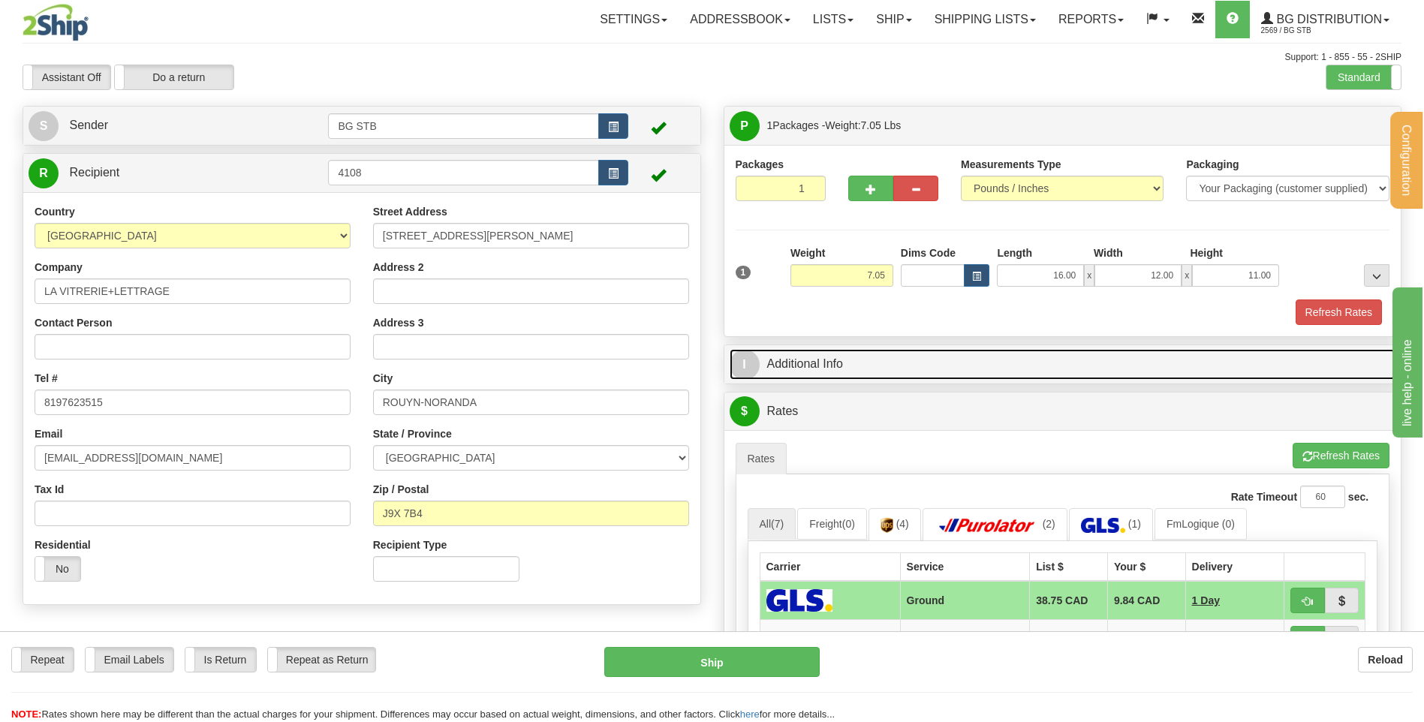
click at [950, 369] on link "I Additional Info" at bounding box center [1063, 364] width 666 height 31
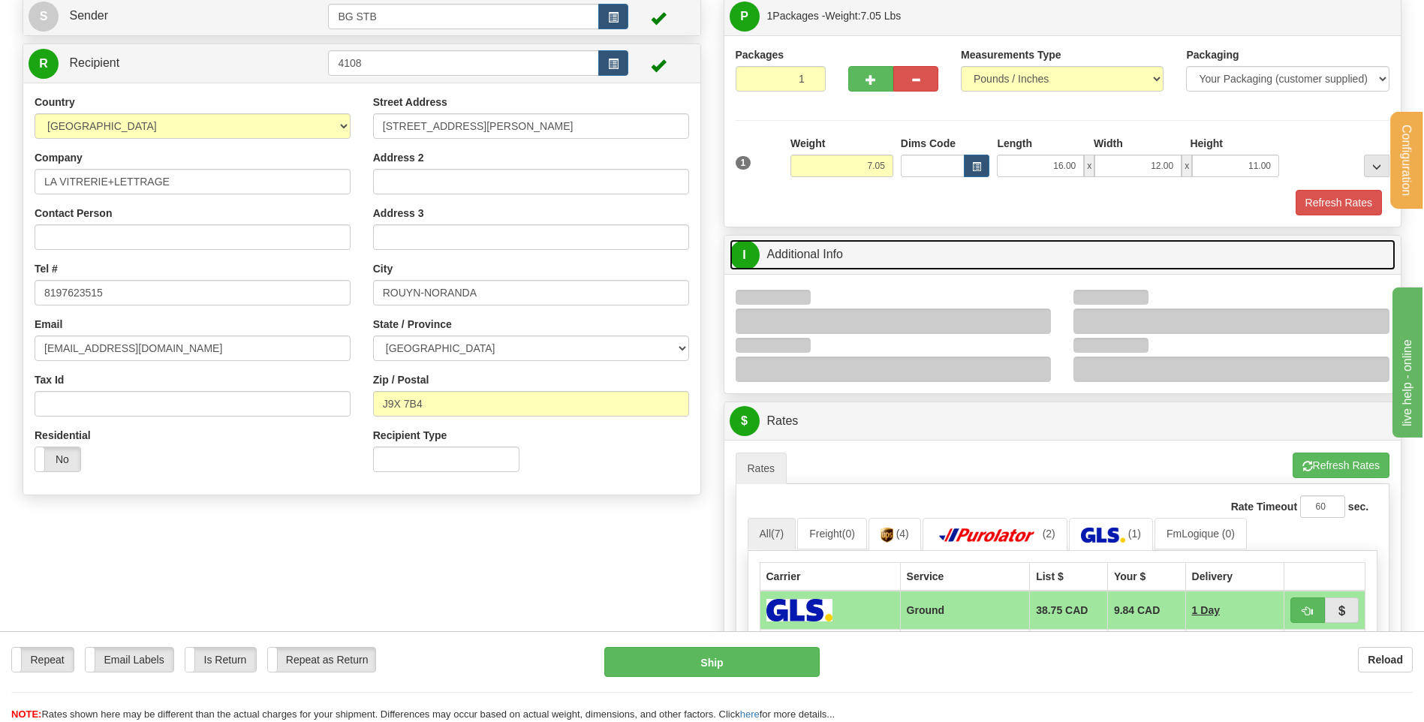
scroll to position [225, 0]
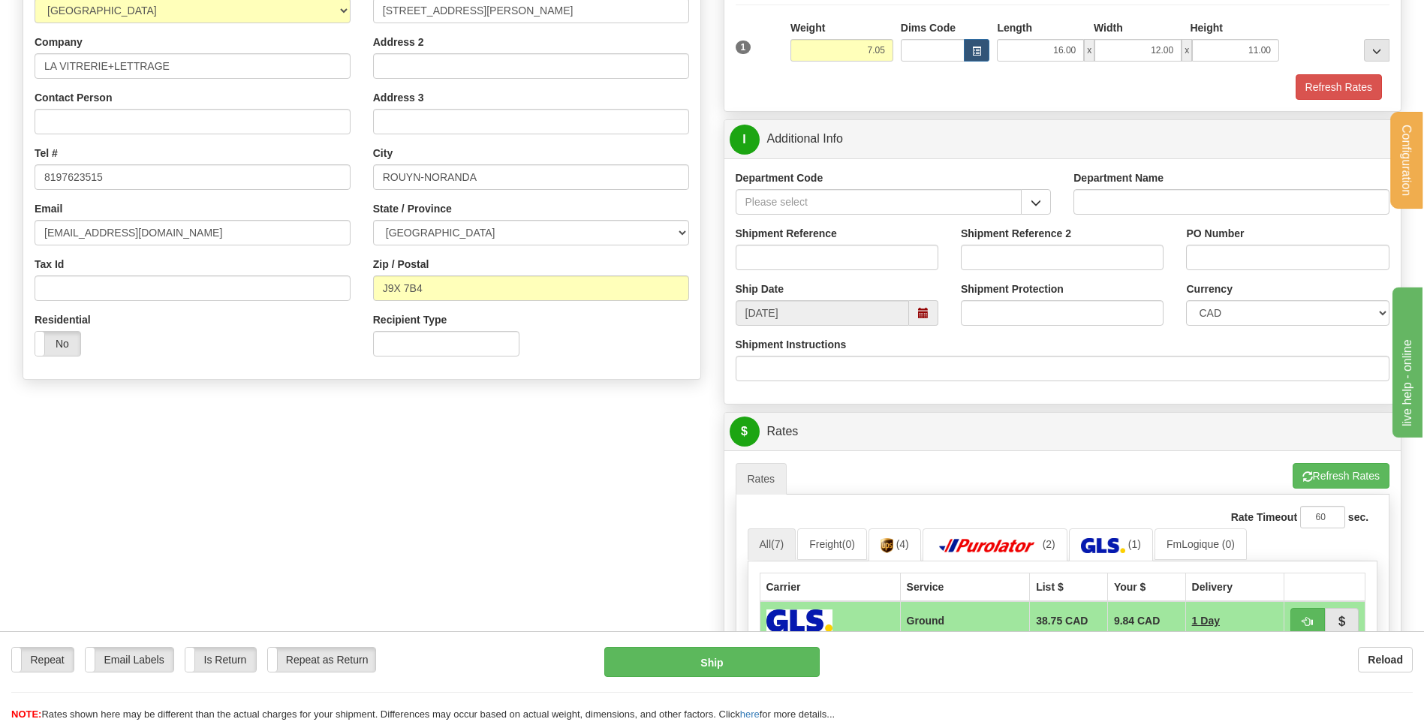
click at [1028, 205] on button "button" at bounding box center [1036, 202] width 30 height 26
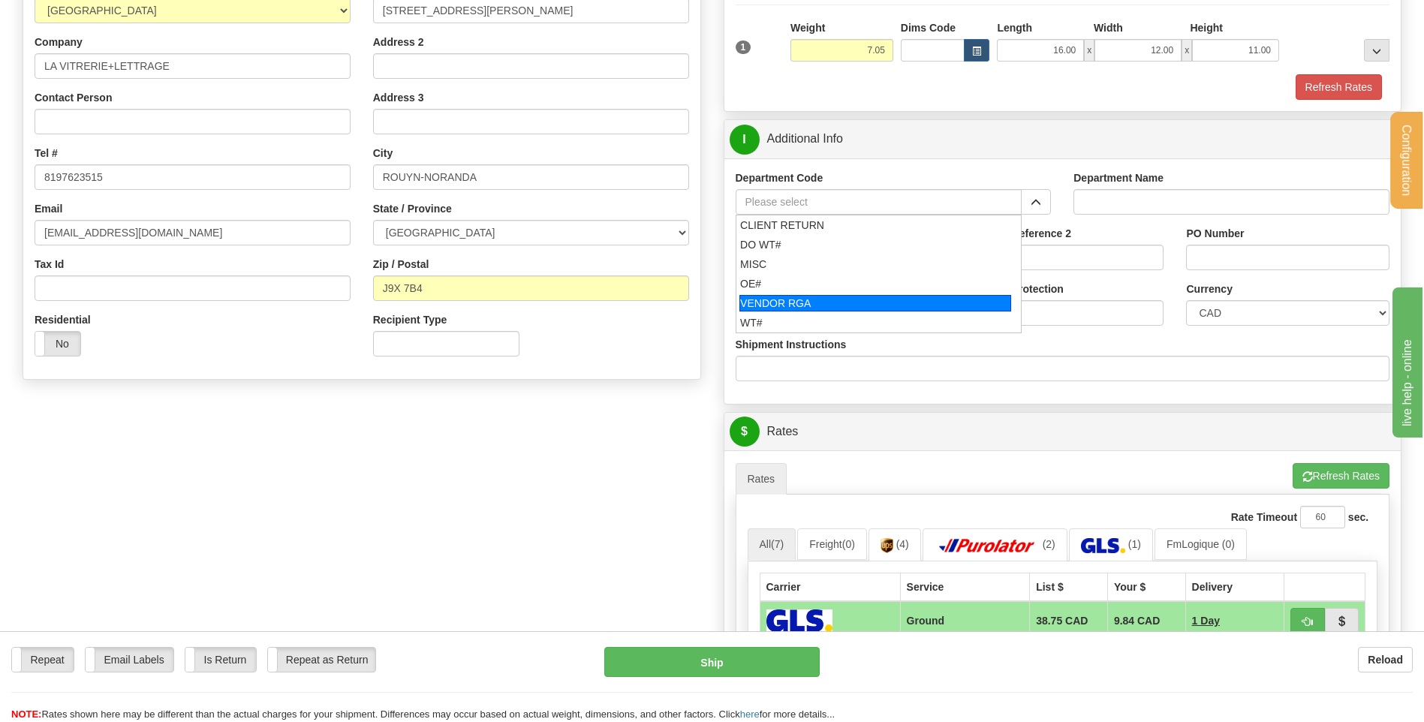
click at [795, 279] on div "OE#" at bounding box center [875, 283] width 270 height 15
type input "OE#"
type input "ORDERS"
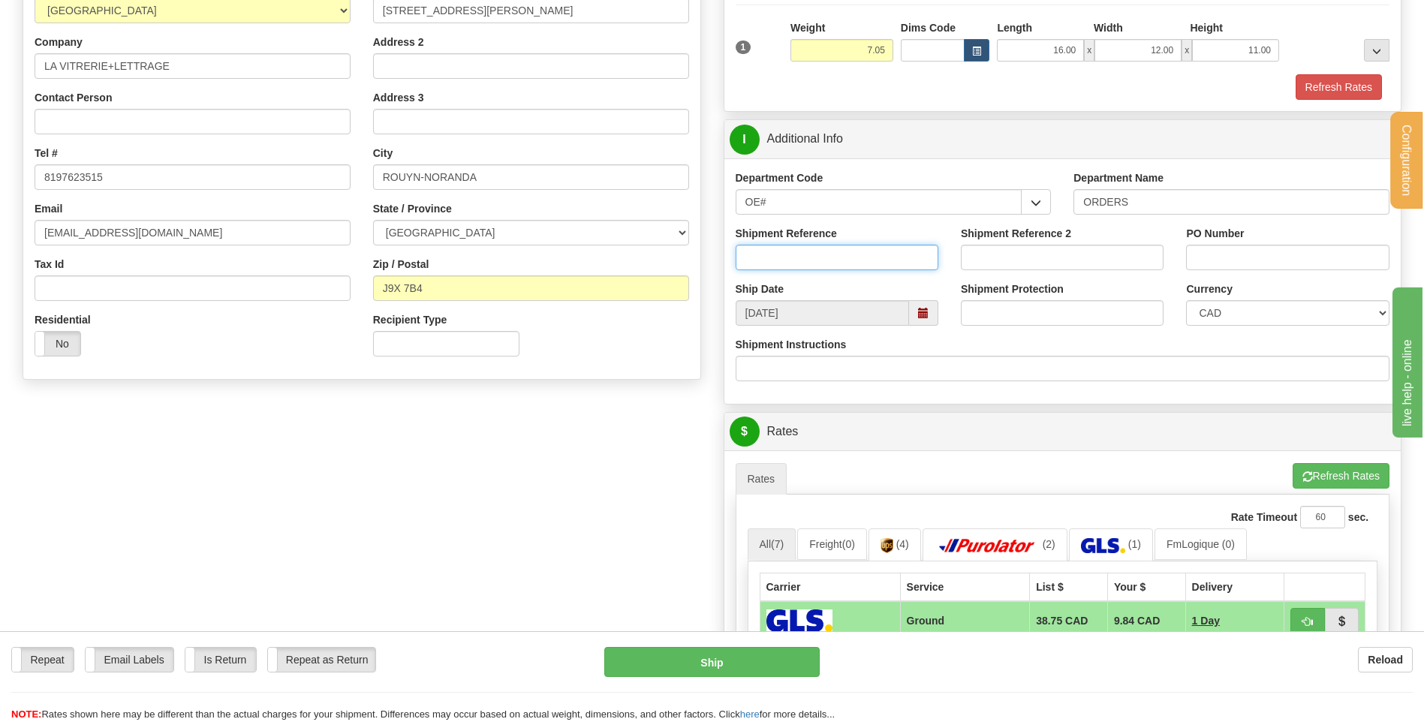
click at [795, 259] on input "Shipment Reference" at bounding box center [837, 258] width 203 height 26
type input "80005334-00"
click at [1210, 256] on input "46969" at bounding box center [1287, 258] width 203 height 26
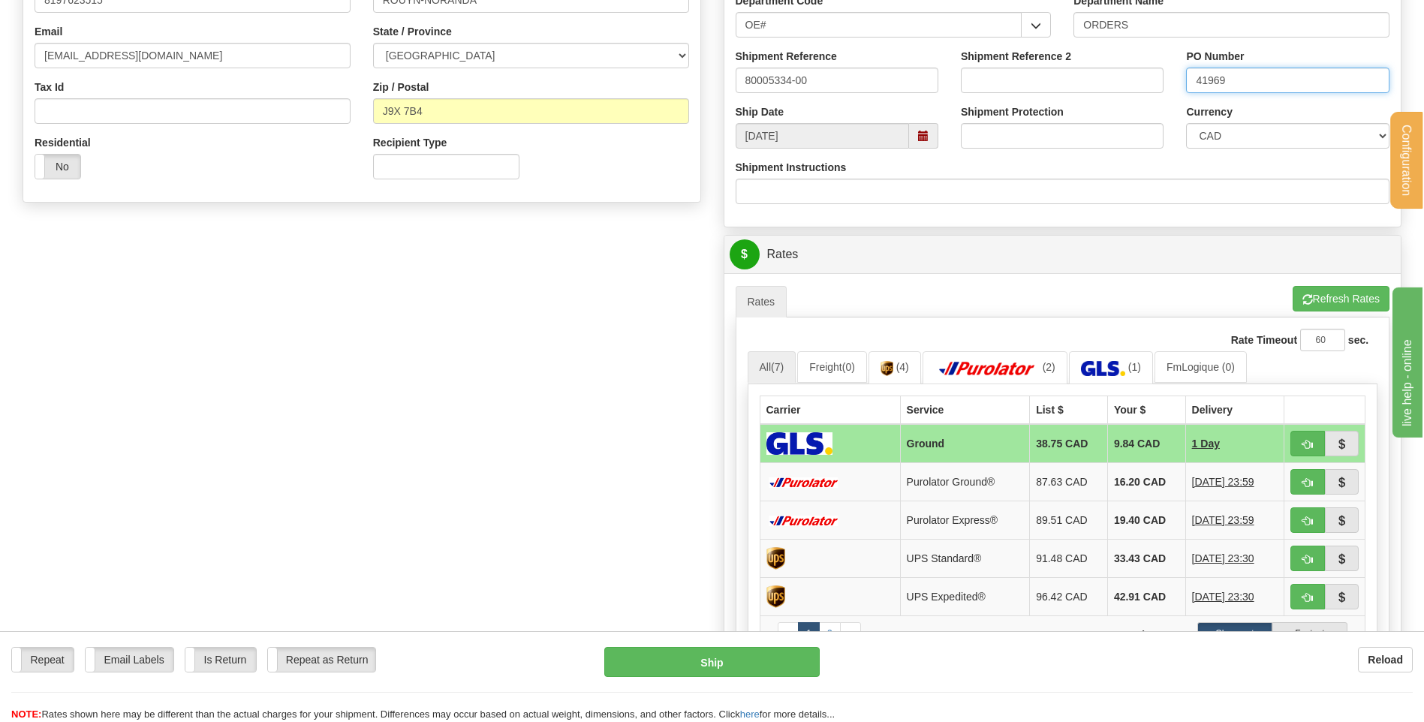
scroll to position [600, 0]
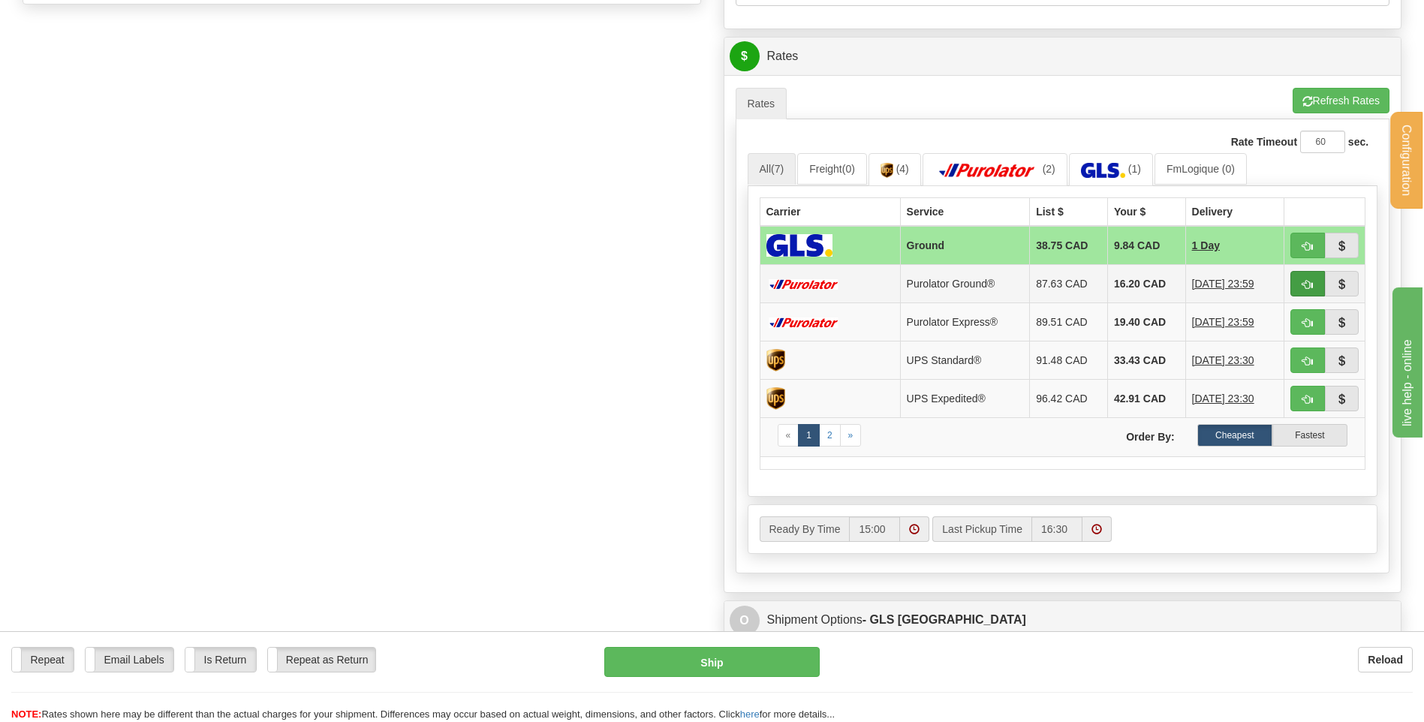
type input "41969"
click at [1302, 283] on span "button" at bounding box center [1307, 285] width 11 height 10
type input "260"
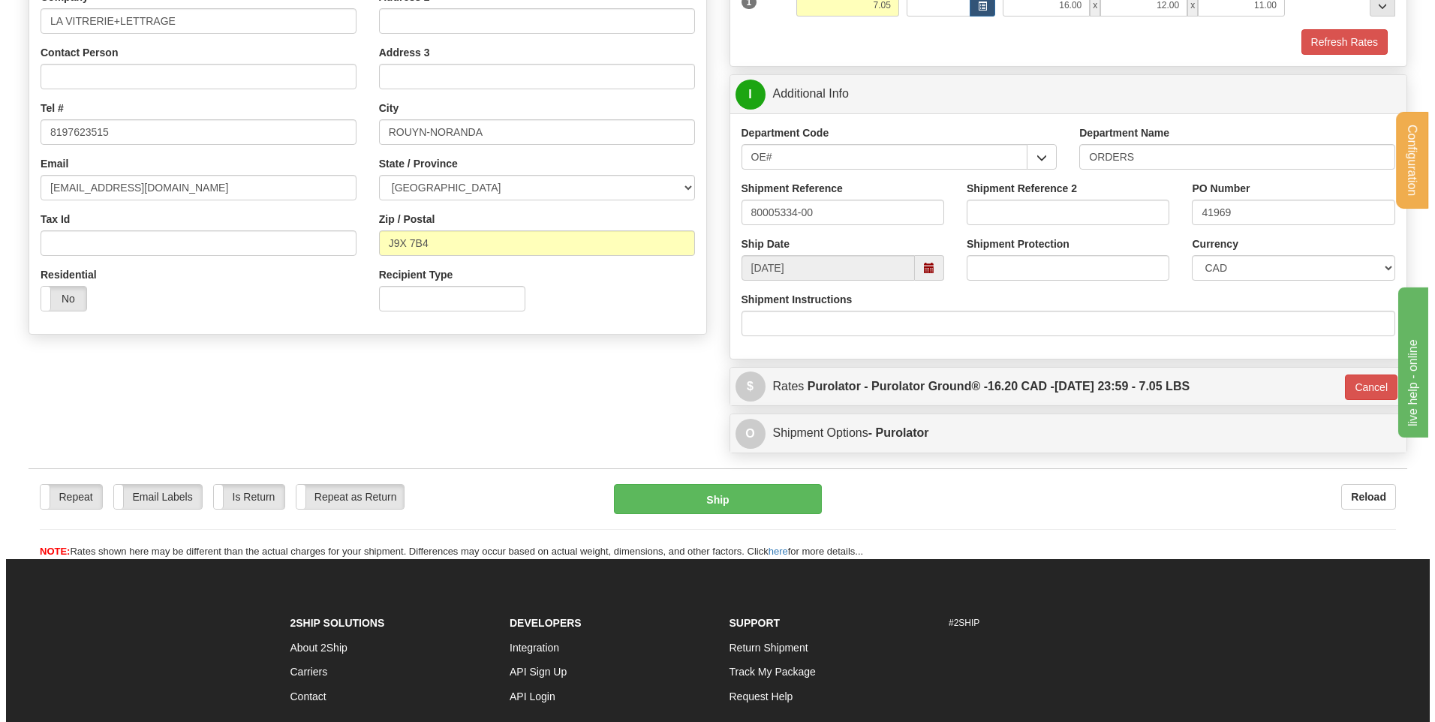
scroll to position [269, 0]
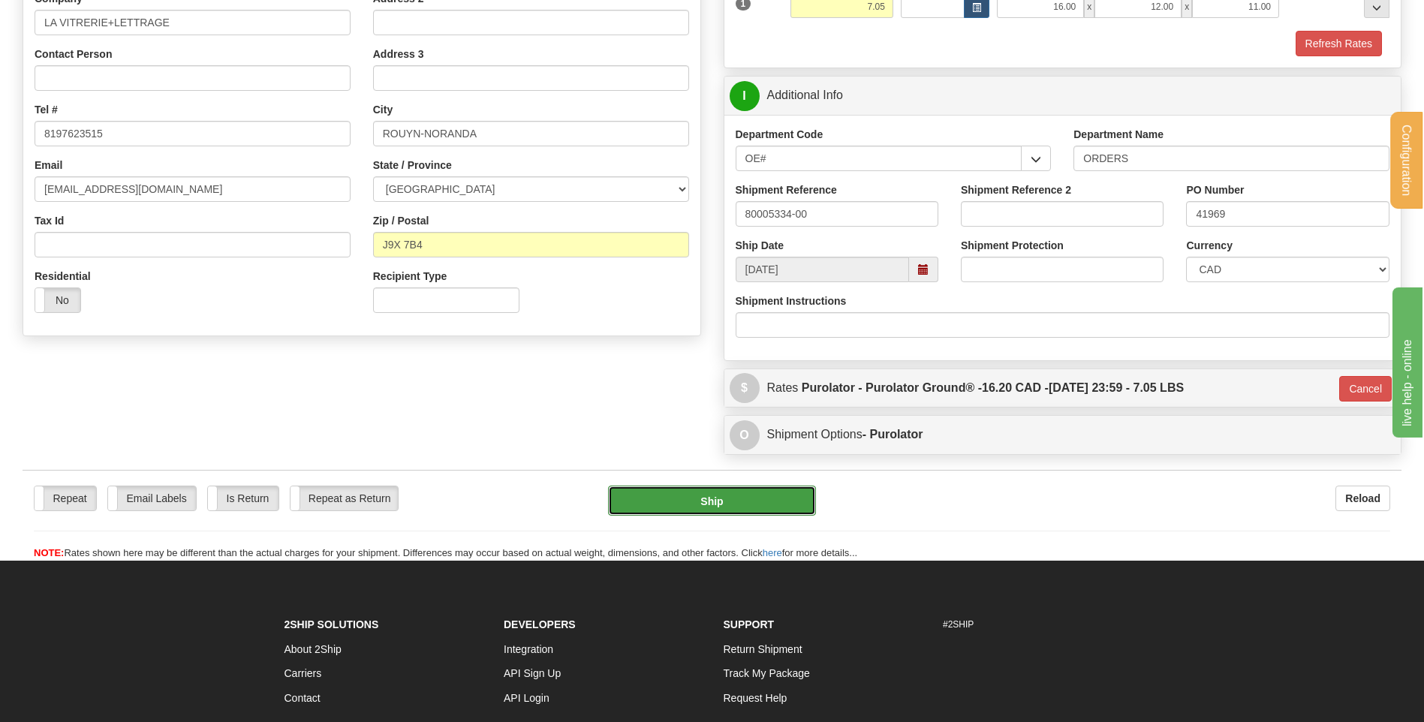
click at [668, 501] on button "Ship" at bounding box center [711, 501] width 207 height 30
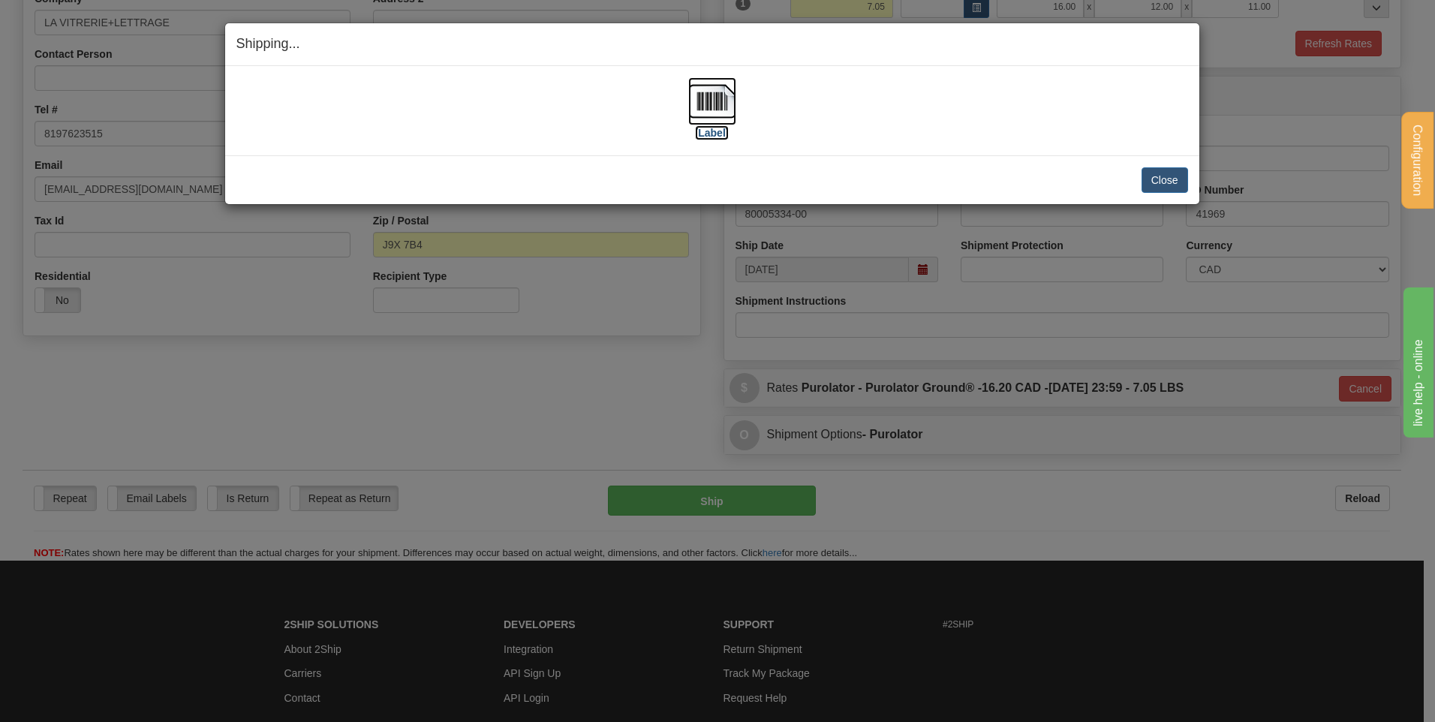
click at [726, 99] on img at bounding box center [712, 101] width 48 height 48
click at [1167, 177] on button "Close" at bounding box center [1165, 180] width 47 height 26
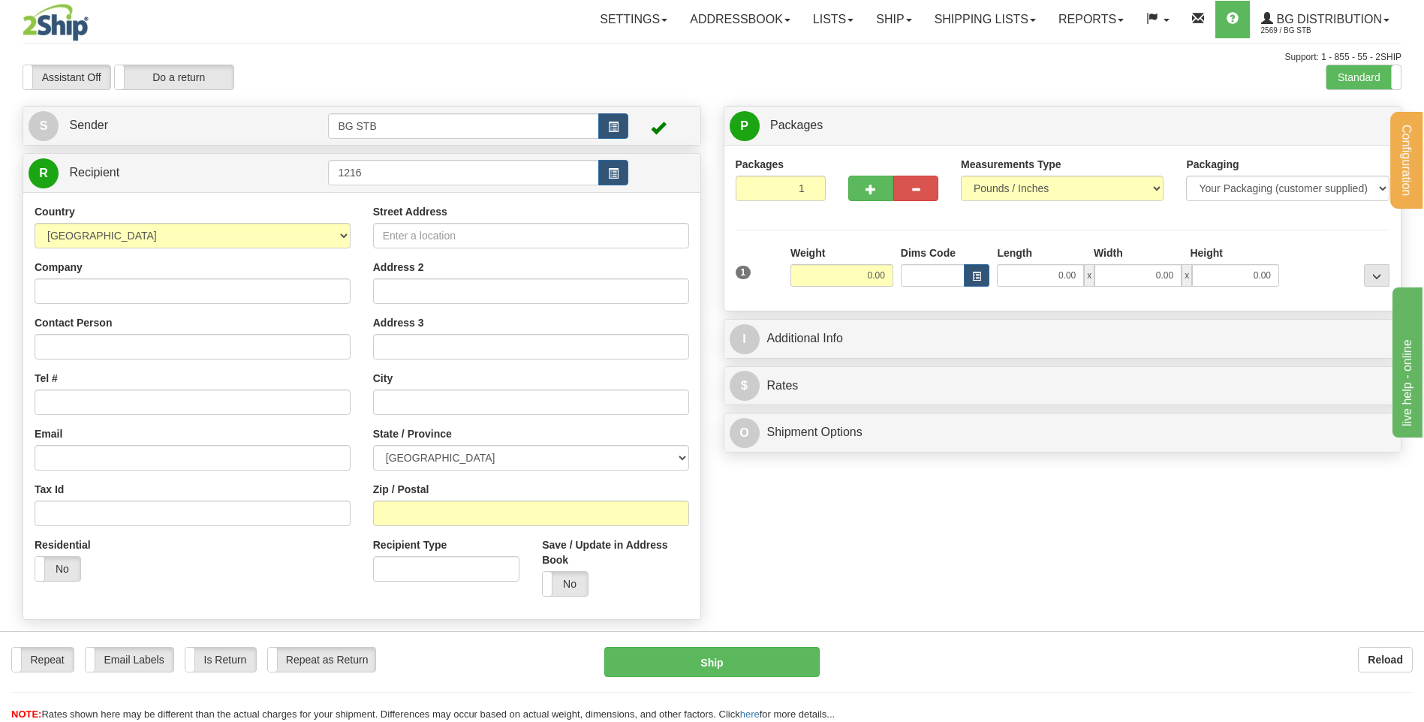
type input "1216"
type input "6.10"
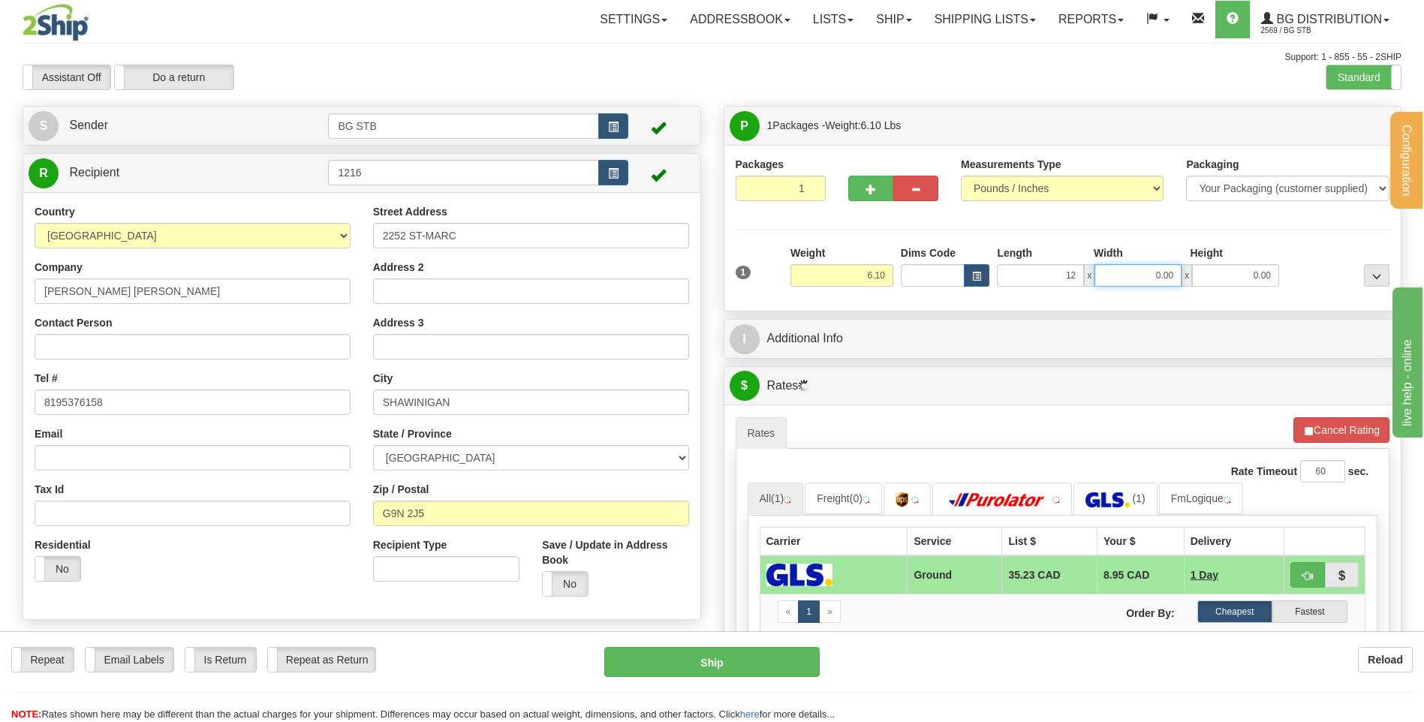
type input "12.00"
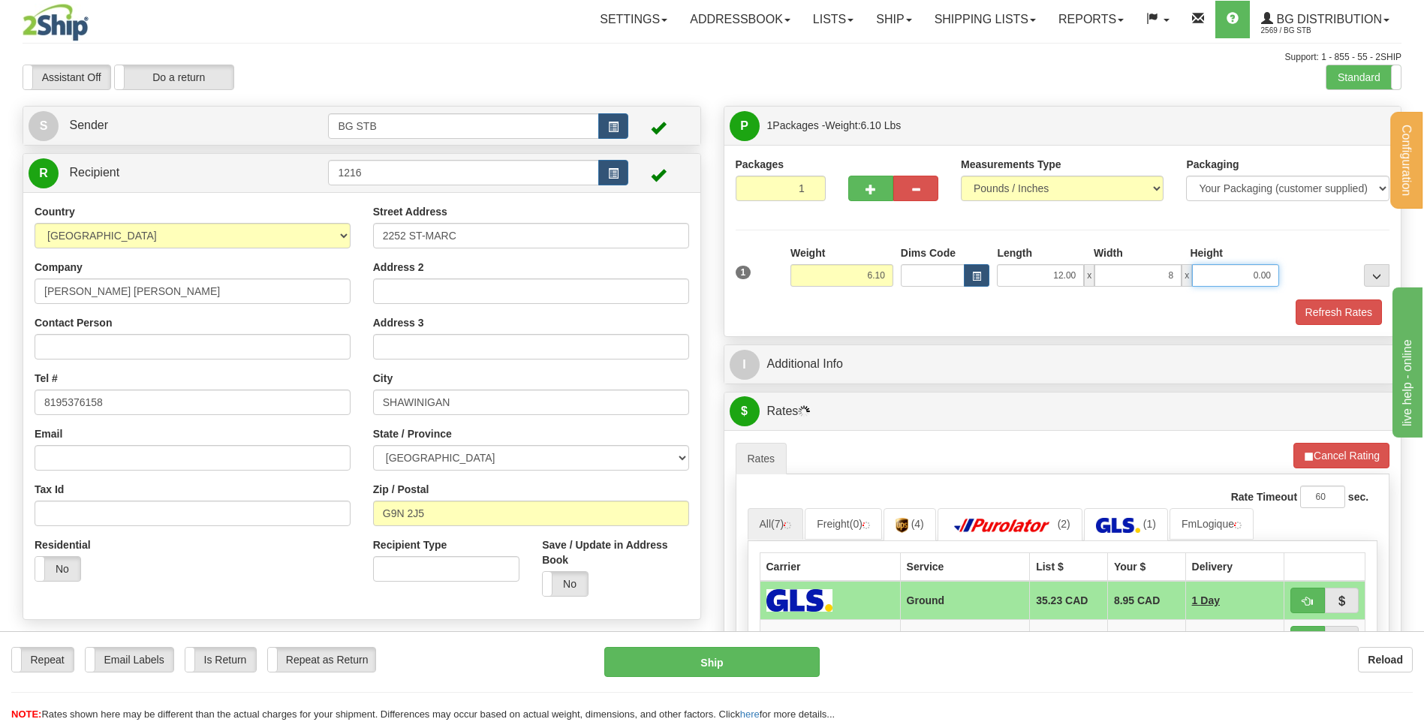
type input "8.00"
type input "6.00"
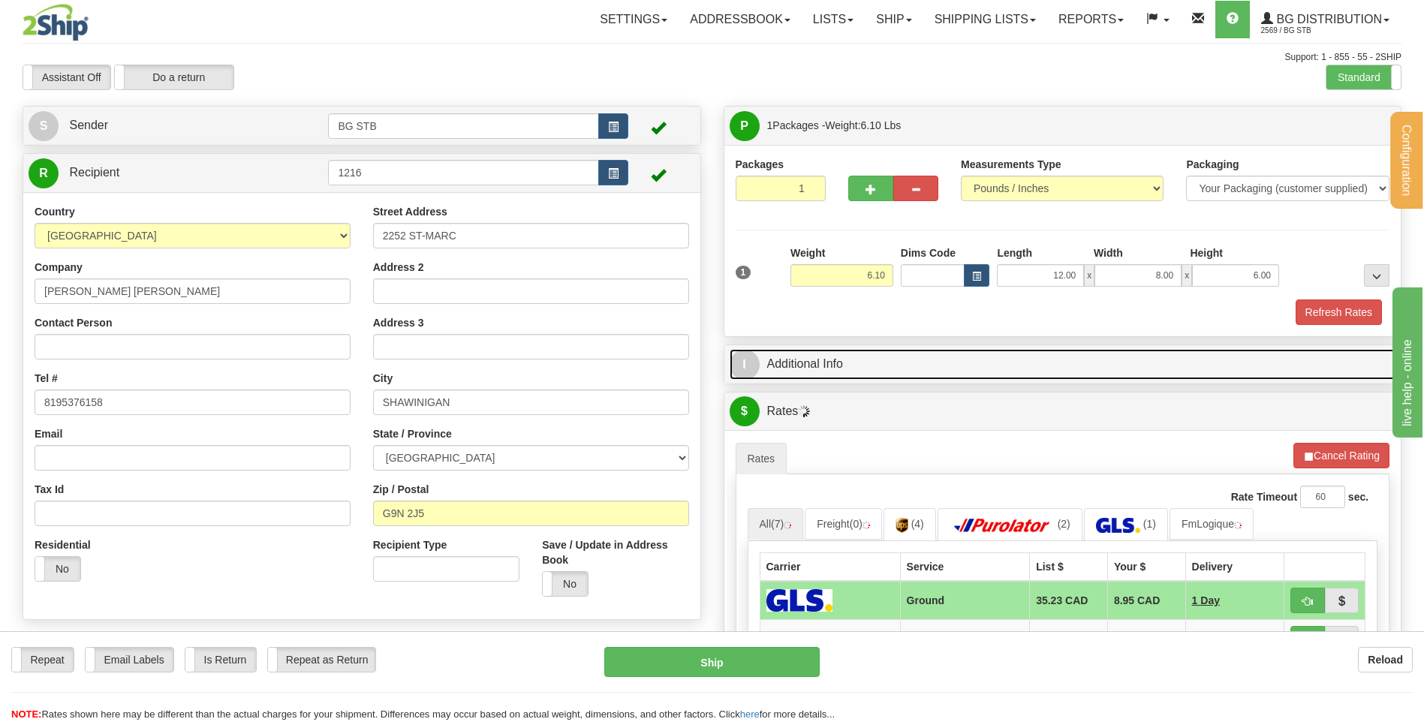
click at [879, 351] on link "I Additional Info" at bounding box center [1063, 364] width 666 height 31
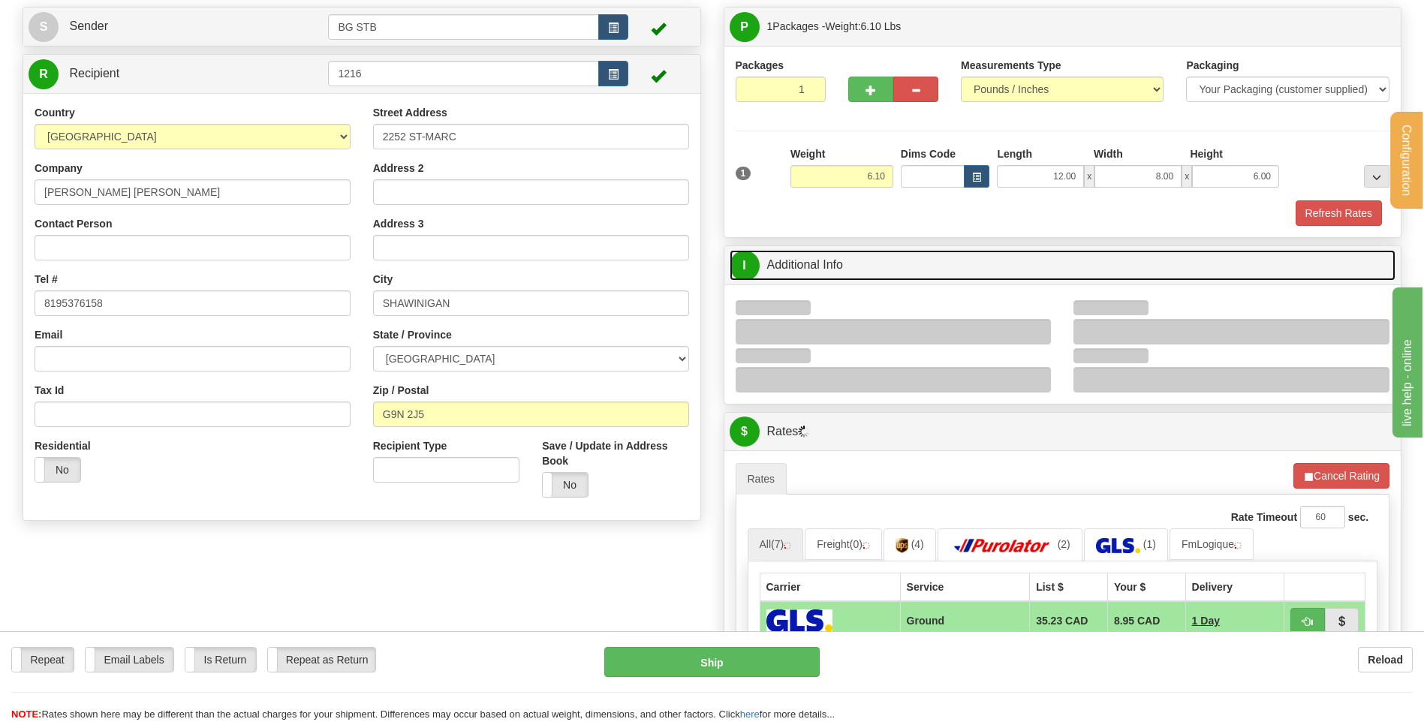
scroll to position [150, 0]
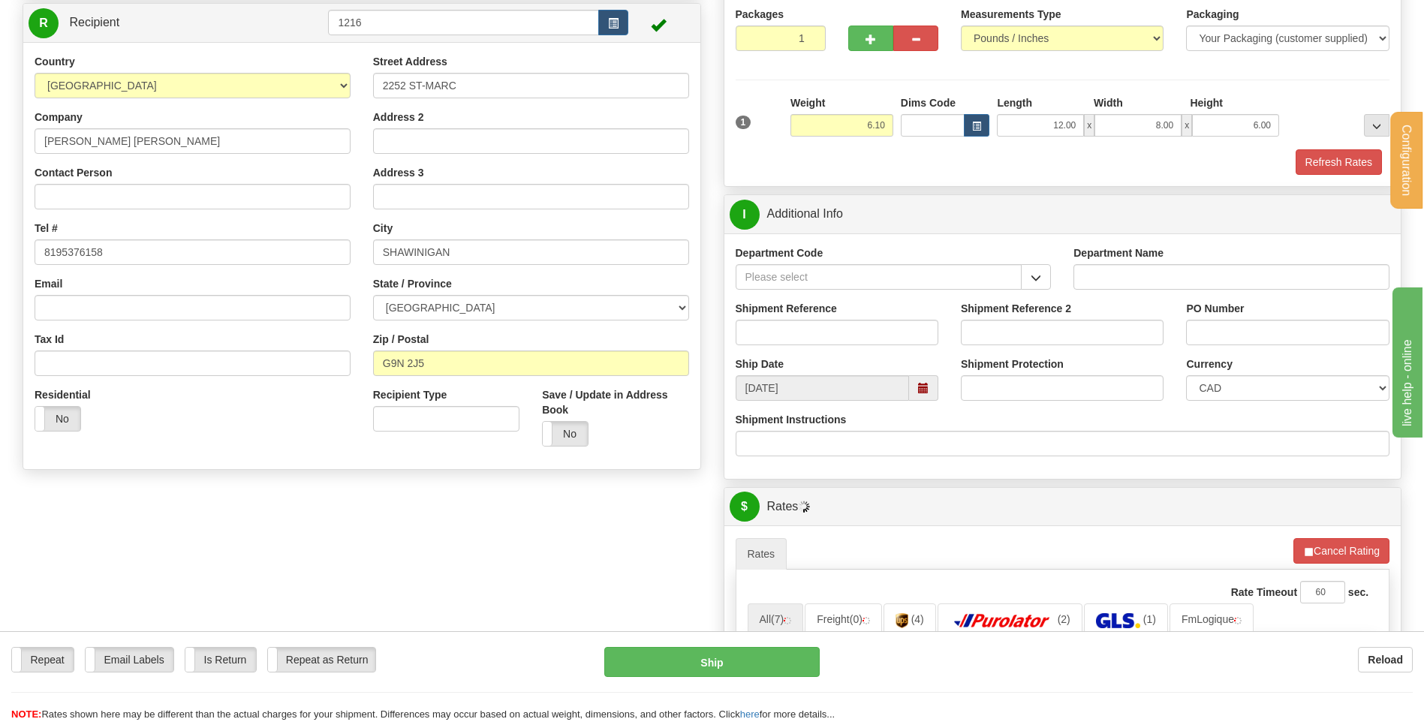
click at [1029, 278] on button "button" at bounding box center [1036, 277] width 30 height 26
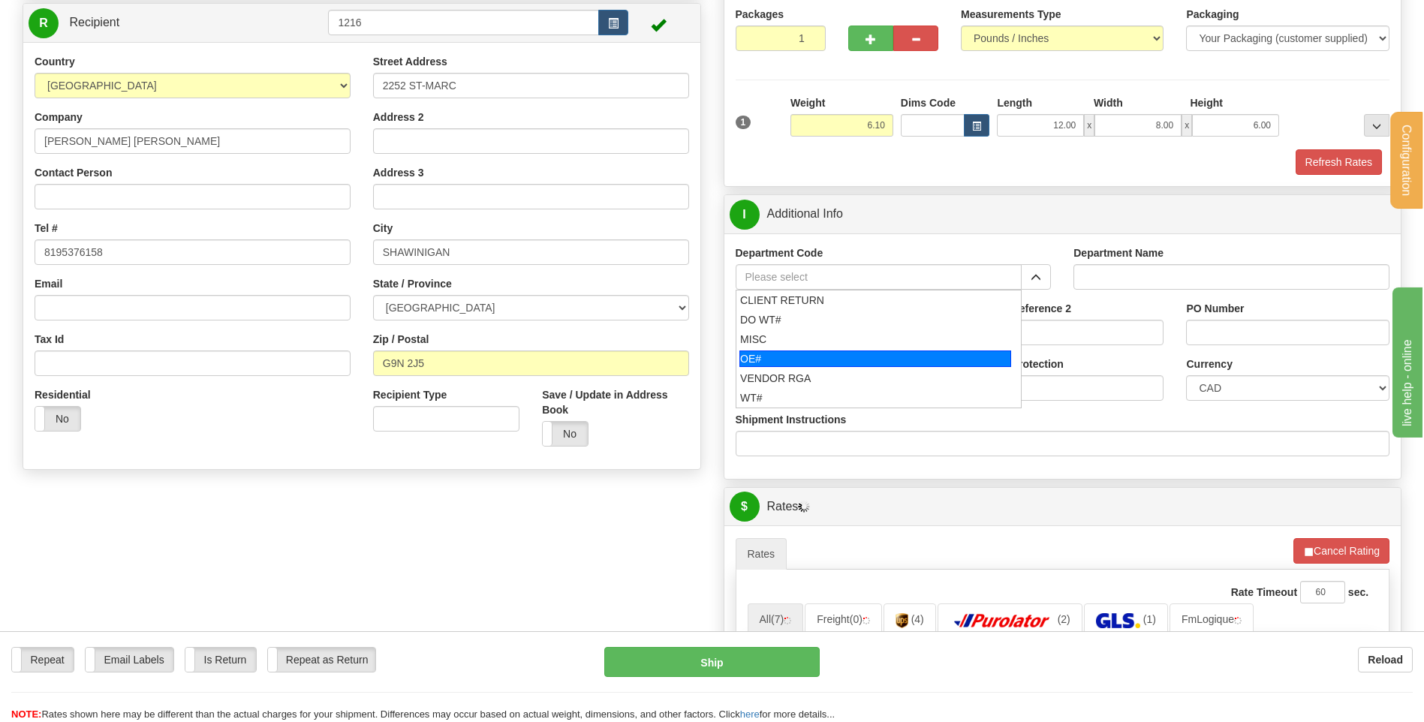
click at [847, 358] on div "OE#" at bounding box center [875, 359] width 272 height 17
type input "OE#"
type input "ORDERS"
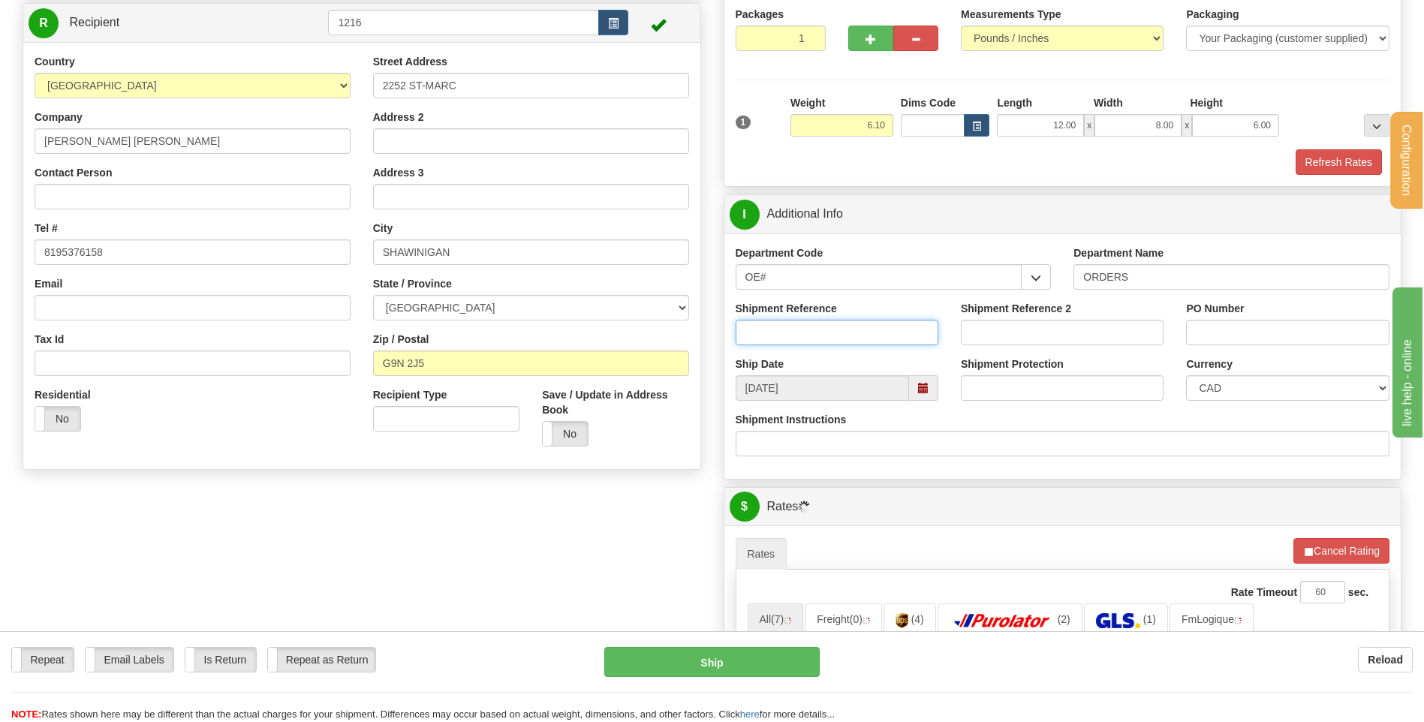
click at [835, 336] on input "Shipment Reference" at bounding box center [837, 333] width 203 height 26
type input "80004106-00"
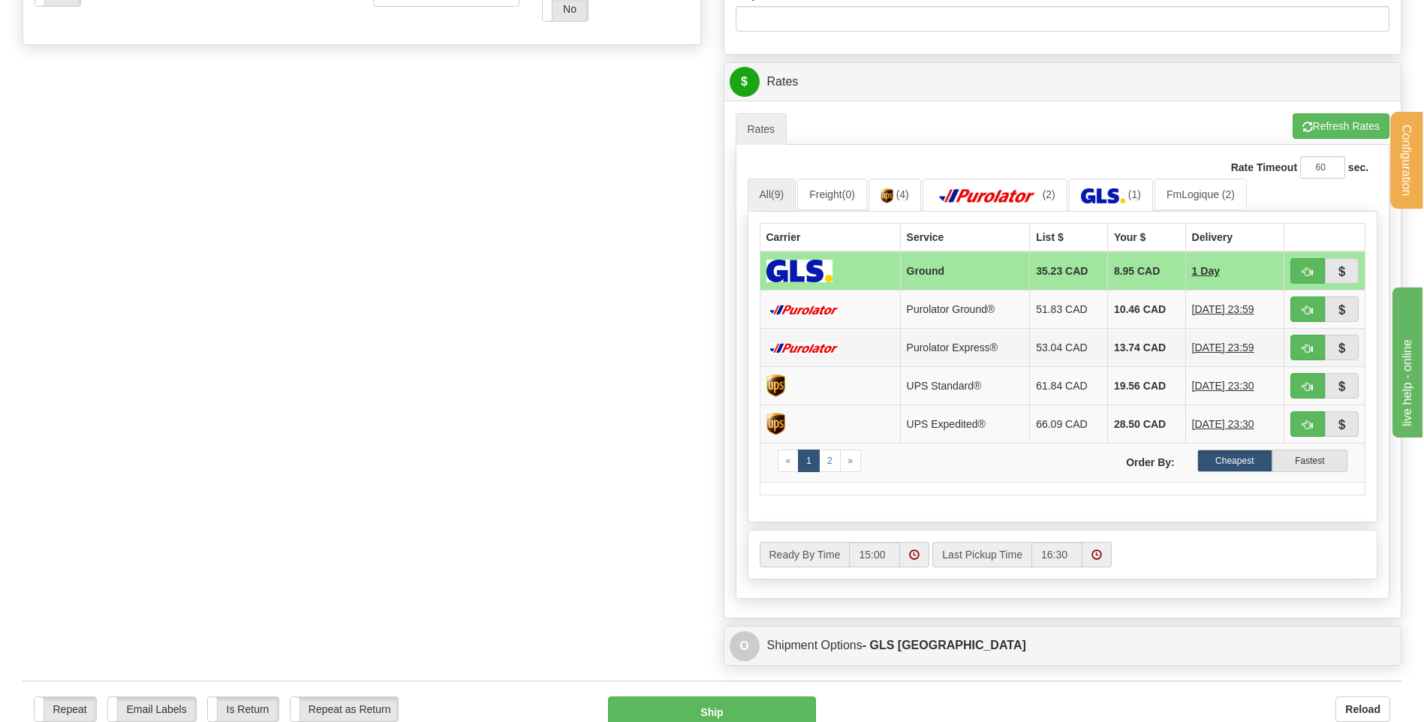
scroll to position [675, 0]
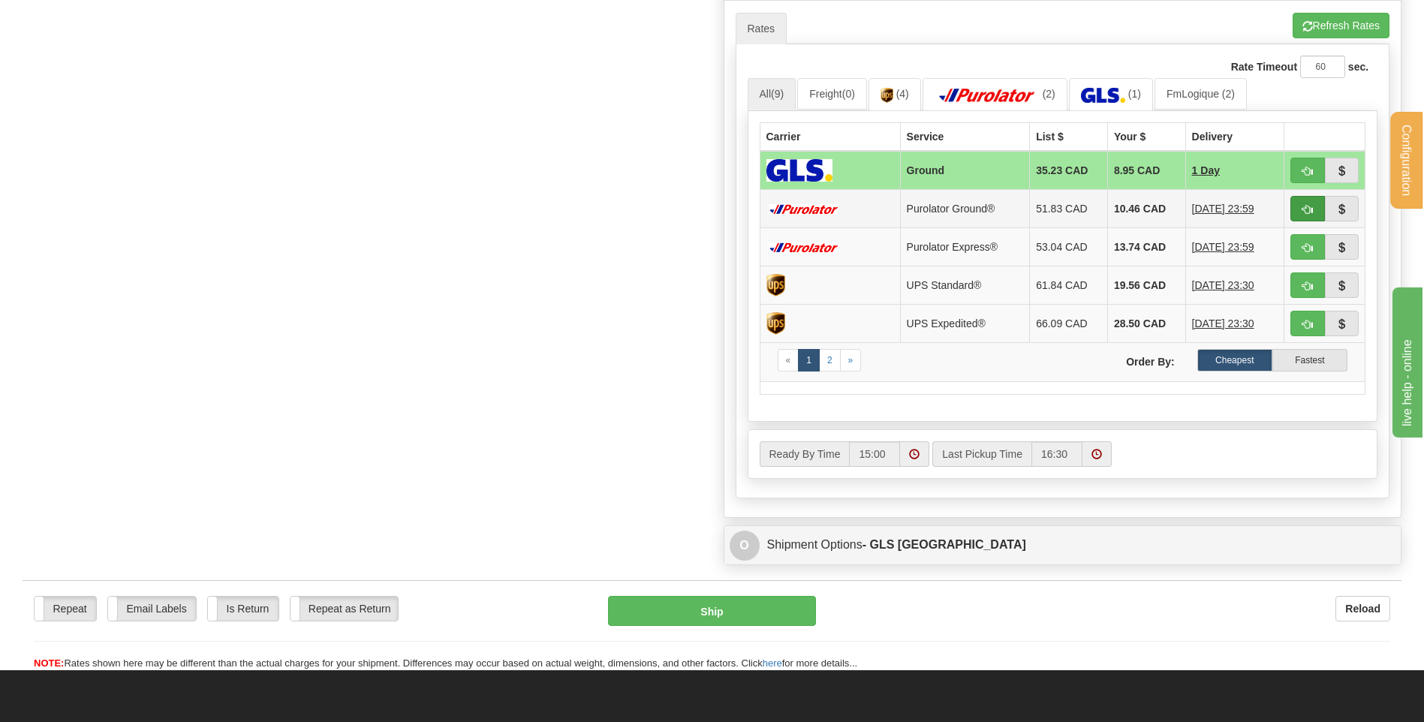
type input "6880"
click at [1318, 211] on button "button" at bounding box center [1307, 209] width 35 height 26
type input "260"
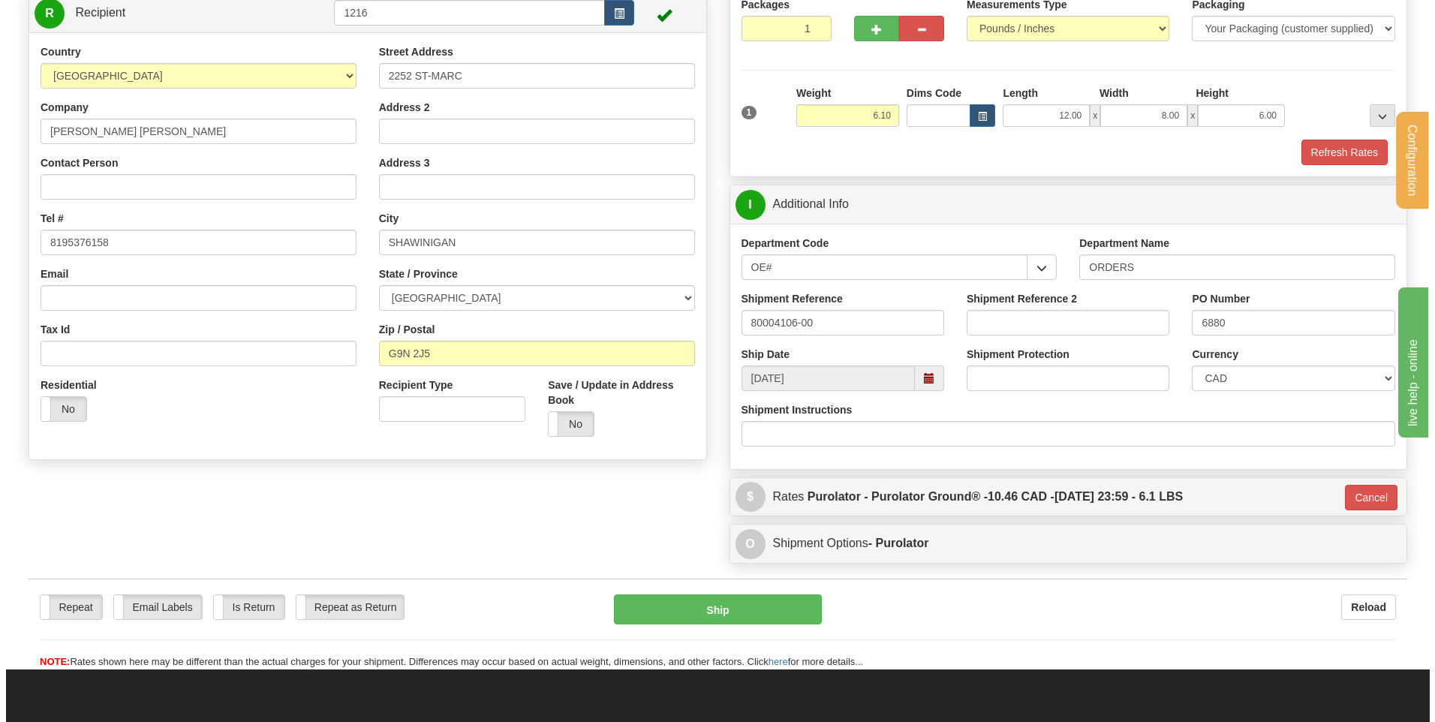
scroll to position [142, 0]
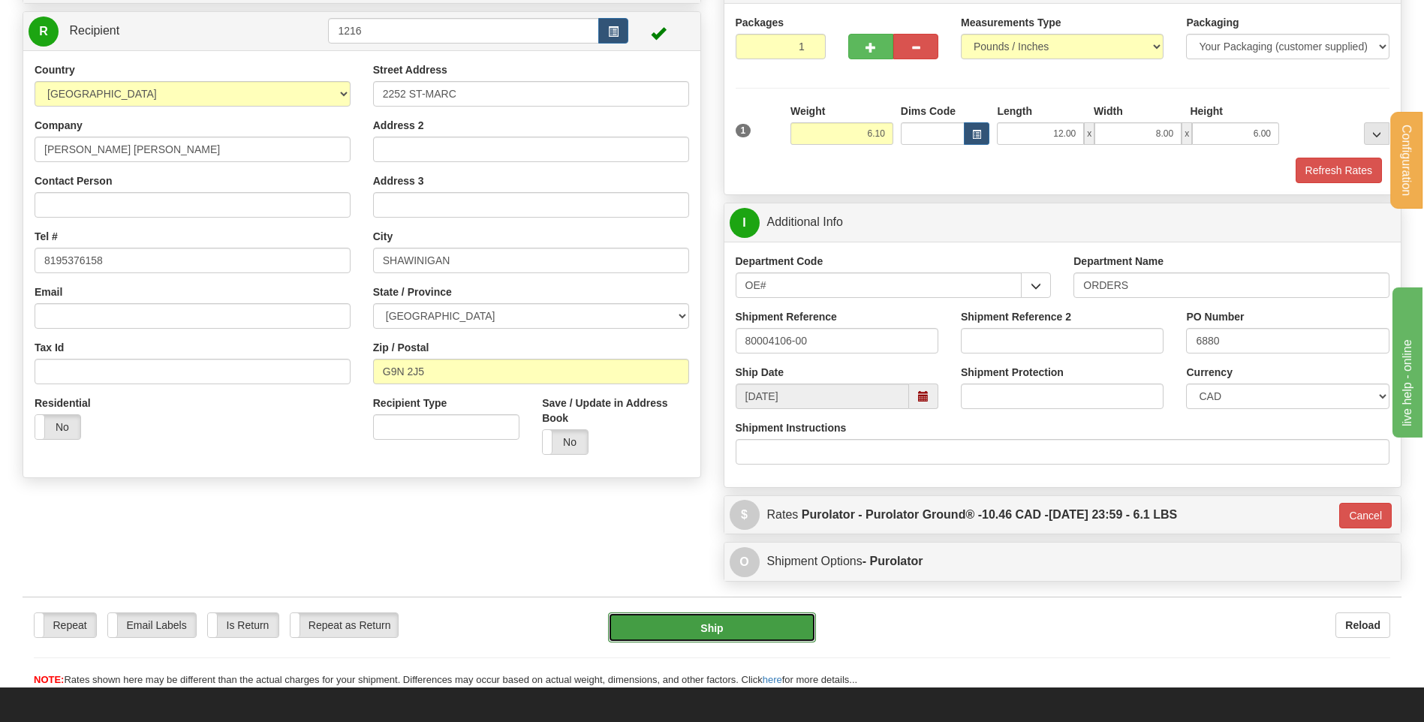
click at [748, 618] on button "Ship" at bounding box center [711, 627] width 207 height 30
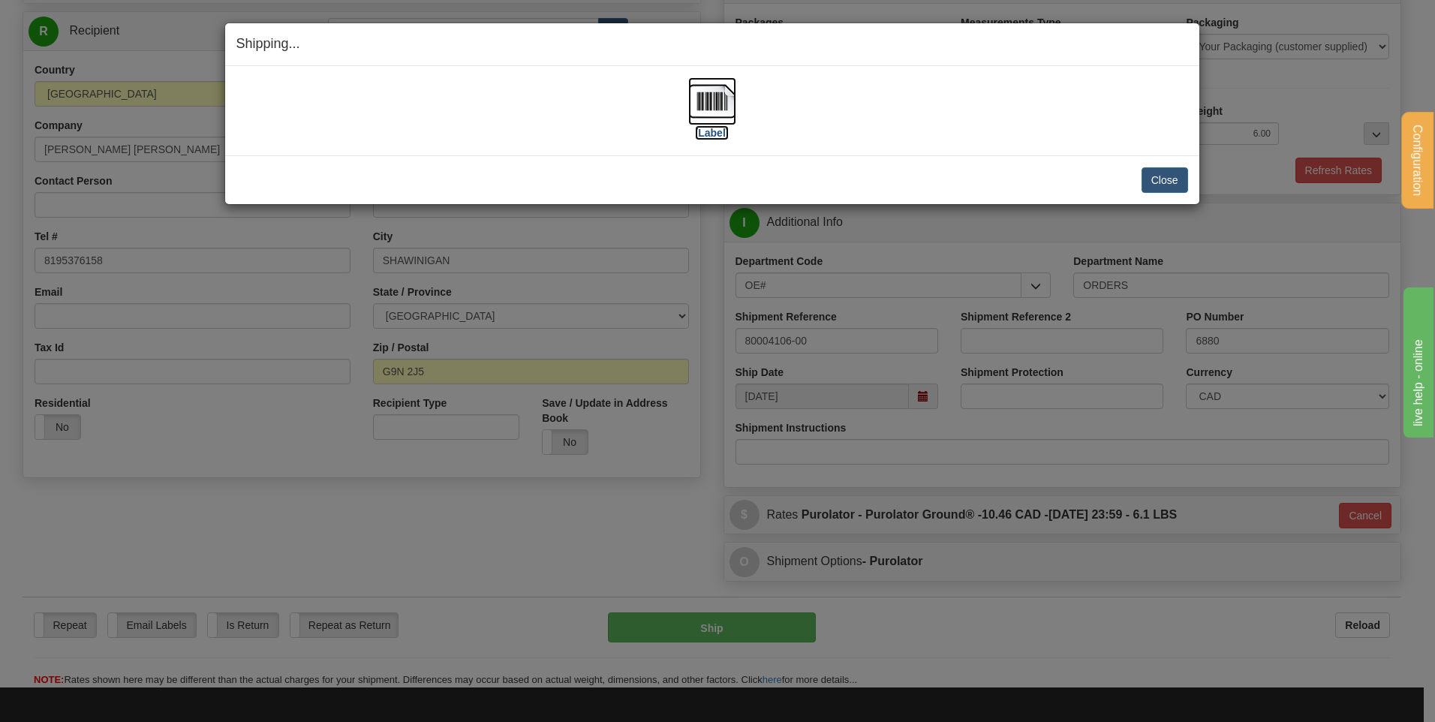
click at [703, 104] on img at bounding box center [712, 101] width 48 height 48
click at [1168, 169] on button "Close" at bounding box center [1165, 180] width 47 height 26
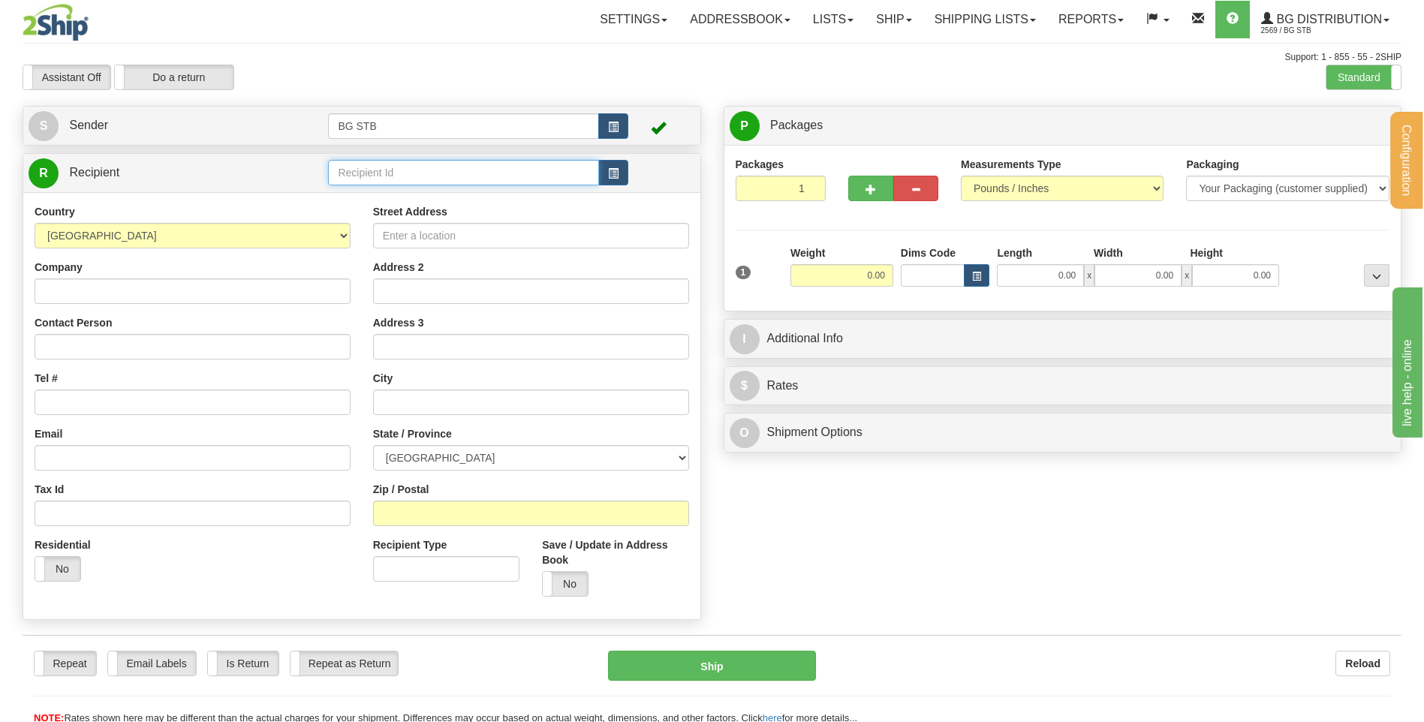
click at [460, 182] on input "text" at bounding box center [463, 173] width 270 height 26
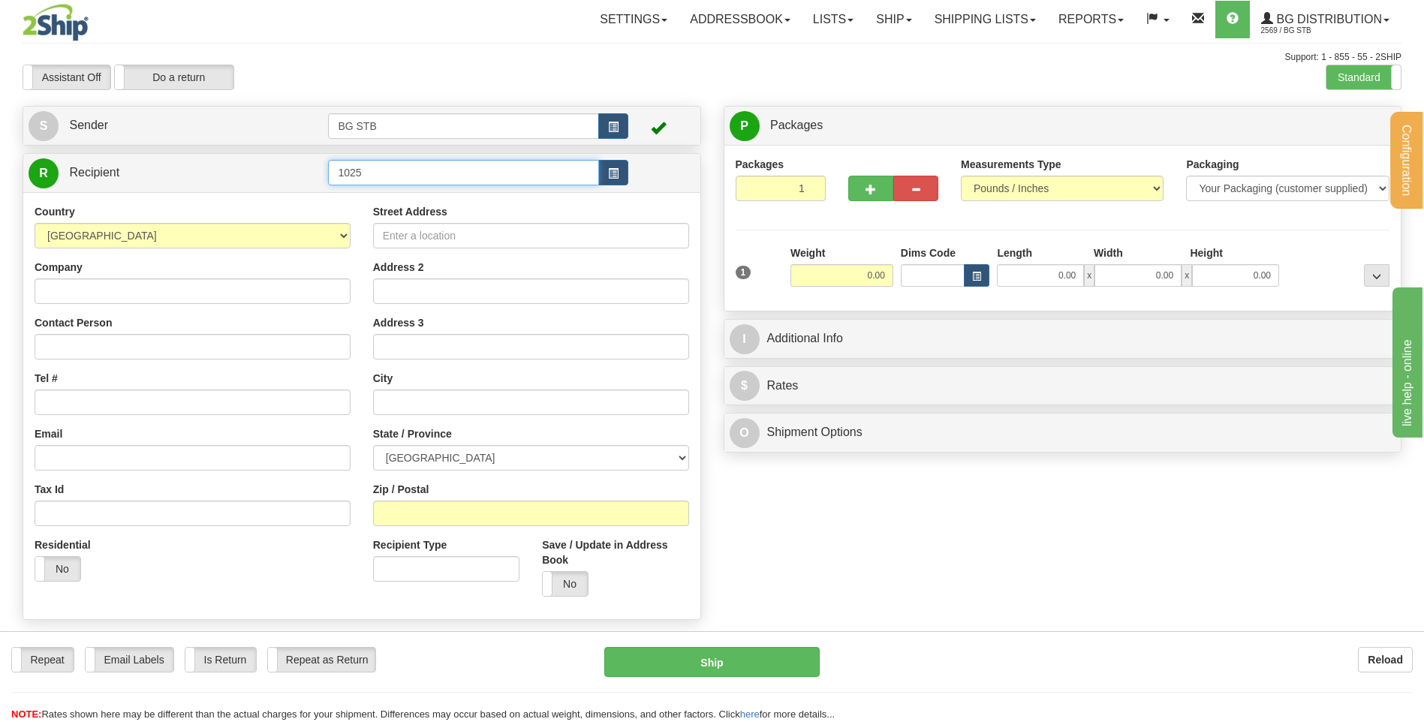
type input "1025"
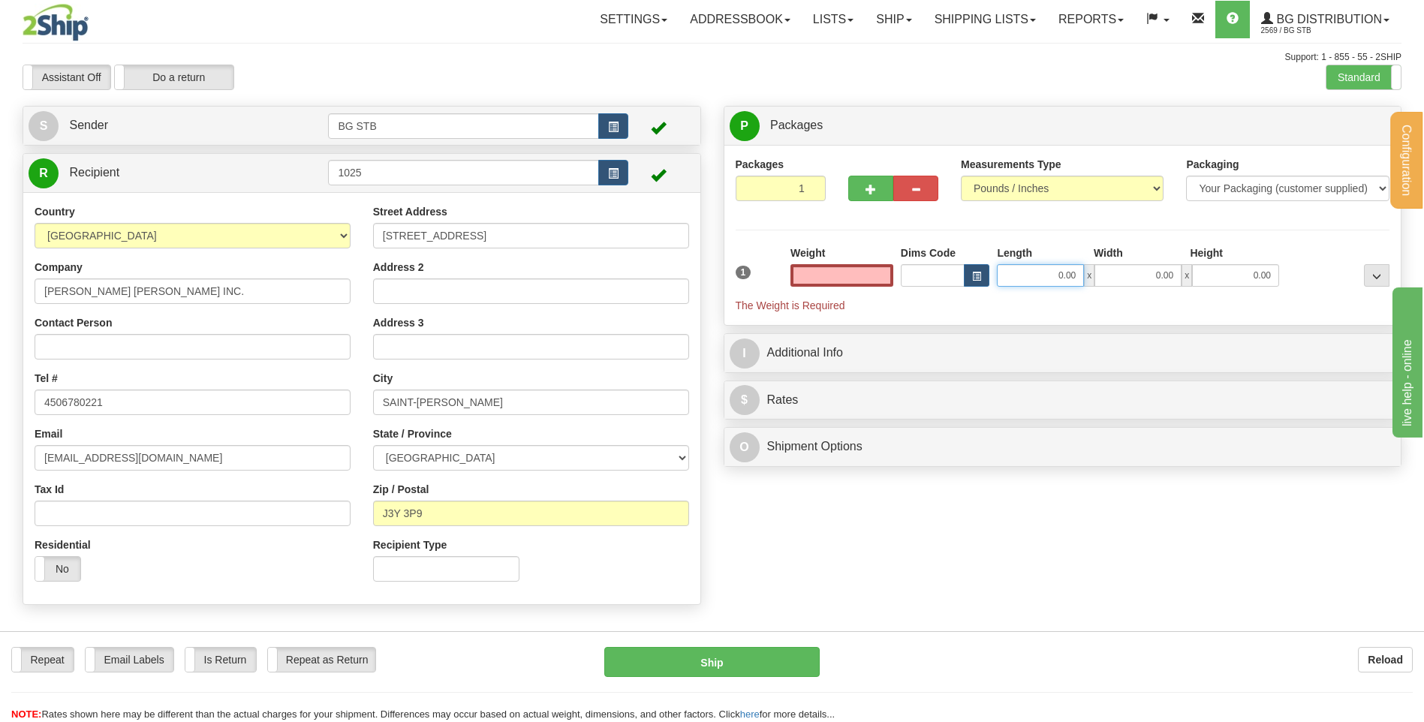
type input "0.00"
click at [1063, 273] on input "0.00" at bounding box center [1040, 275] width 87 height 23
type input "12.00"
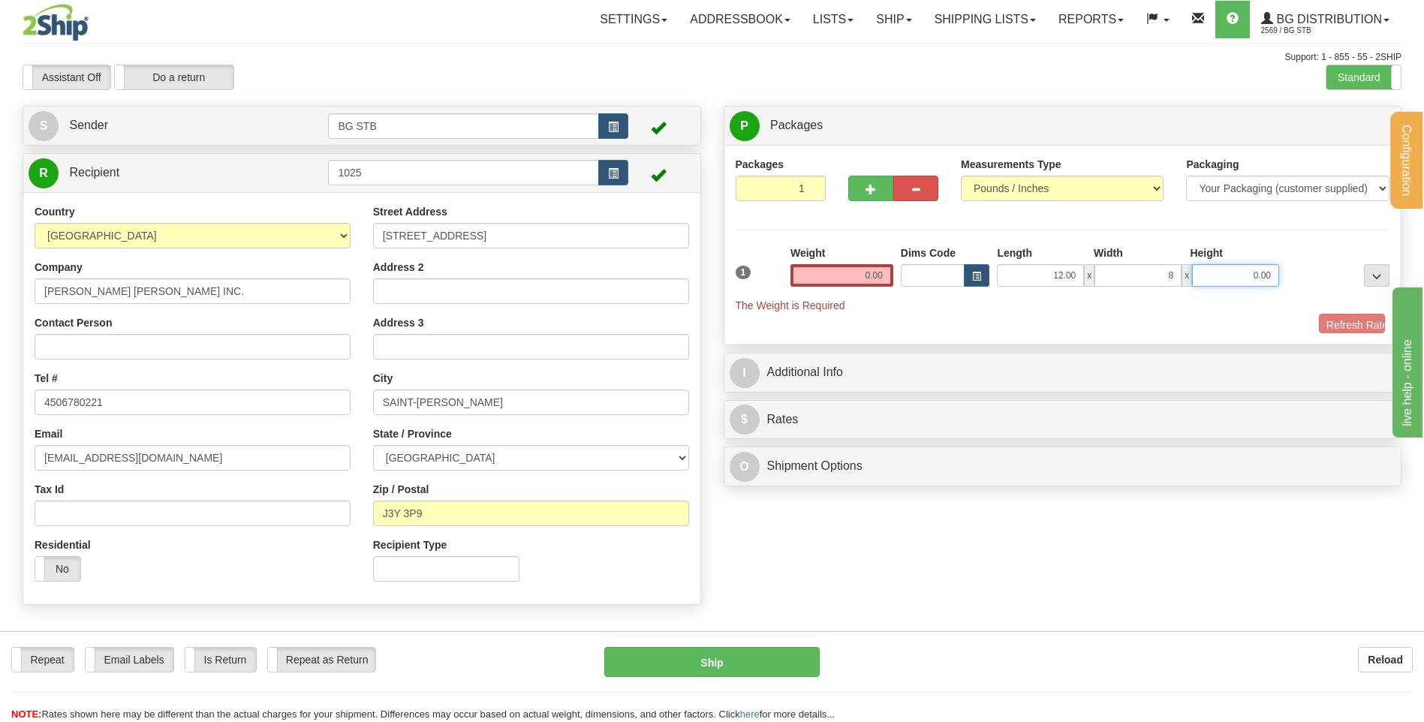
type input "8.00"
type input "6.00"
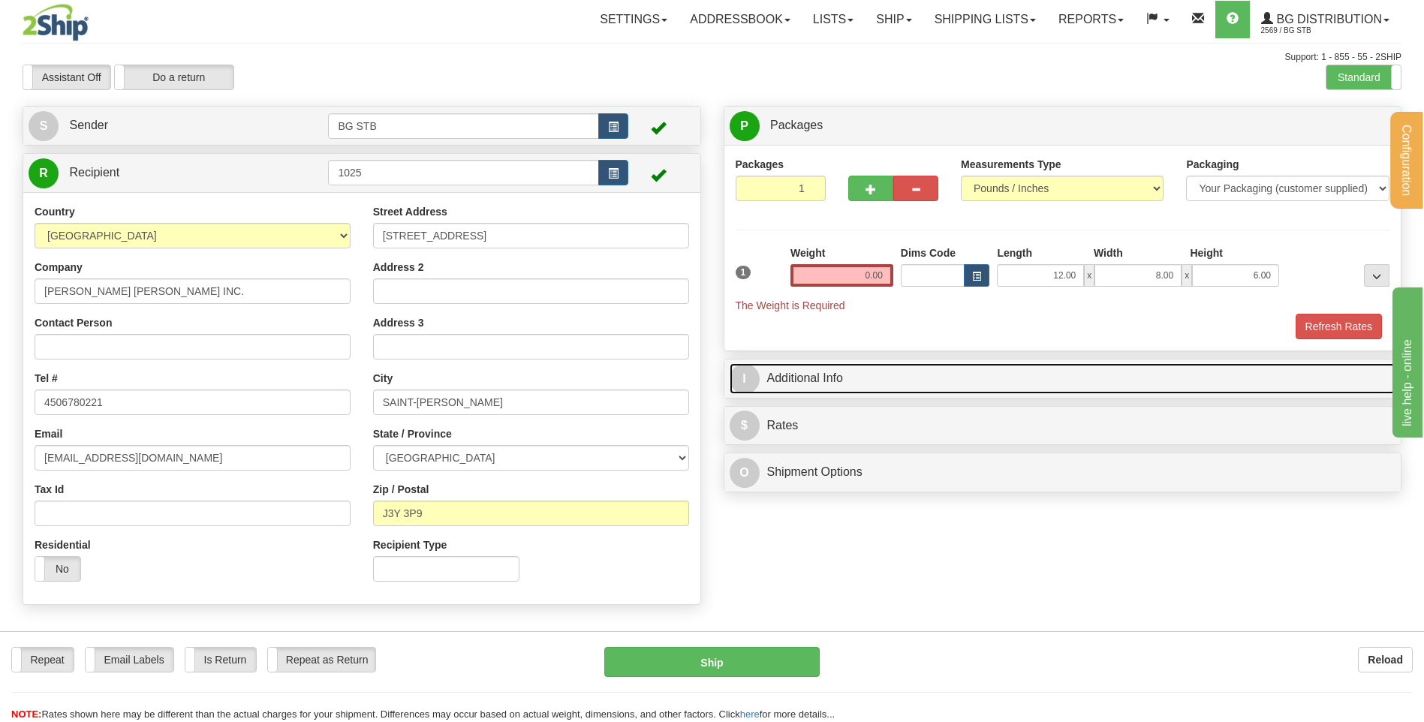
click at [976, 383] on link "I Additional Info" at bounding box center [1063, 378] width 666 height 31
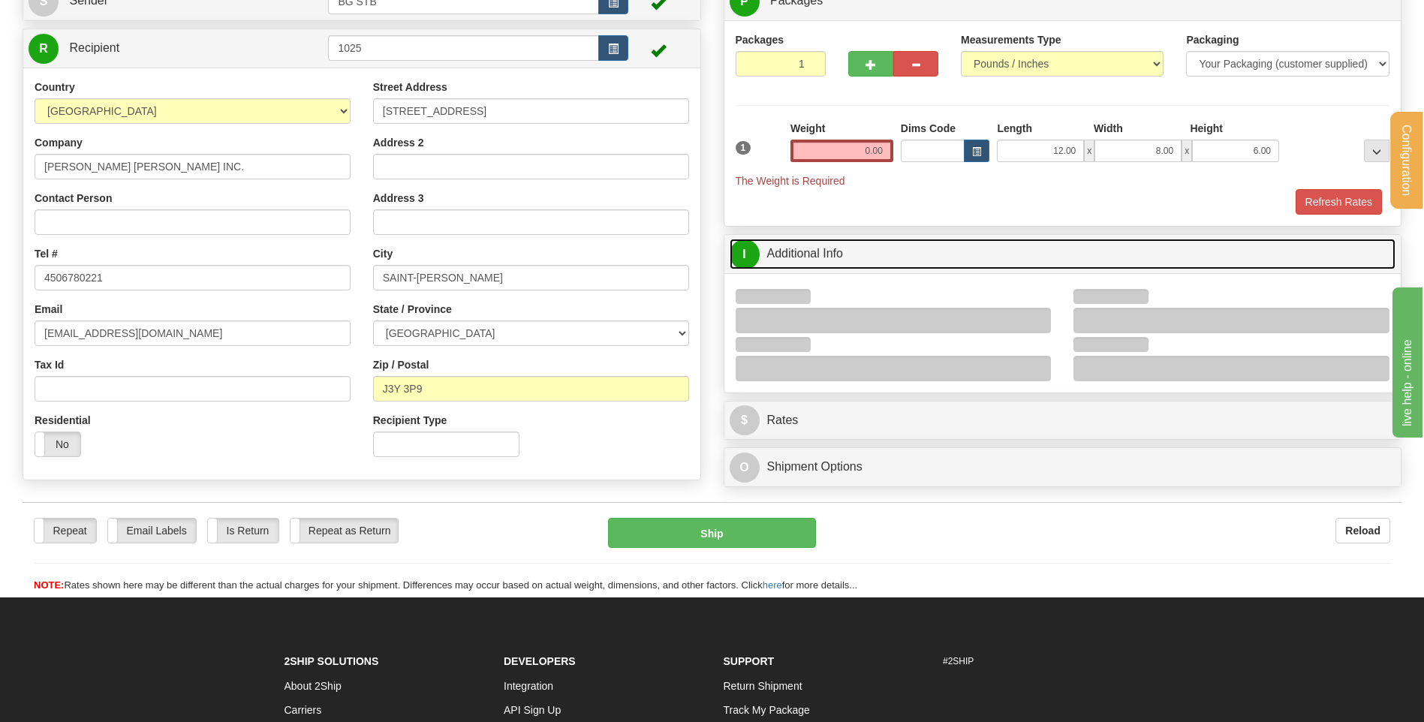
scroll to position [225, 0]
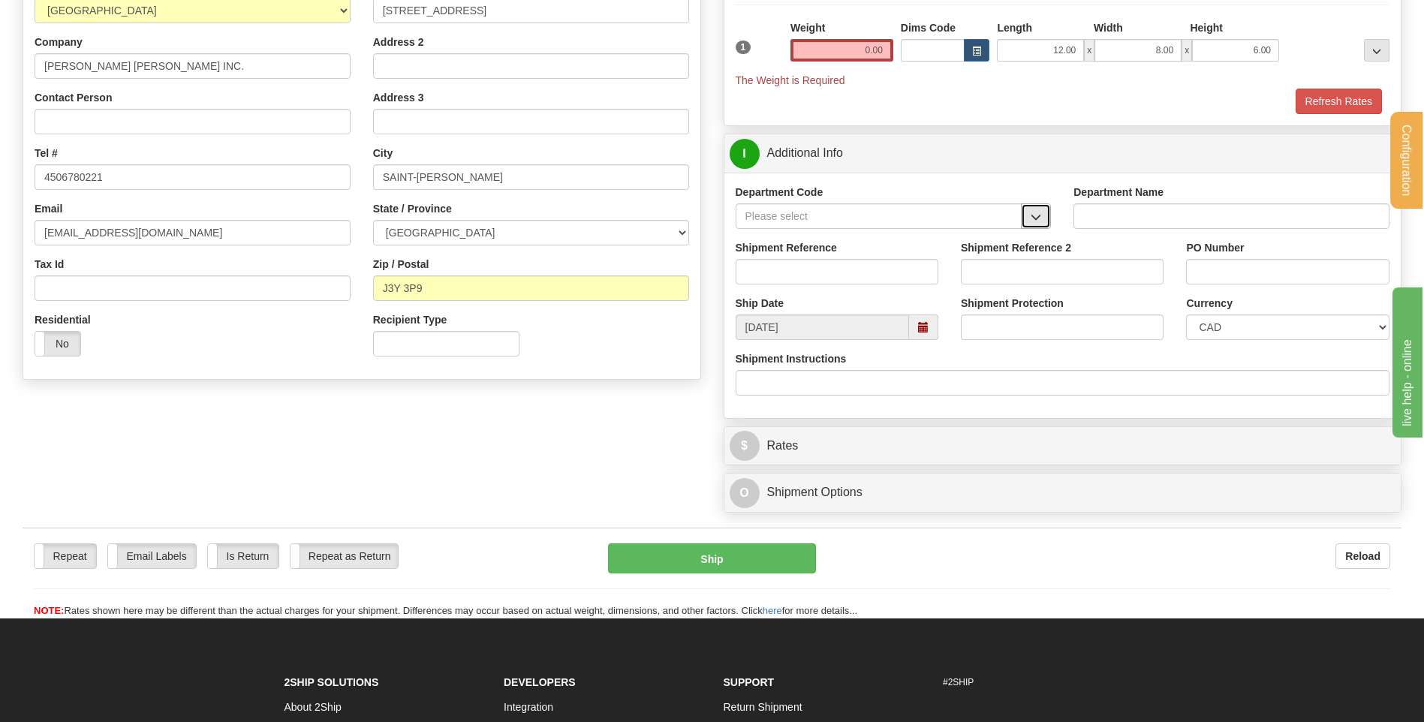
click at [1027, 216] on button "button" at bounding box center [1036, 216] width 30 height 26
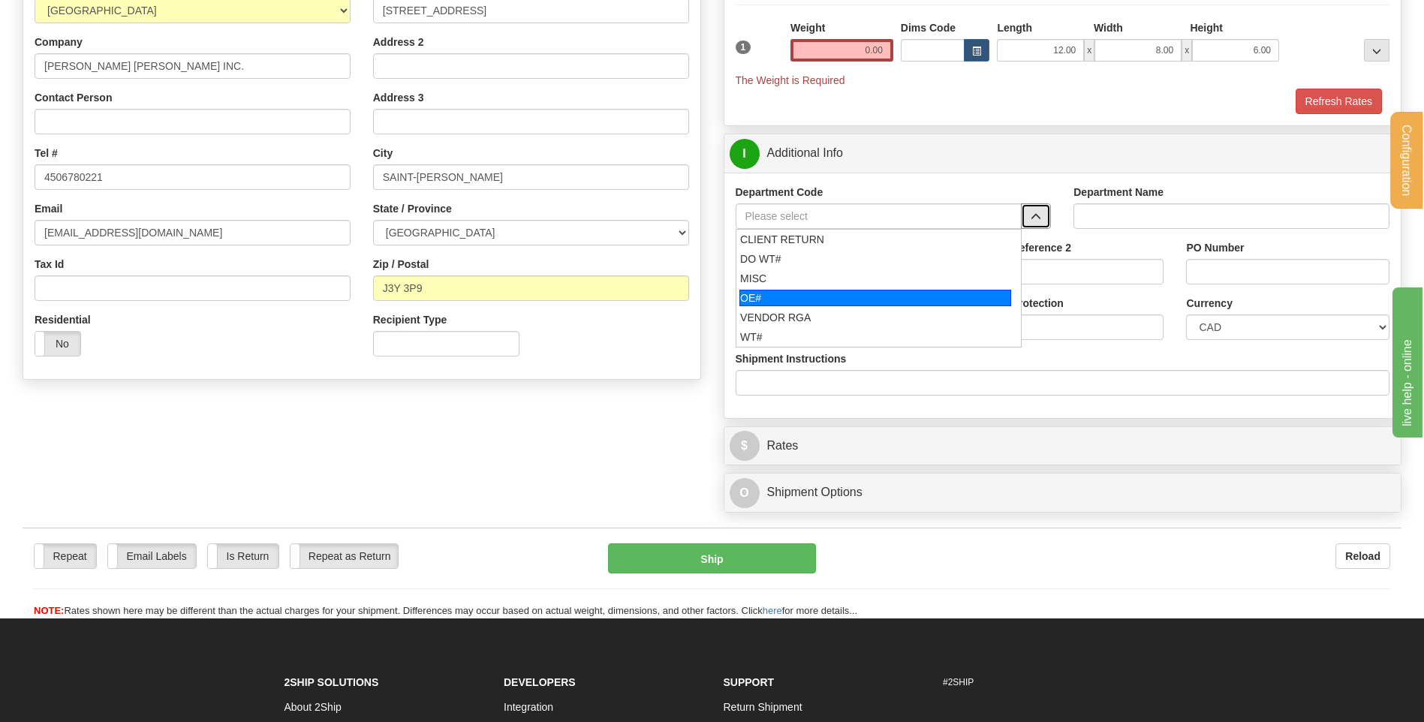
click at [867, 294] on div "OE#" at bounding box center [875, 298] width 272 height 17
type input "OE#"
type input "ORDERS"
click at [855, 277] on input "Shipment Reference" at bounding box center [837, 272] width 203 height 26
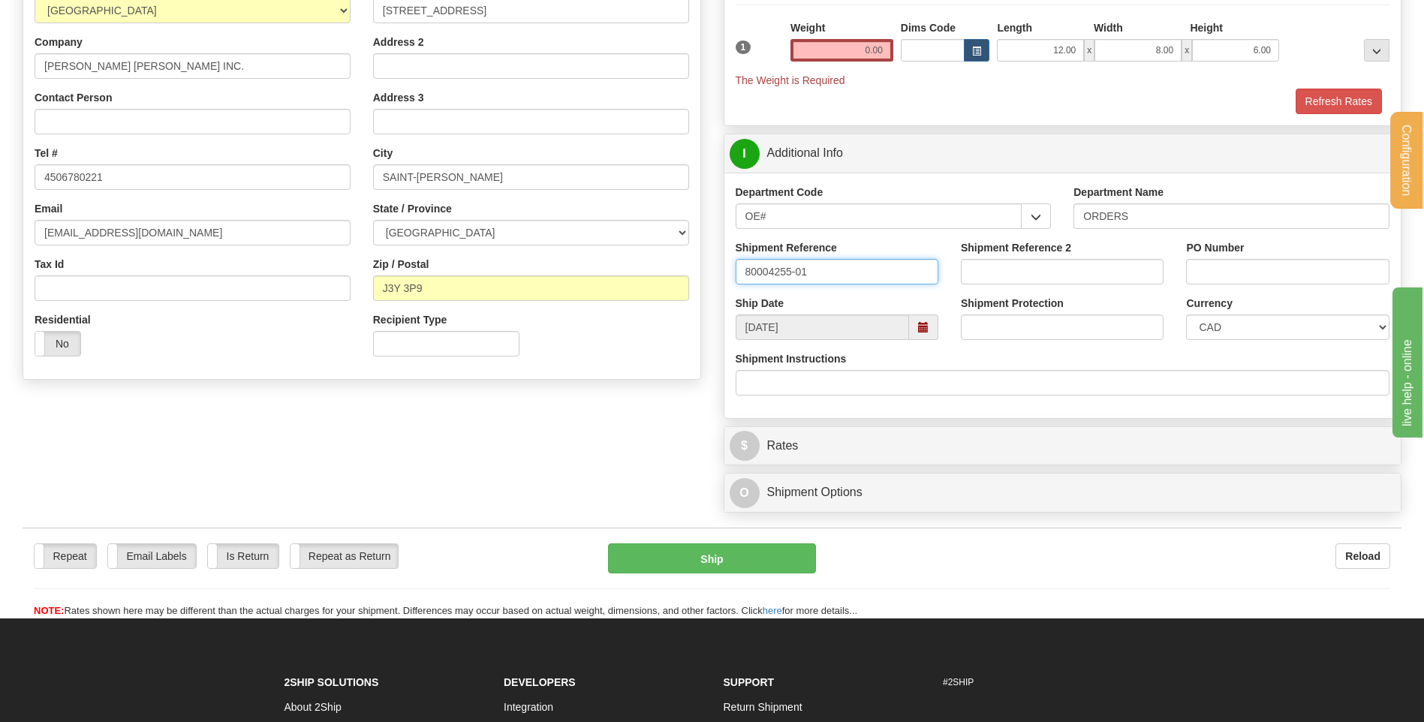
type input "80004255-01"
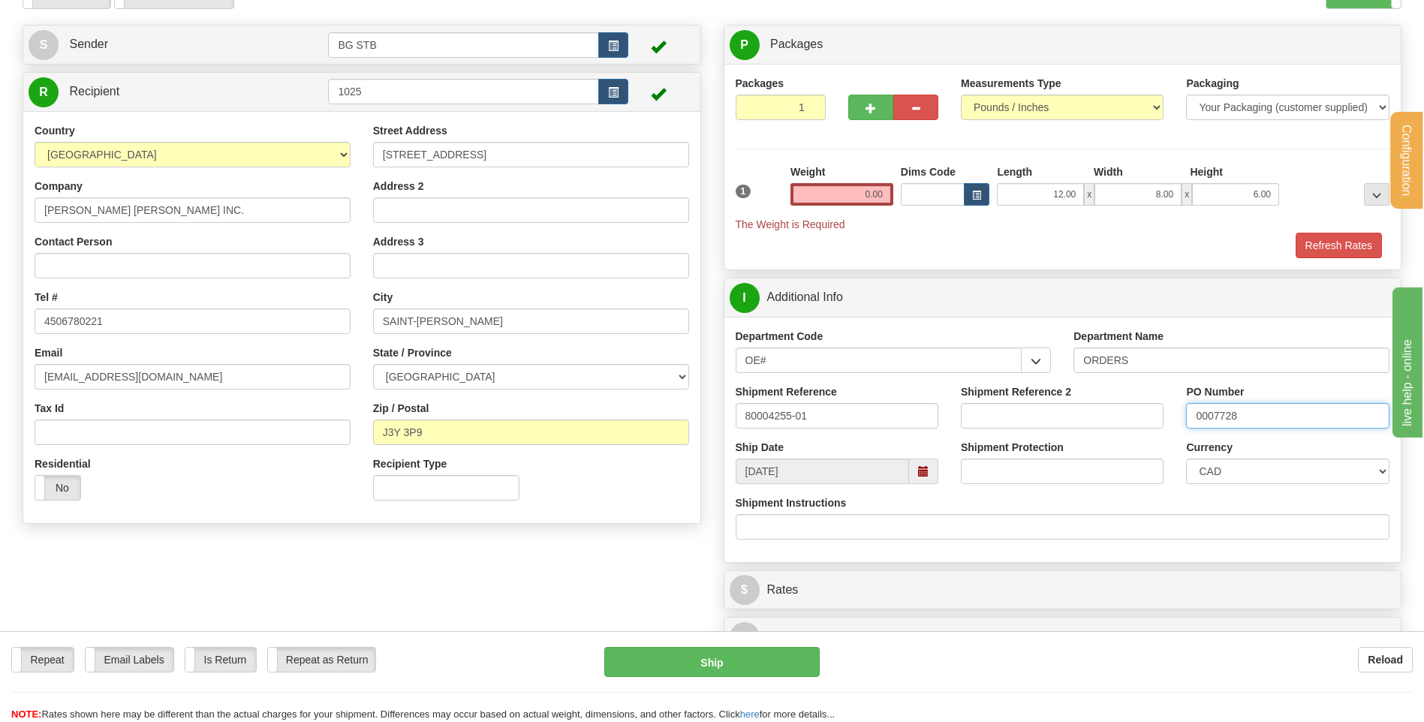
scroll to position [75, 0]
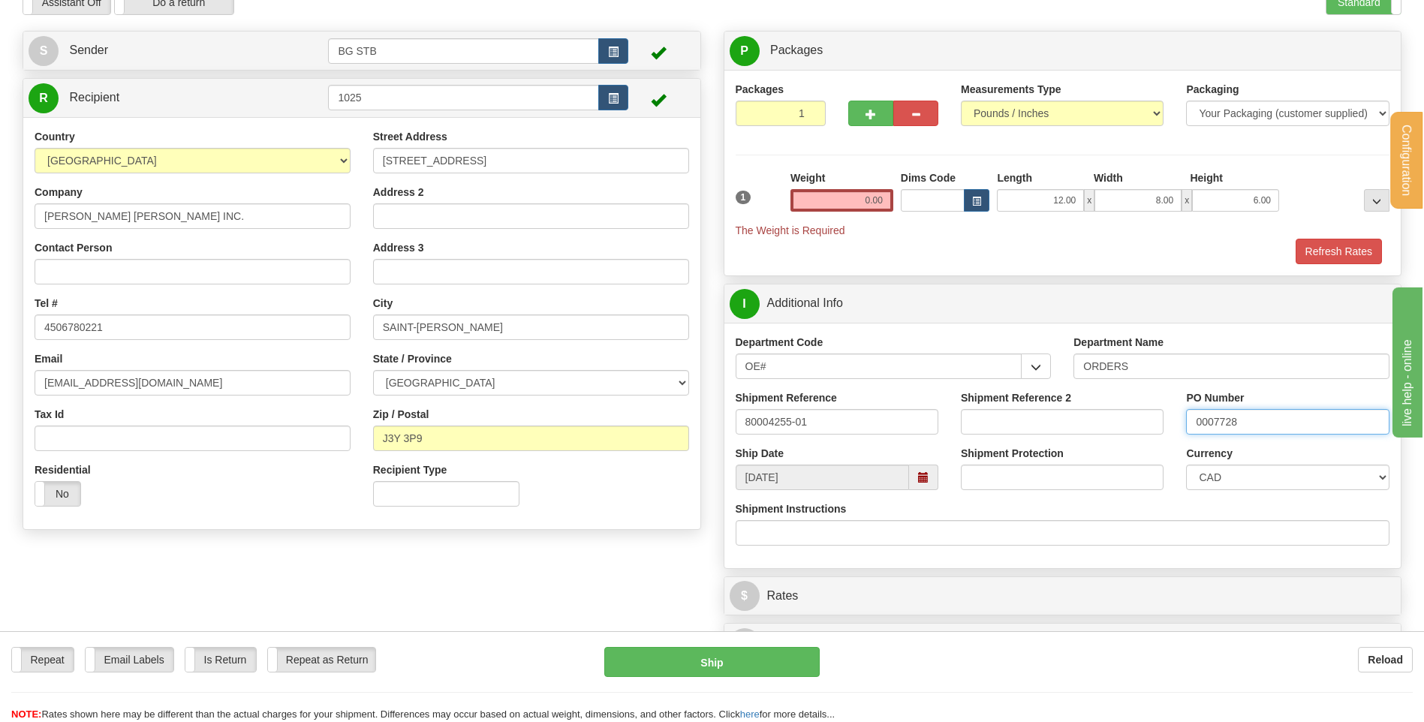
type input "0007728"
click at [819, 217] on div "Weight 0.00" at bounding box center [842, 196] width 110 height 53
click at [853, 200] on input "0.00" at bounding box center [841, 200] width 103 height 23
type input "7.20"
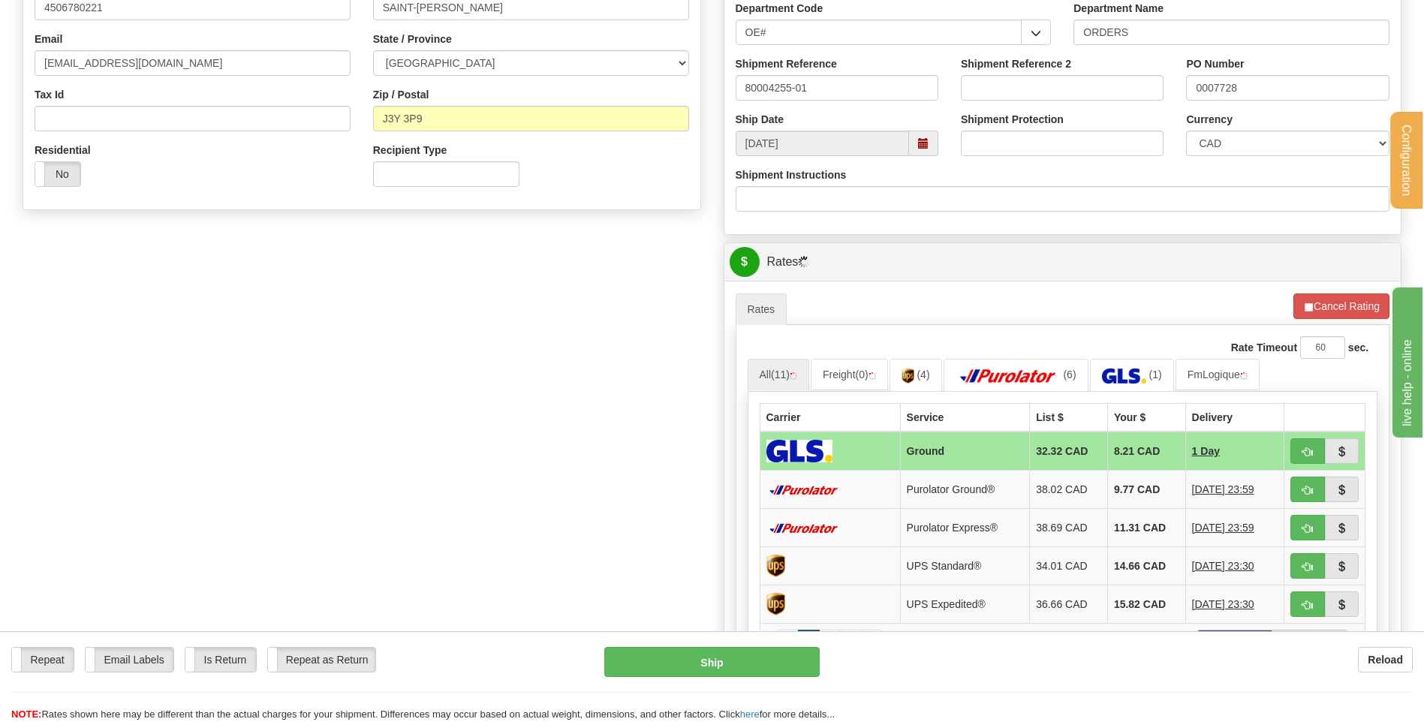
scroll to position [450, 0]
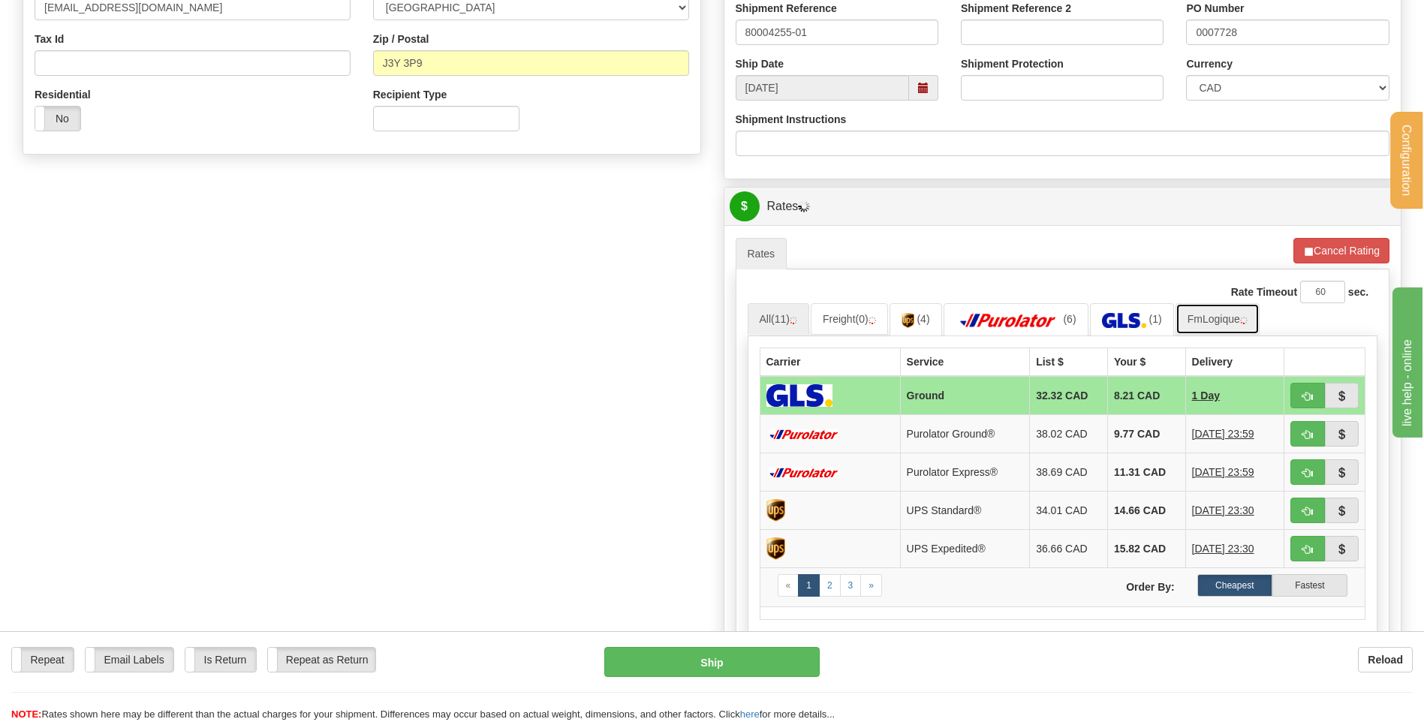
click at [1243, 322] on link "FmLogique" at bounding box center [1217, 319] width 84 height 32
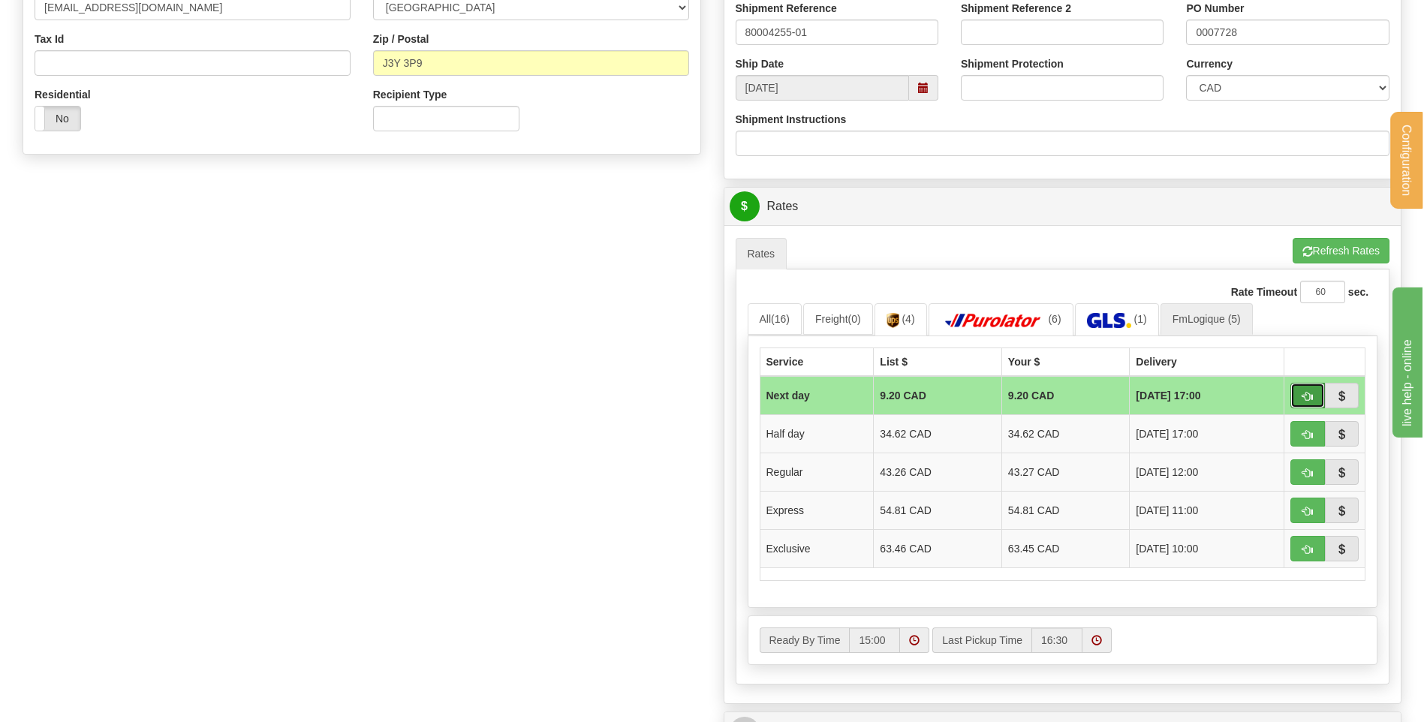
click at [1300, 402] on button "button" at bounding box center [1307, 396] width 35 height 26
type input "jour"
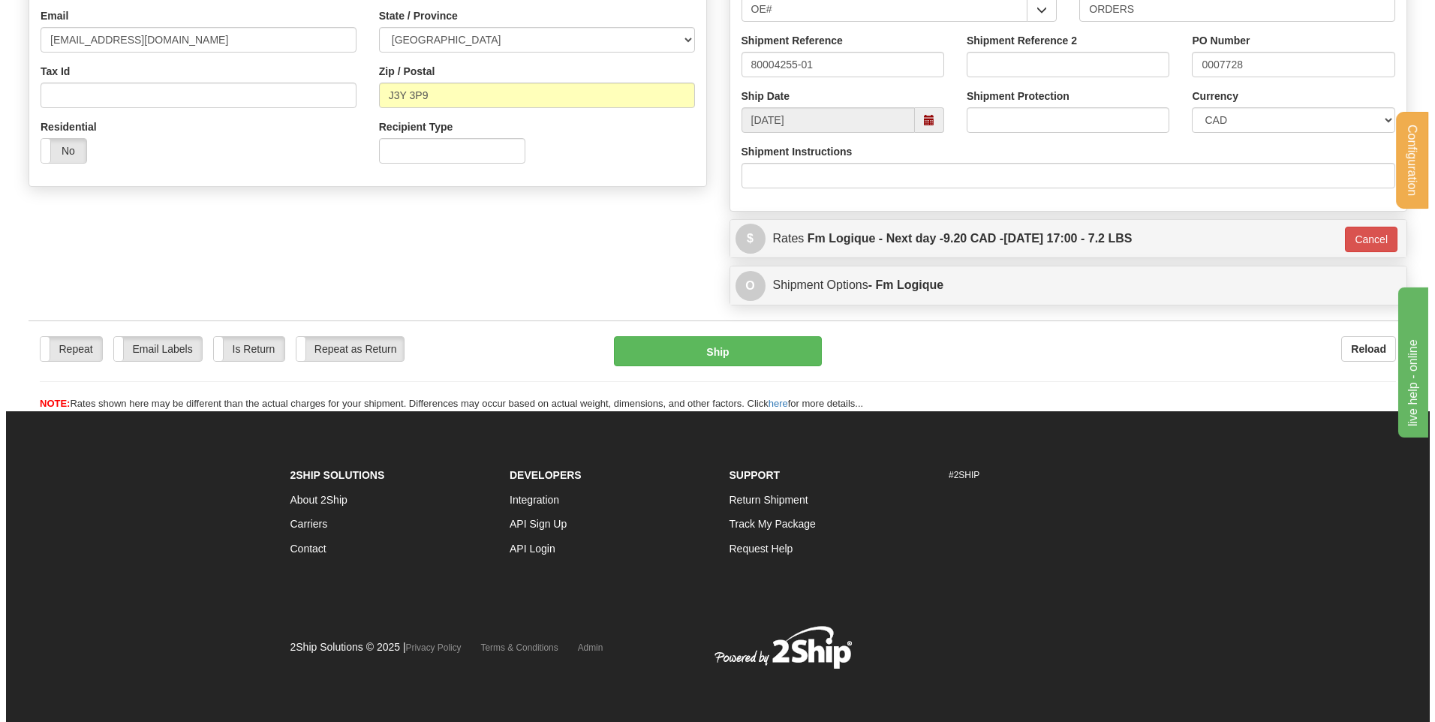
scroll to position [419, 0]
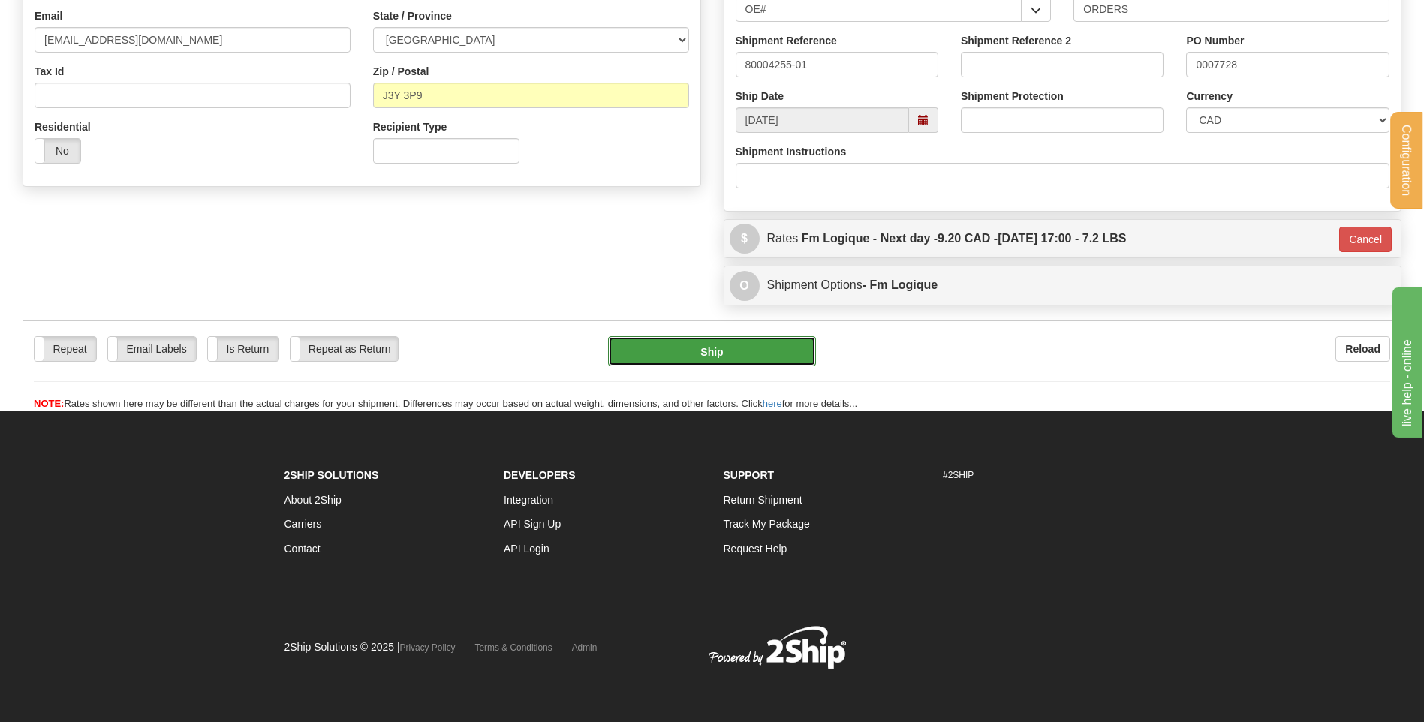
click at [751, 351] on button "Ship" at bounding box center [711, 351] width 207 height 30
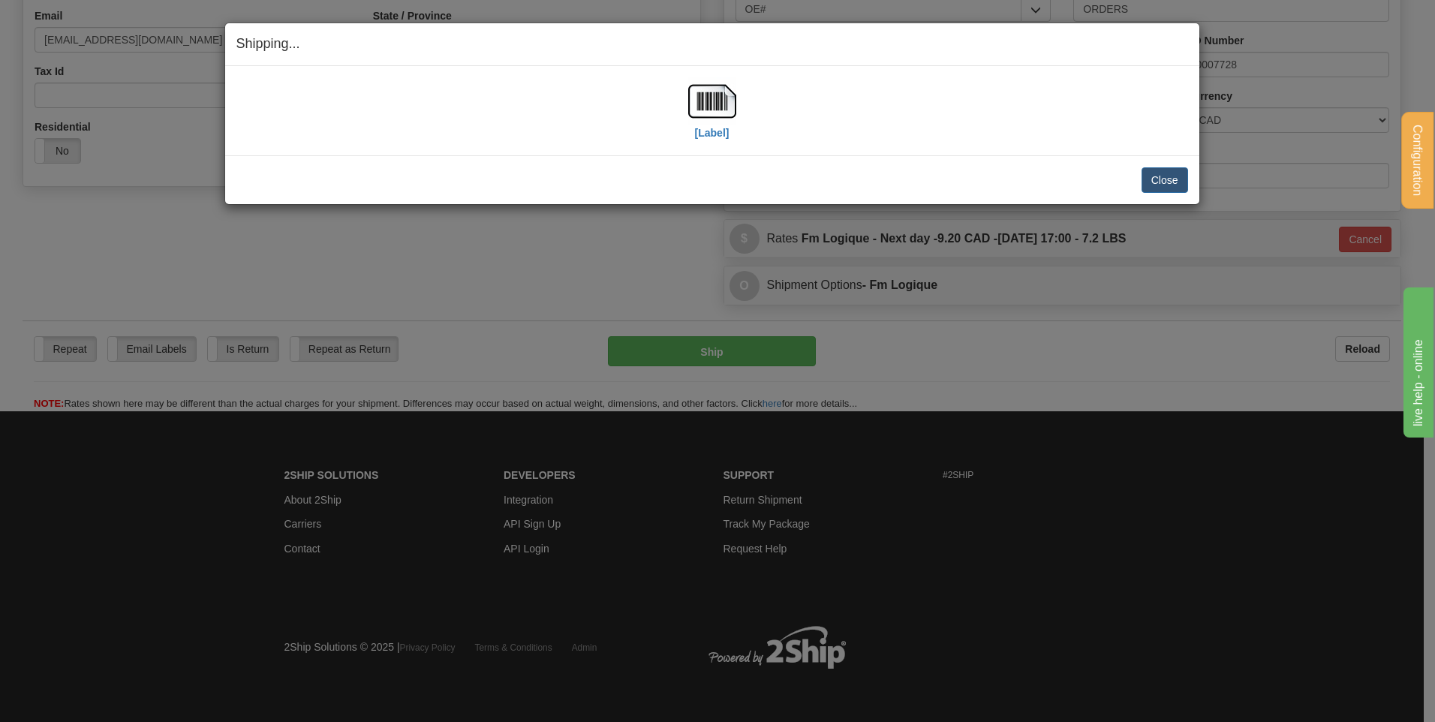
click at [749, 101] on div "[Label]" at bounding box center [712, 110] width 952 height 67
click at [713, 107] on img at bounding box center [712, 101] width 48 height 48
